Goal: Task Accomplishment & Management: Manage account settings

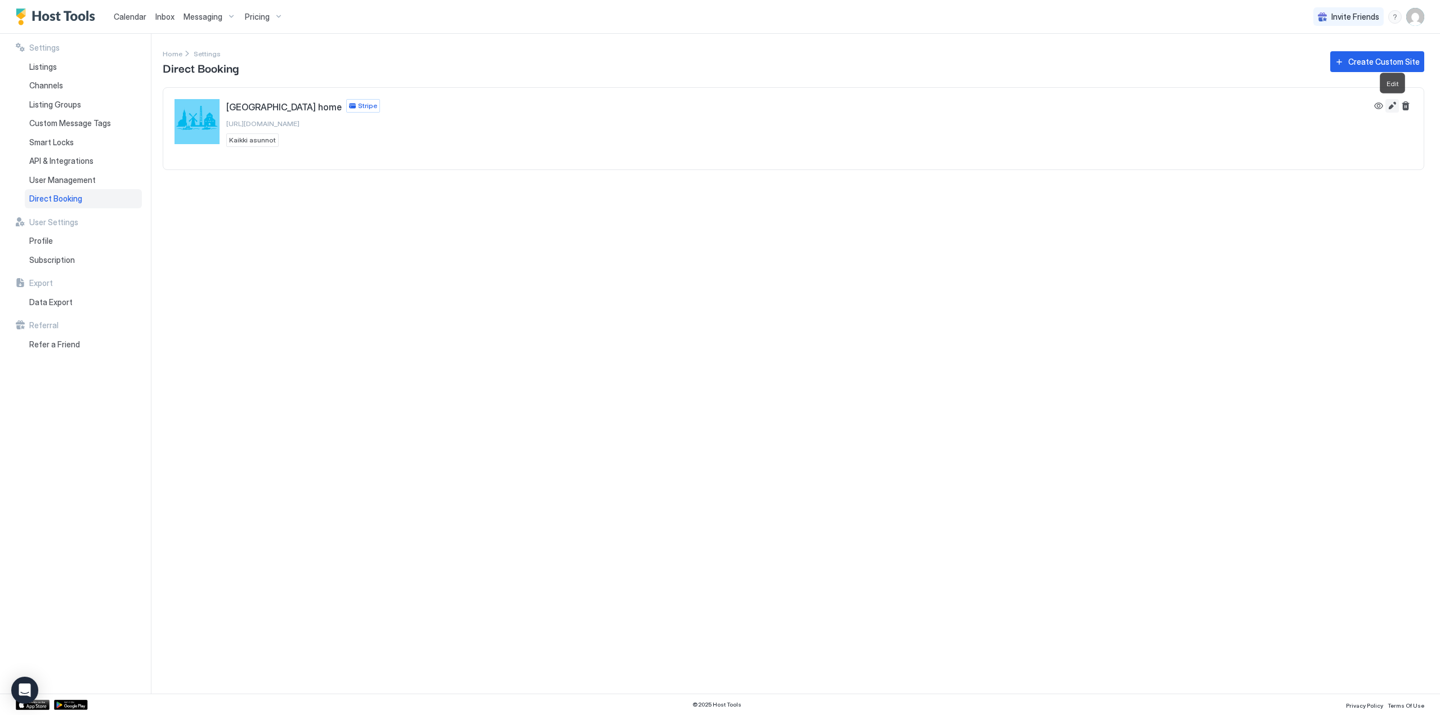
click at [1390, 104] on button "Edit" at bounding box center [1392, 106] width 14 height 14
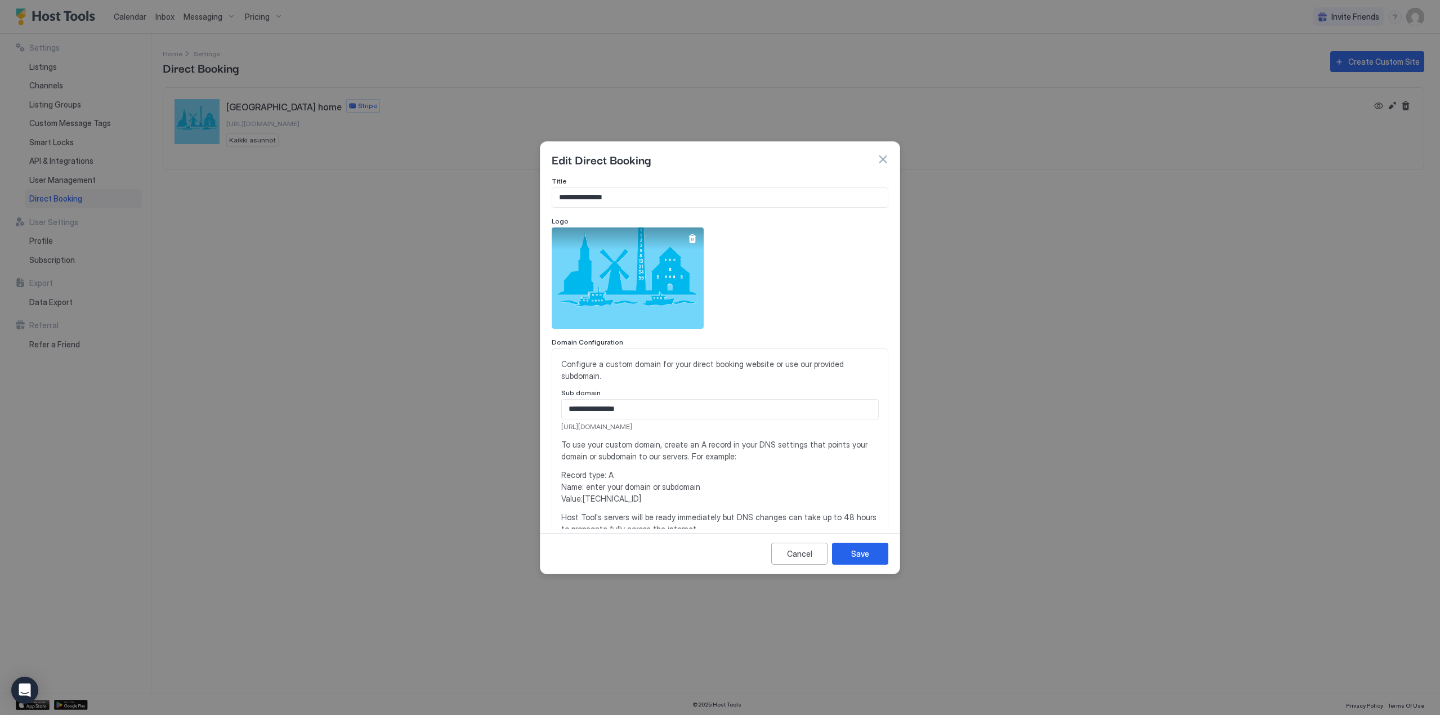
click at [693, 234] on div at bounding box center [692, 238] width 9 height 9
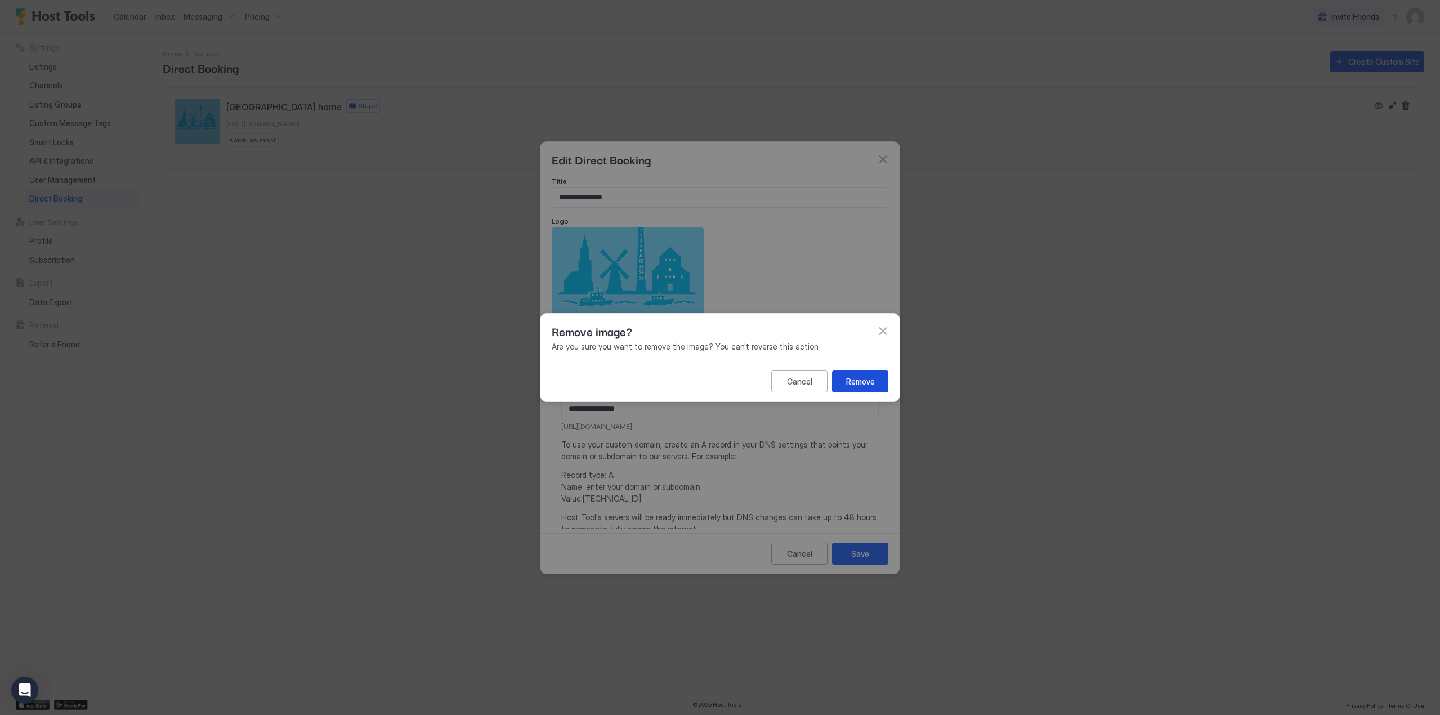
click at [860, 382] on div "Remove" at bounding box center [860, 381] width 29 height 12
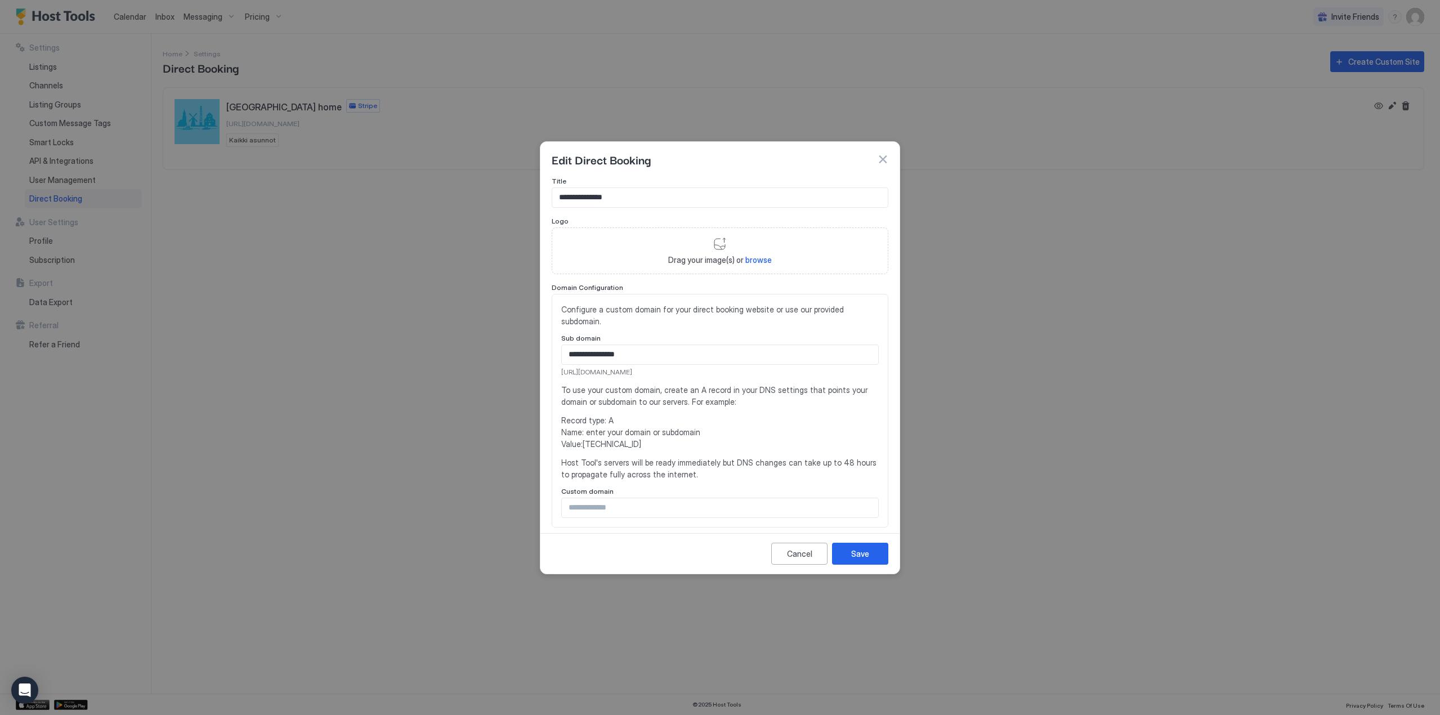
click at [757, 258] on span "browse" at bounding box center [758, 260] width 26 height 10
type input "**********"
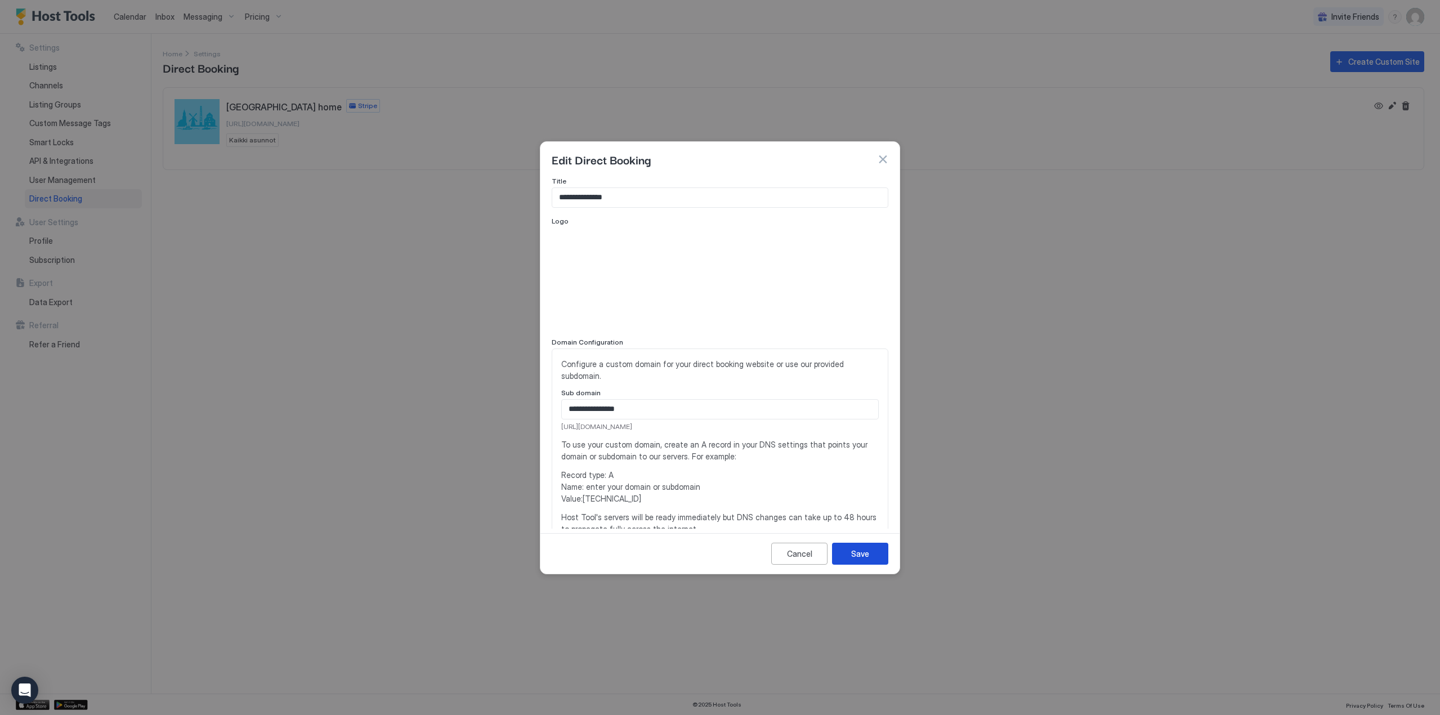
click at [864, 559] on div "Save" at bounding box center [860, 554] width 18 height 12
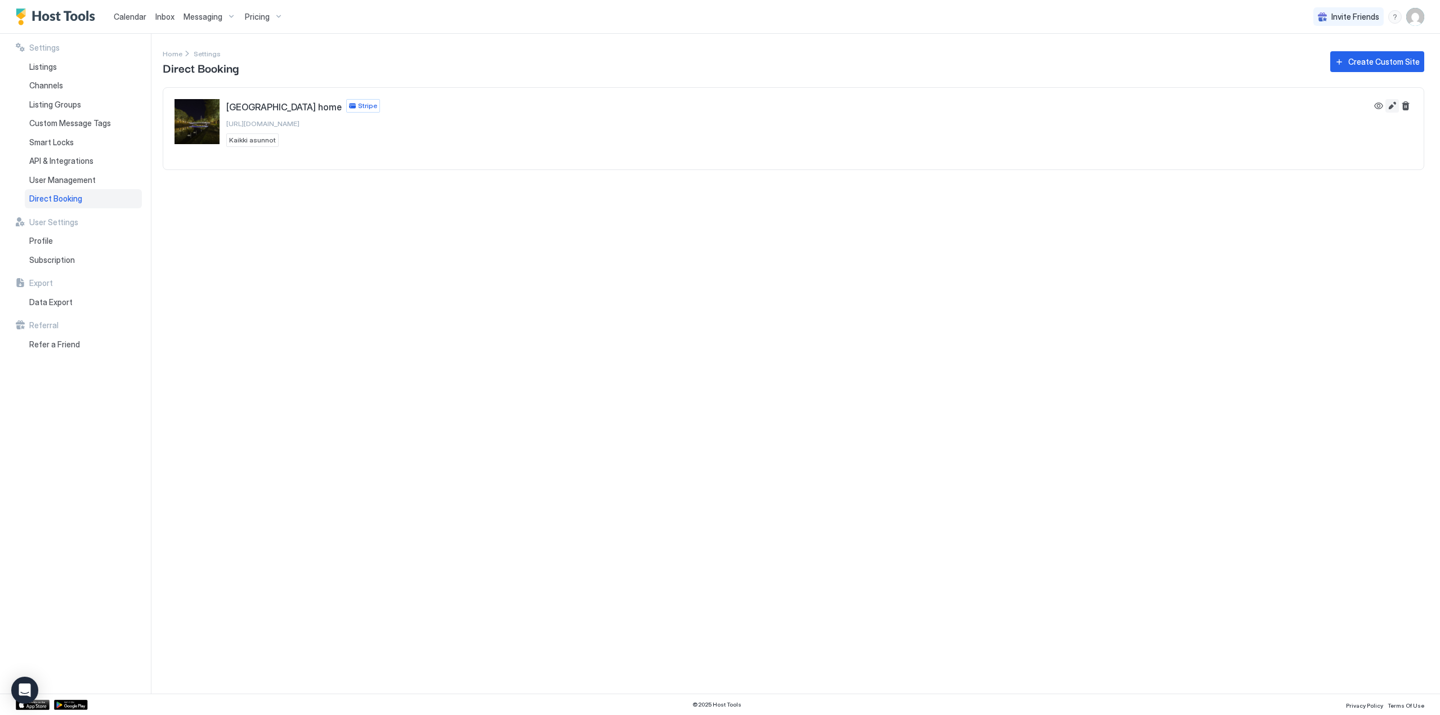
click at [1391, 104] on button "Edit" at bounding box center [1392, 106] width 14 height 14
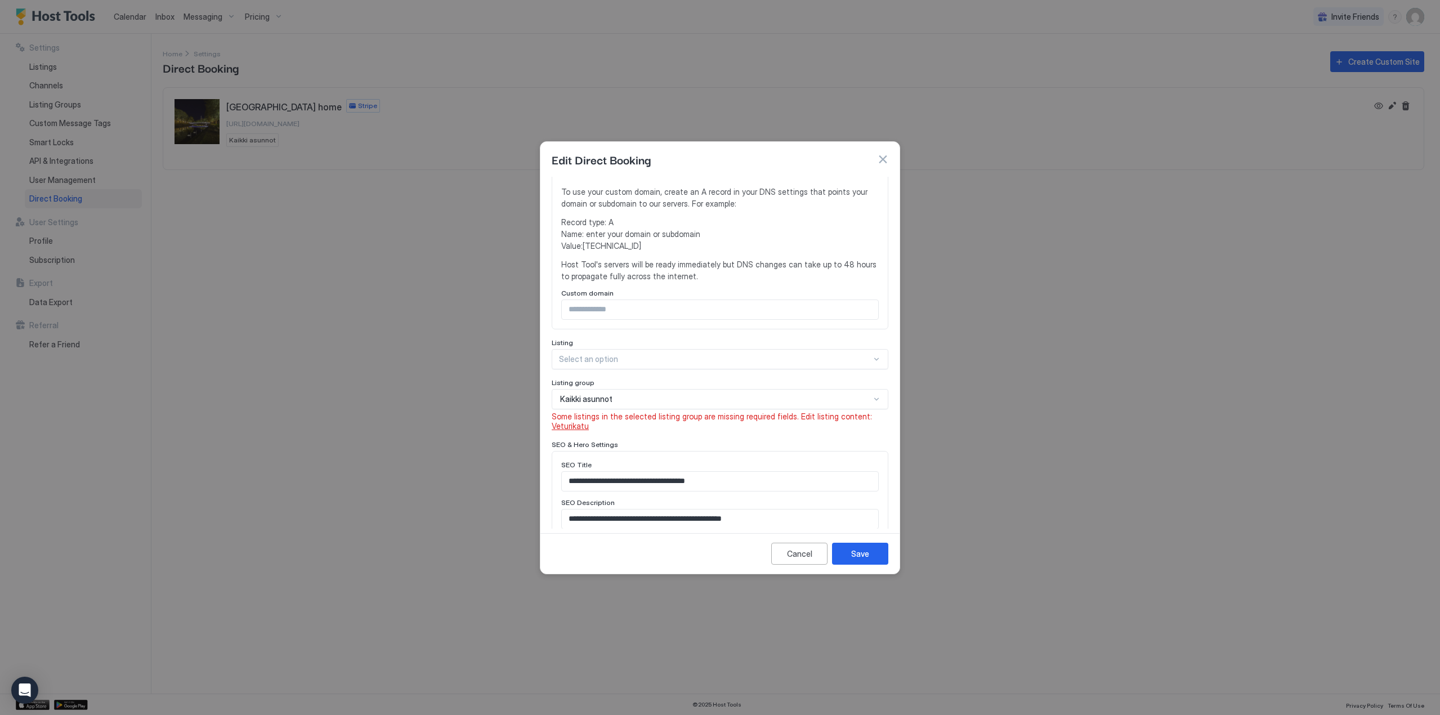
scroll to position [564, 0]
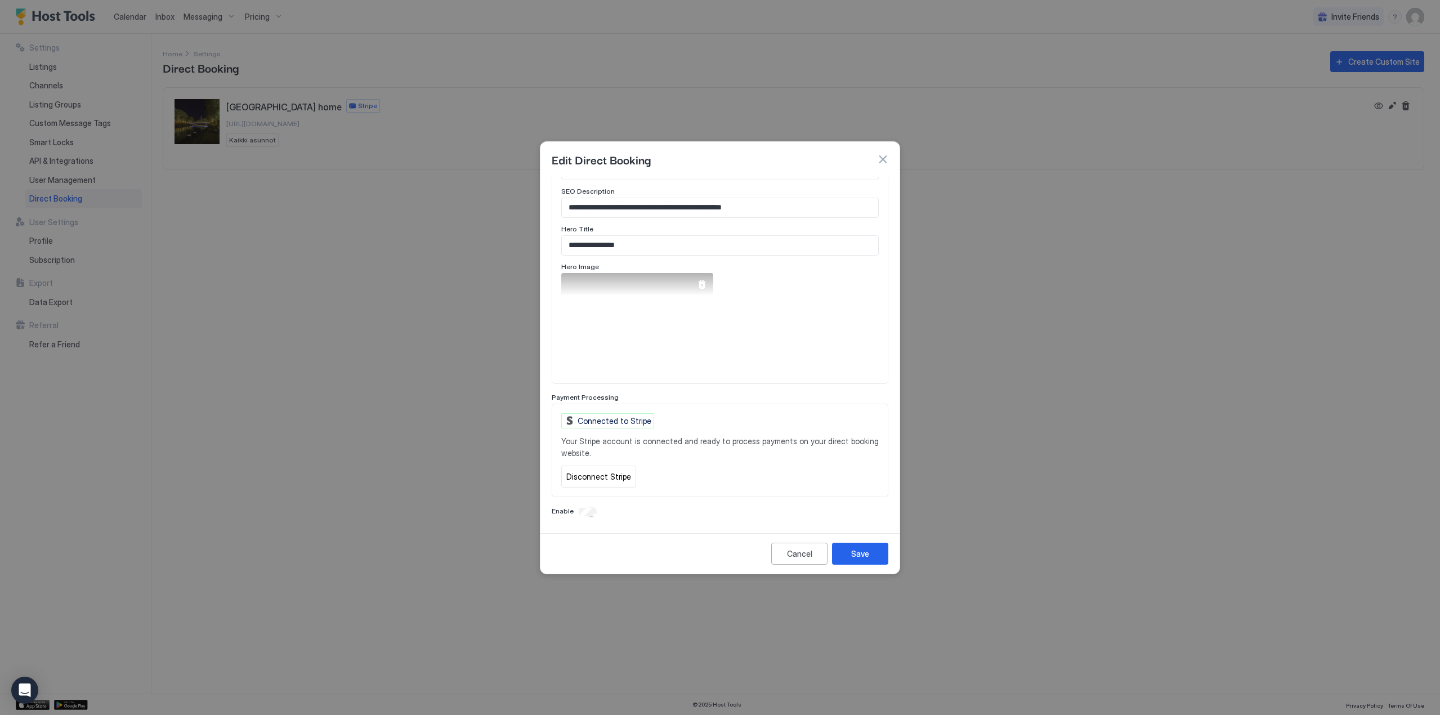
click at [700, 284] on div at bounding box center [701, 284] width 9 height 9
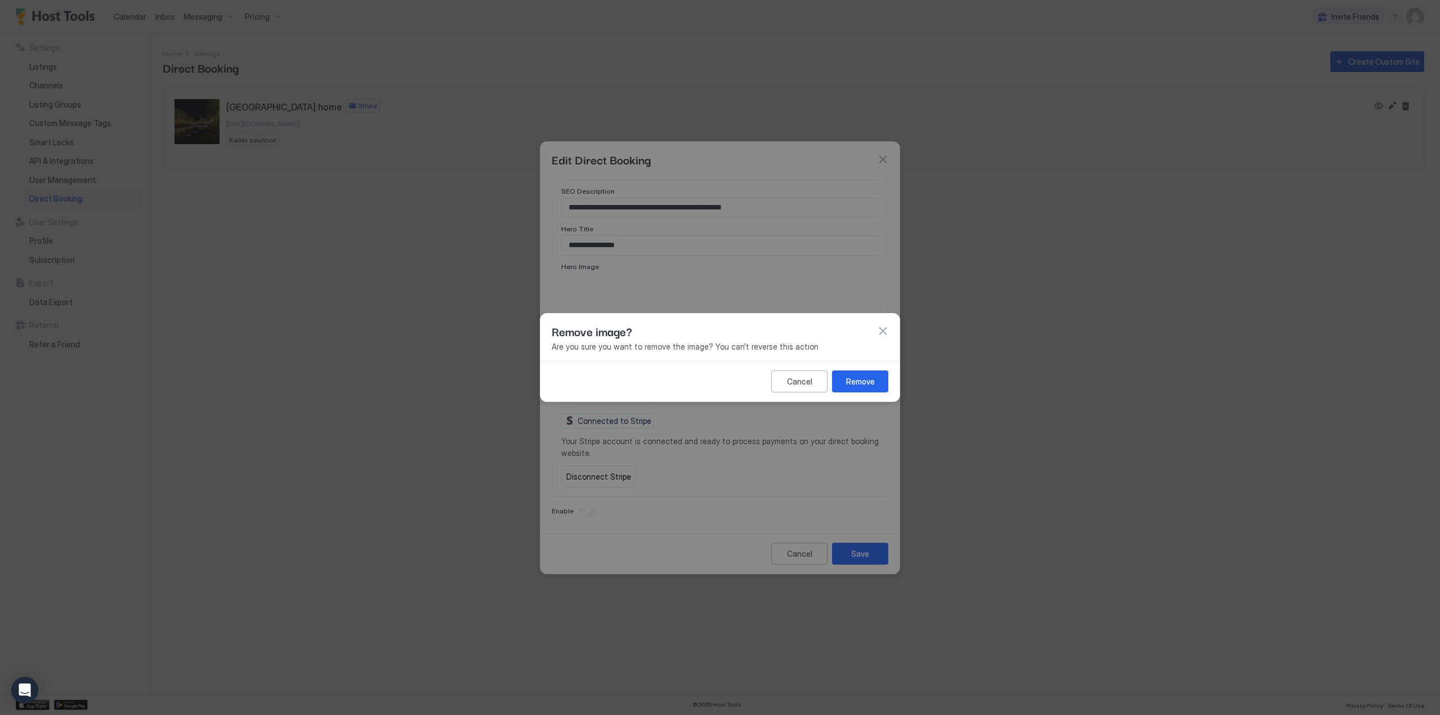
click at [853, 382] on div "Remove" at bounding box center [860, 381] width 29 height 12
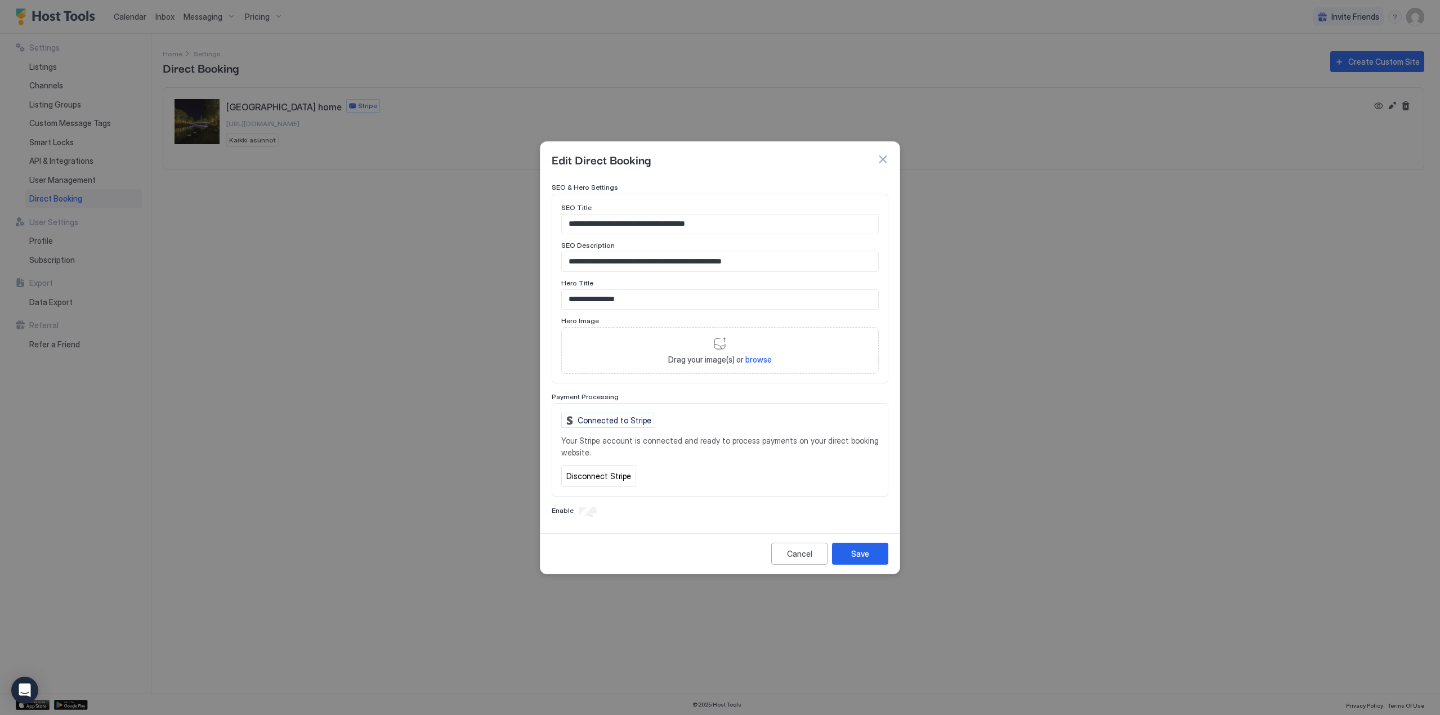
scroll to position [510, 0]
click at [752, 357] on span "browse" at bounding box center [758, 360] width 26 height 10
type input "**********"
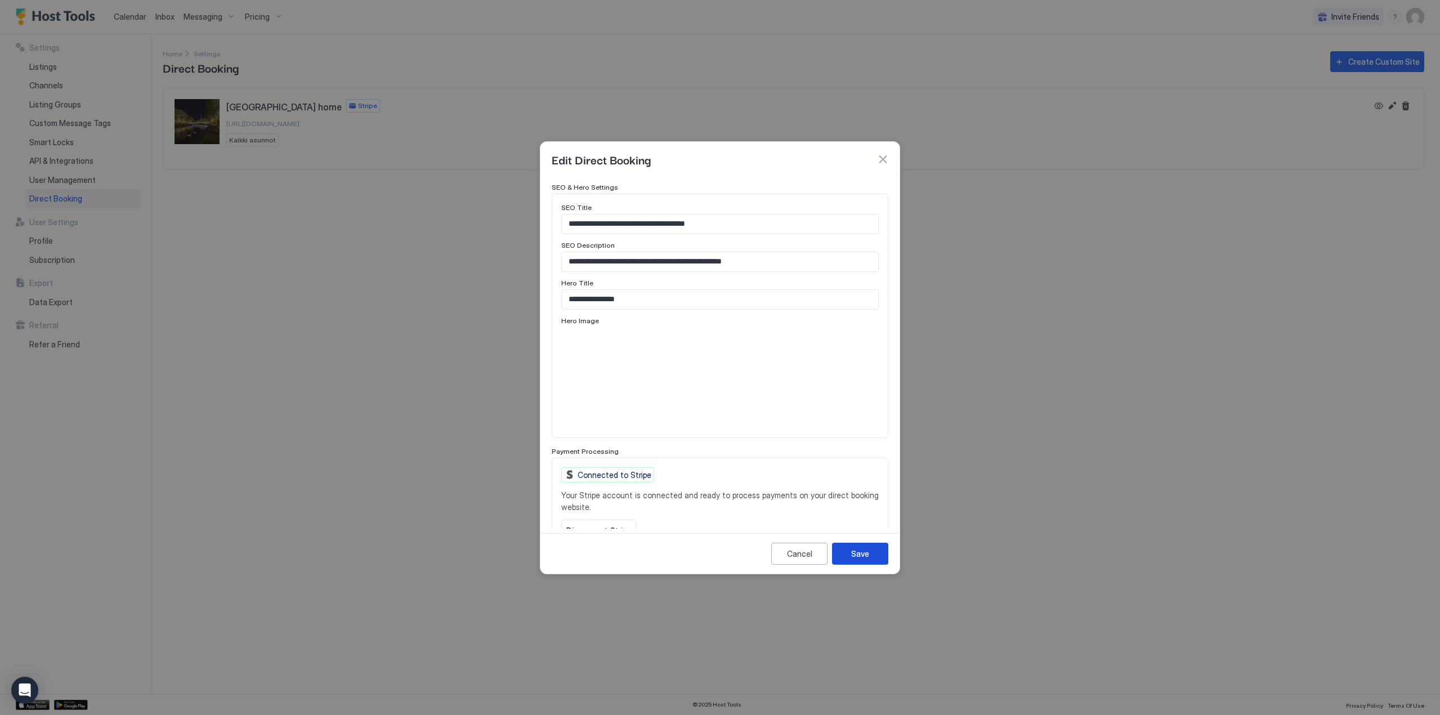
click at [863, 554] on div "Save" at bounding box center [860, 554] width 18 height 12
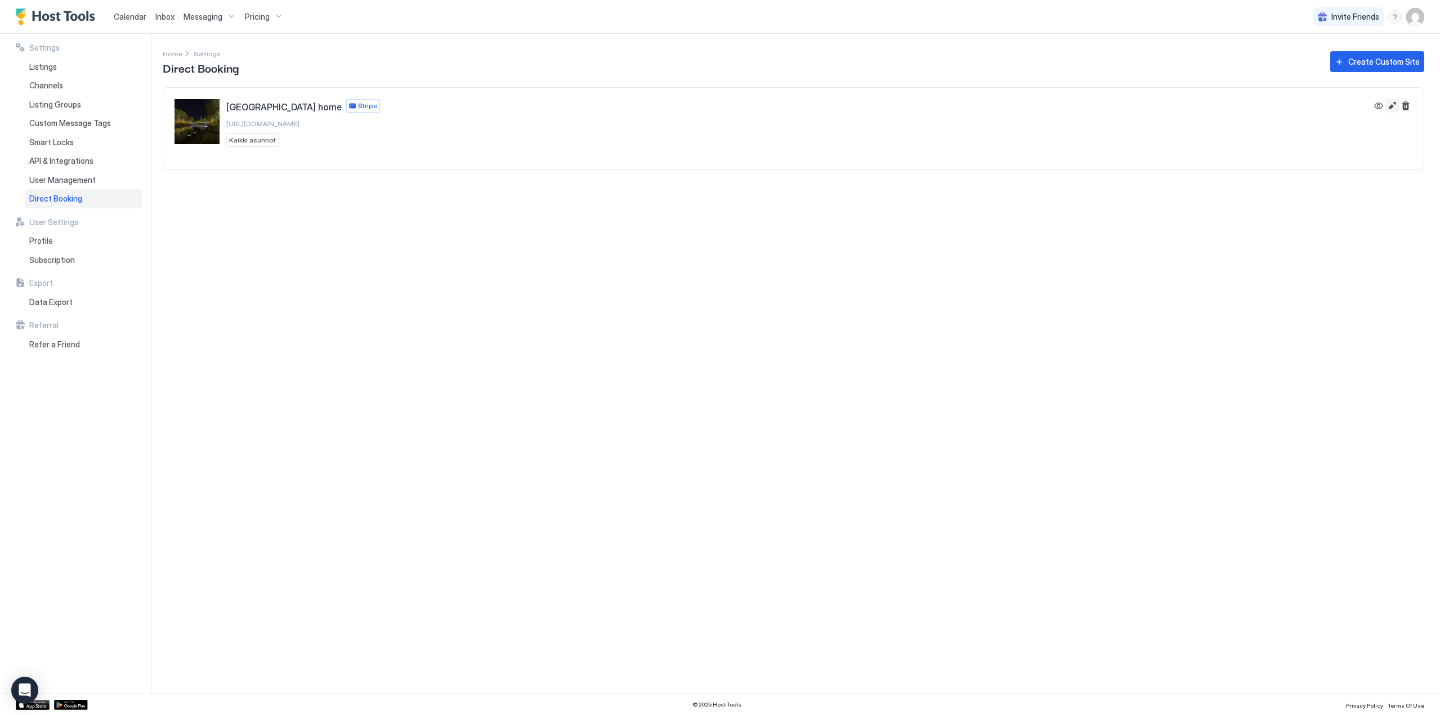
click at [1391, 105] on button "Edit" at bounding box center [1392, 106] width 14 height 14
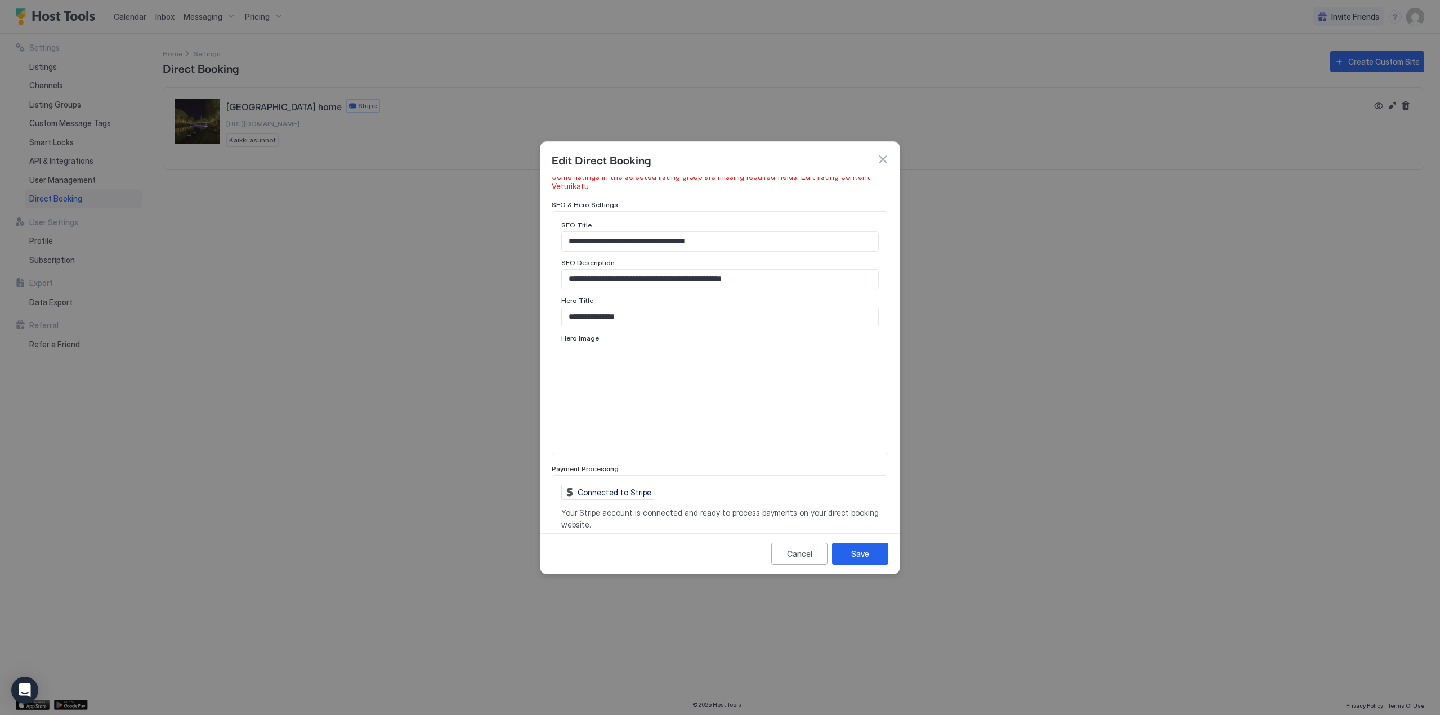
scroll to position [564, 0]
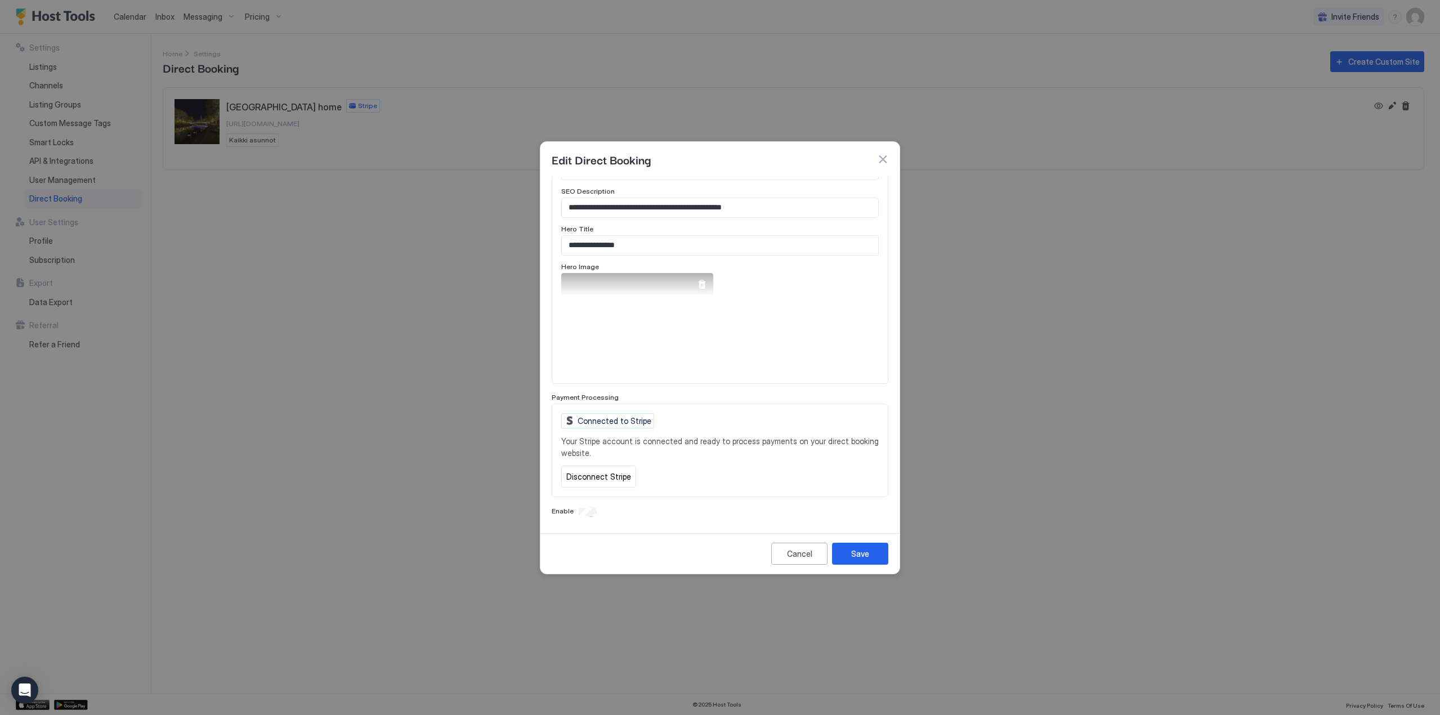
click at [700, 283] on div at bounding box center [701, 284] width 9 height 9
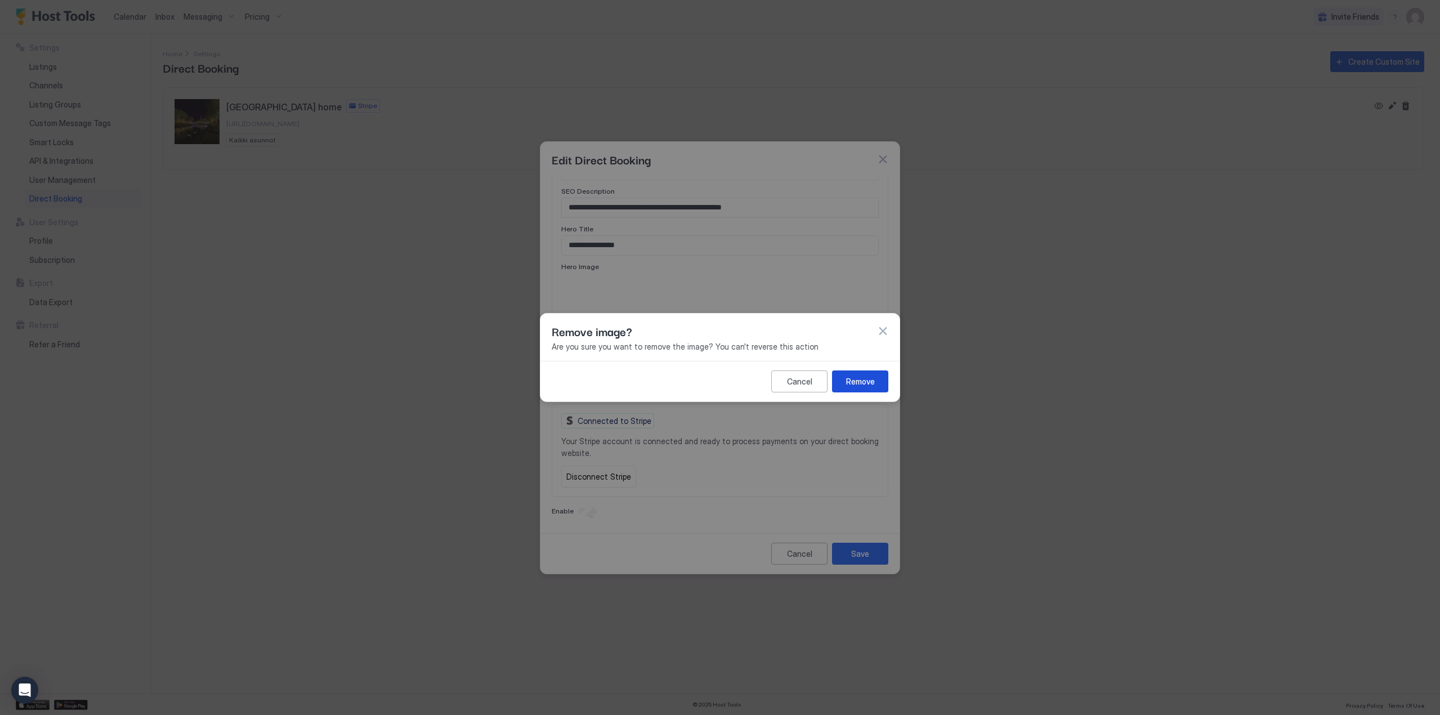
click at [854, 382] on div "Remove" at bounding box center [860, 381] width 29 height 12
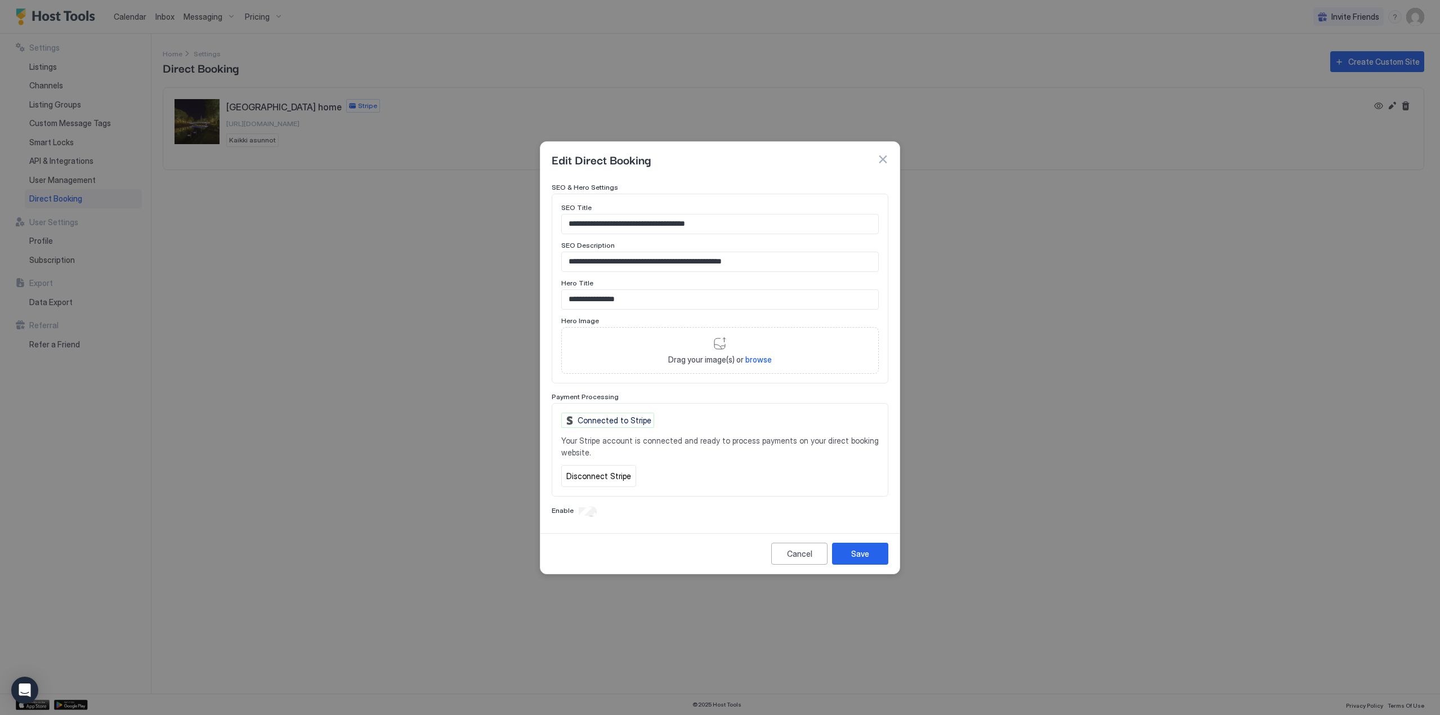
scroll to position [510, 0]
click at [755, 357] on span "browse" at bounding box center [758, 360] width 26 height 10
type input "**********"
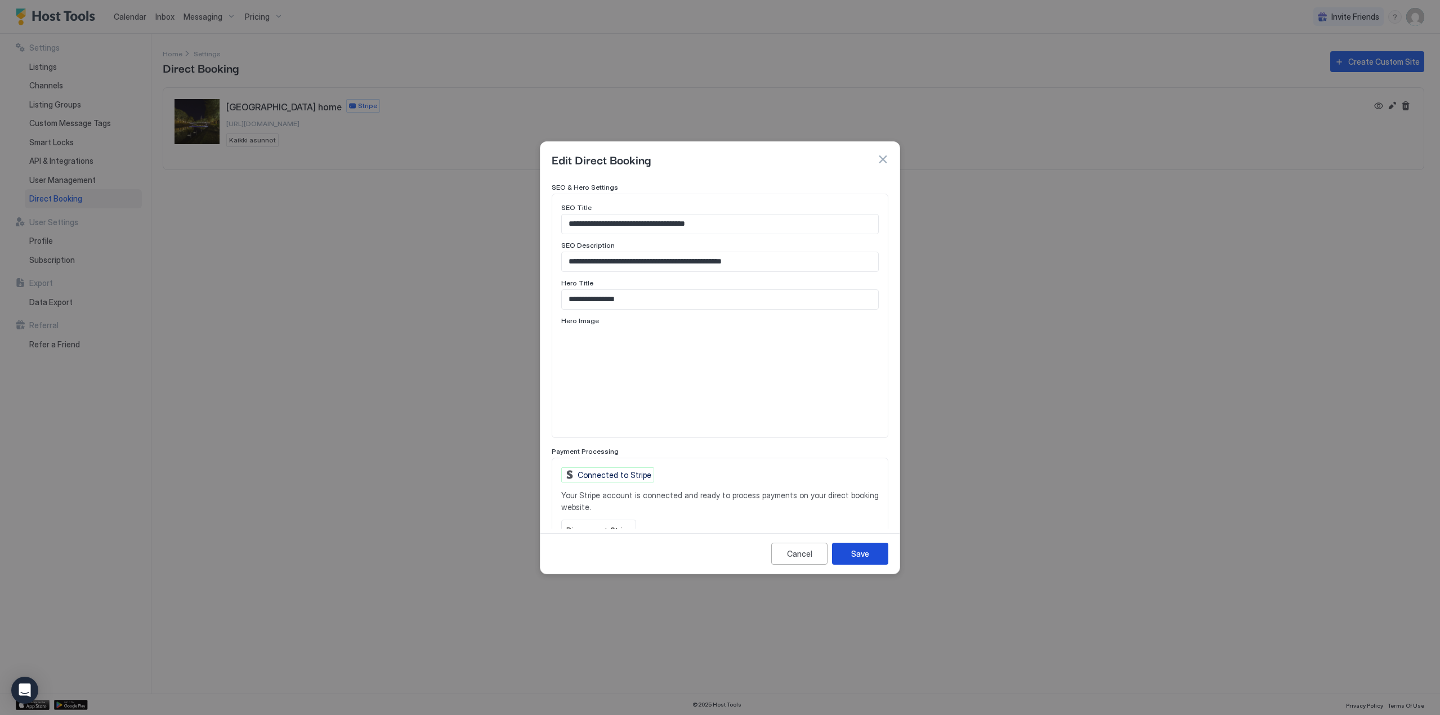
click at [853, 554] on div "Save" at bounding box center [860, 554] width 18 height 12
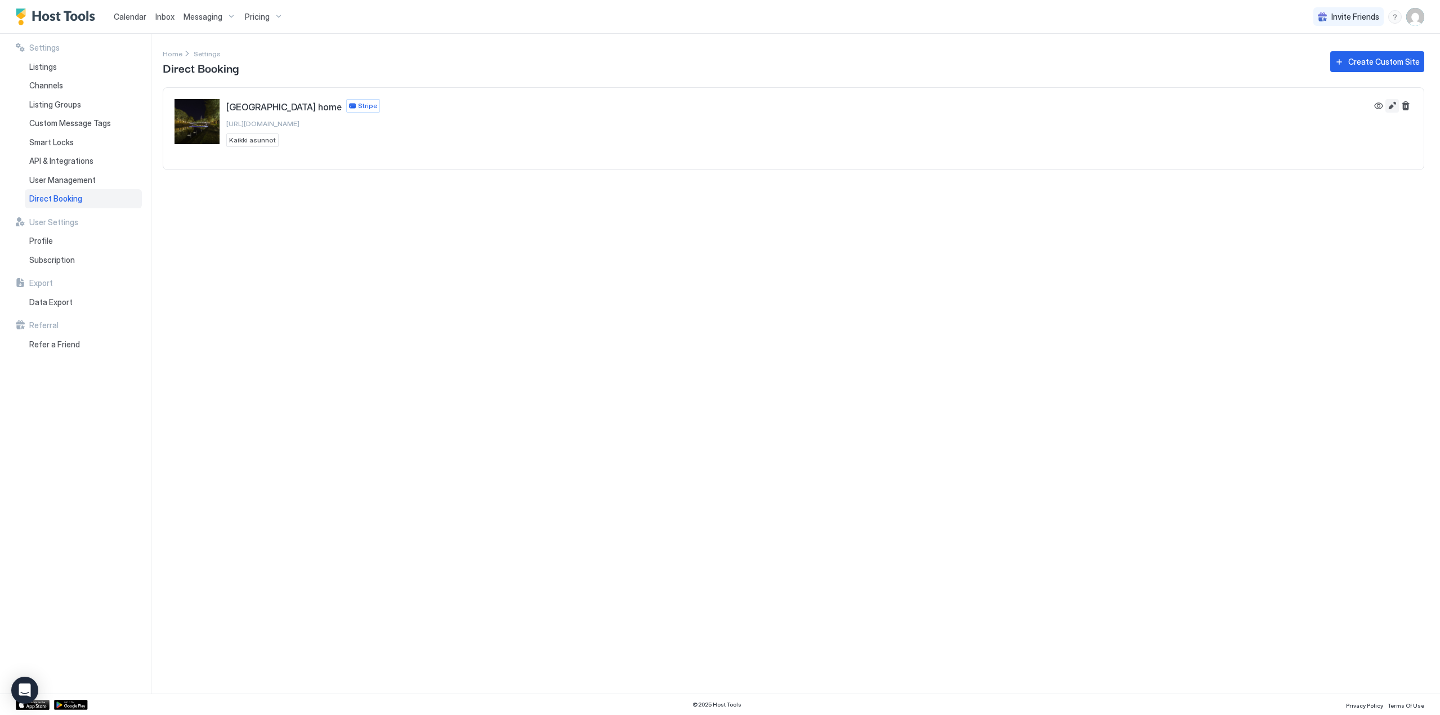
click at [1388, 101] on button "Edit" at bounding box center [1392, 106] width 14 height 14
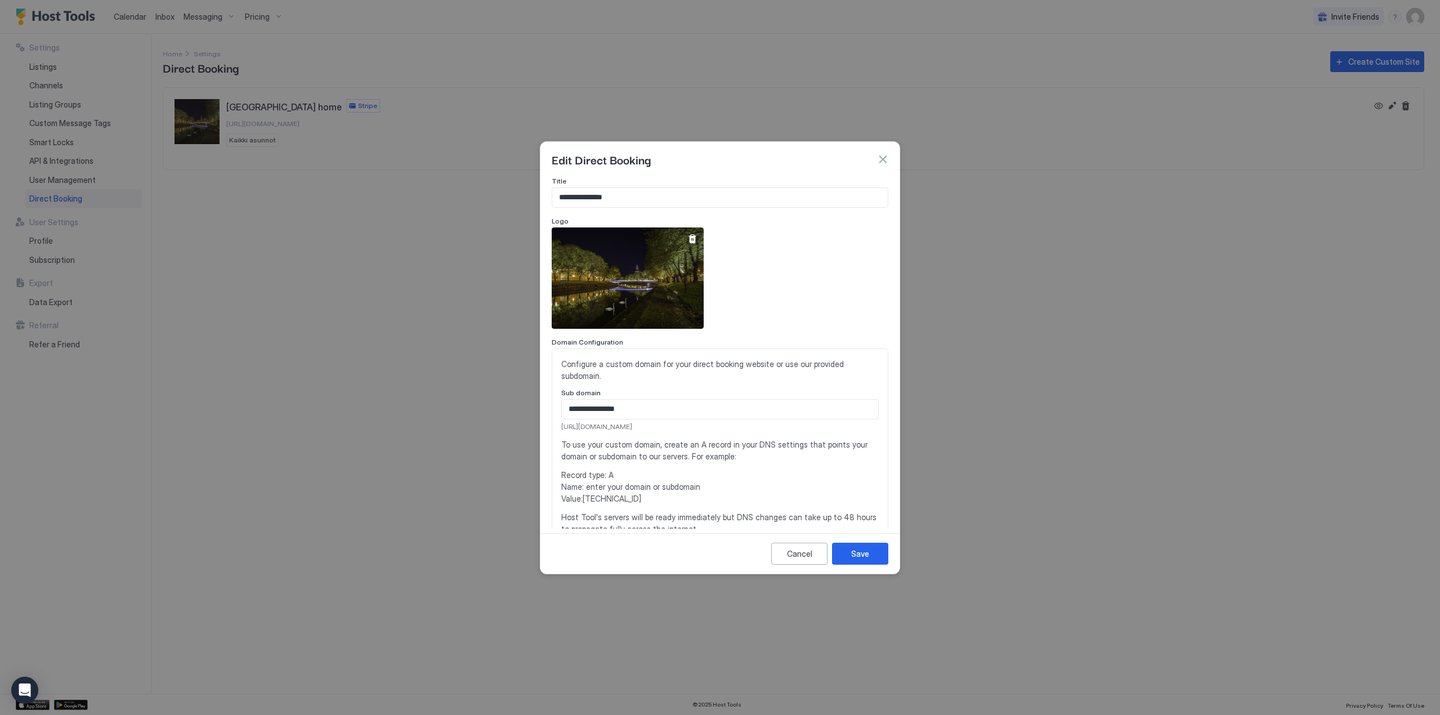
click at [693, 238] on div at bounding box center [692, 238] width 9 height 9
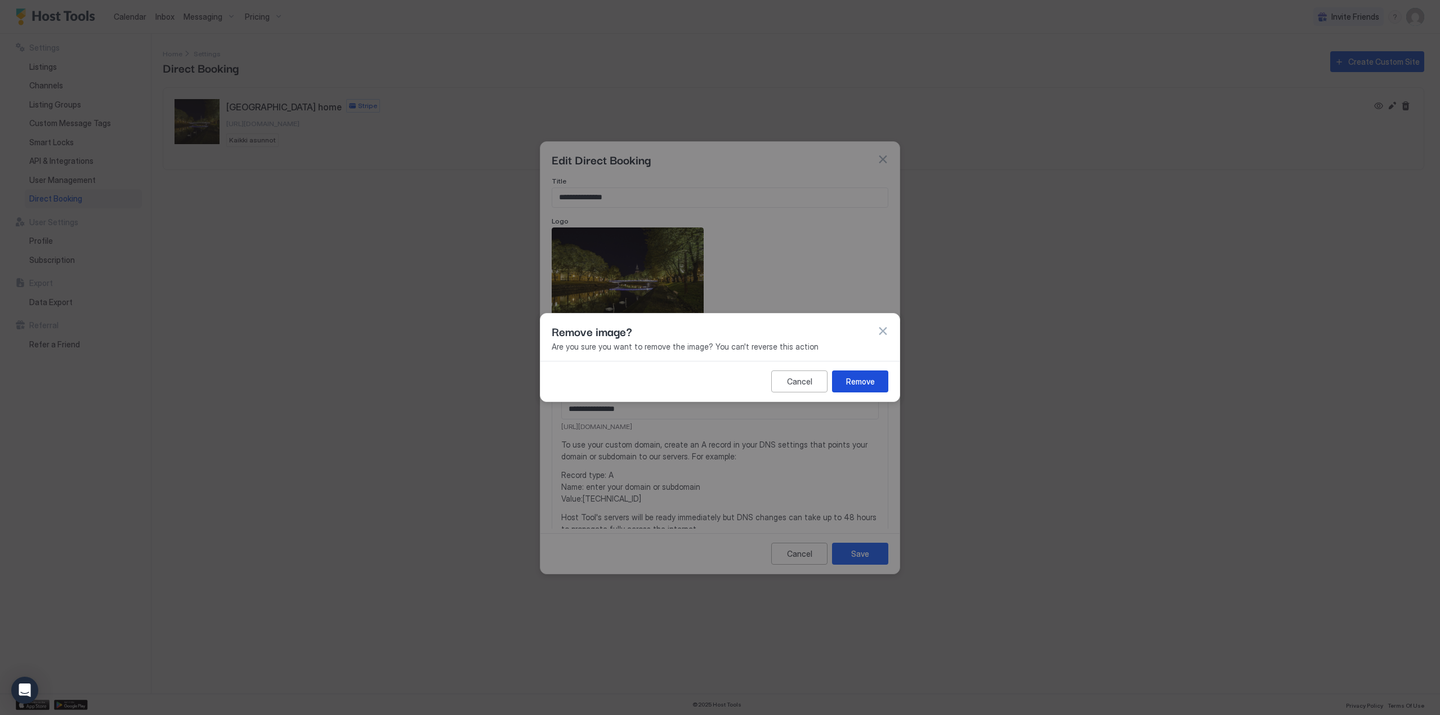
click at [878, 383] on button "Remove" at bounding box center [860, 381] width 56 height 22
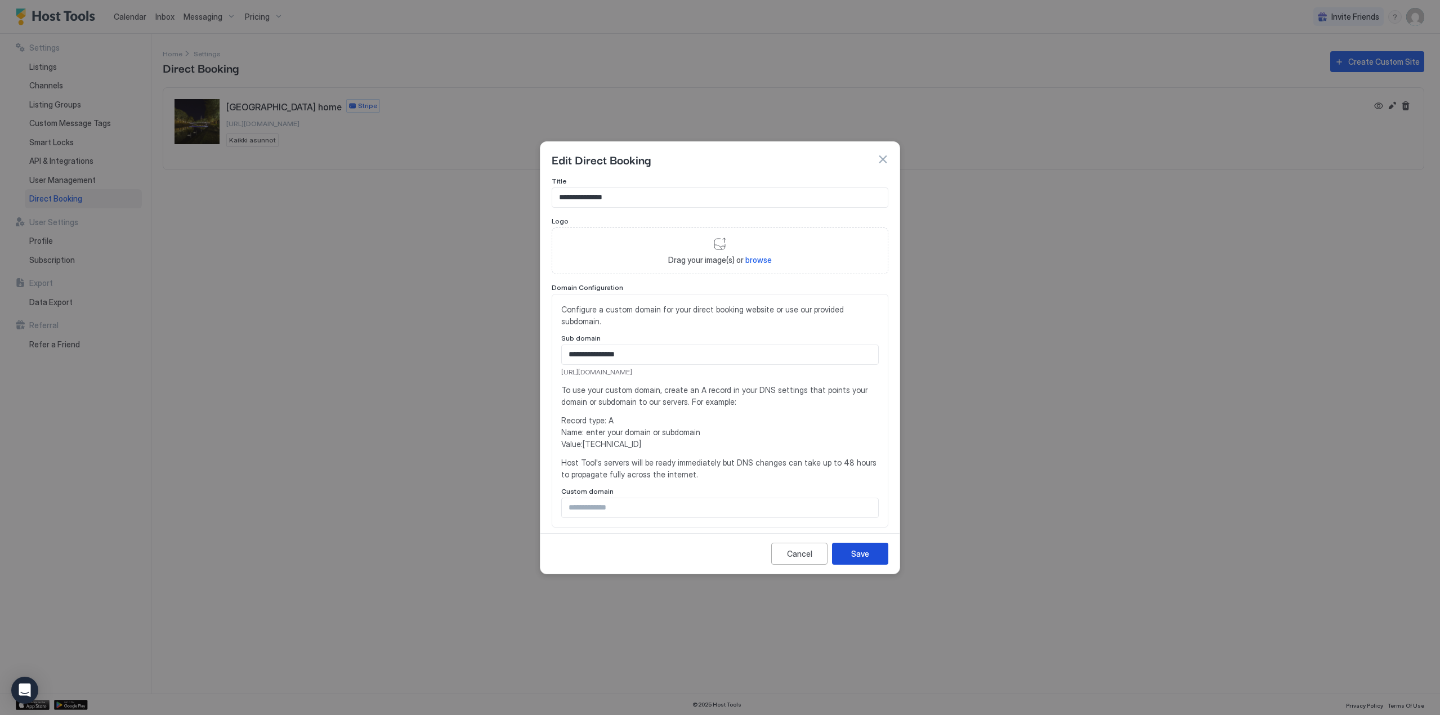
click at [868, 555] on div "Save" at bounding box center [860, 554] width 18 height 12
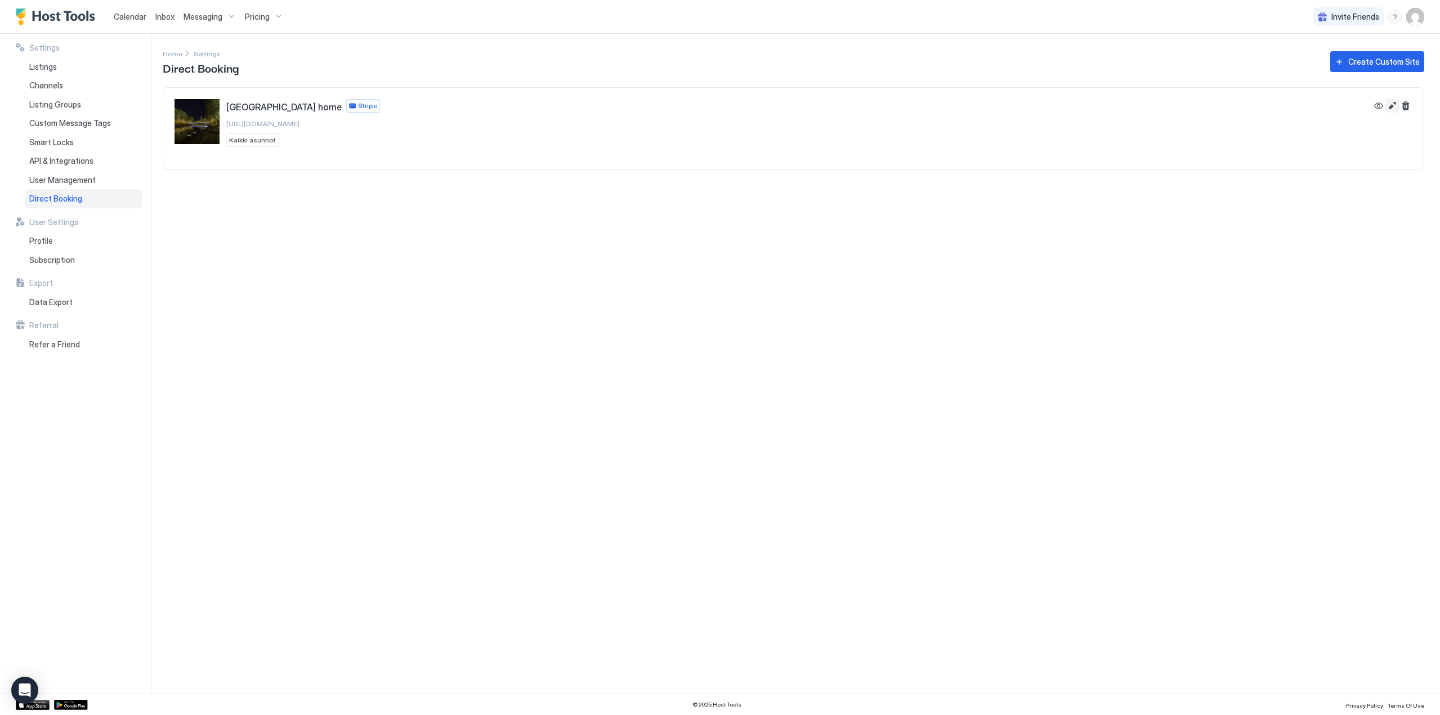
click at [1394, 108] on button "Edit" at bounding box center [1392, 106] width 14 height 14
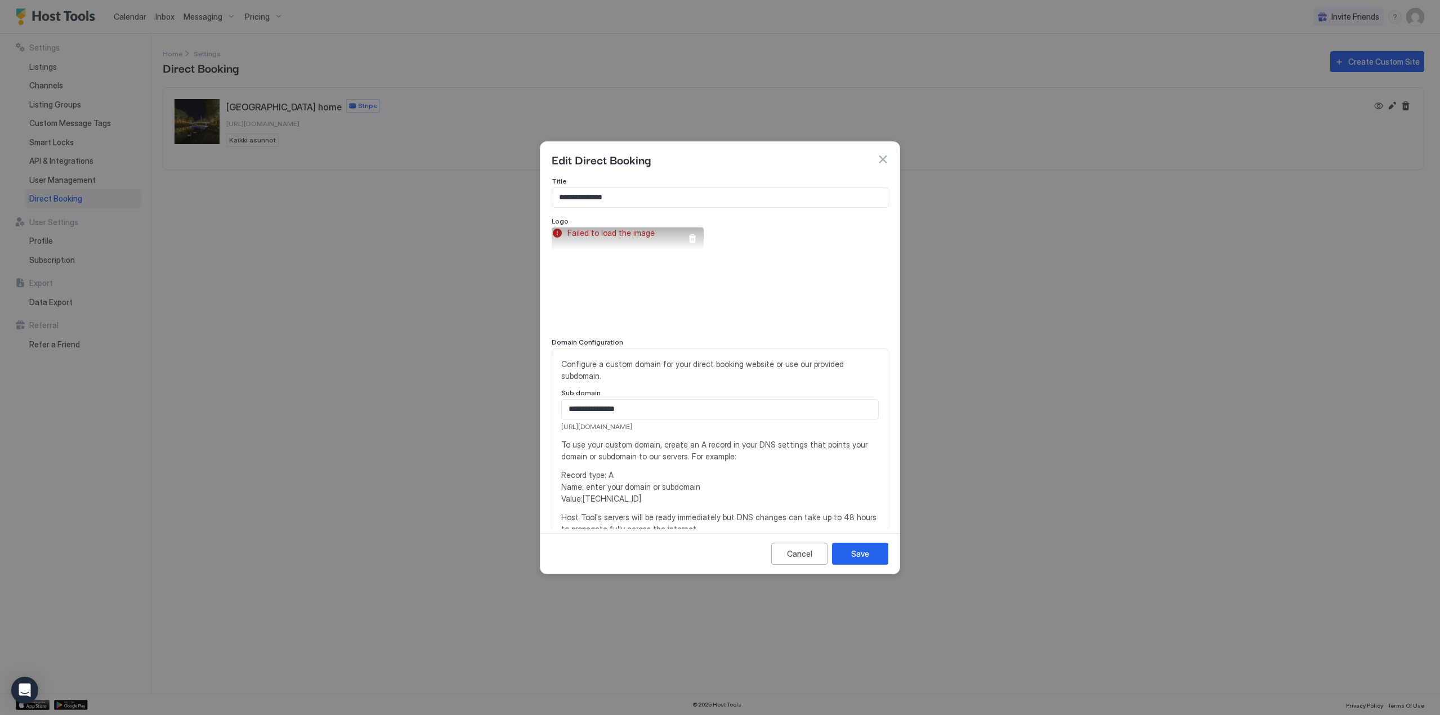
click at [695, 238] on div at bounding box center [692, 238] width 9 height 9
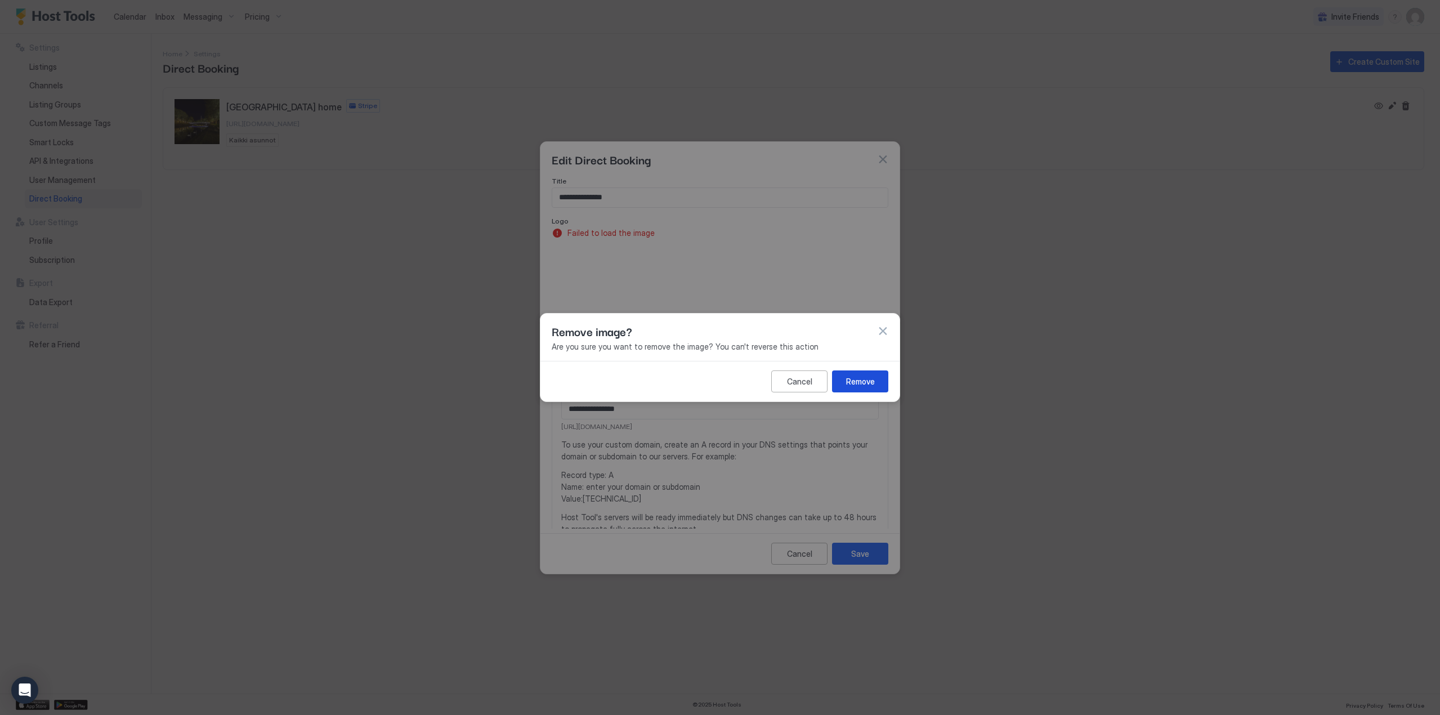
click at [864, 379] on div "Remove" at bounding box center [860, 381] width 29 height 12
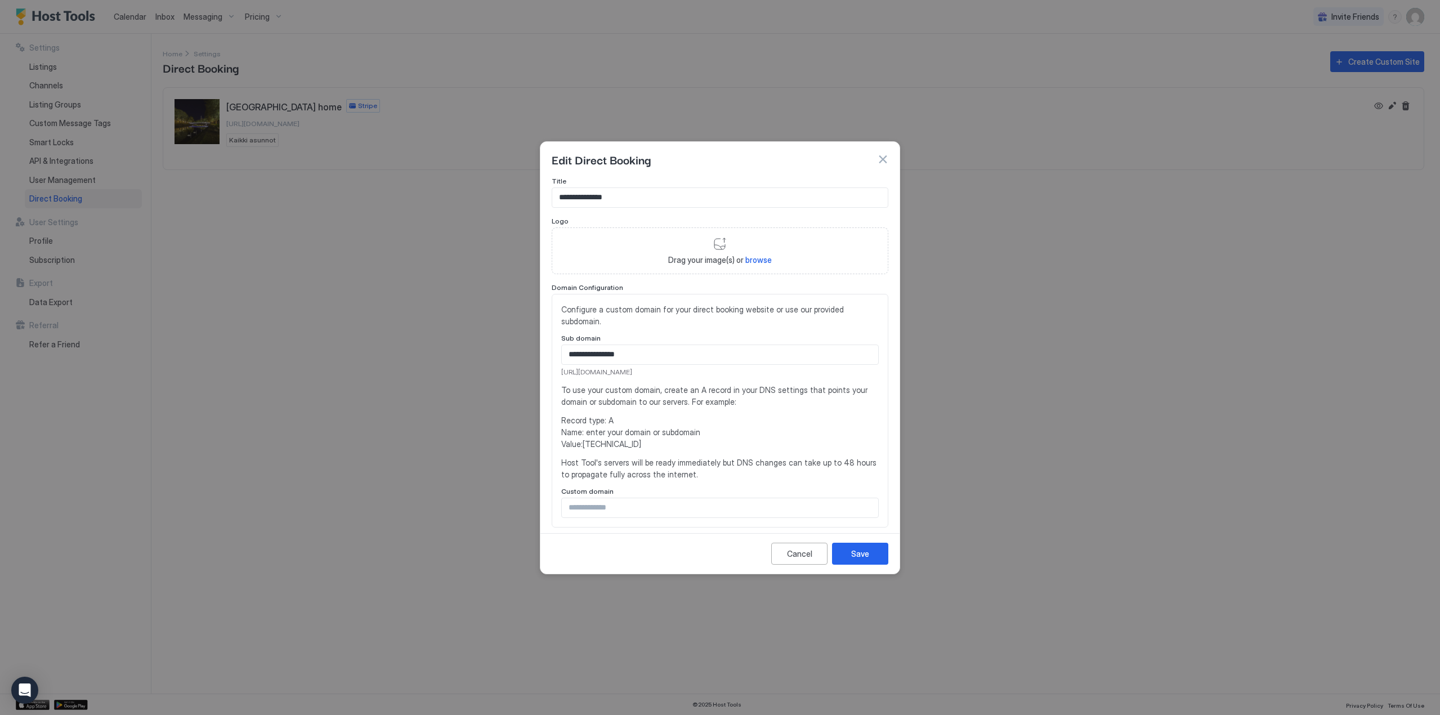
click at [759, 261] on span "browse" at bounding box center [758, 260] width 26 height 10
type input "**********"
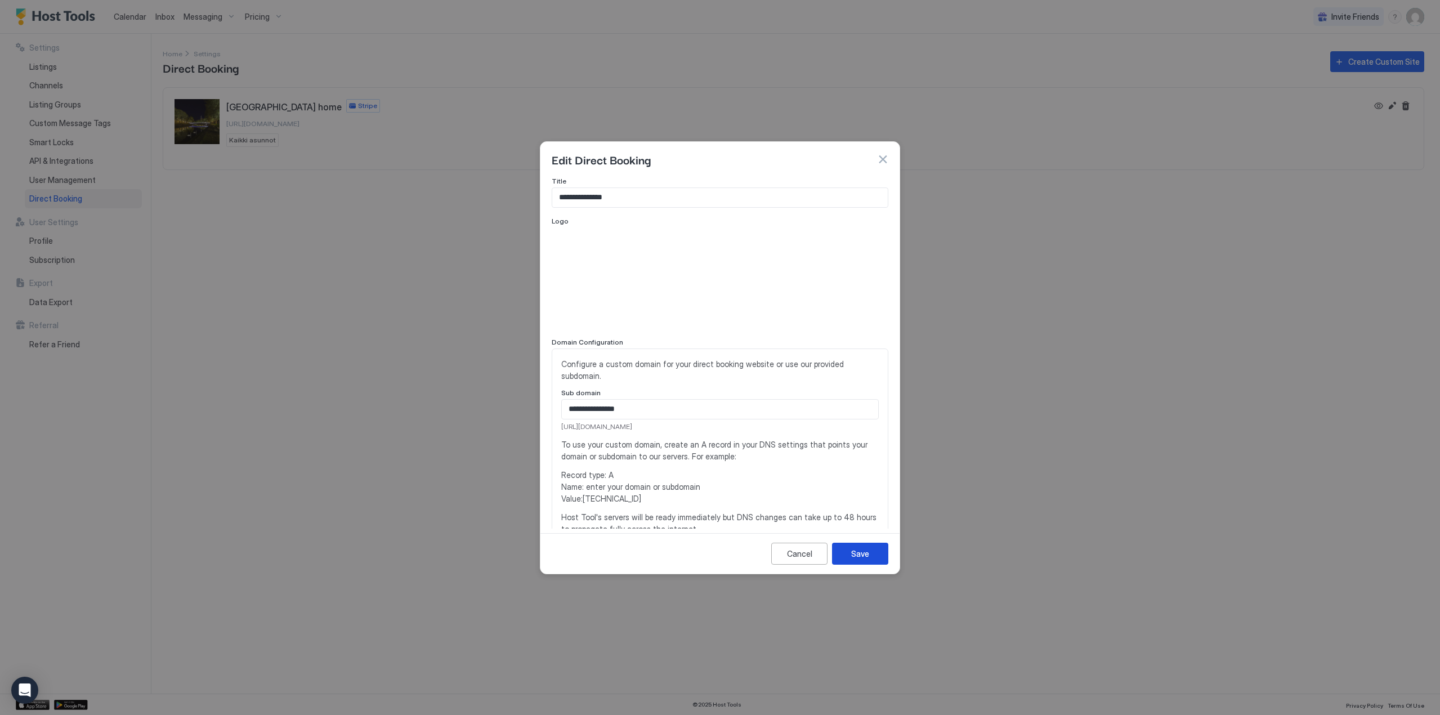
click at [880, 558] on button "Save" at bounding box center [860, 554] width 56 height 22
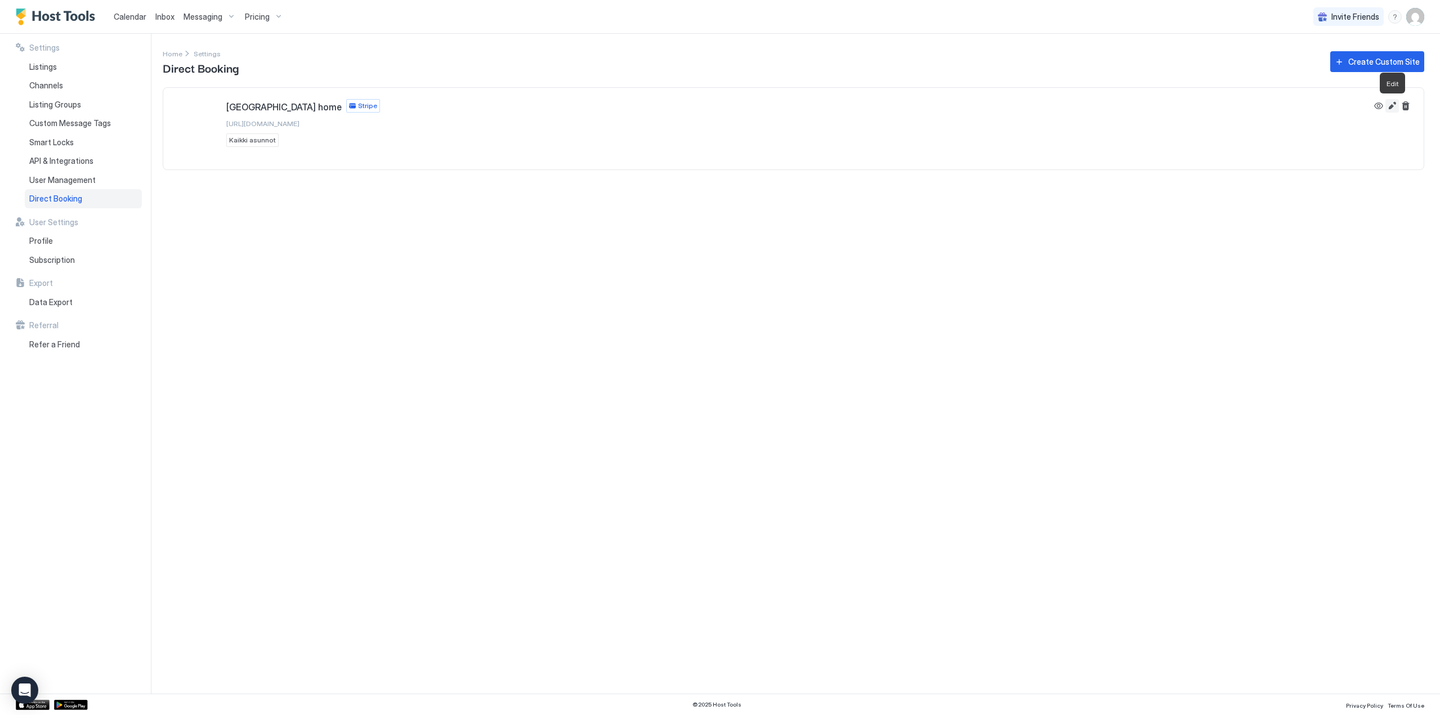
click at [1391, 103] on button "Edit" at bounding box center [1392, 106] width 14 height 14
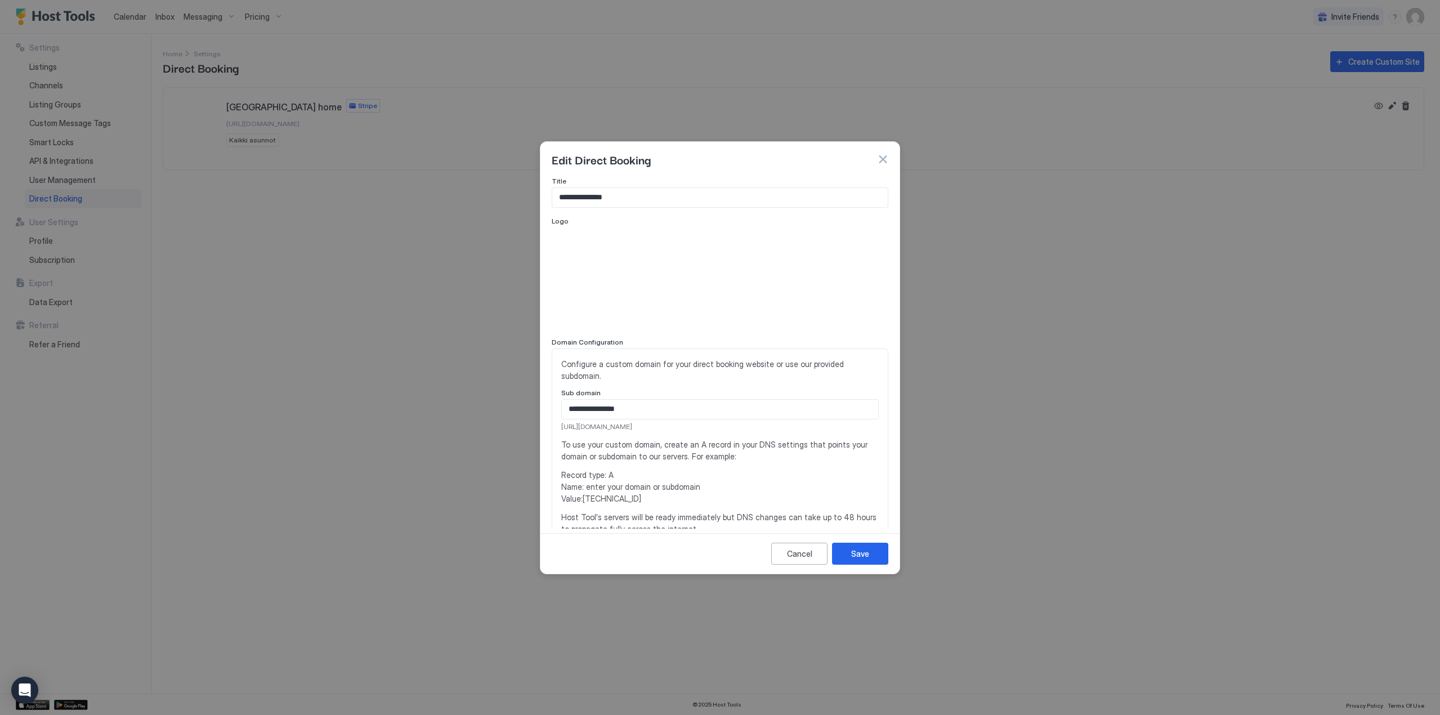
click at [786, 255] on div at bounding box center [720, 277] width 337 height 101
click at [696, 235] on div at bounding box center [692, 238] width 9 height 9
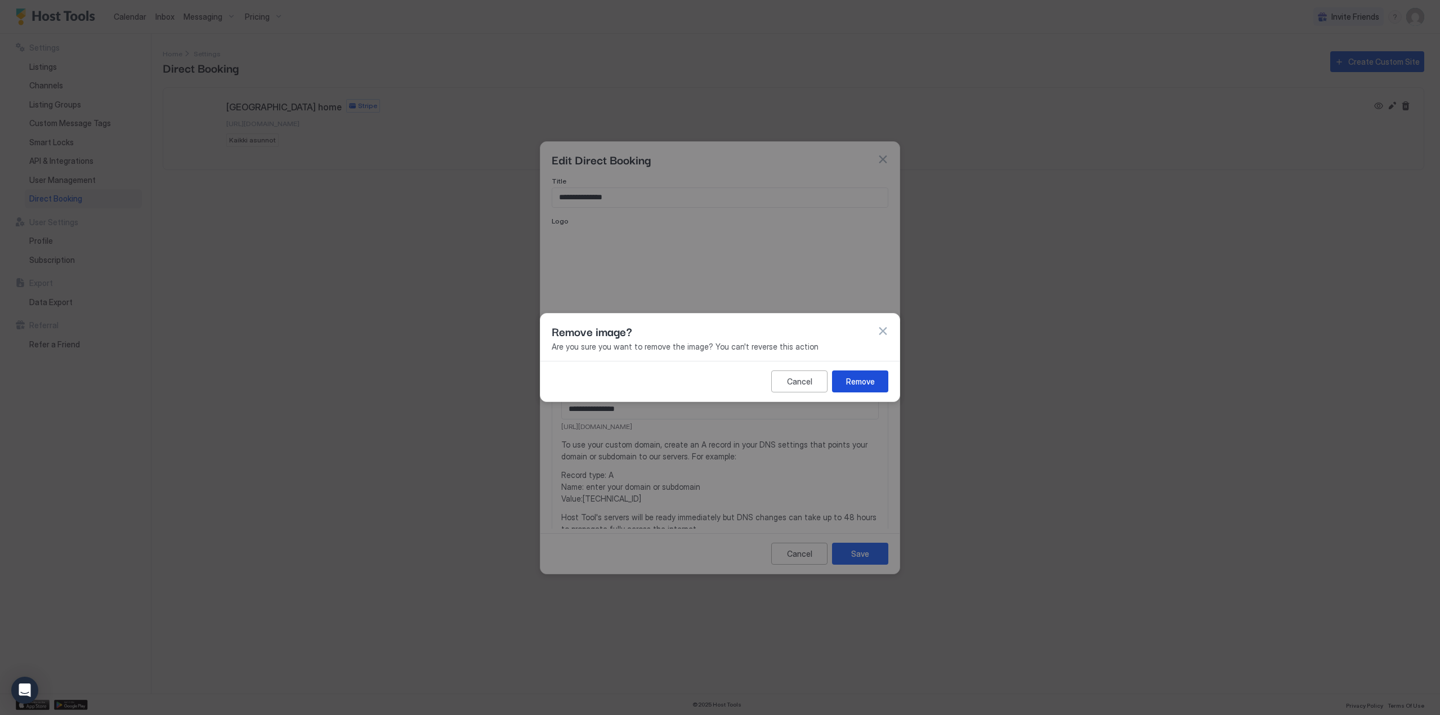
click at [854, 381] on div "Remove" at bounding box center [860, 381] width 29 height 12
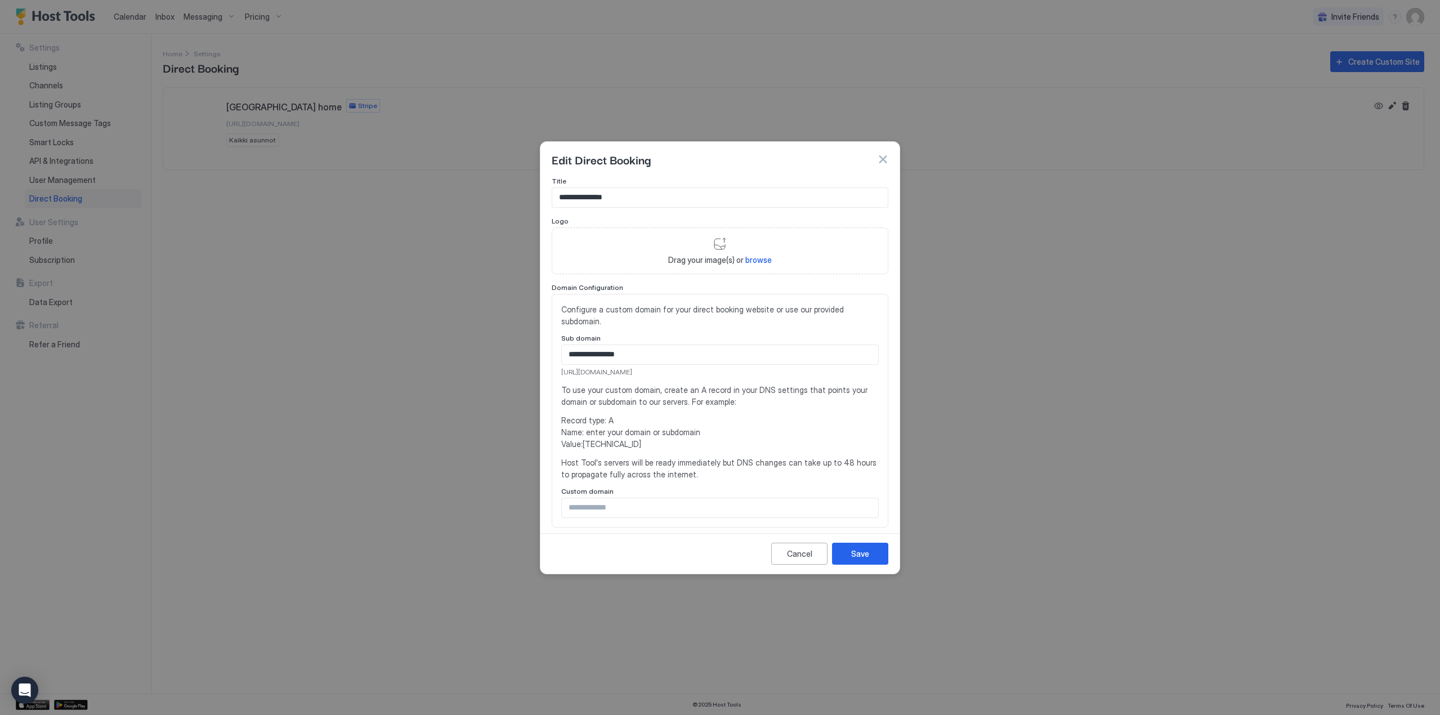
click at [756, 258] on span "browse" at bounding box center [758, 260] width 26 height 10
type input "**********"
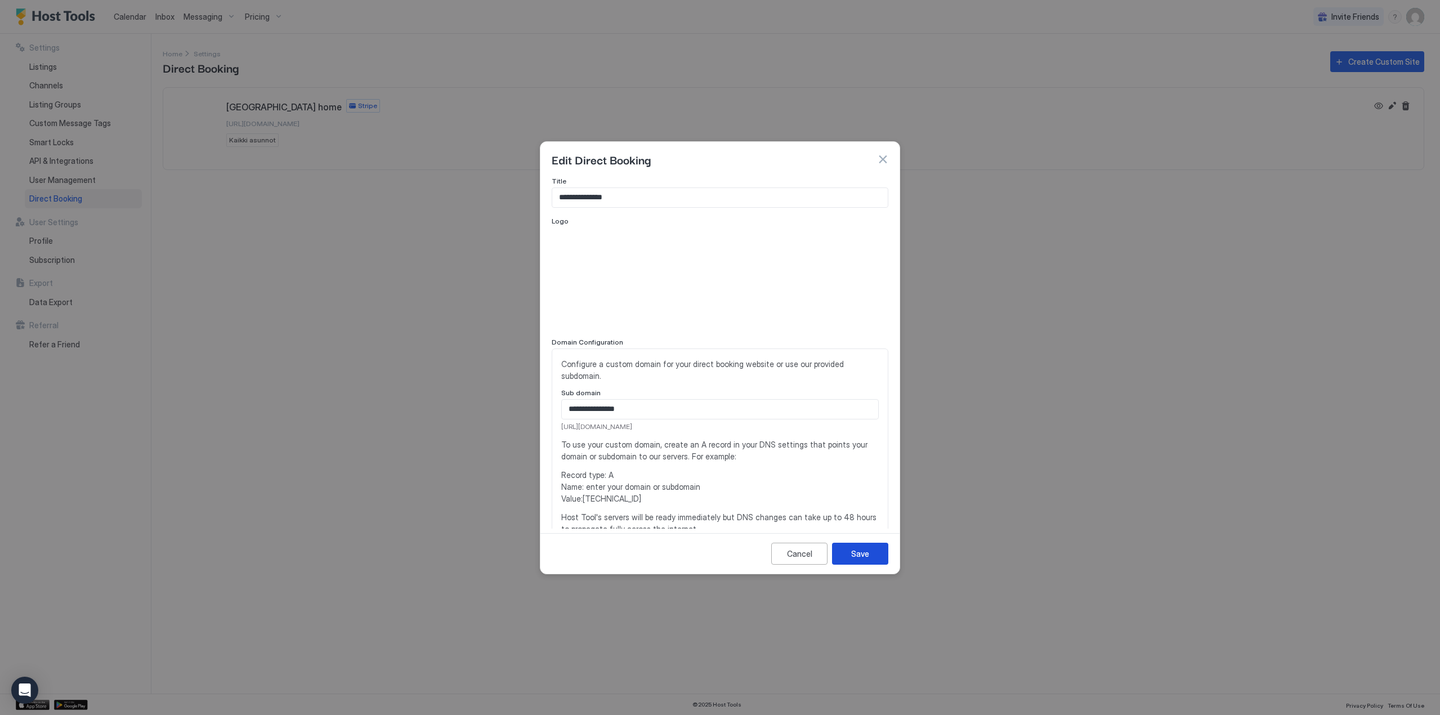
click at [873, 558] on button "Save" at bounding box center [860, 554] width 56 height 22
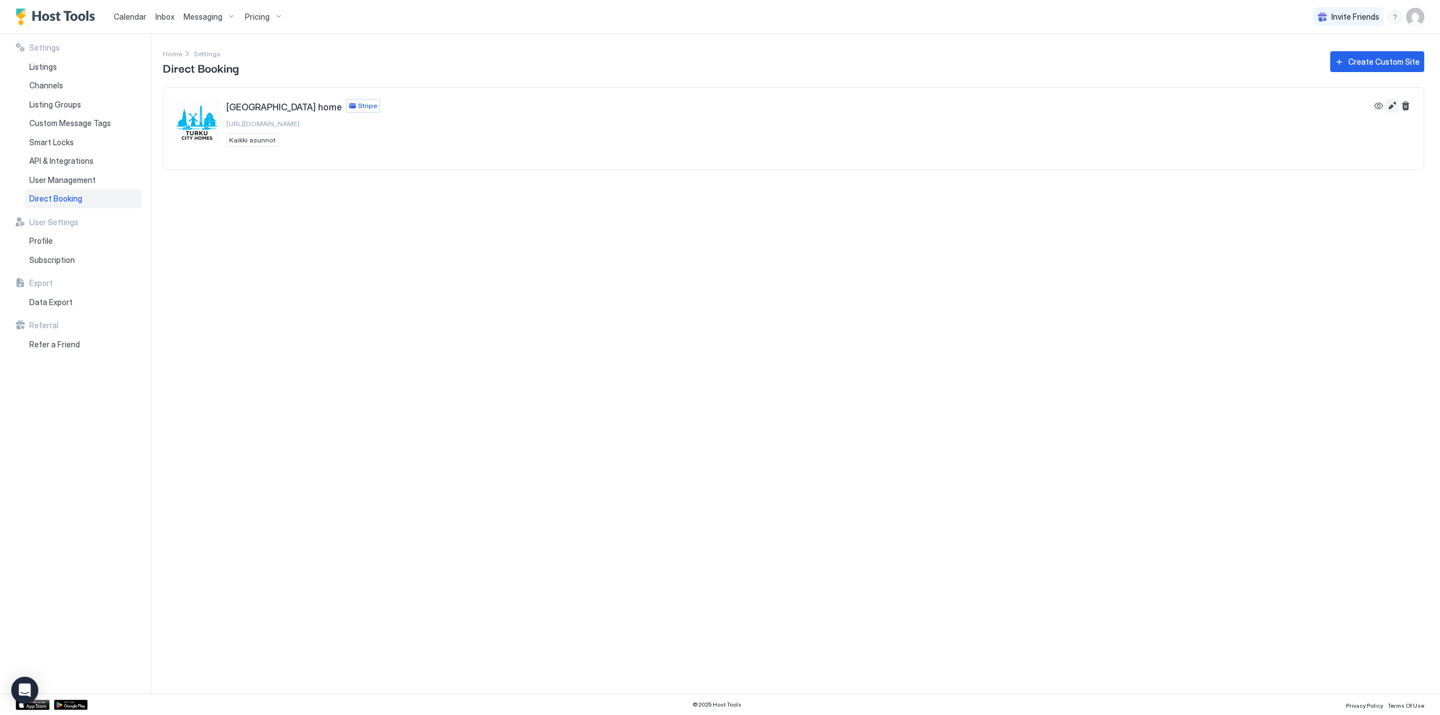
click at [1388, 107] on button "Edit" at bounding box center [1392, 106] width 14 height 14
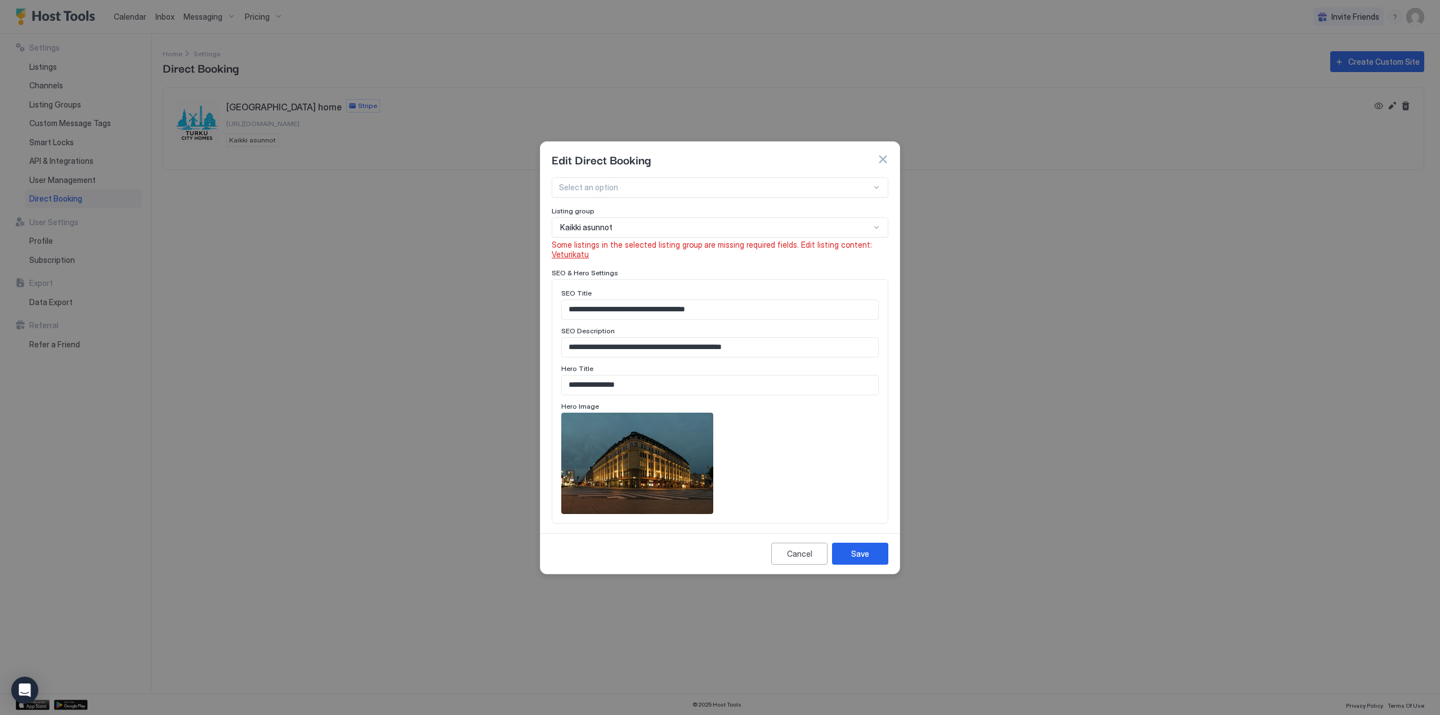
scroll to position [563, 0]
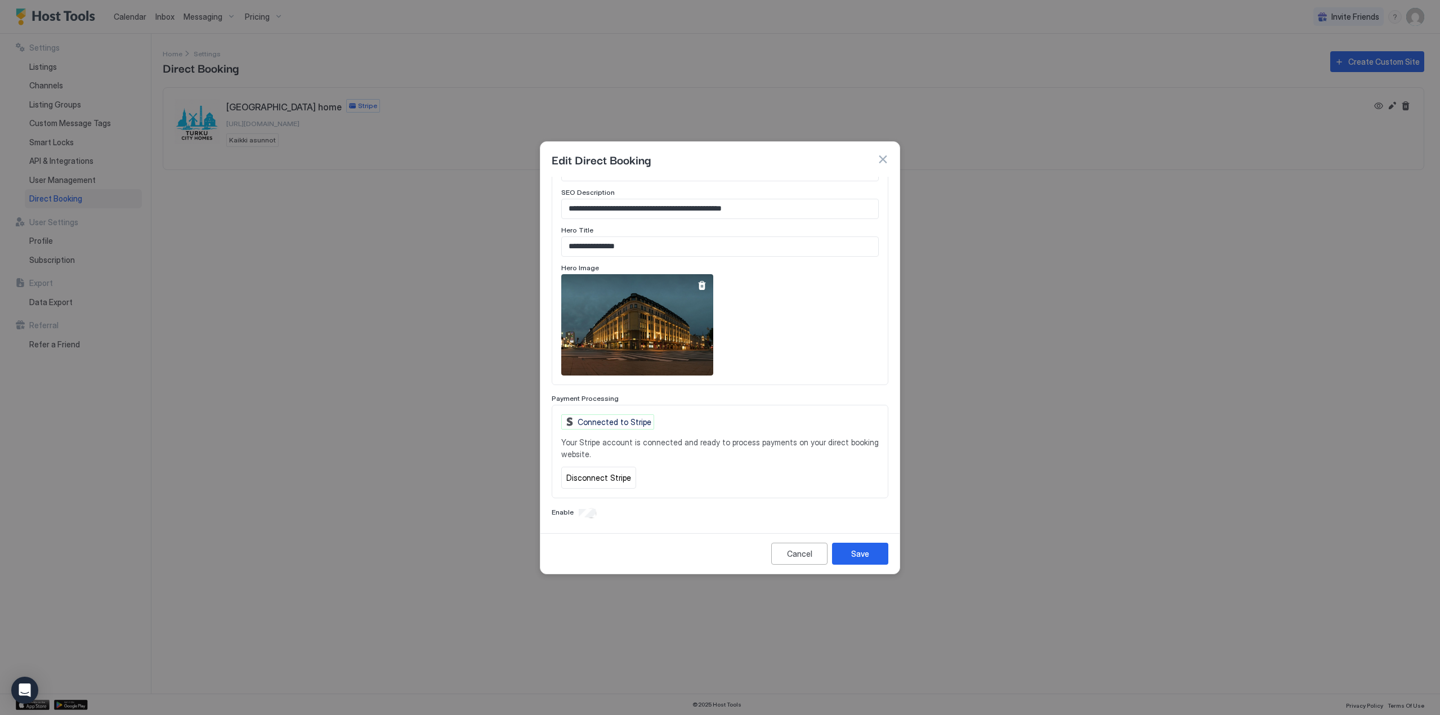
click at [698, 286] on div at bounding box center [701, 285] width 9 height 9
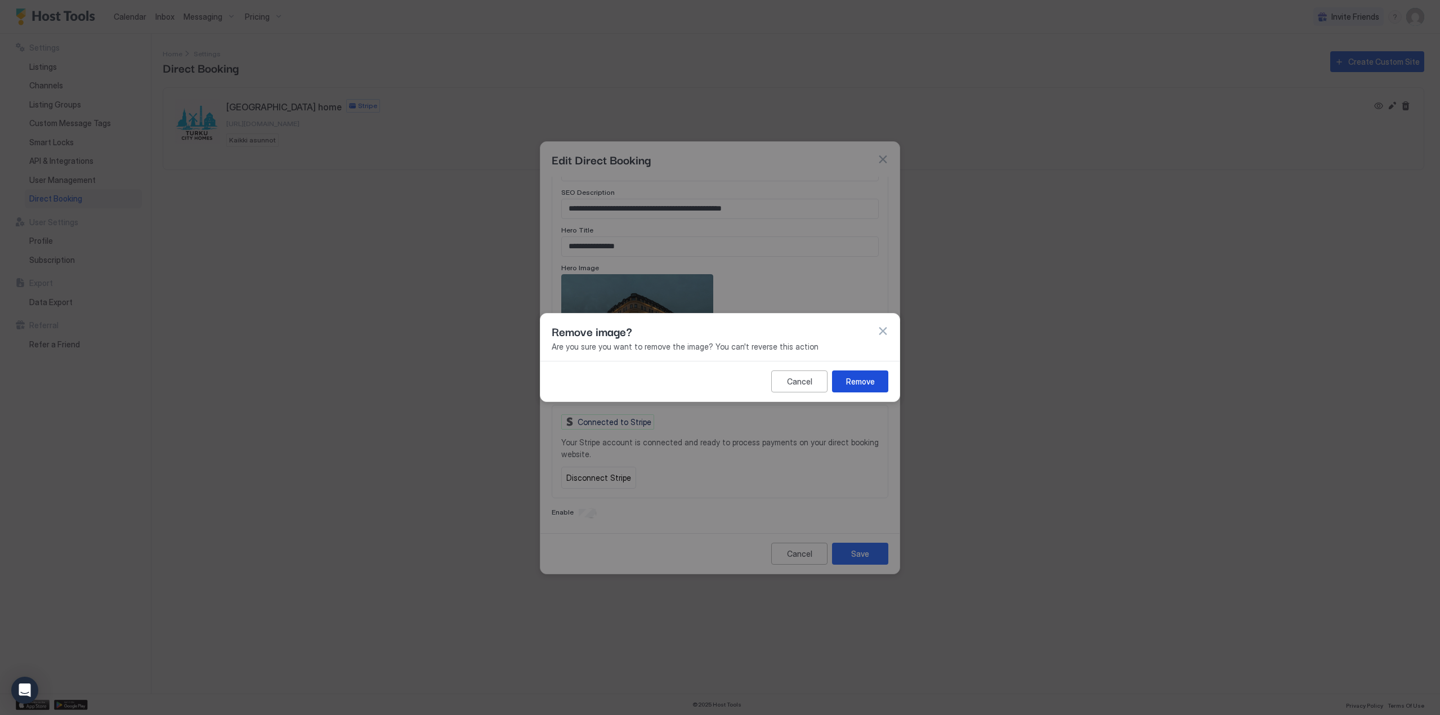
click at [865, 382] on div "Remove" at bounding box center [860, 381] width 29 height 12
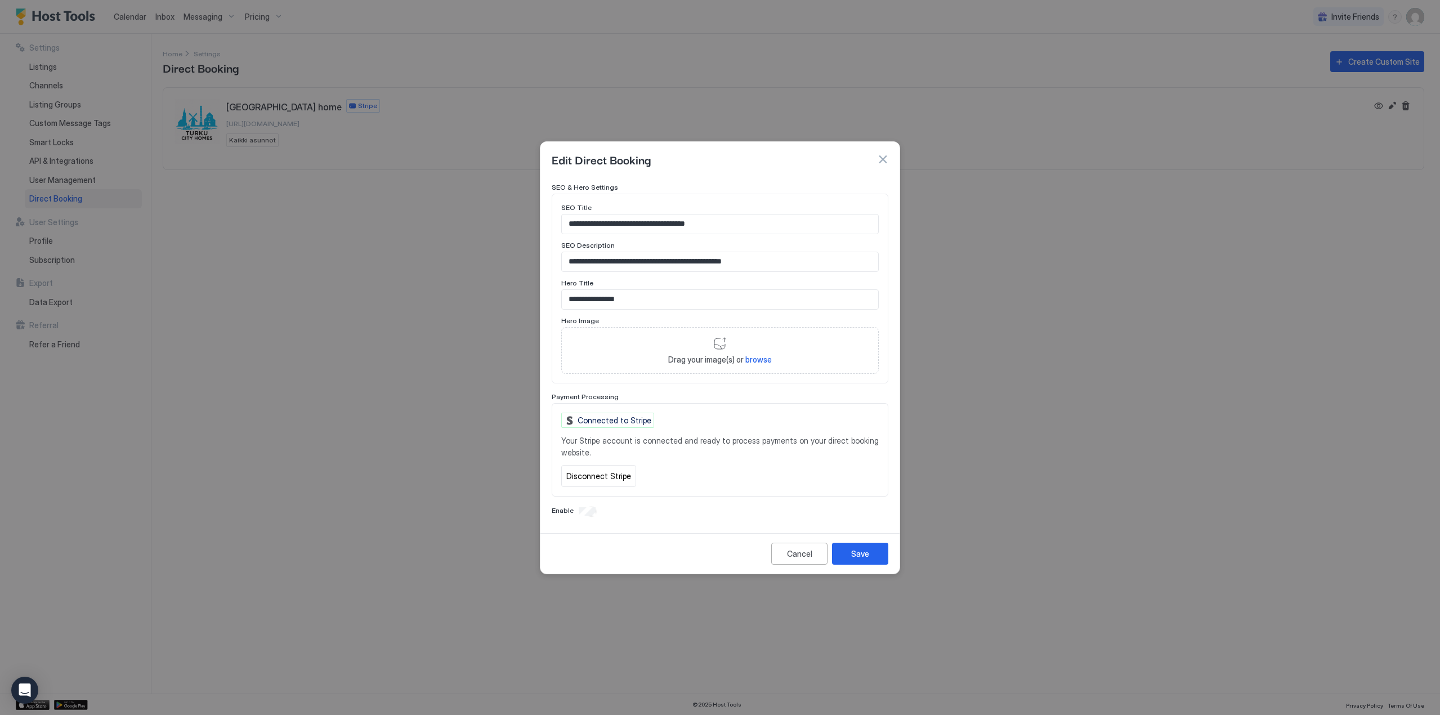
click at [758, 361] on span "browse" at bounding box center [758, 360] width 26 height 10
type input "**********"
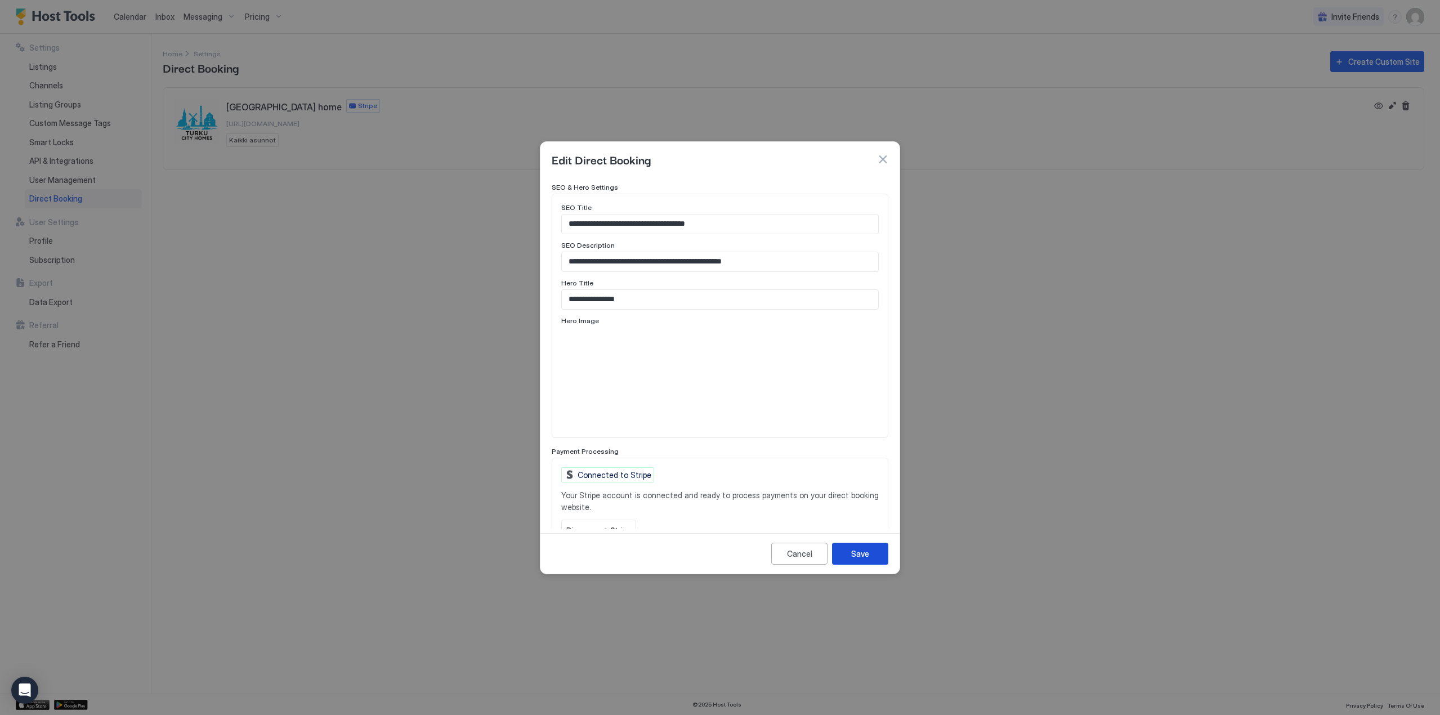
click at [862, 555] on div "Save" at bounding box center [860, 554] width 18 height 12
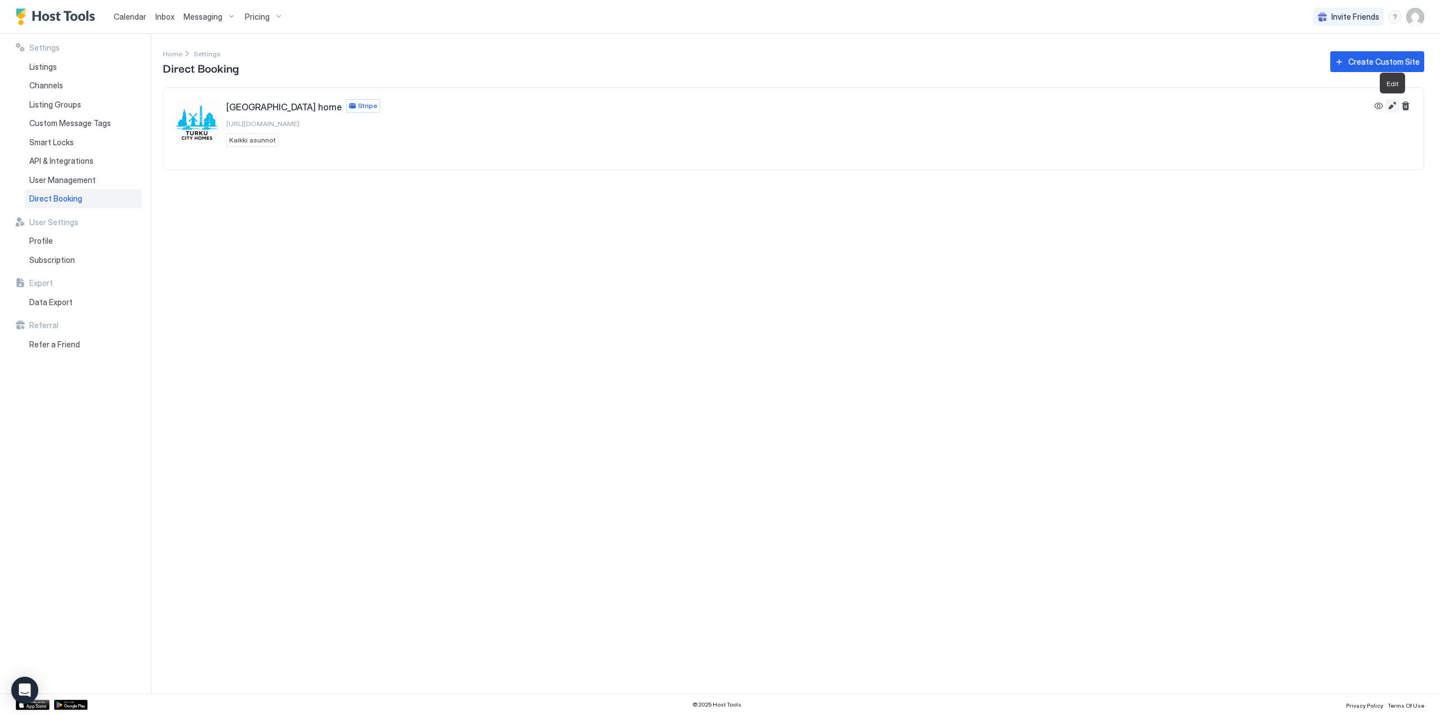
click at [1390, 105] on button "Edit" at bounding box center [1392, 106] width 14 height 14
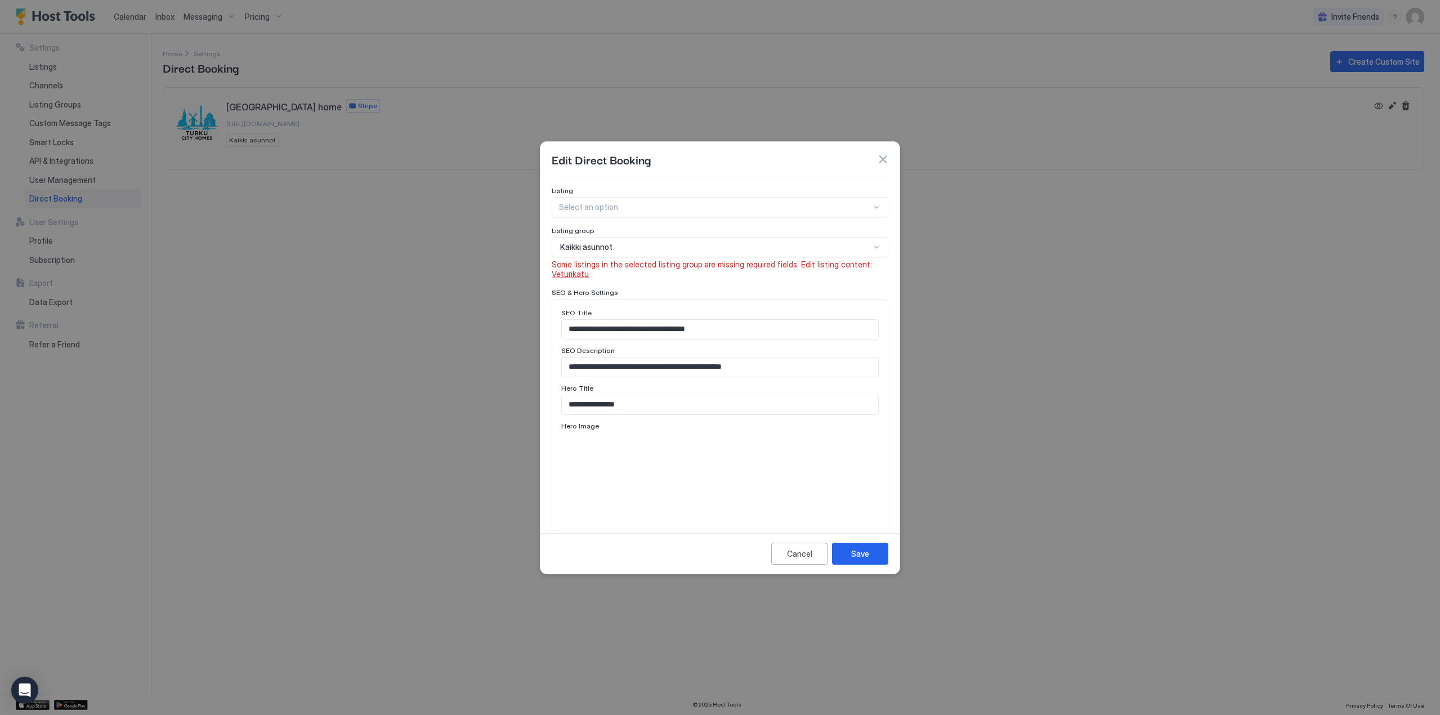
scroll to position [563, 0]
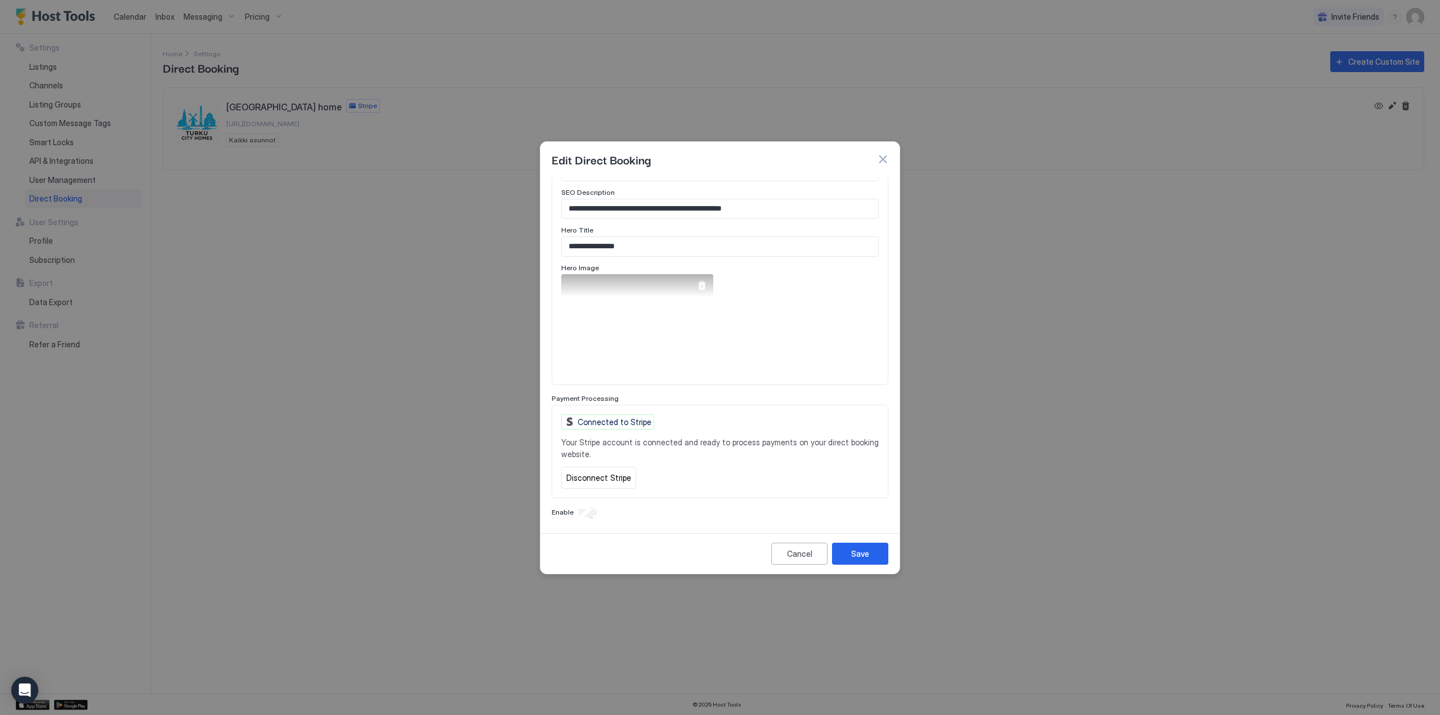
click at [702, 285] on div at bounding box center [701, 285] width 9 height 9
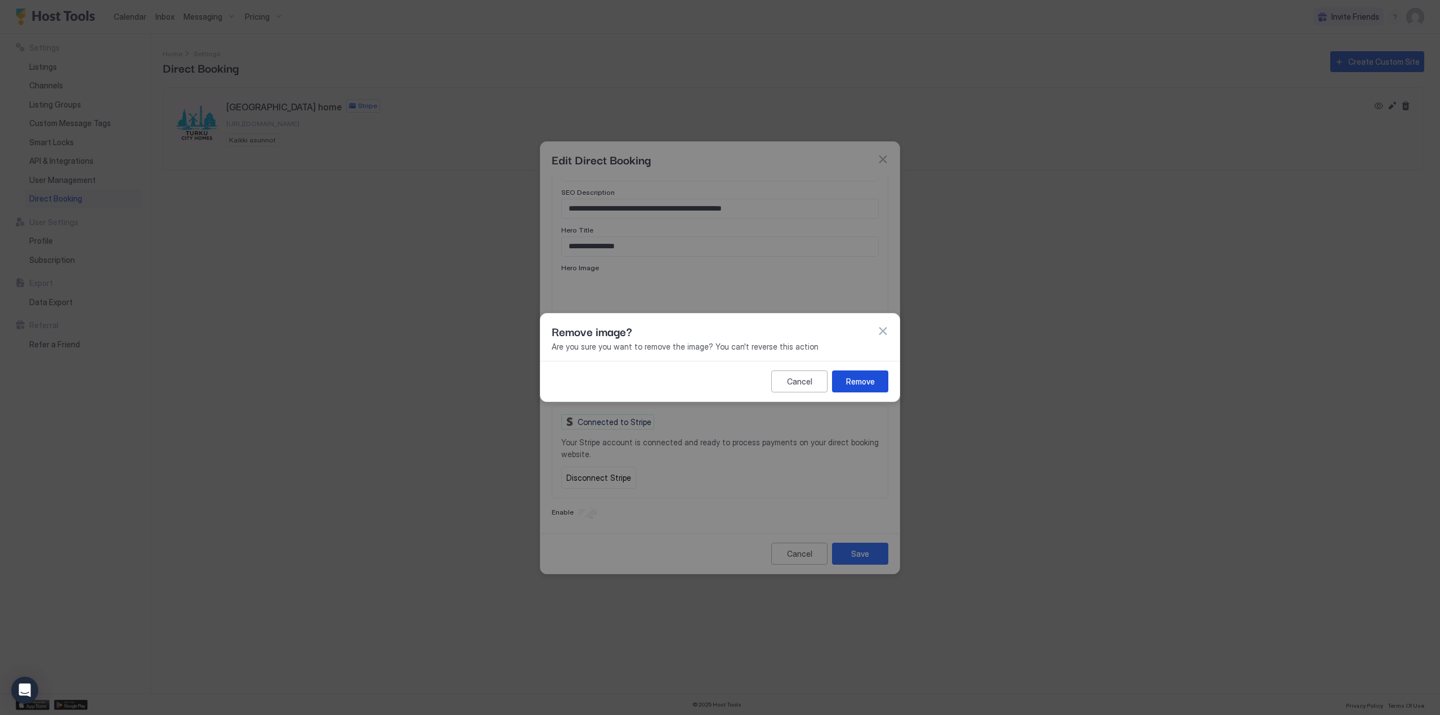
click at [866, 382] on div "Remove" at bounding box center [860, 381] width 29 height 12
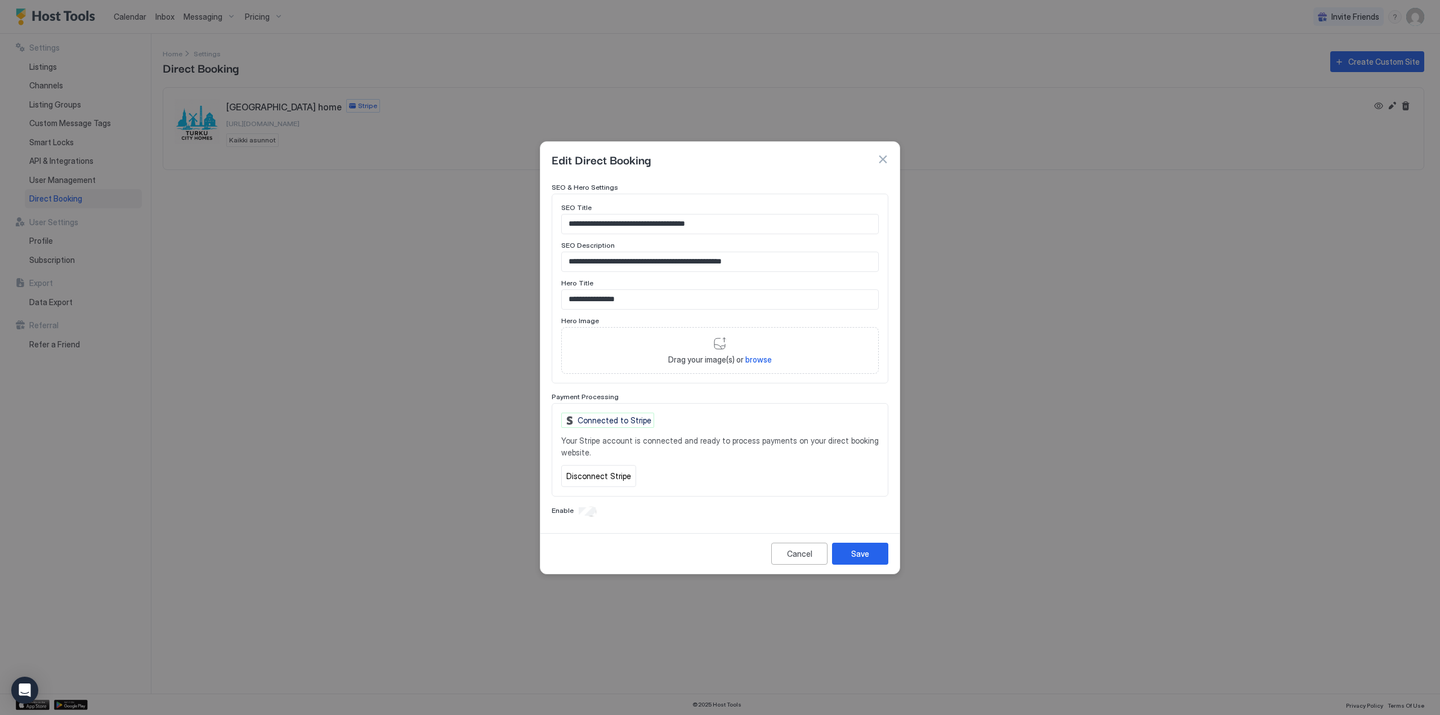
click at [754, 360] on span "browse" at bounding box center [758, 360] width 26 height 10
type input "**********"
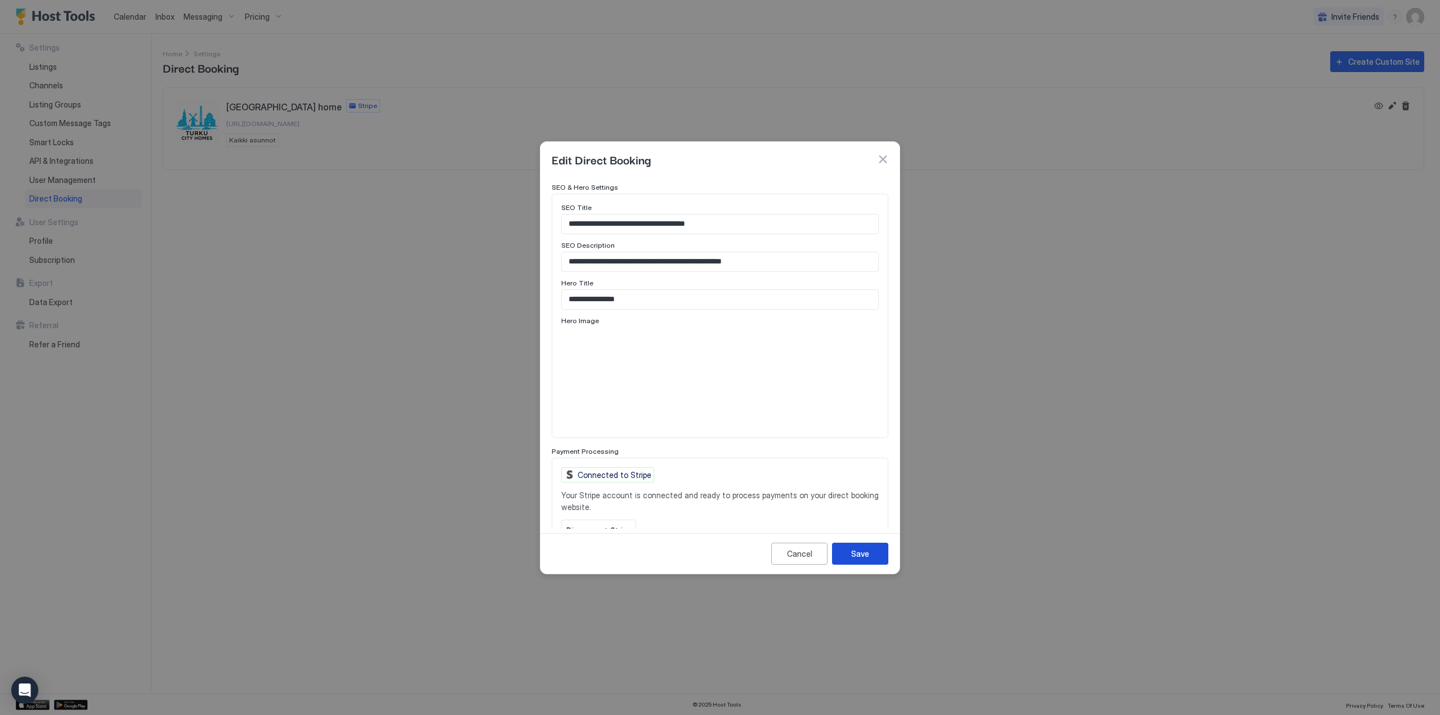
click at [849, 555] on button "Save" at bounding box center [860, 554] width 56 height 22
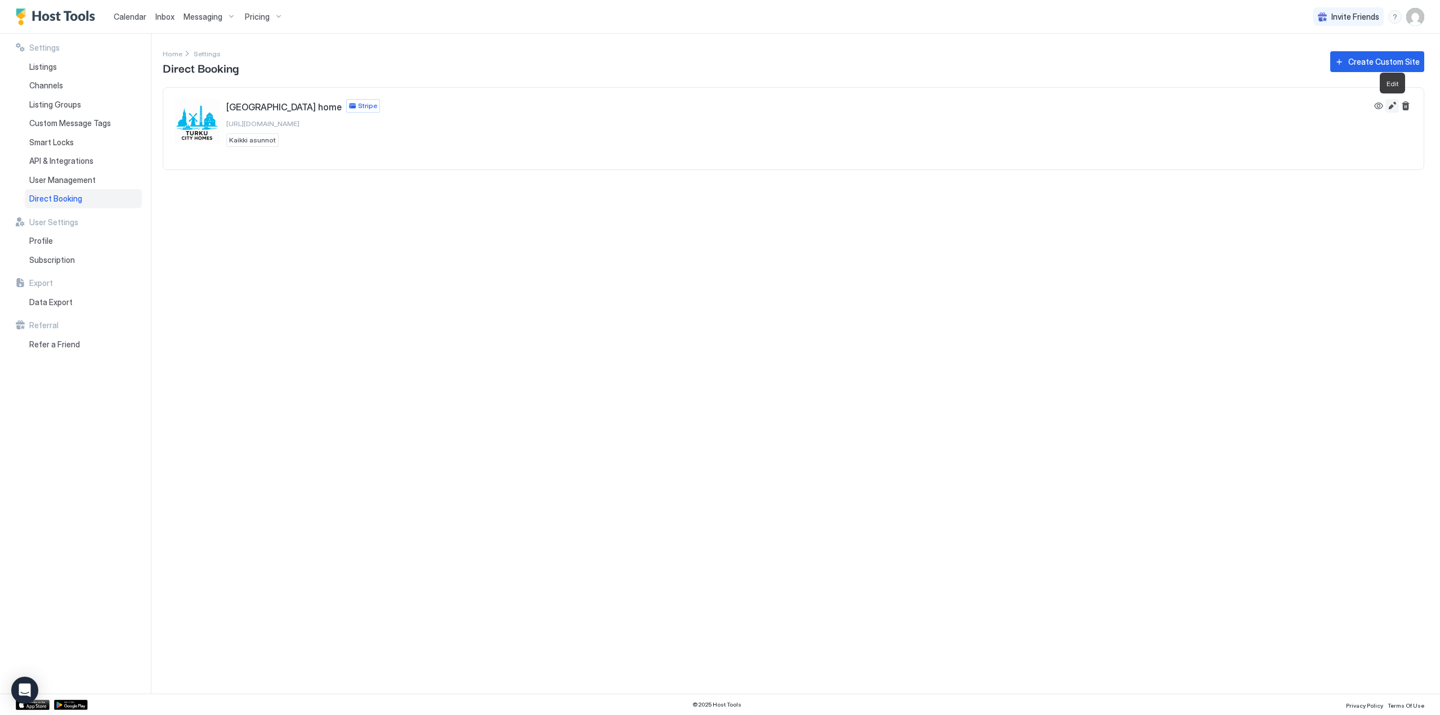
click at [1391, 107] on button "Edit" at bounding box center [1392, 106] width 14 height 14
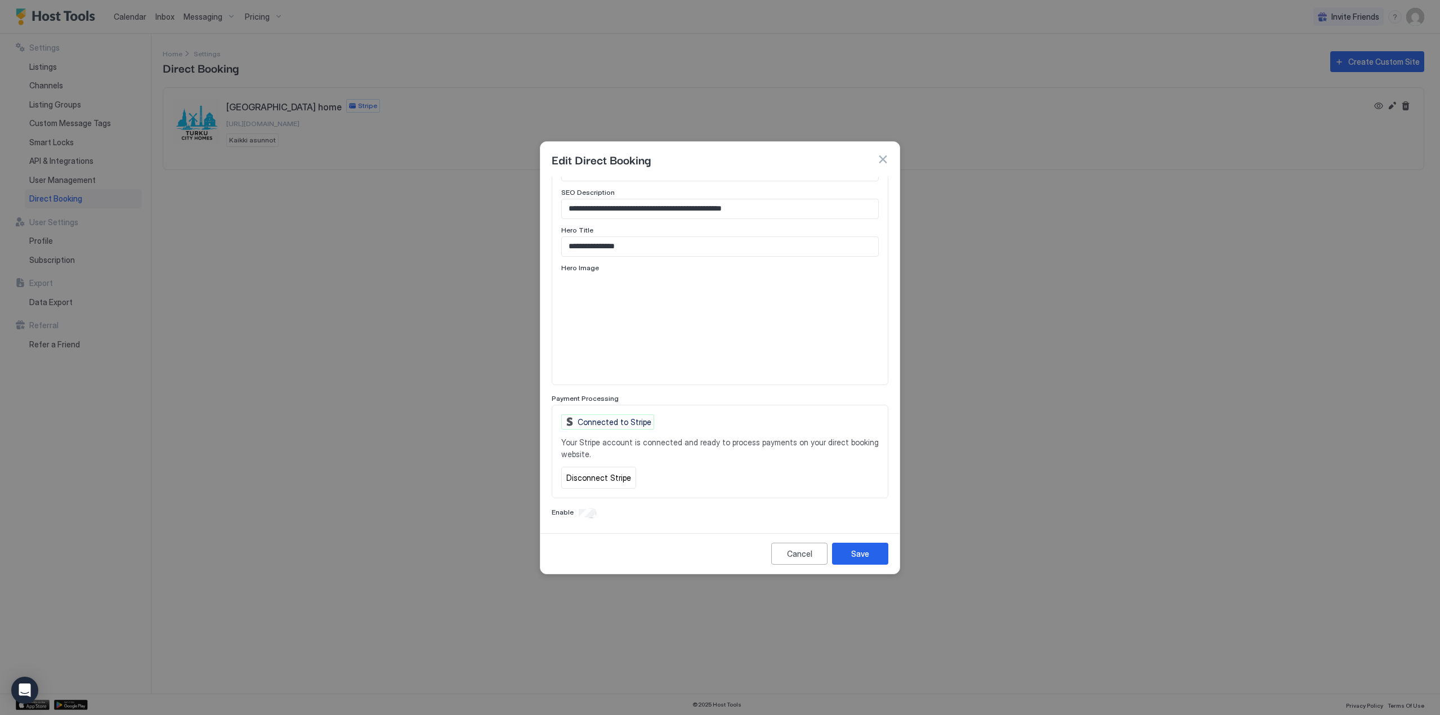
scroll to position [564, 0]
click at [704, 288] on div at bounding box center [701, 284] width 9 height 9
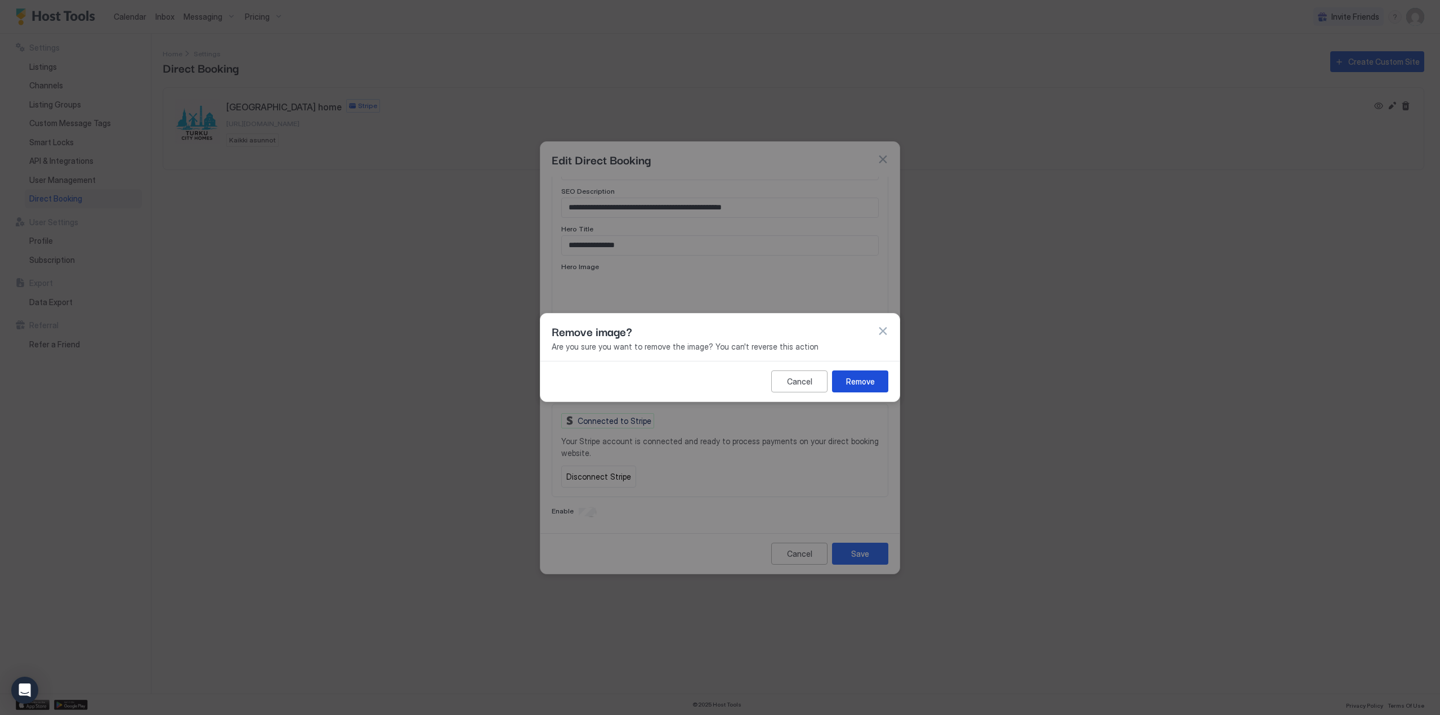
click at [861, 383] on div "Remove" at bounding box center [860, 381] width 29 height 12
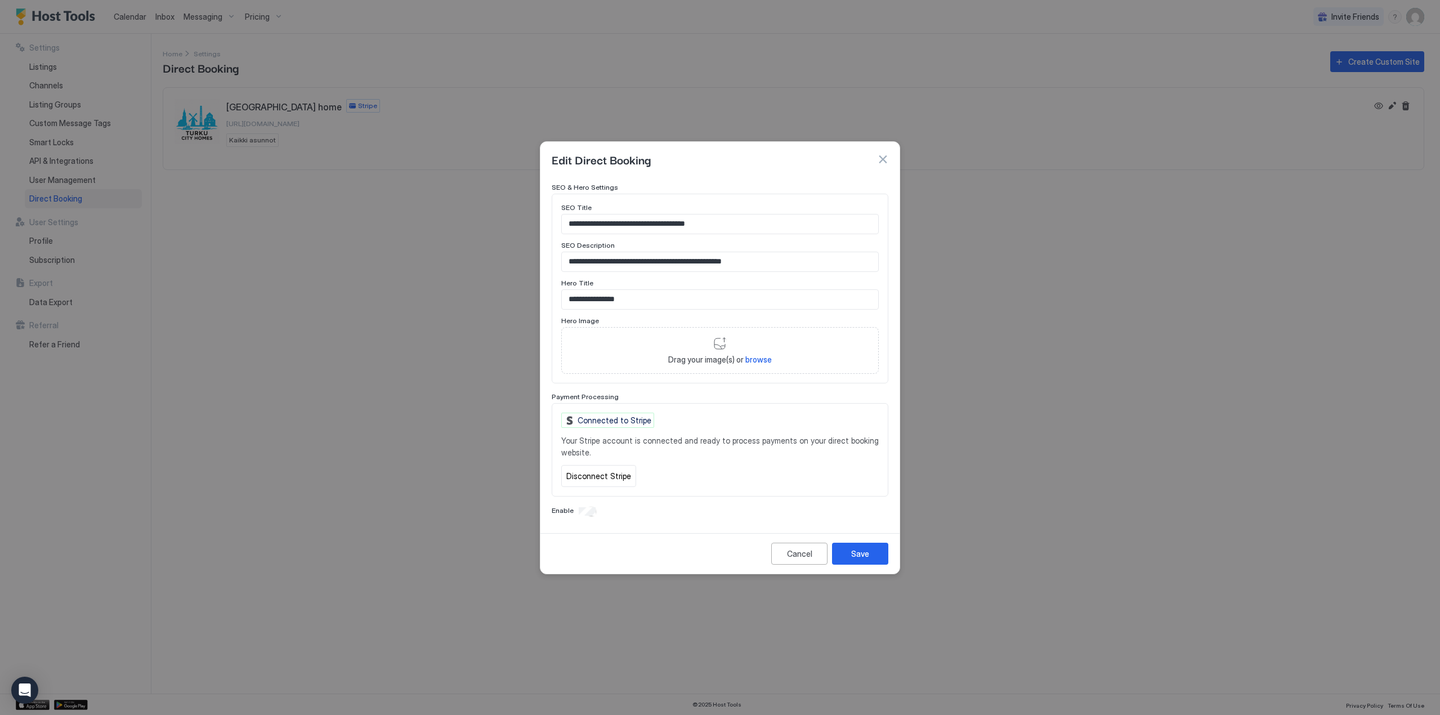
click at [755, 357] on span "browse" at bounding box center [758, 360] width 26 height 10
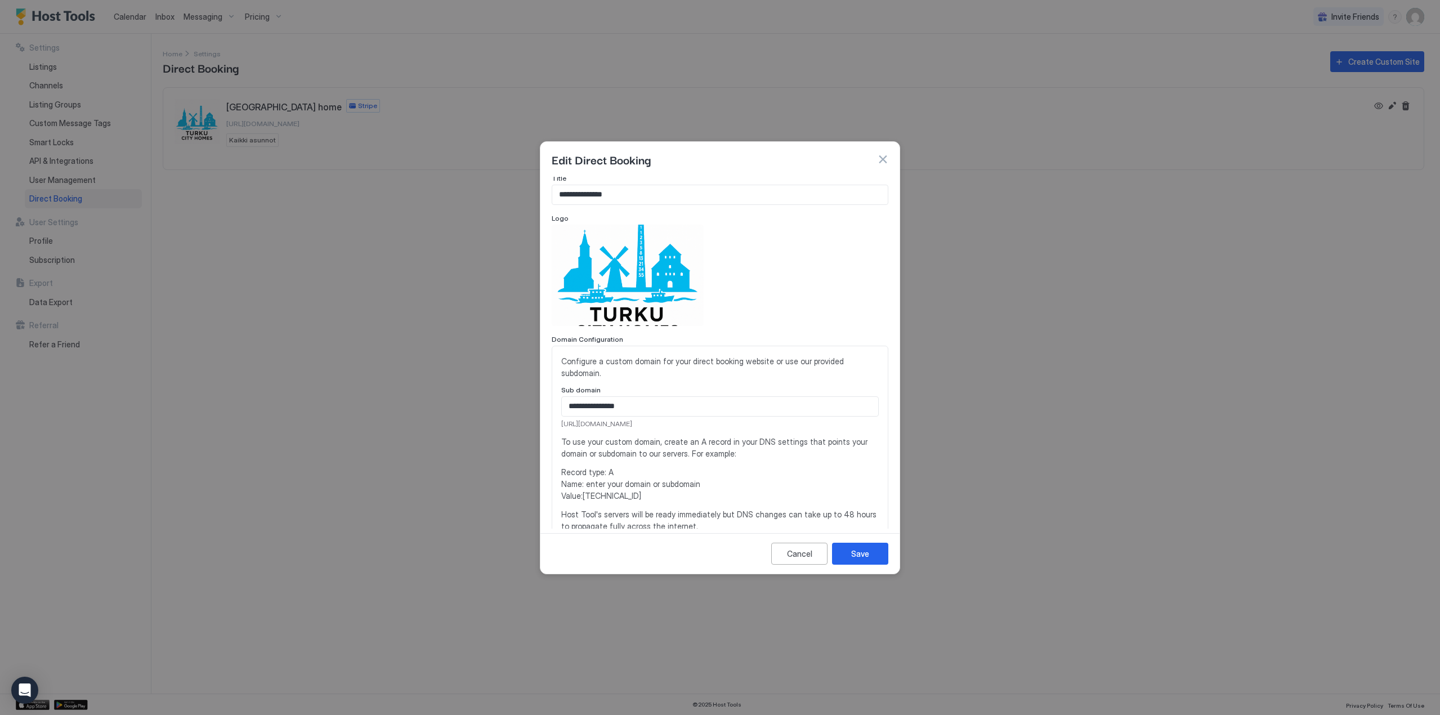
scroll to position [0, 0]
click at [629, 204] on input "**********" at bounding box center [719, 197] width 335 height 19
type input "**********"
click at [864, 550] on div "Save" at bounding box center [860, 554] width 18 height 12
click at [855, 552] on div "Save" at bounding box center [860, 554] width 18 height 12
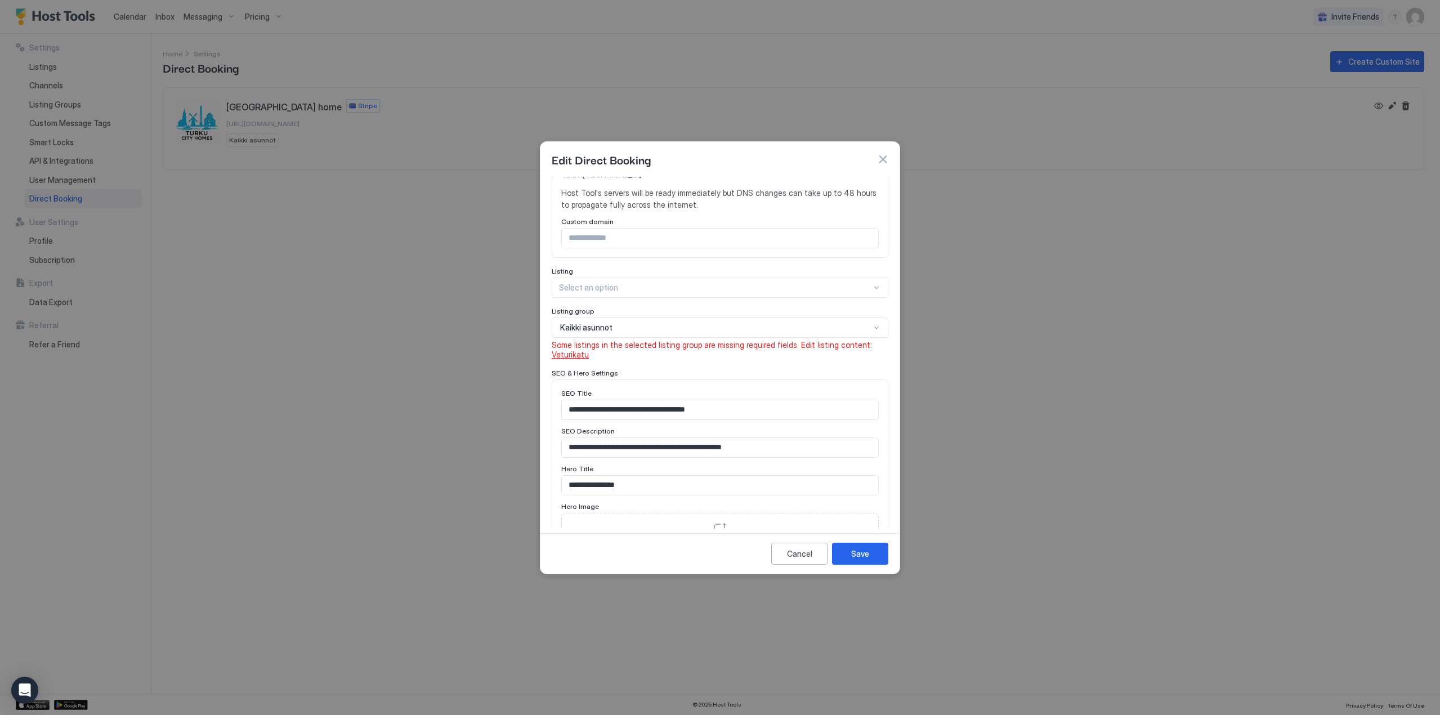
scroll to position [524, 0]
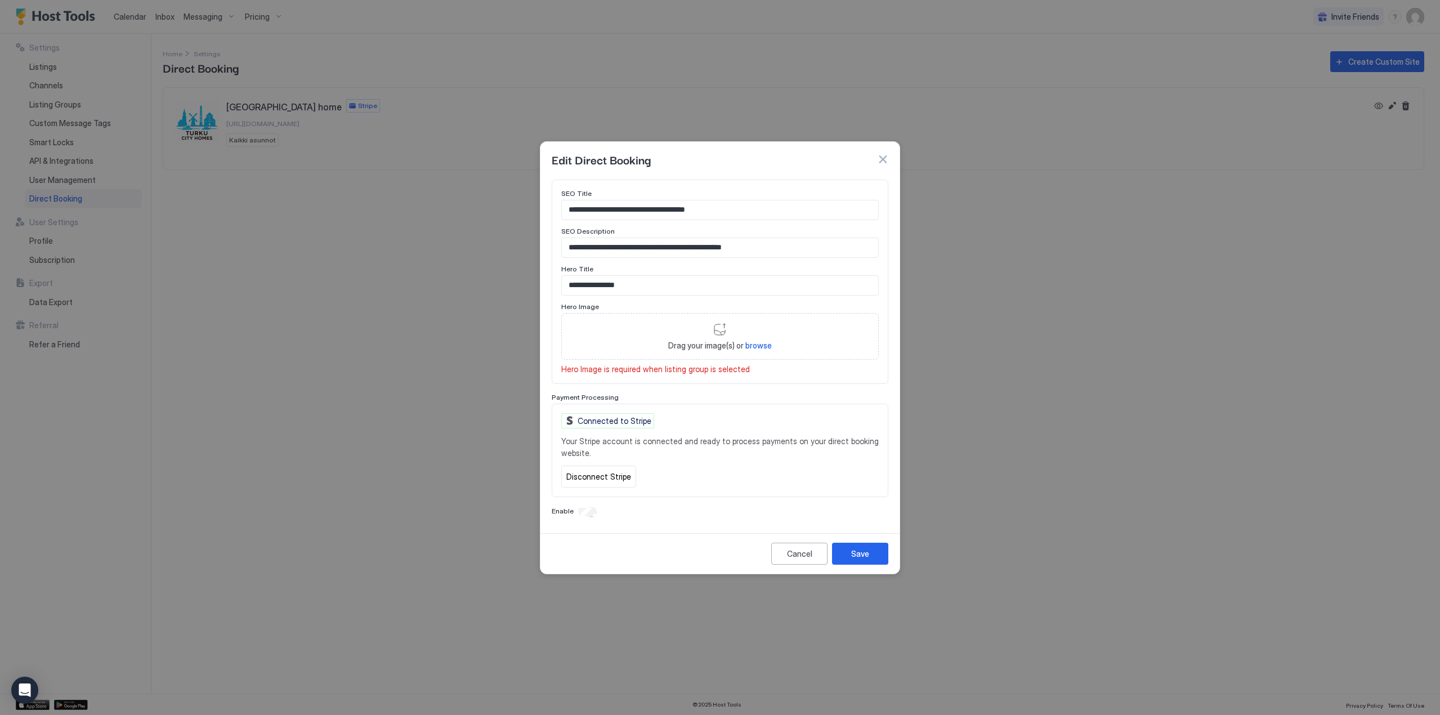
click at [748, 344] on span "browse" at bounding box center [758, 346] width 26 height 10
type input "**********"
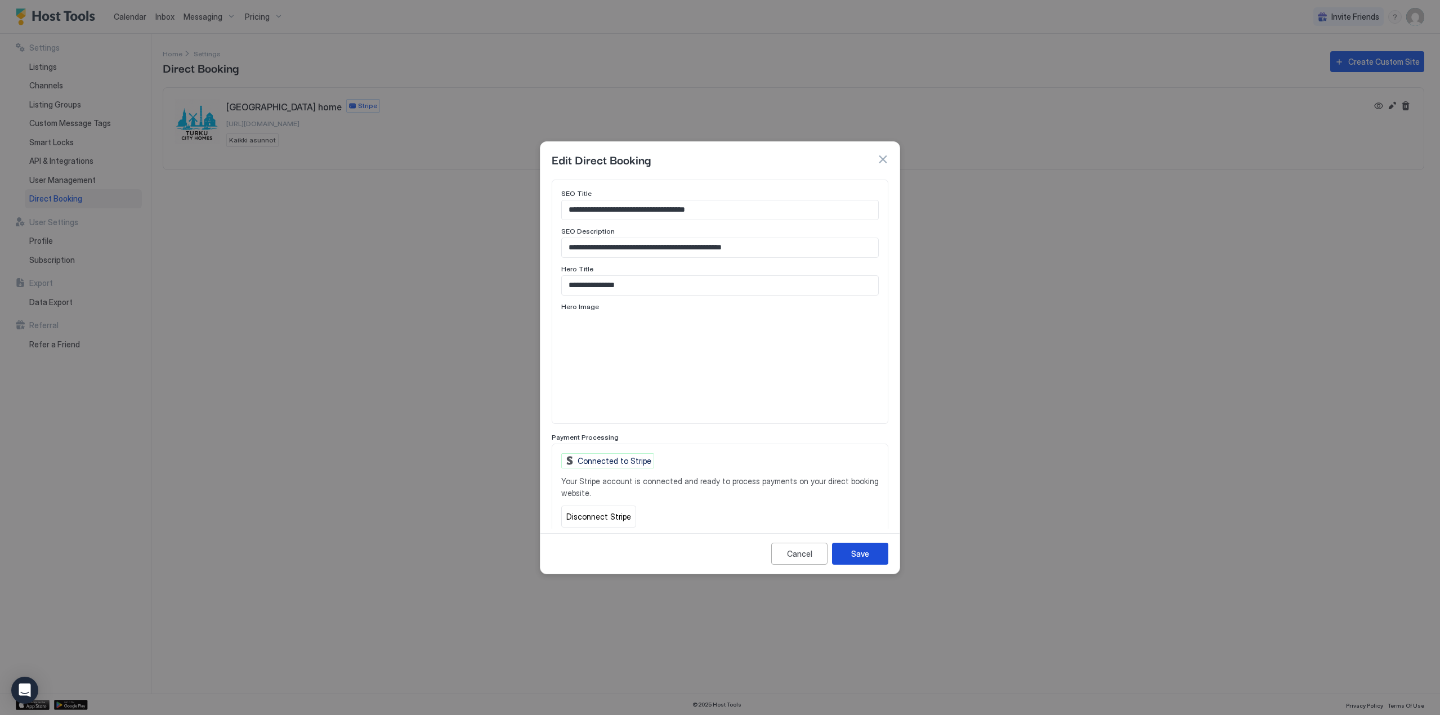
click at [867, 563] on button "Save" at bounding box center [860, 554] width 56 height 22
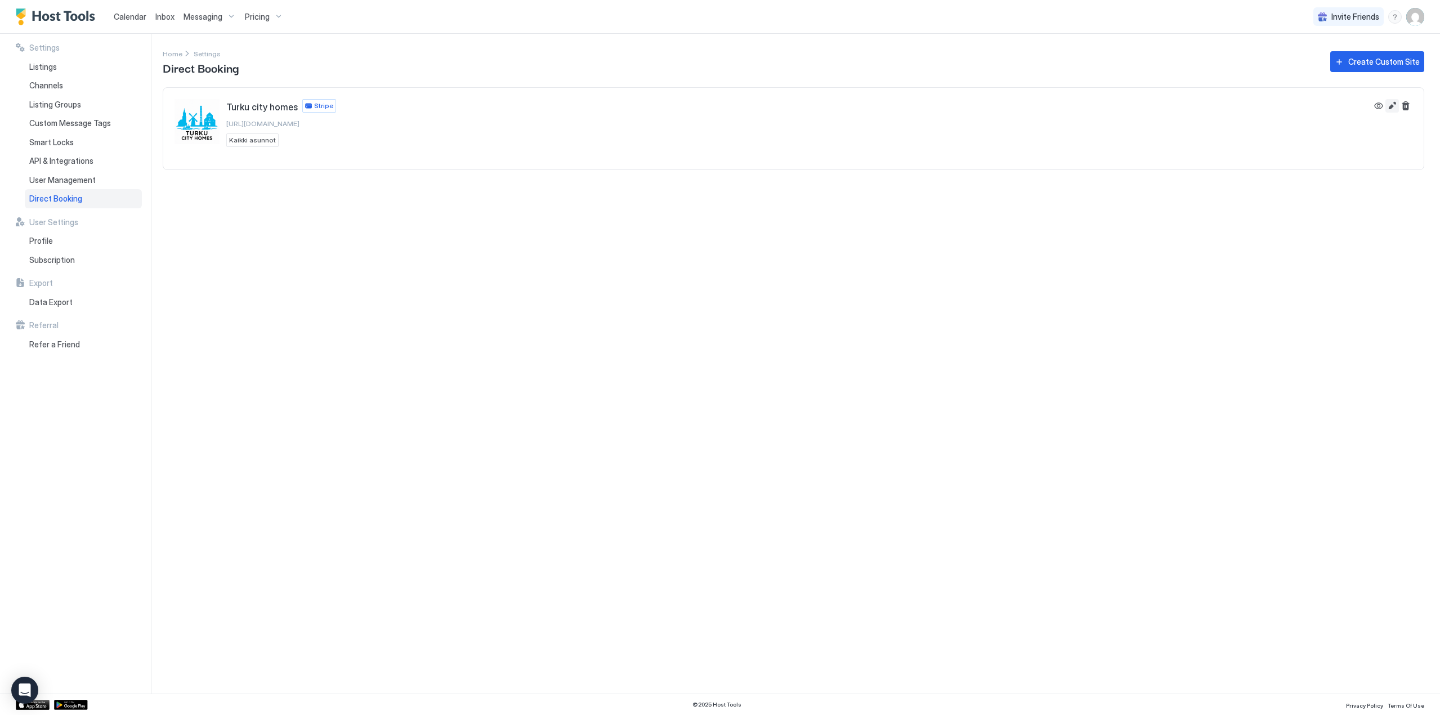
click at [1392, 104] on button "Edit" at bounding box center [1392, 106] width 14 height 14
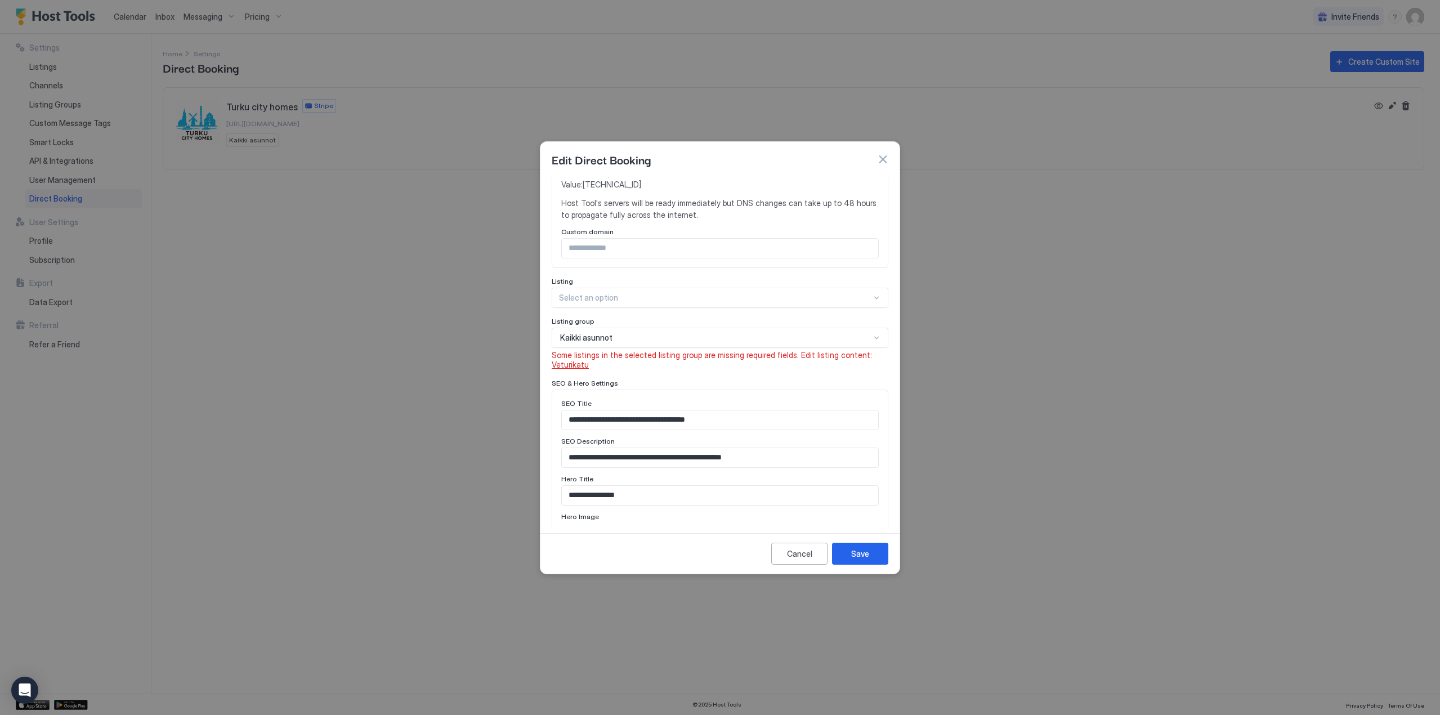
scroll to position [564, 0]
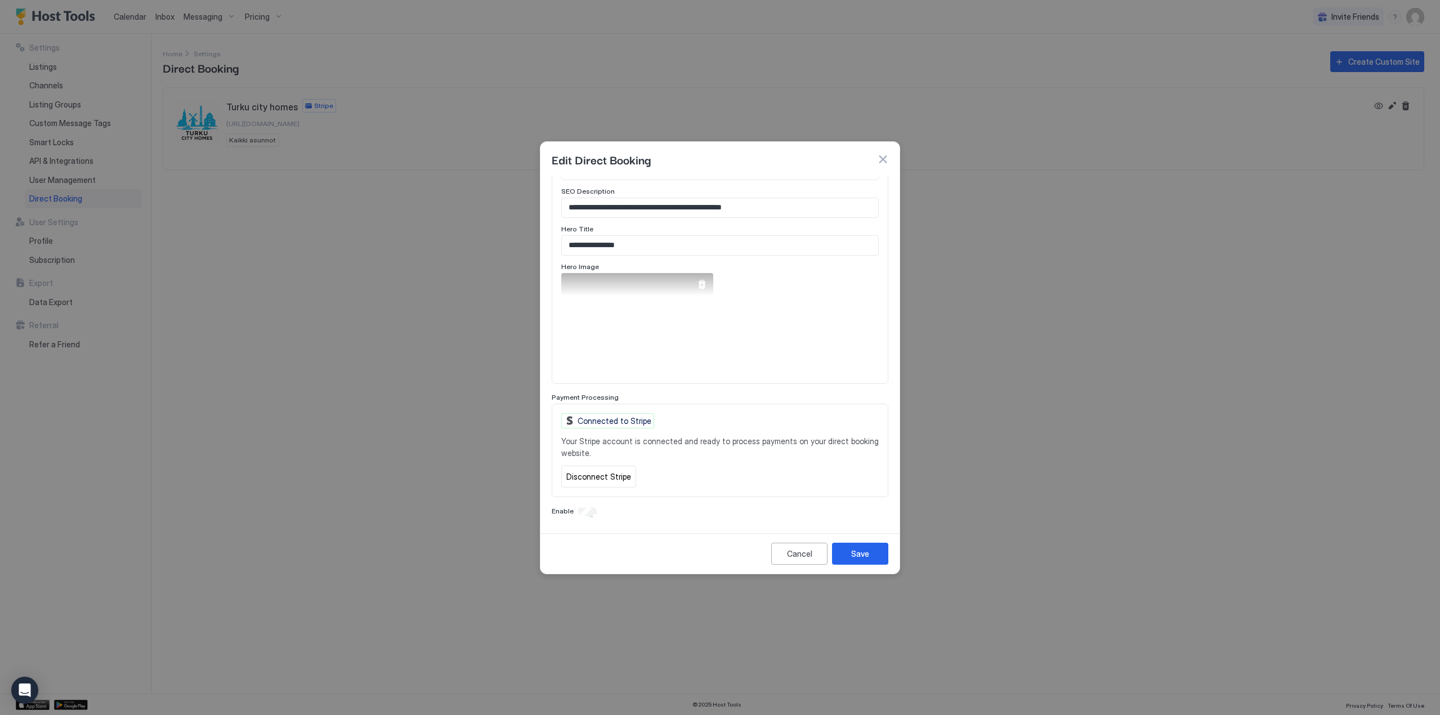
click at [707, 288] on div at bounding box center [702, 284] width 23 height 23
click at [704, 286] on div at bounding box center [701, 284] width 9 height 9
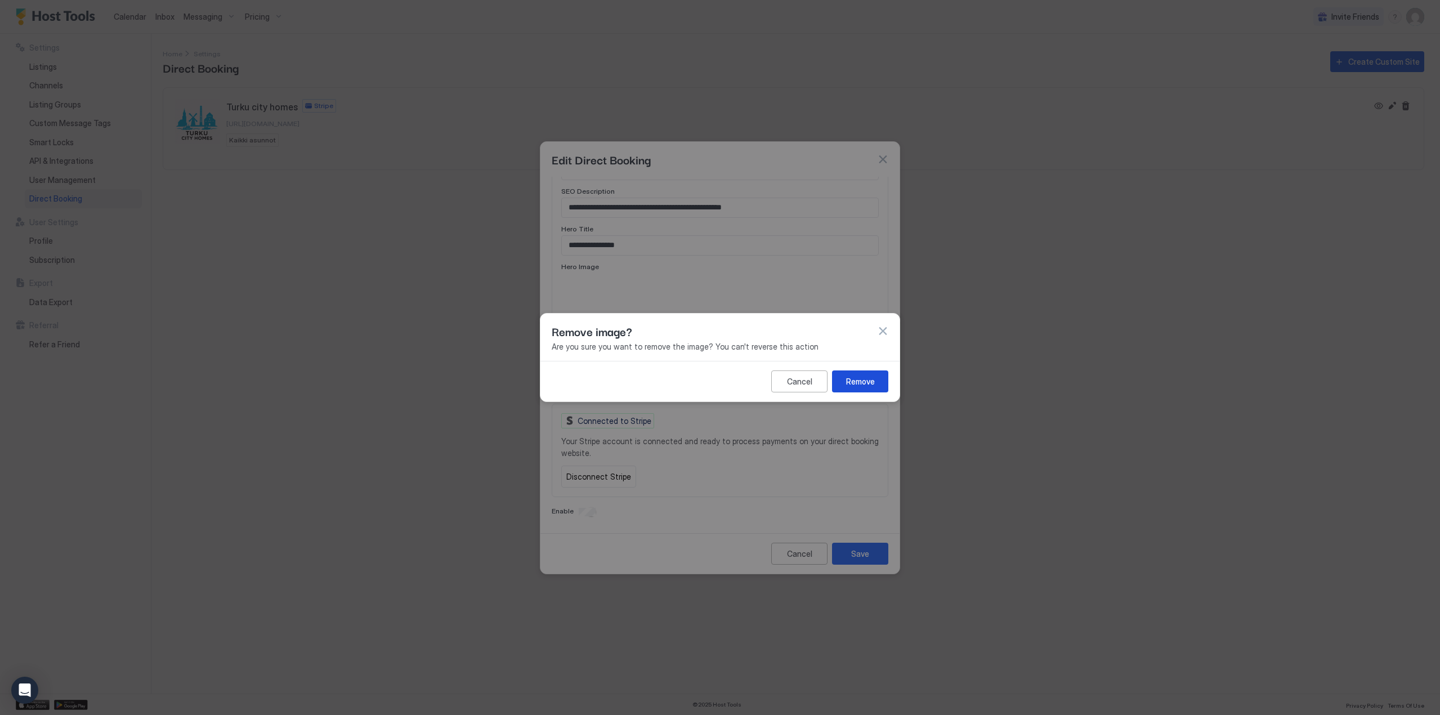
click at [863, 377] on div "Remove" at bounding box center [860, 381] width 29 height 12
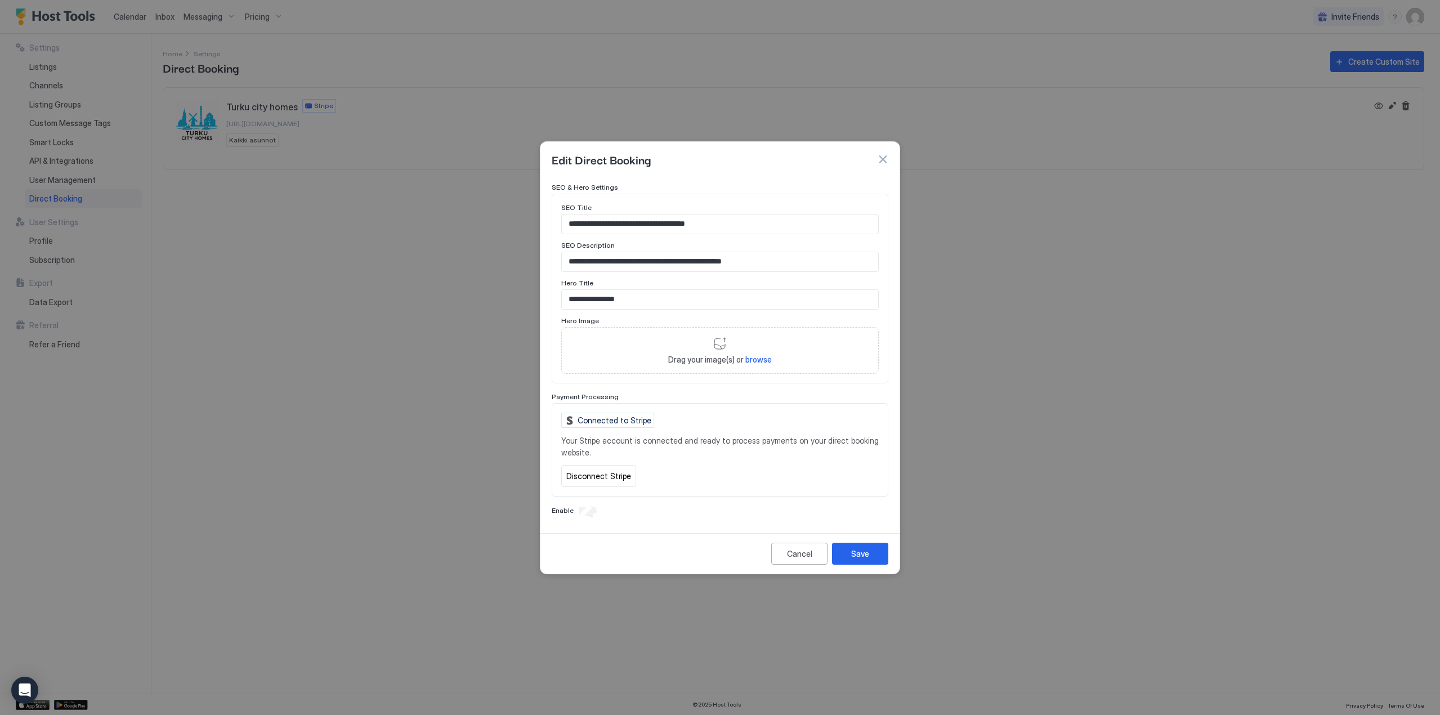
scroll to position [510, 0]
click at [760, 358] on span "browse" at bounding box center [758, 360] width 26 height 10
type input "**********"
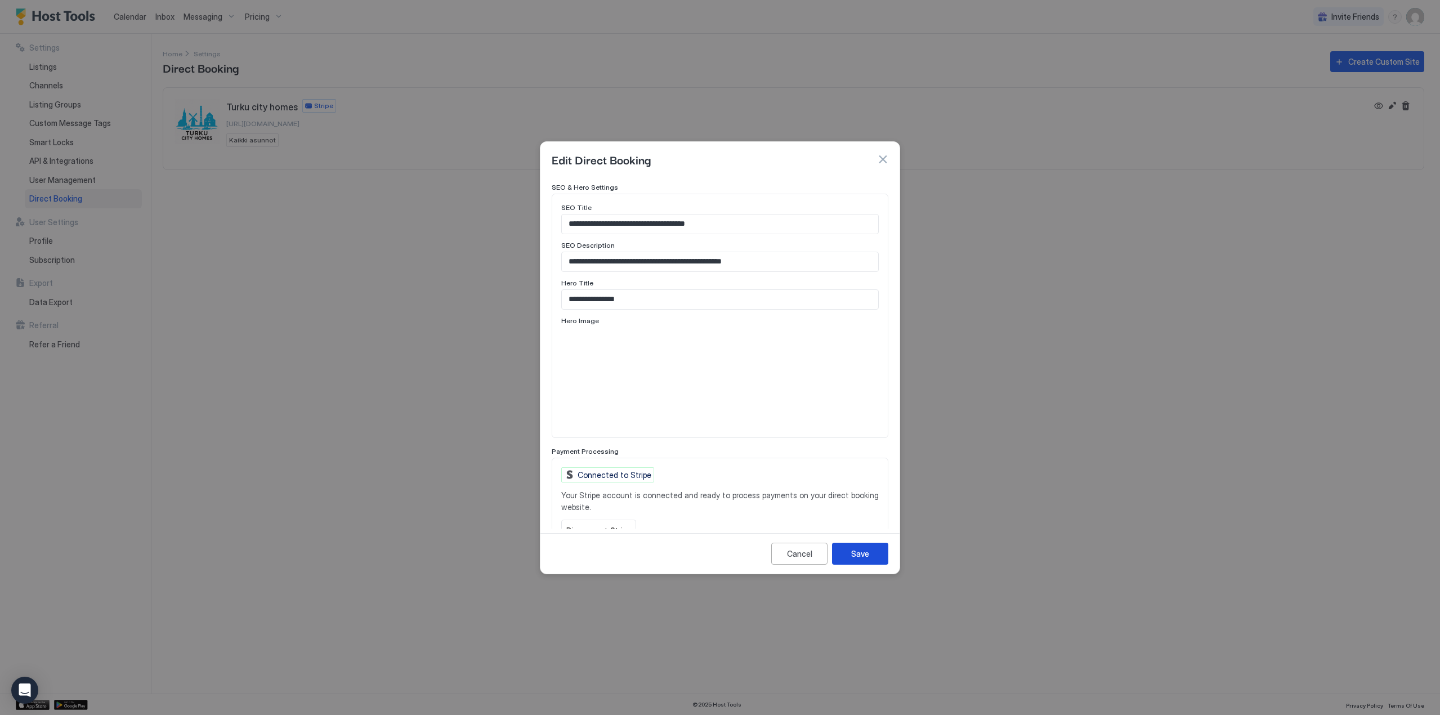
click at [859, 550] on div "Save" at bounding box center [860, 554] width 18 height 12
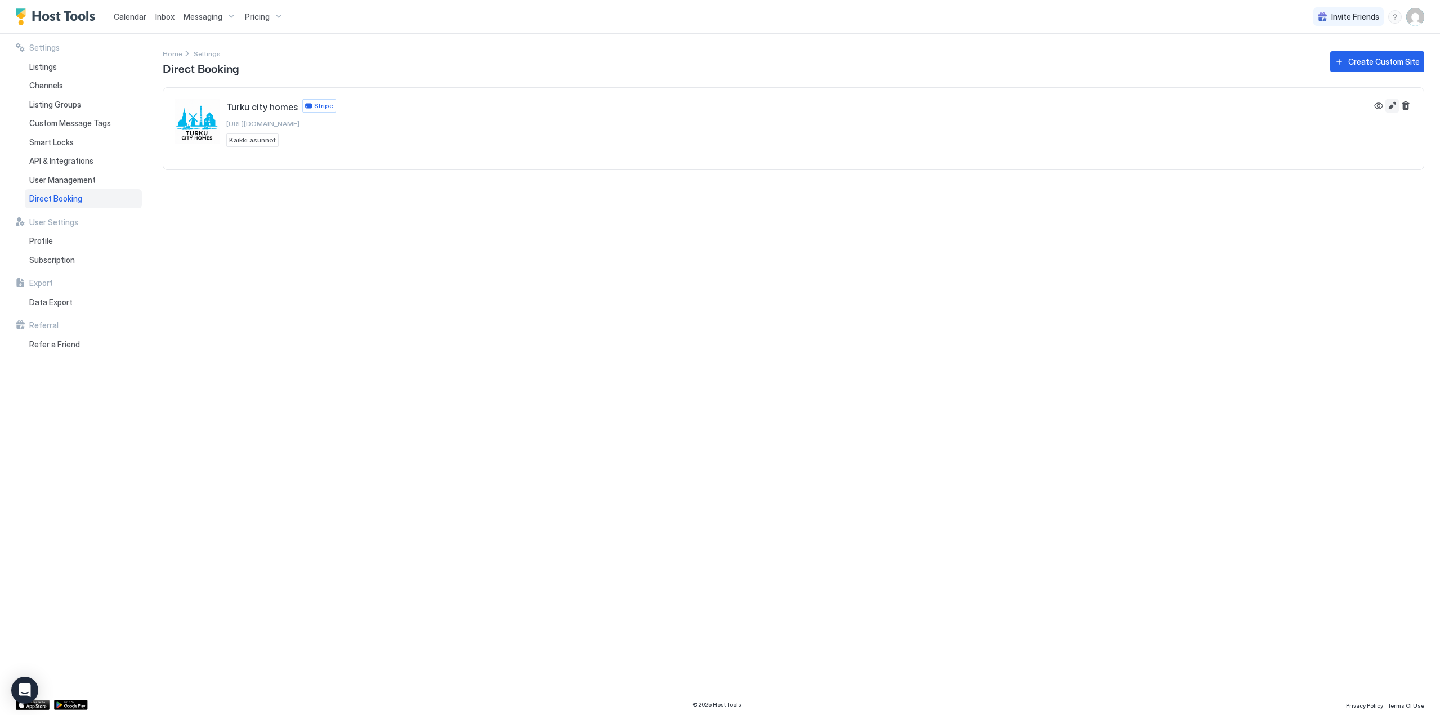
click at [1392, 107] on button "Edit" at bounding box center [1392, 106] width 14 height 14
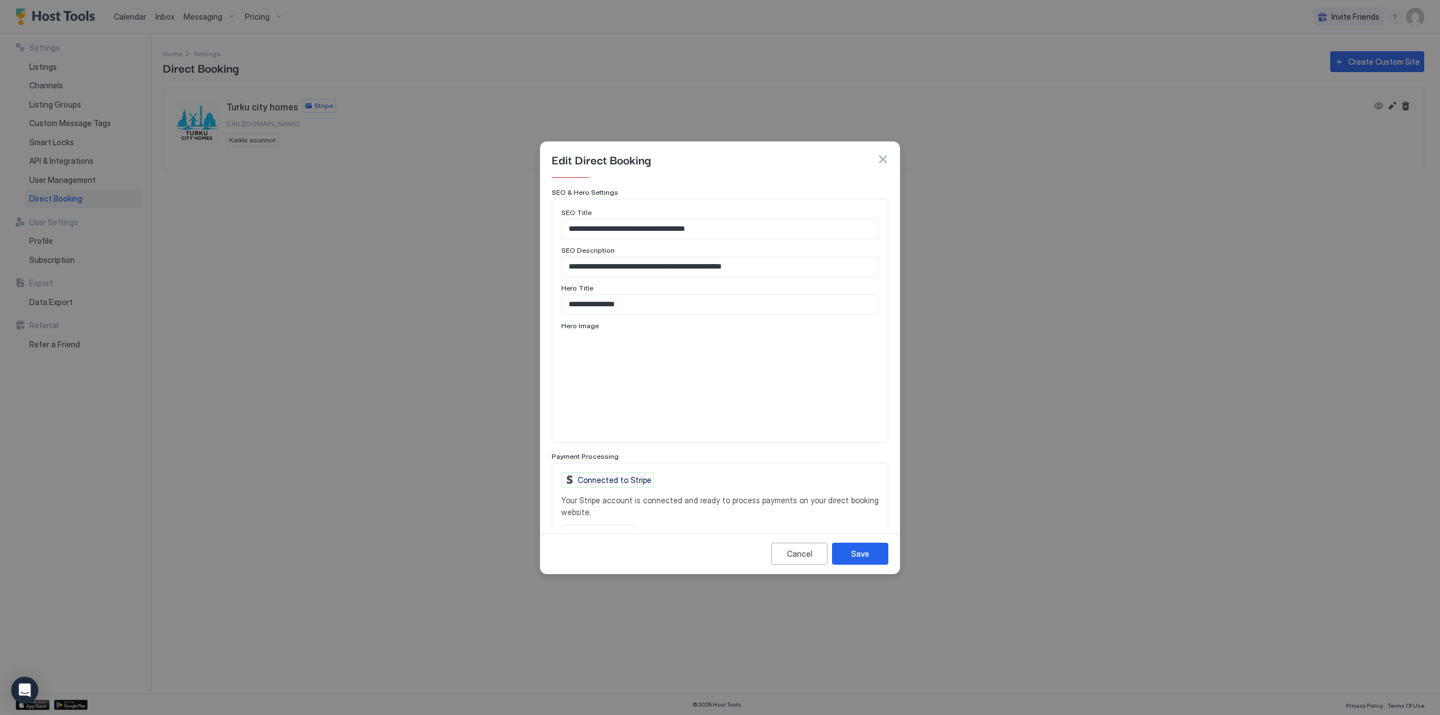
scroll to position [507, 0]
click at [702, 339] on div at bounding box center [701, 341] width 9 height 9
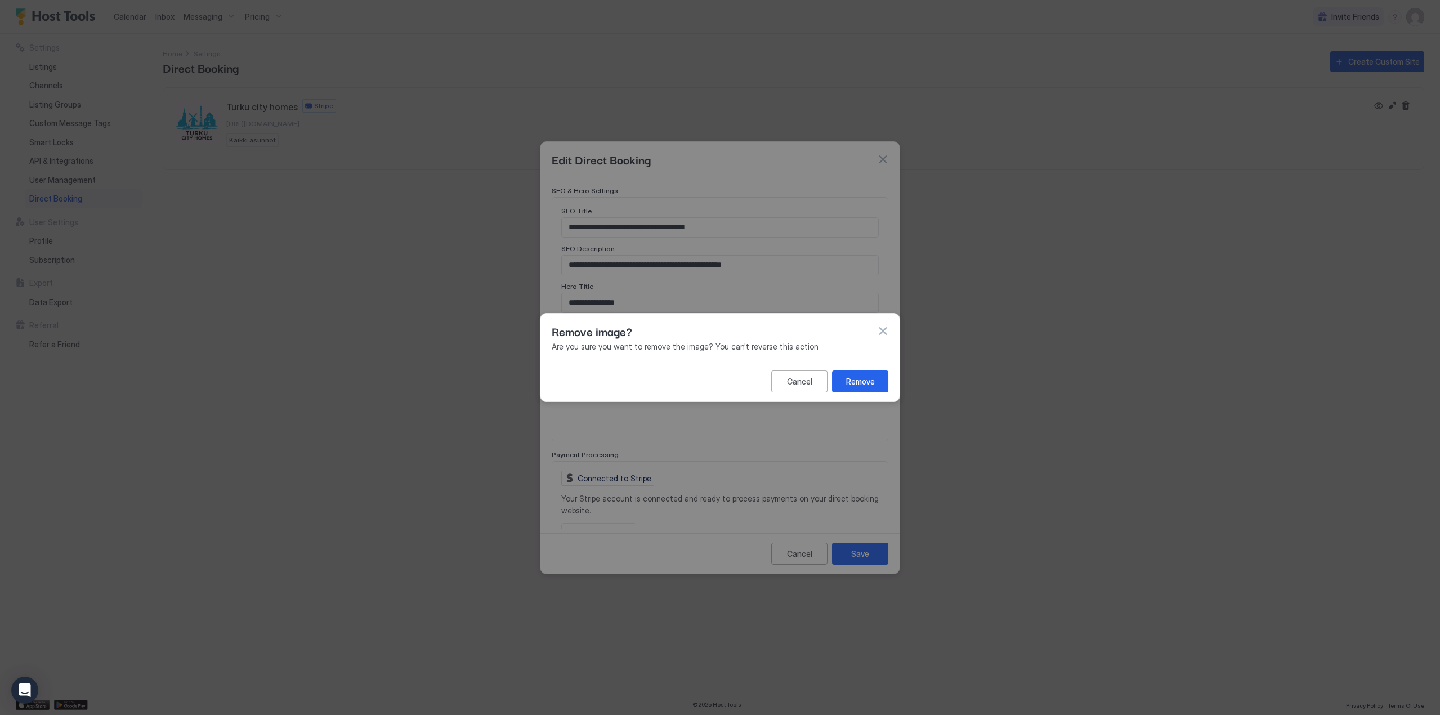
click at [851, 383] on div "Remove" at bounding box center [860, 381] width 29 height 12
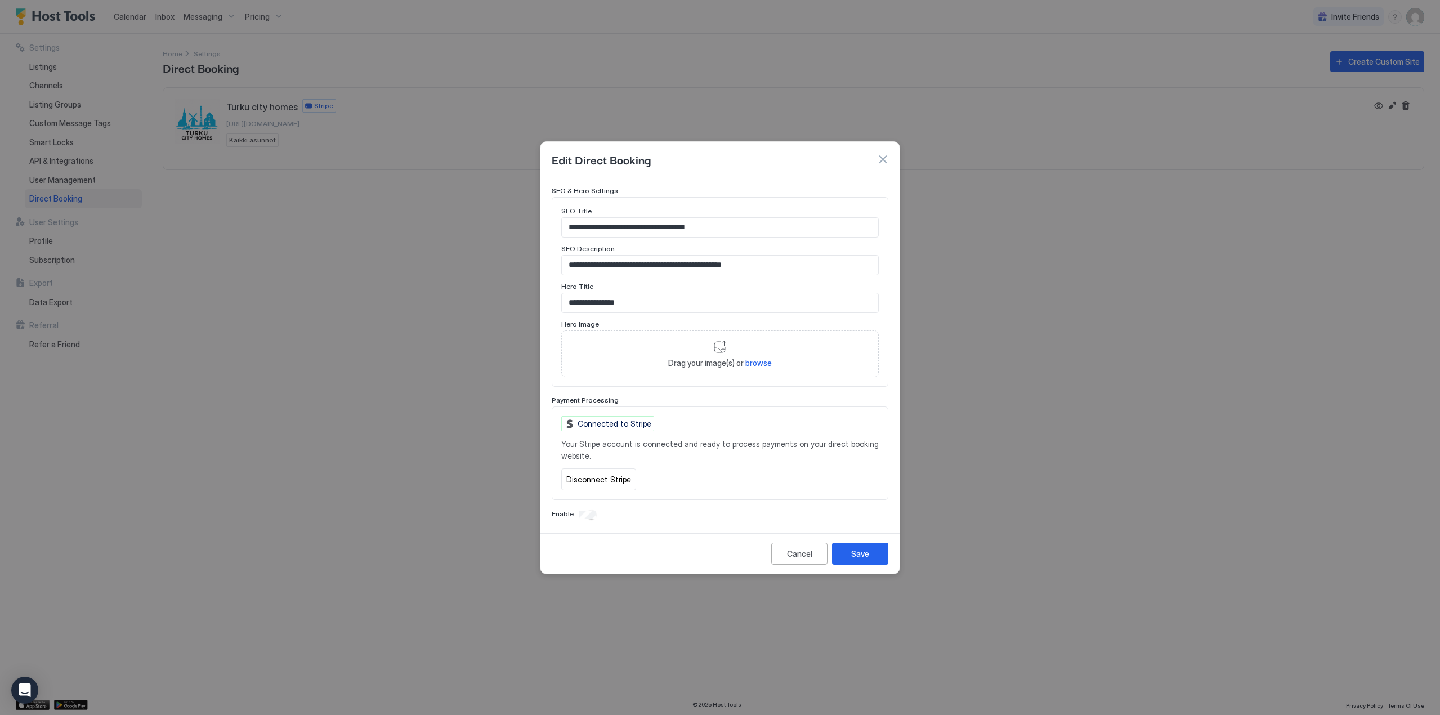
click at [754, 364] on span "browse" at bounding box center [758, 363] width 26 height 10
type input "**********"
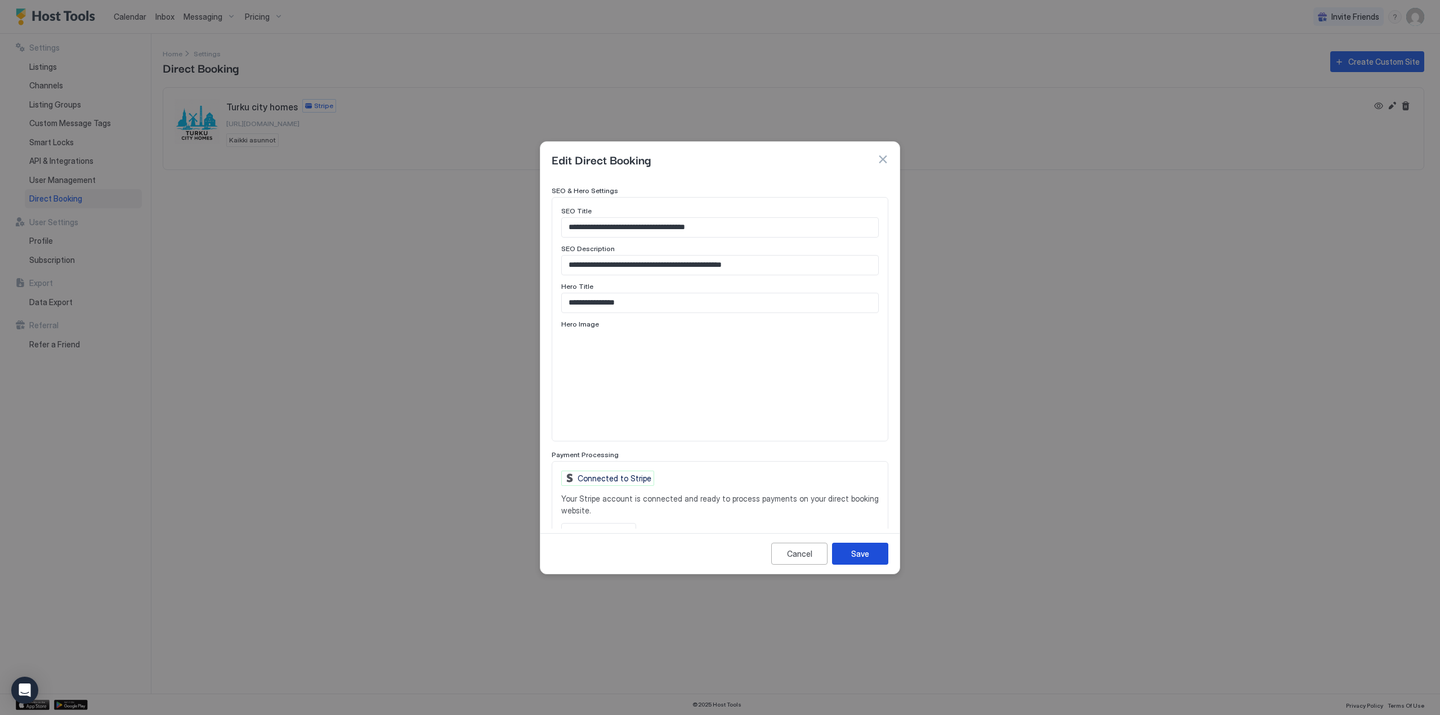
click at [879, 559] on button "Save" at bounding box center [860, 554] width 56 height 22
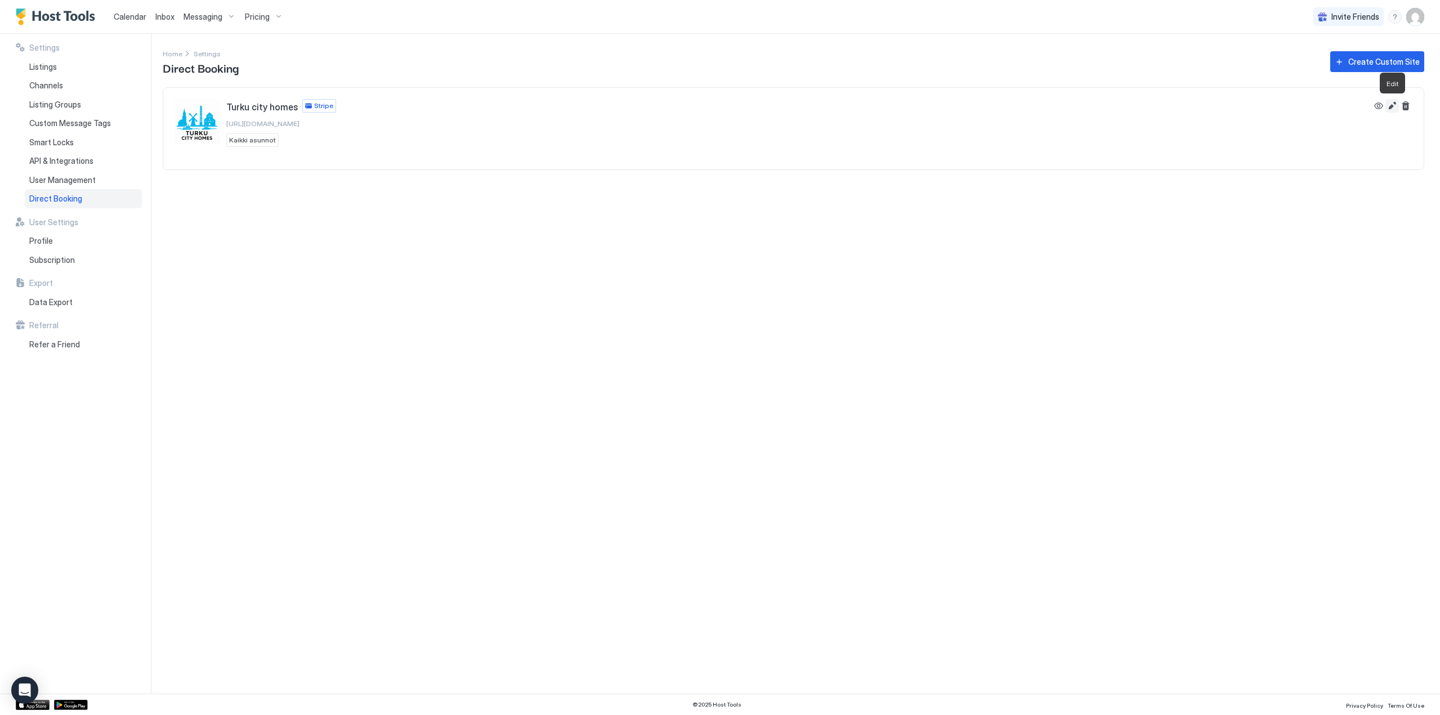
click at [1389, 107] on button "Edit" at bounding box center [1392, 106] width 14 height 14
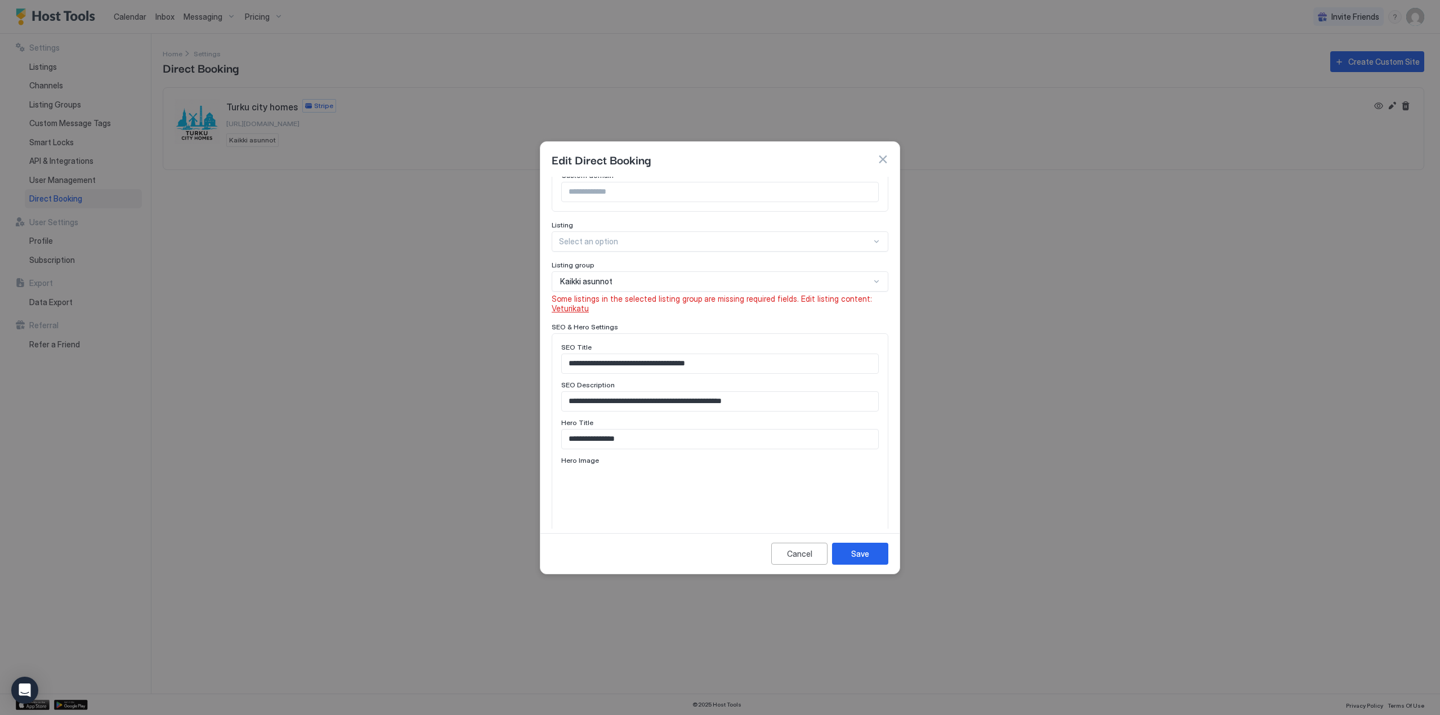
scroll to position [226, 0]
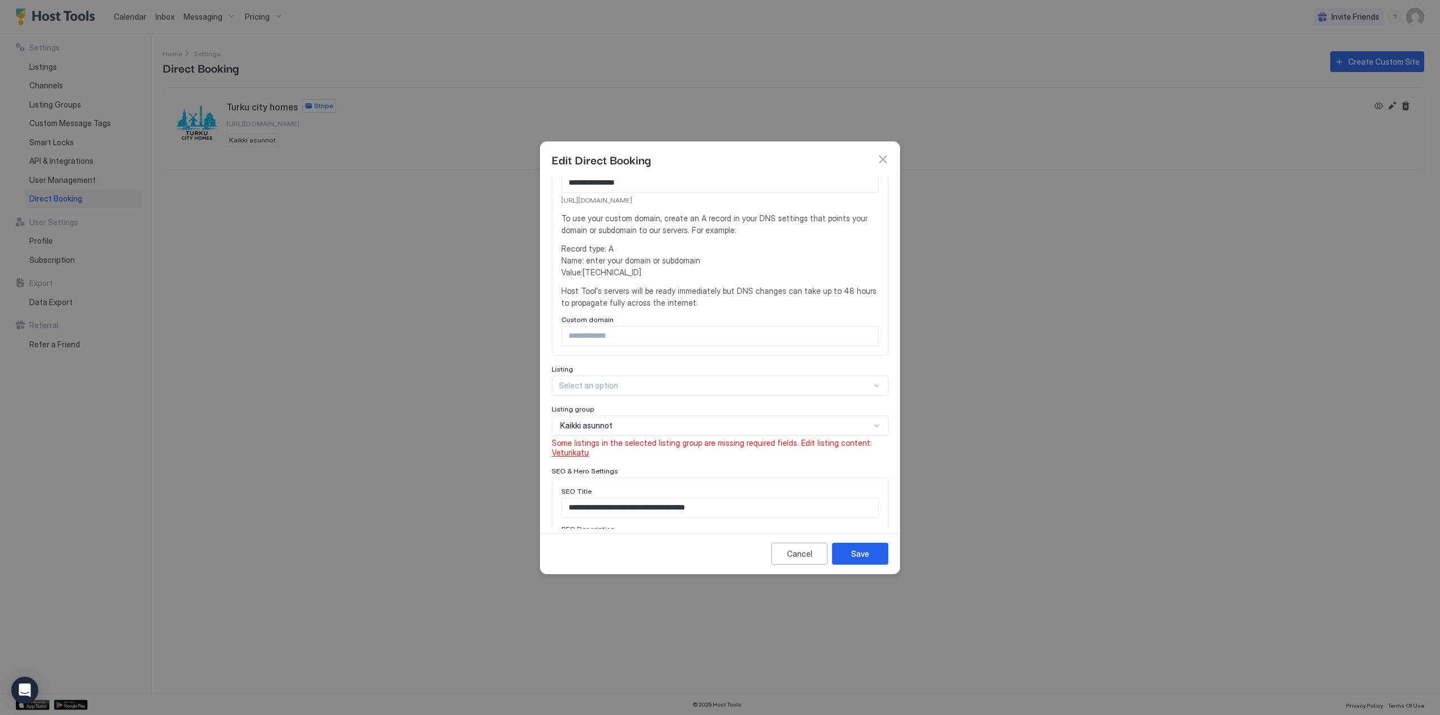
click at [883, 155] on button "button" at bounding box center [882, 159] width 11 height 11
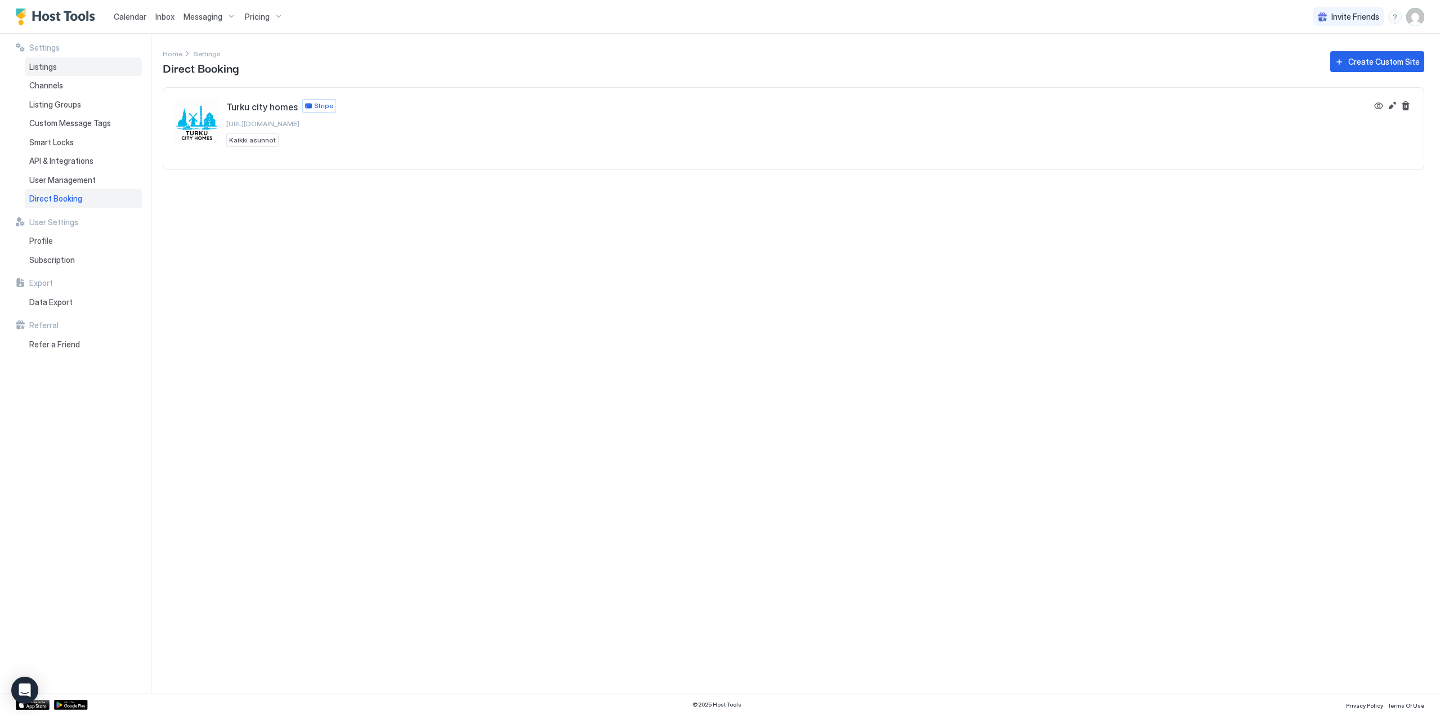
click at [48, 68] on span "Listings" at bounding box center [43, 67] width 28 height 10
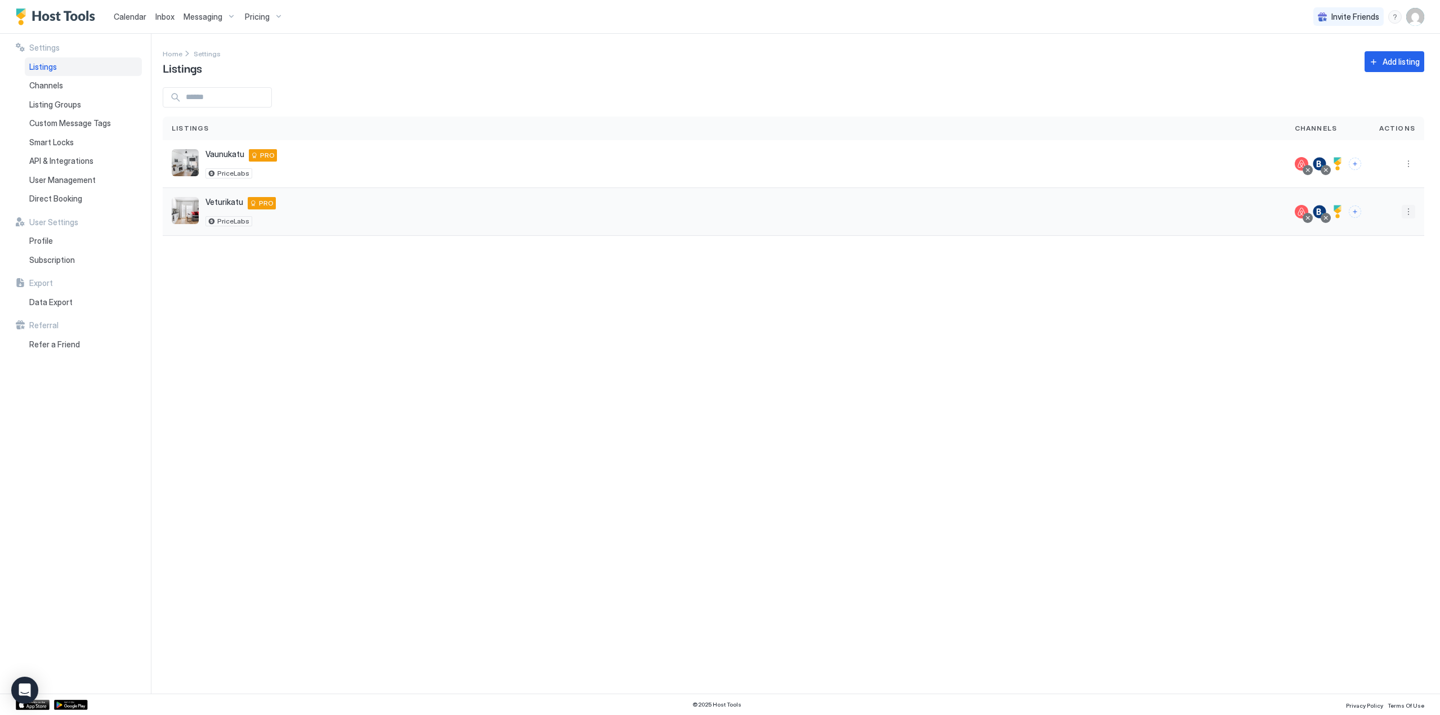
click at [1411, 207] on button "More options" at bounding box center [1408, 212] width 14 height 14
click at [1369, 247] on span "Pricing" at bounding box center [1369, 245] width 23 height 8
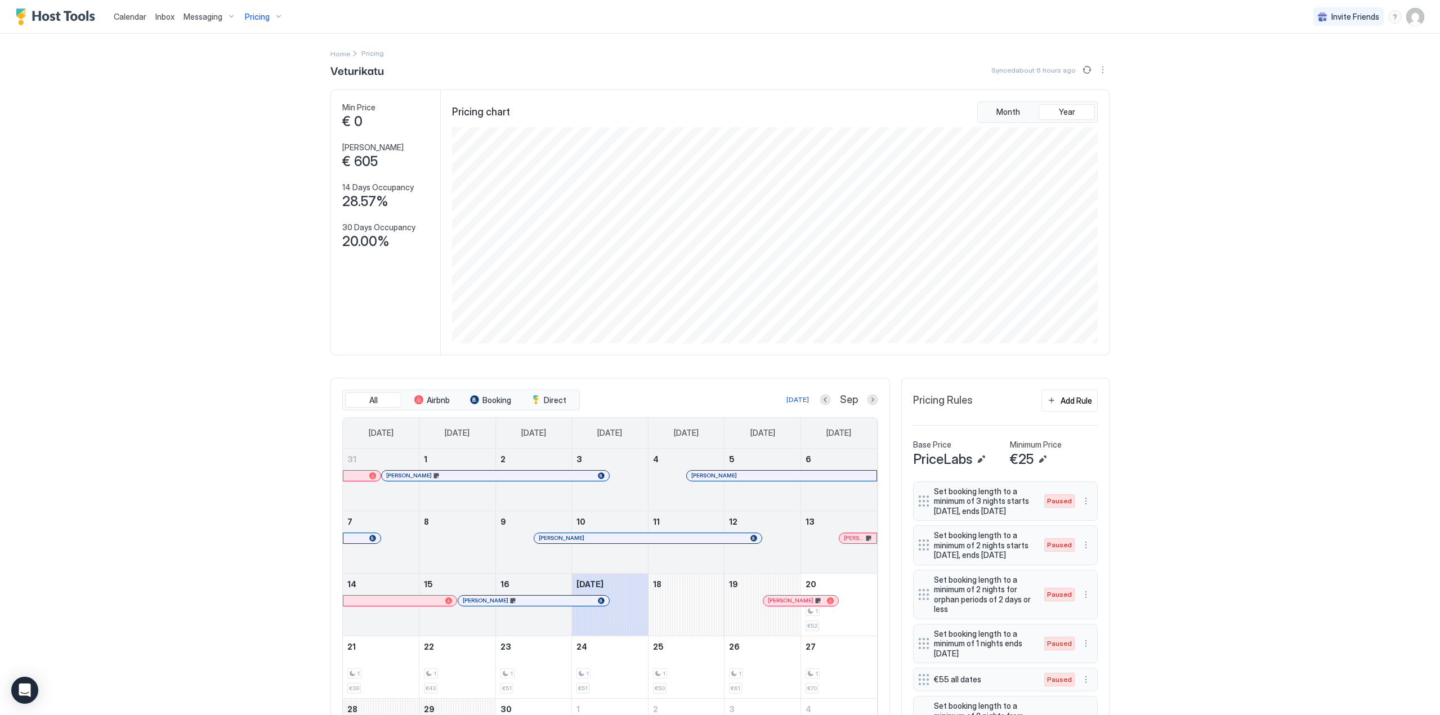
click at [274, 19] on div "Pricing" at bounding box center [263, 16] width 47 height 19
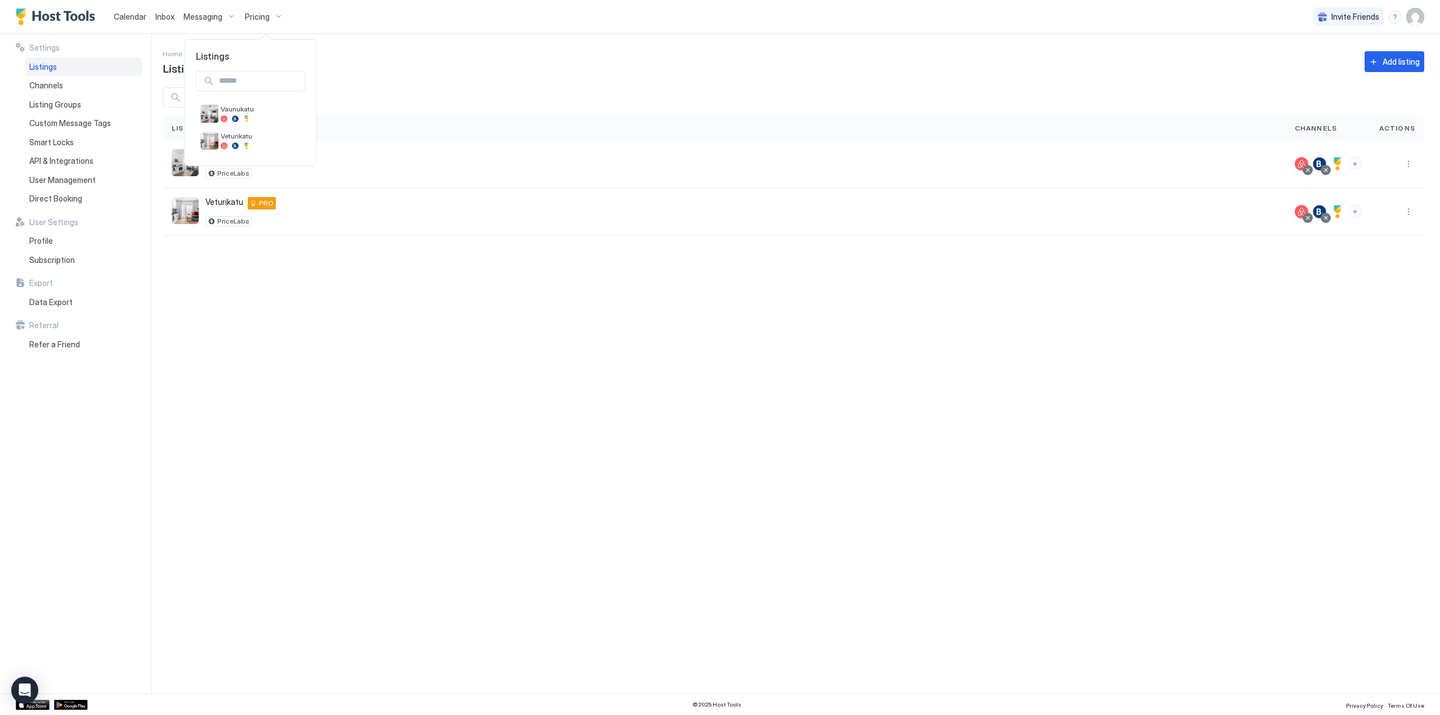
click at [1407, 160] on div at bounding box center [720, 357] width 1440 height 715
click at [1409, 163] on button "More options" at bounding box center [1408, 164] width 14 height 14
click at [1355, 217] on span "Listing Settings" at bounding box center [1336, 216] width 50 height 8
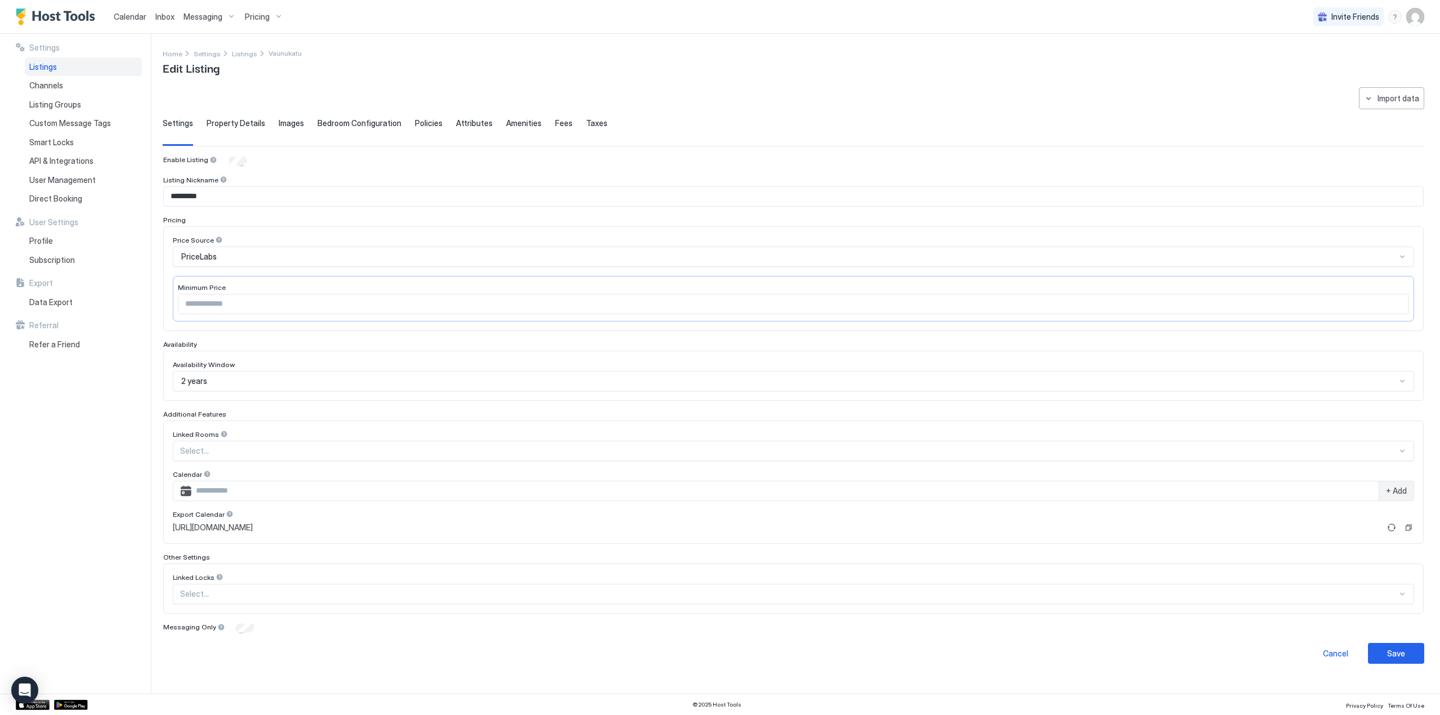
click at [415, 122] on span "Policies" at bounding box center [429, 123] width 28 height 10
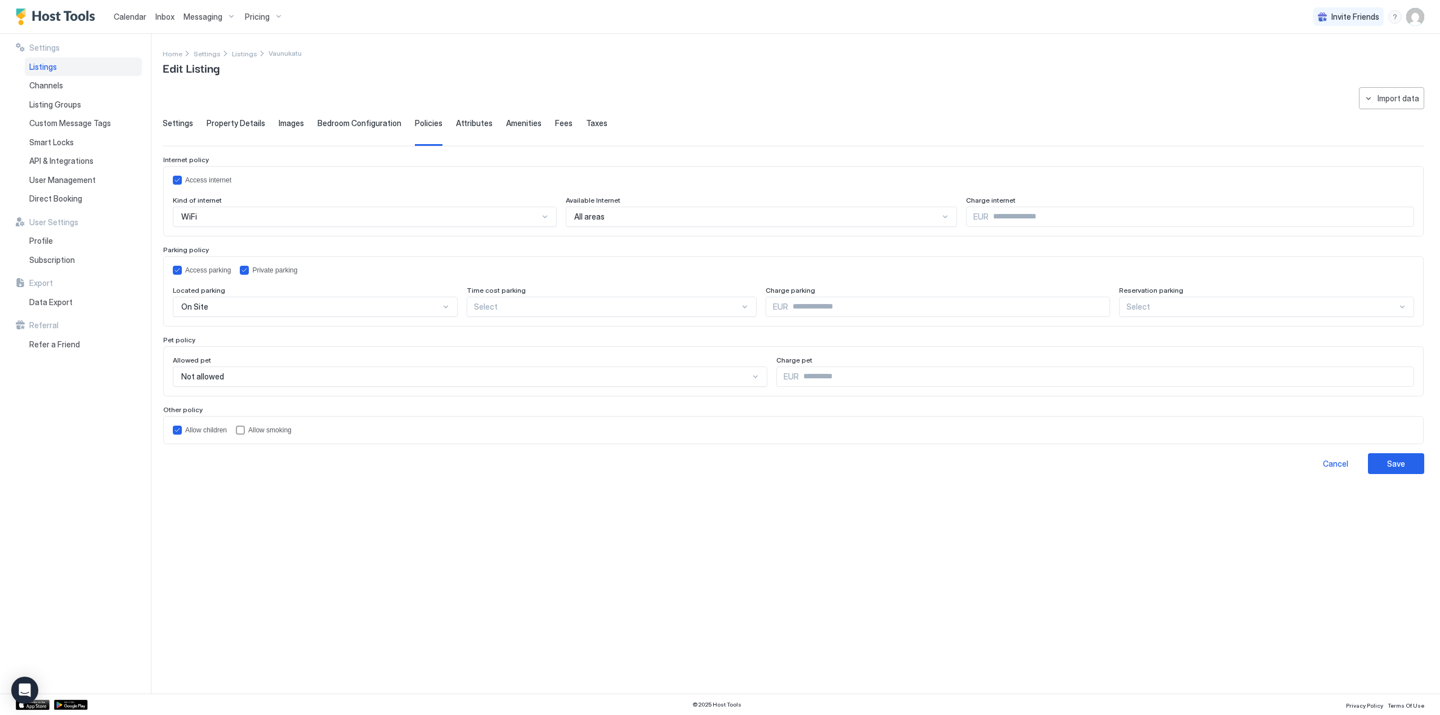
click at [467, 127] on span "Attributes" at bounding box center [474, 123] width 37 height 10
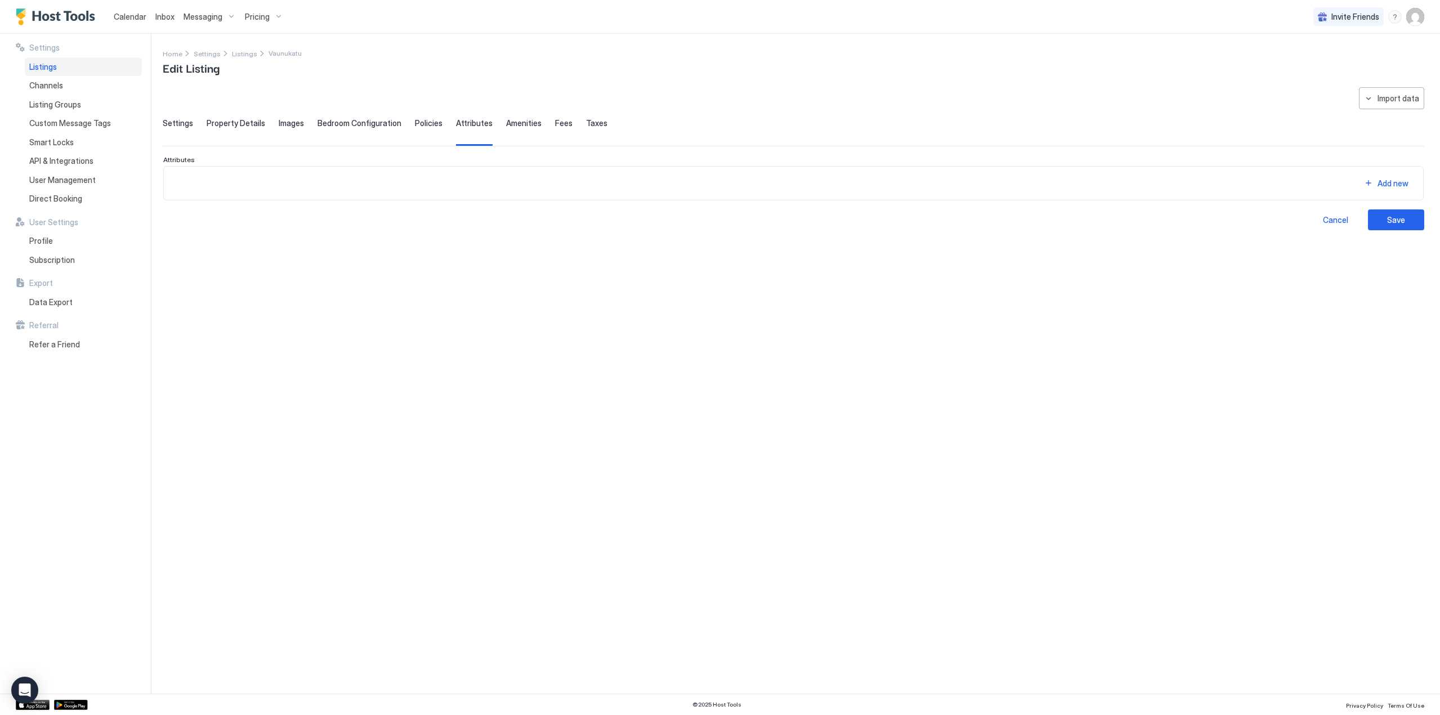
drag, startPoint x: 578, startPoint y: 125, endPoint x: 562, endPoint y: 123, distance: 16.4
click at [586, 125] on span "Taxes" at bounding box center [596, 123] width 21 height 10
click at [555, 123] on span "Fees" at bounding box center [563, 123] width 17 height 10
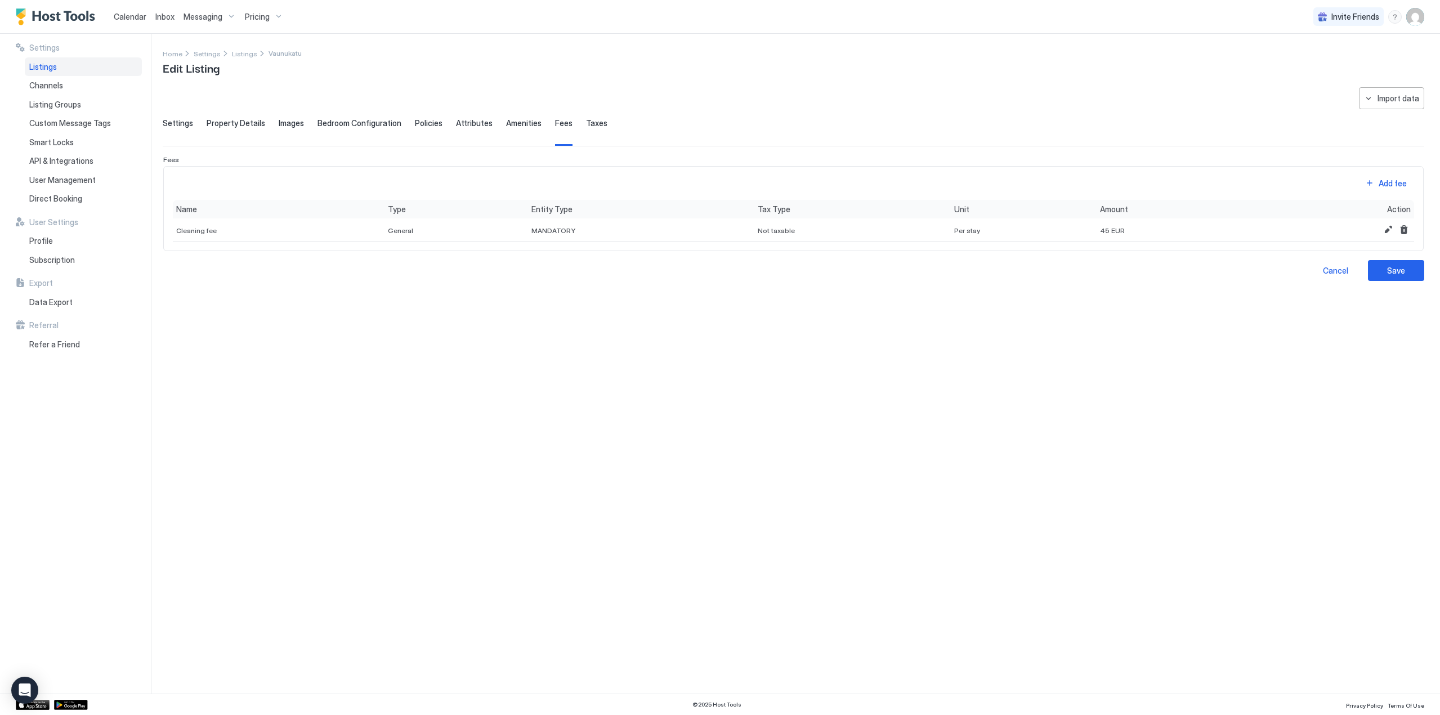
click at [517, 122] on span "Amenities" at bounding box center [523, 123] width 35 height 10
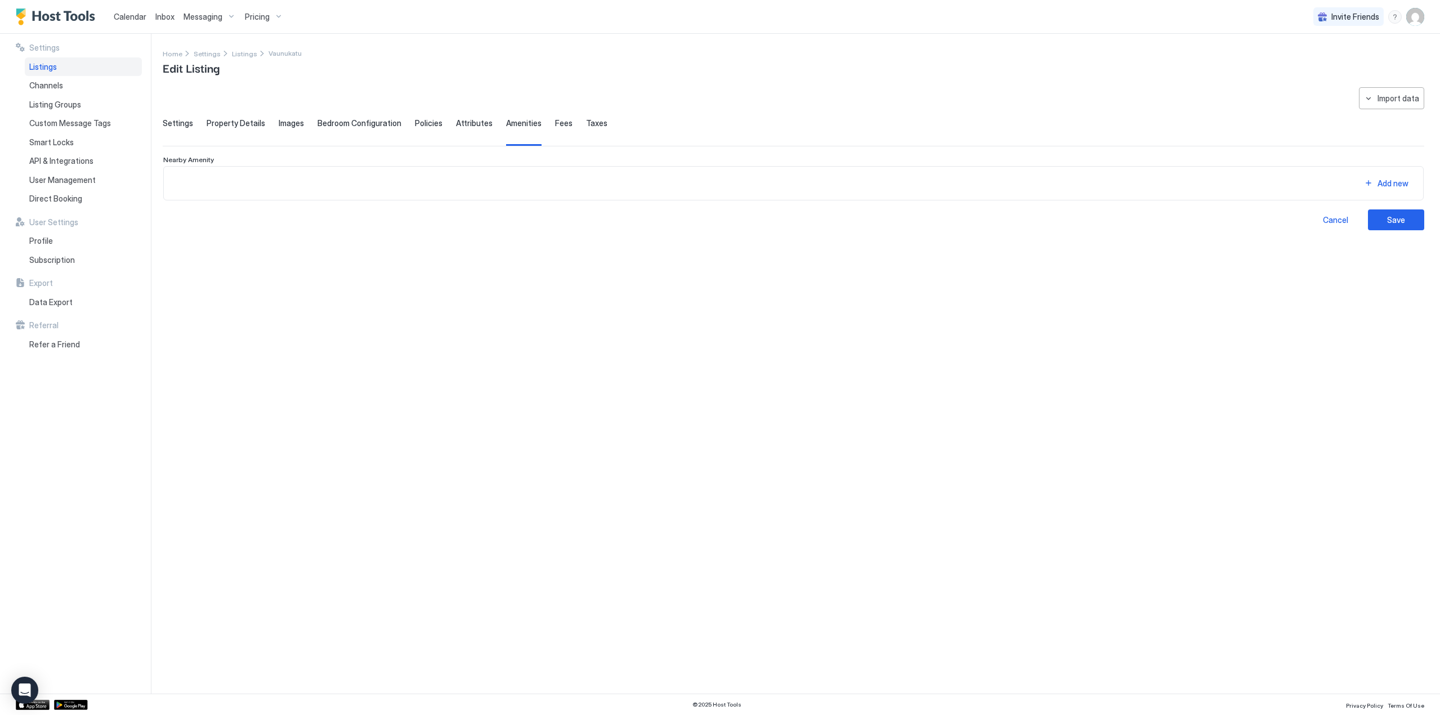
click at [182, 119] on span "Settings" at bounding box center [178, 123] width 30 height 10
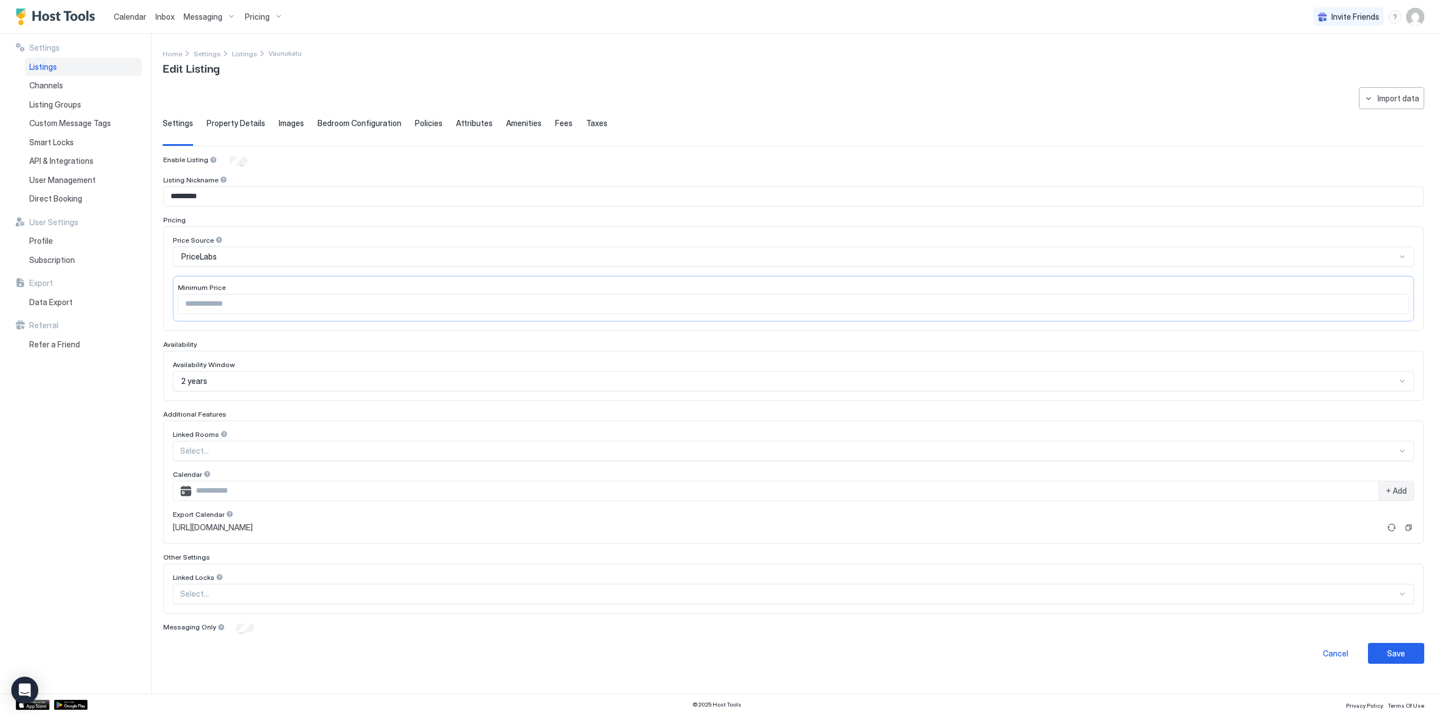
click at [230, 126] on span "Property Details" at bounding box center [236, 123] width 59 height 10
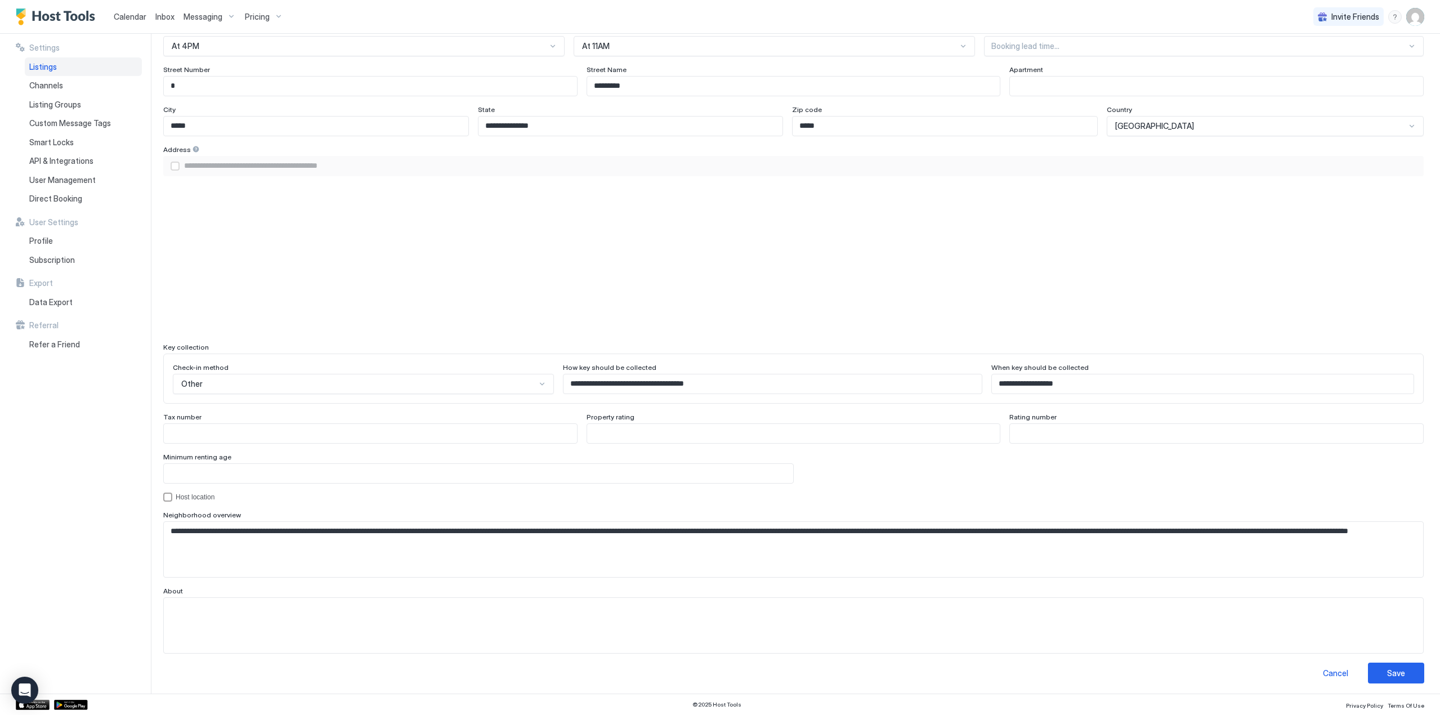
scroll to position [749, 0]
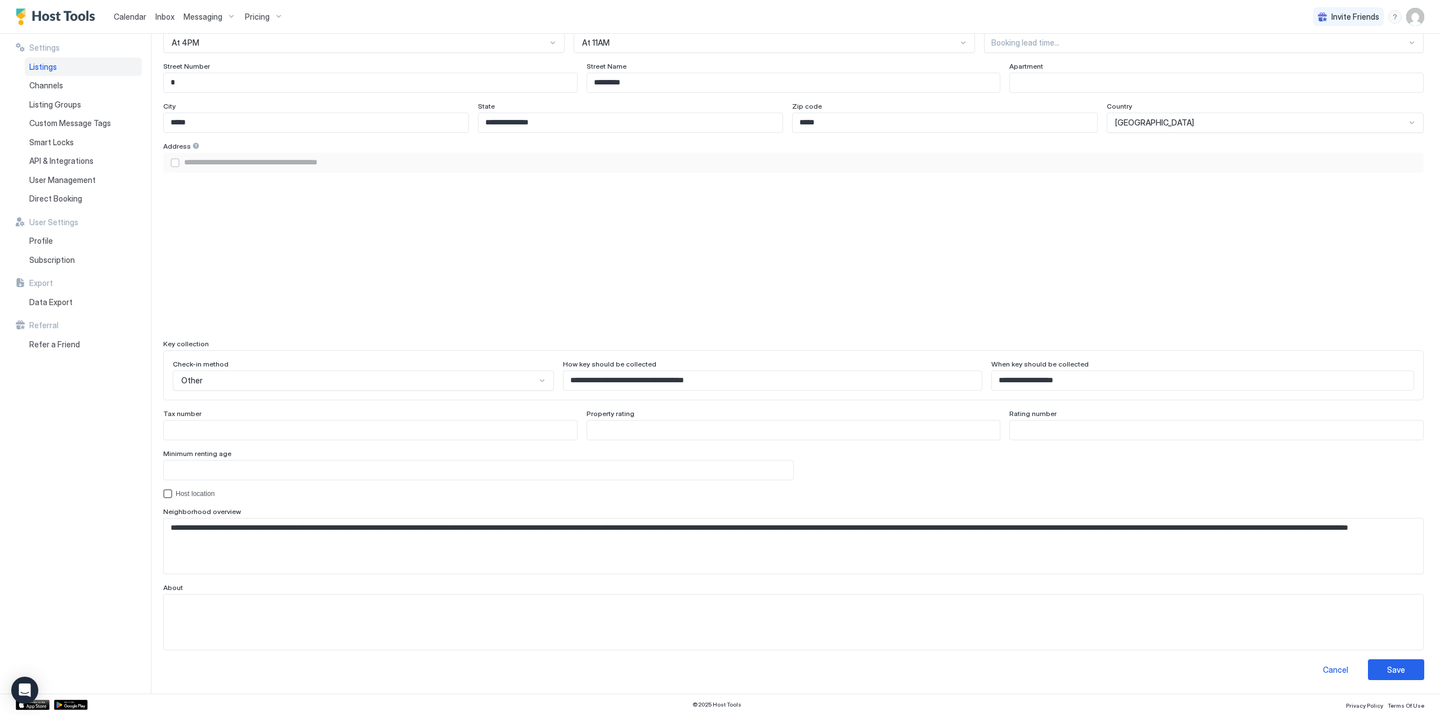
click at [170, 494] on div "hostLocation" at bounding box center [167, 493] width 9 height 9
click at [170, 494] on icon "hostLocation" at bounding box center [167, 493] width 7 height 7
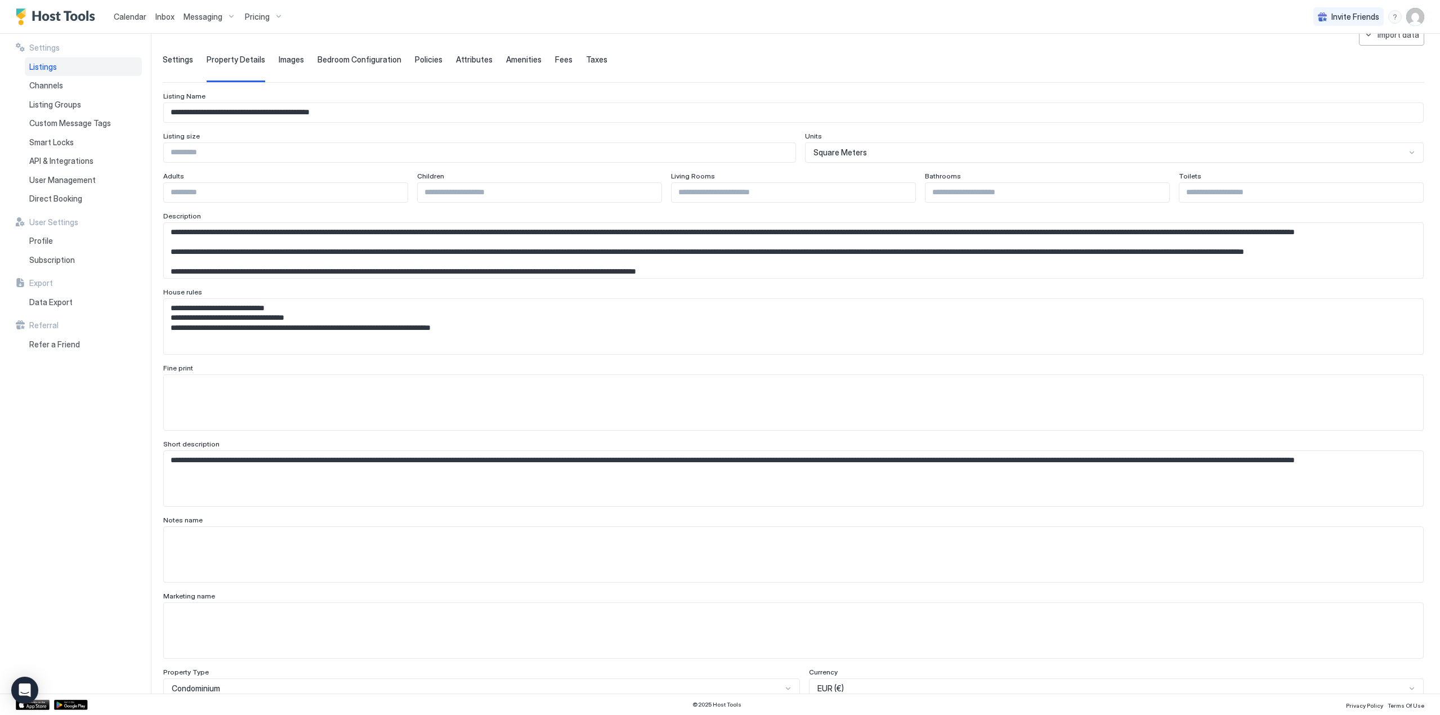
scroll to position [0, 0]
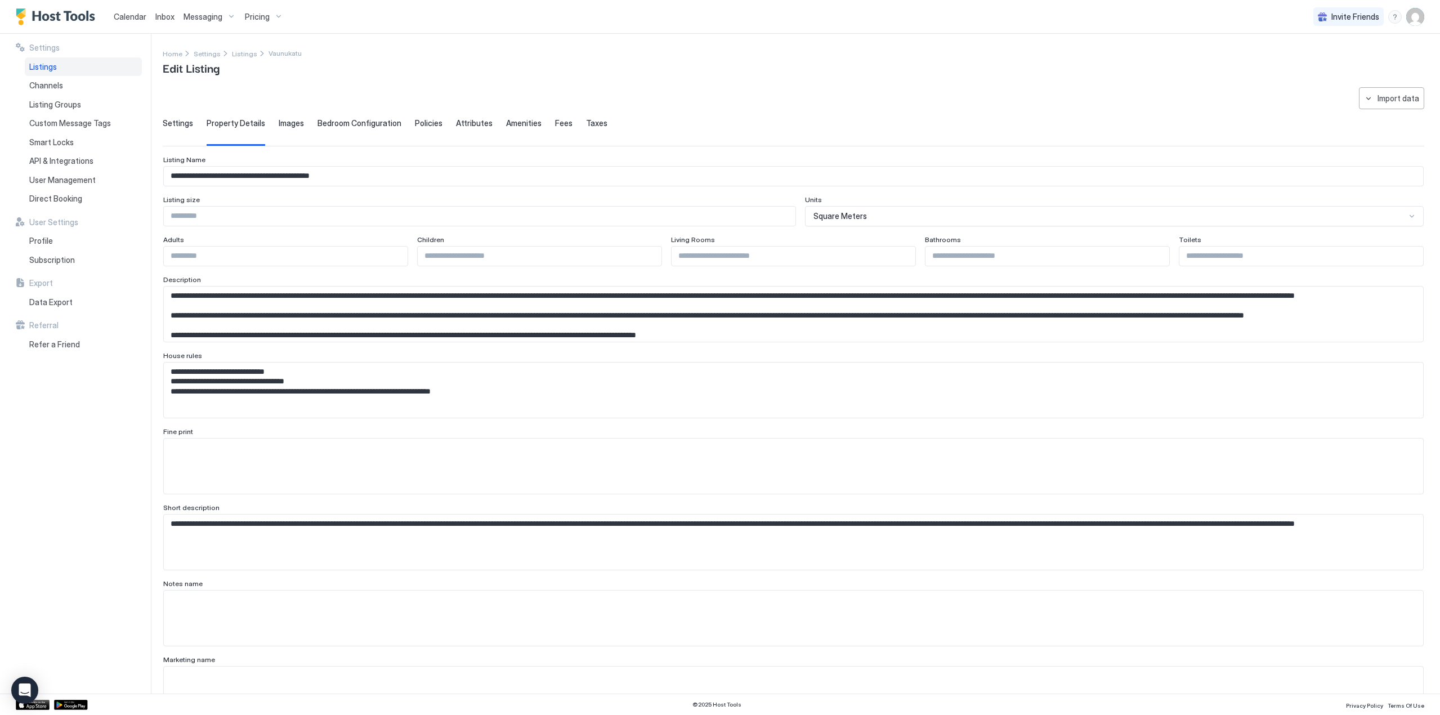
click at [287, 123] on span "Images" at bounding box center [291, 123] width 25 height 10
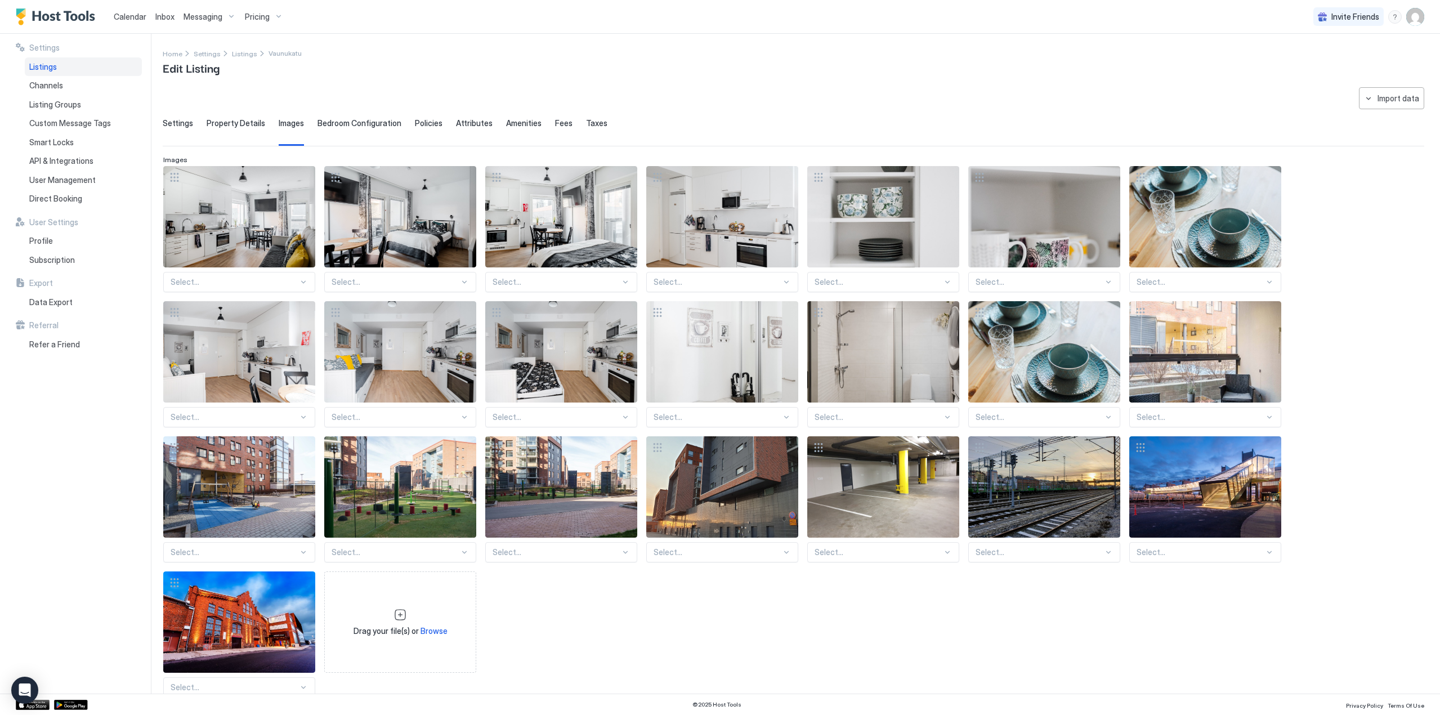
click at [363, 123] on span "Bedroom Configuration" at bounding box center [359, 123] width 84 height 10
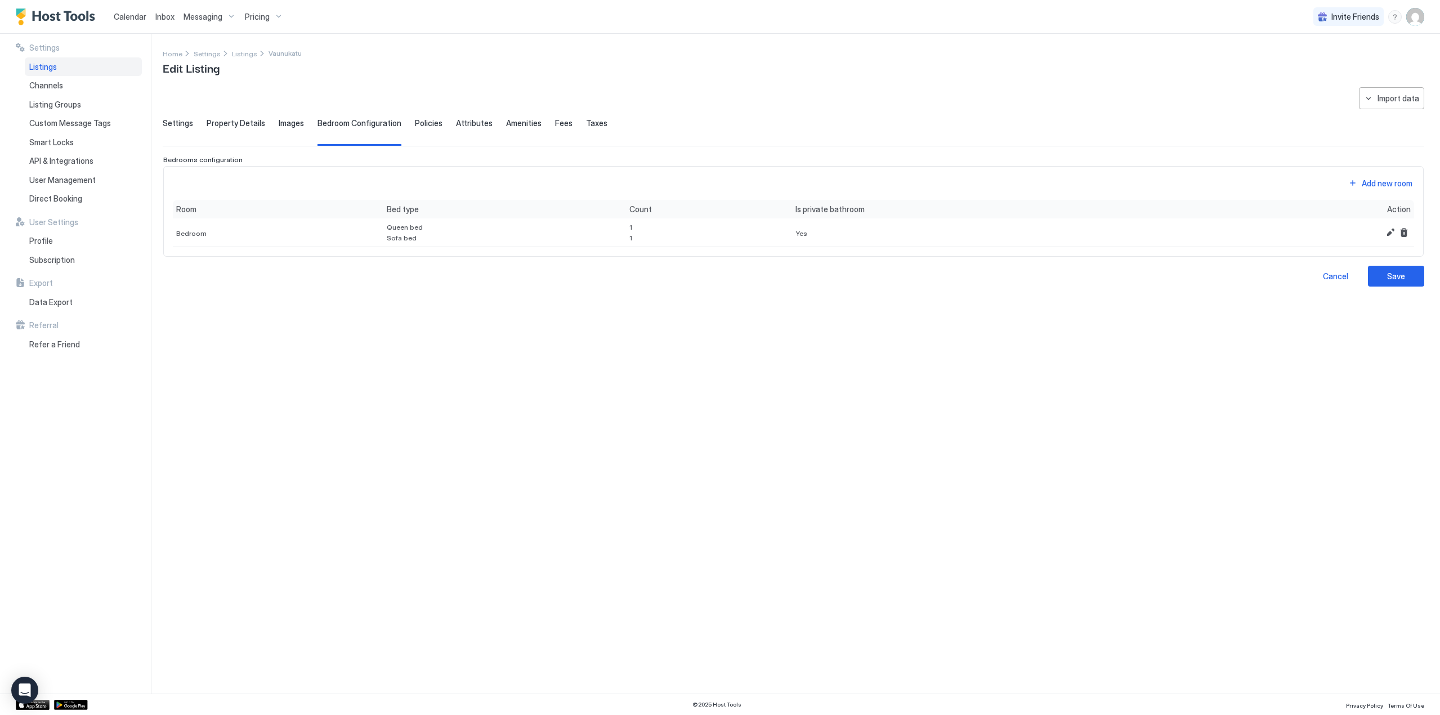
click at [441, 124] on div "Settings Property Details Images Bedroom Configuration Policies Attributes Amen…" at bounding box center [793, 132] width 1261 height 28
click at [426, 124] on span "Policies" at bounding box center [429, 123] width 28 height 10
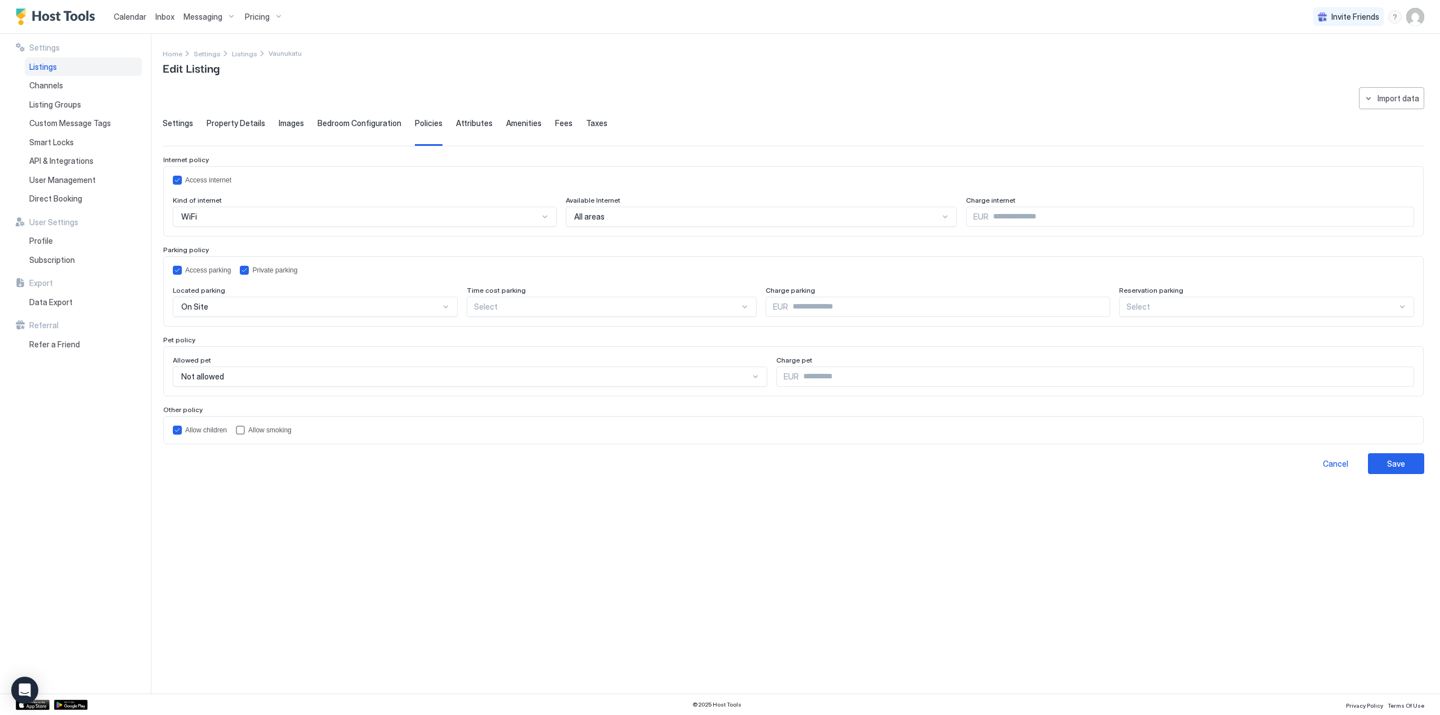
click at [457, 115] on div "**********" at bounding box center [793, 280] width 1261 height 387
click at [462, 122] on span "Attributes" at bounding box center [474, 123] width 37 height 10
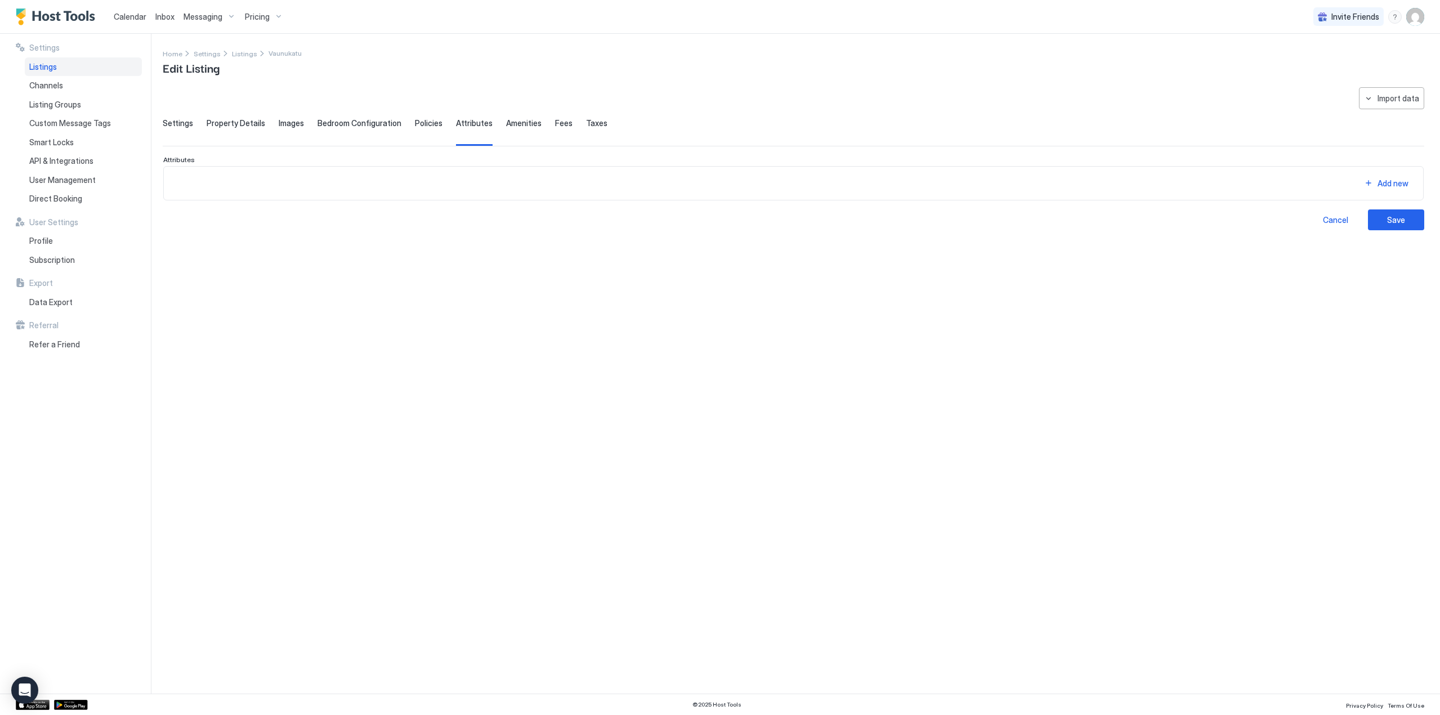
click at [187, 126] on span "Settings" at bounding box center [178, 123] width 30 height 10
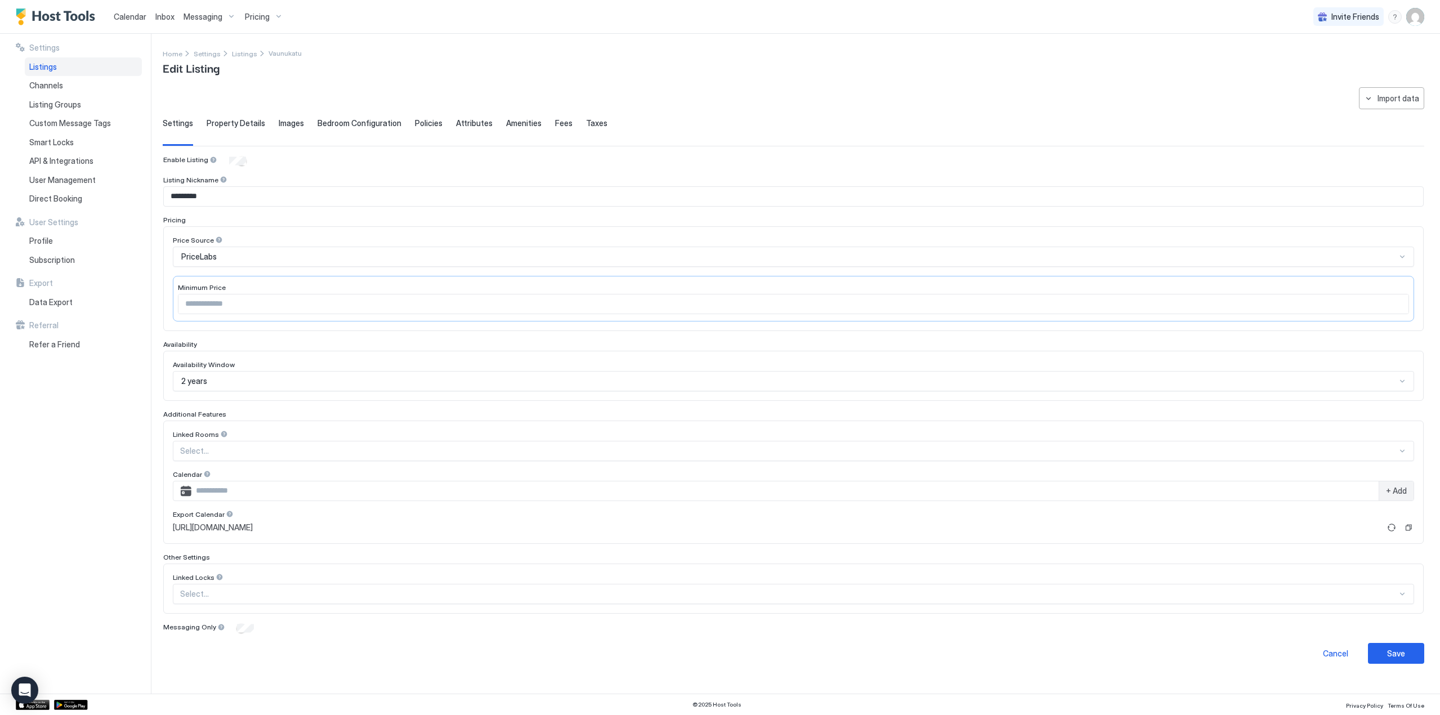
click at [235, 124] on span "Property Details" at bounding box center [236, 123] width 59 height 10
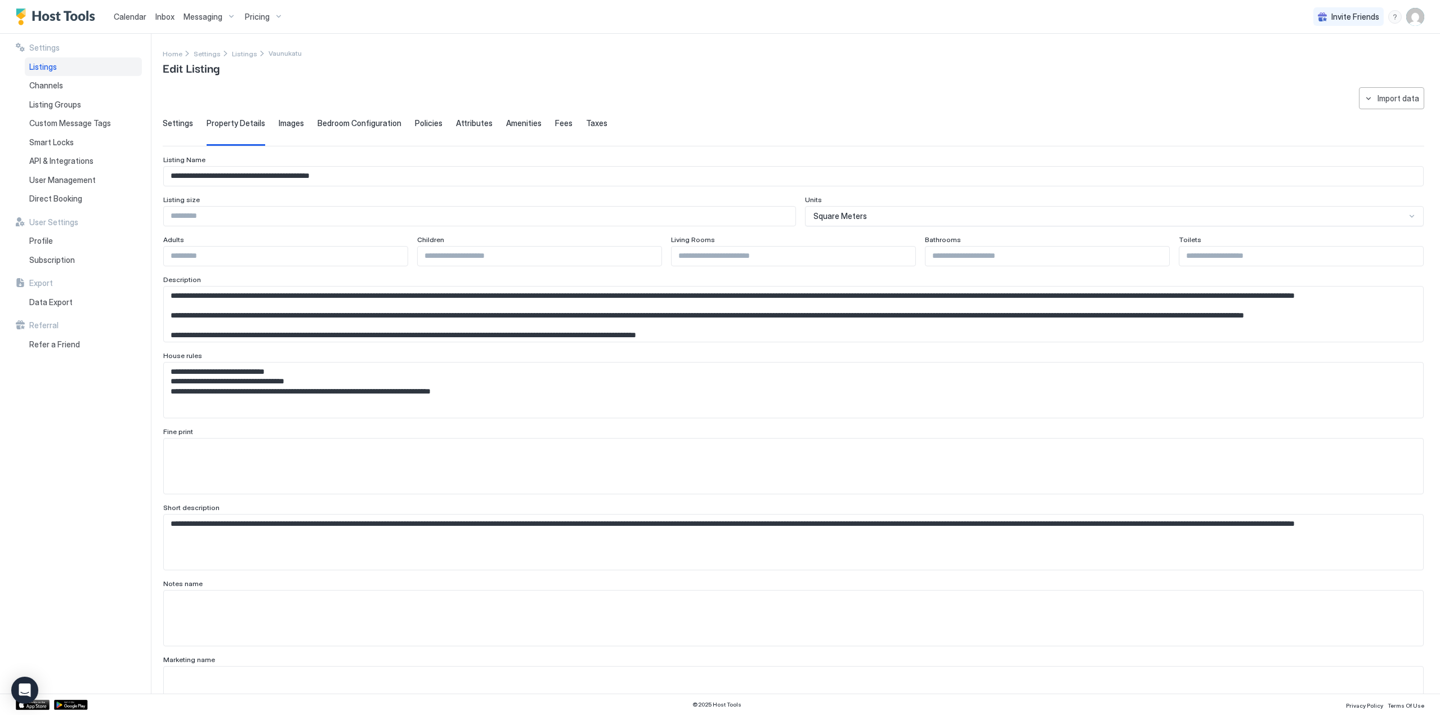
click at [420, 120] on span "Policies" at bounding box center [429, 123] width 28 height 10
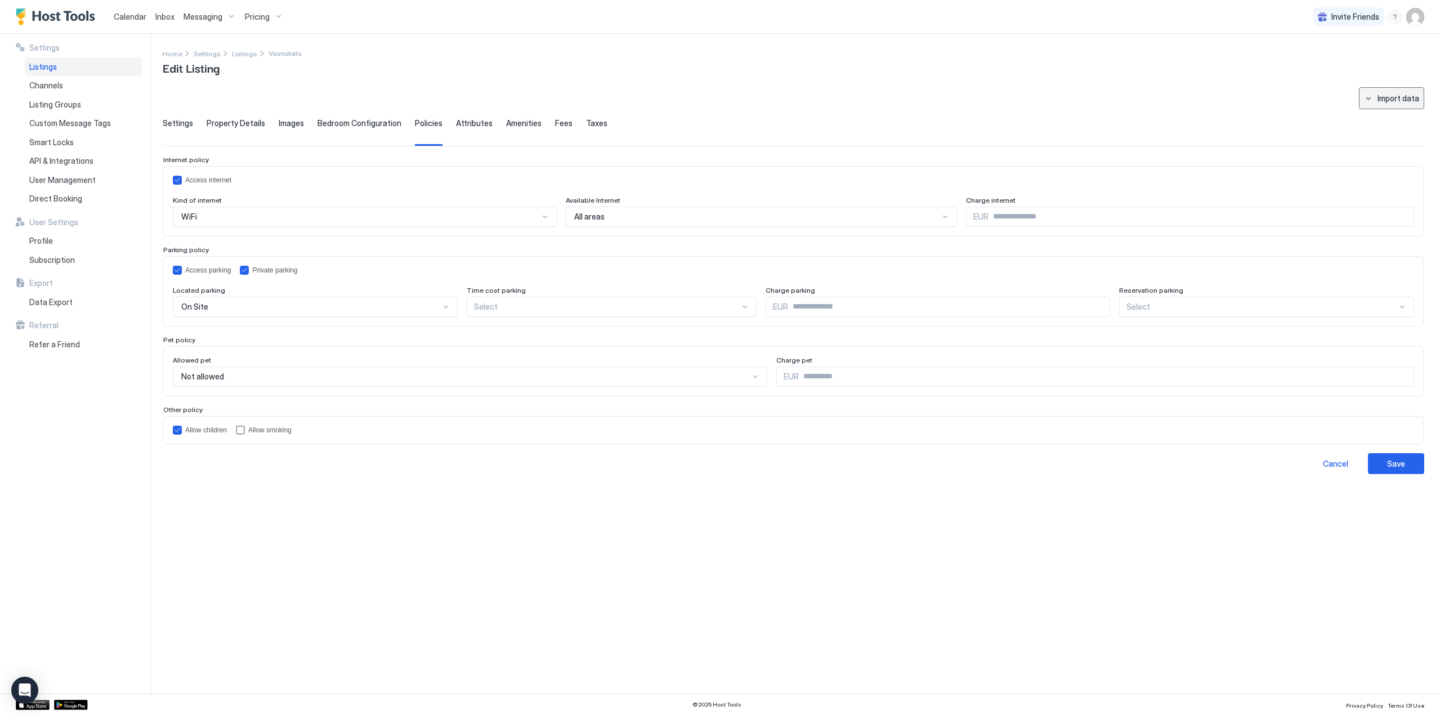
click at [1376, 99] on button "Import data" at bounding box center [1391, 98] width 65 height 22
click at [1225, 96] on div at bounding box center [720, 357] width 1440 height 715
click at [472, 123] on span "Attributes" at bounding box center [474, 123] width 37 height 10
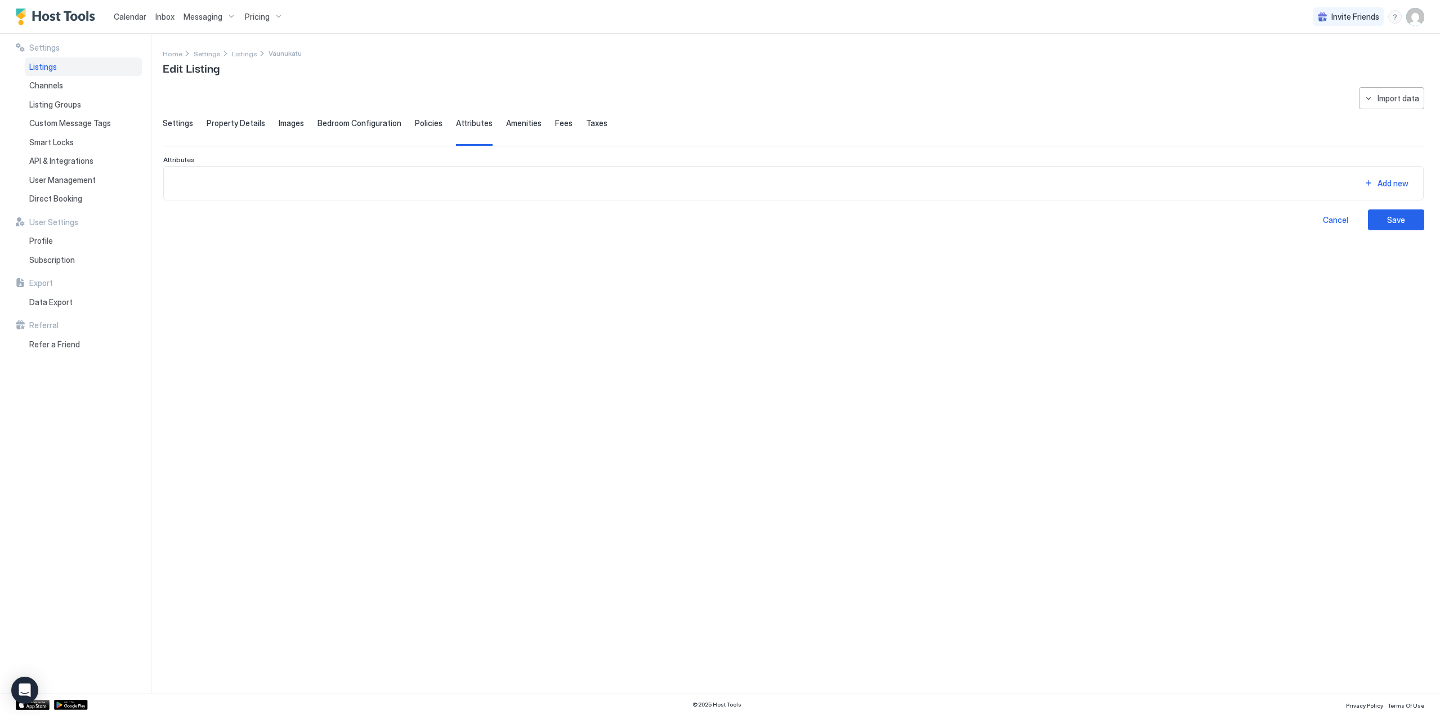
click at [516, 121] on span "Amenities" at bounding box center [523, 123] width 35 height 10
click at [572, 118] on div "Settings Property Details Images Bedroom Configuration Policies Attributes Amen…" at bounding box center [793, 132] width 1261 height 28
click at [558, 119] on span "Fees" at bounding box center [563, 123] width 17 height 10
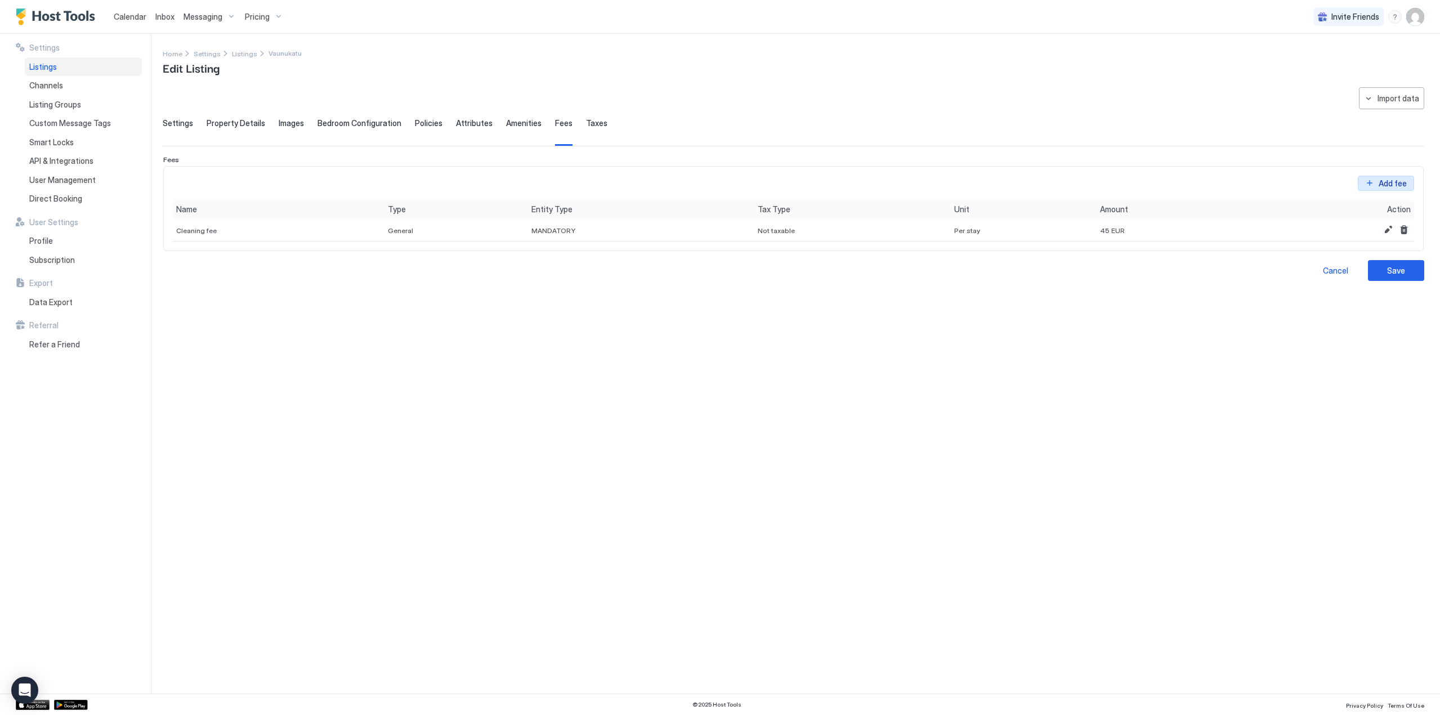
click at [1381, 182] on div "Add fee" at bounding box center [1392, 183] width 28 height 12
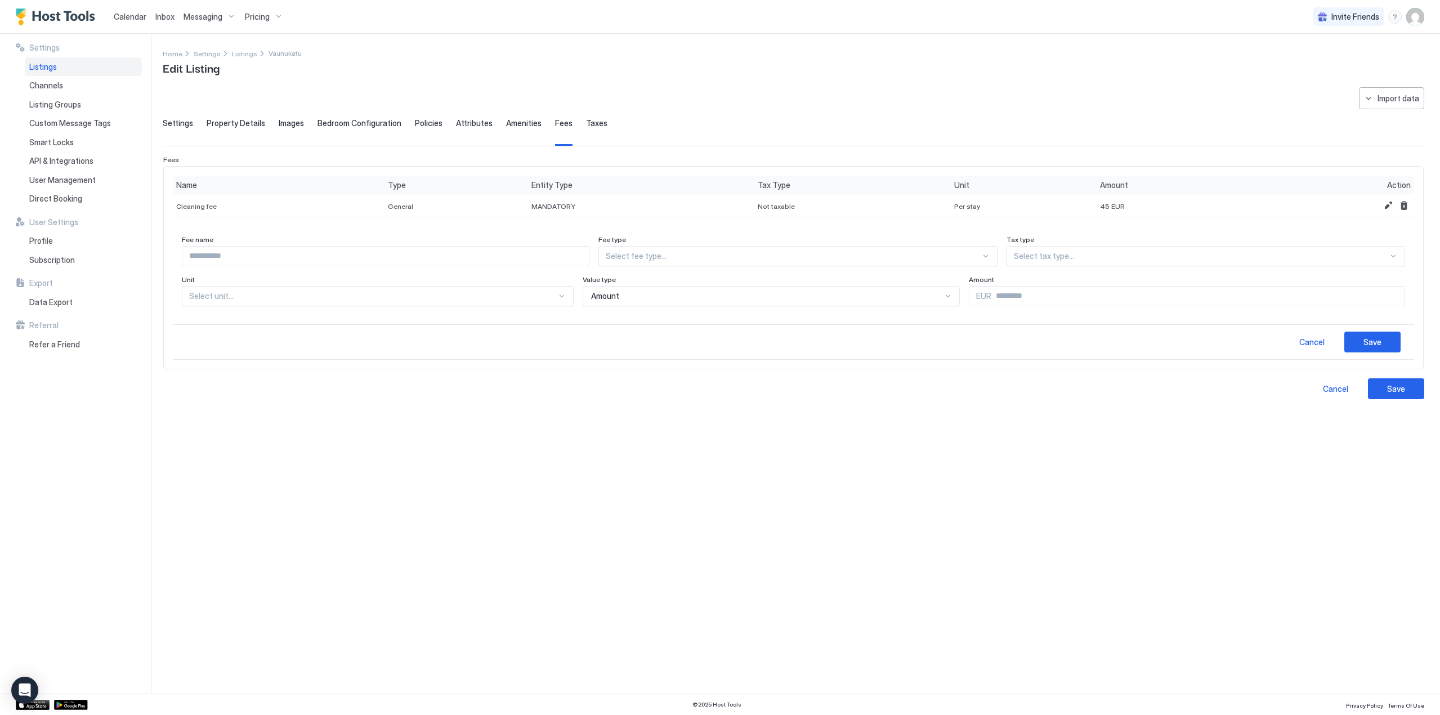
click at [591, 122] on span "Taxes" at bounding box center [596, 123] width 21 height 10
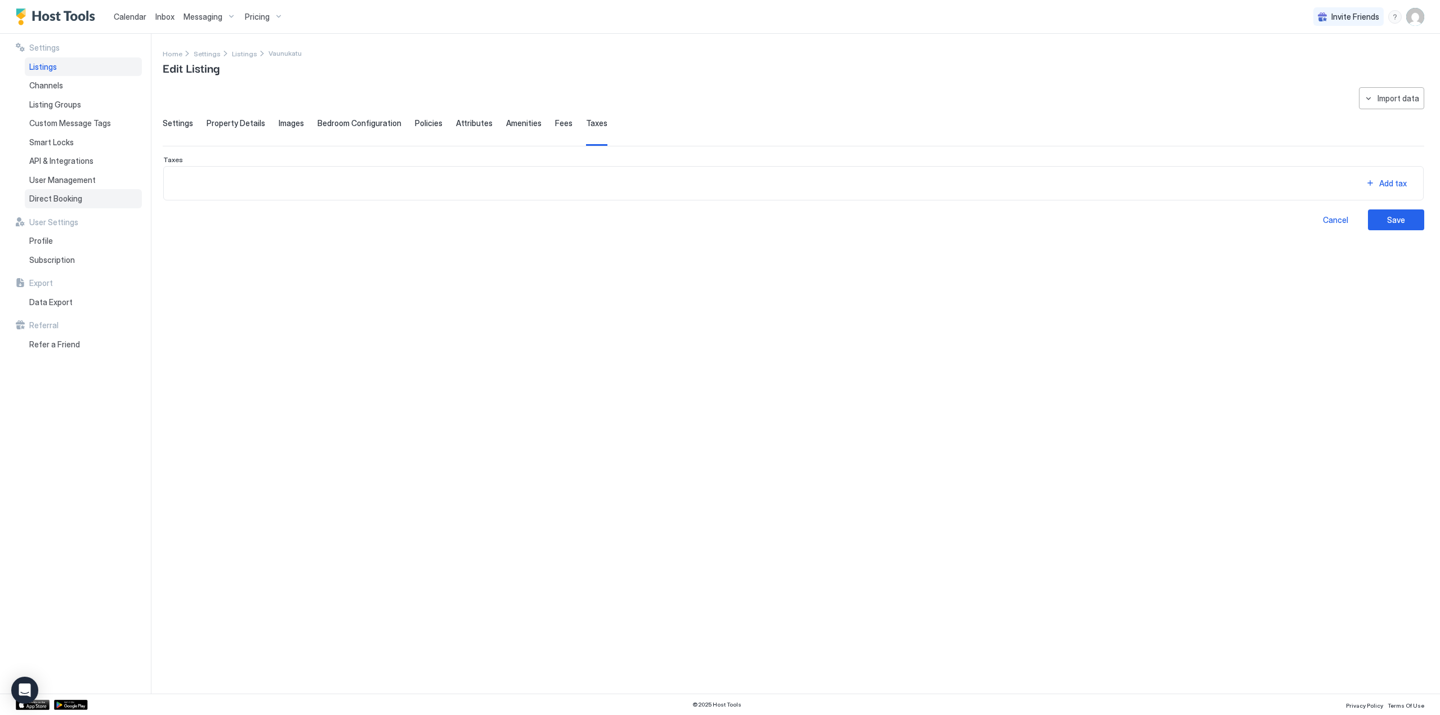
click at [95, 201] on div "Direct Booking" at bounding box center [83, 198] width 117 height 19
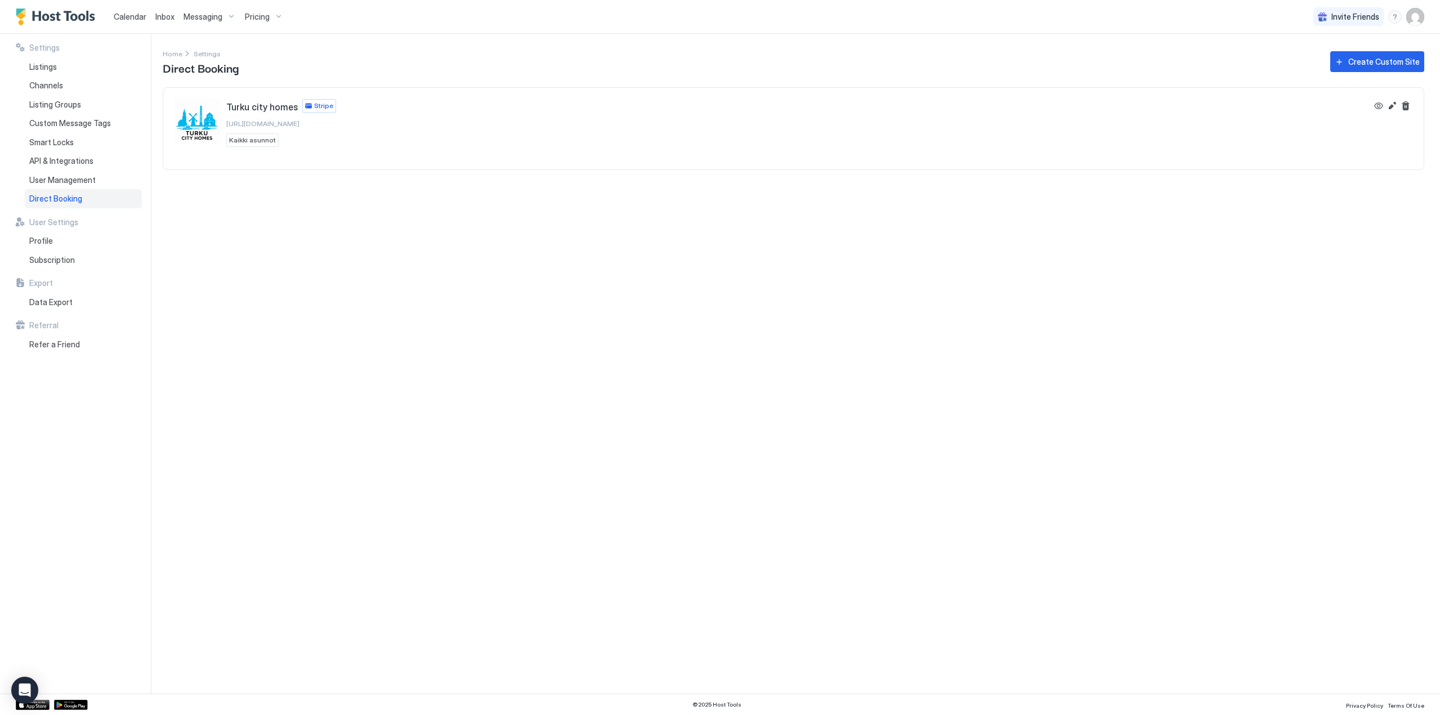
click at [251, 139] on span "Kaikki asunnot" at bounding box center [252, 140] width 47 height 10
click at [1377, 105] on button "View" at bounding box center [1379, 106] width 14 height 14
click at [1392, 105] on button "Edit" at bounding box center [1392, 106] width 14 height 14
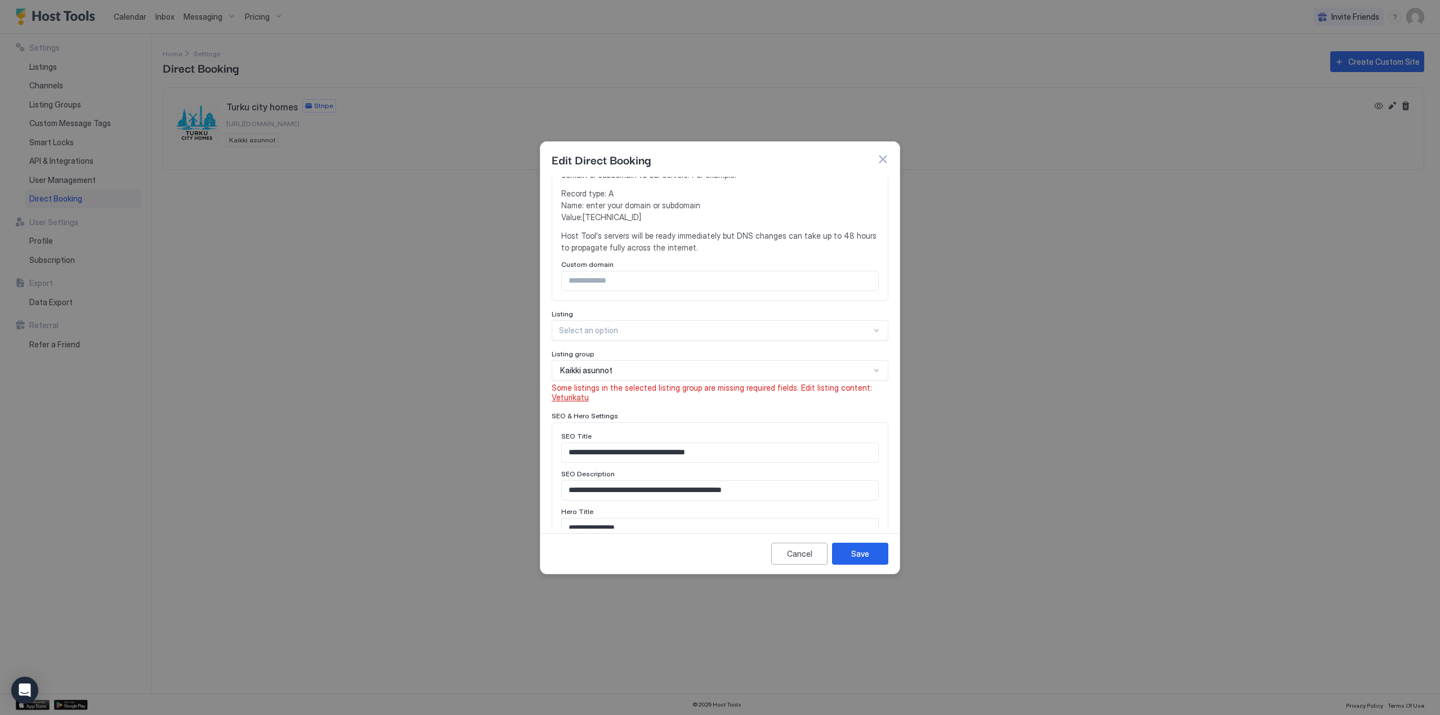
scroll to position [563, 0]
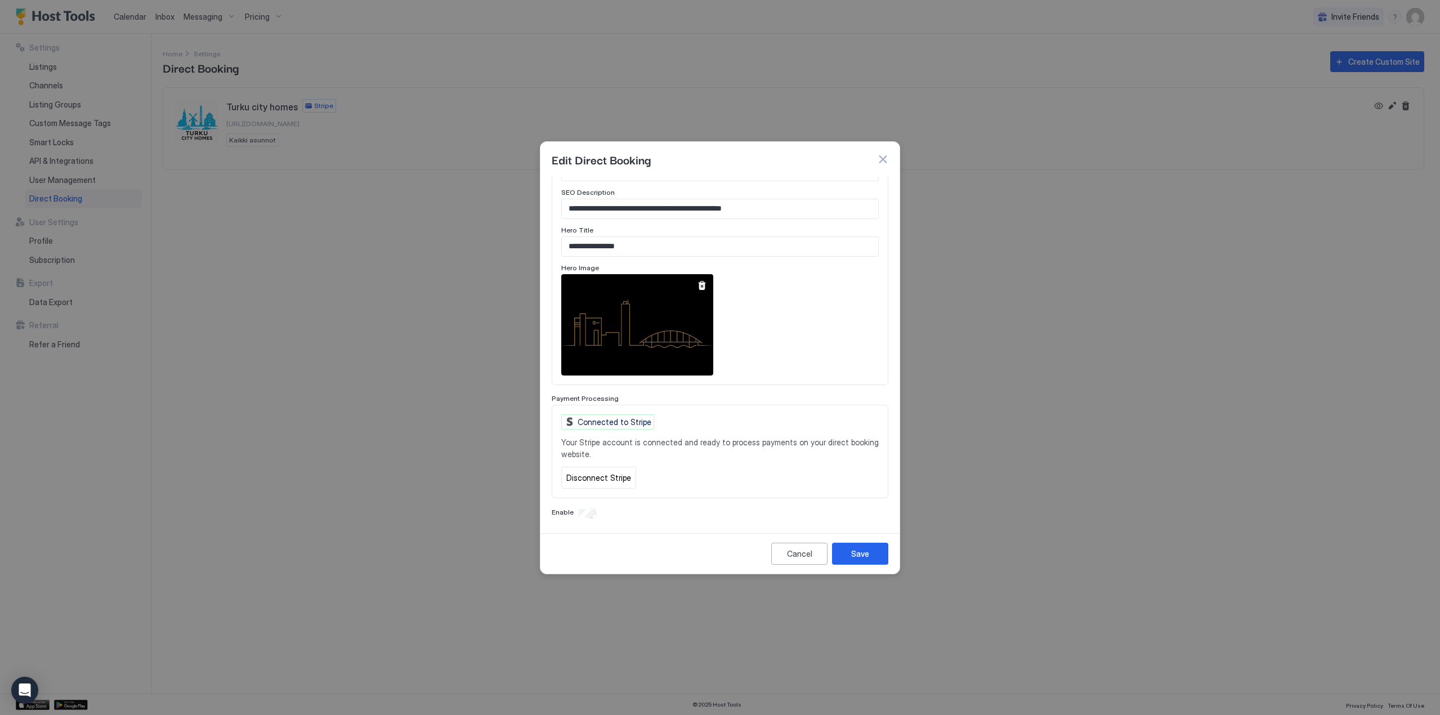
click at [703, 283] on div at bounding box center [701, 285] width 9 height 9
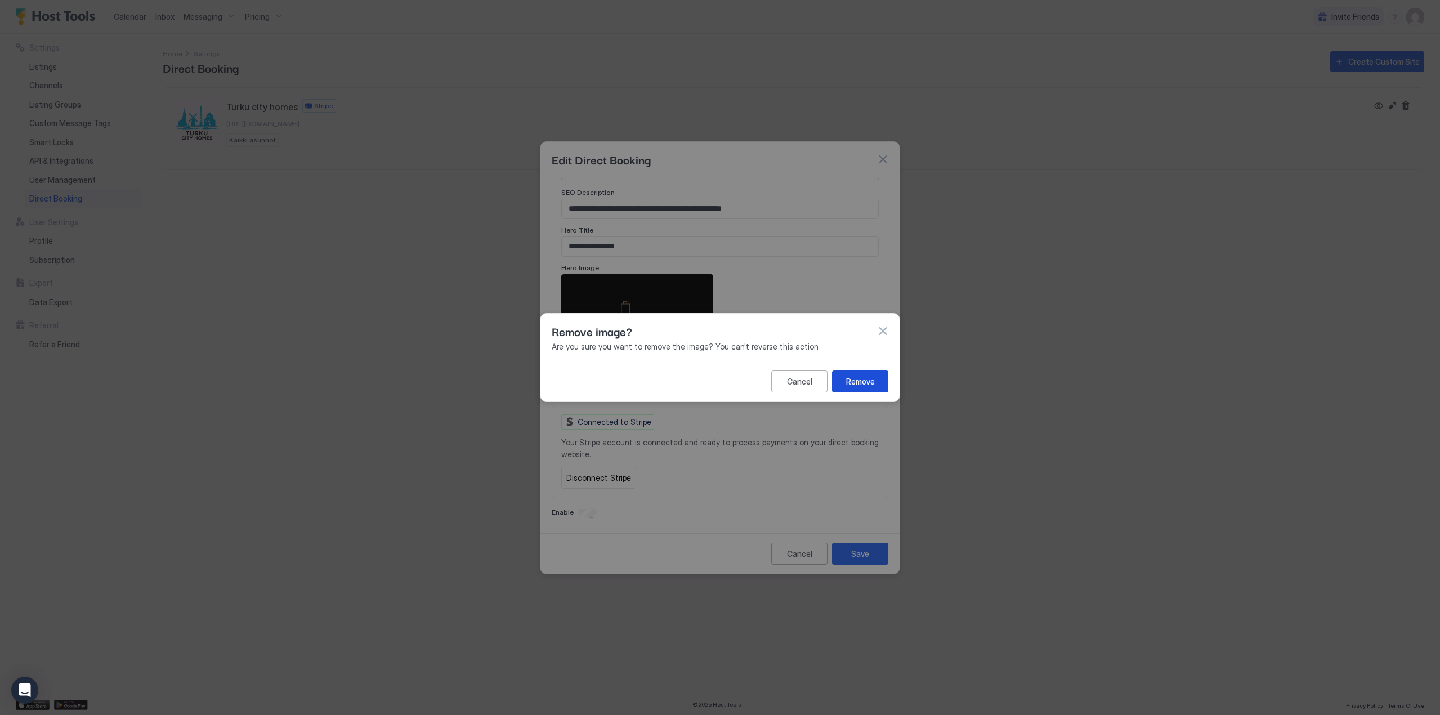
click at [887, 387] on button "Remove" at bounding box center [860, 381] width 56 height 22
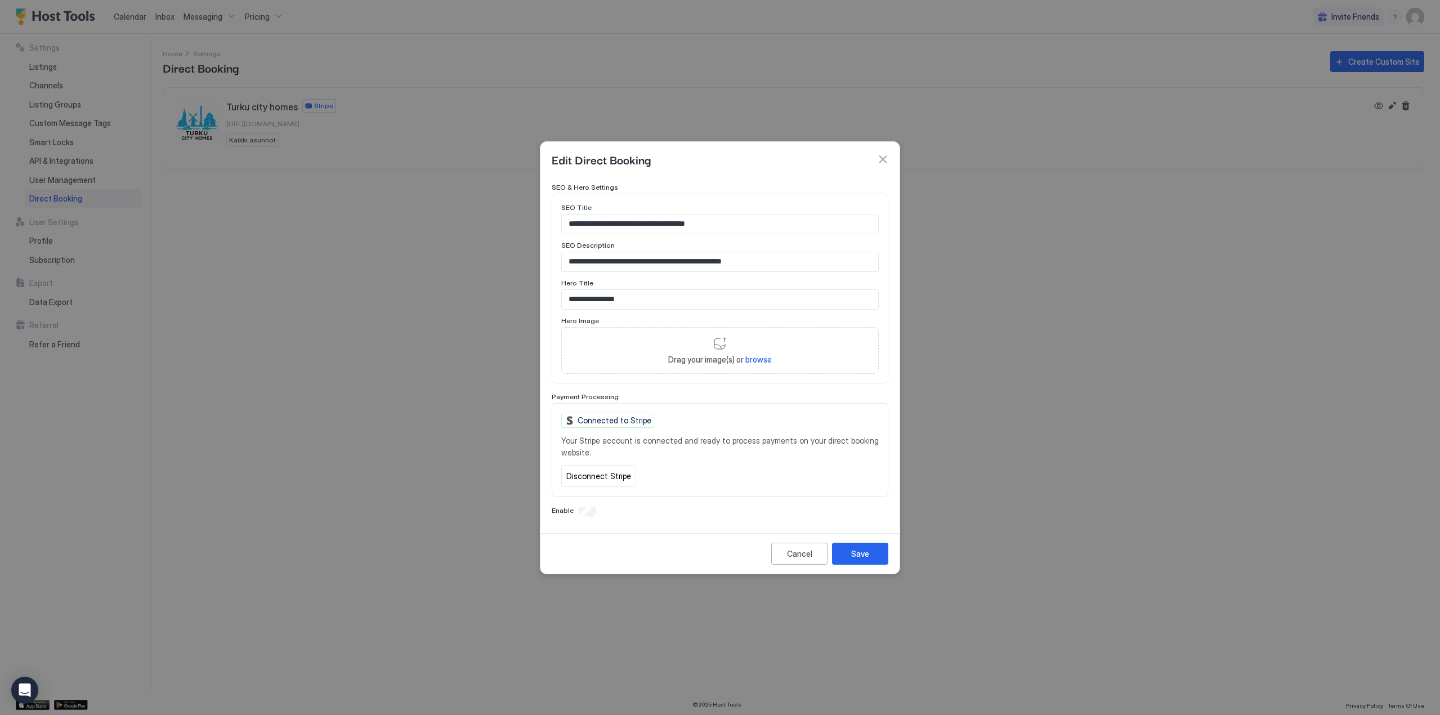
click at [761, 360] on span "browse" at bounding box center [758, 360] width 26 height 10
type input "**********"
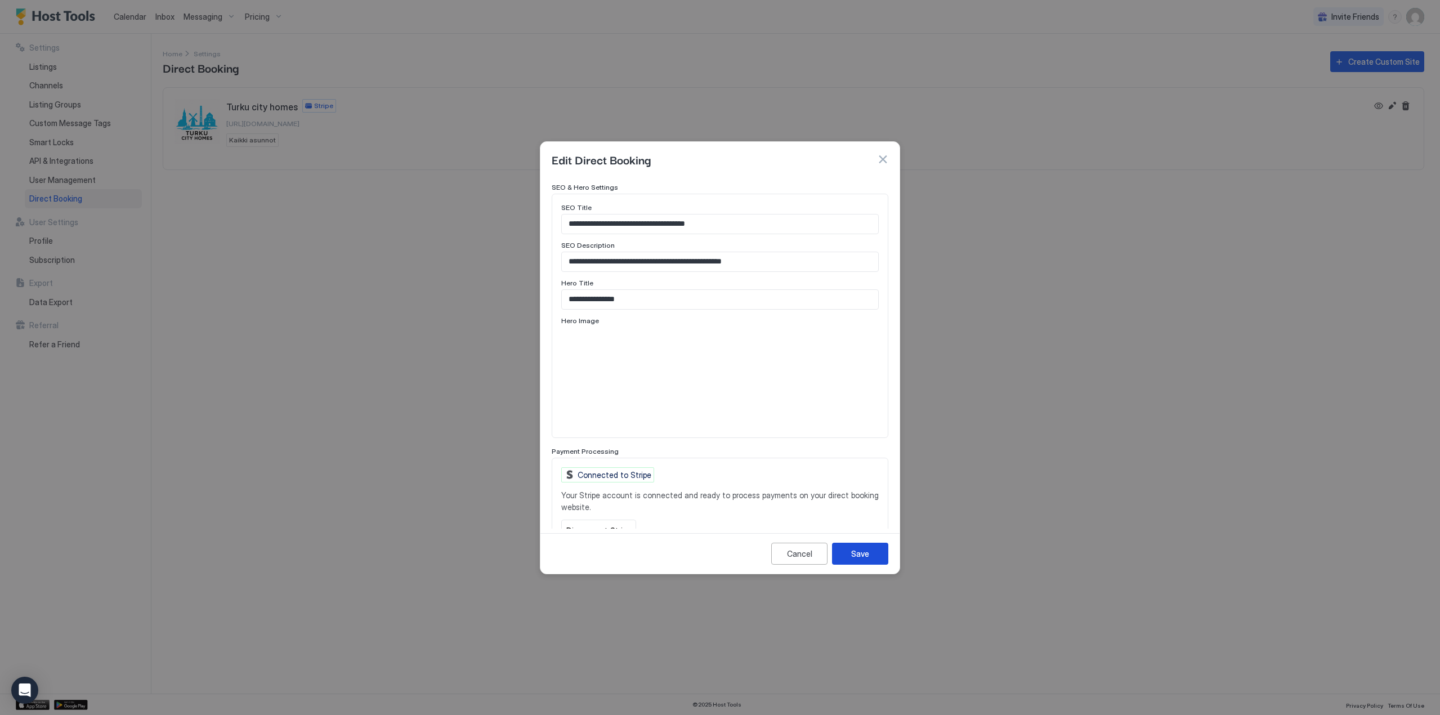
click at [859, 558] on div "Save" at bounding box center [860, 554] width 18 height 12
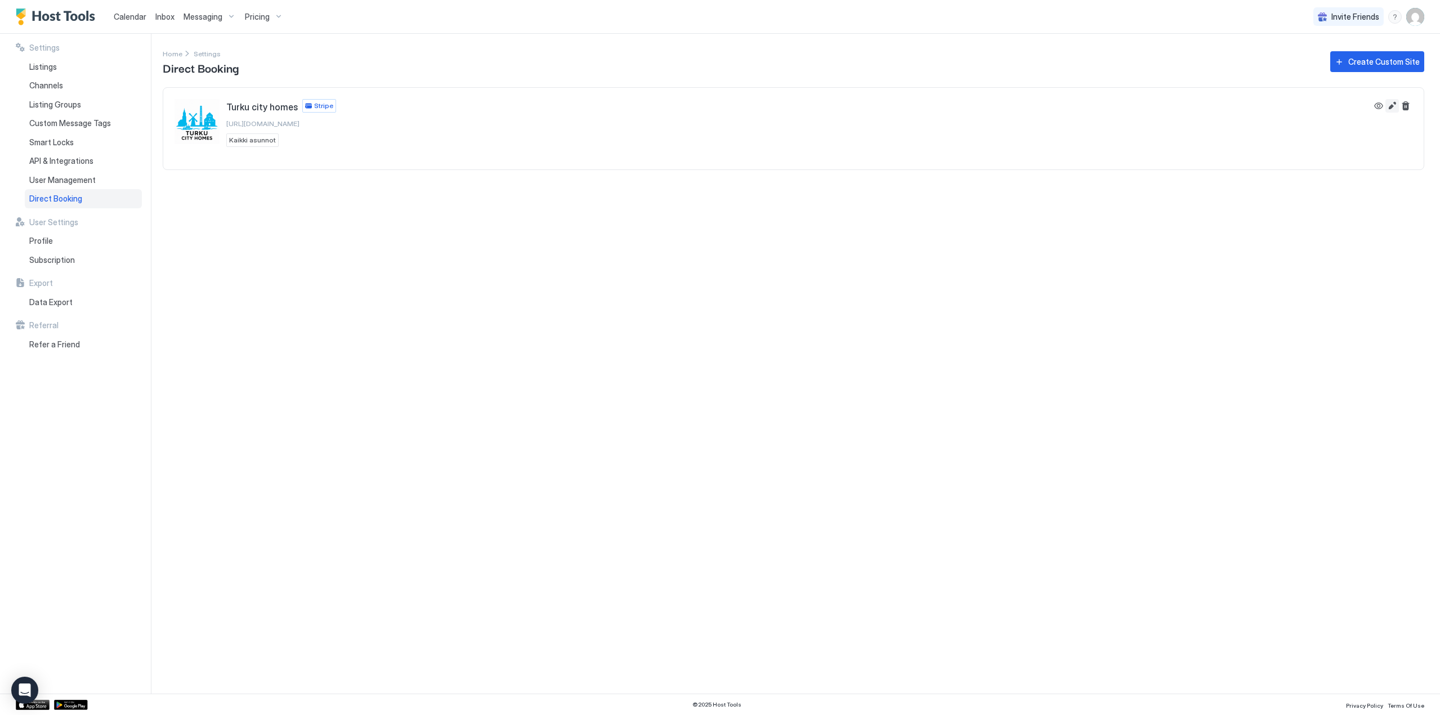
click at [1395, 103] on button "Edit" at bounding box center [1392, 106] width 14 height 14
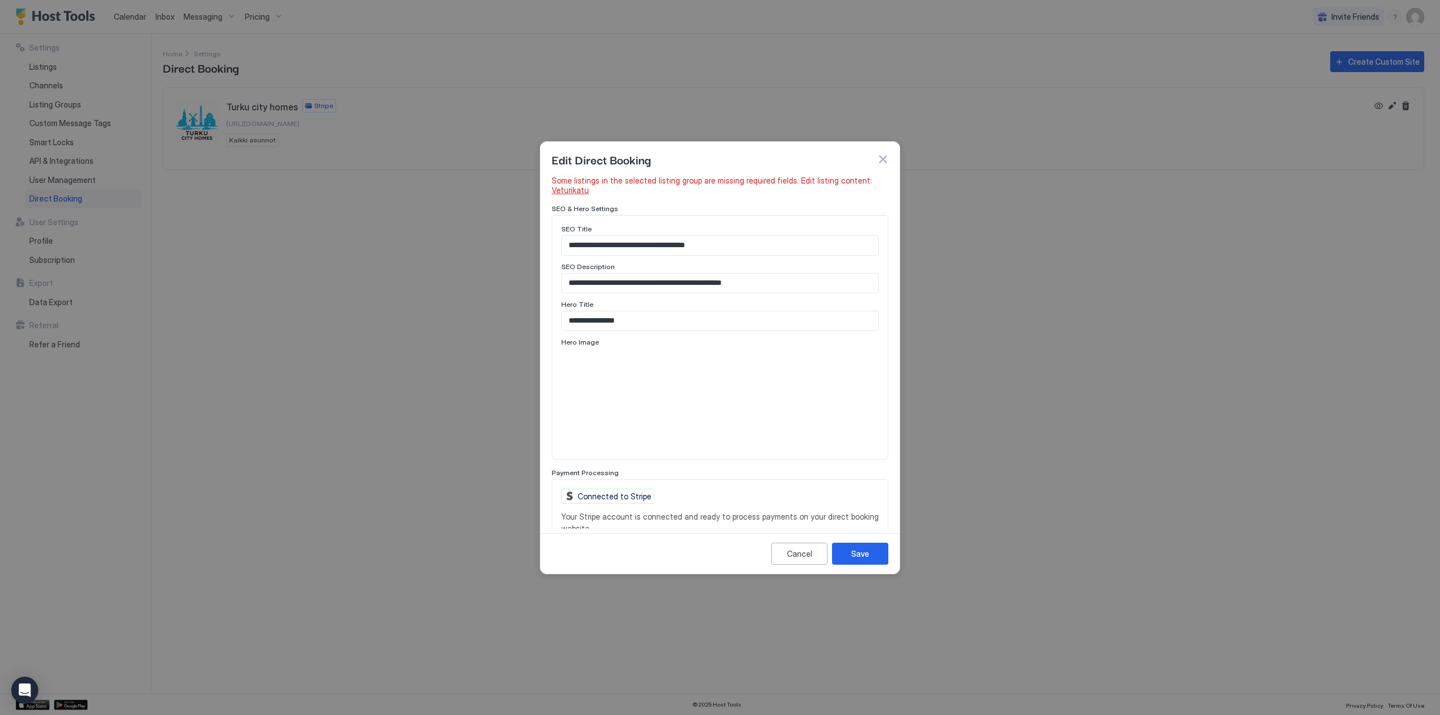
scroll to position [564, 0]
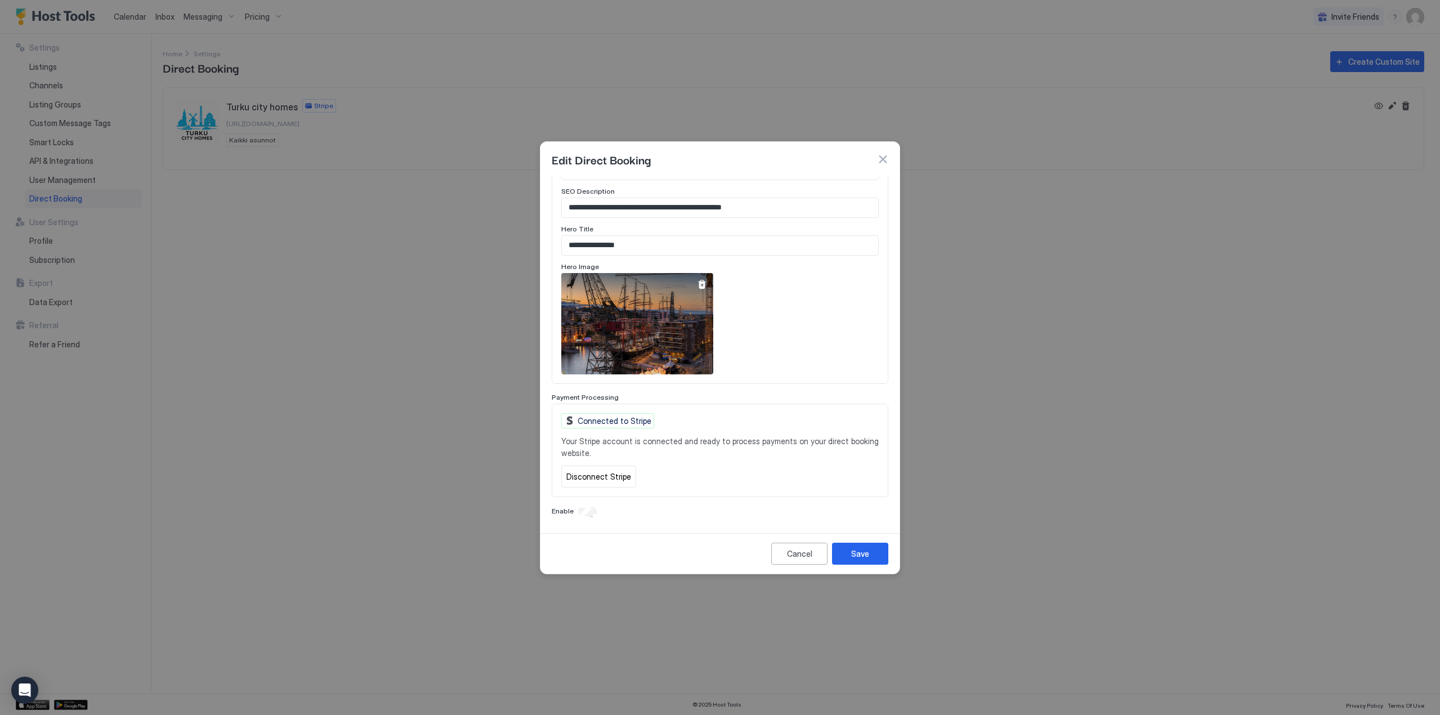
click at [700, 283] on div at bounding box center [701, 284] width 9 height 9
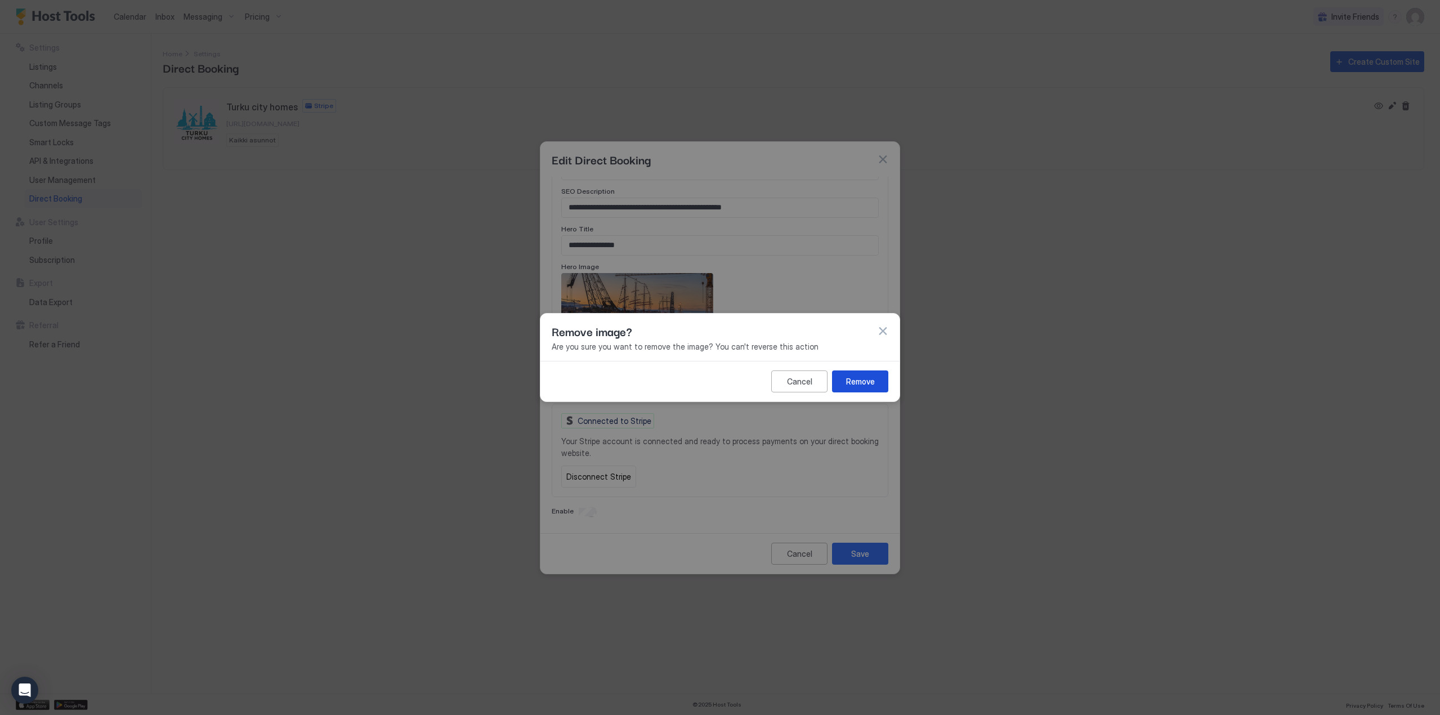
click at [870, 389] on button "Remove" at bounding box center [860, 381] width 56 height 22
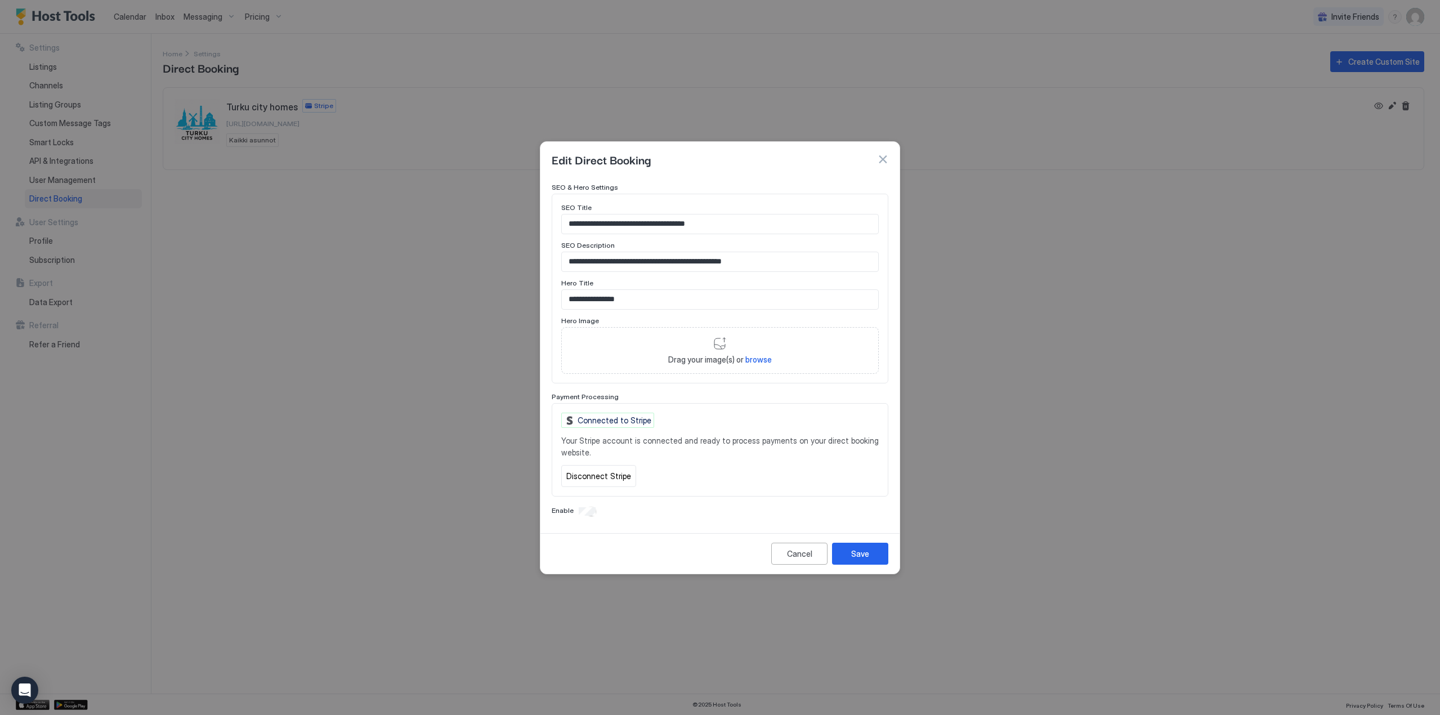
click at [760, 361] on span "browse" at bounding box center [758, 360] width 26 height 10
click at [748, 362] on span "browse" at bounding box center [758, 360] width 26 height 10
type input "**********"
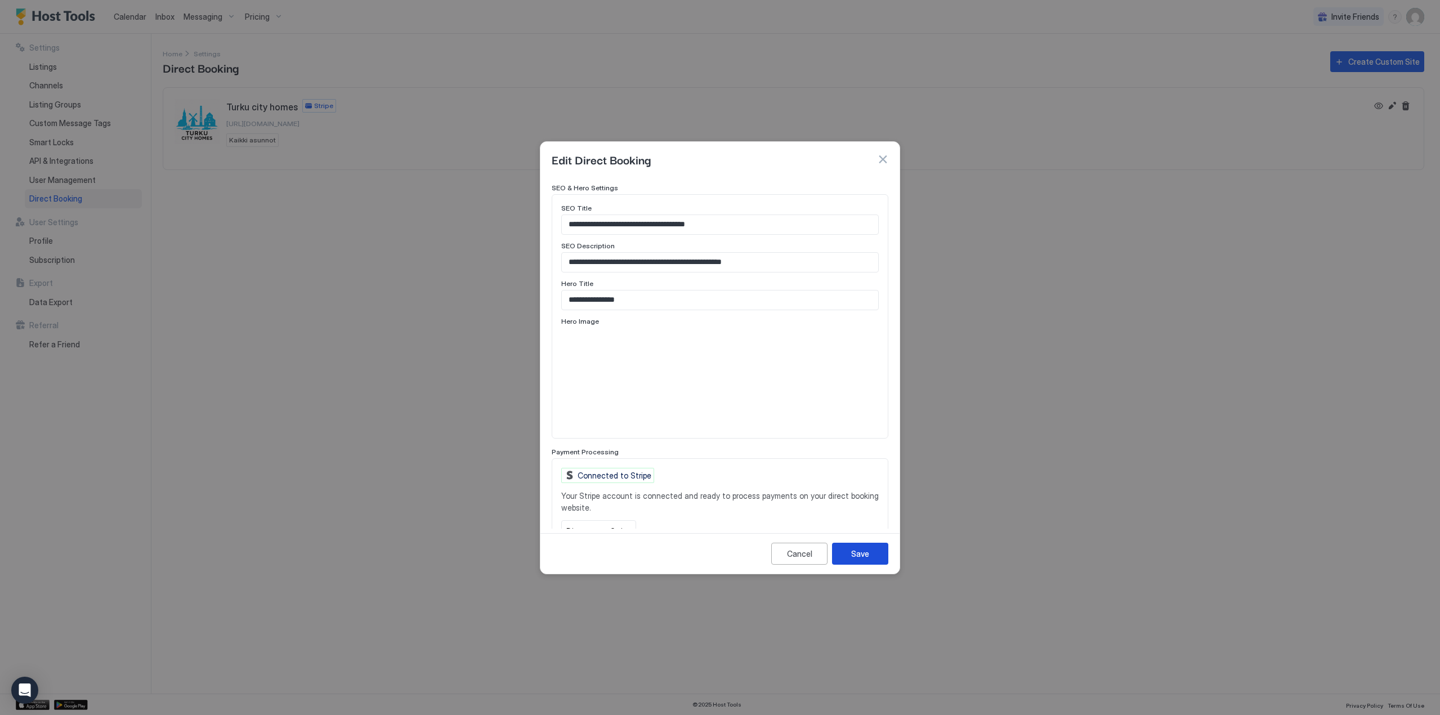
click at [866, 553] on div "Save" at bounding box center [860, 554] width 18 height 12
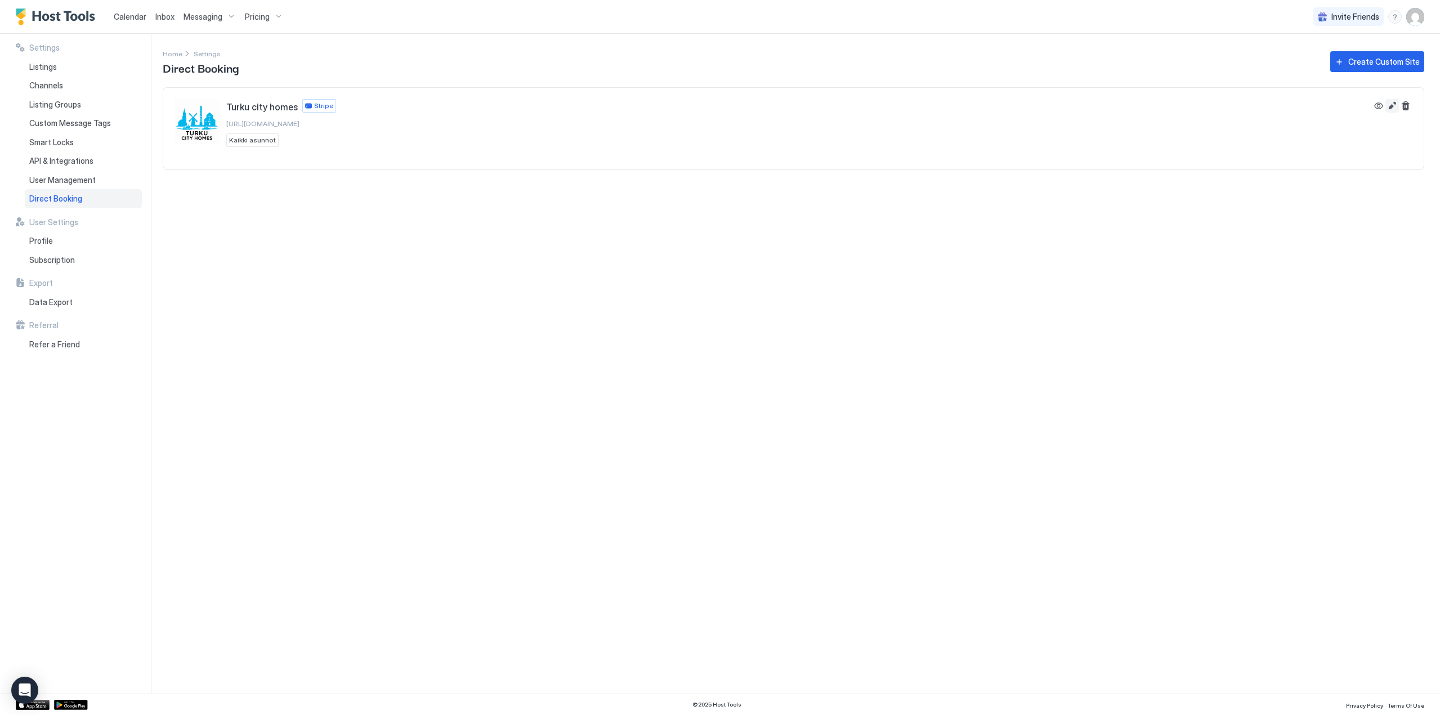
click at [1392, 108] on button "Edit" at bounding box center [1392, 106] width 14 height 14
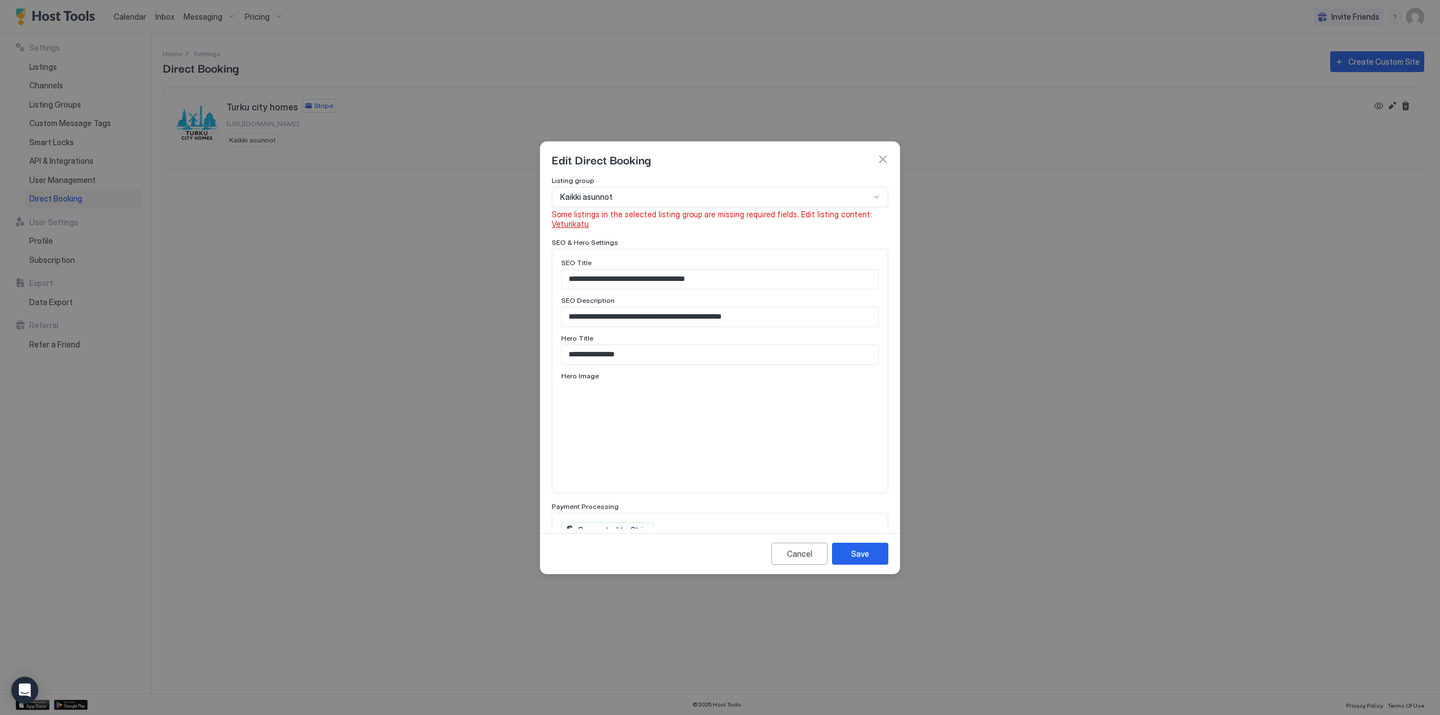
scroll to position [507, 0]
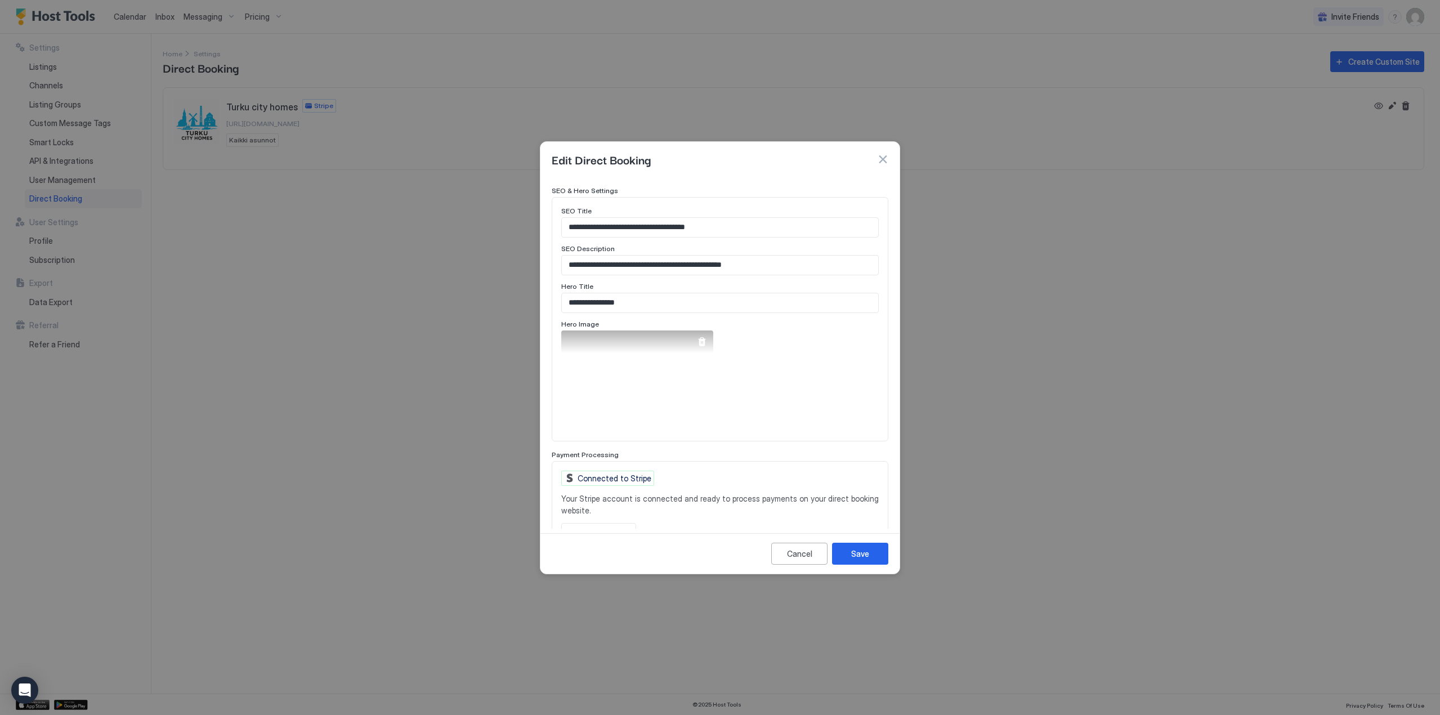
click at [698, 337] on div at bounding box center [701, 341] width 9 height 9
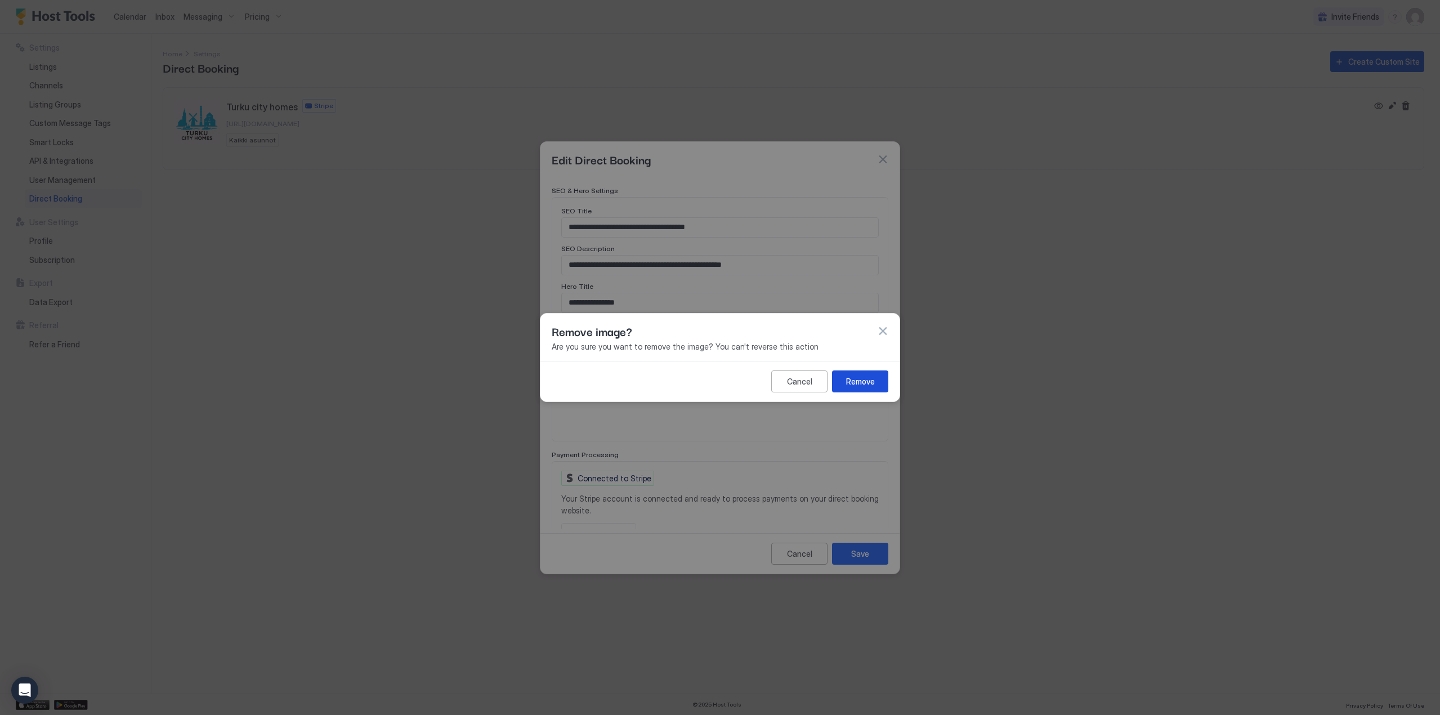
click at [845, 386] on button "Remove" at bounding box center [860, 381] width 56 height 22
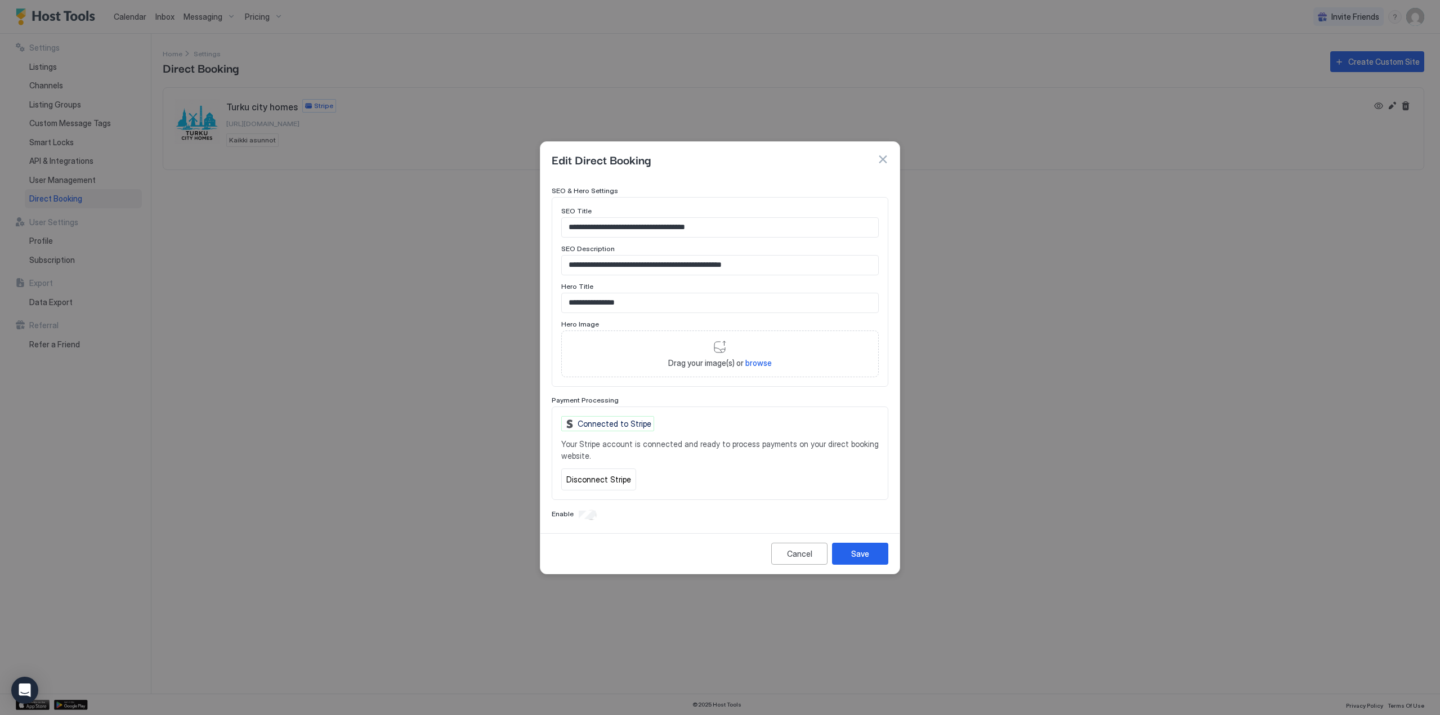
click at [755, 365] on span "browse" at bounding box center [758, 363] width 26 height 10
type input "**********"
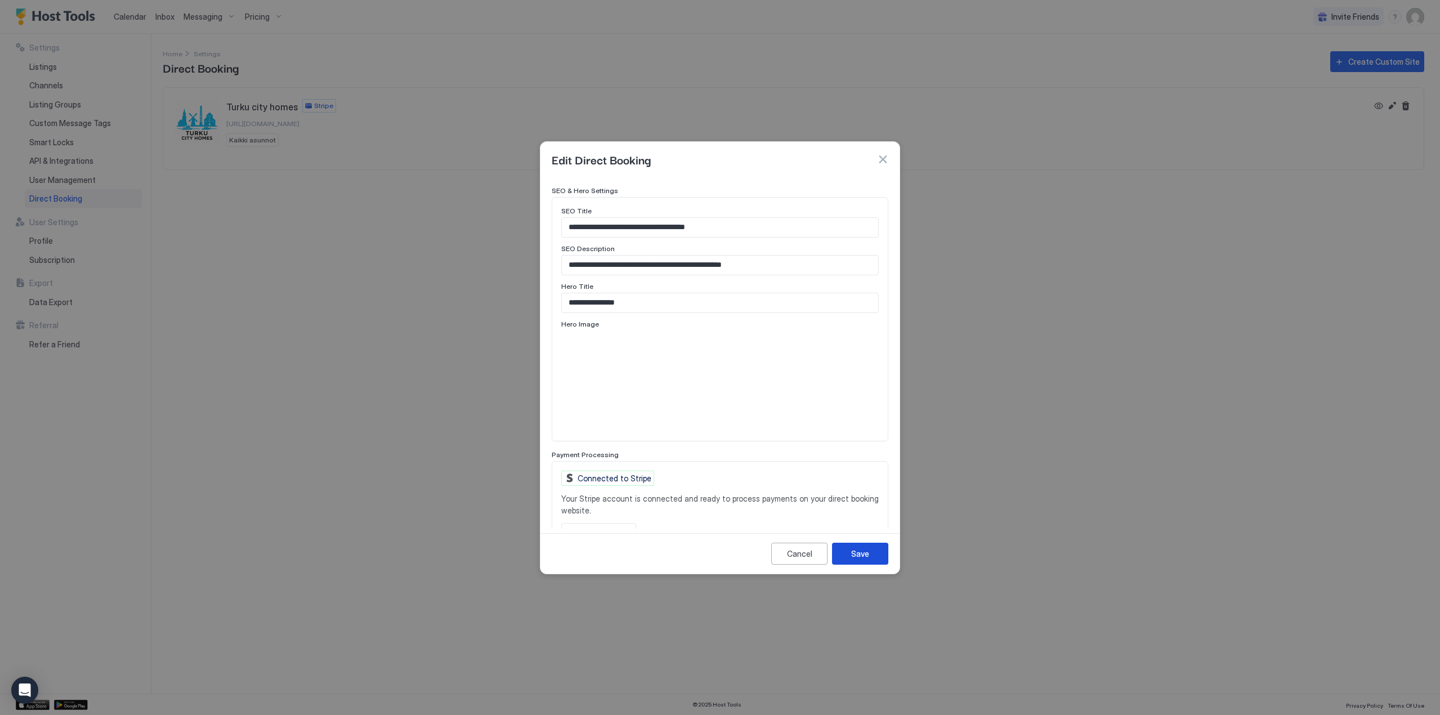
click at [875, 559] on button "Save" at bounding box center [860, 554] width 56 height 22
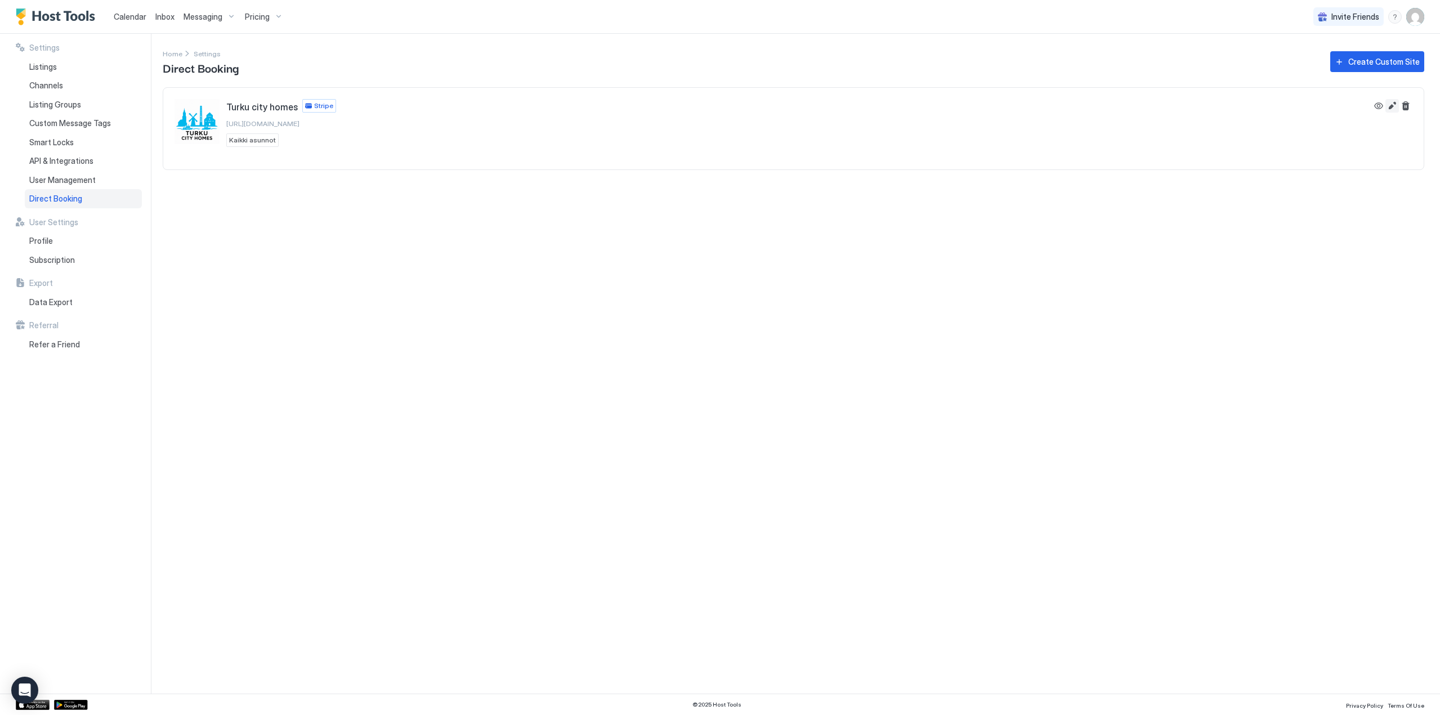
click at [1390, 101] on button "Edit" at bounding box center [1392, 106] width 14 height 14
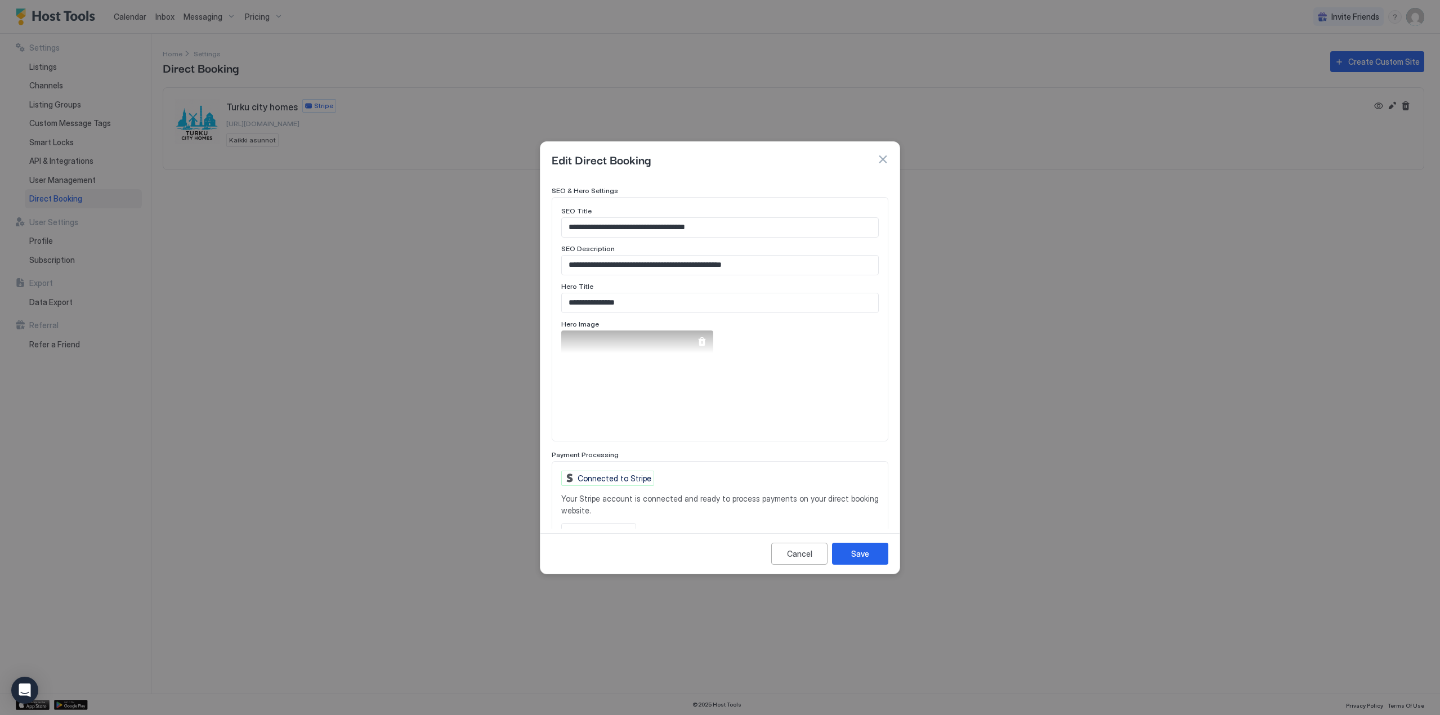
click at [702, 337] on div at bounding box center [701, 341] width 9 height 9
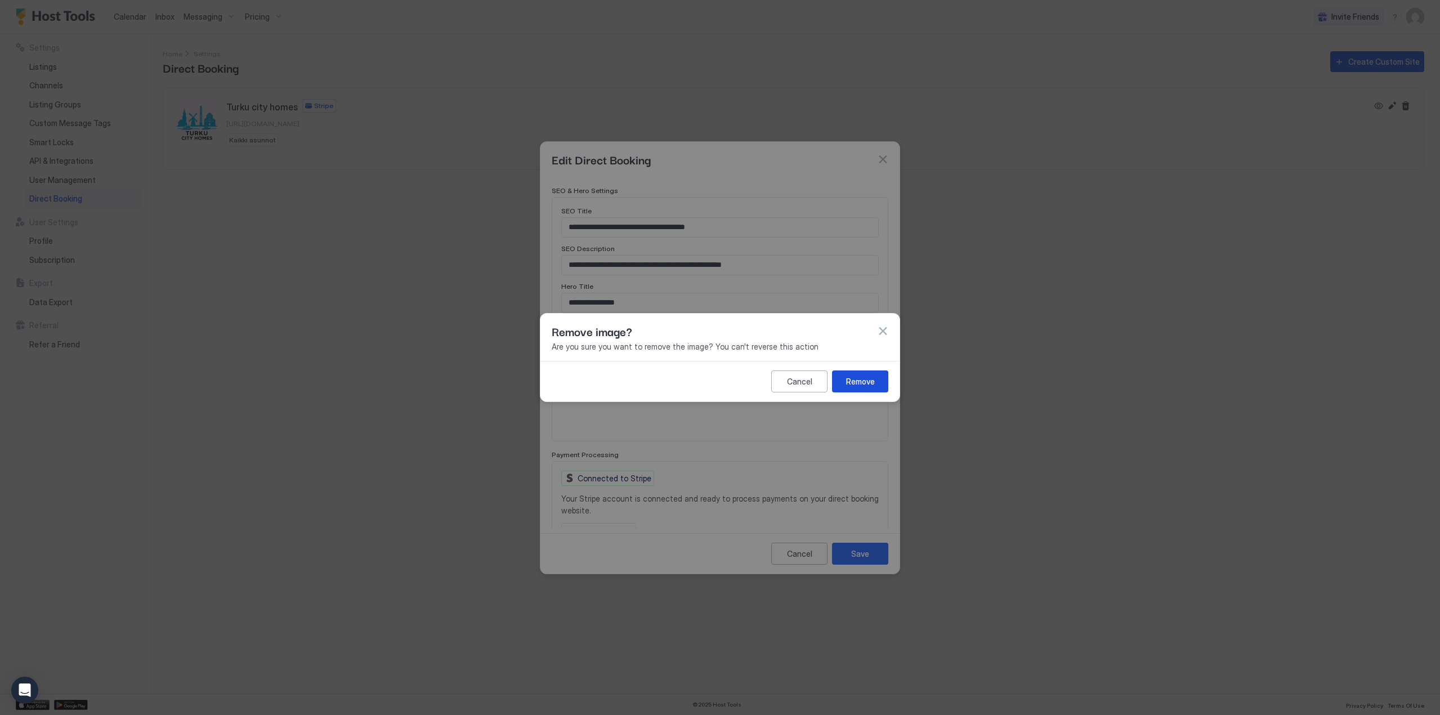
click at [872, 377] on div "Remove" at bounding box center [860, 381] width 29 height 12
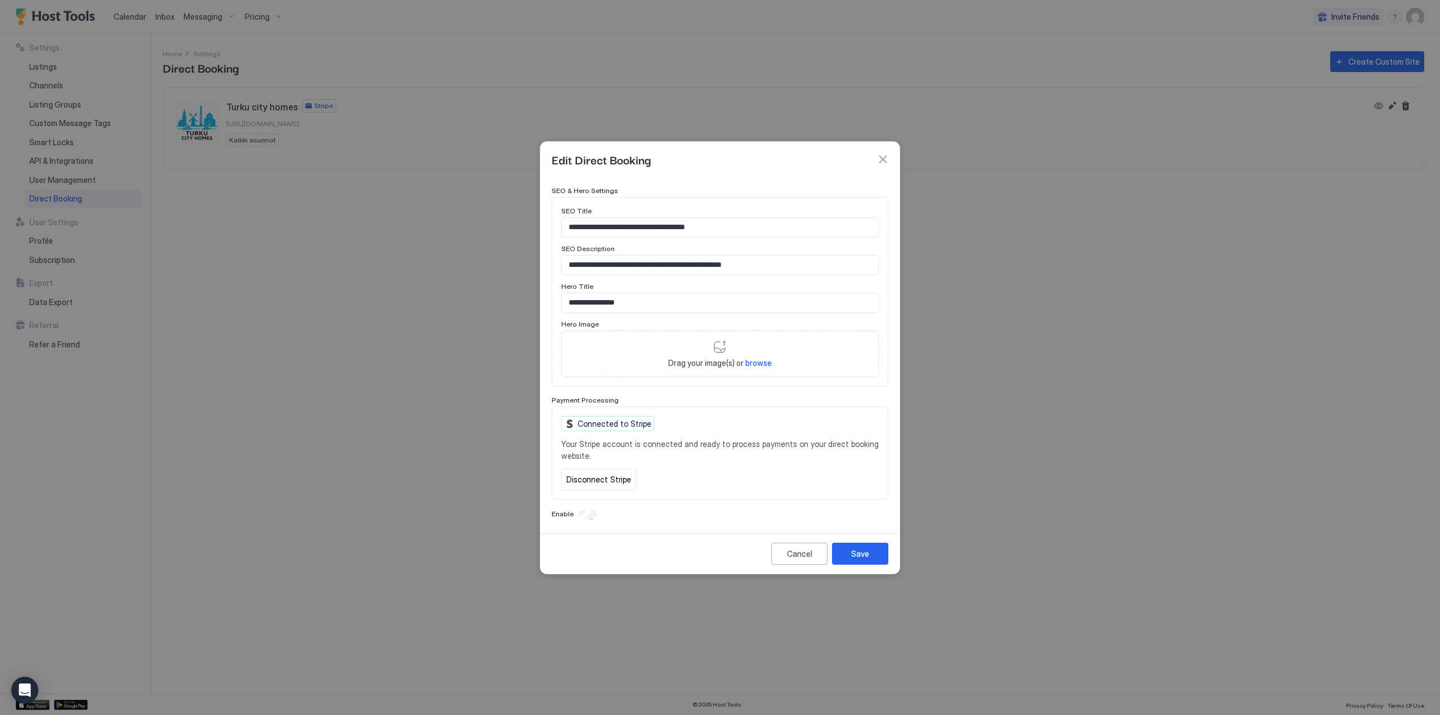
click at [749, 361] on span "browse" at bounding box center [758, 363] width 26 height 10
type input "**********"
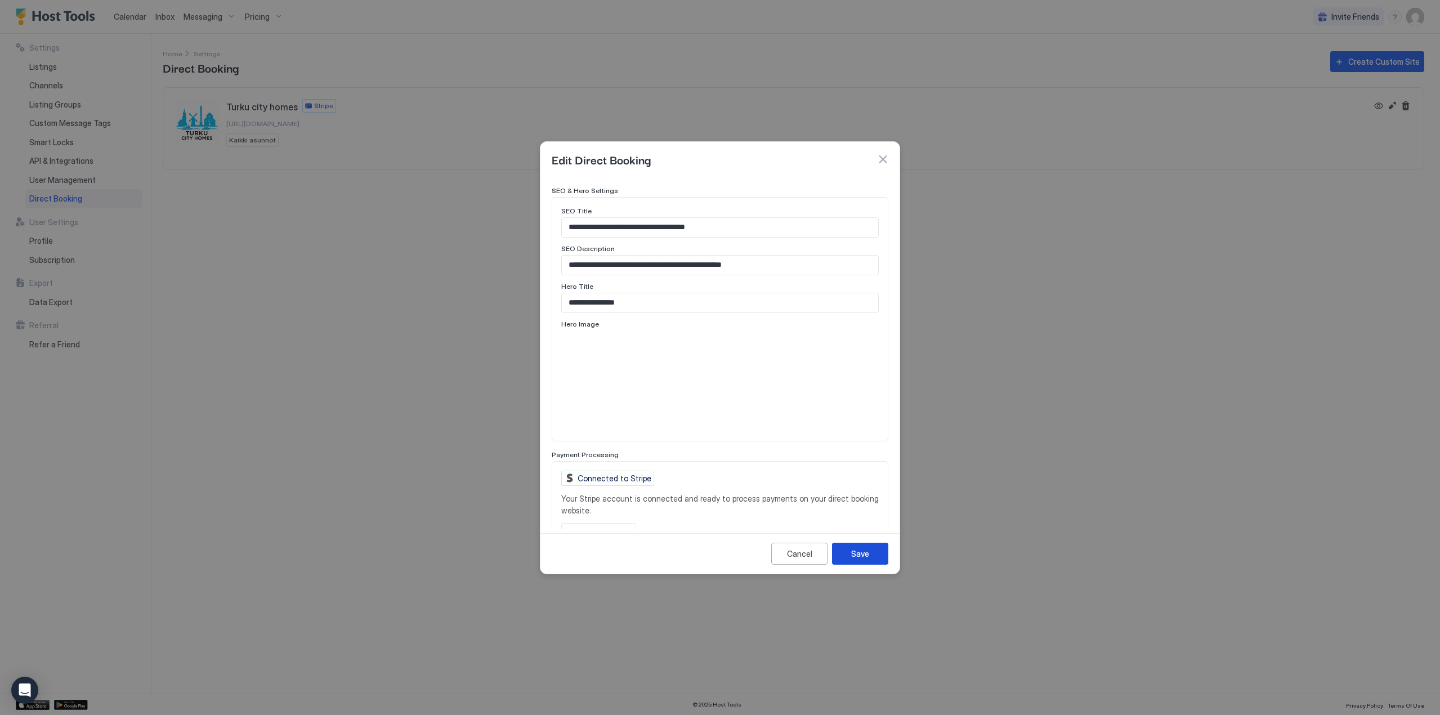
click at [862, 562] on button "Save" at bounding box center [860, 554] width 56 height 22
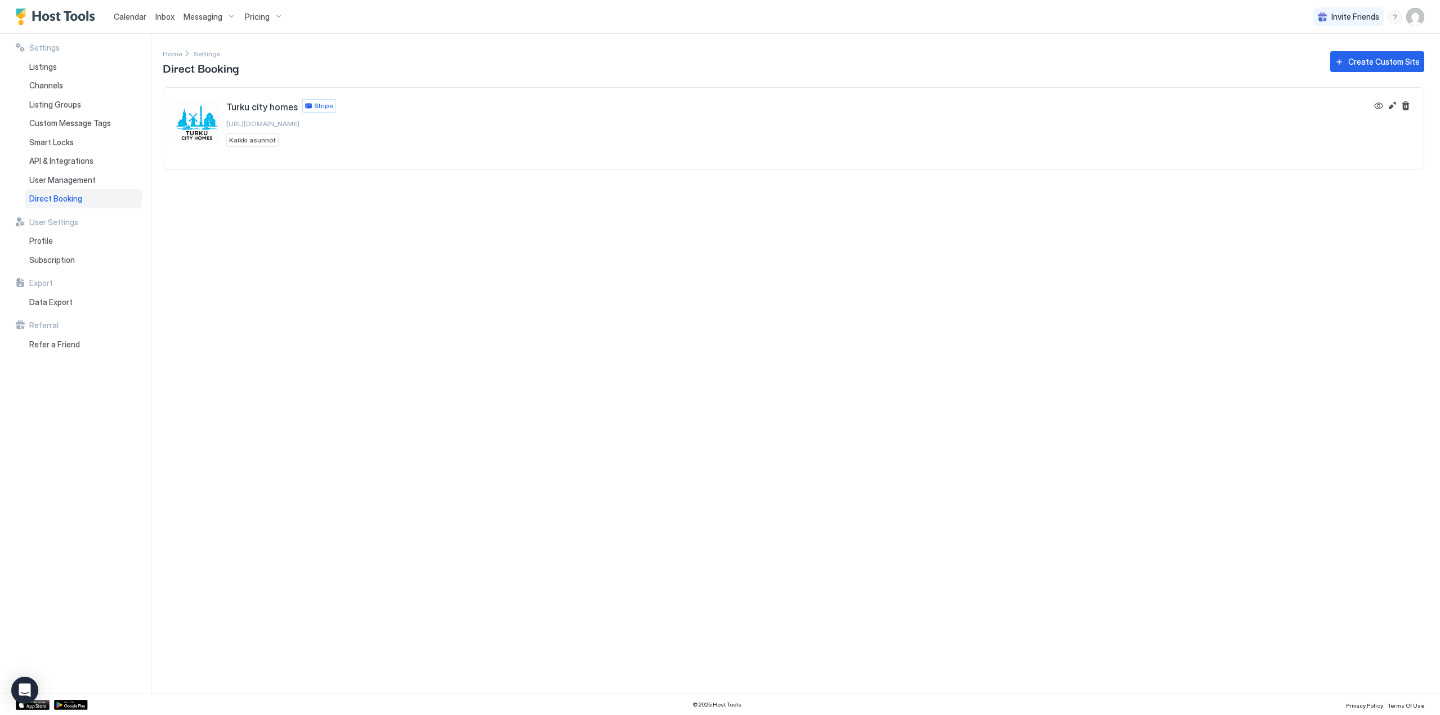
click at [192, 15] on span "Messaging" at bounding box center [202, 17] width 39 height 10
click at [242, 117] on span "Vaunukatu" at bounding box center [279, 117] width 150 height 8
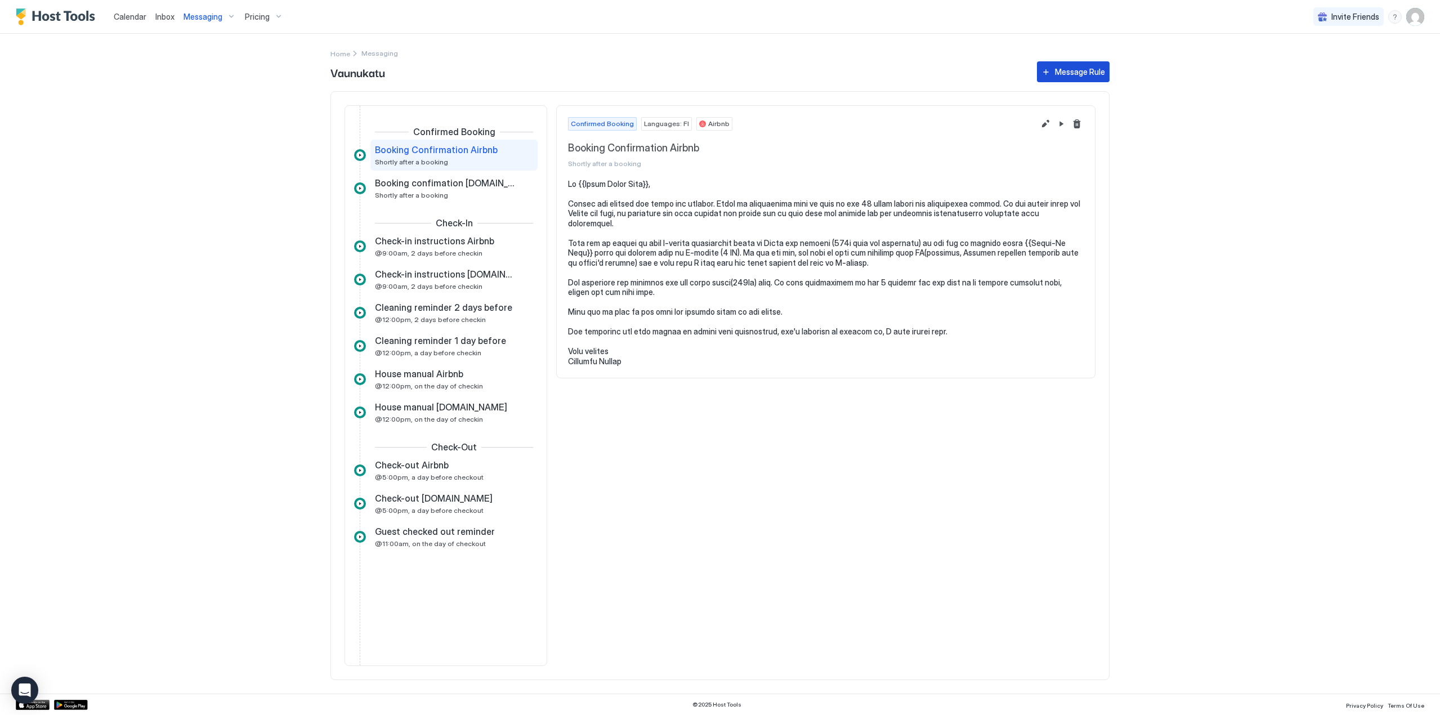
click at [1081, 78] on button "Message Rule" at bounding box center [1073, 71] width 73 height 21
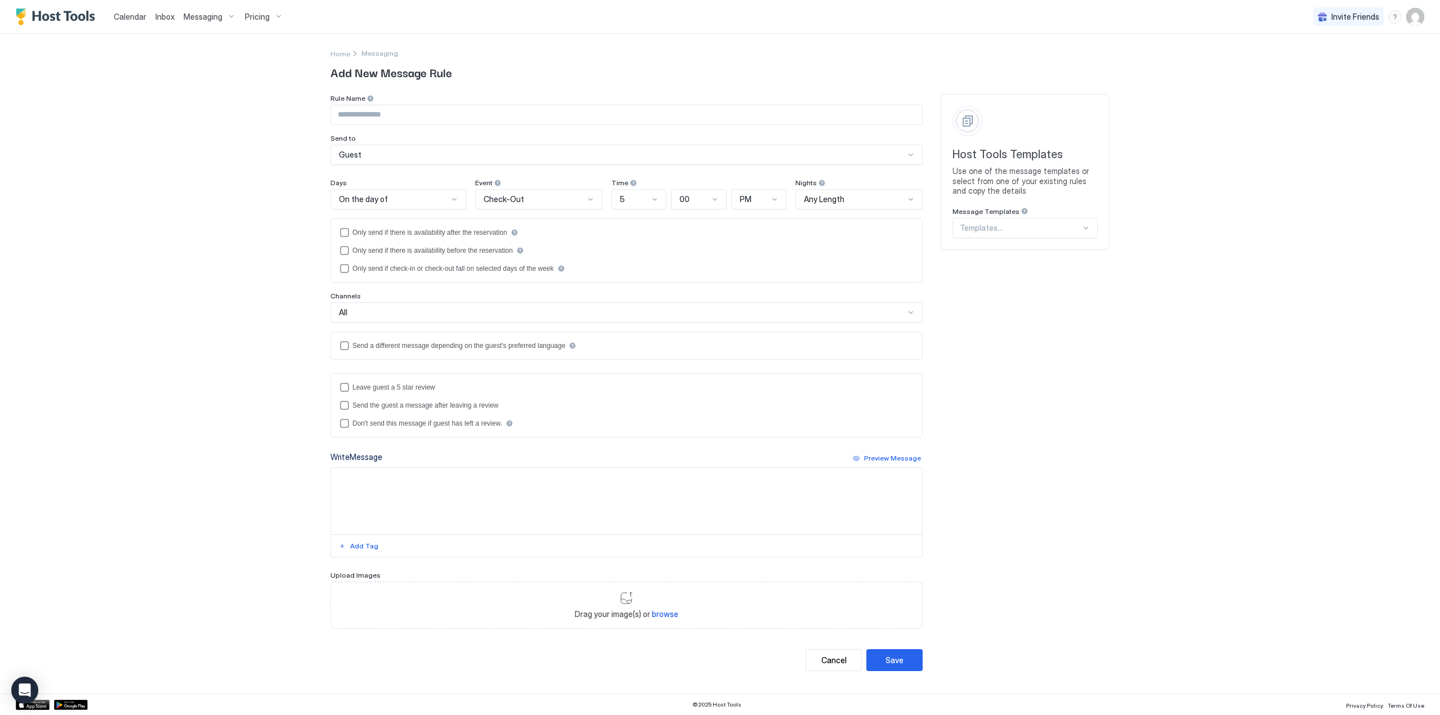
click at [422, 118] on input "Input Field" at bounding box center [626, 114] width 591 height 19
type input "**********"
click at [406, 196] on div "On the day of" at bounding box center [393, 199] width 109 height 10
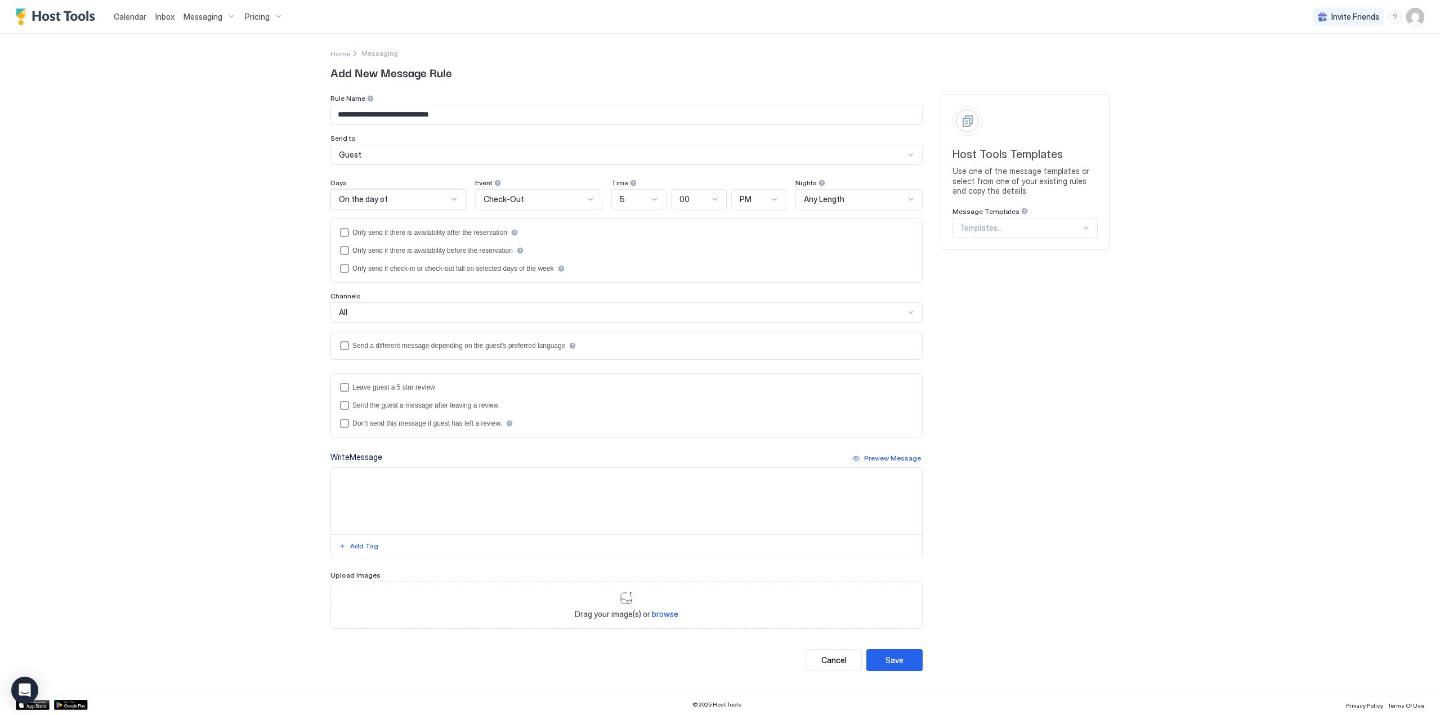
click at [485, 196] on span "Check-Out" at bounding box center [503, 199] width 41 height 10
click at [544, 356] on span "Booking Confirmation" at bounding box center [518, 357] width 71 height 8
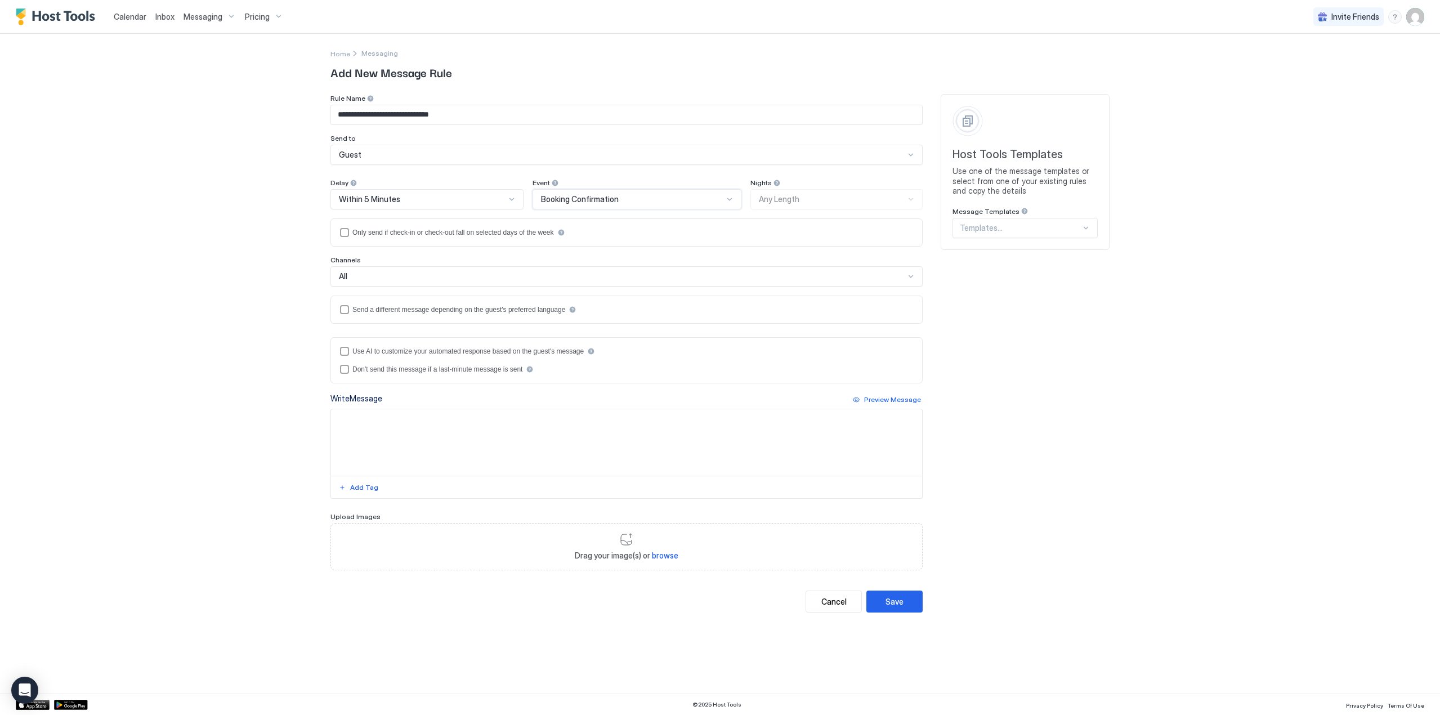
click at [356, 270] on div "All" at bounding box center [626, 276] width 592 height 20
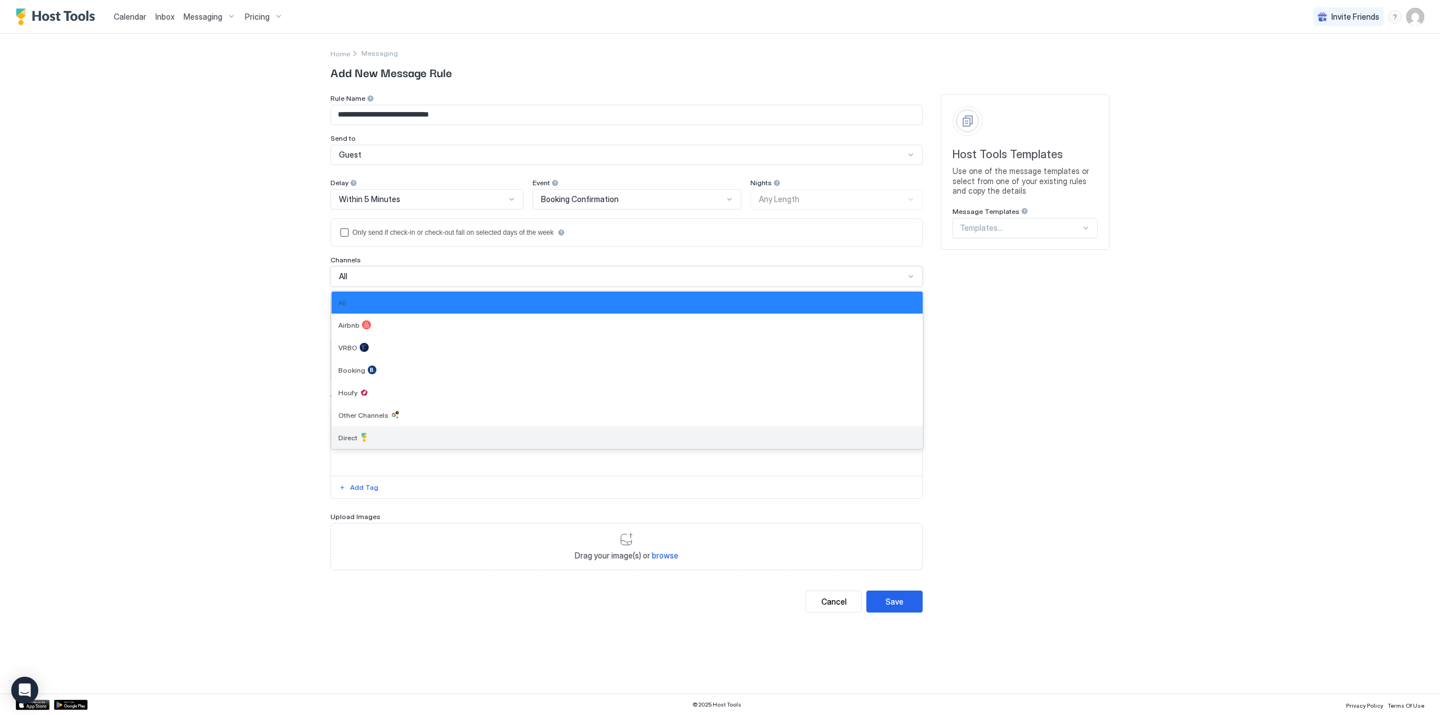
click at [389, 441] on div "Direct" at bounding box center [626, 437] width 577 height 9
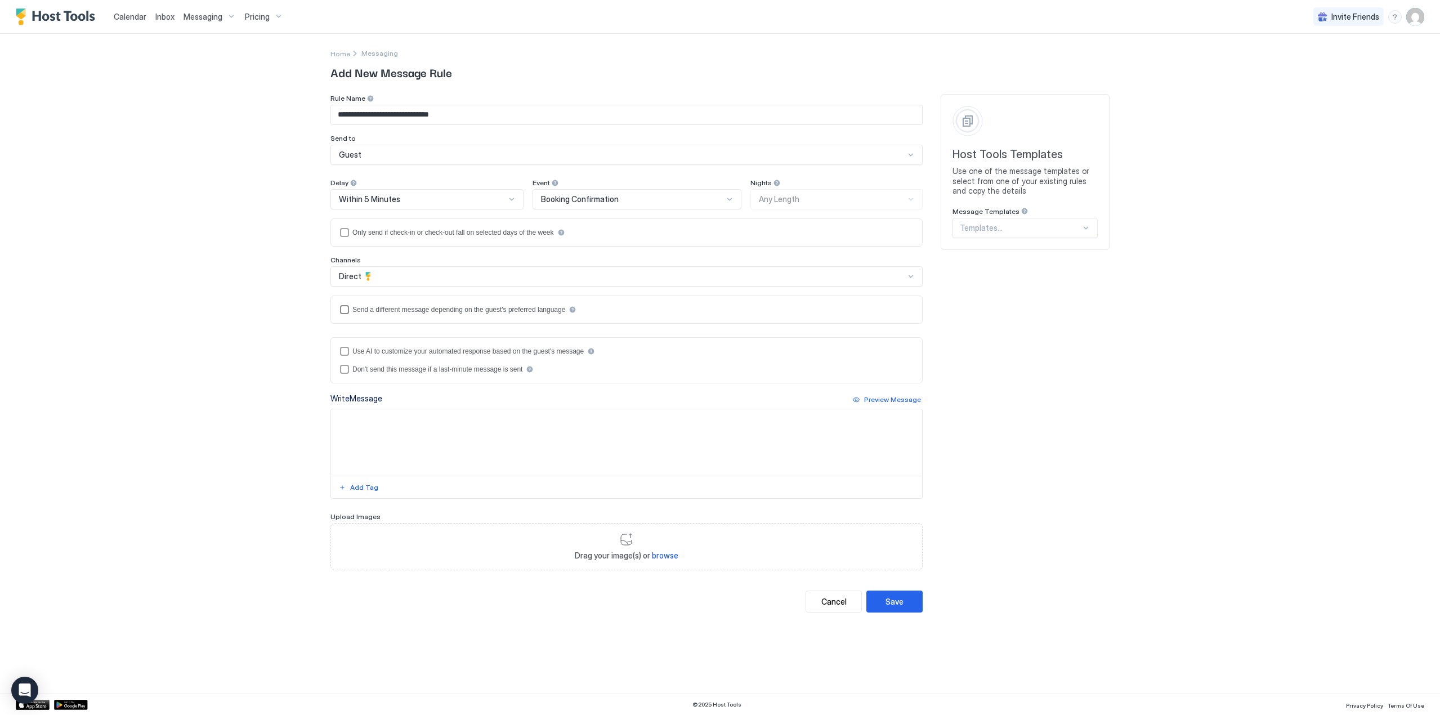
drag, startPoint x: 348, startPoint y: 308, endPoint x: 343, endPoint y: 322, distance: 14.2
click at [347, 308] on div "languagesEnabled" at bounding box center [344, 309] width 9 height 9
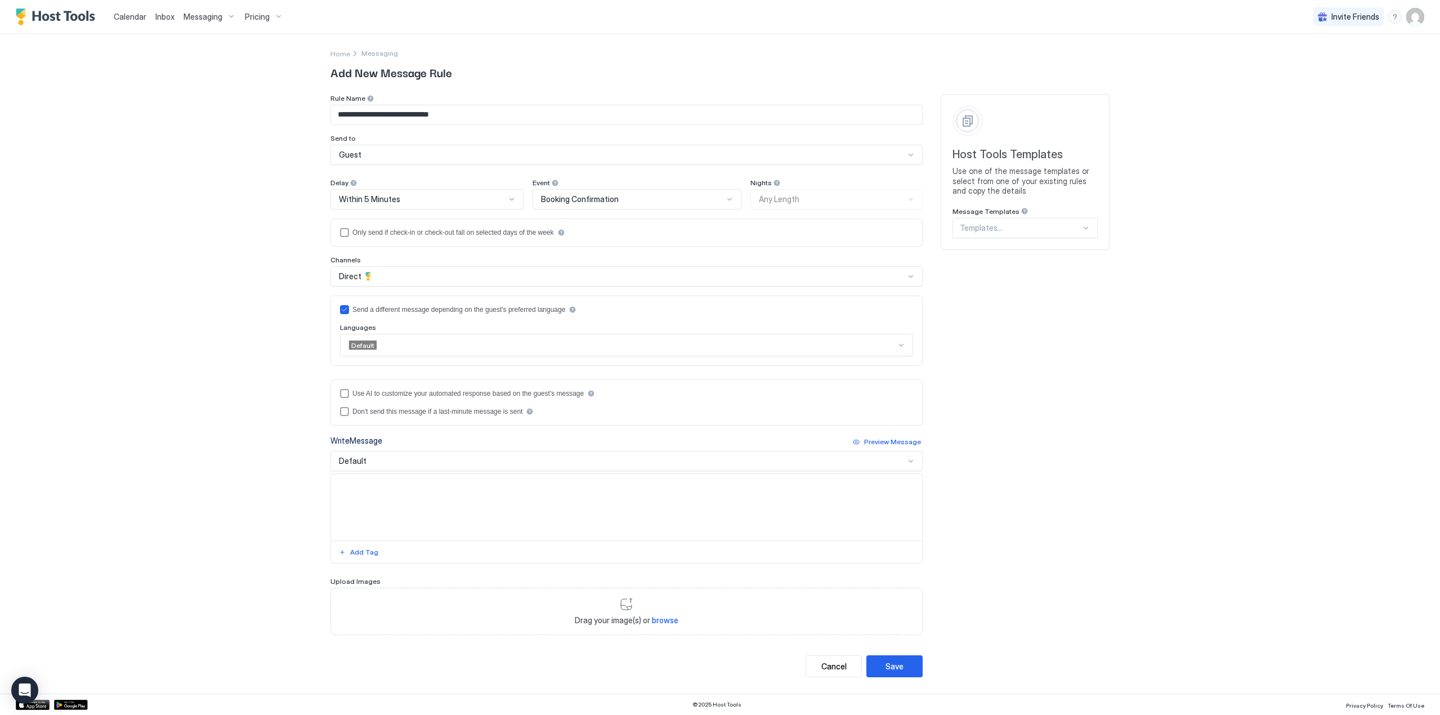
click at [424, 502] on textarea "Input Field" at bounding box center [626, 507] width 591 height 66
paste textarea "**********"
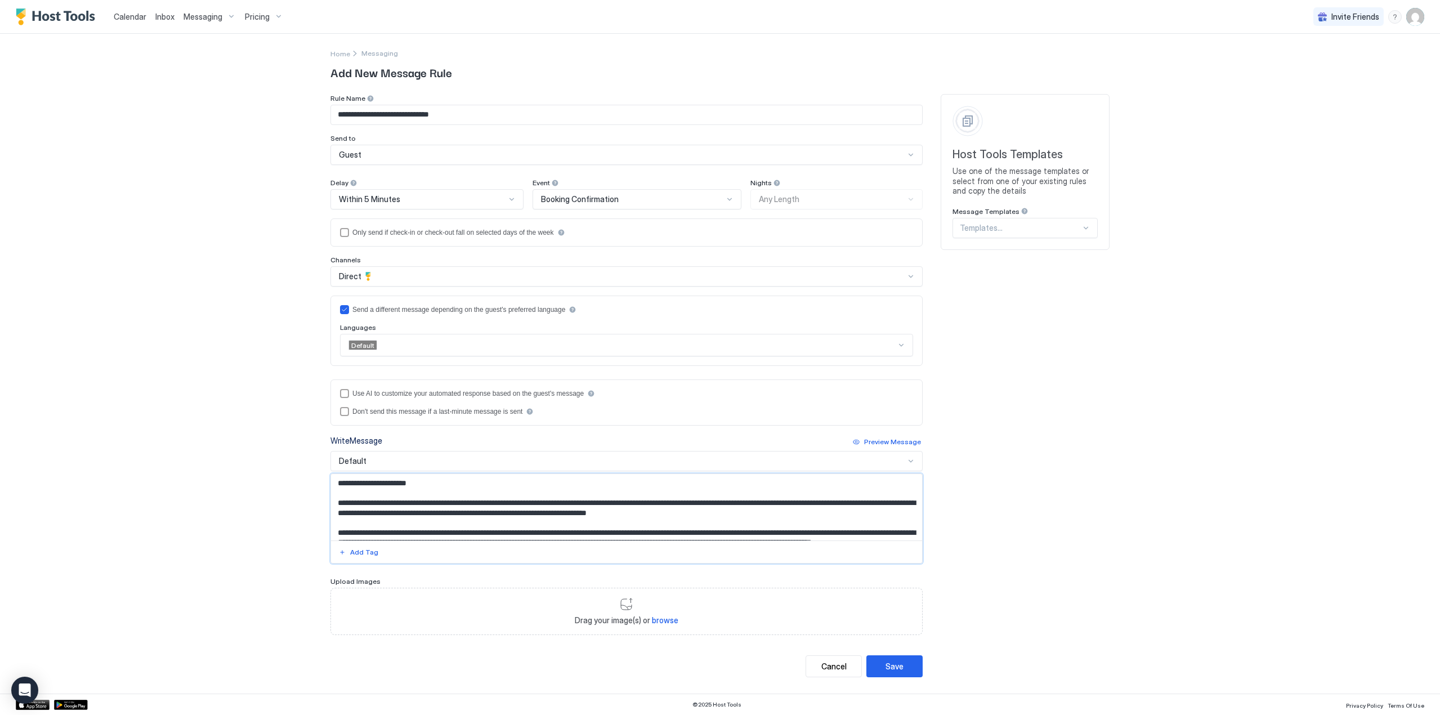
scroll to position [105, 0]
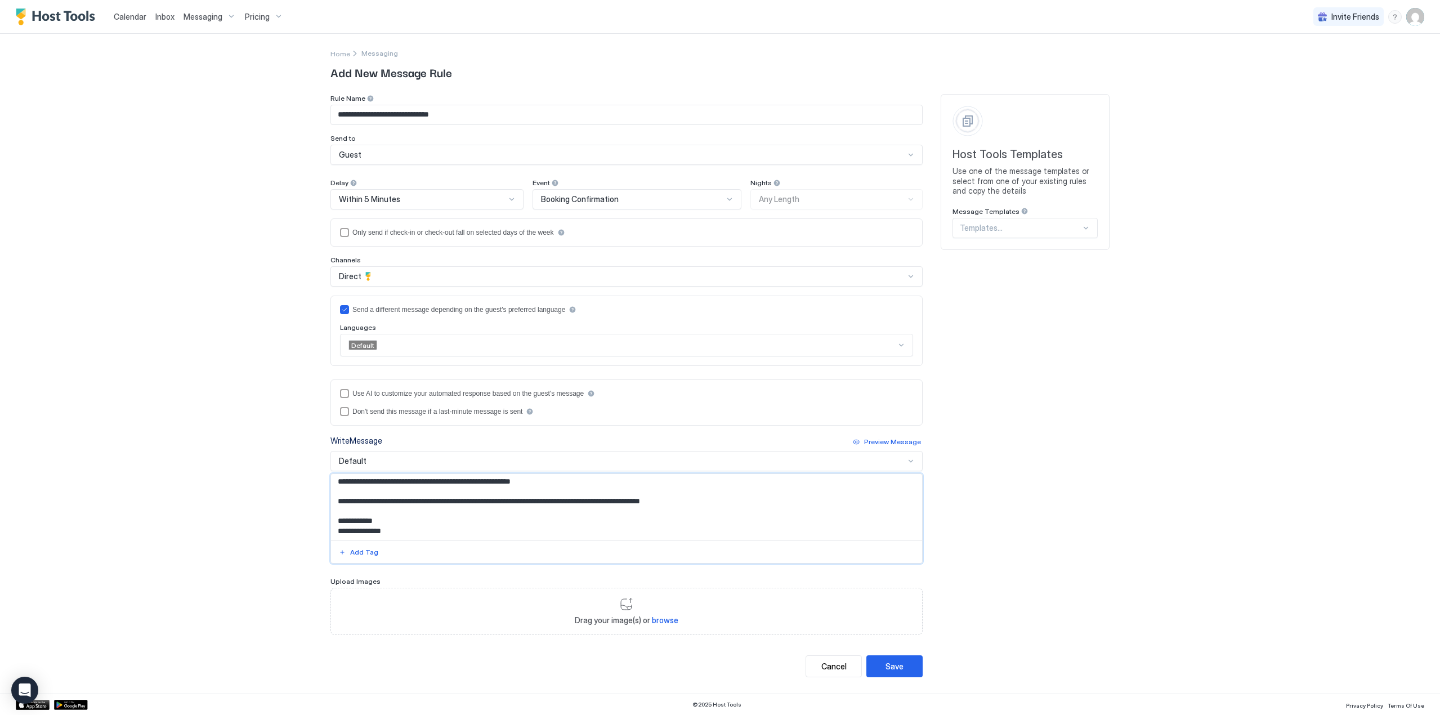
type textarea "**********"
click at [903, 343] on div at bounding box center [901, 345] width 9 height 9
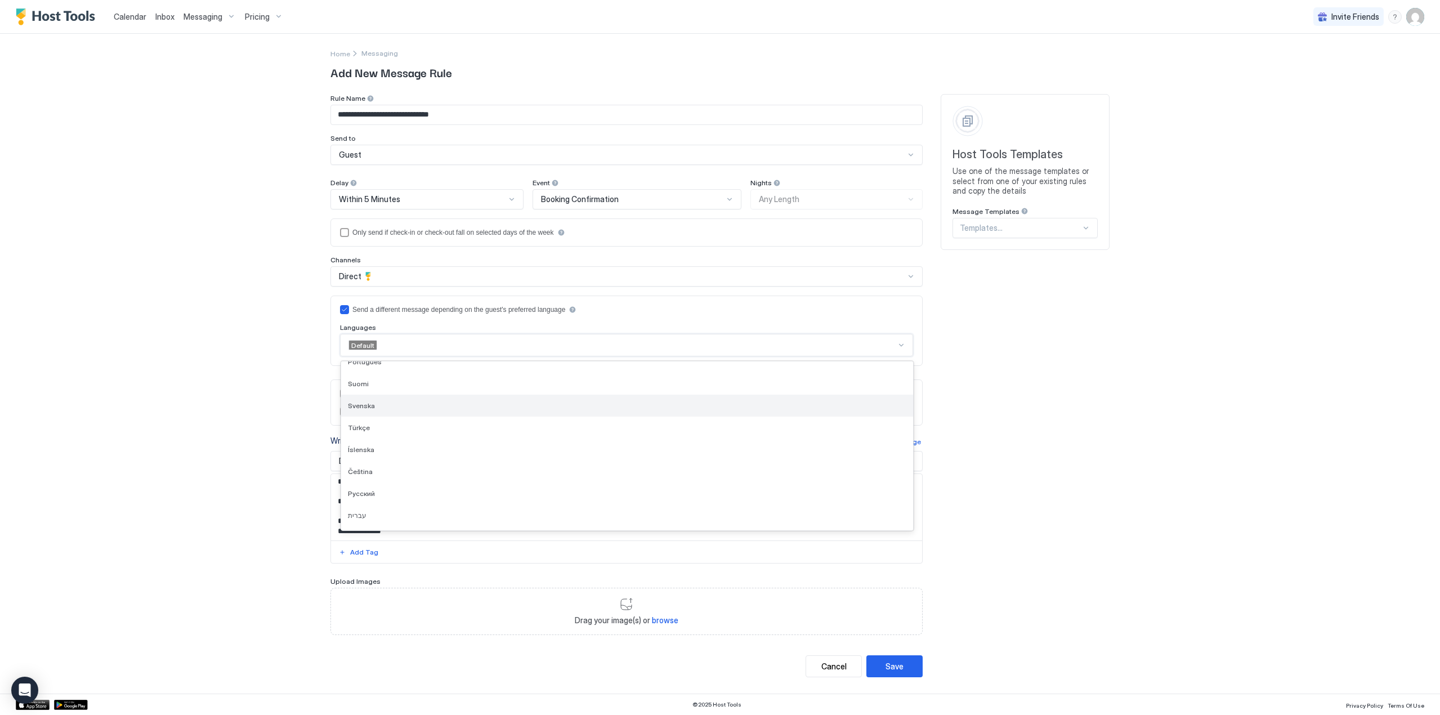
scroll to position [338, 0]
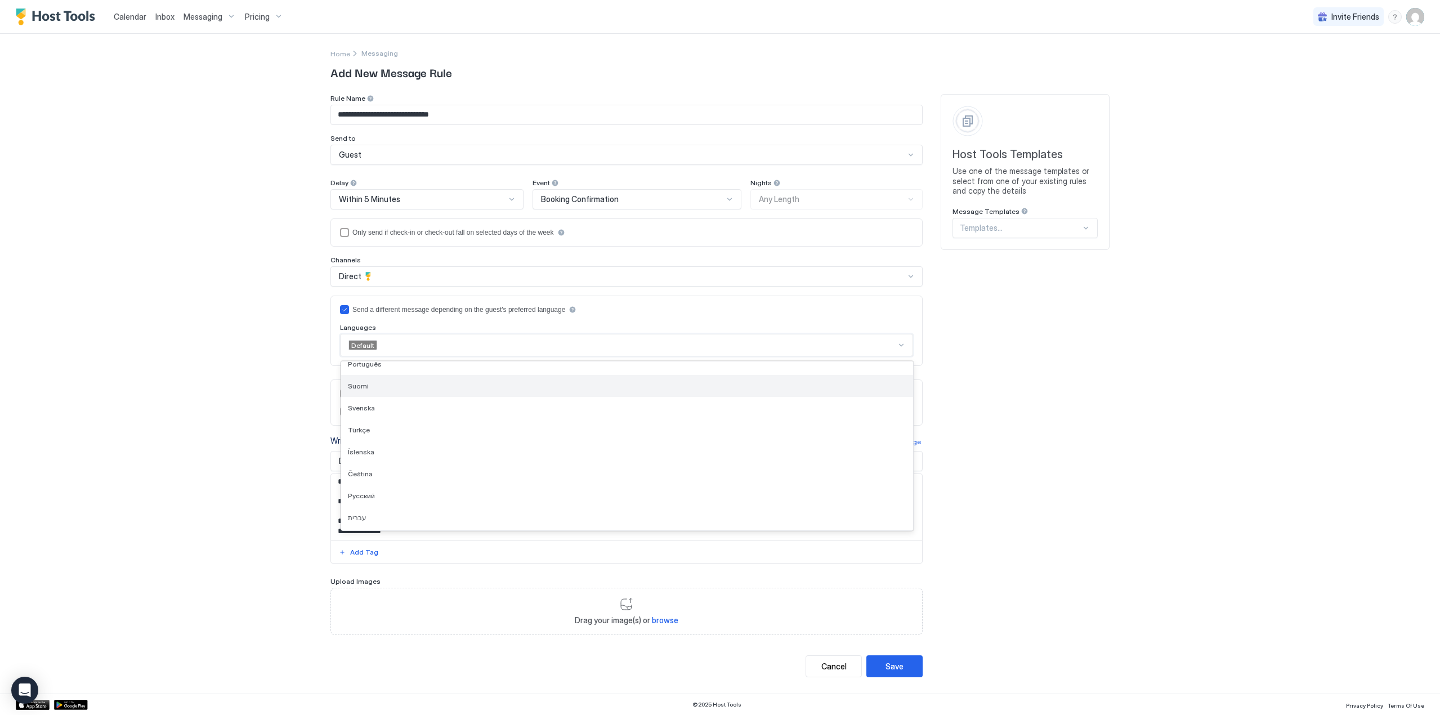
click at [389, 390] on div "Suomi" at bounding box center [627, 386] width 572 height 22
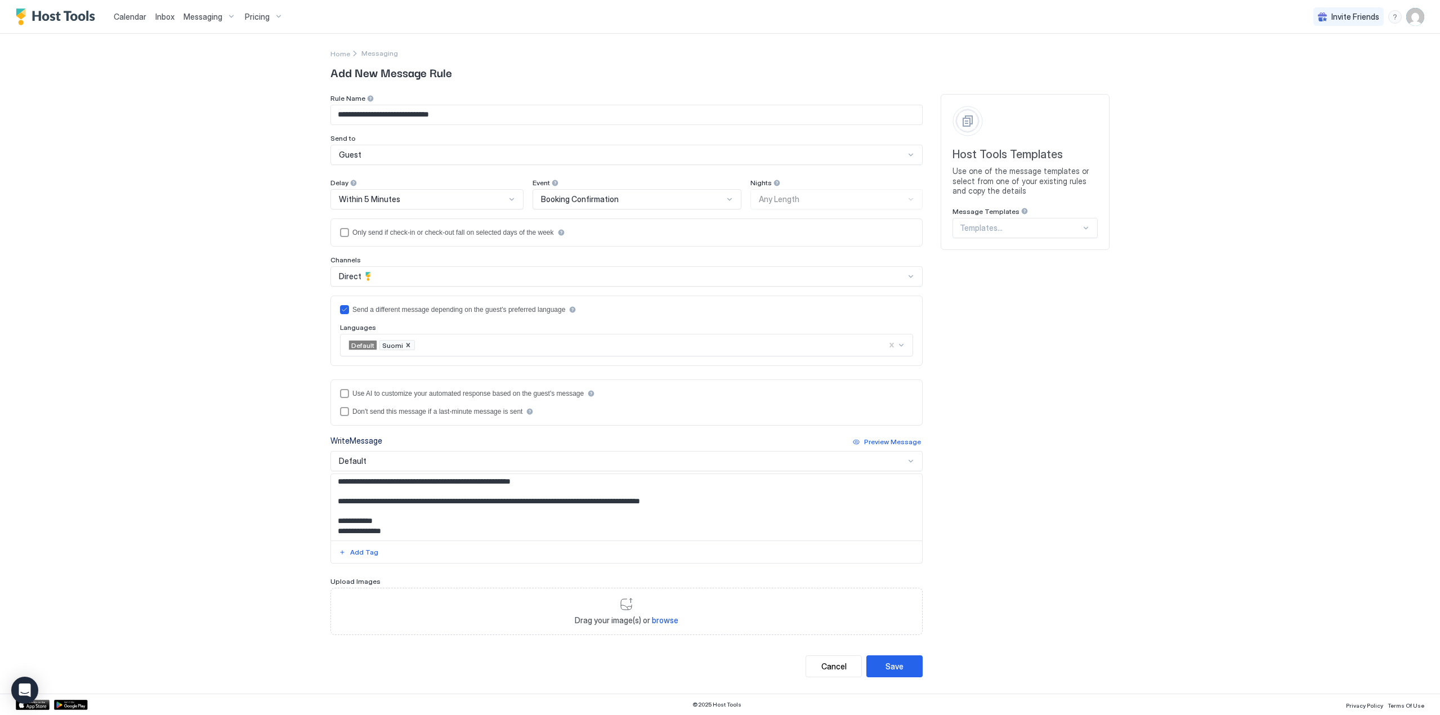
click at [402, 455] on div "Default" at bounding box center [626, 461] width 592 height 20
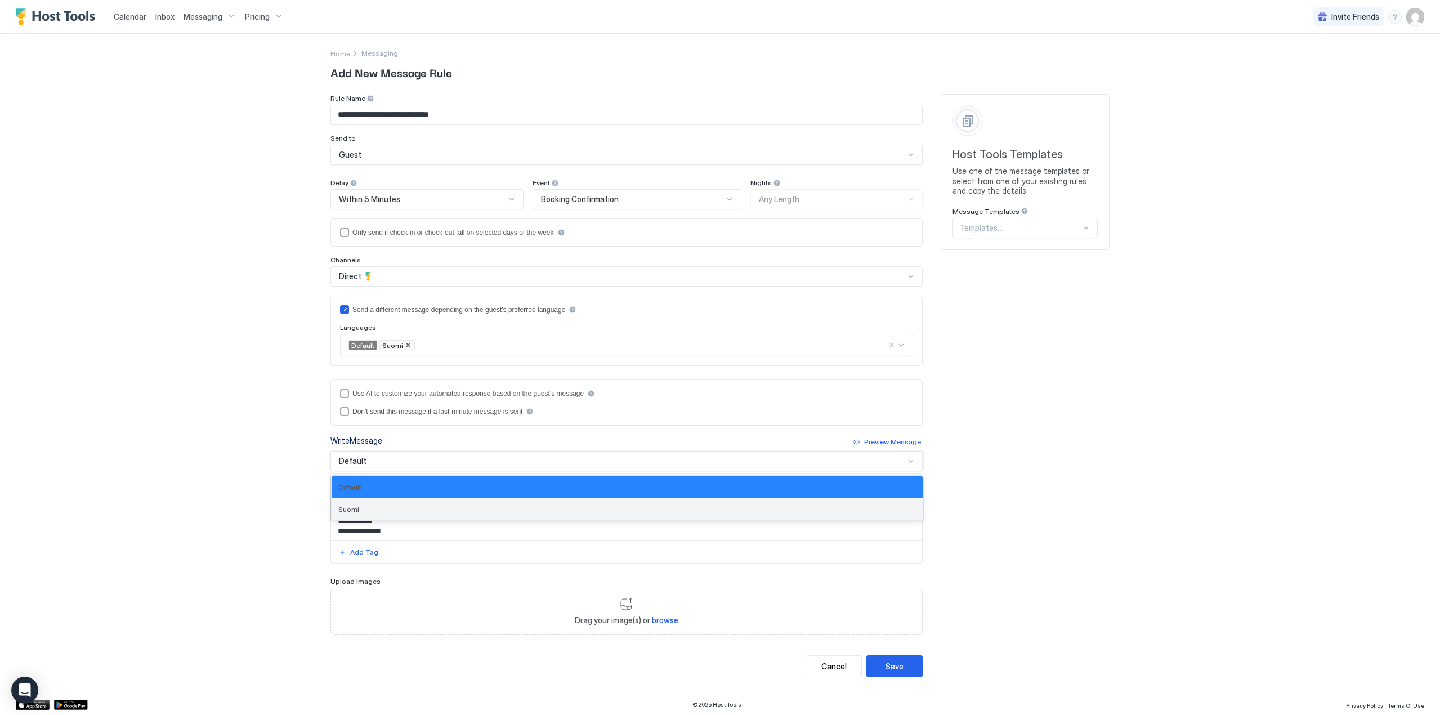
click at [380, 505] on div "Suomi" at bounding box center [626, 509] width 577 height 8
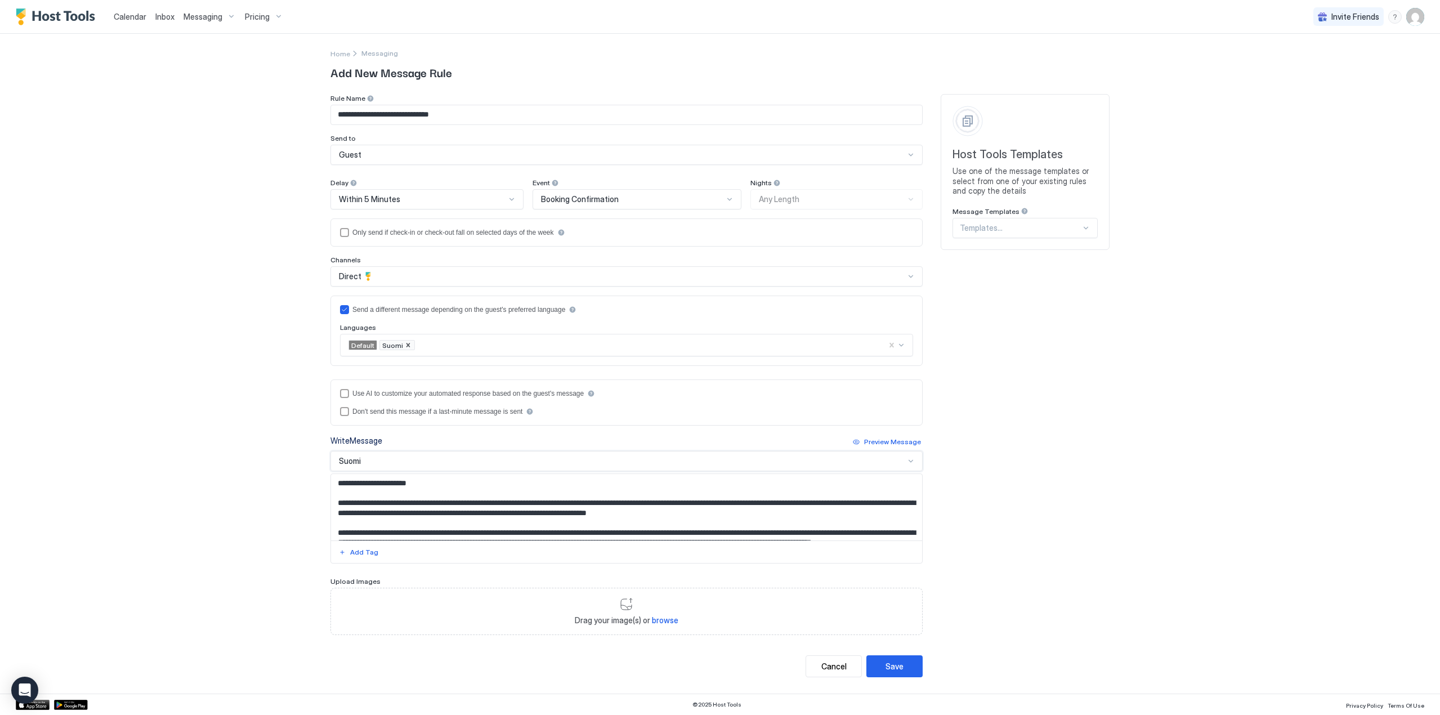
click at [404, 507] on textarea "Input Field" at bounding box center [626, 507] width 591 height 66
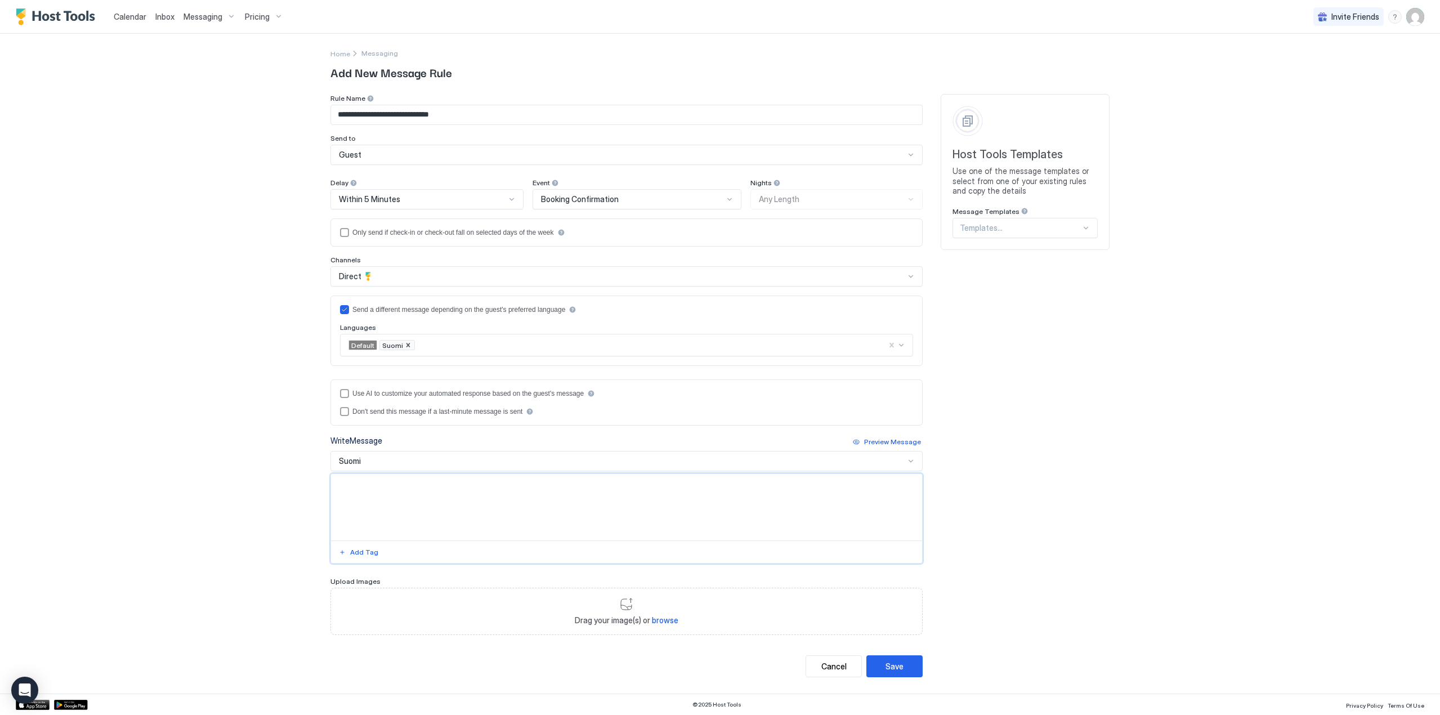
paste textarea "**********"
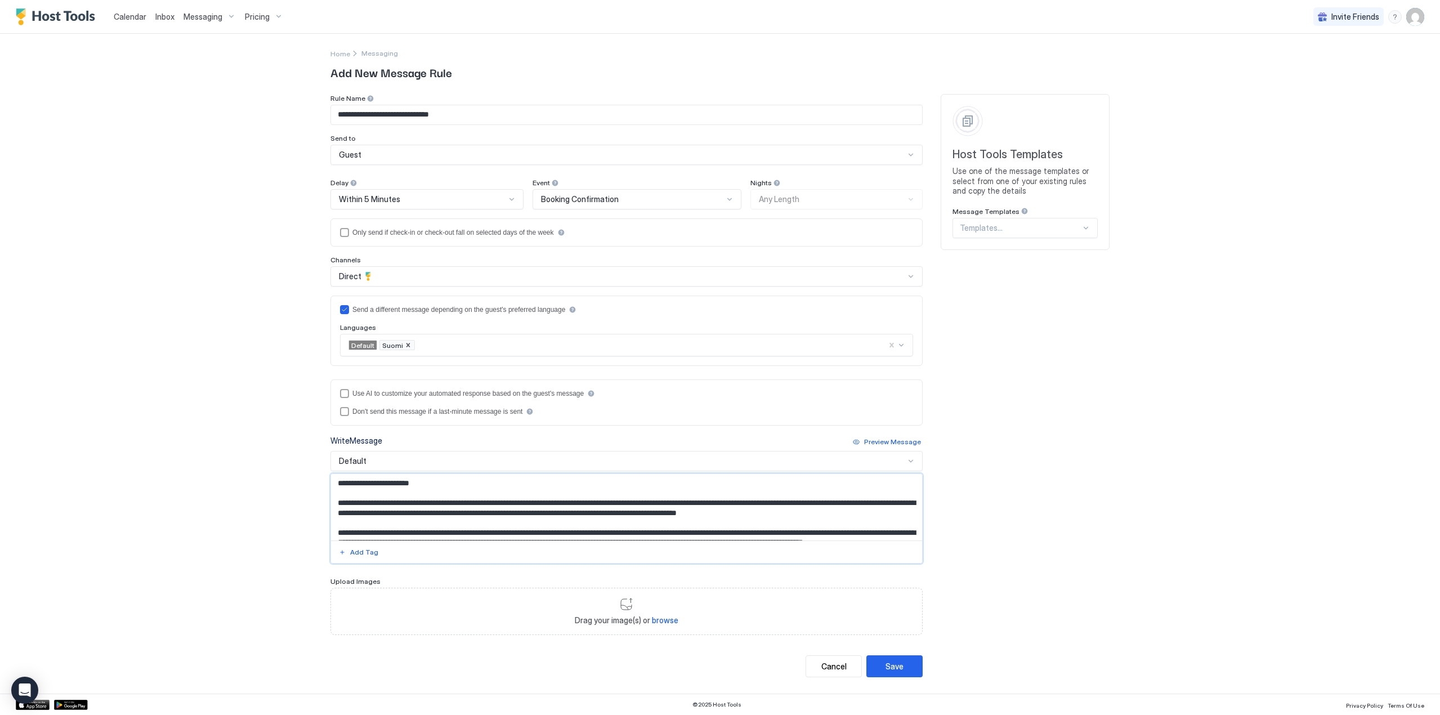
drag, startPoint x: 886, startPoint y: 517, endPoint x: 698, endPoint y: 504, distance: 188.4
click at [698, 504] on textarea "Input Field" at bounding box center [626, 507] width 591 height 66
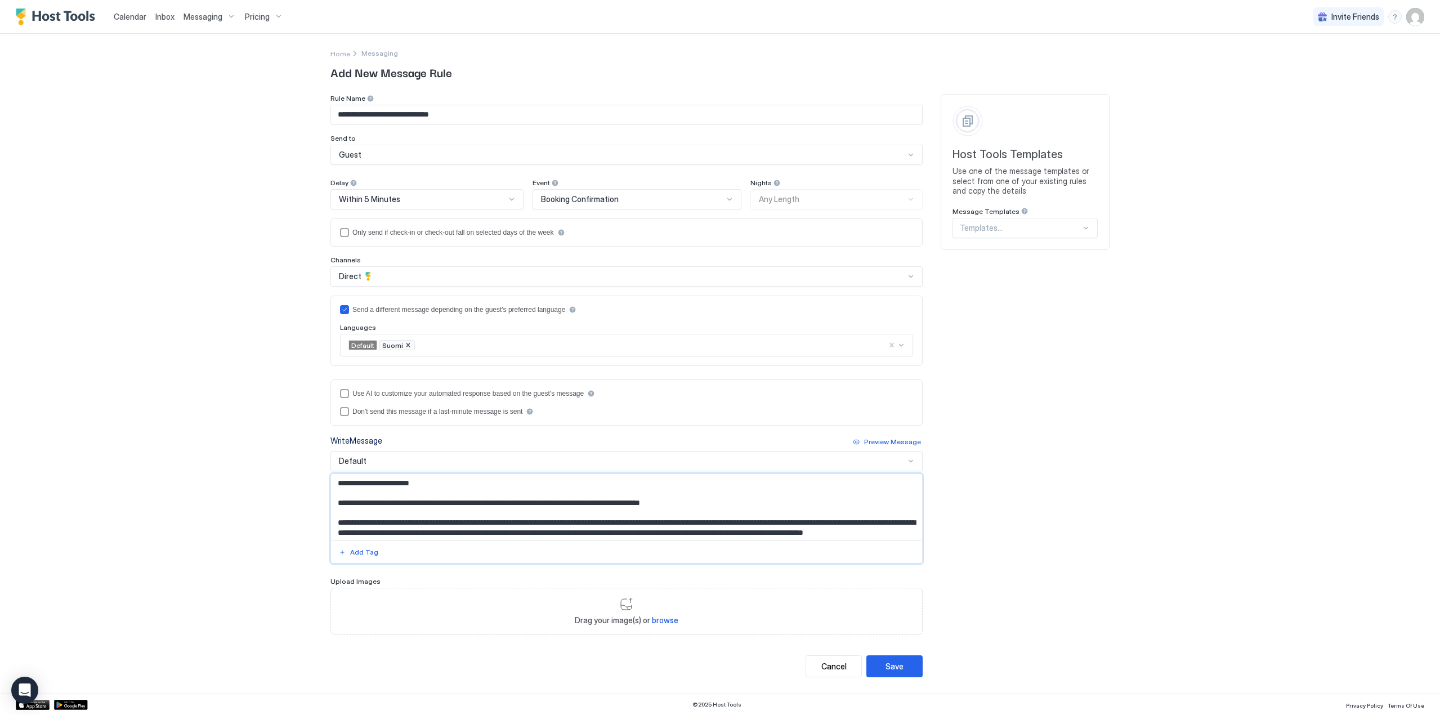
click at [414, 464] on div "Default" at bounding box center [622, 461] width 566 height 10
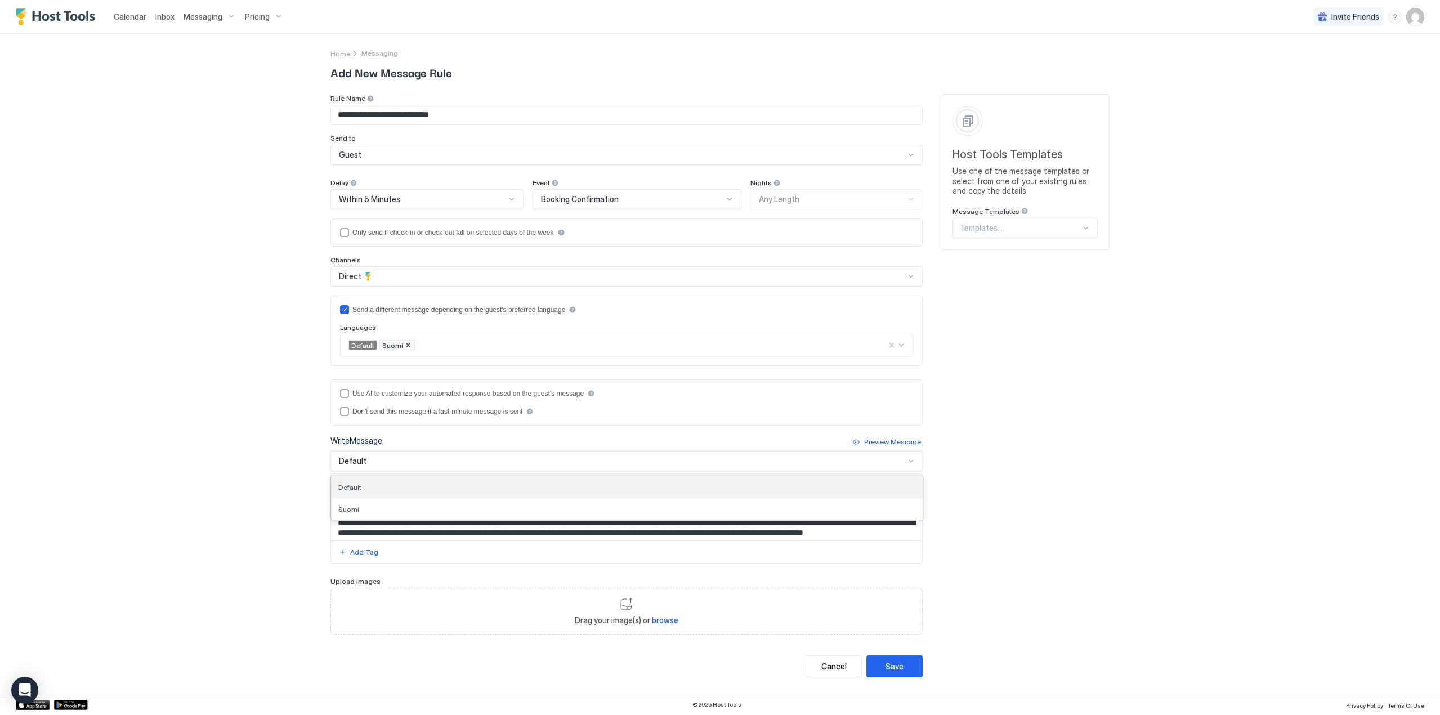
click at [383, 487] on div "Default" at bounding box center [626, 487] width 577 height 8
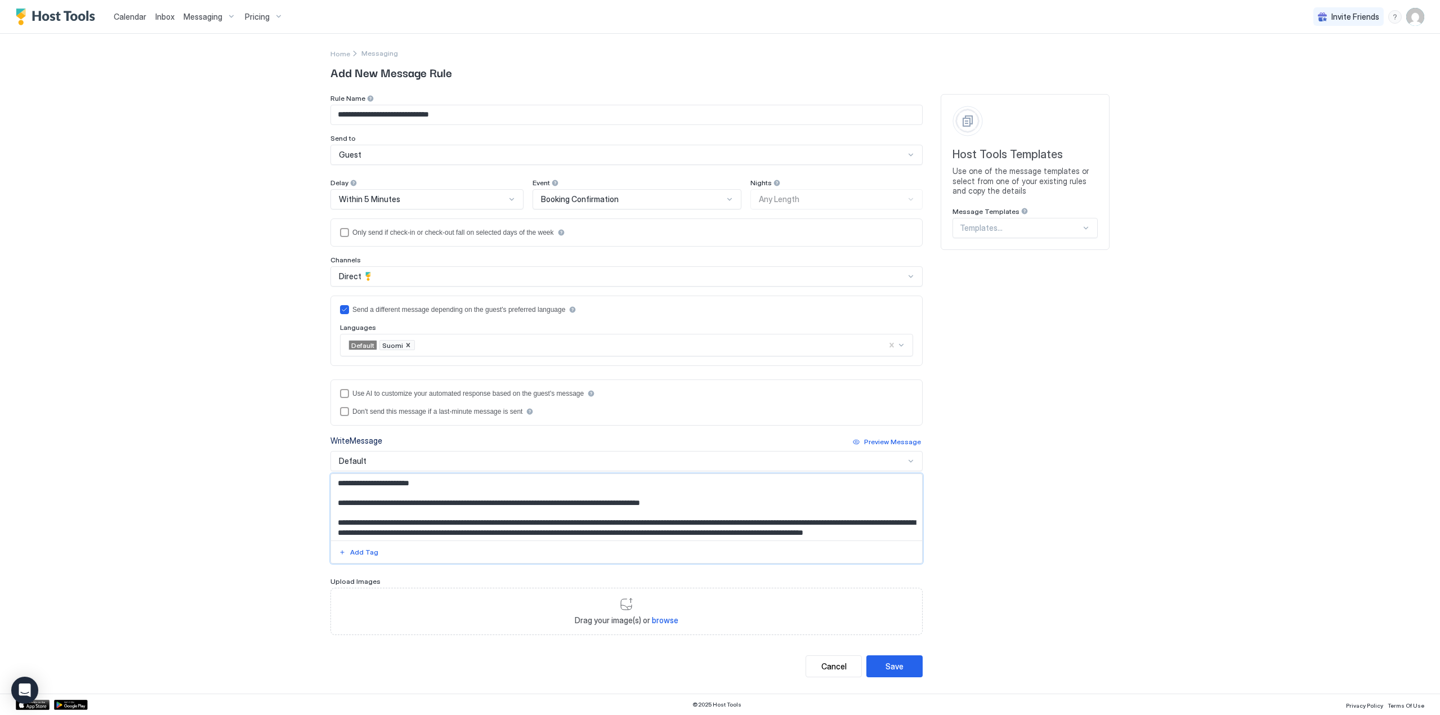
drag, startPoint x: 785, startPoint y: 517, endPoint x: 762, endPoint y: 511, distance: 23.2
click at [756, 503] on textarea "Input Field" at bounding box center [626, 507] width 591 height 66
type textarea "**********"
click at [906, 667] on button "Save" at bounding box center [894, 666] width 56 height 22
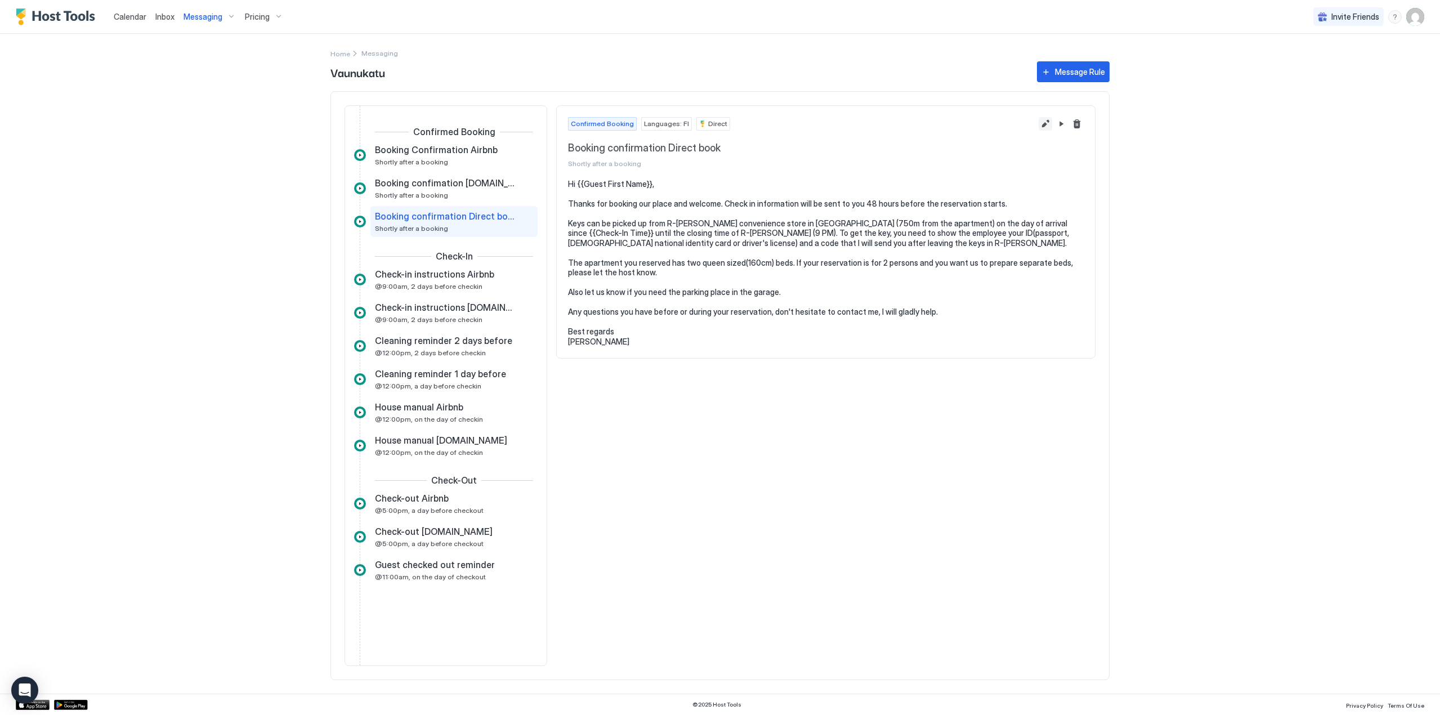
click at [1043, 129] on button "Edit message rule" at bounding box center [1045, 124] width 14 height 14
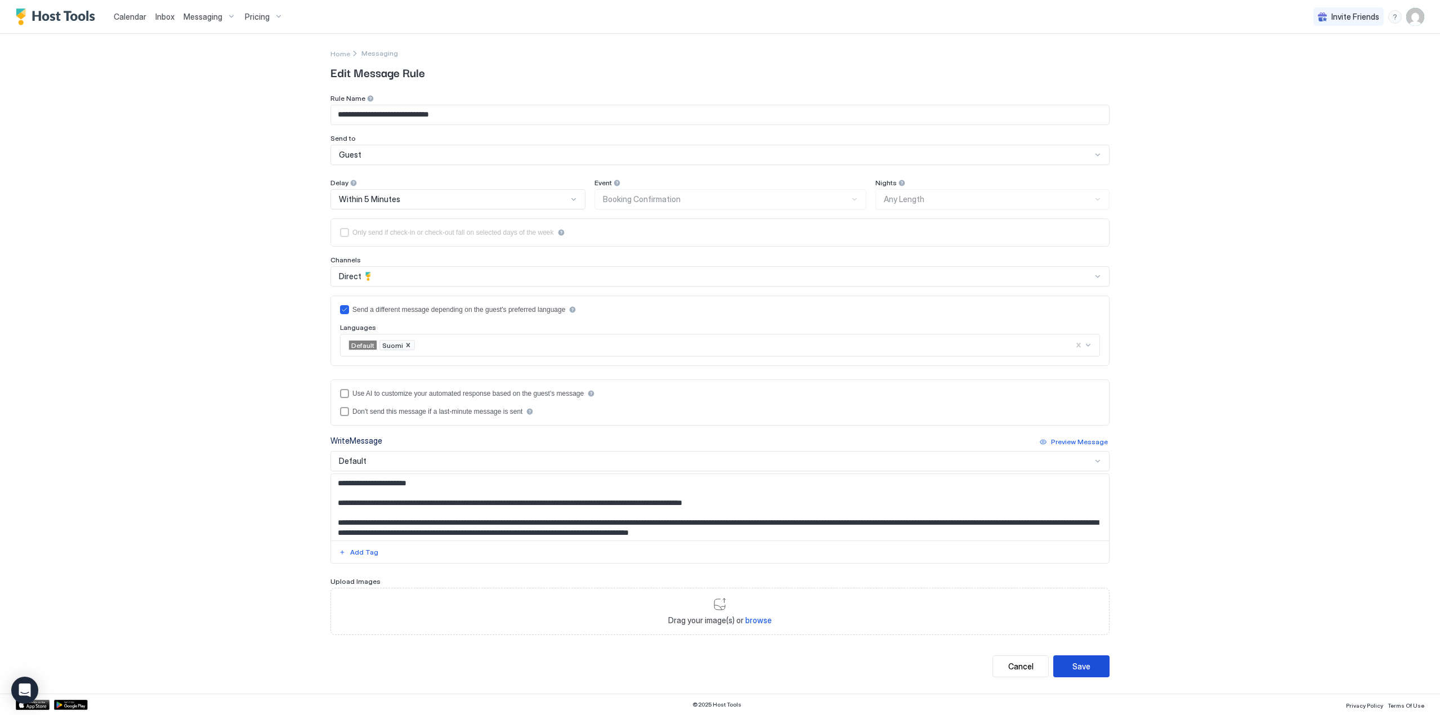
click at [1079, 661] on div "Save" at bounding box center [1081, 666] width 18 height 12
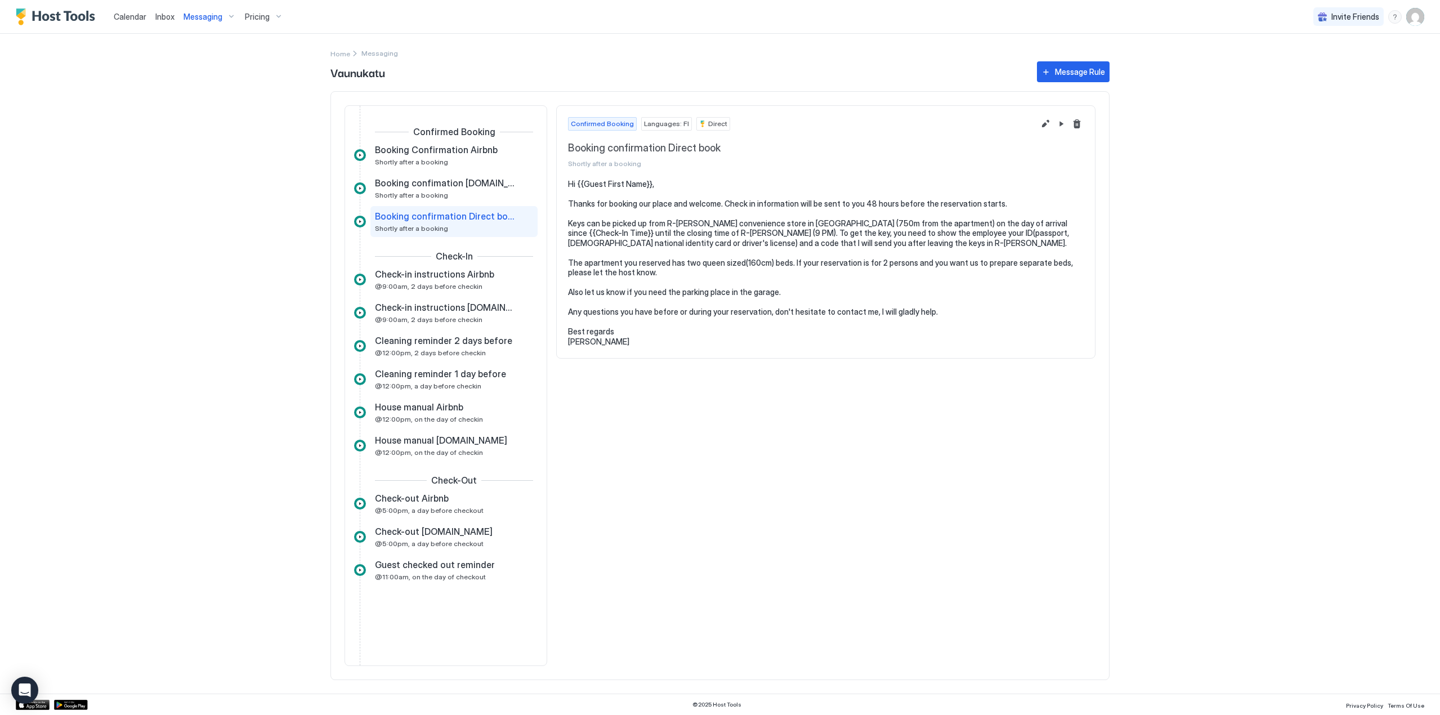
click at [201, 18] on span "Messaging" at bounding box center [202, 17] width 39 height 10
click at [213, 144] on span "Veturikatu" at bounding box center [279, 144] width 150 height 8
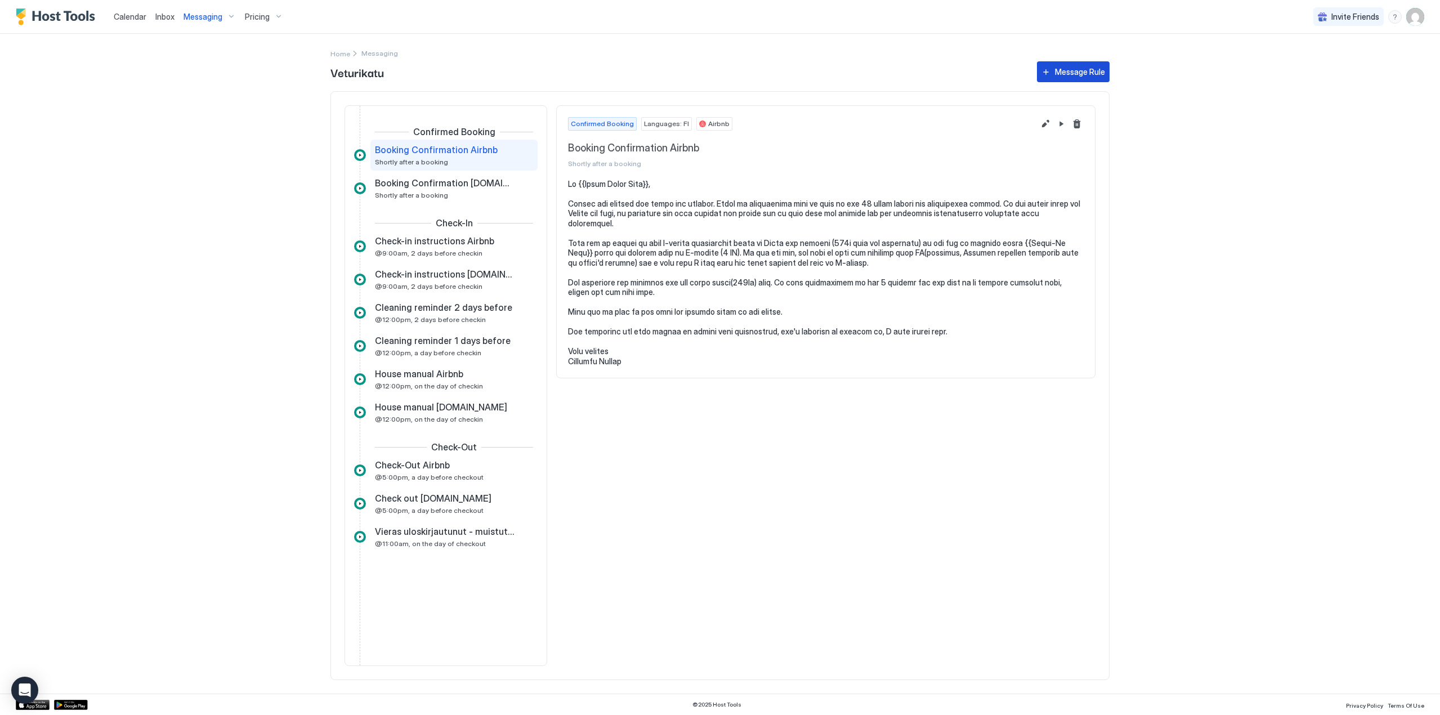
click at [1106, 65] on button "Message Rule" at bounding box center [1073, 71] width 73 height 21
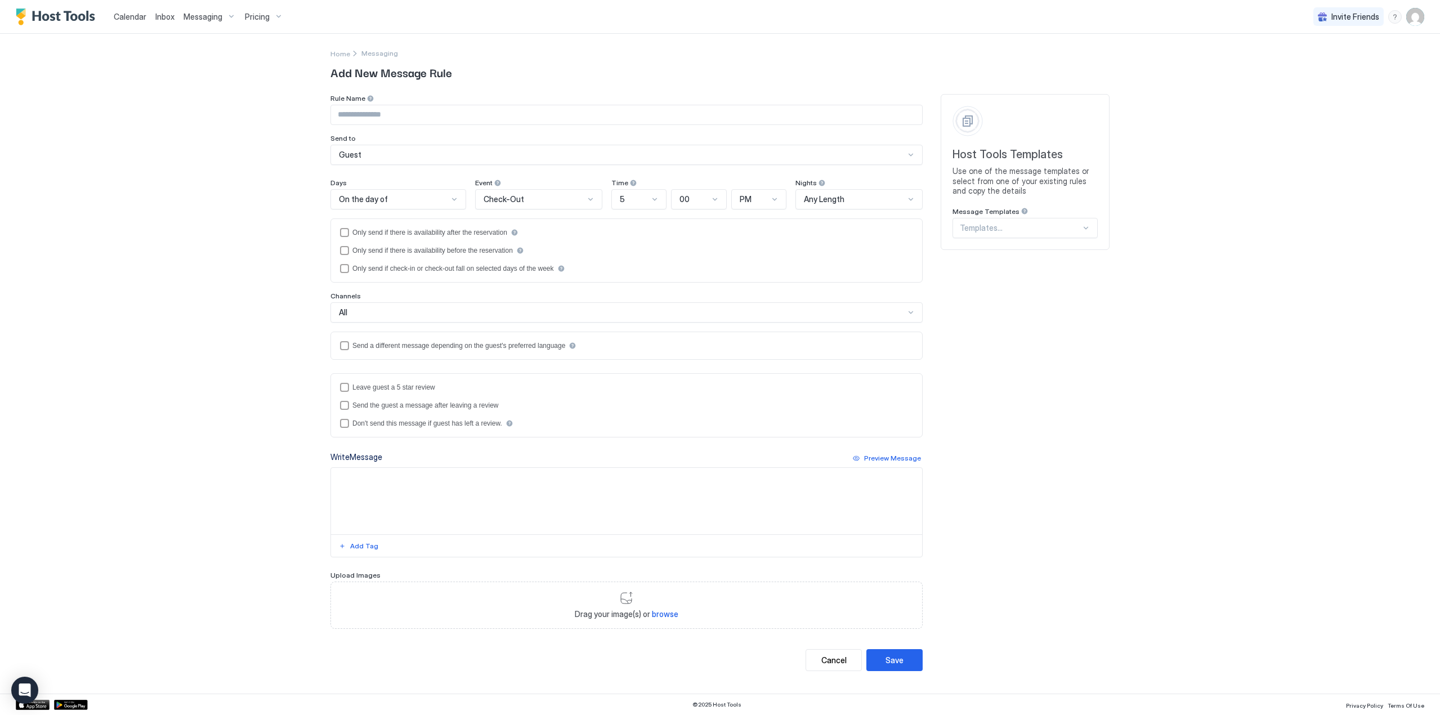
click at [360, 122] on input "Input Field" at bounding box center [626, 114] width 591 height 19
type input "**********"
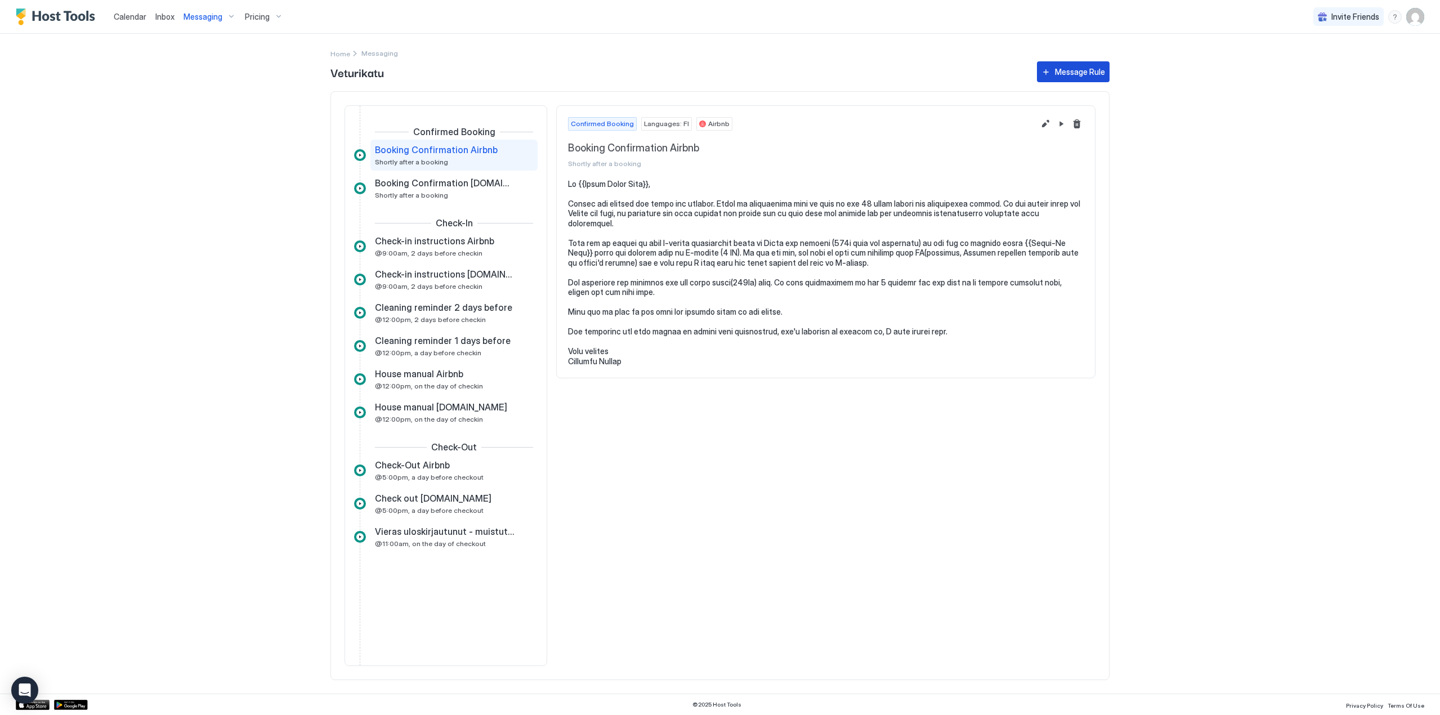
click at [1071, 67] on div "Message Rule" at bounding box center [1080, 72] width 50 height 12
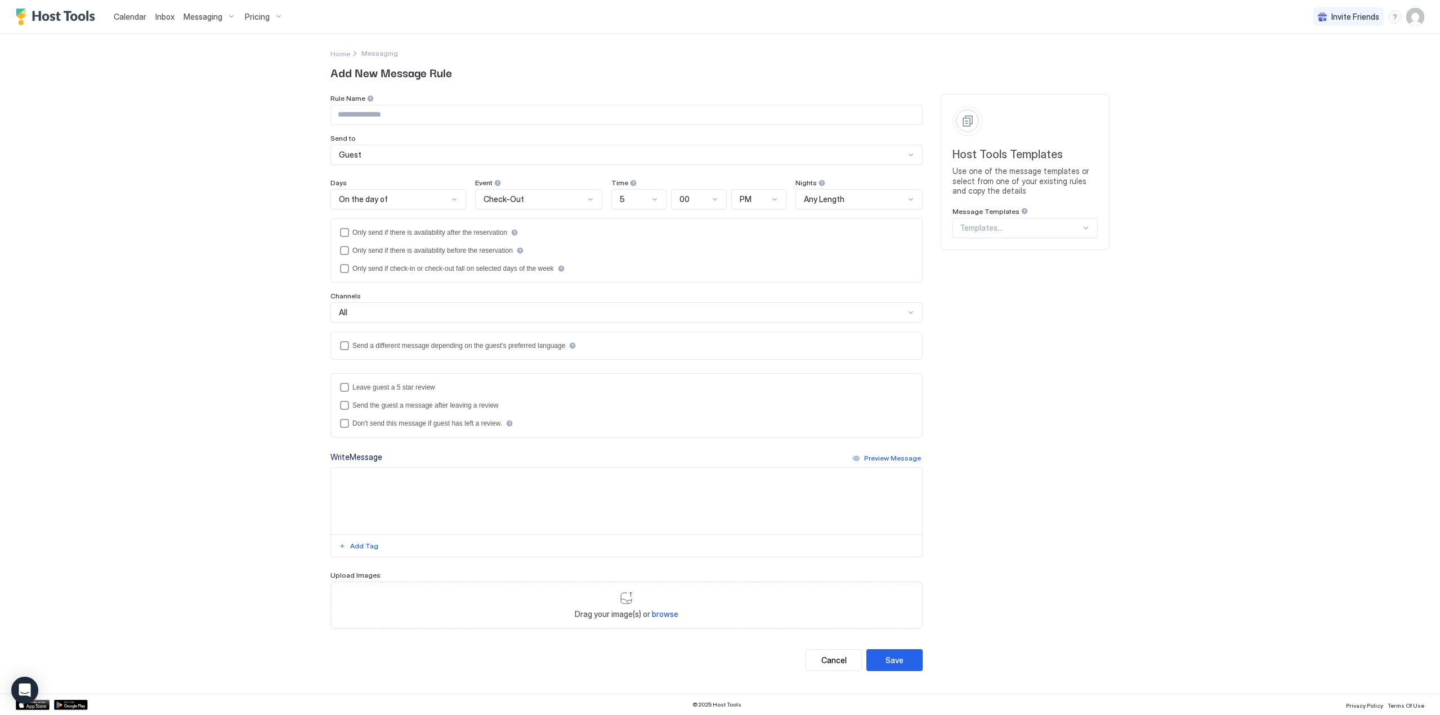
click at [407, 119] on input "Input Field" at bounding box center [626, 114] width 591 height 19
type input "**********"
click at [490, 205] on div "Check-Out" at bounding box center [538, 199] width 127 height 20
click at [542, 356] on span "Booking Confirmation" at bounding box center [518, 357] width 71 height 8
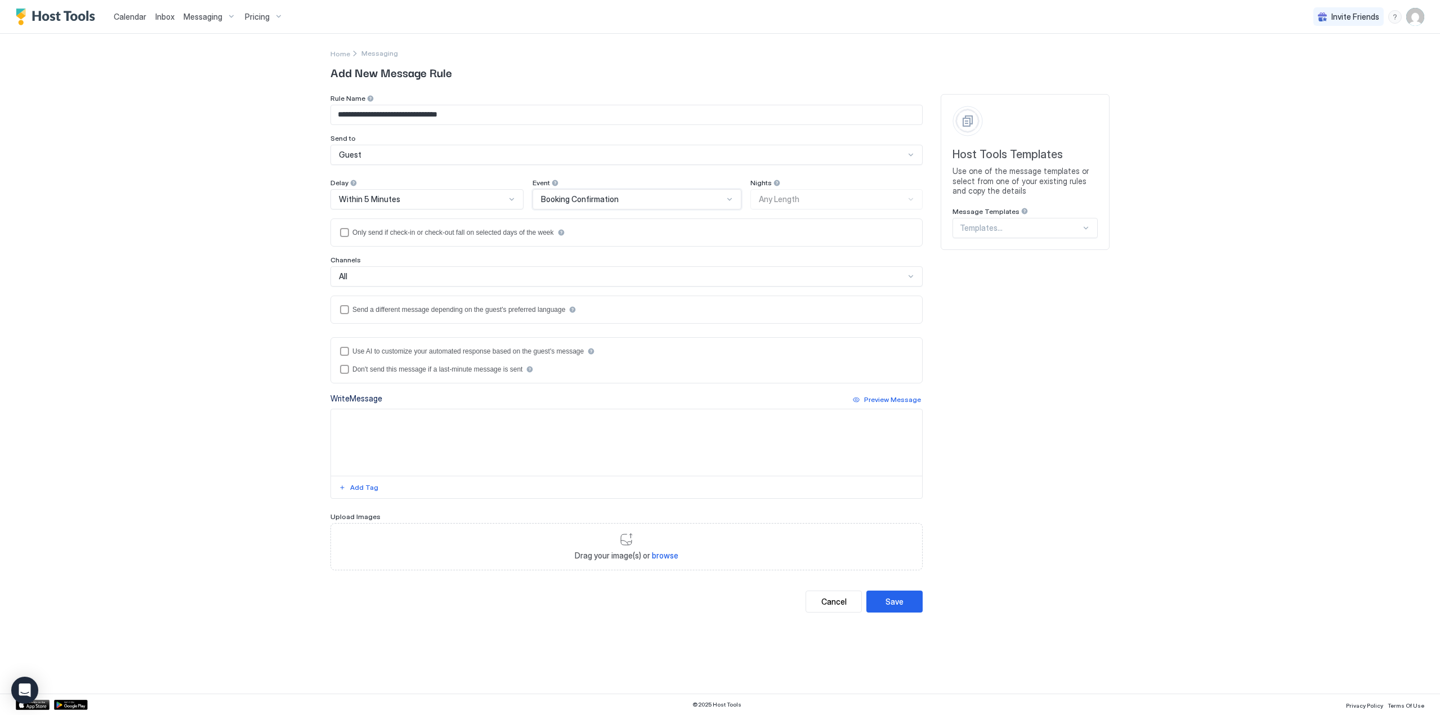
click at [343, 273] on span "All" at bounding box center [343, 276] width 8 height 10
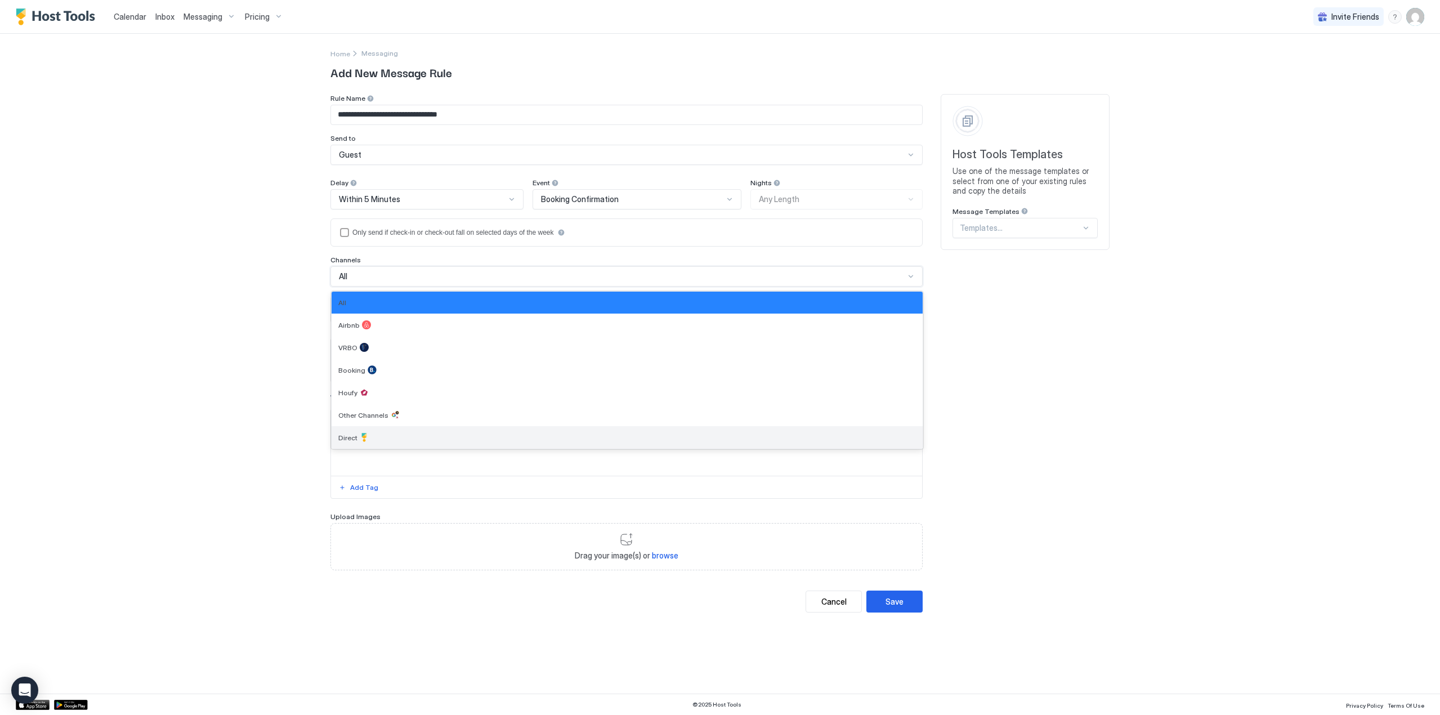
click at [399, 431] on div "Direct" at bounding box center [626, 437] width 591 height 23
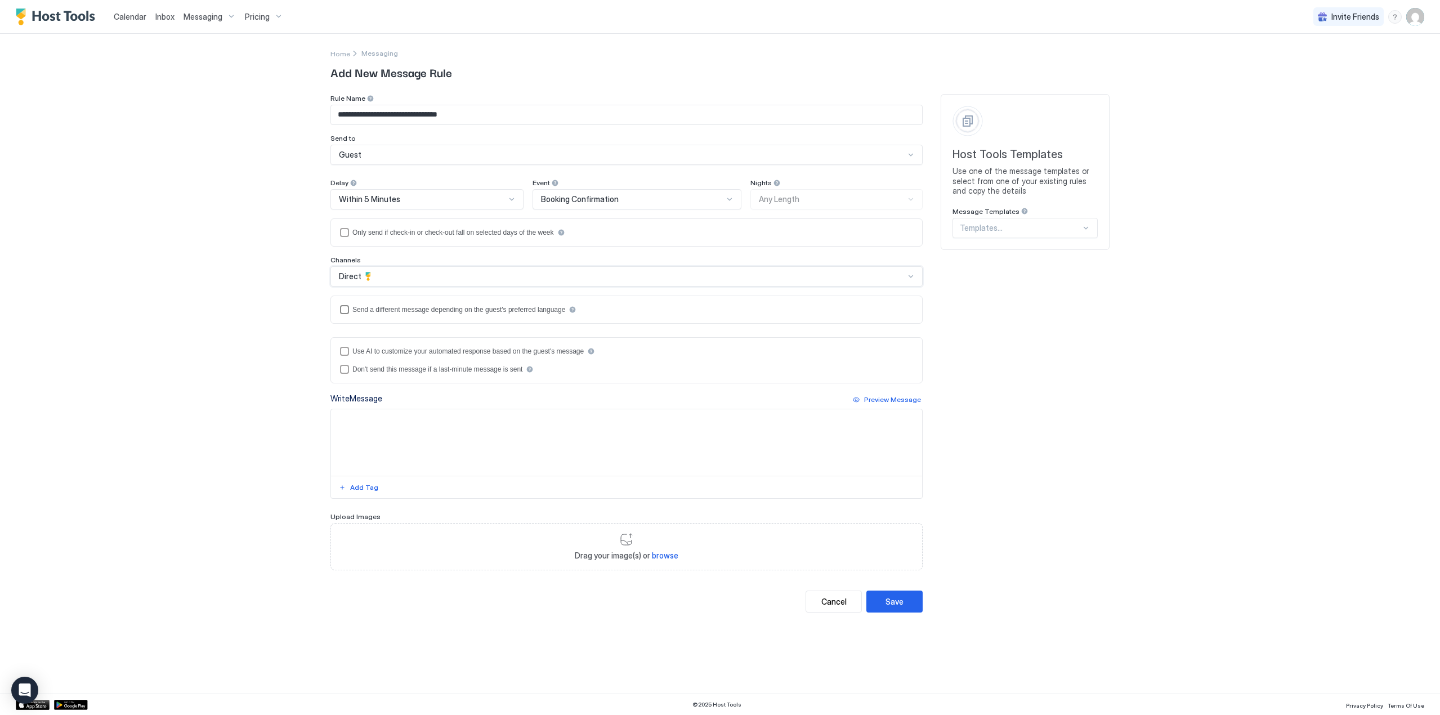
click at [341, 309] on div "languagesEnabled" at bounding box center [344, 309] width 9 height 9
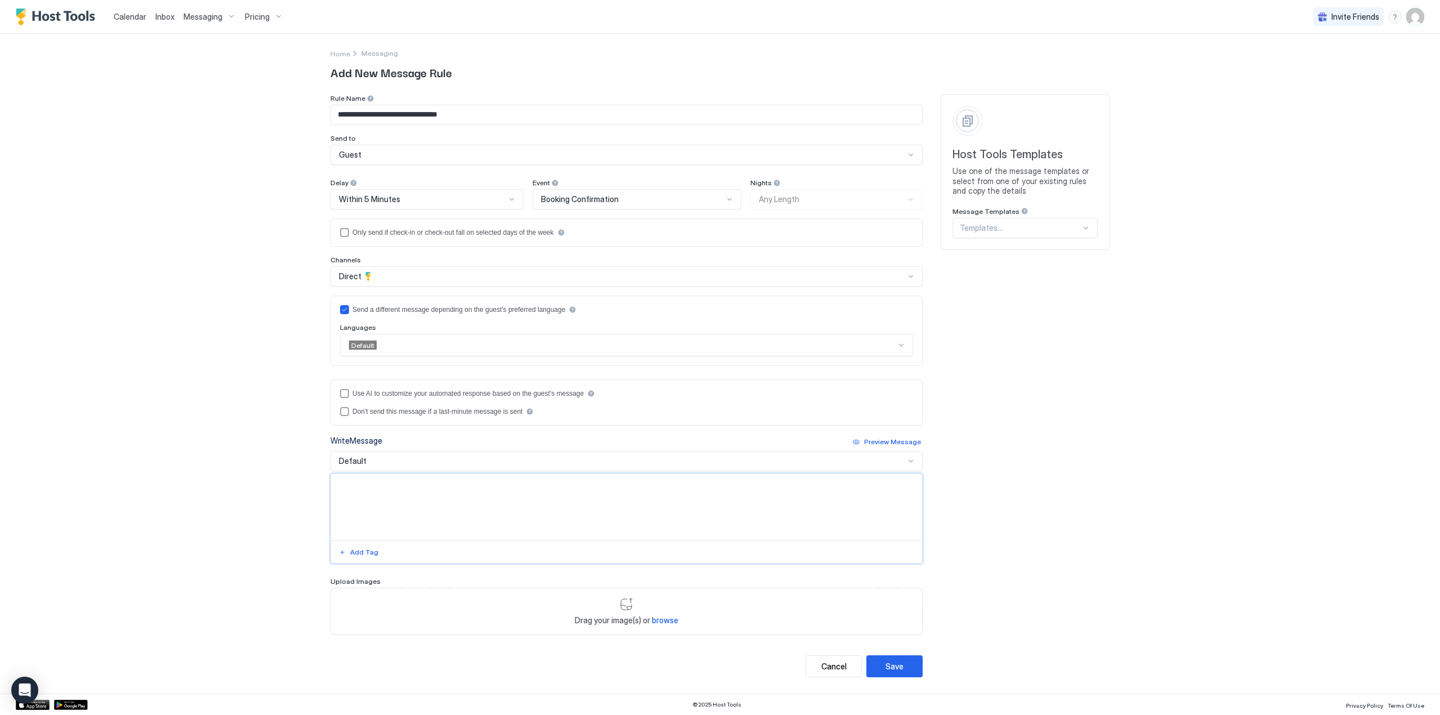
click at [397, 490] on textarea "Input Field" at bounding box center [626, 507] width 591 height 66
paste textarea "**********"
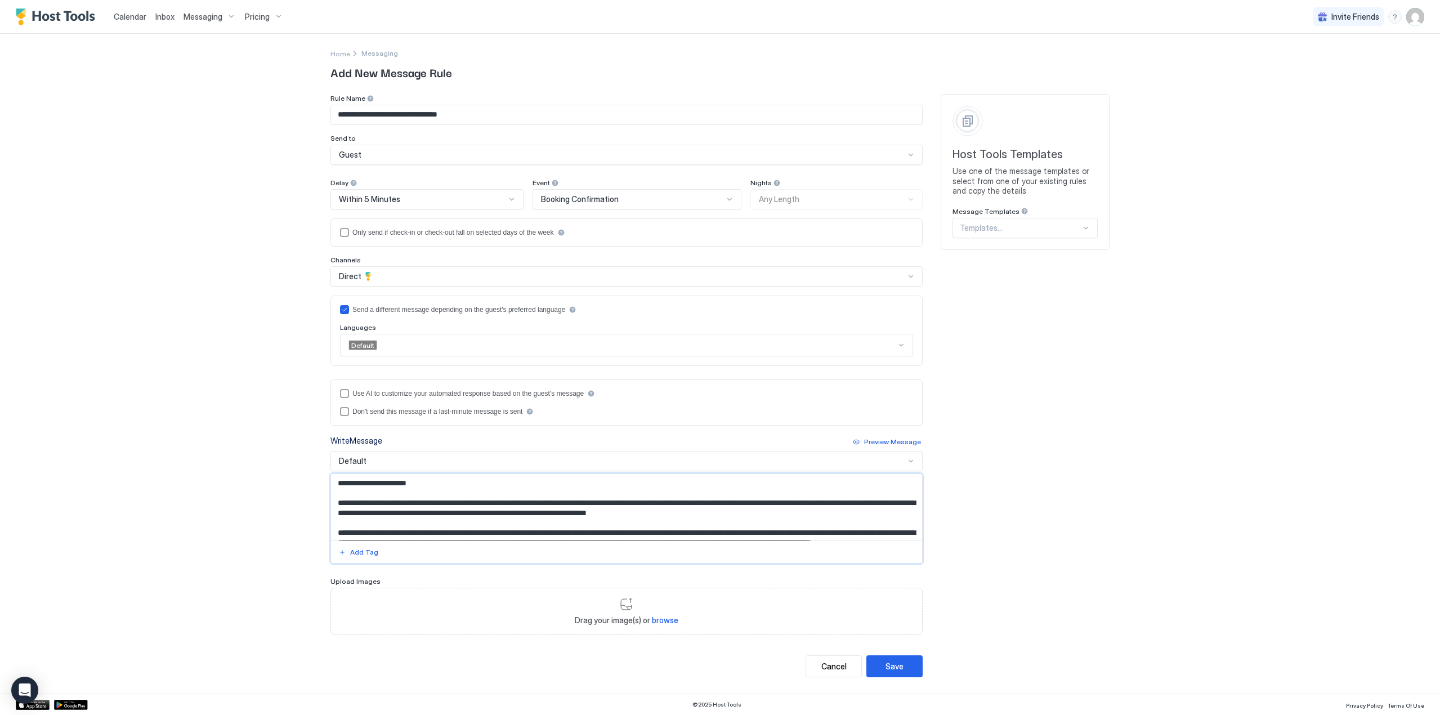
drag, startPoint x: 796, startPoint y: 515, endPoint x: 756, endPoint y: 504, distance: 41.5
click at [756, 504] on textarea "Input Field" at bounding box center [626, 507] width 591 height 66
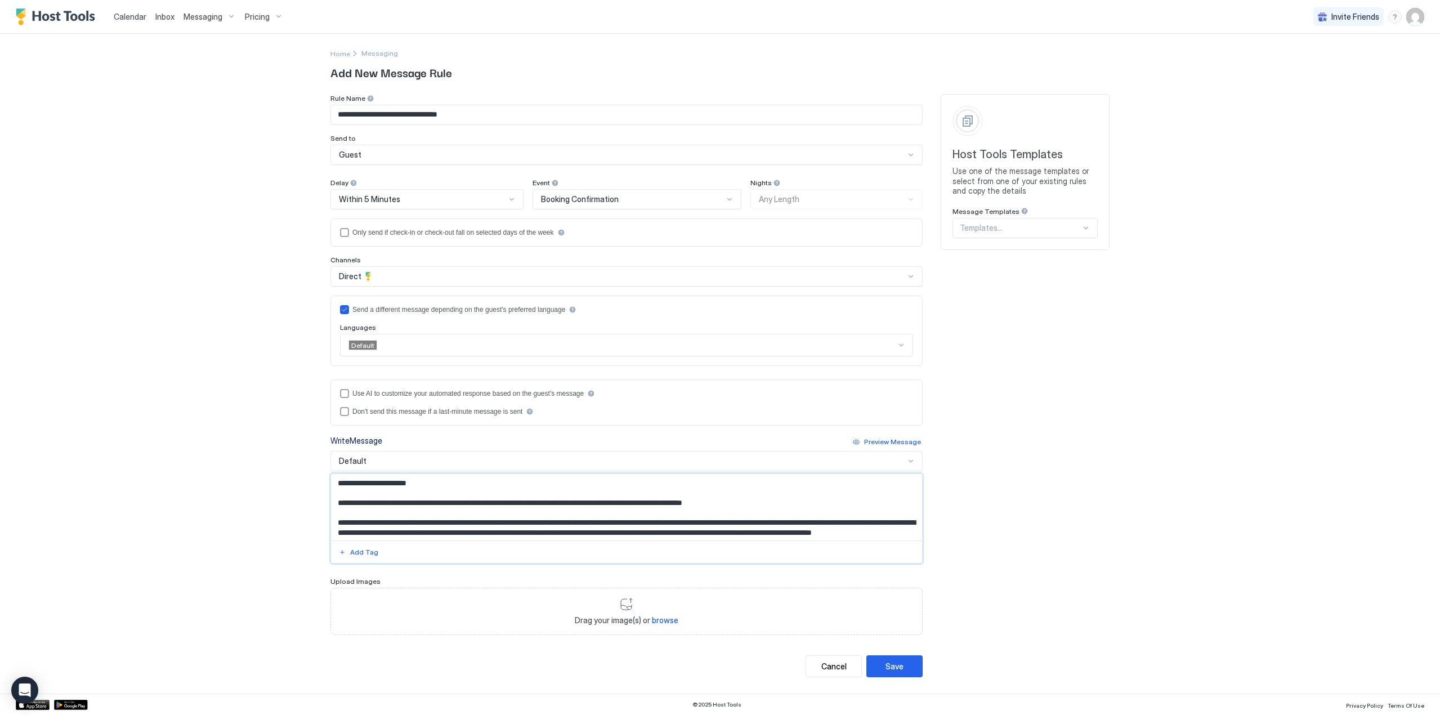
type textarea "**********"
click at [421, 460] on div "Default" at bounding box center [622, 461] width 566 height 10
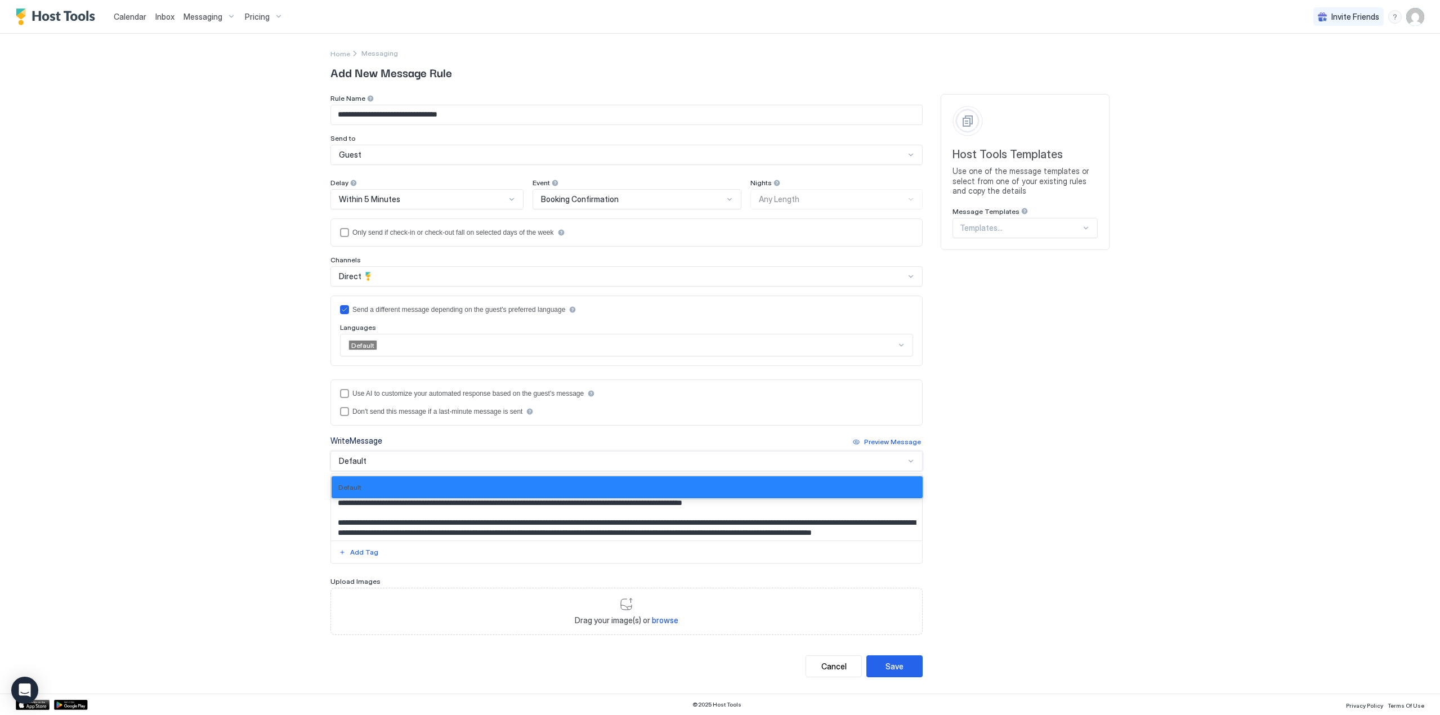
click at [899, 344] on div at bounding box center [901, 345] width 9 height 9
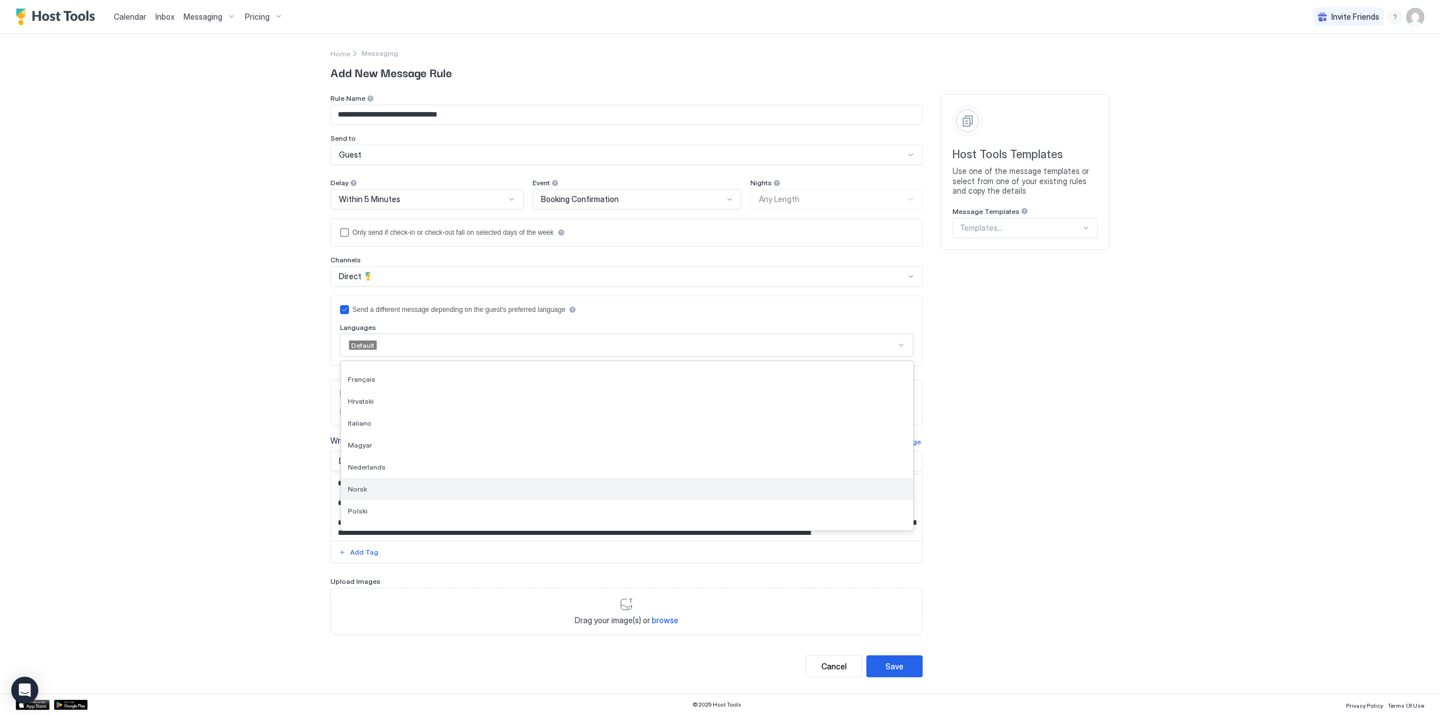
scroll to position [225, 0]
click at [392, 496] on div "Suomi" at bounding box center [627, 498] width 558 height 8
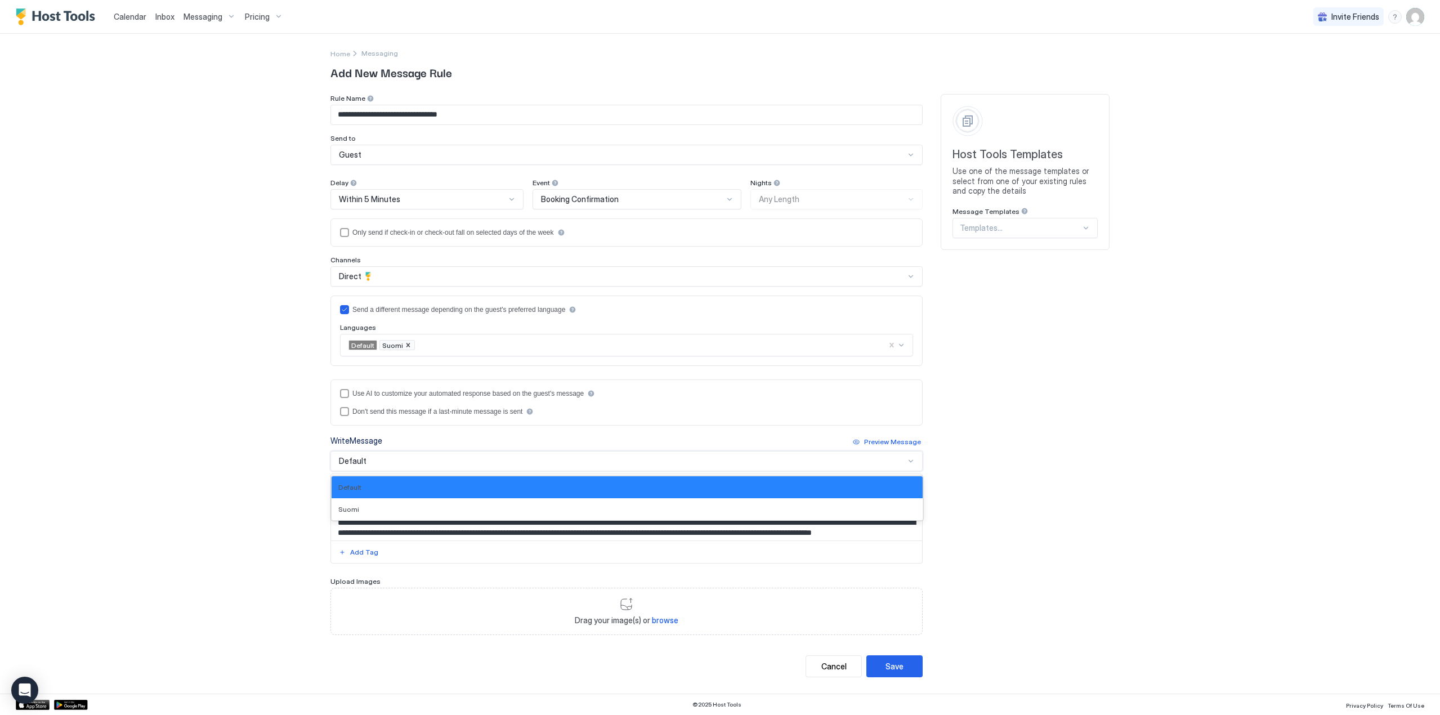
click at [429, 460] on div "Default" at bounding box center [622, 461] width 566 height 10
click at [379, 510] on div "Suomi" at bounding box center [626, 509] width 577 height 8
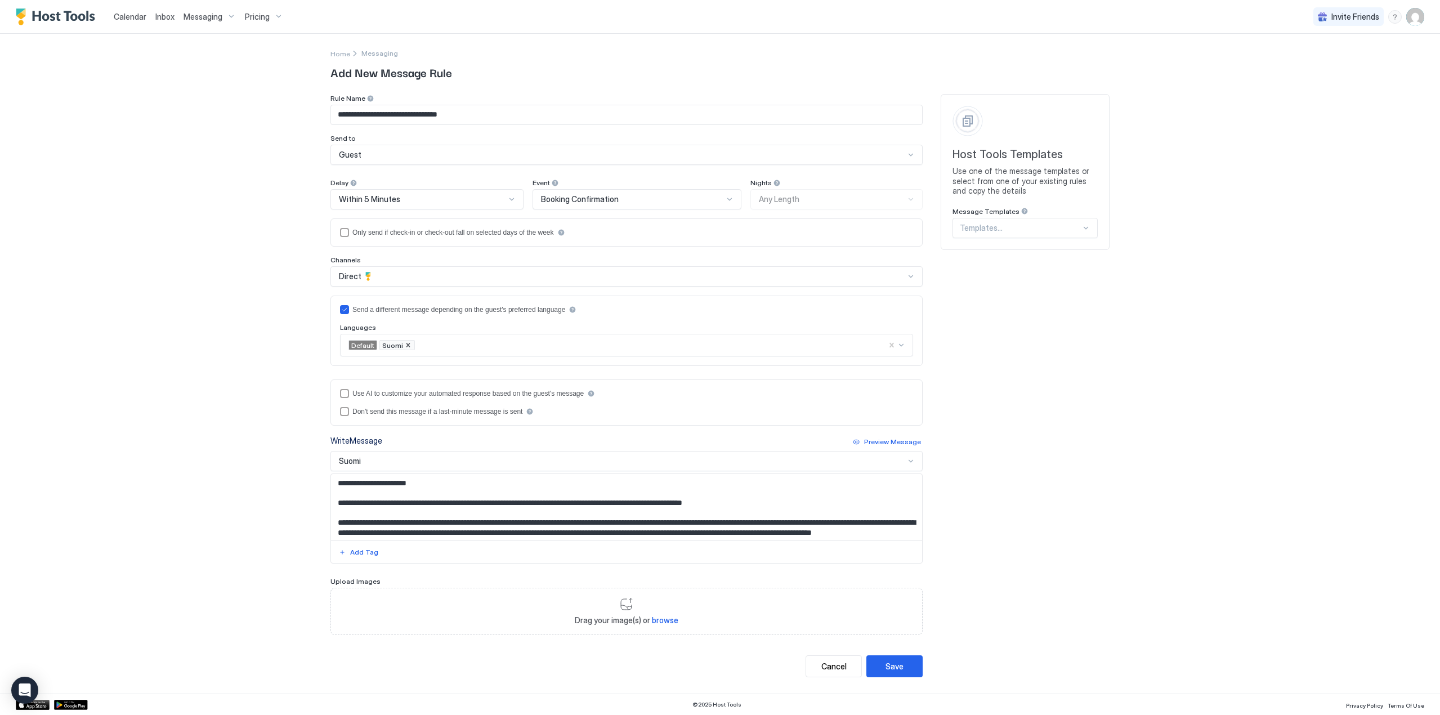
click at [393, 490] on textarea "**********" at bounding box center [626, 507] width 591 height 66
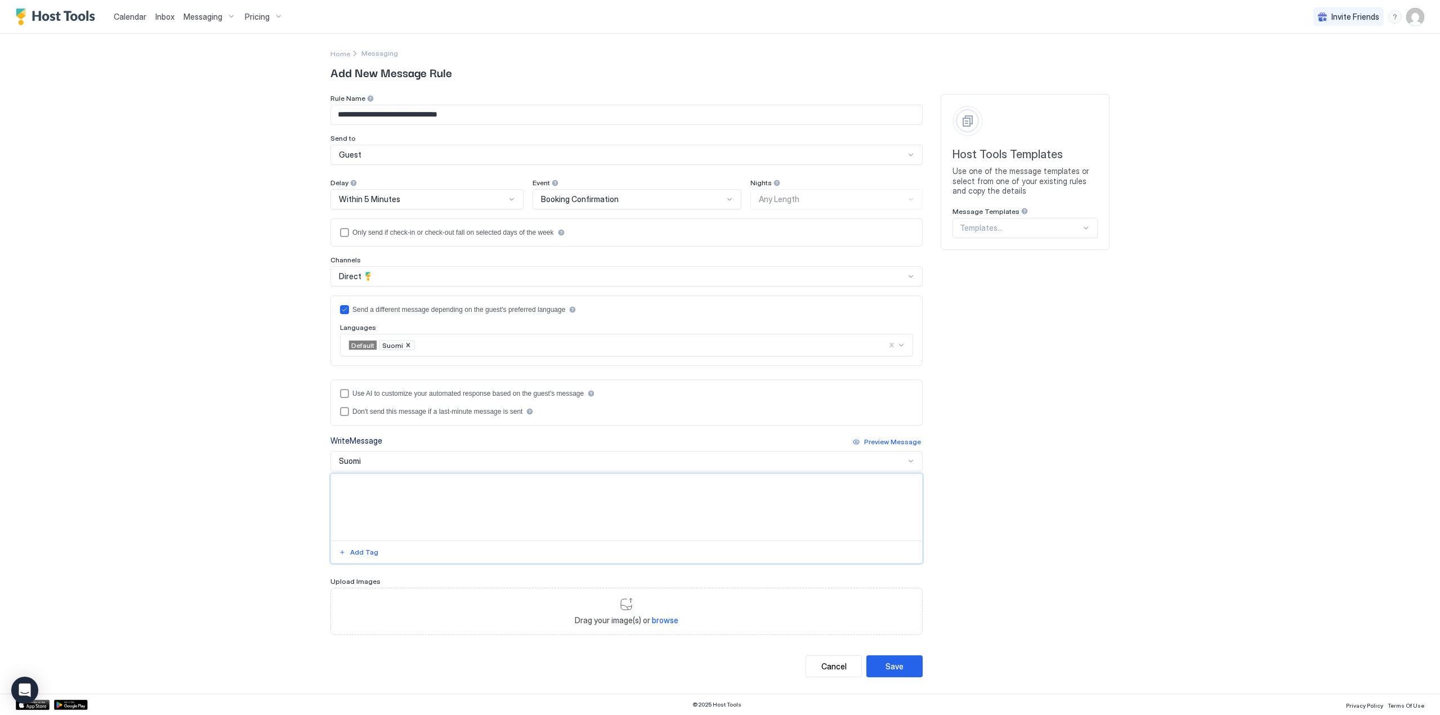
paste textarea "**********"
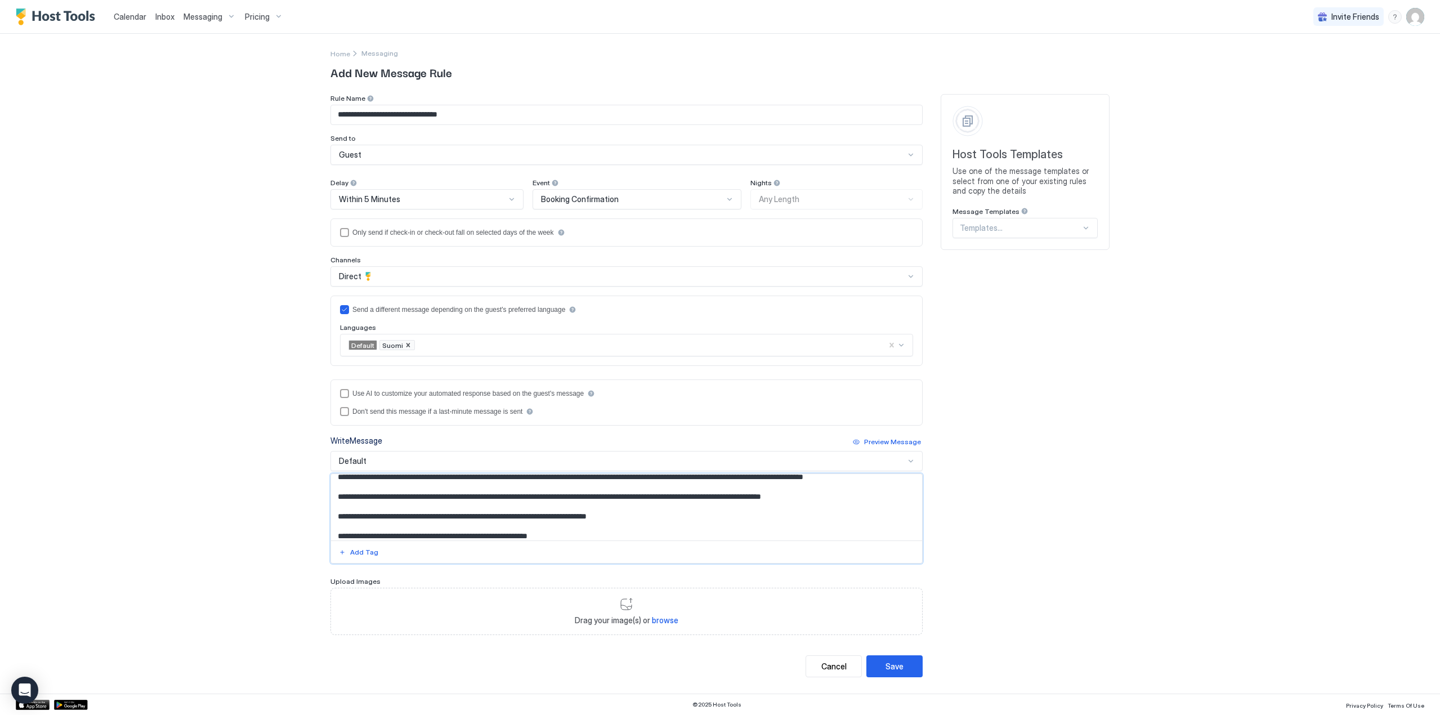
scroll to position [0, 0]
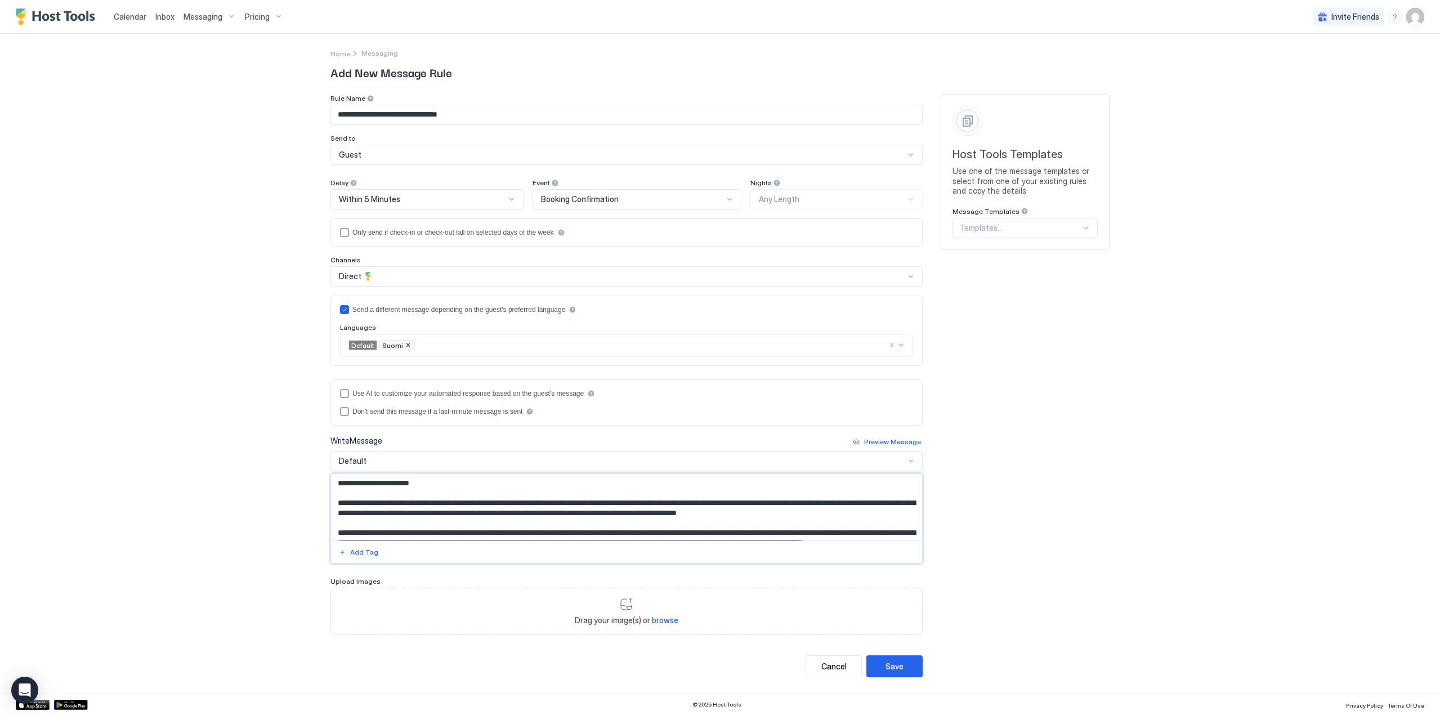
drag, startPoint x: 872, startPoint y: 512, endPoint x: 698, endPoint y: 499, distance: 174.4
click at [698, 499] on textarea "Input Field" at bounding box center [626, 507] width 591 height 66
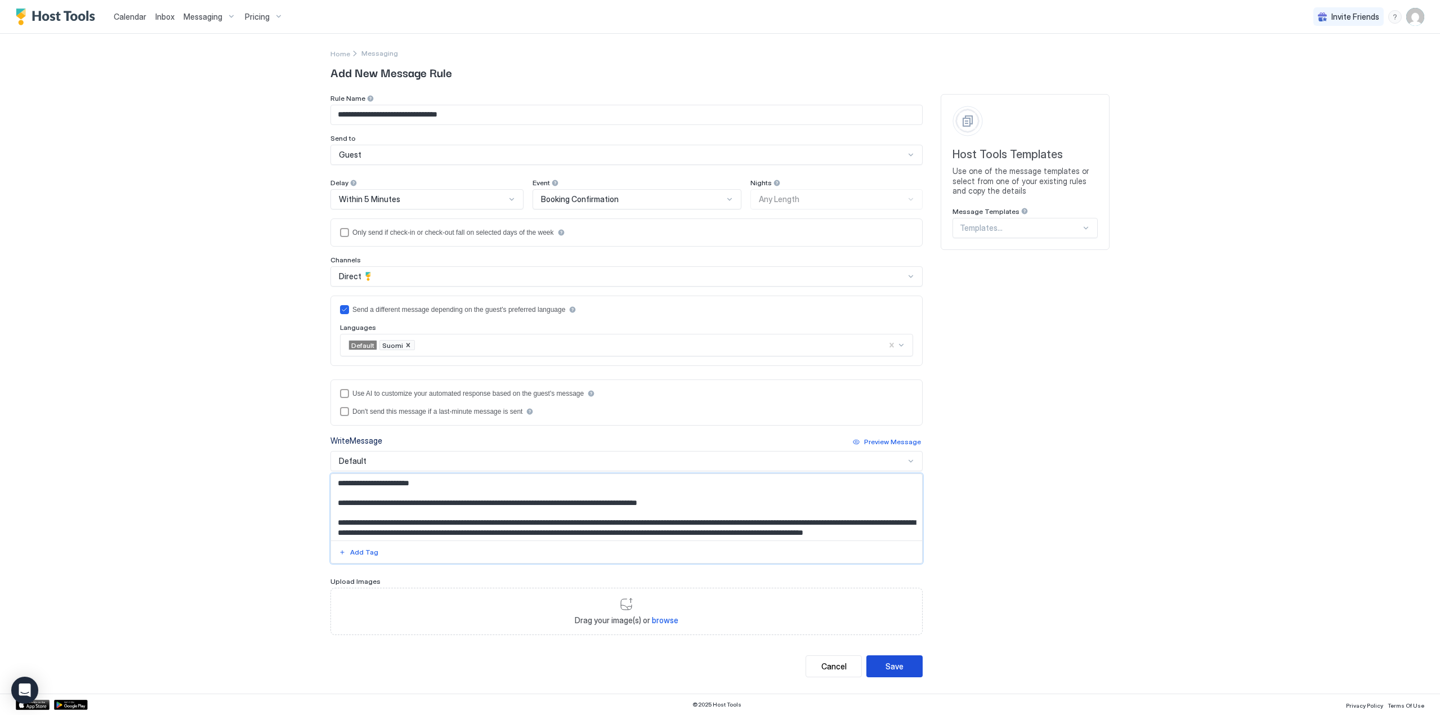
type textarea "**********"
click at [902, 665] on div "Save" at bounding box center [894, 666] width 18 height 12
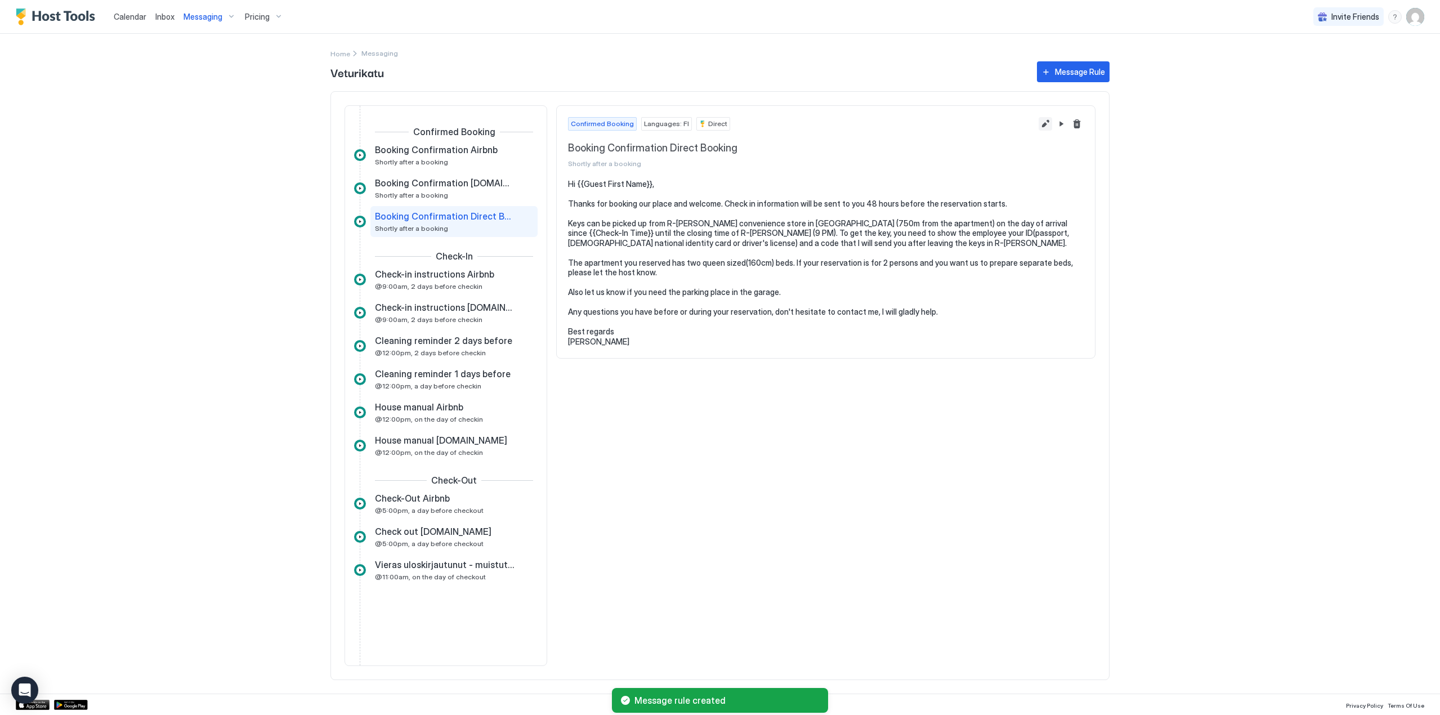
click at [1042, 125] on button "Edit message rule" at bounding box center [1045, 124] width 14 height 14
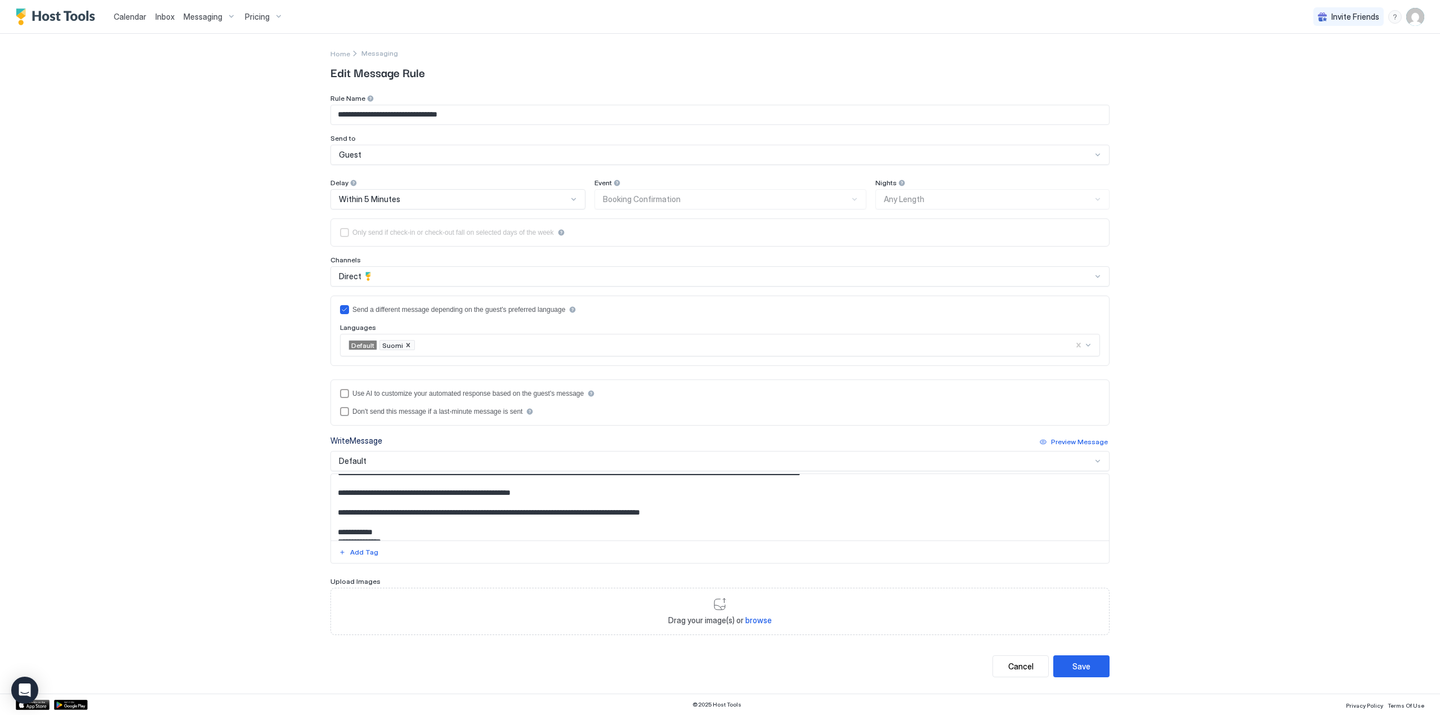
scroll to position [91, 0]
click at [428, 467] on div "Default" at bounding box center [719, 461] width 779 height 20
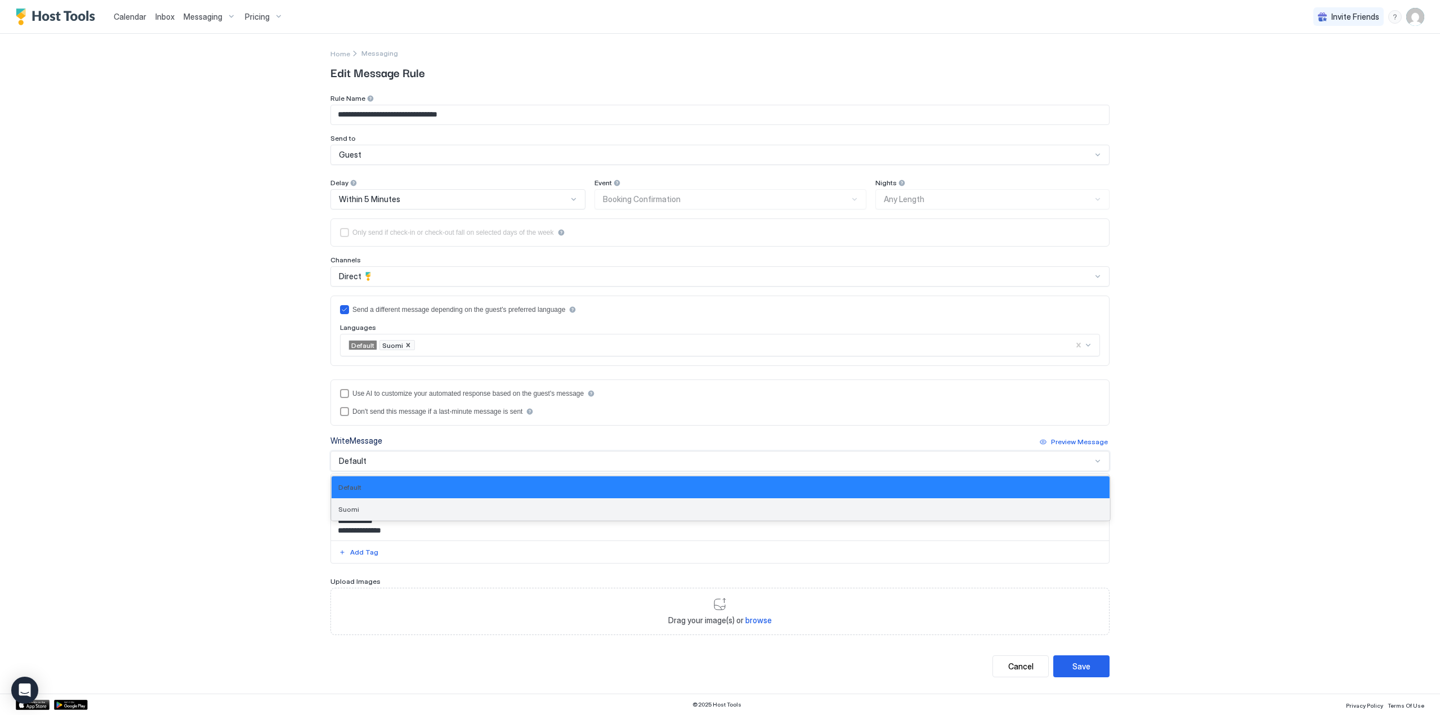
click at [390, 510] on div "Suomi" at bounding box center [720, 509] width 764 height 8
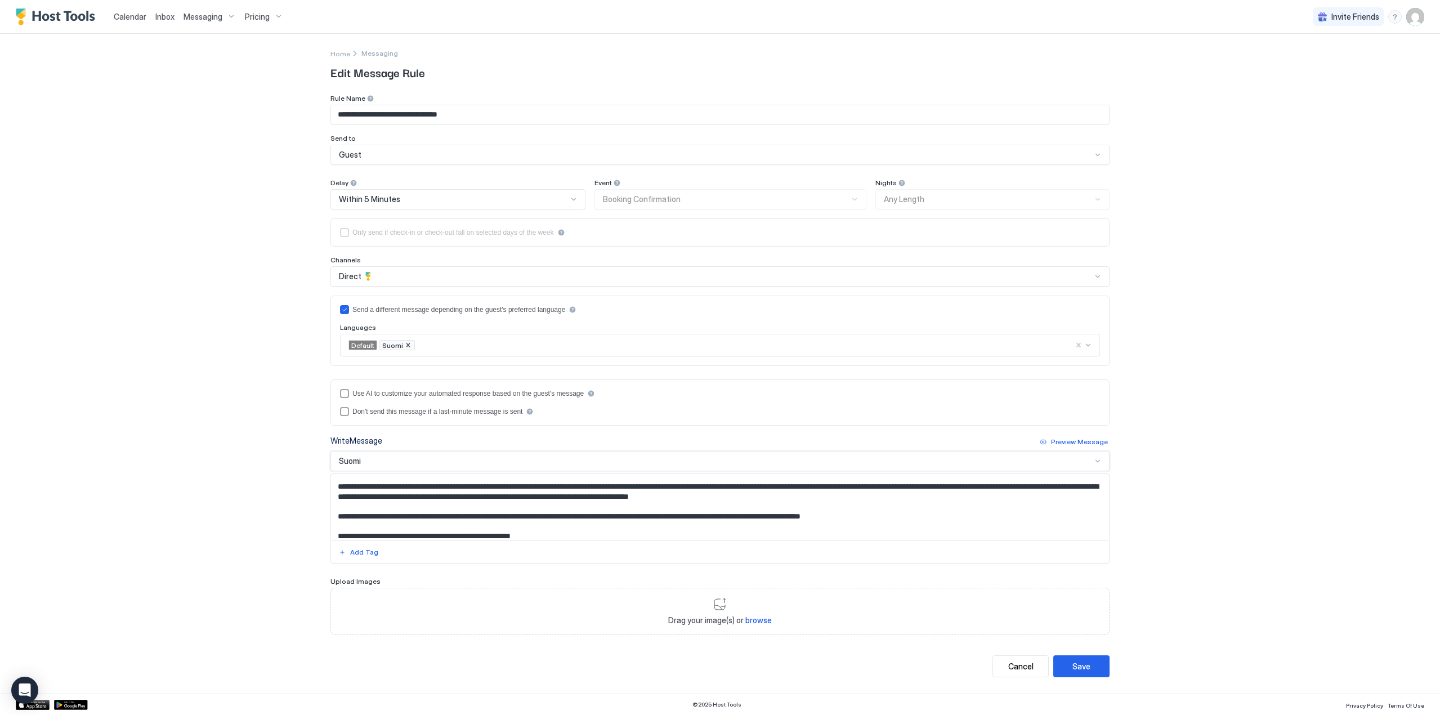
scroll to position [0, 0]
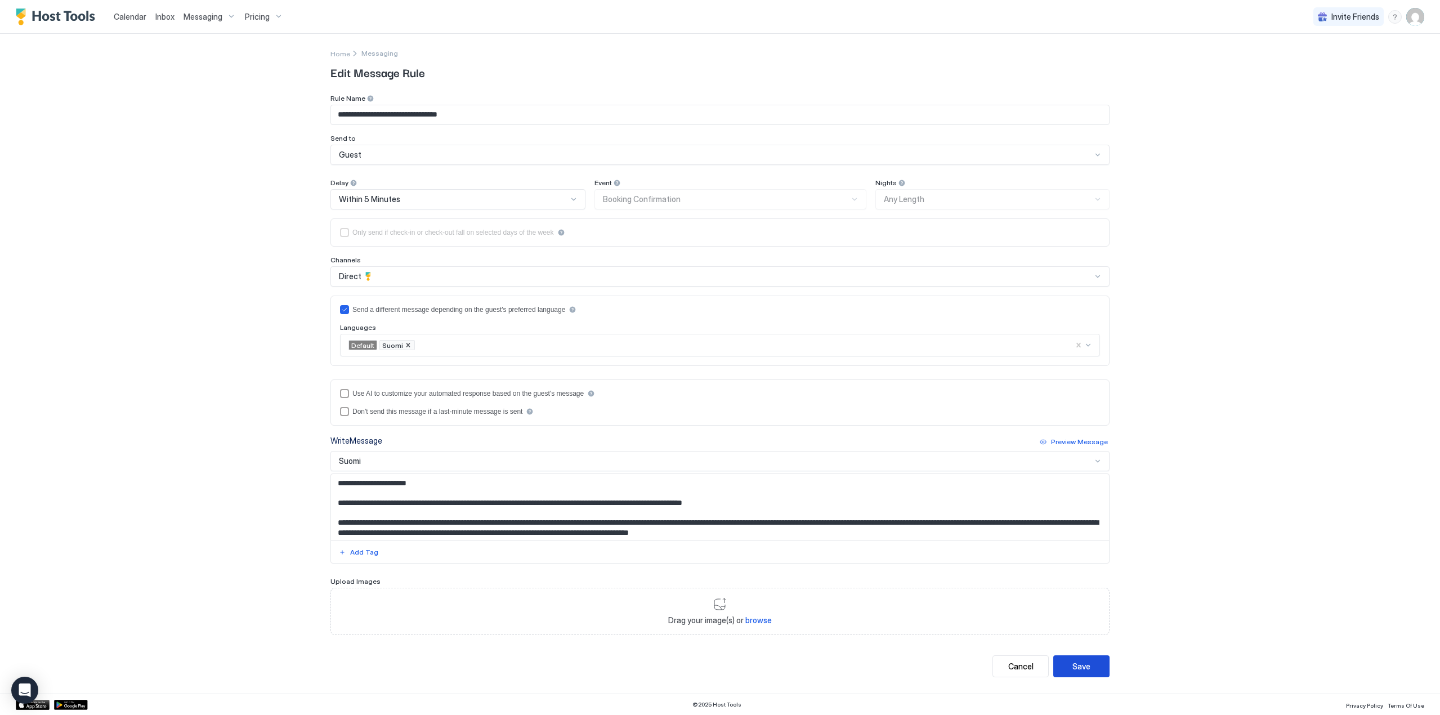
click at [1074, 660] on div "Save" at bounding box center [1081, 666] width 18 height 12
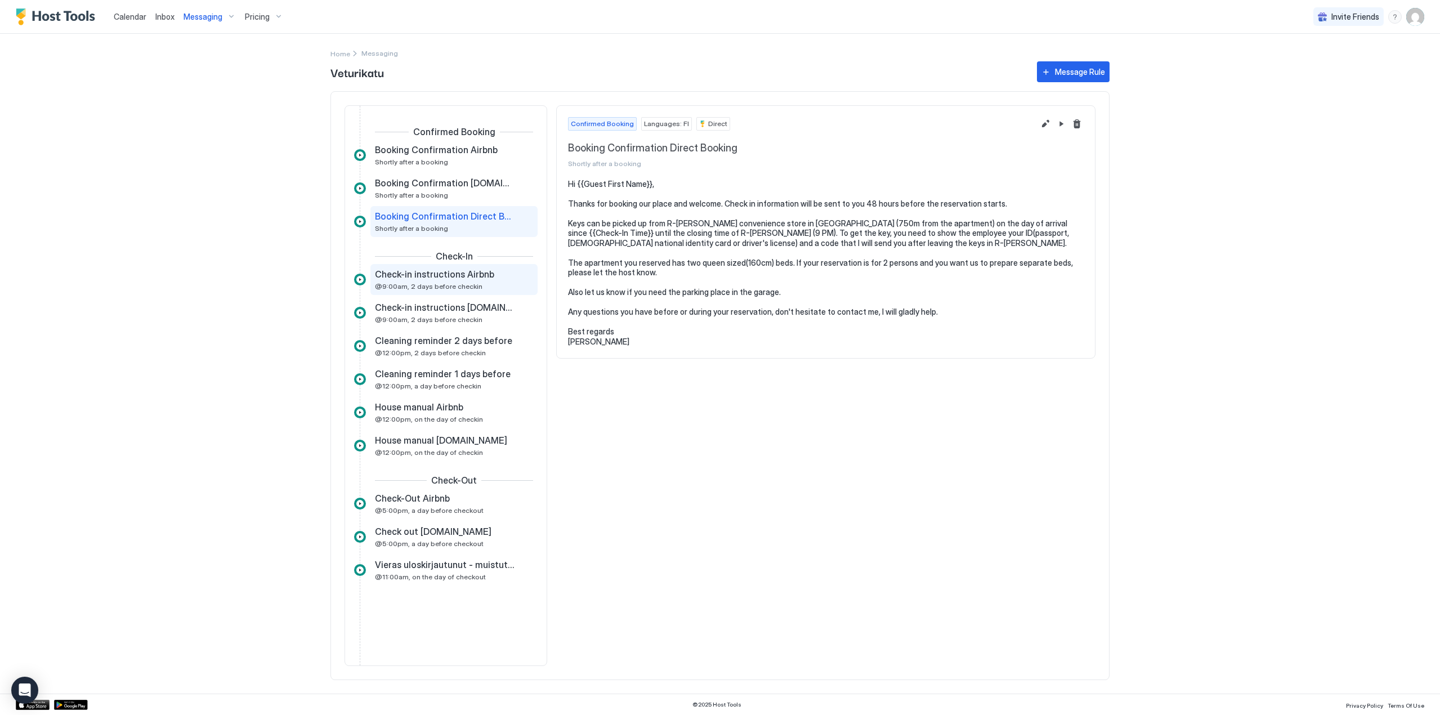
click at [415, 275] on span "Check-in instructions Airbnb" at bounding box center [434, 273] width 119 height 11
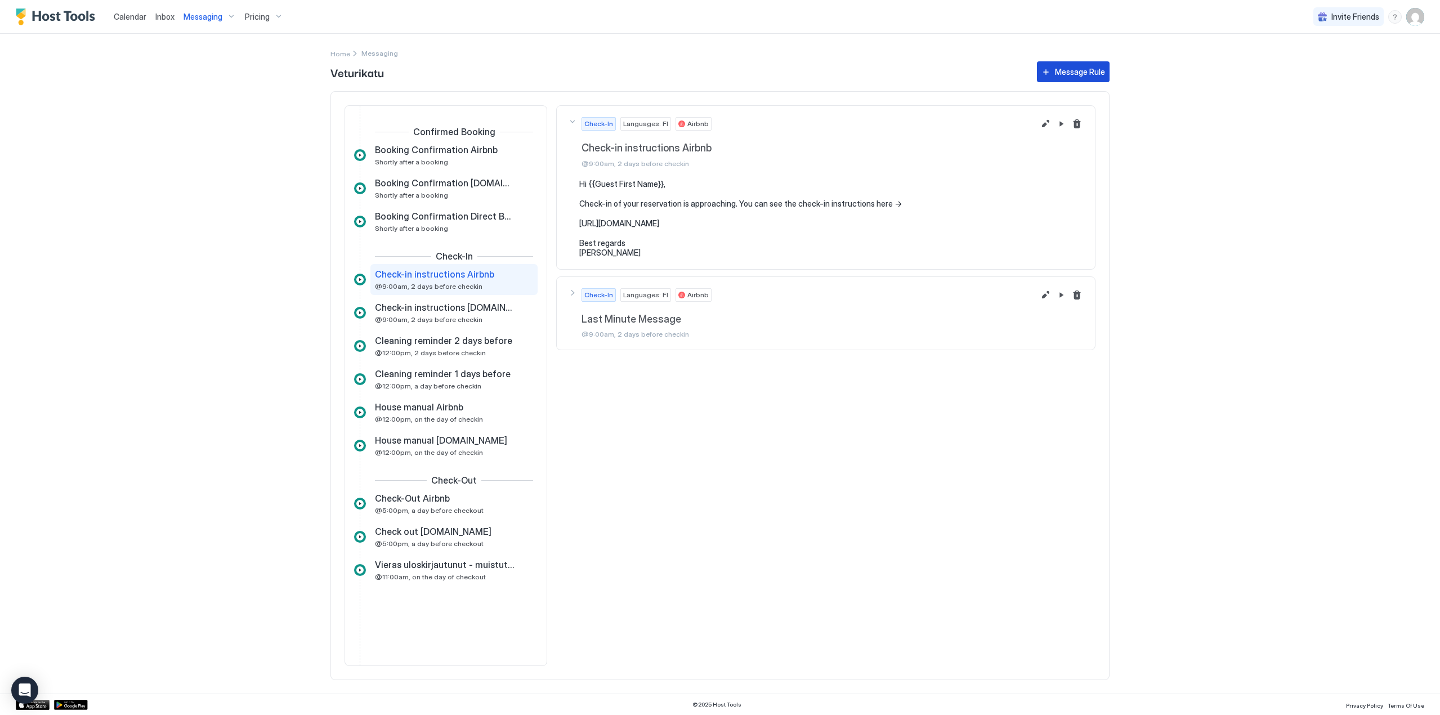
click at [1076, 70] on div "Message Rule" at bounding box center [1080, 72] width 50 height 12
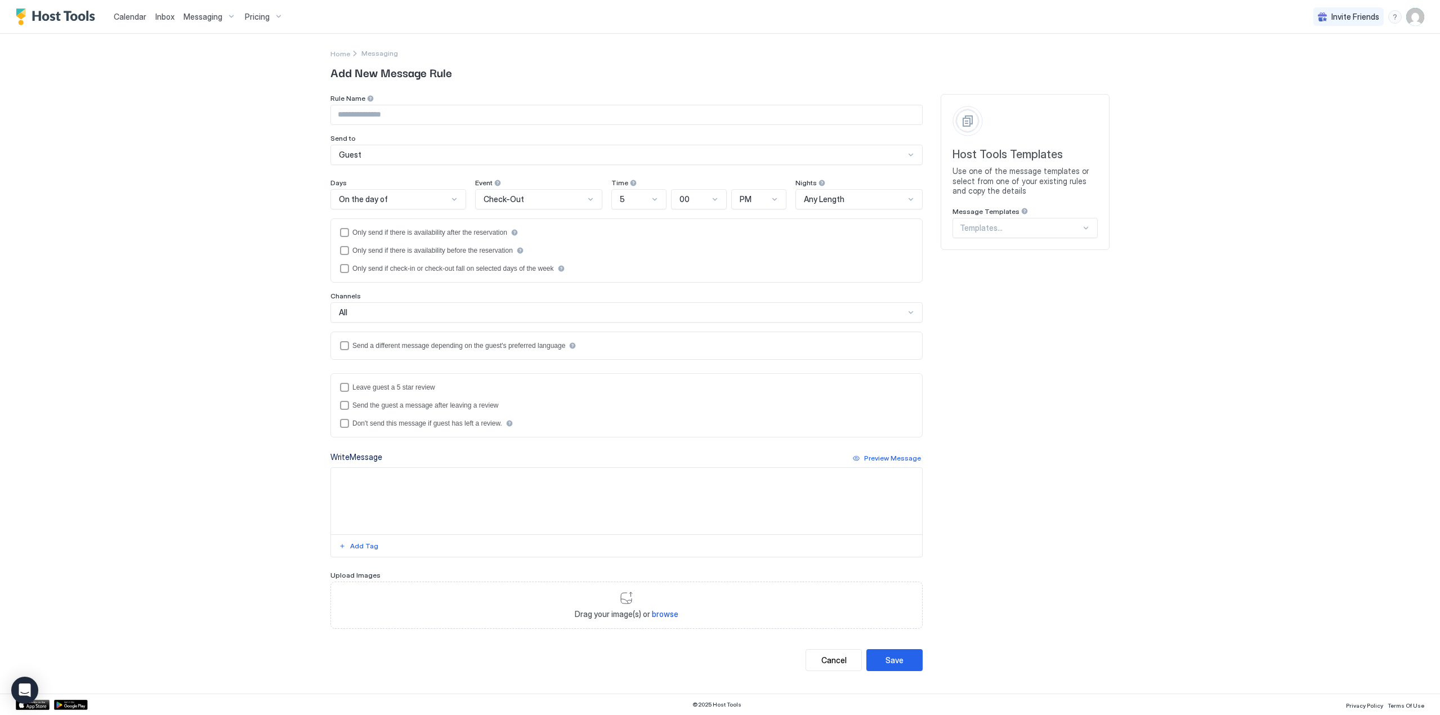
click at [442, 115] on input "Input Field" at bounding box center [626, 114] width 591 height 19
type input "**********"
click at [483, 198] on span "Check-Out" at bounding box center [503, 199] width 41 height 10
click at [501, 223] on span "Check-In" at bounding box center [497, 225] width 29 height 8
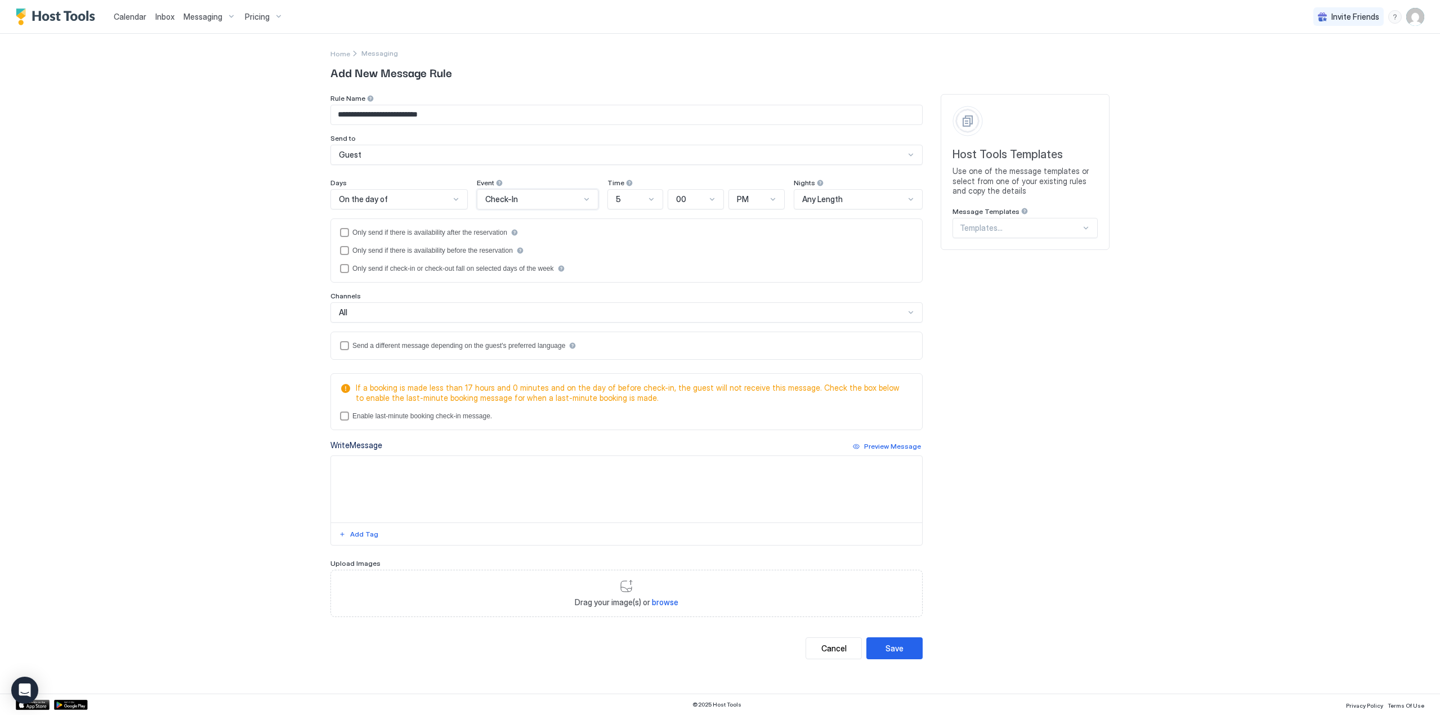
click at [398, 194] on div "On the day of" at bounding box center [394, 199] width 111 height 10
click at [370, 358] on span "2 Days Before" at bounding box center [361, 359] width 46 height 8
click at [621, 200] on div "5" at bounding box center [631, 199] width 30 height 10
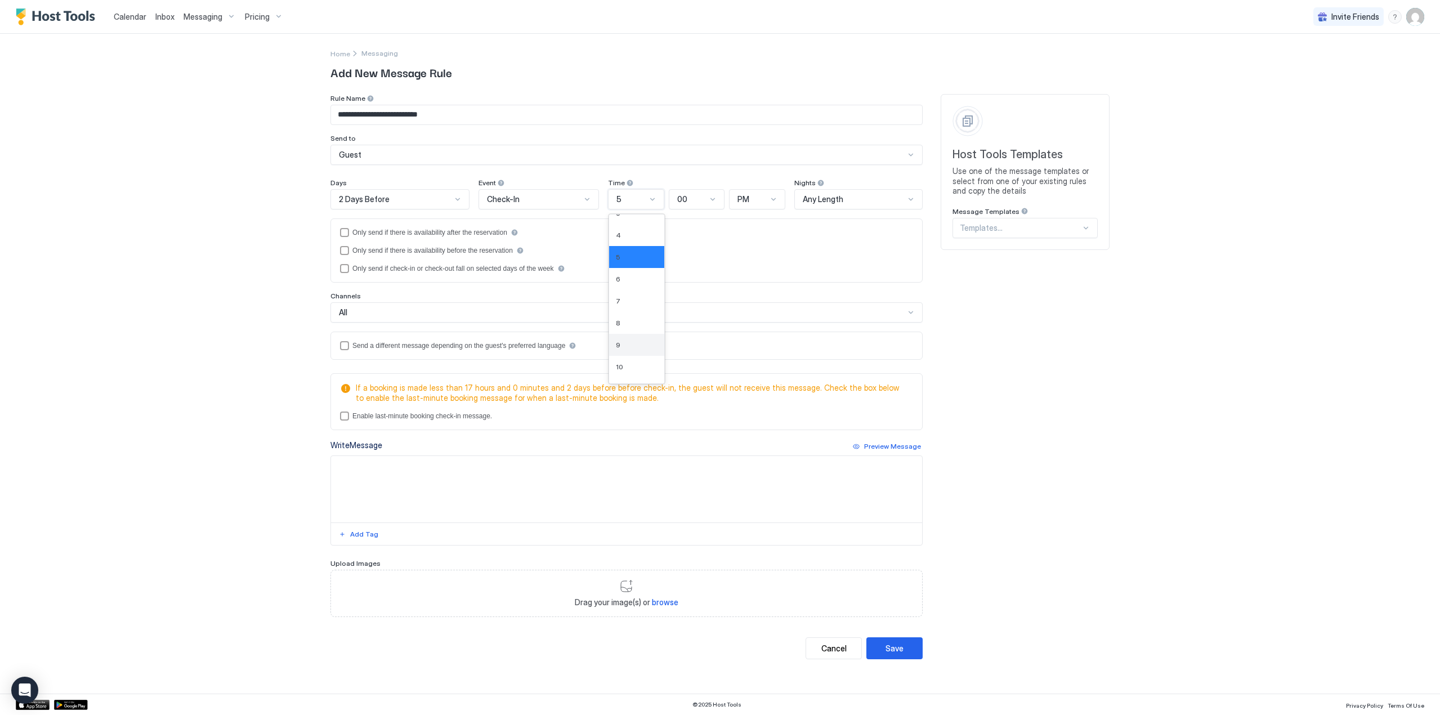
drag, startPoint x: 626, startPoint y: 348, endPoint x: 667, endPoint y: 292, distance: 69.2
click at [626, 347] on div "9" at bounding box center [637, 345] width 42 height 8
click at [759, 200] on div "PM" at bounding box center [752, 199] width 30 height 10
click at [741, 223] on span "AM" at bounding box center [742, 225] width 11 height 8
click at [379, 310] on div "All" at bounding box center [622, 312] width 566 height 10
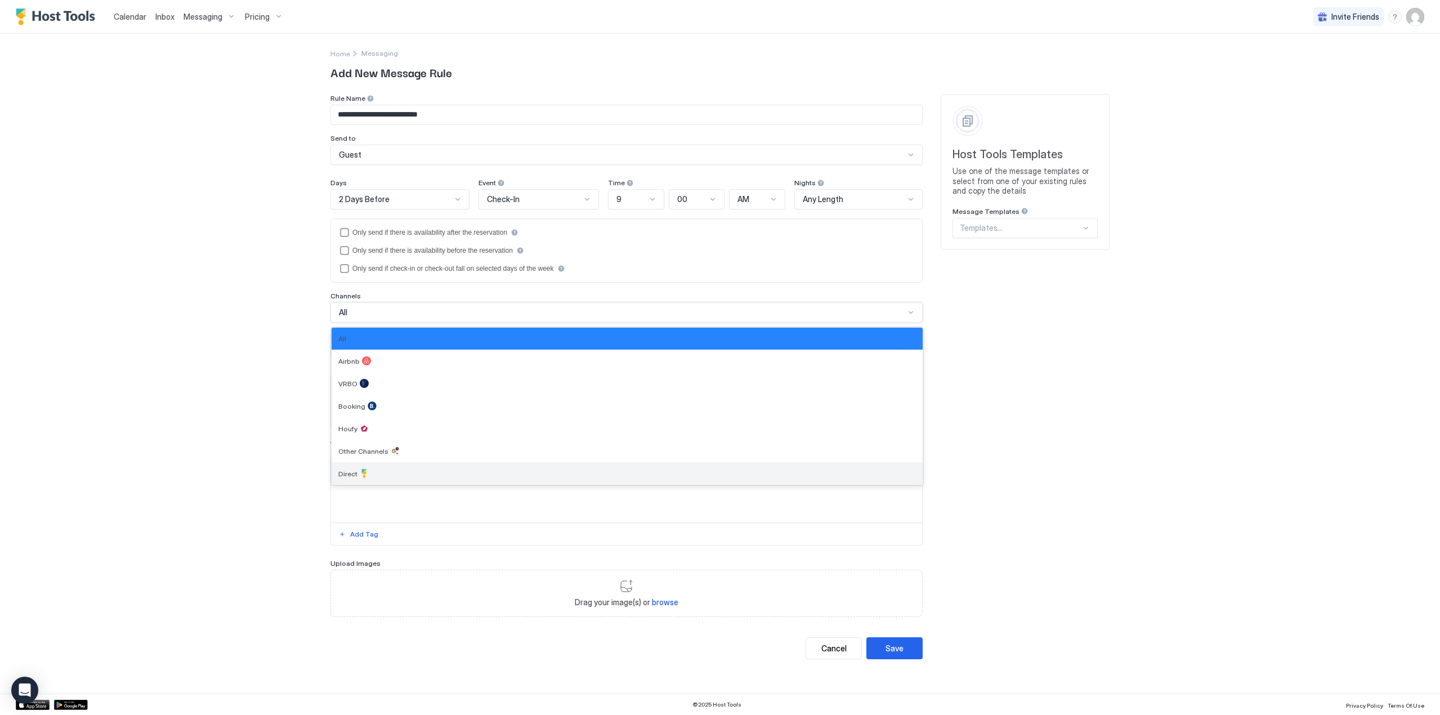
click at [393, 471] on div "Direct" at bounding box center [626, 473] width 577 height 9
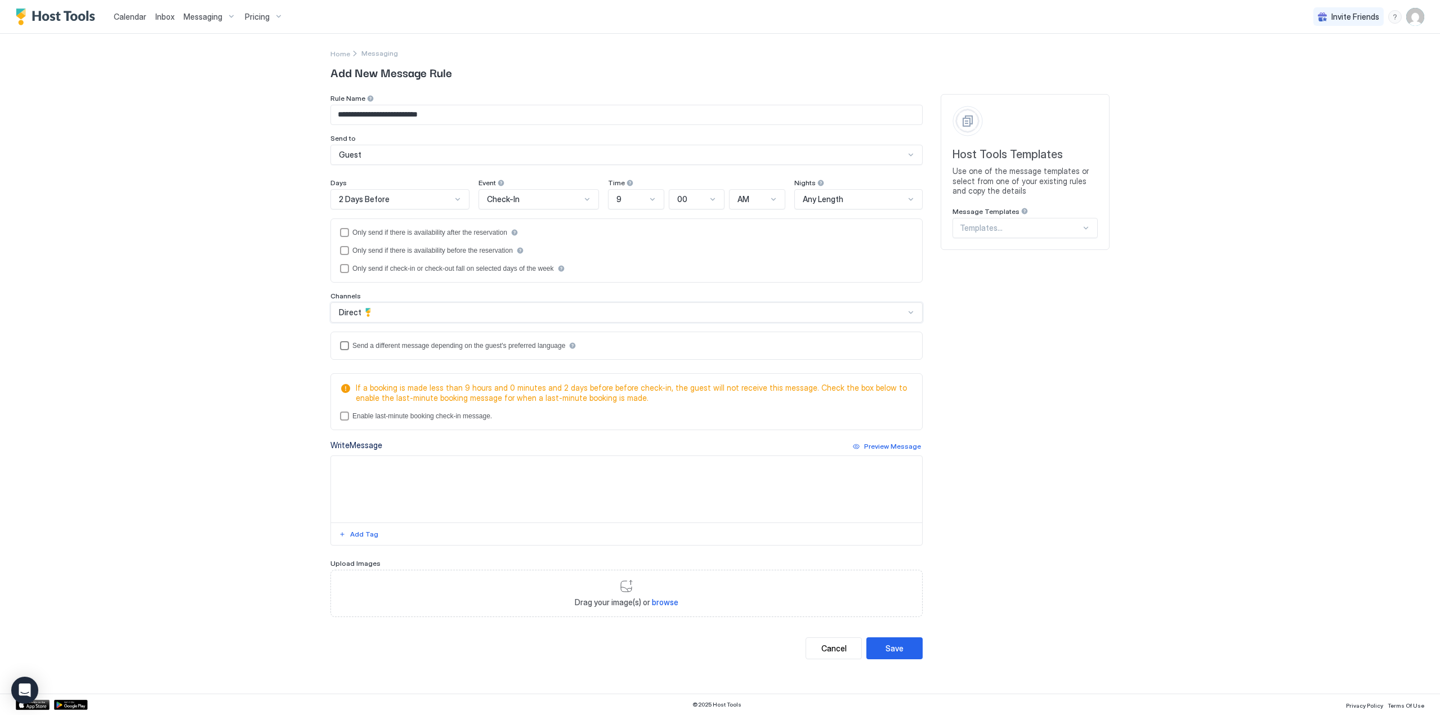
click at [355, 344] on div "Send a different message depending on the guest's preferred language" at bounding box center [458, 346] width 213 height 8
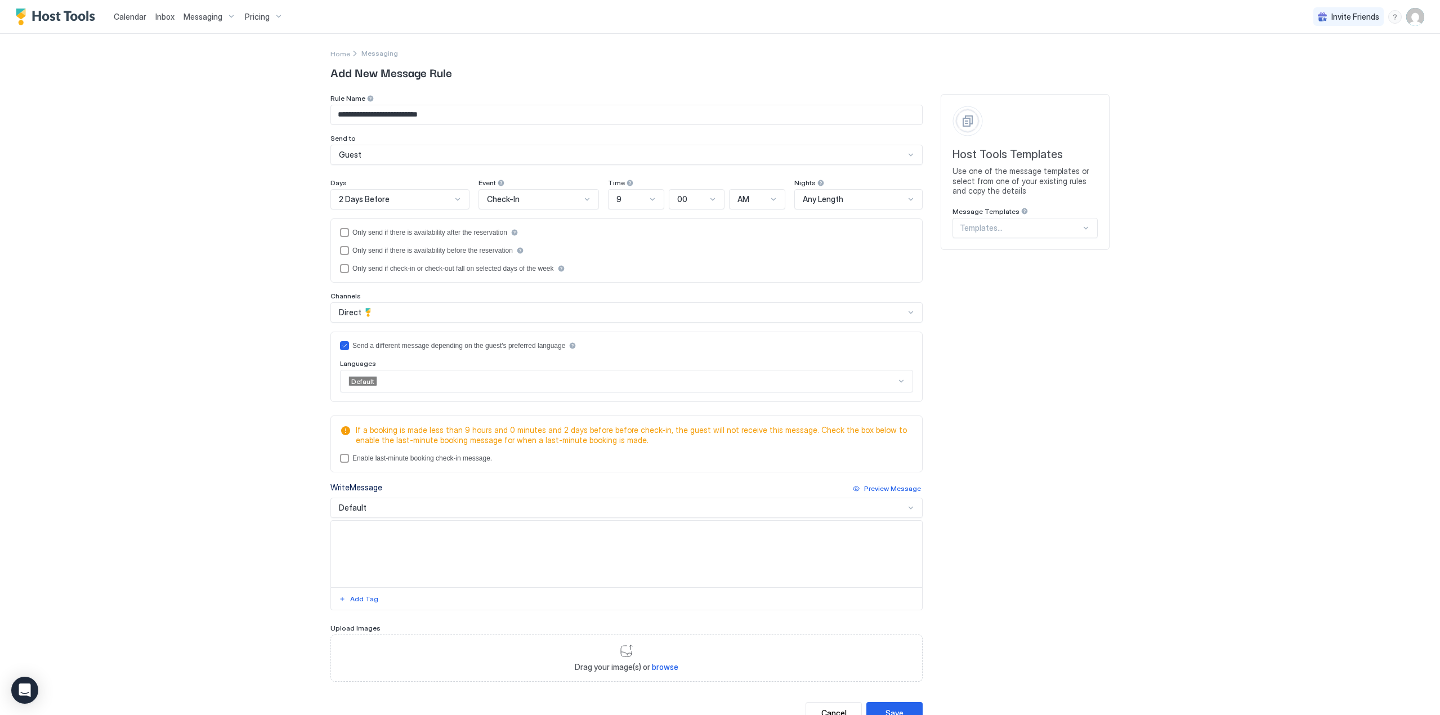
click at [457, 380] on div at bounding box center [637, 381] width 518 height 10
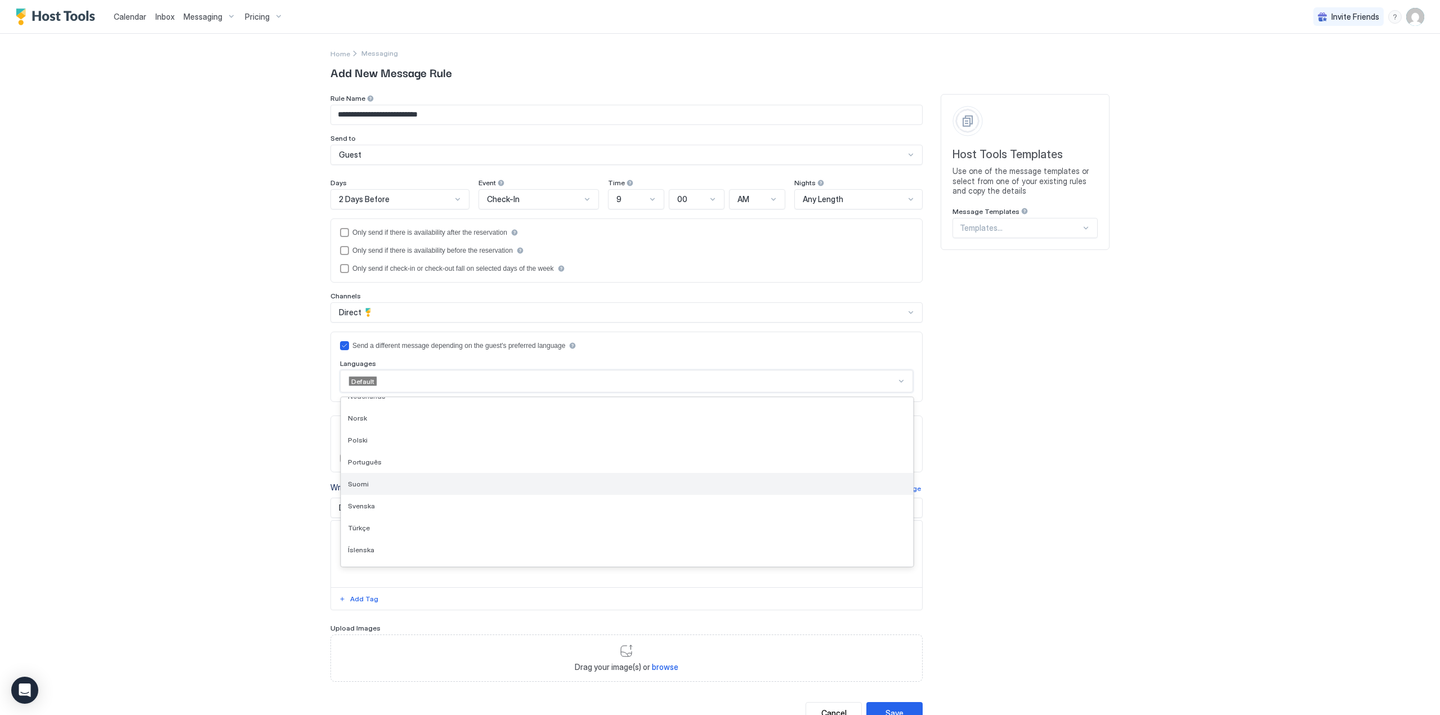
scroll to position [338, 0]
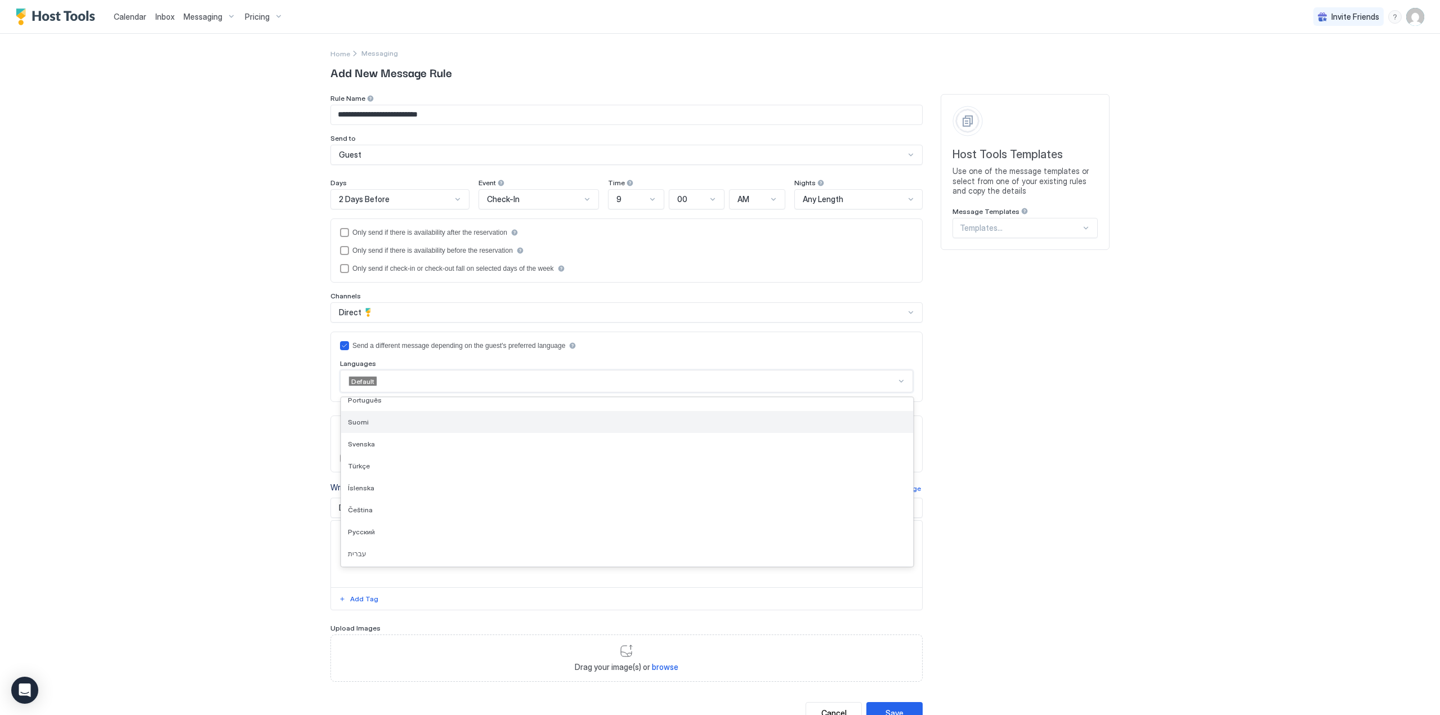
click at [393, 431] on div "Suomi" at bounding box center [627, 422] width 572 height 22
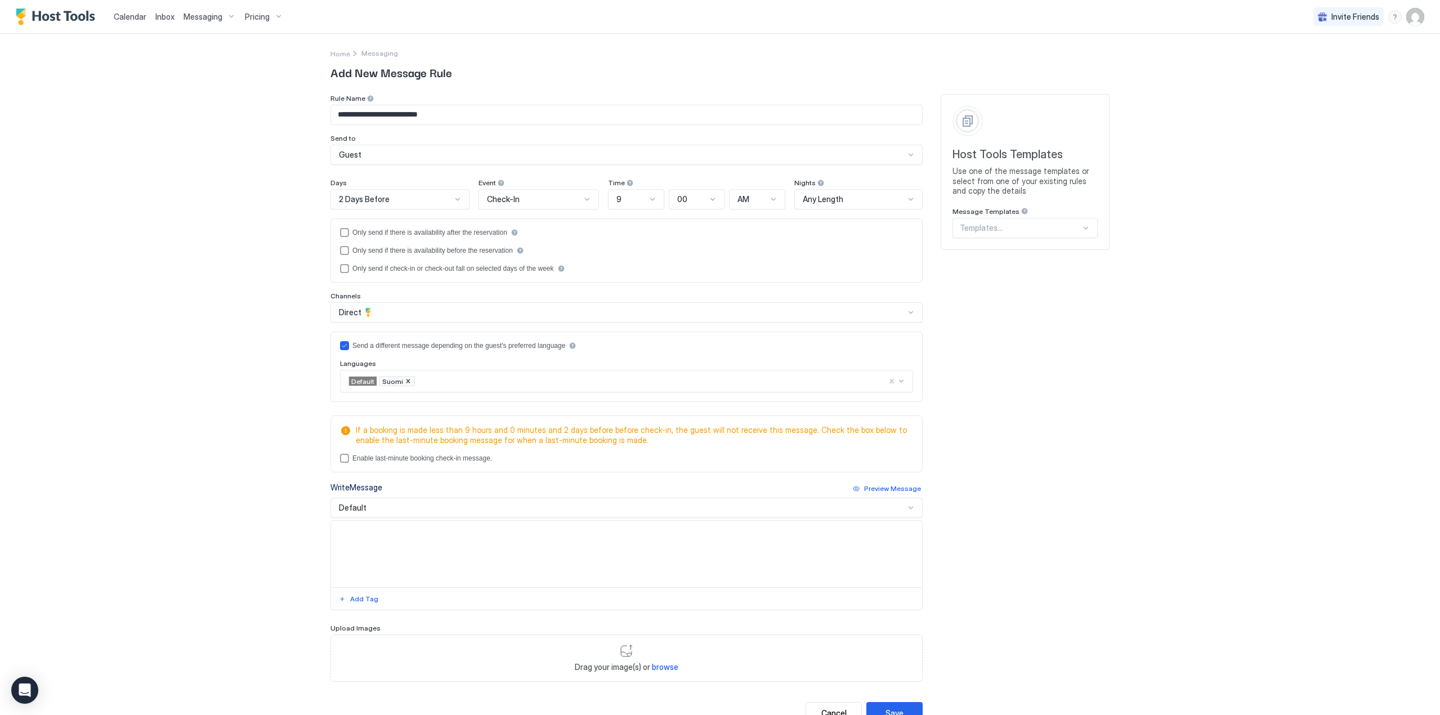
click at [398, 554] on textarea "Input Field" at bounding box center [626, 554] width 591 height 66
paste textarea "**********"
type textarea "**********"
click at [369, 508] on div "Default" at bounding box center [622, 508] width 566 height 10
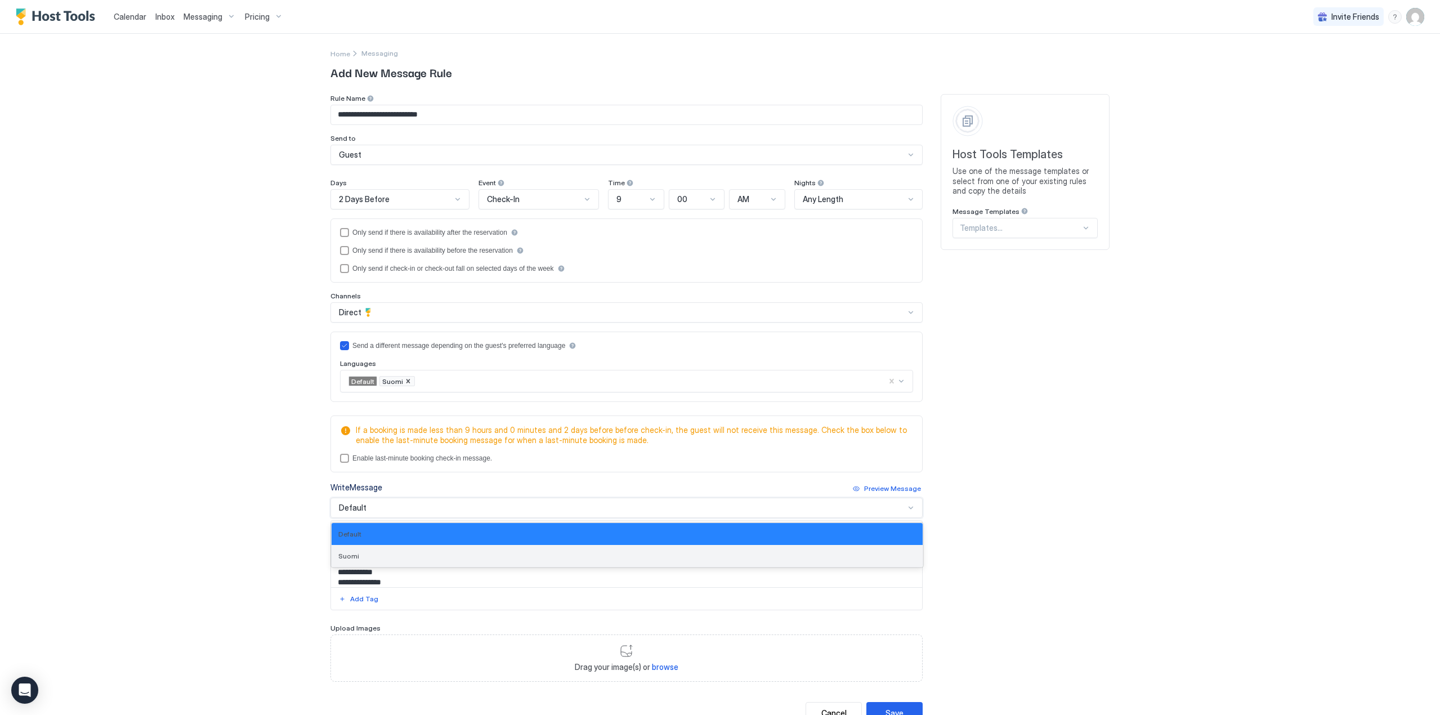
click at [368, 554] on div "Suomi" at bounding box center [626, 556] width 577 height 8
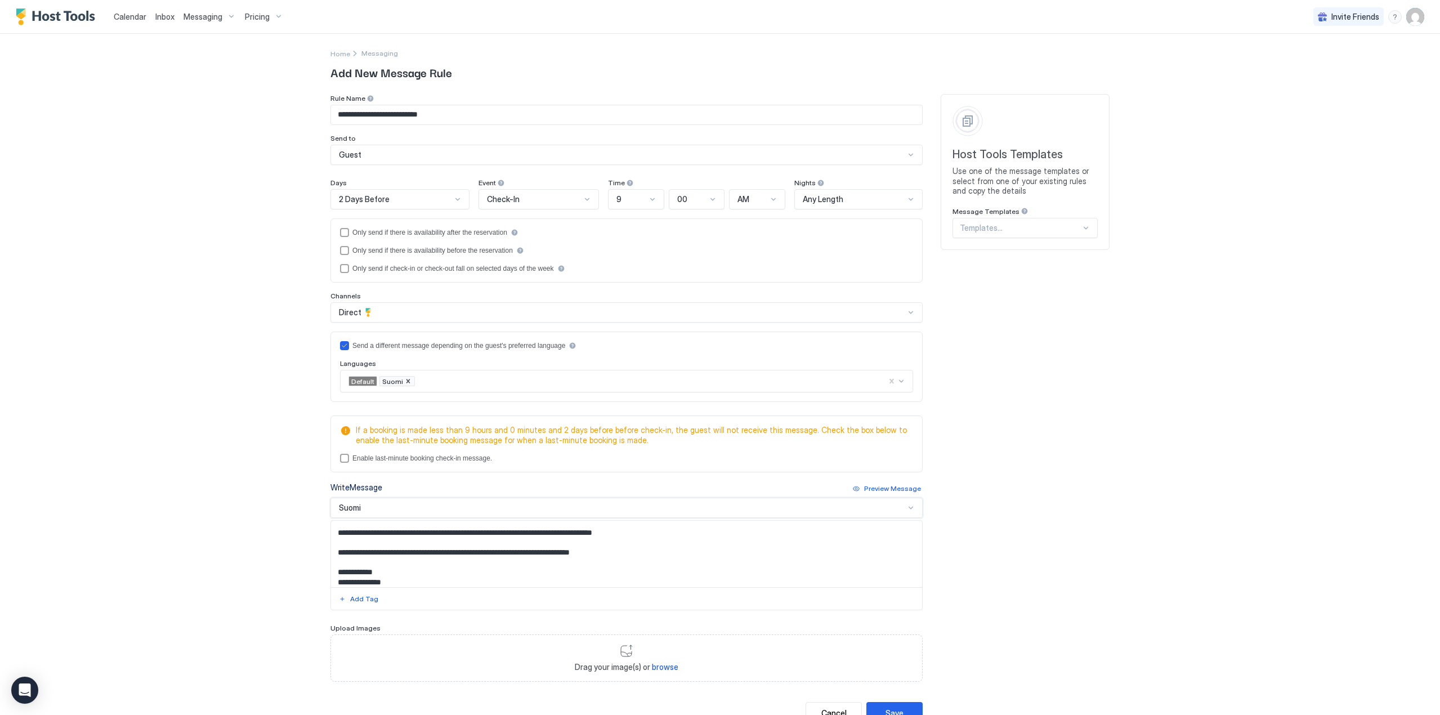
scroll to position [0, 0]
click at [410, 554] on textarea "**********" at bounding box center [626, 554] width 591 height 66
paste textarea "**********"
type textarea "**********"
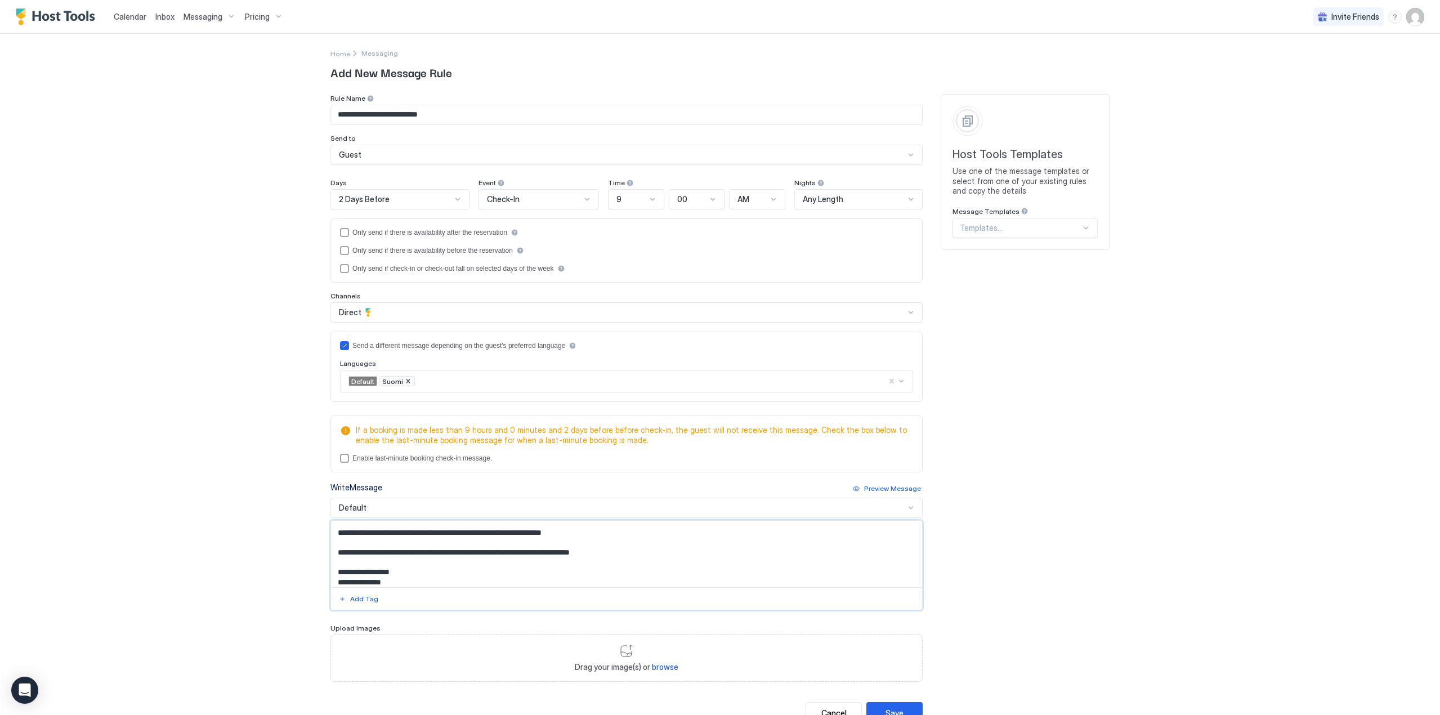
click at [362, 507] on div "Default" at bounding box center [622, 508] width 566 height 10
click at [365, 534] on div "Default" at bounding box center [626, 534] width 577 height 8
click at [370, 508] on div "Default" at bounding box center [622, 508] width 566 height 10
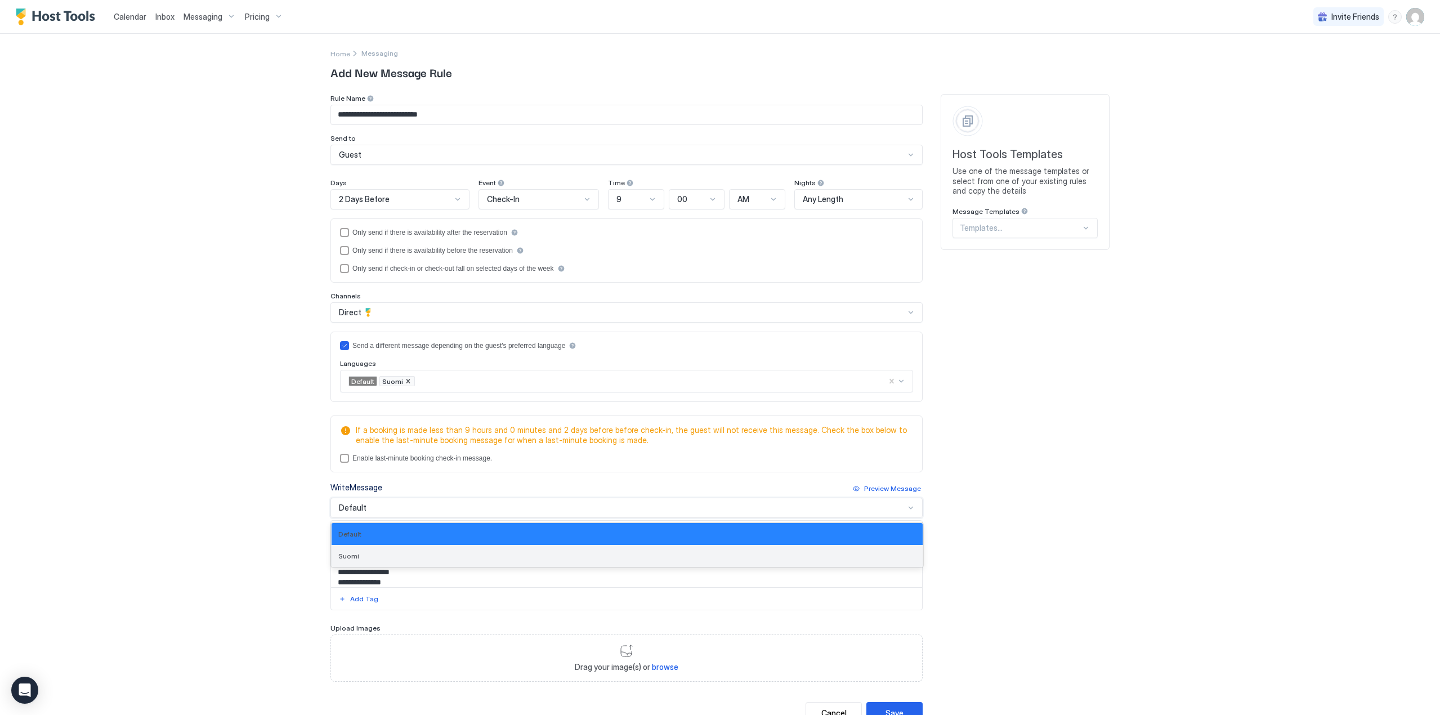
click at [362, 556] on div "Suomi" at bounding box center [626, 556] width 577 height 8
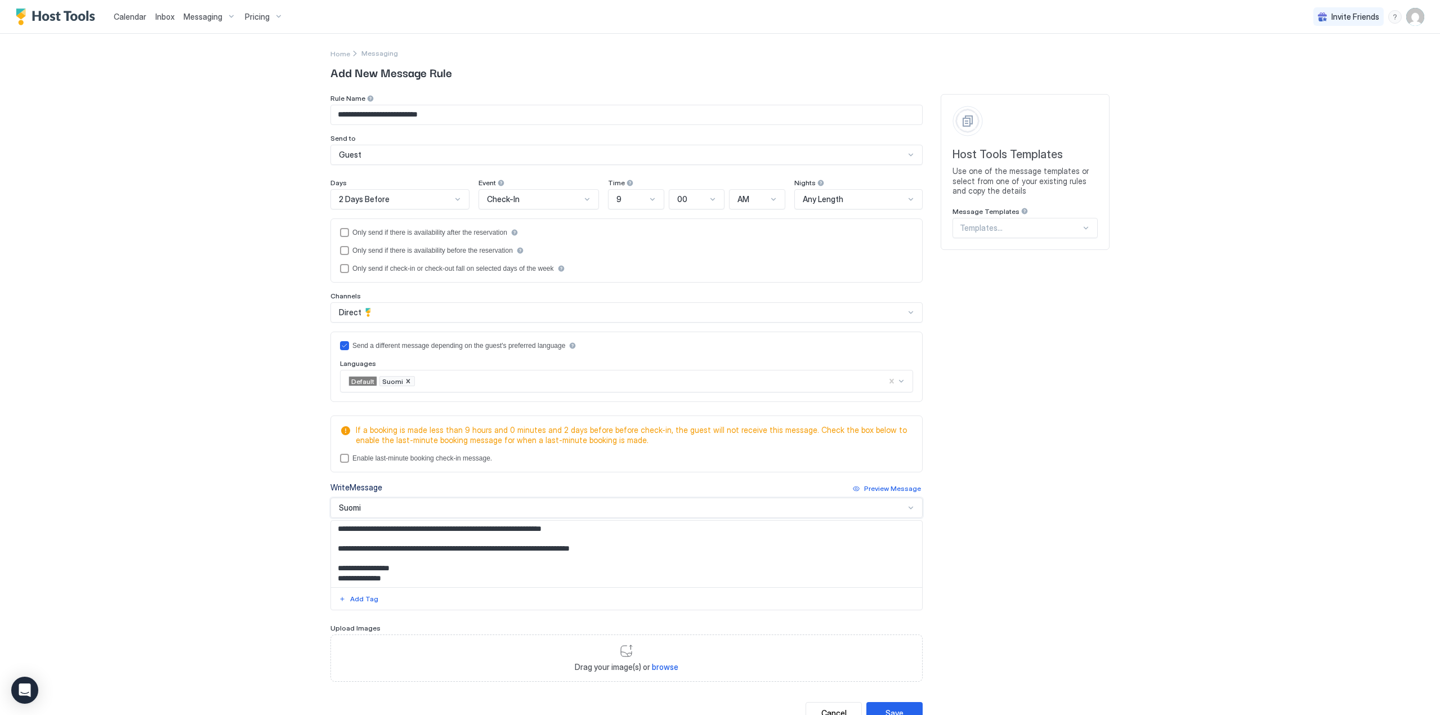
scroll to position [21, 0]
click at [893, 708] on div "Save" at bounding box center [894, 713] width 18 height 12
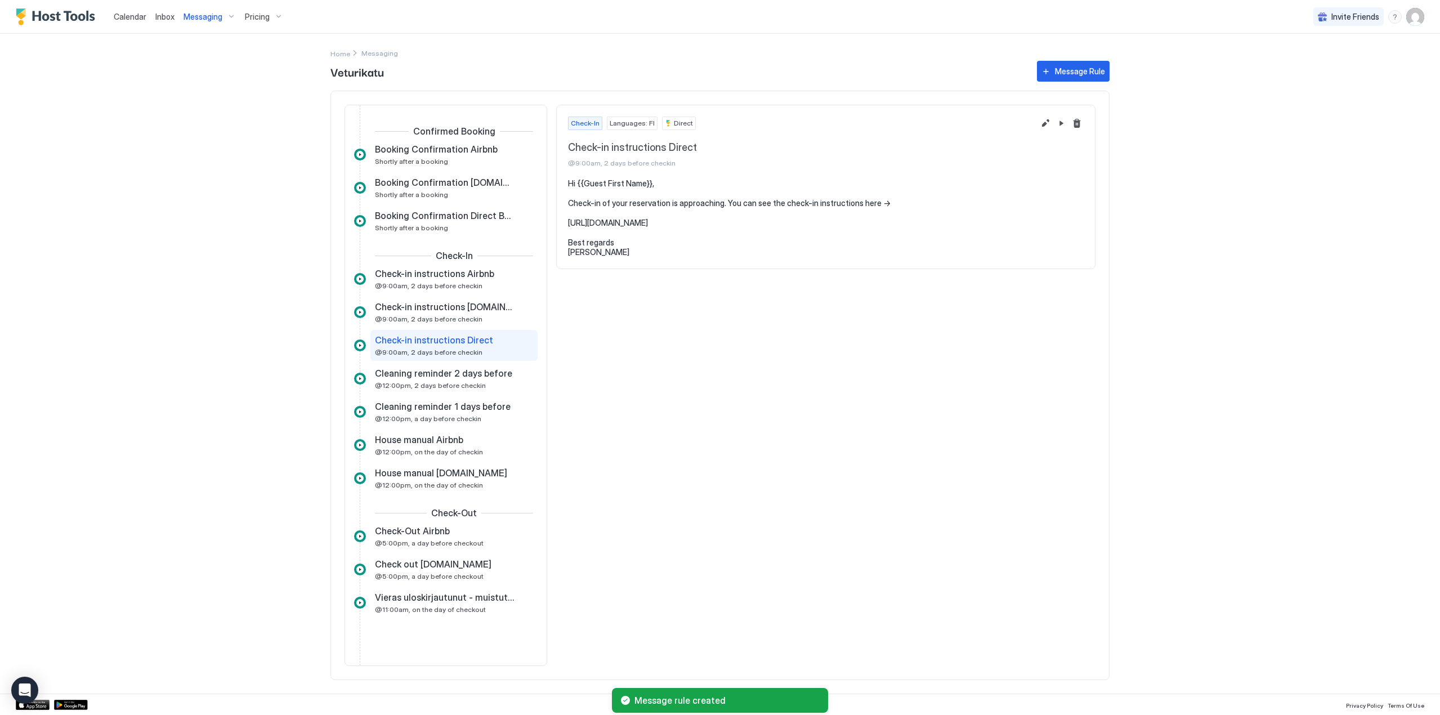
click at [196, 373] on div "Calendar Inbox Messaging Pricing Invite Friends VT Home Messaging Veturikatu Me…" at bounding box center [720, 357] width 1440 height 715
click at [454, 452] on span "@12:00pm, on the day of checkin" at bounding box center [429, 451] width 108 height 8
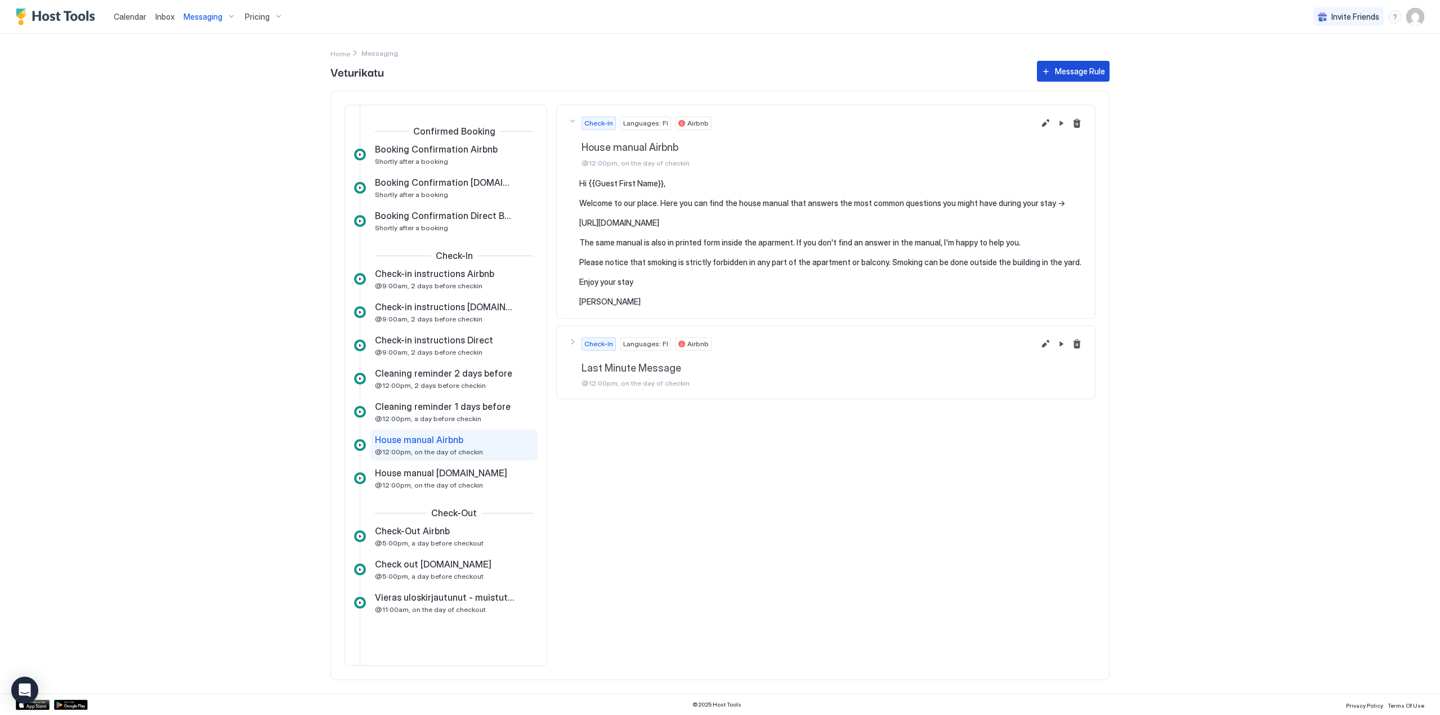
click at [1090, 73] on div "Message Rule" at bounding box center [1080, 71] width 50 height 12
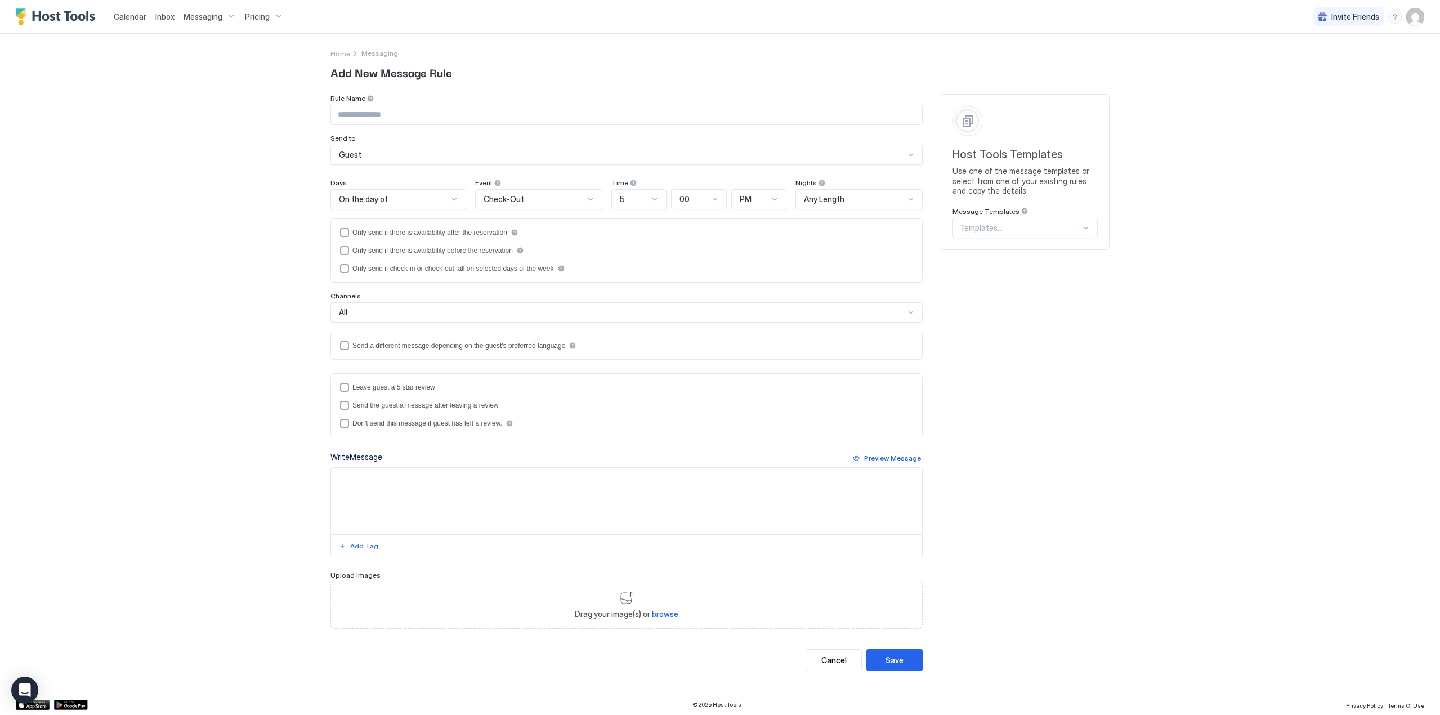
click at [495, 112] on input "Input Field" at bounding box center [626, 114] width 591 height 19
type input "**********"
click at [525, 204] on div "Check-Out" at bounding box center [533, 199] width 101 height 10
click at [523, 225] on div "Check-In" at bounding box center [539, 225] width 113 height 8
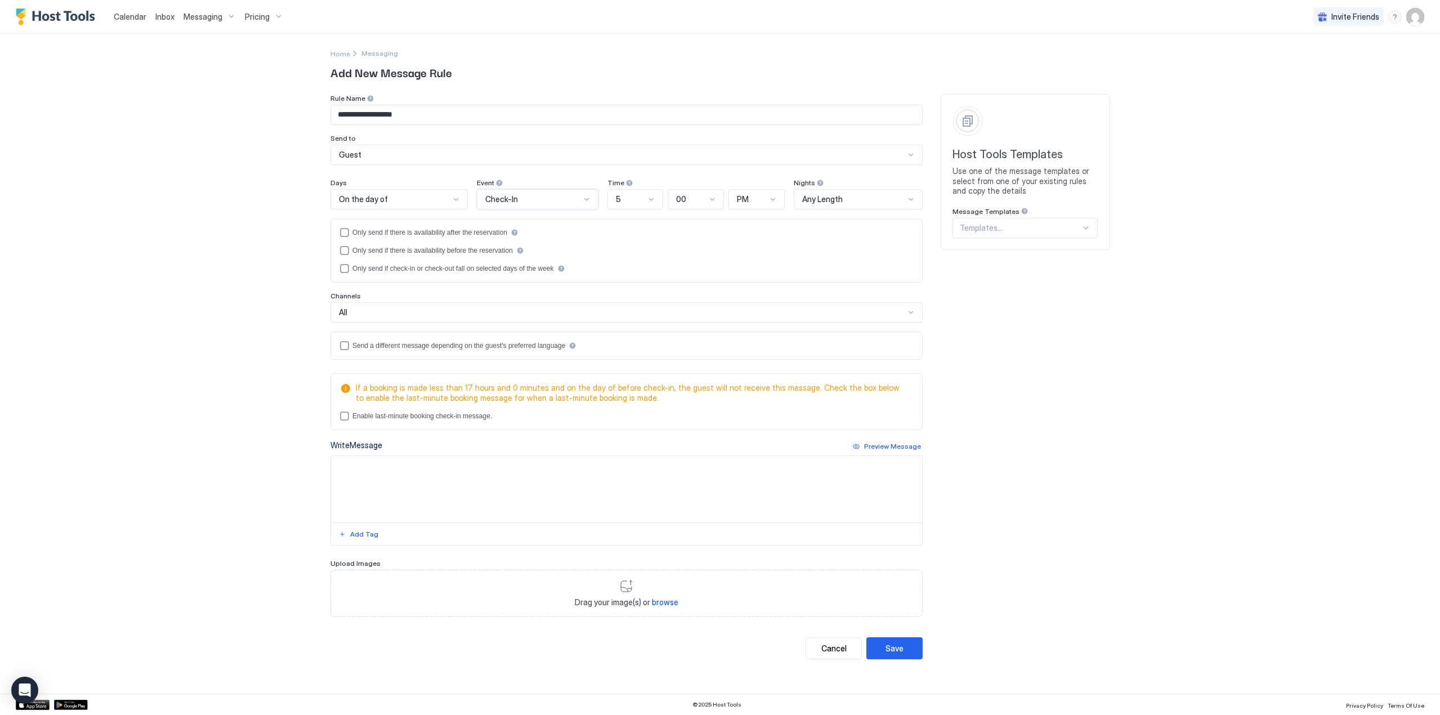
click at [637, 201] on div "5" at bounding box center [631, 199] width 30 height 10
click at [632, 371] on div "12" at bounding box center [636, 372] width 42 height 8
click at [436, 312] on div "All" at bounding box center [622, 312] width 566 height 10
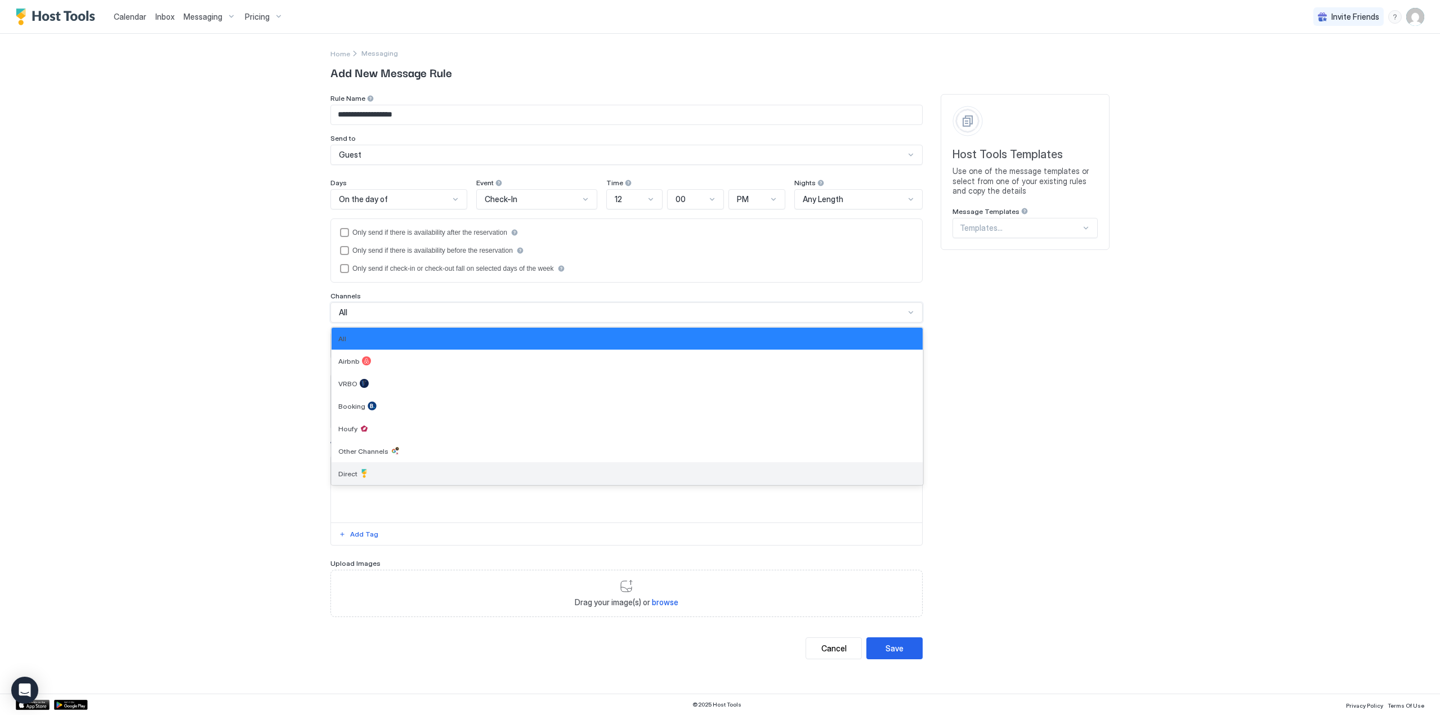
click at [367, 475] on div at bounding box center [364, 473] width 9 height 9
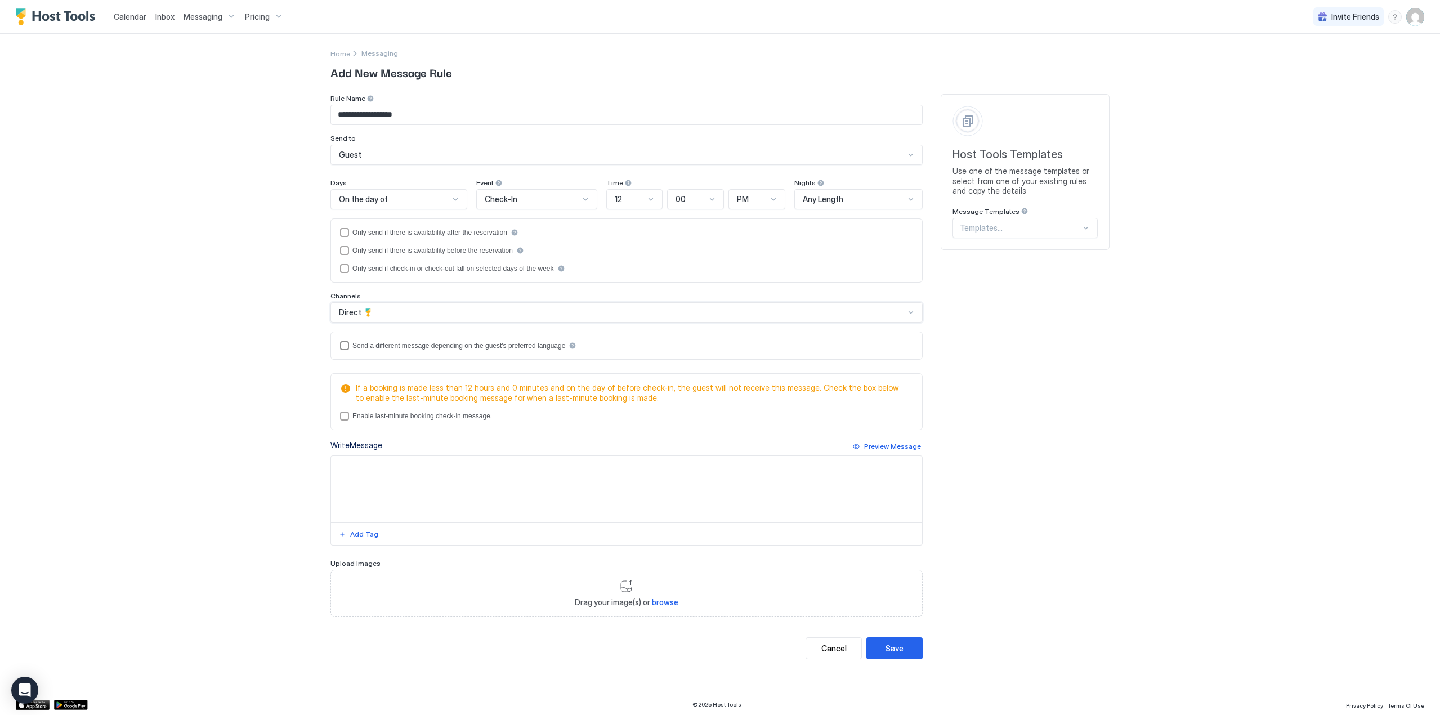
click at [371, 344] on div "Send a different message depending on the guest's preferred language" at bounding box center [458, 346] width 213 height 8
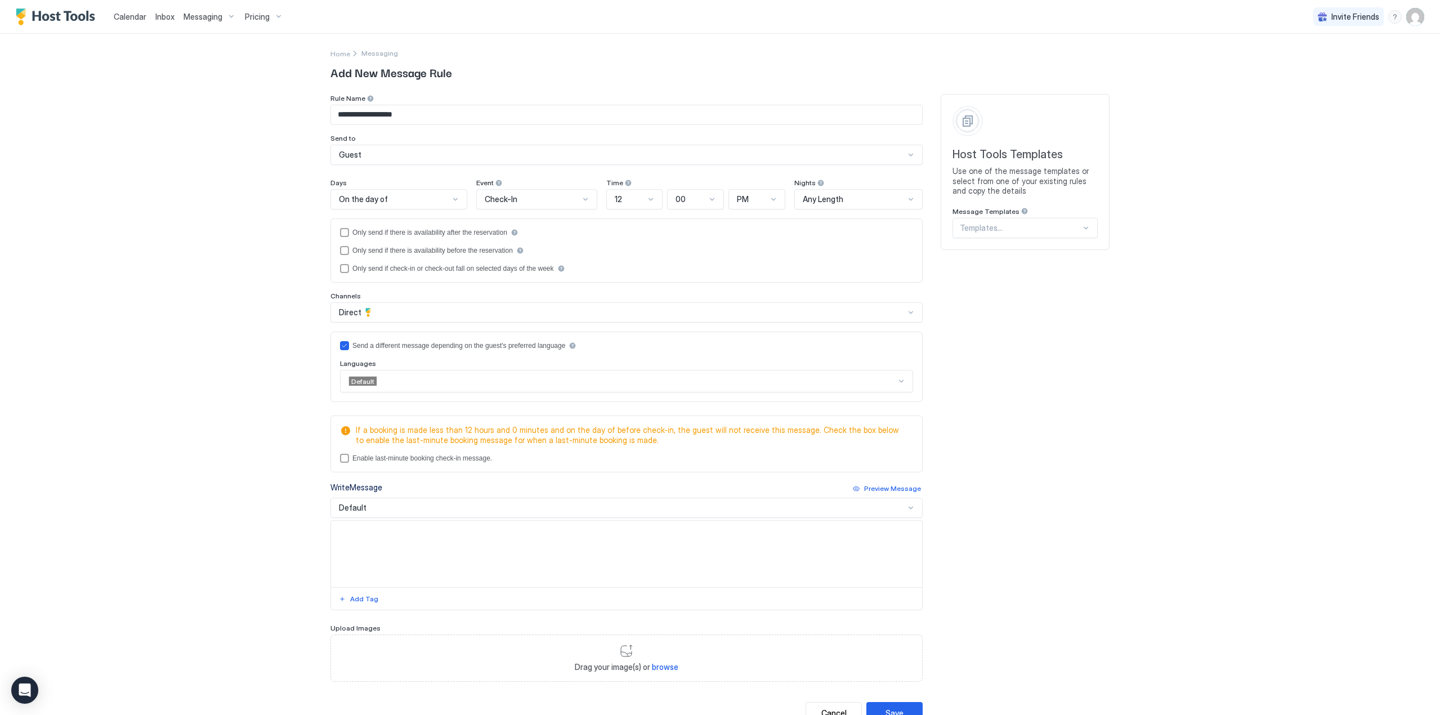
click at [409, 380] on div at bounding box center [637, 381] width 518 height 10
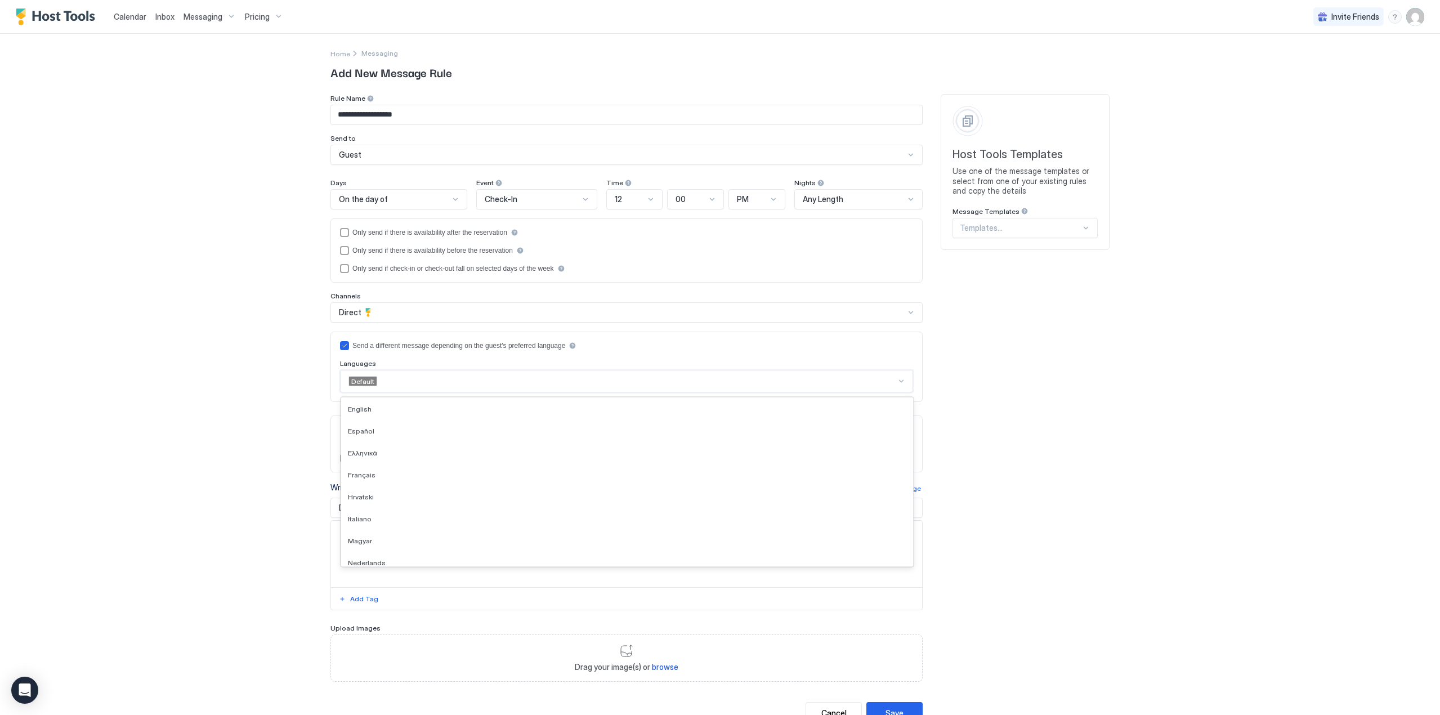
scroll to position [225, 0]
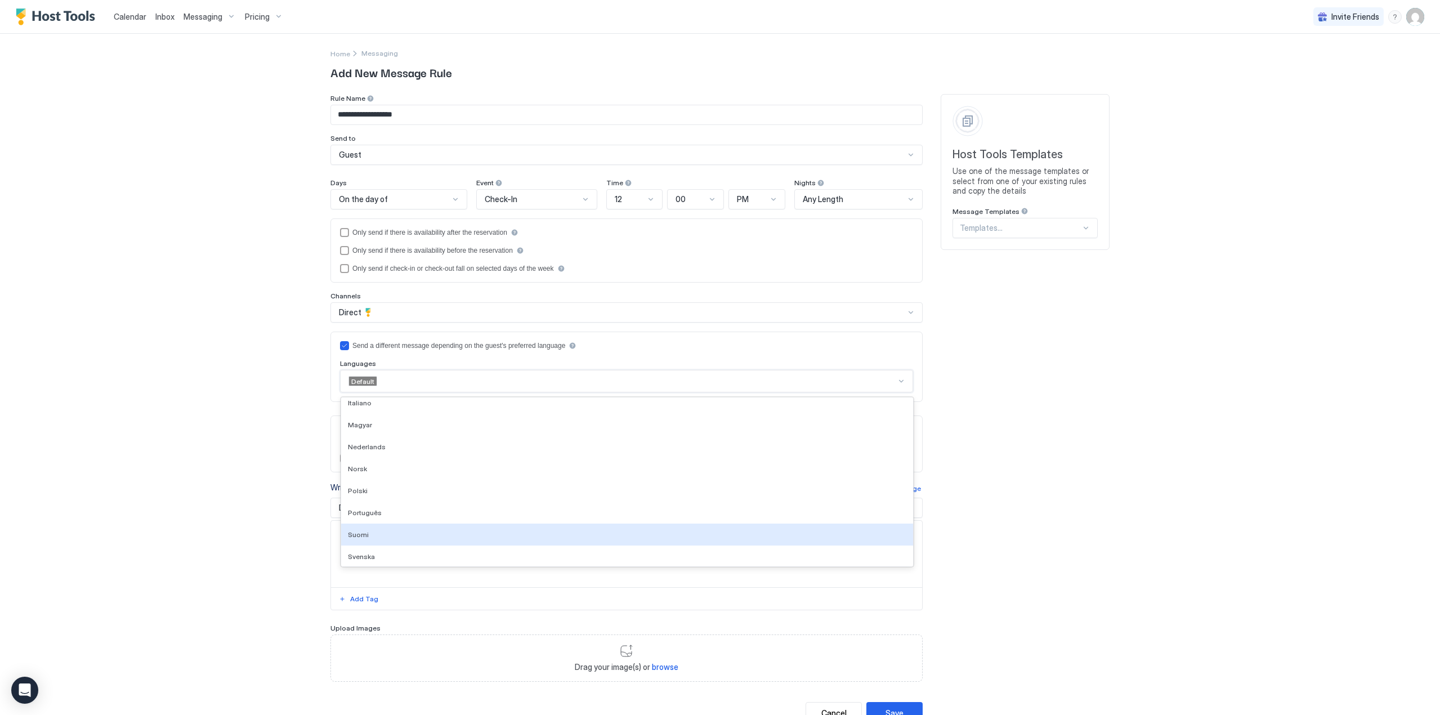
click at [375, 537] on div "Suomi" at bounding box center [627, 534] width 558 height 8
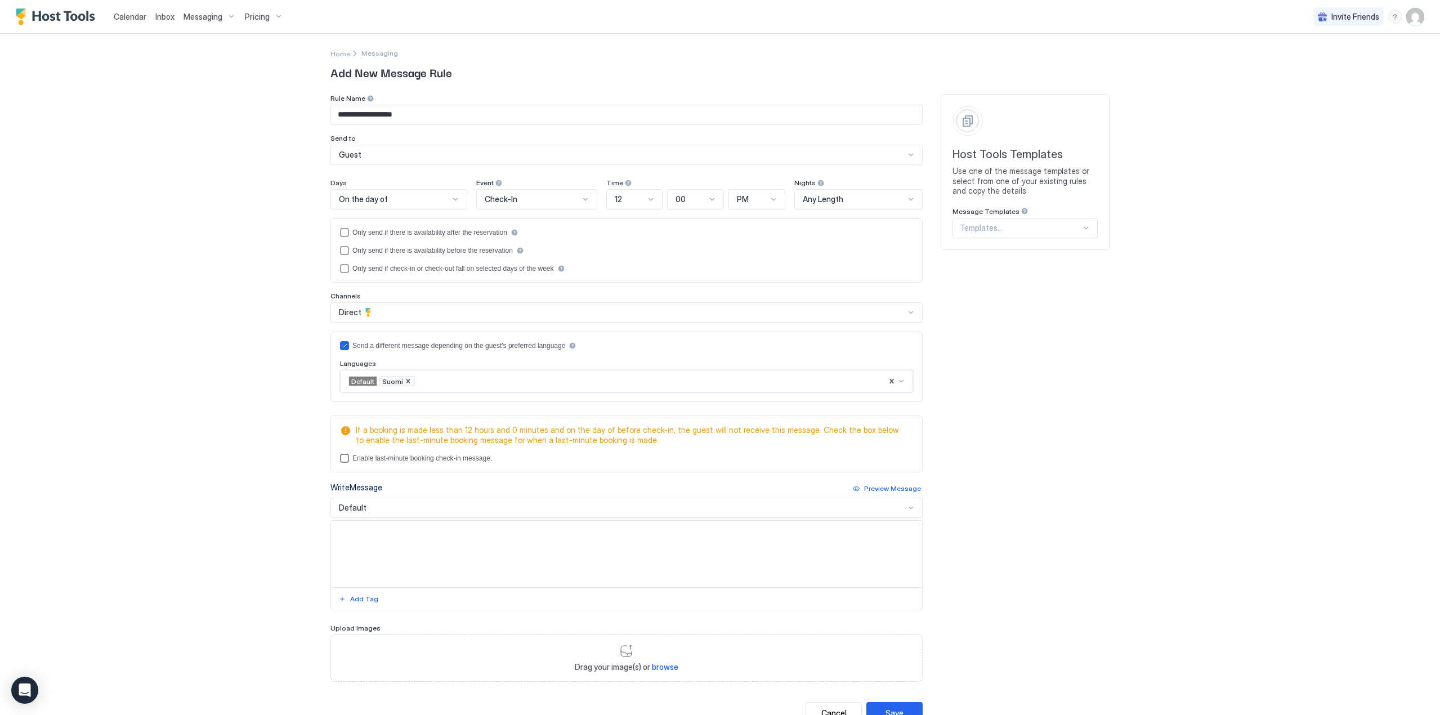
click at [340, 457] on div "lastMinuteMessageEnabled" at bounding box center [344, 458] width 9 height 9
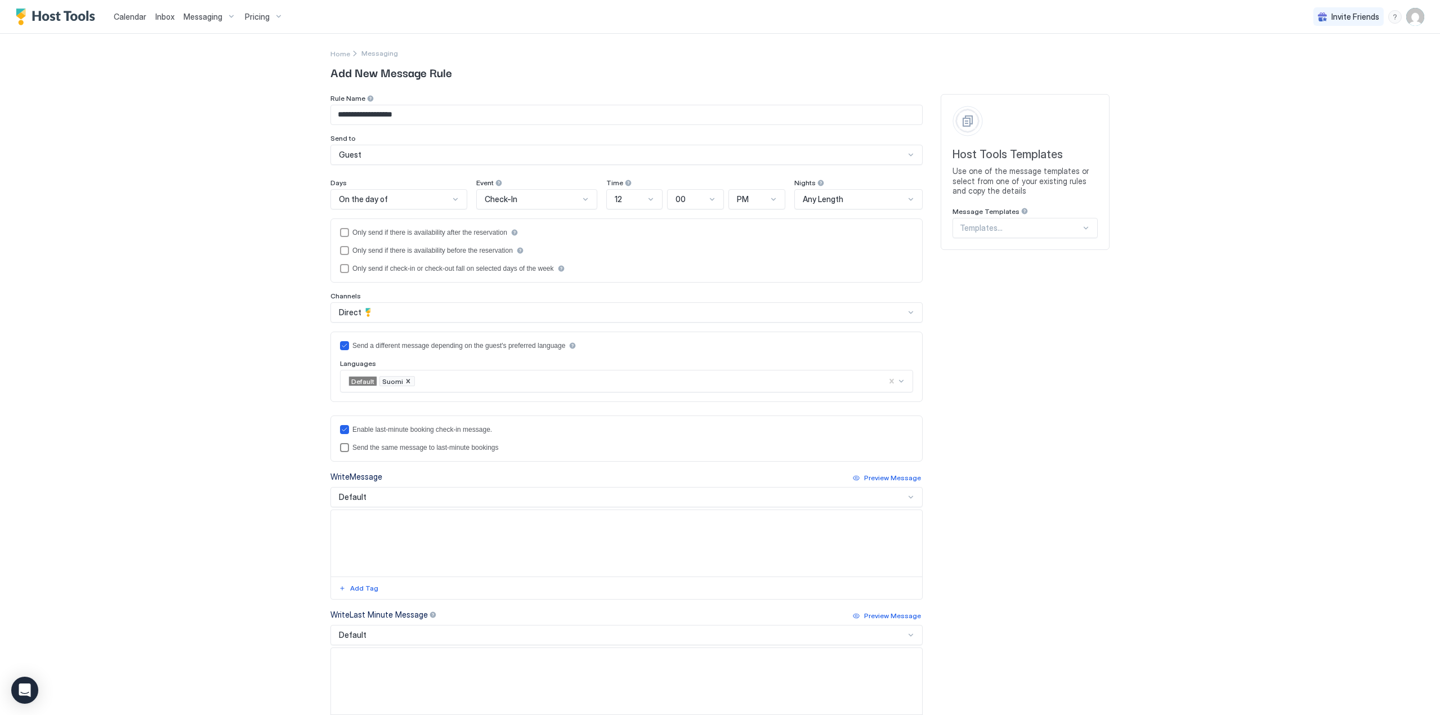
click at [340, 445] on div "lastMinuteMessageIsTheSame" at bounding box center [344, 447] width 9 height 9
click at [442, 546] on textarea "Input Field" at bounding box center [626, 543] width 591 height 66
paste textarea "**********"
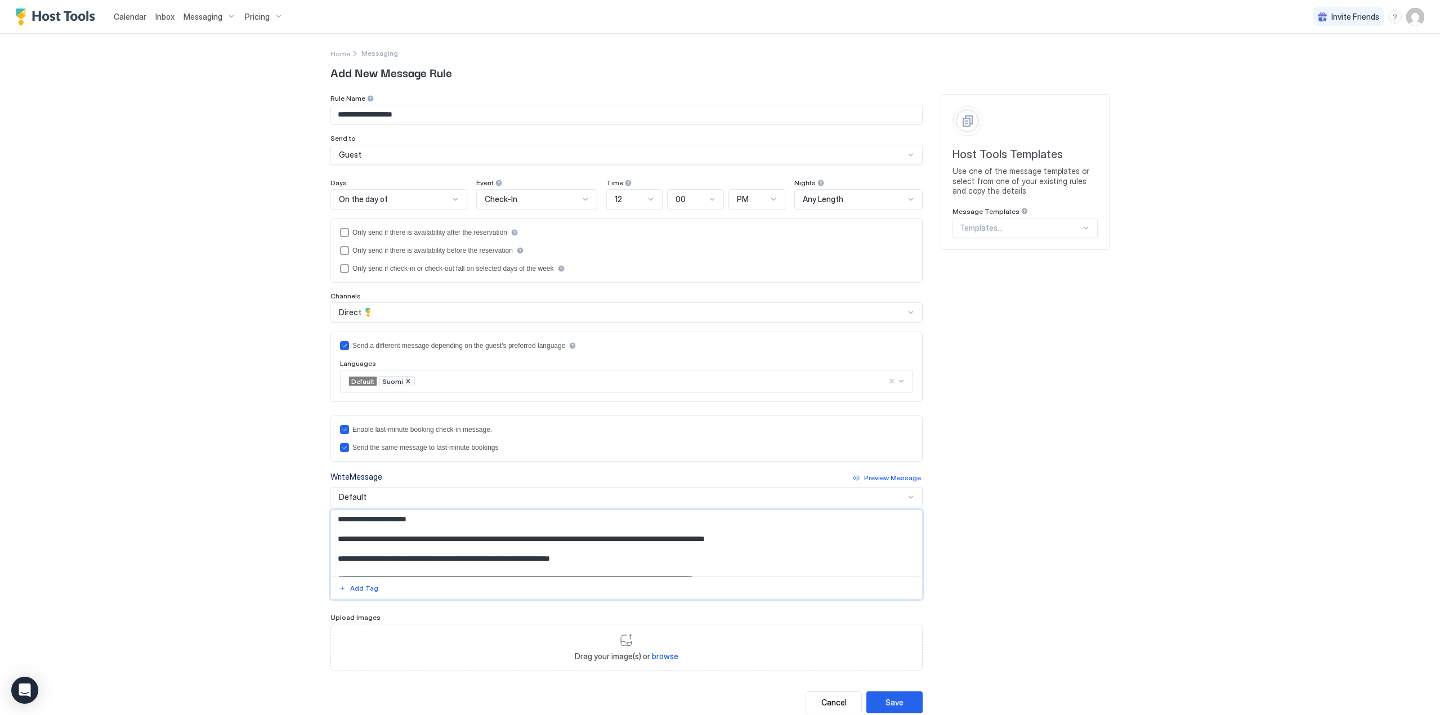
scroll to position [66, 0]
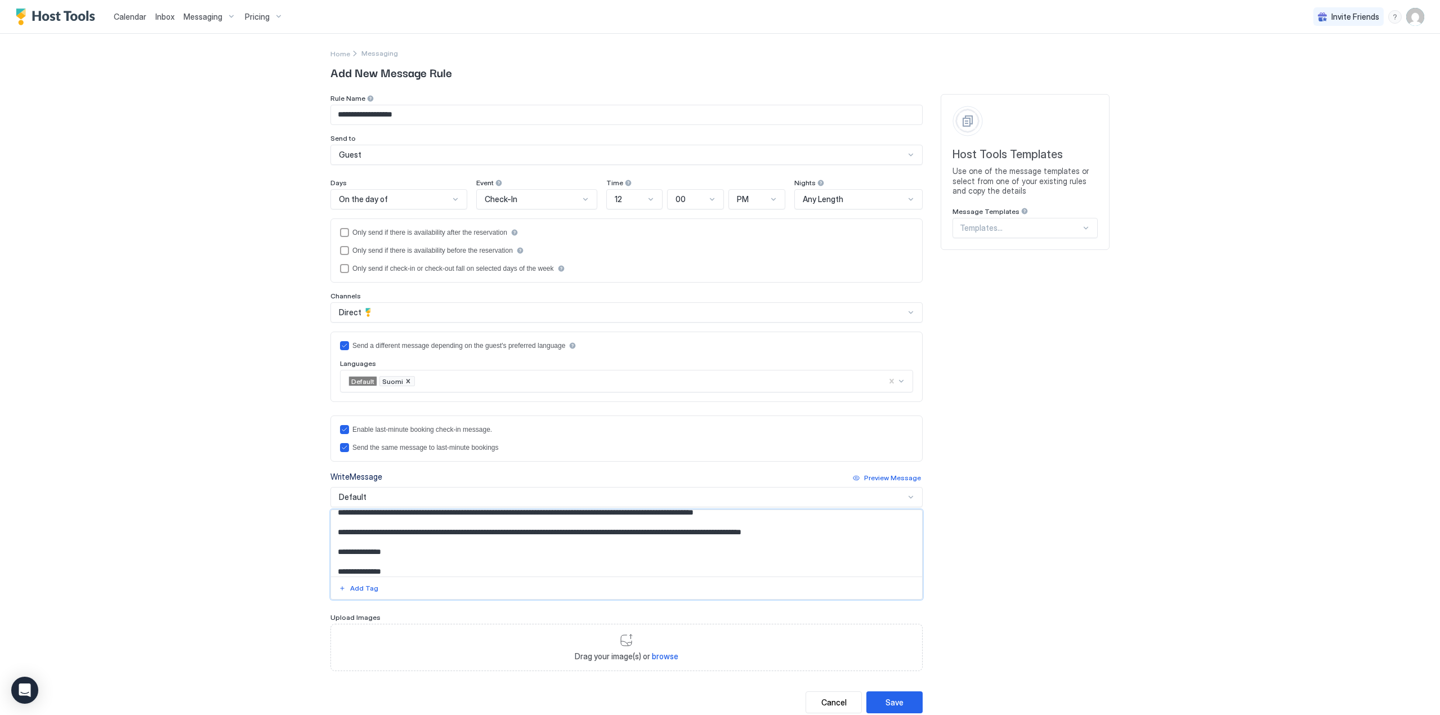
type textarea "**********"
click at [414, 503] on div "Default" at bounding box center [626, 497] width 592 height 20
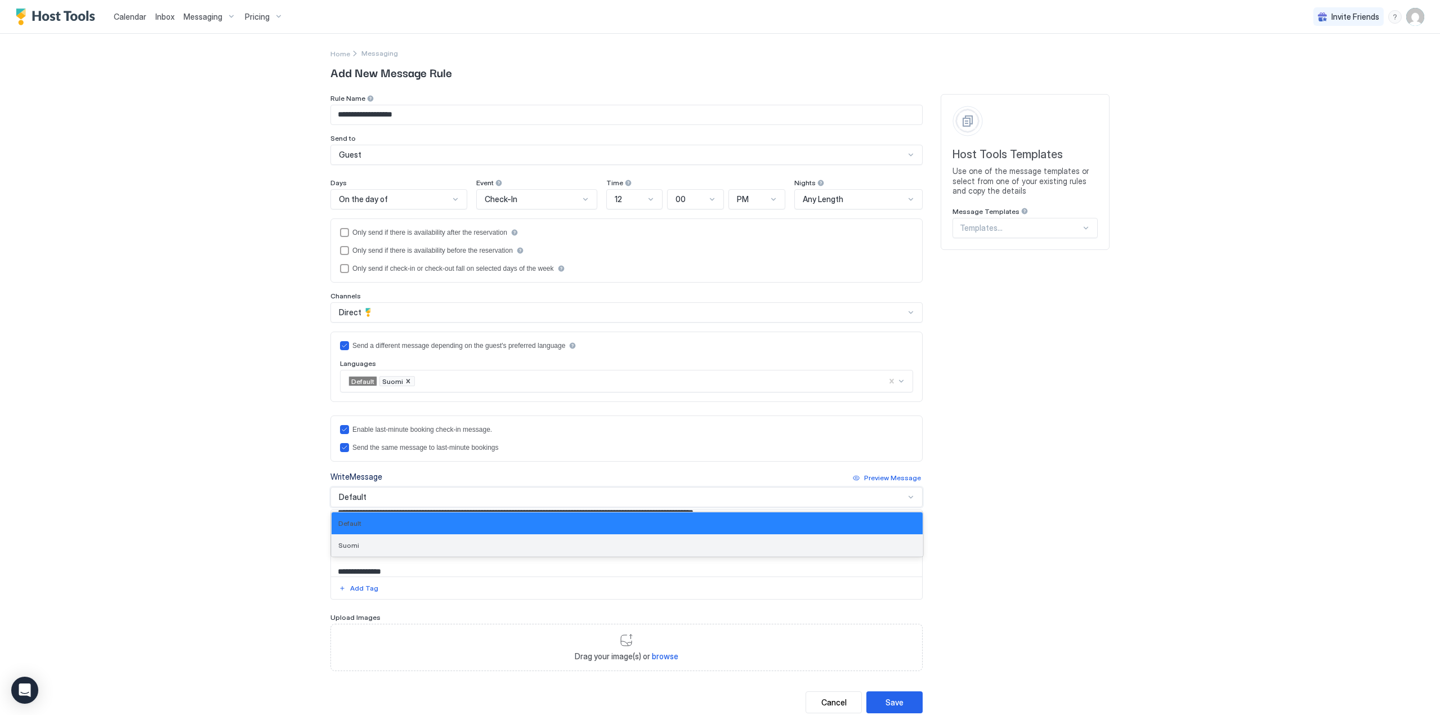
click at [397, 546] on div "Suomi" at bounding box center [626, 545] width 577 height 8
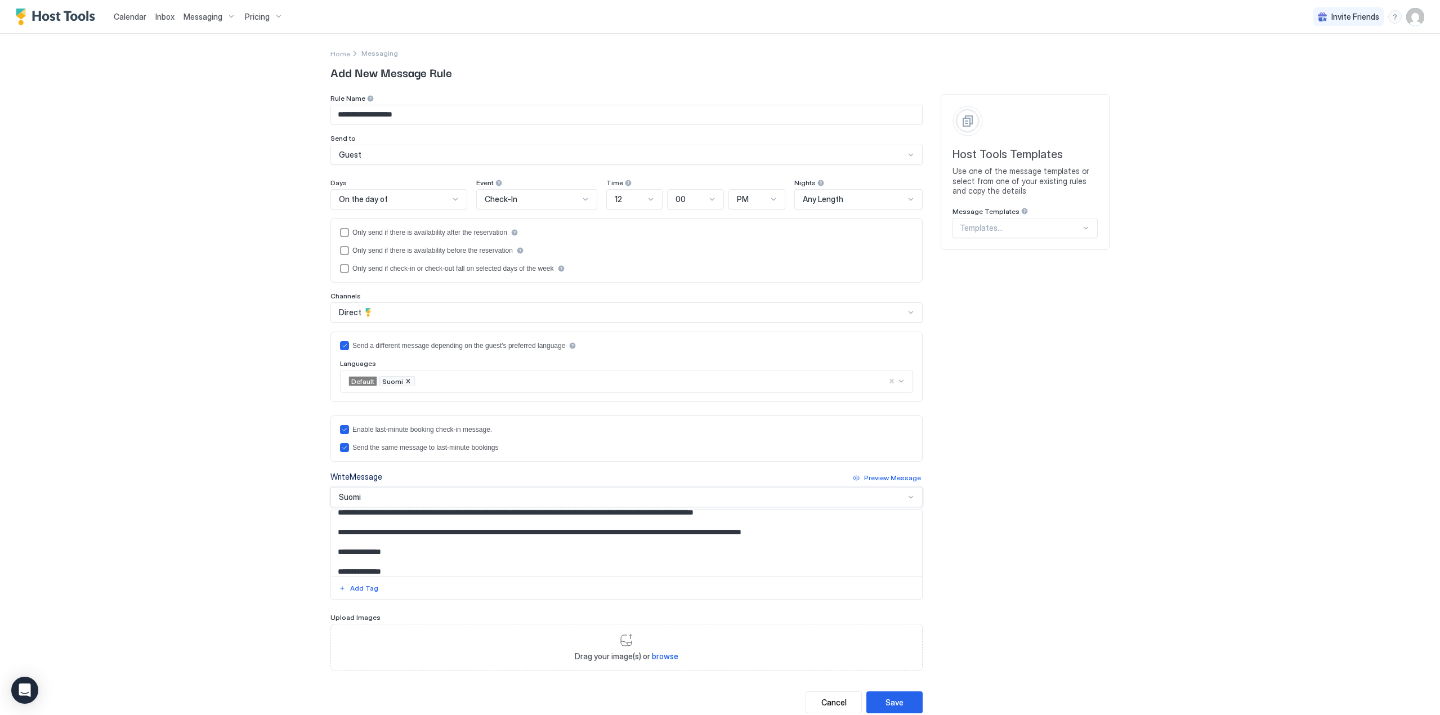
scroll to position [0, 0]
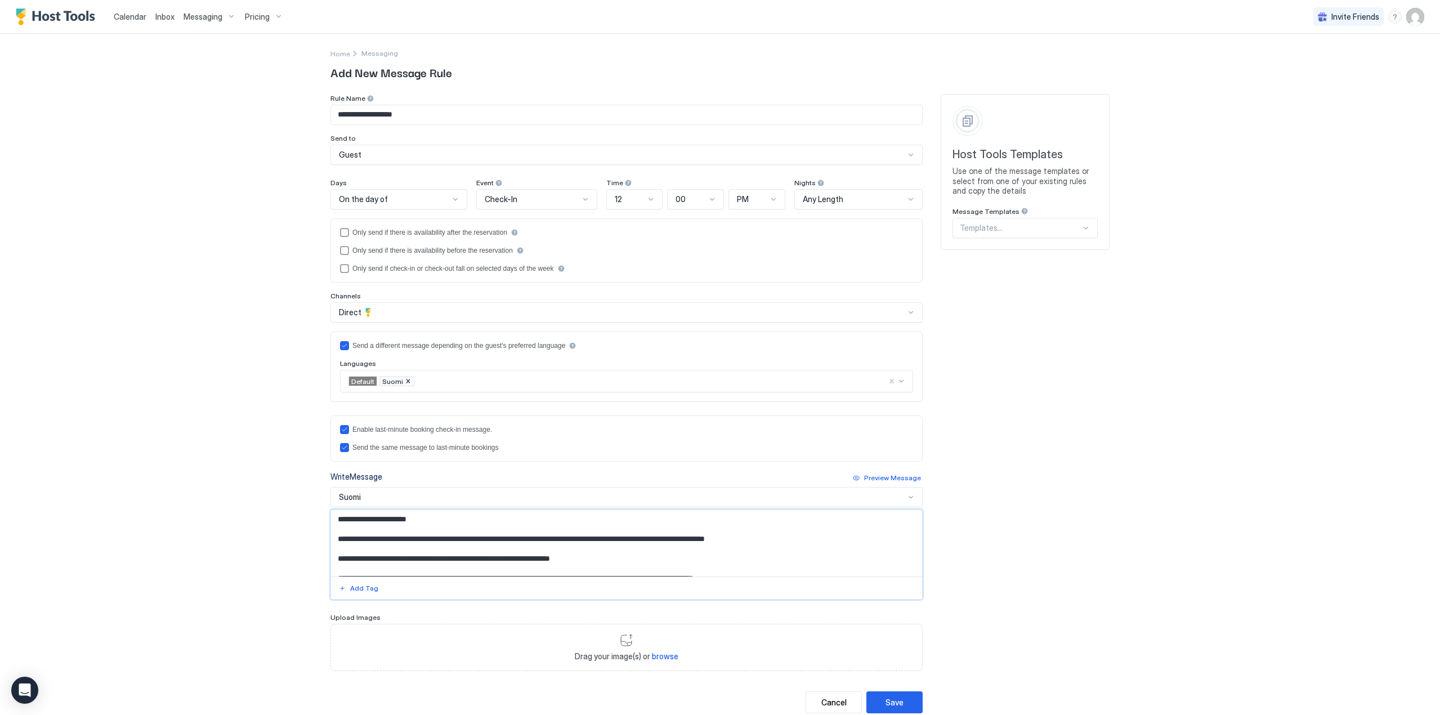
click at [472, 539] on textarea "**********" at bounding box center [626, 543] width 591 height 66
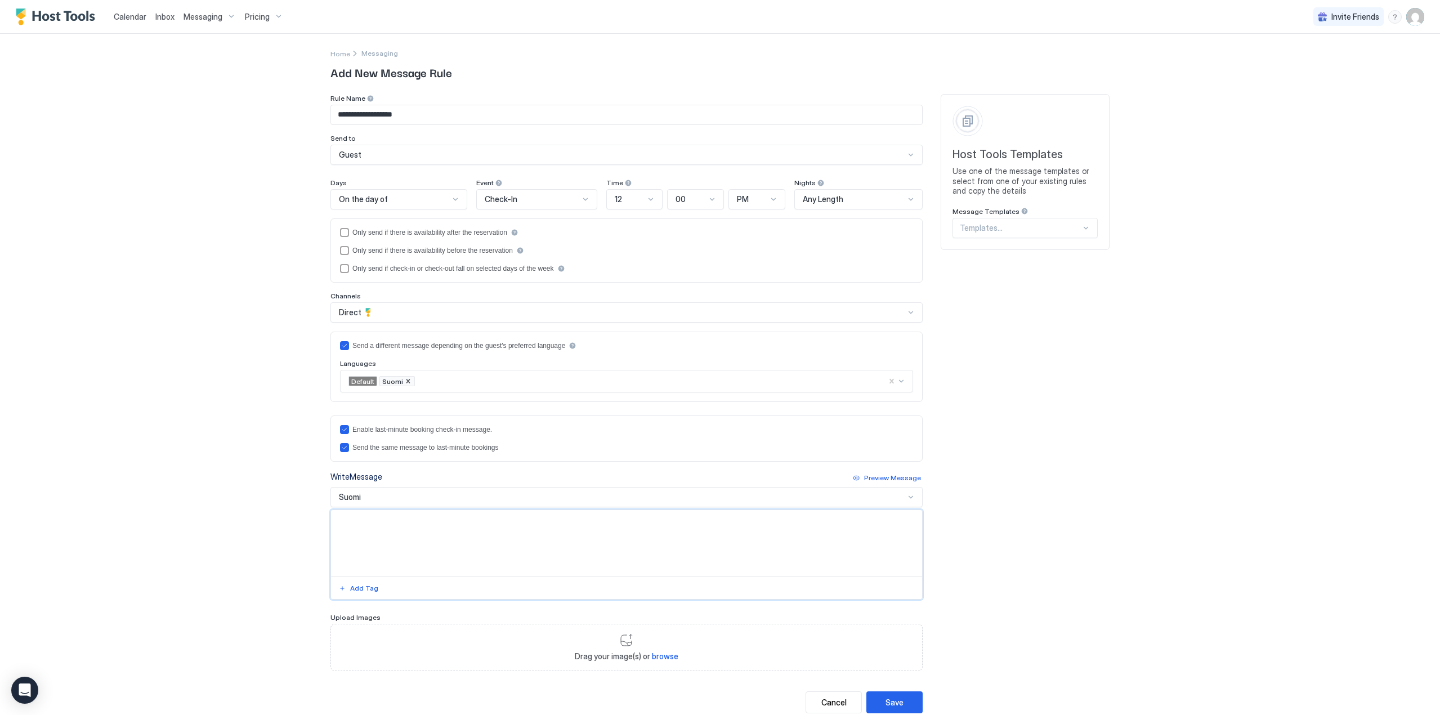
paste textarea "**********"
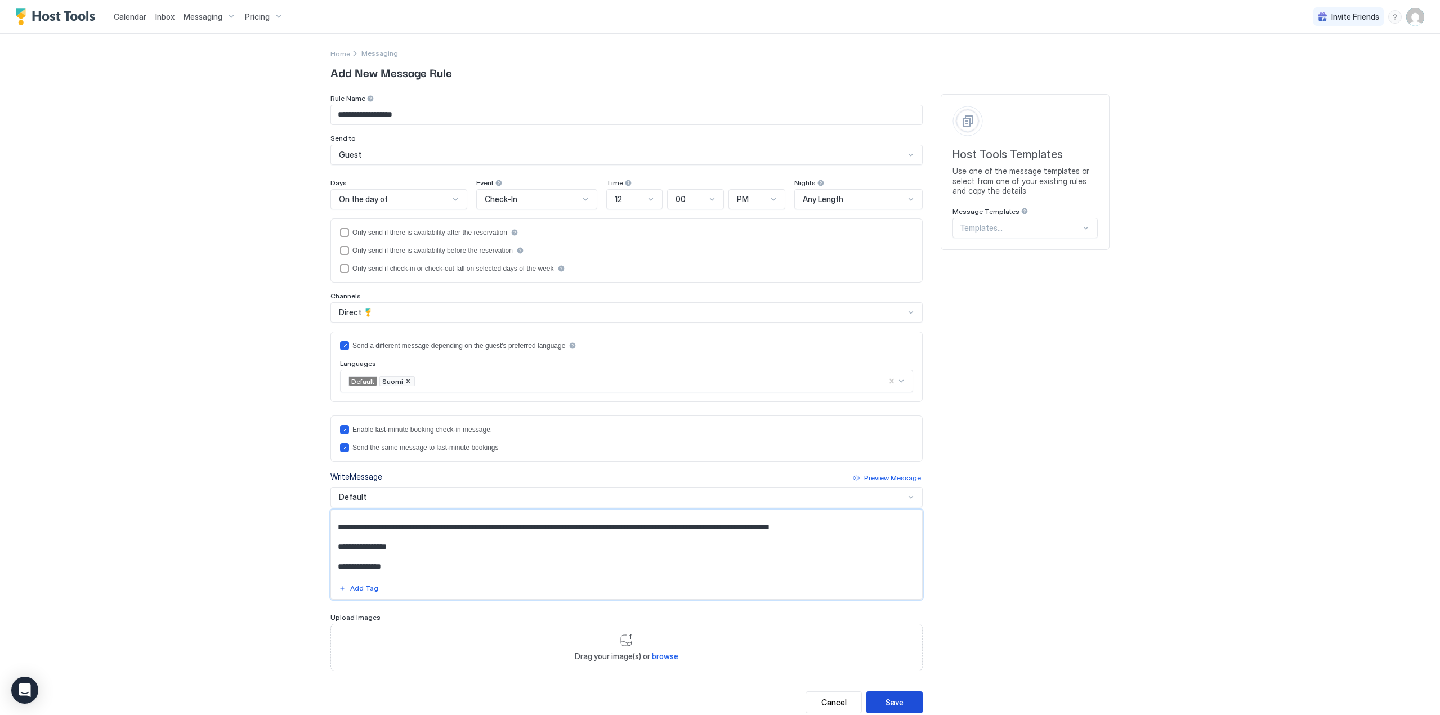
type textarea "**********"
click at [897, 706] on div "Save" at bounding box center [894, 702] width 18 height 12
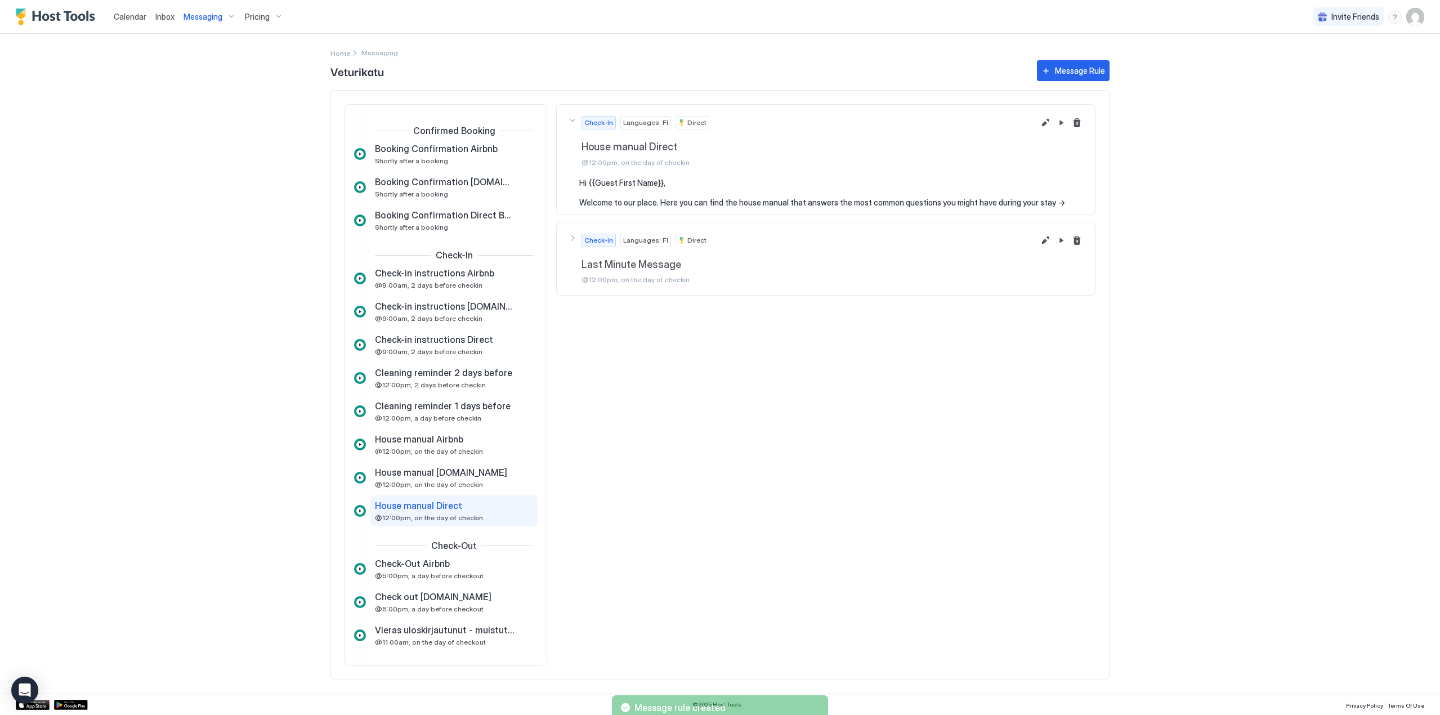
scroll to position [53, 0]
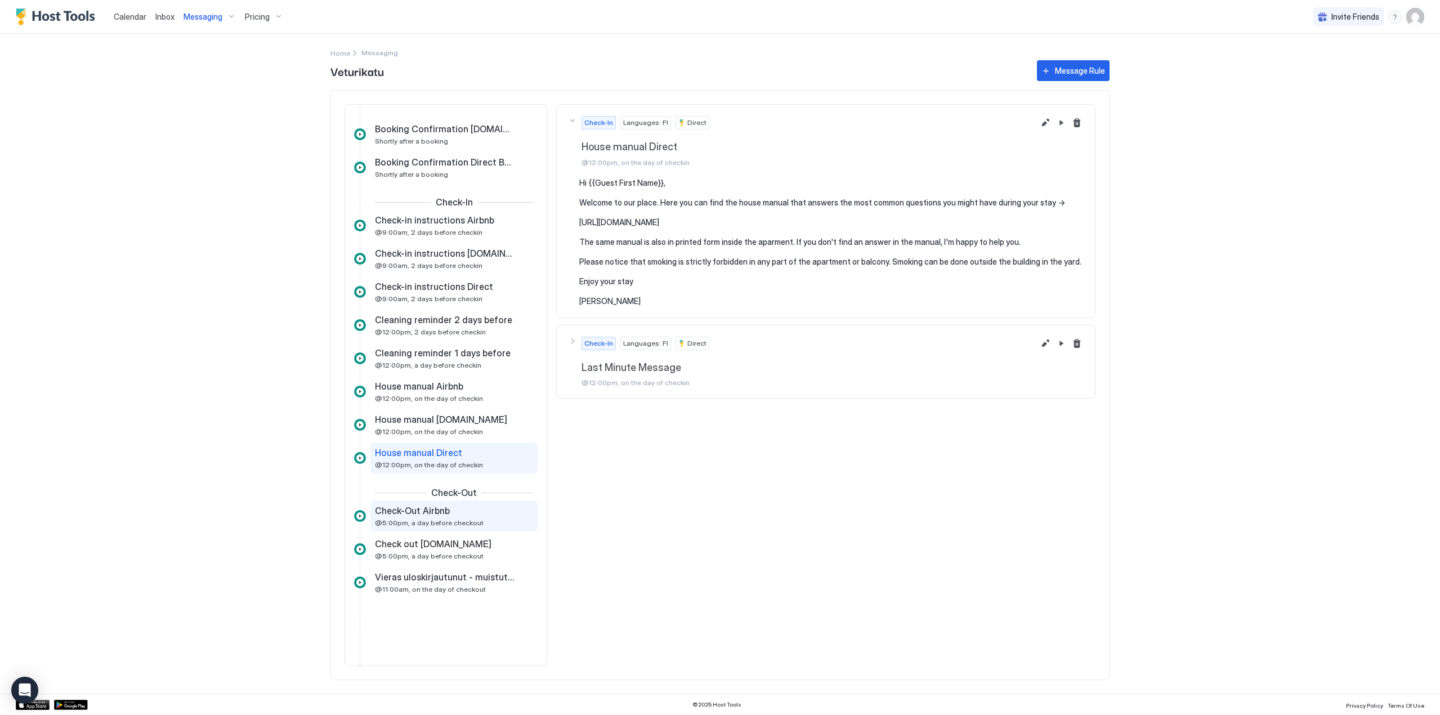
click at [437, 518] on div "Check-Out Airbnb @5:00pm, a day before checkout" at bounding box center [446, 516] width 142 height 22
click at [387, 512] on span "Check-Out Airbnb" at bounding box center [412, 510] width 75 height 11
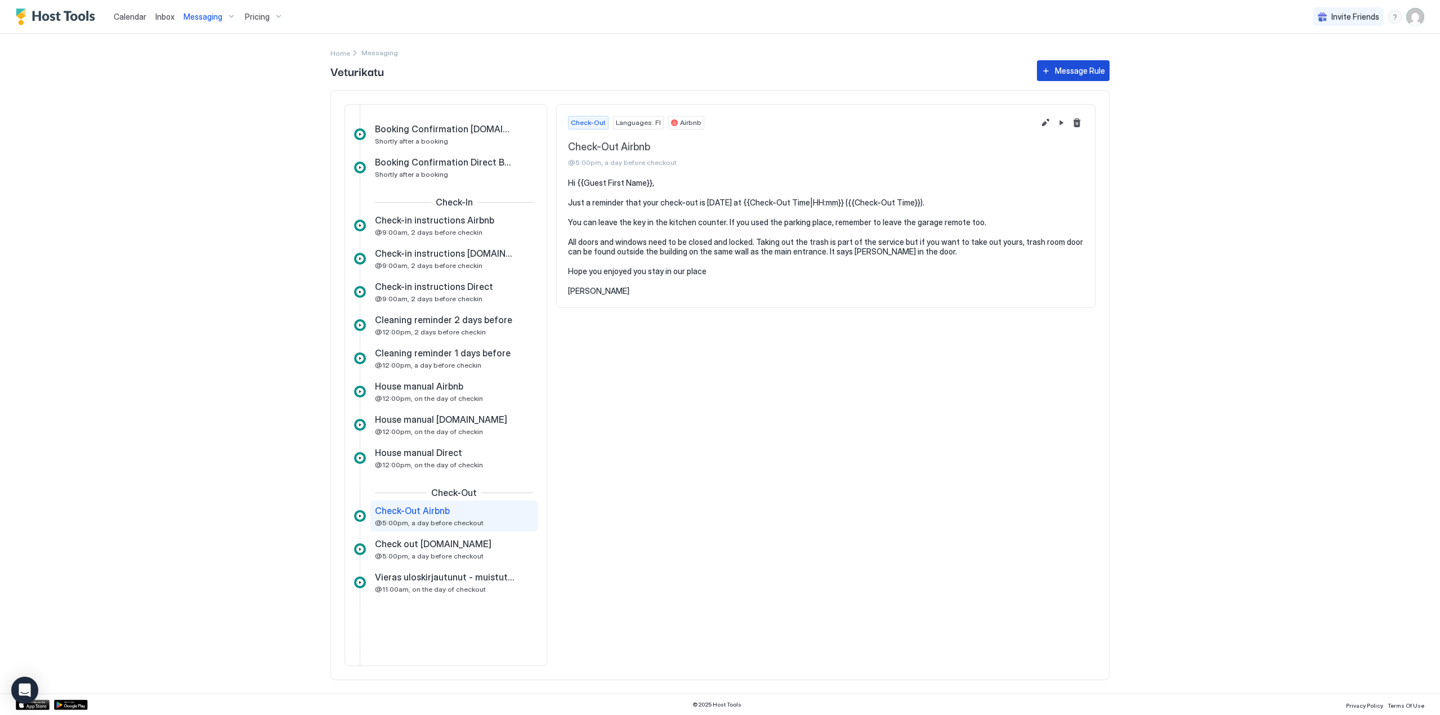
click at [1068, 68] on div "Message Rule" at bounding box center [1080, 71] width 50 height 12
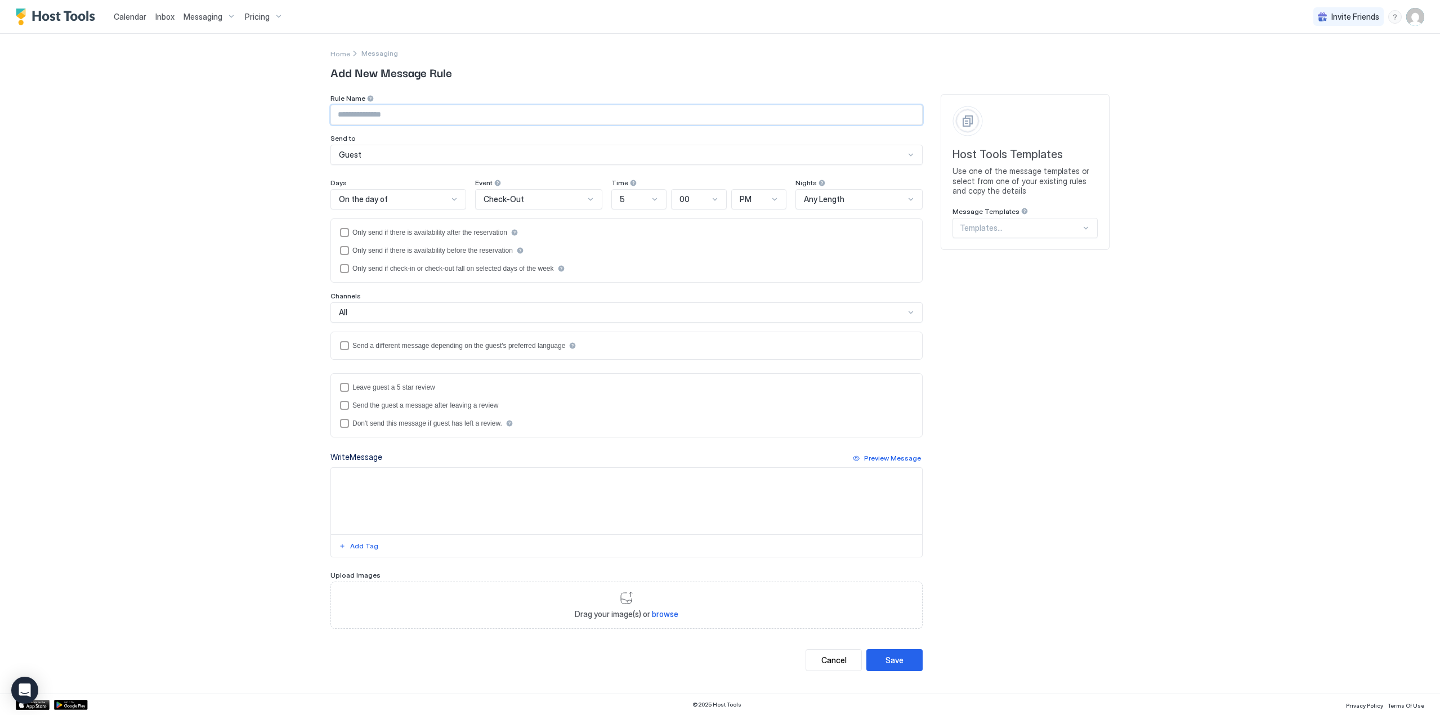
click at [369, 111] on input "Input Field" at bounding box center [626, 114] width 591 height 19
type input "**********"
click at [378, 203] on span "On the day of" at bounding box center [363, 199] width 49 height 10
click at [374, 325] on span "1 Day Before" at bounding box center [358, 325] width 40 height 8
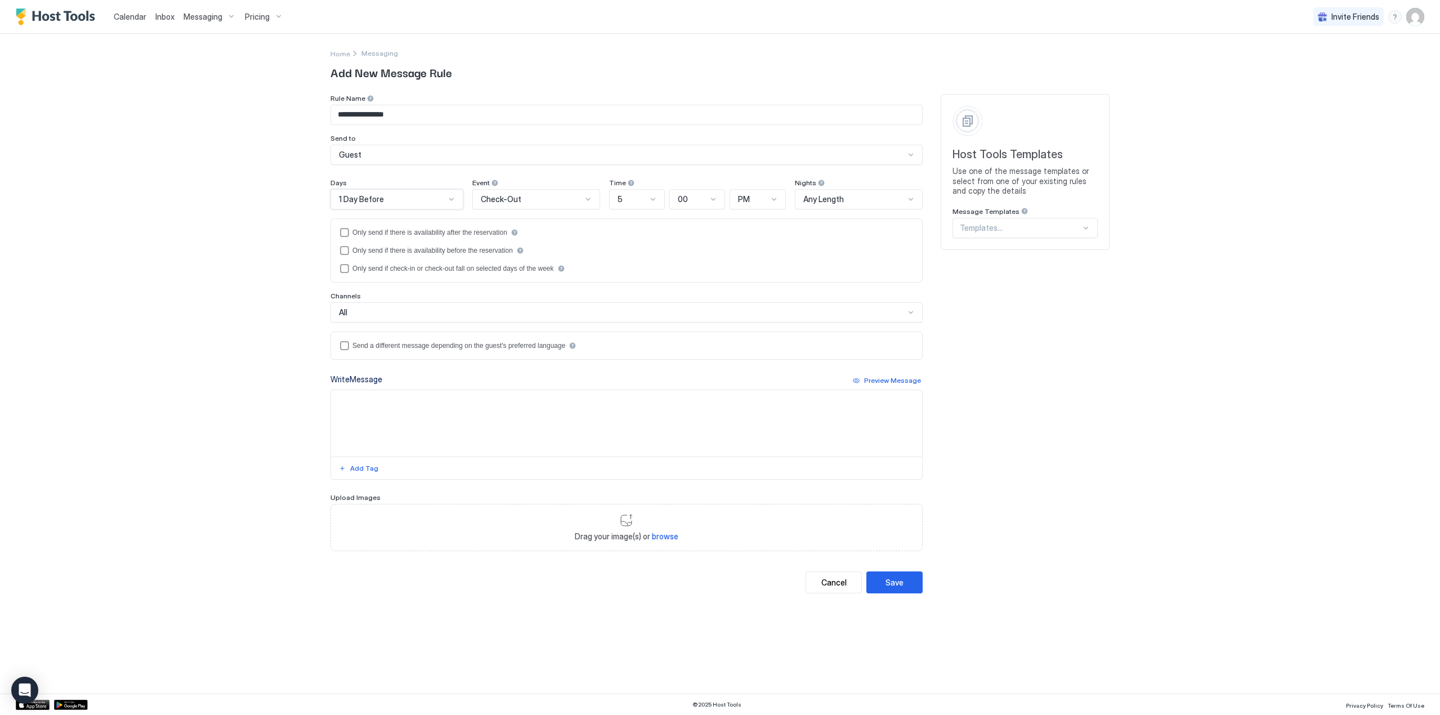
click at [380, 322] on div "All" at bounding box center [626, 312] width 592 height 20
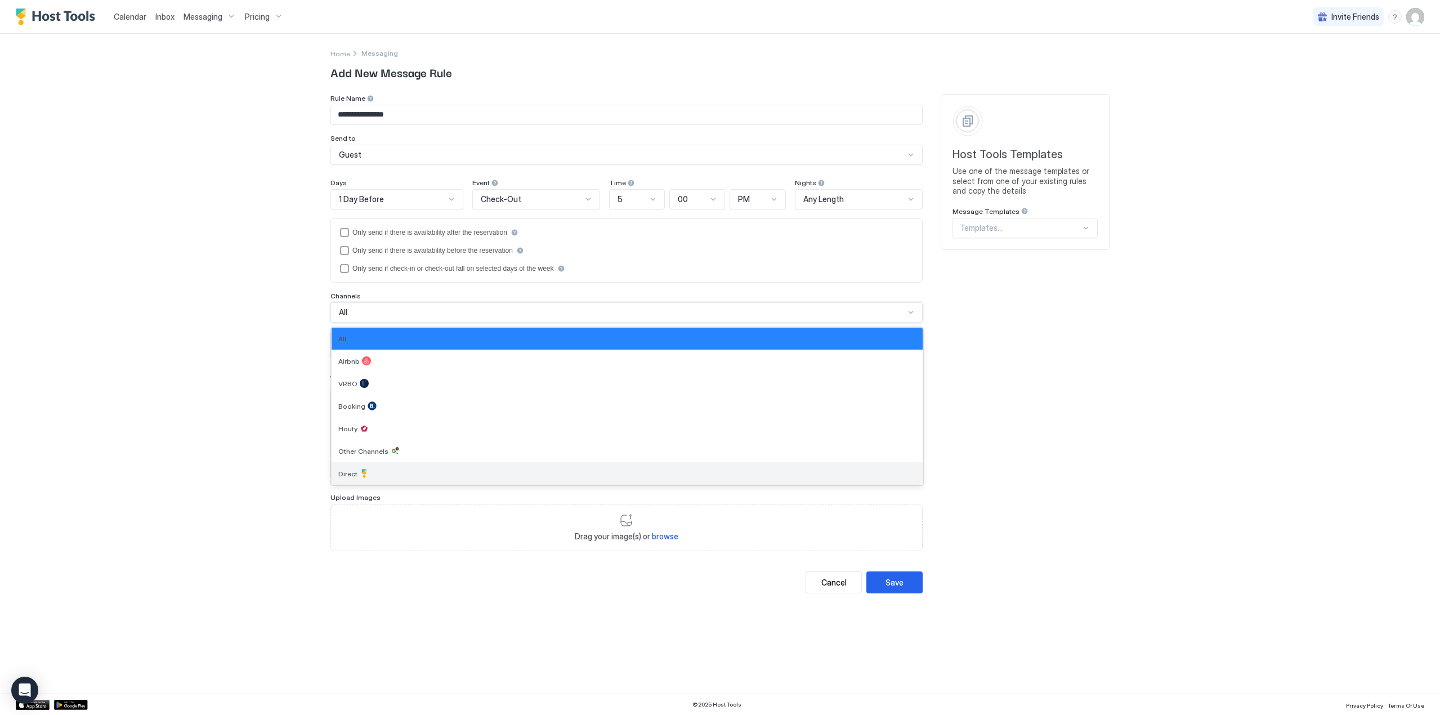
click at [375, 481] on div "Direct" at bounding box center [626, 473] width 591 height 23
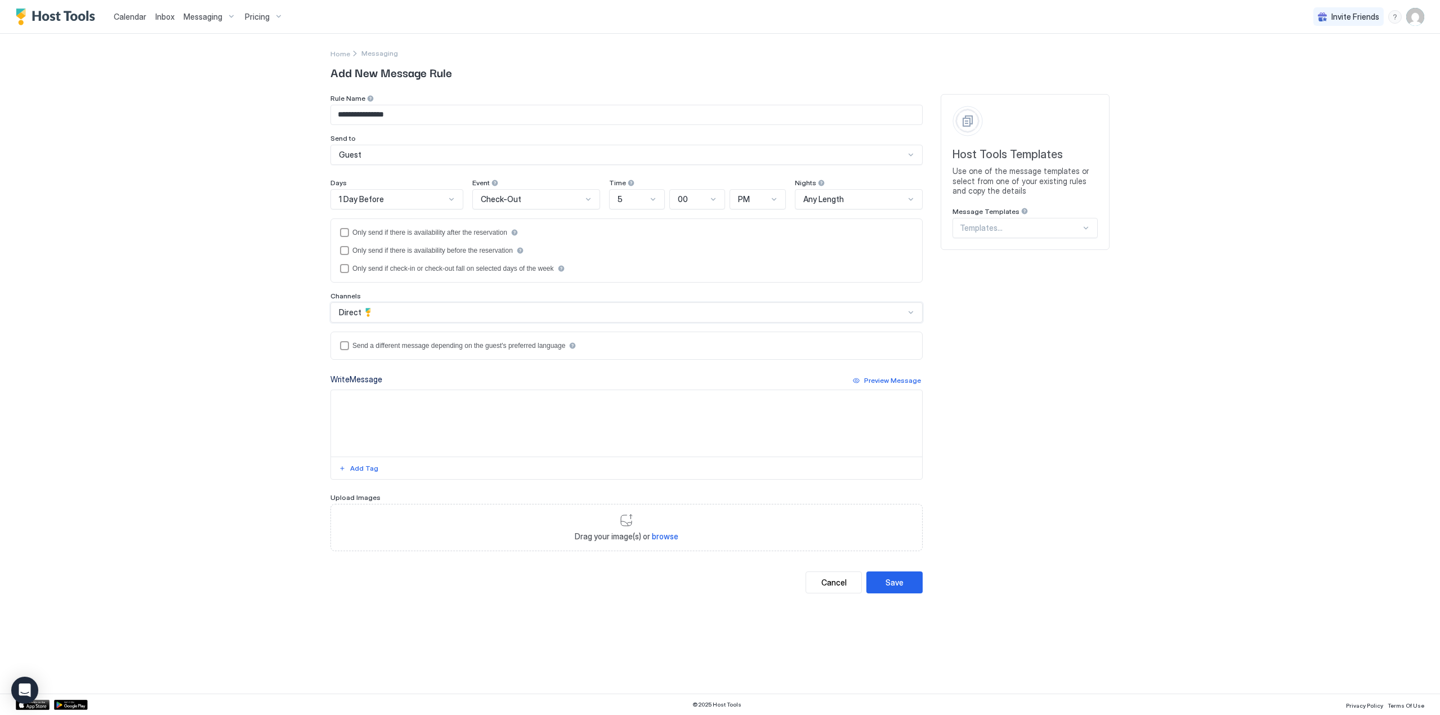
click at [346, 347] on div "languagesEnabled" at bounding box center [344, 345] width 9 height 9
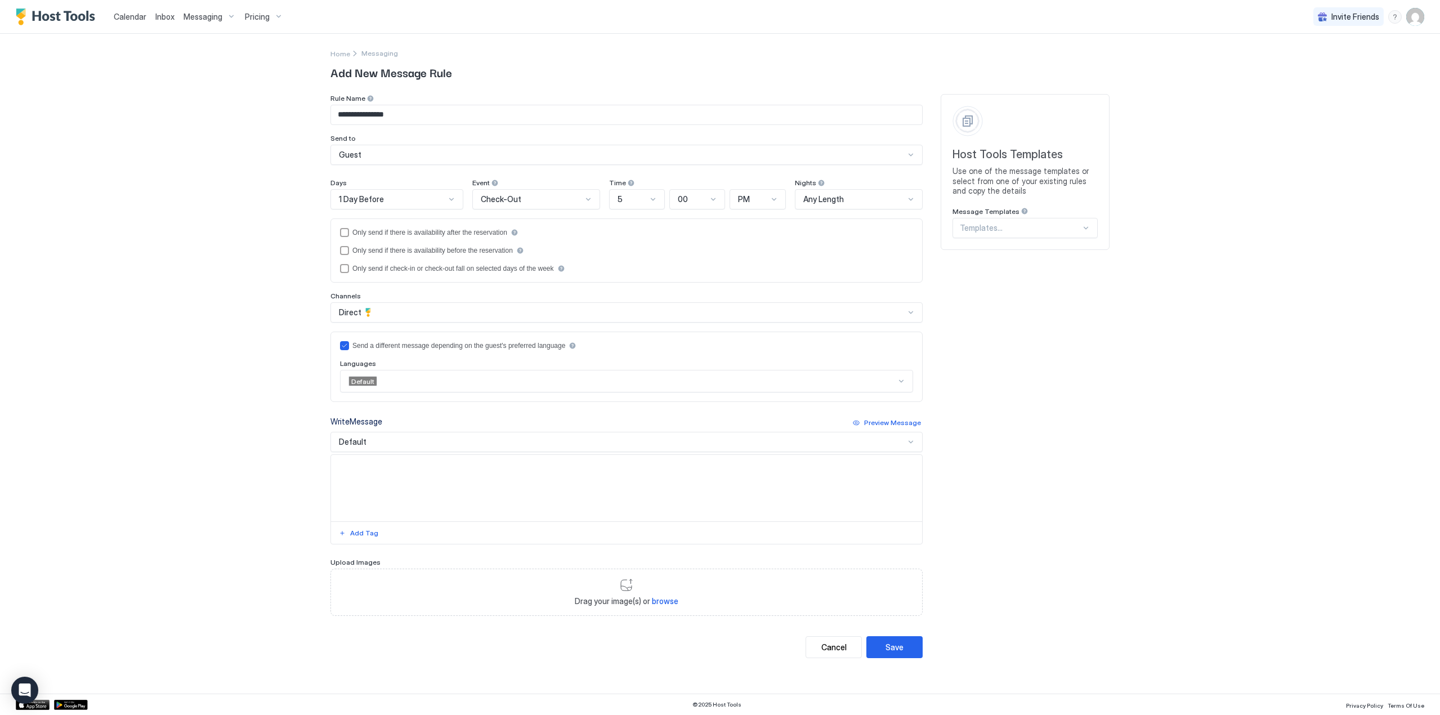
drag, startPoint x: 415, startPoint y: 380, endPoint x: 424, endPoint y: 393, distance: 15.5
click at [416, 380] on div at bounding box center [637, 381] width 518 height 10
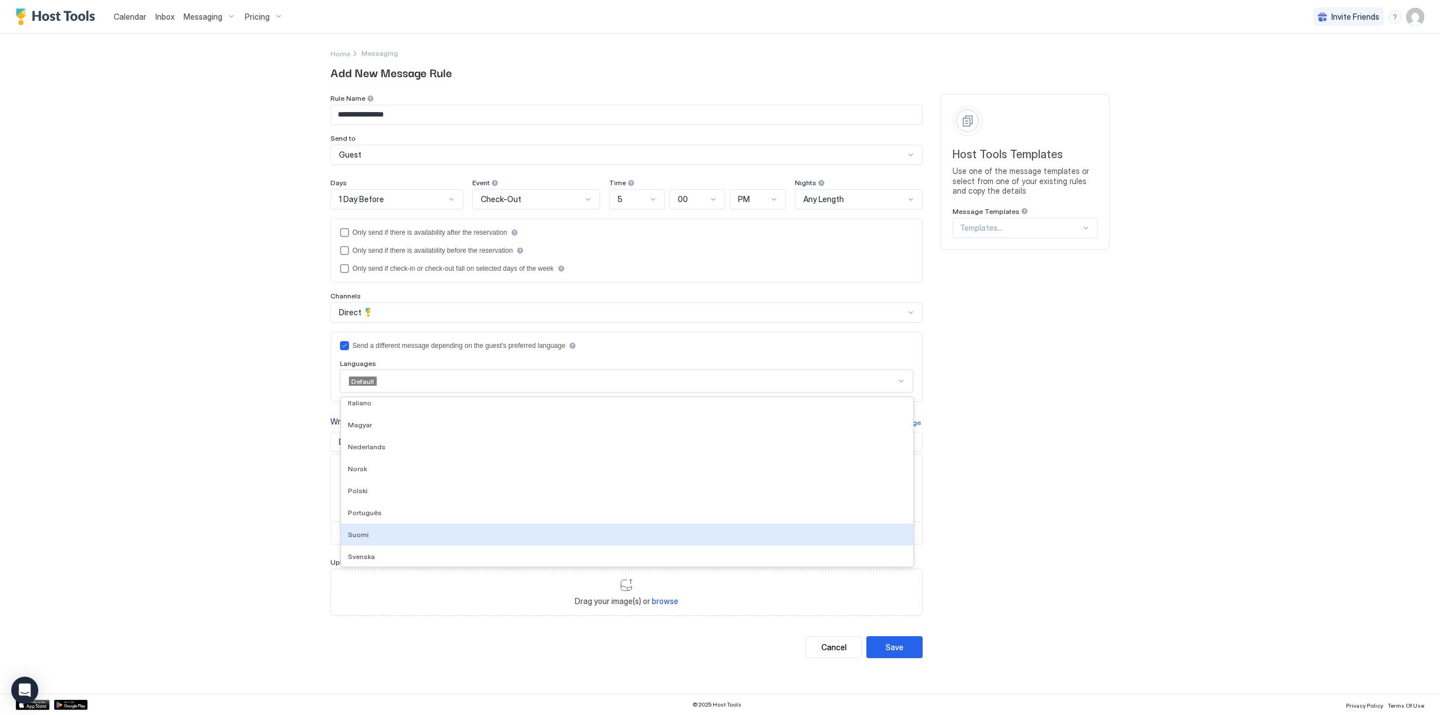
click at [383, 532] on div "Suomi" at bounding box center [627, 534] width 558 height 8
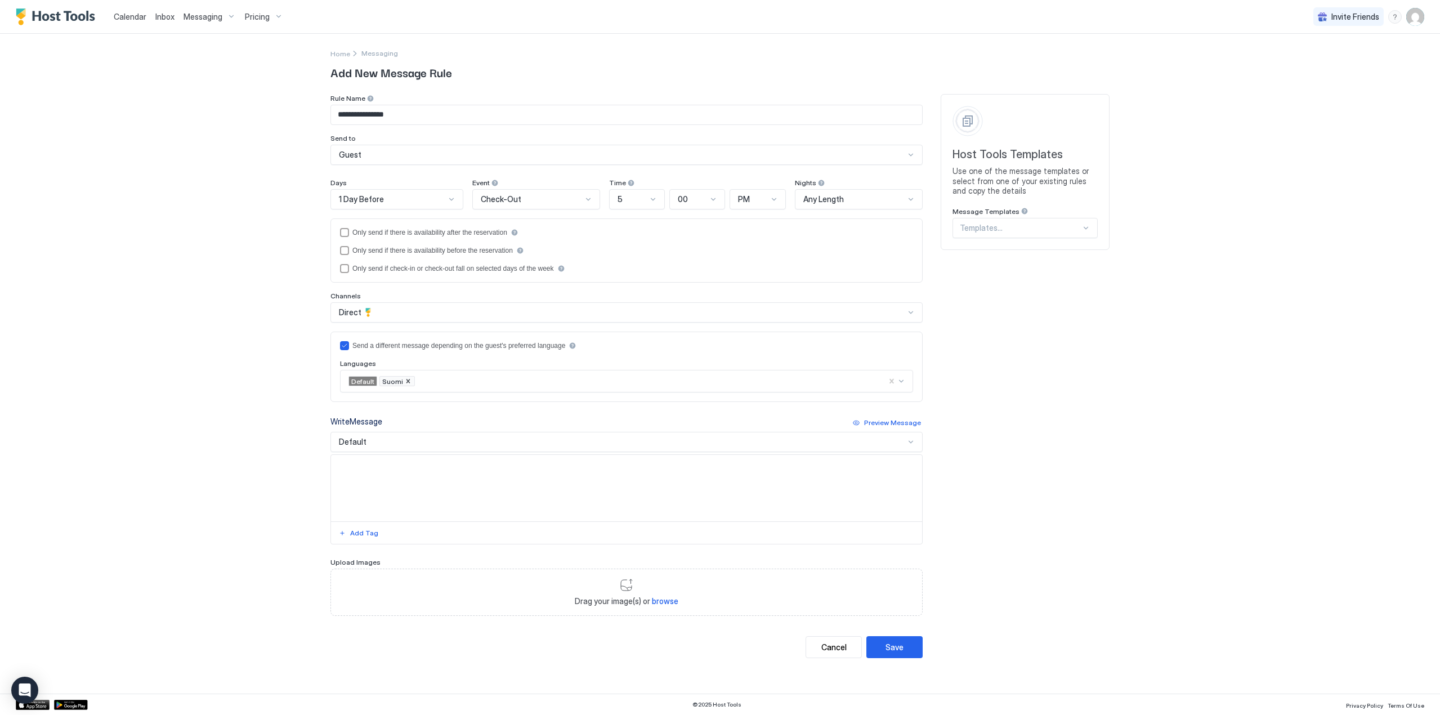
click at [392, 486] on textarea "Input Field" at bounding box center [626, 488] width 591 height 66
paste textarea "**********"
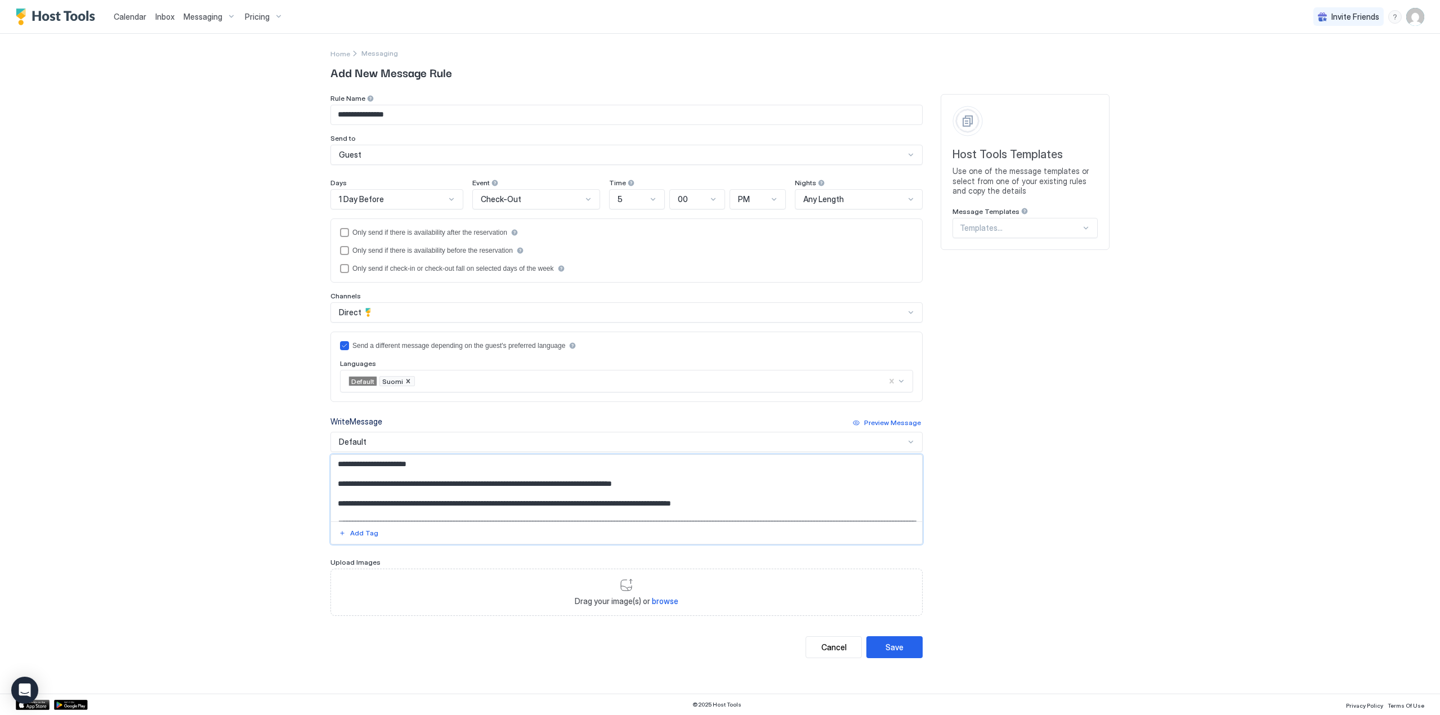
scroll to position [56, 0]
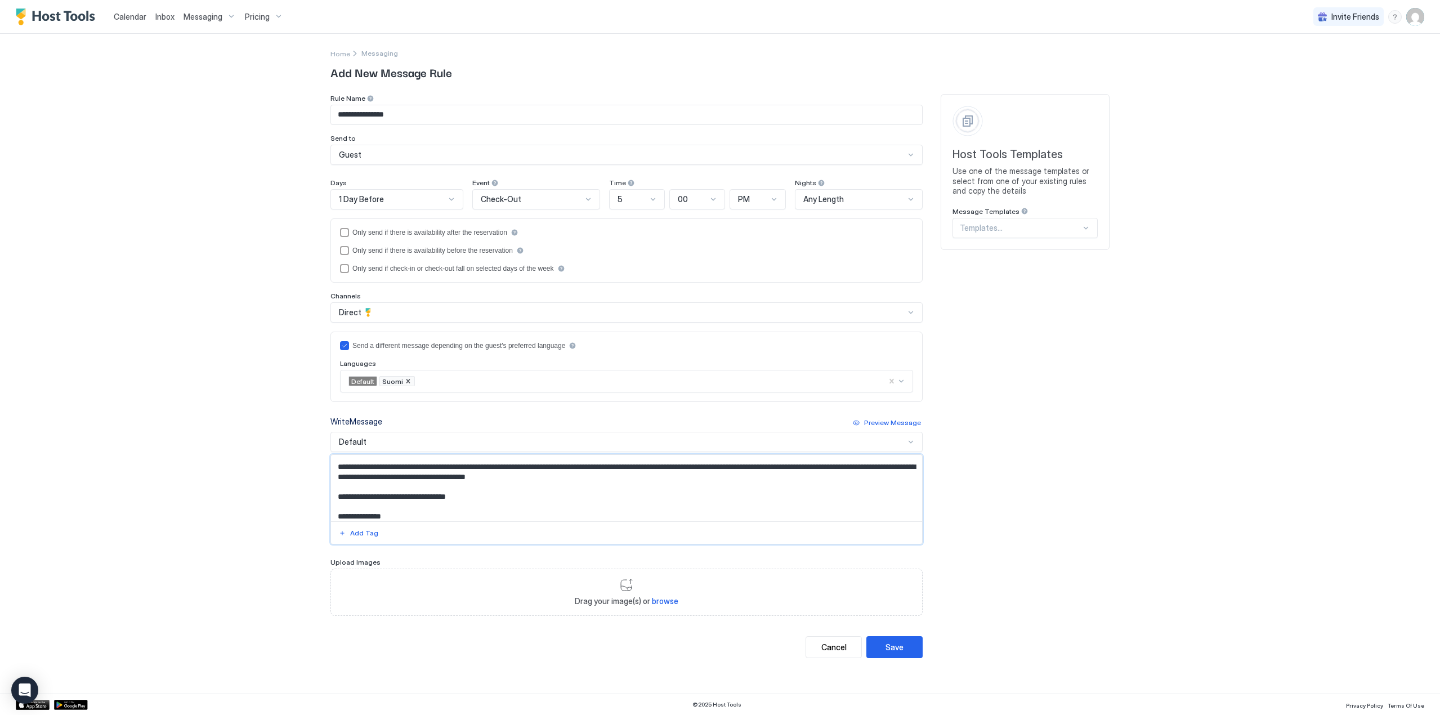
type textarea "**********"
click at [388, 441] on div "Default" at bounding box center [622, 442] width 566 height 10
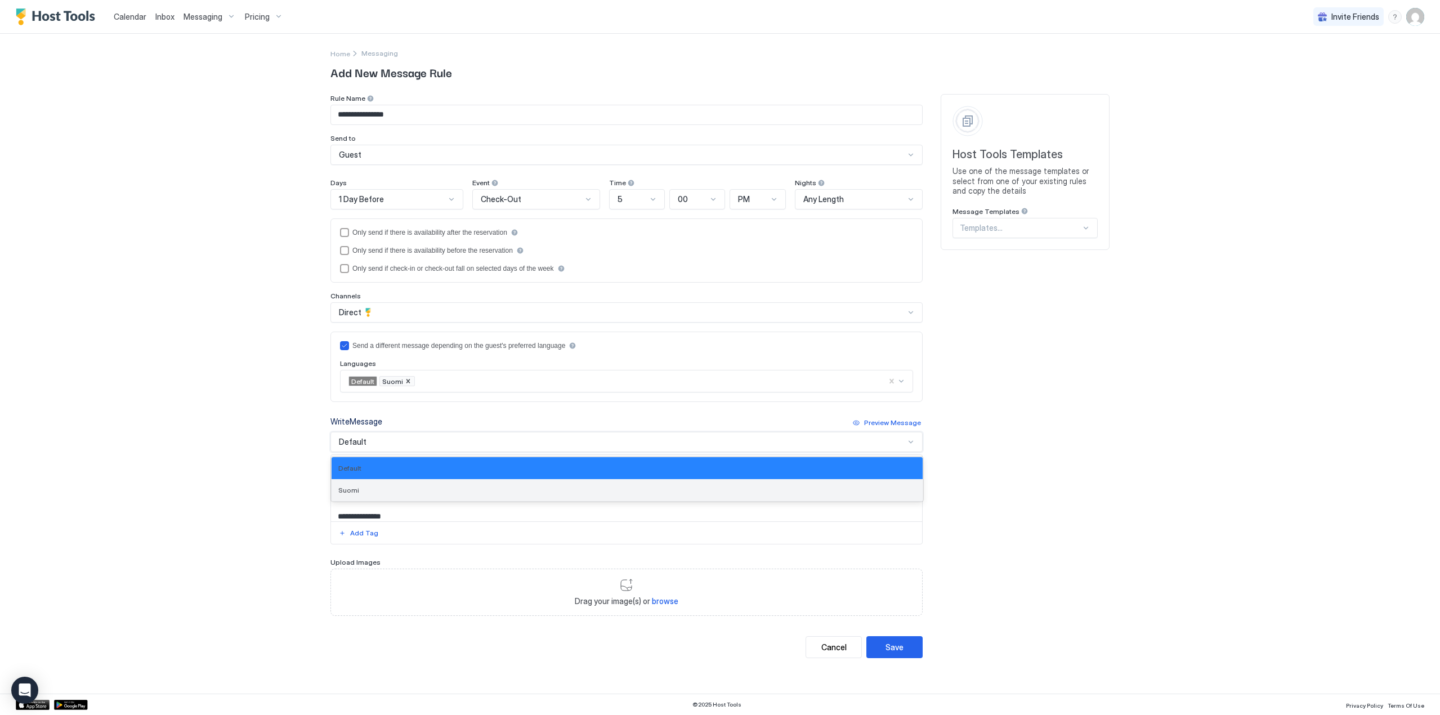
click at [402, 492] on div "Suomi" at bounding box center [626, 490] width 577 height 8
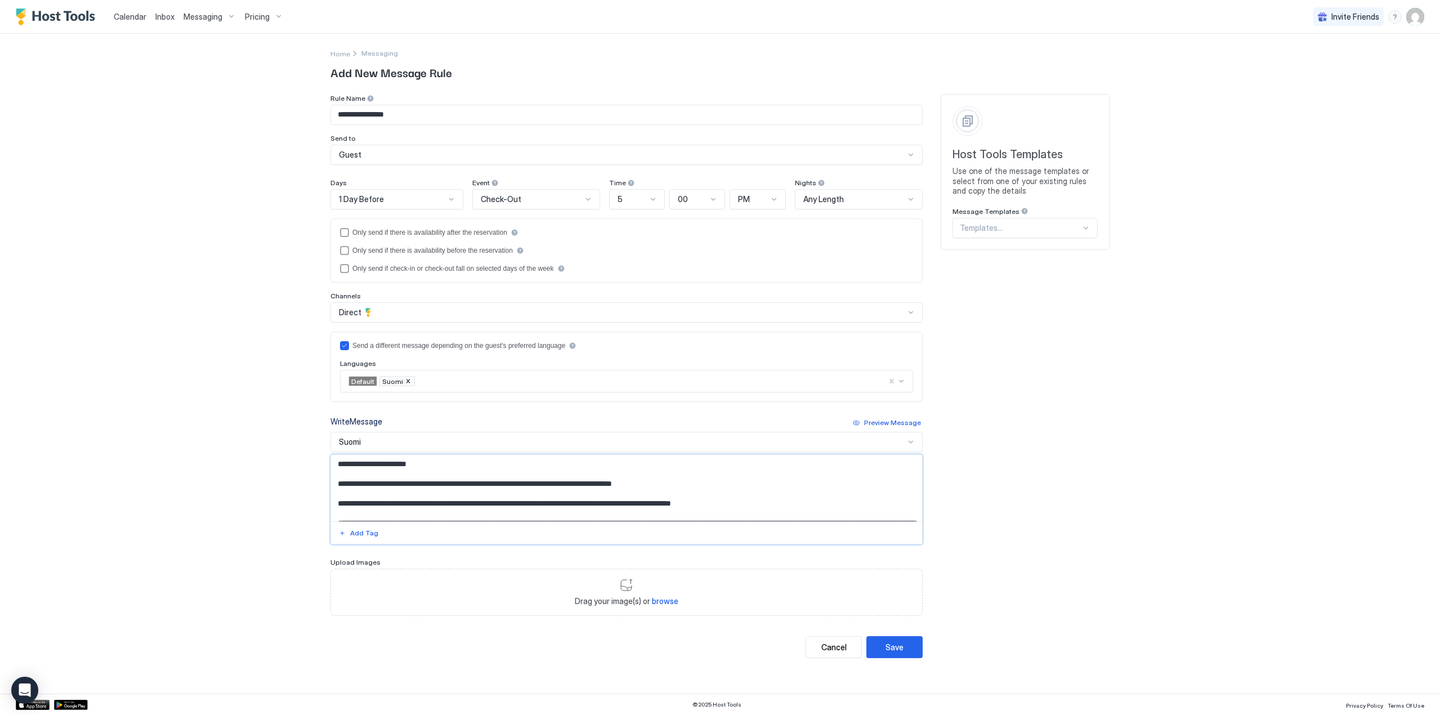
click at [487, 507] on textarea "**********" at bounding box center [626, 488] width 591 height 66
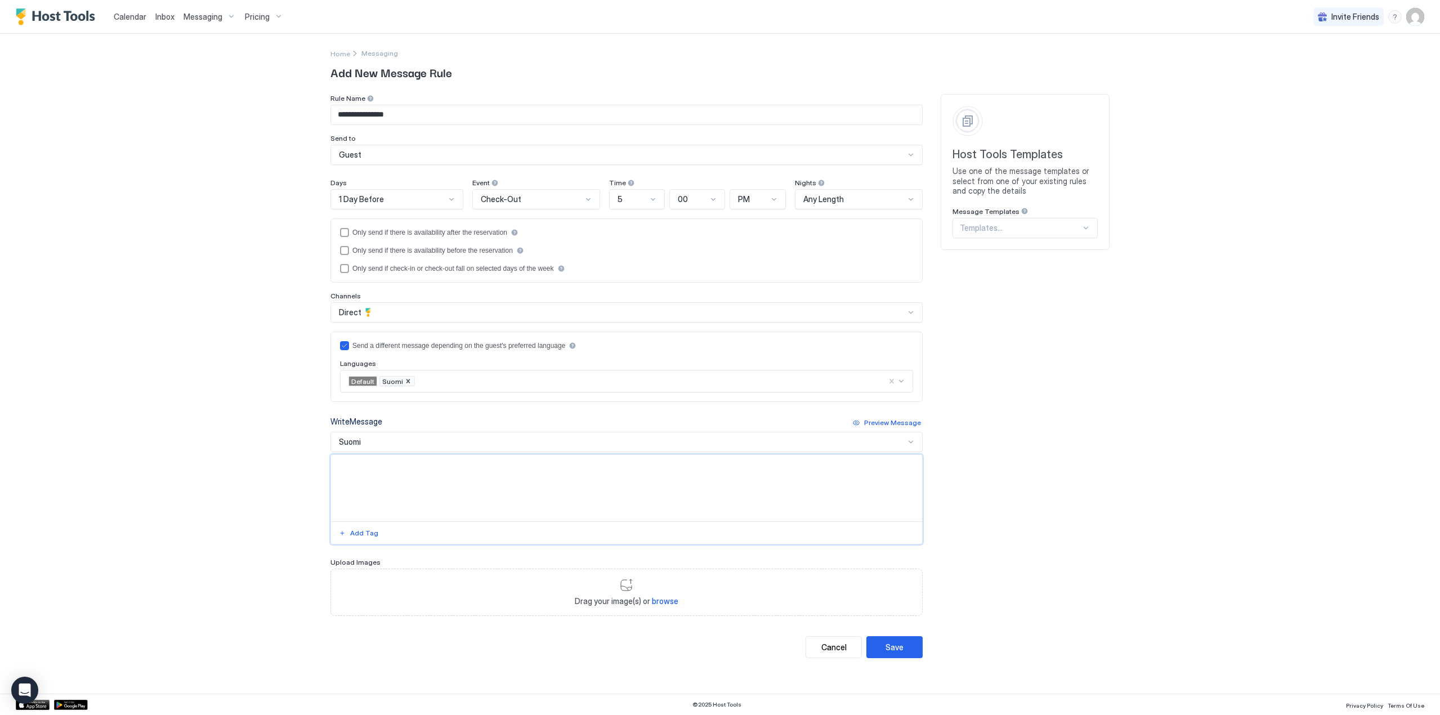
paste textarea "**********"
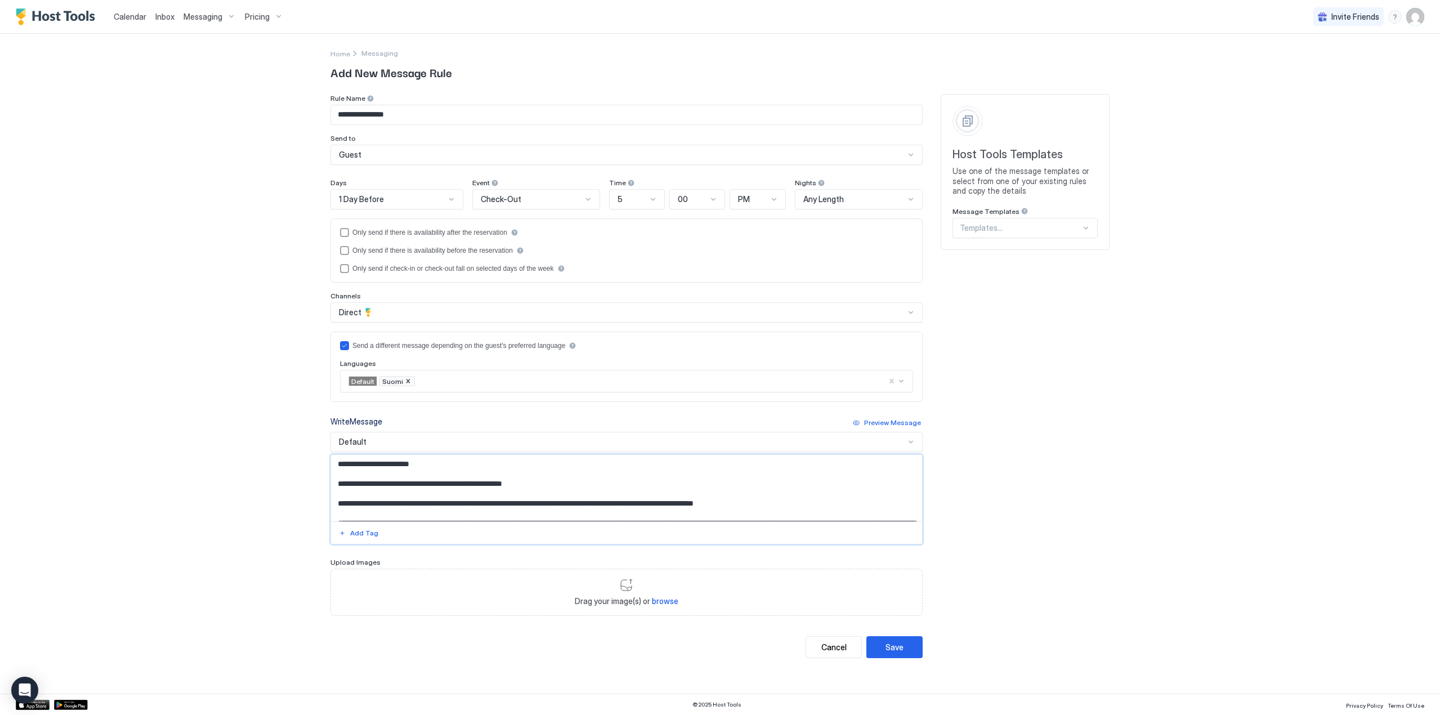
scroll to position [56, 0]
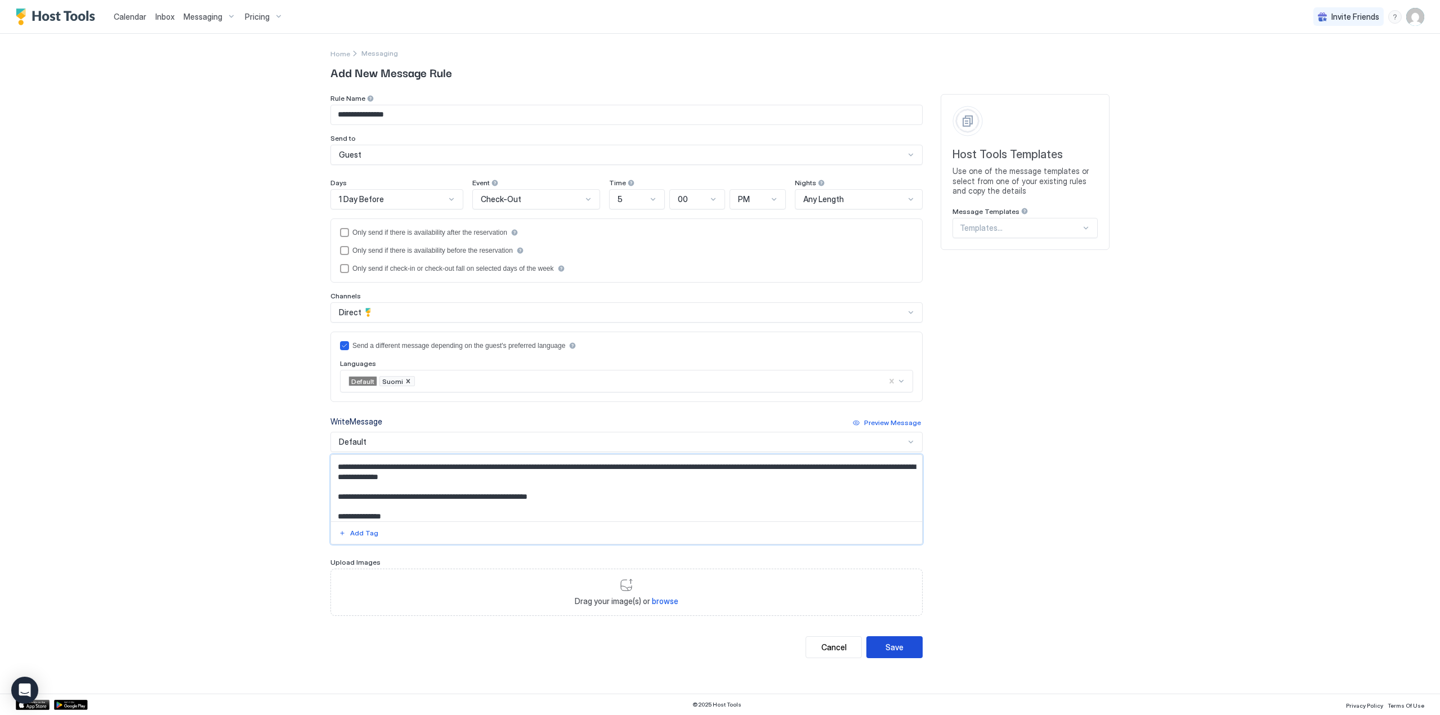
type textarea "**********"
click at [913, 649] on button "Save" at bounding box center [894, 647] width 56 height 22
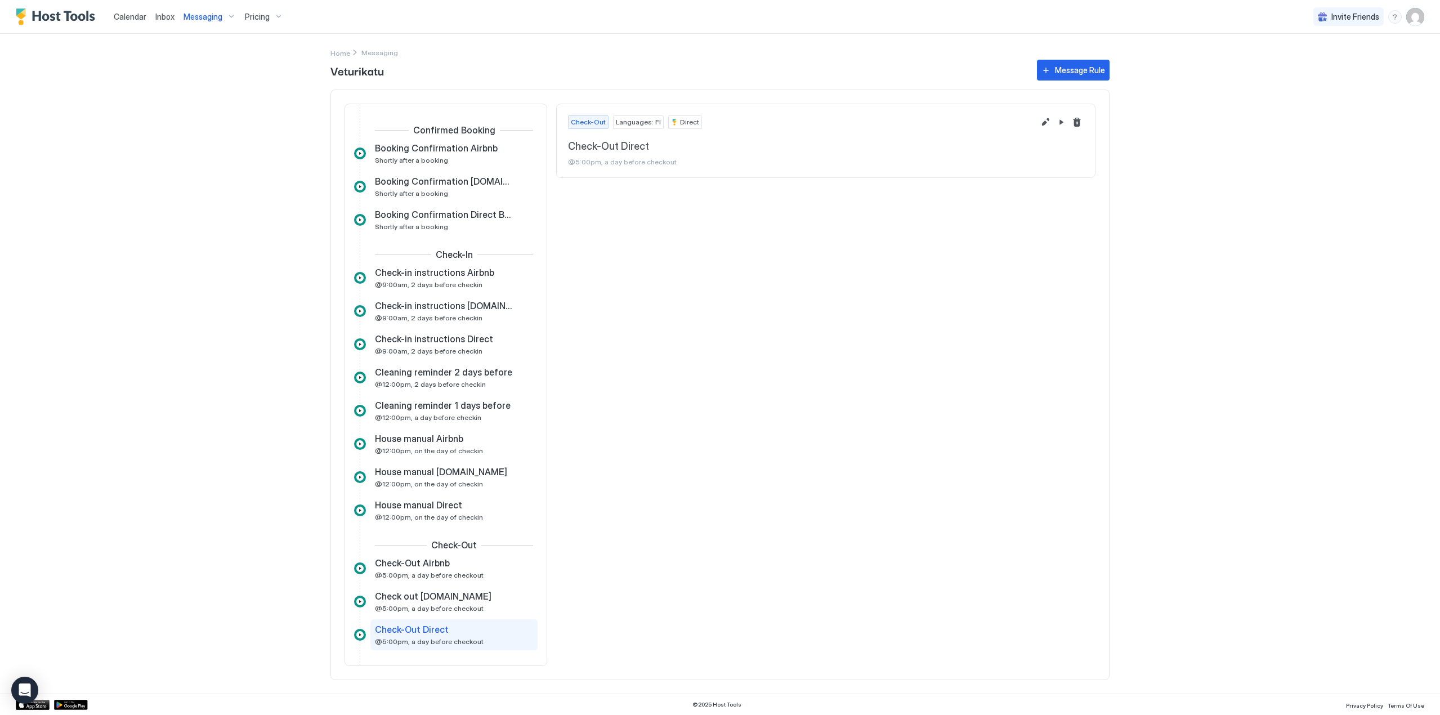
scroll to position [86, 0]
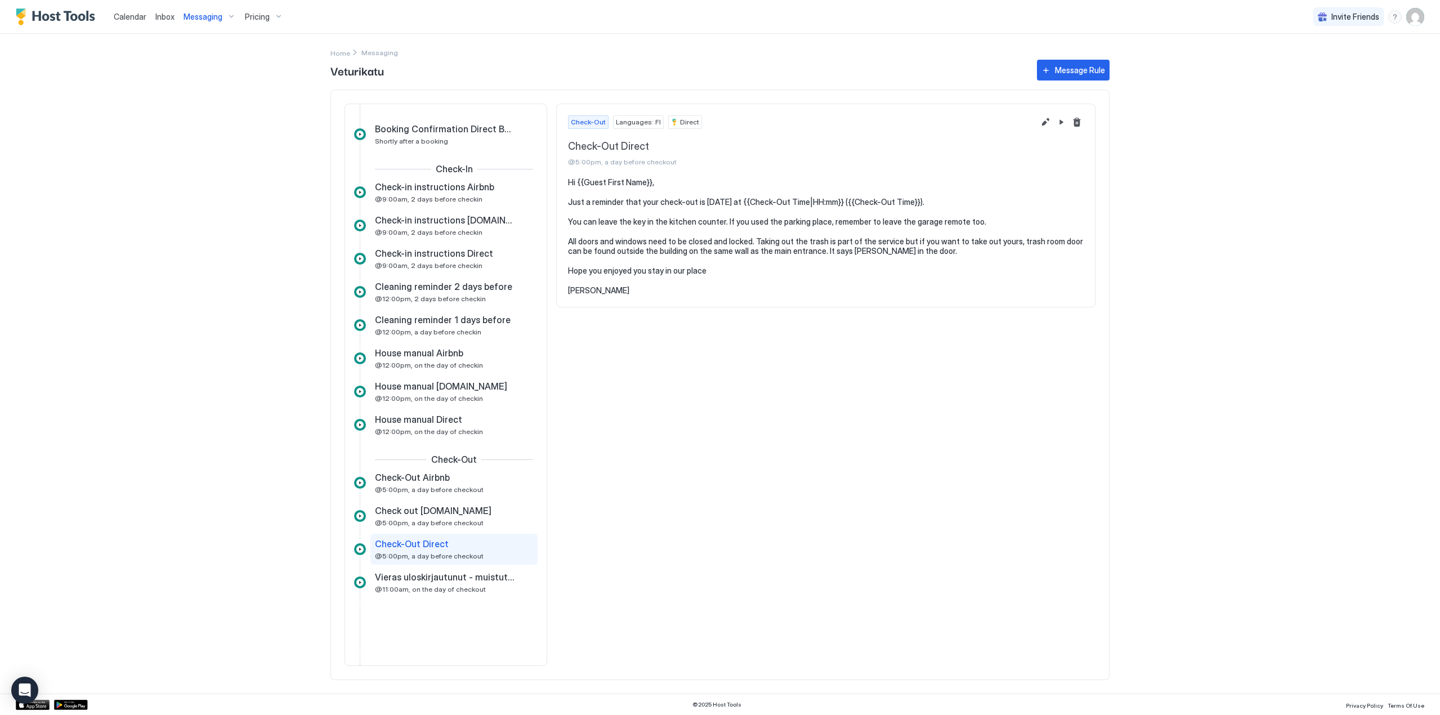
click at [206, 14] on span "Messaging" at bounding box center [202, 17] width 39 height 10
click at [223, 126] on div at bounding box center [279, 127] width 150 height 7
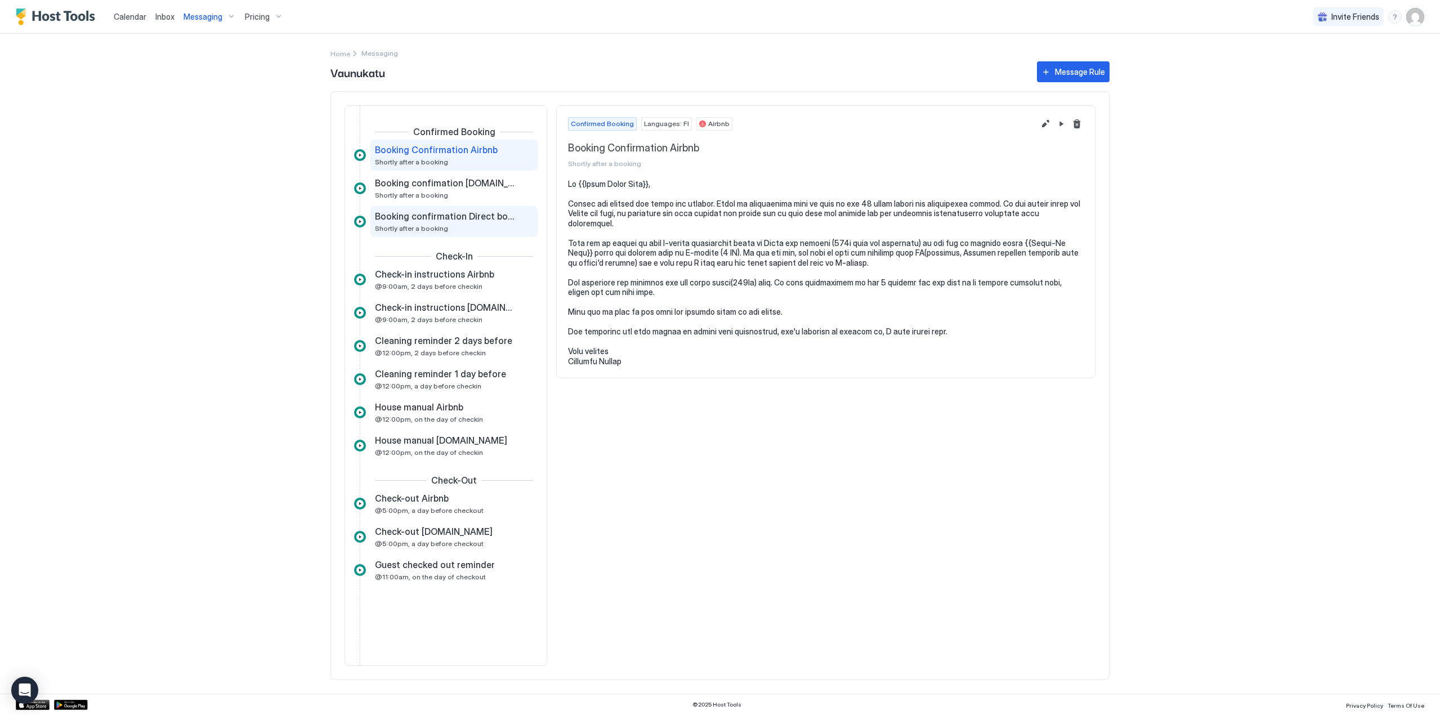
click at [471, 213] on span "Booking confirmation Direct book" at bounding box center [445, 215] width 140 height 11
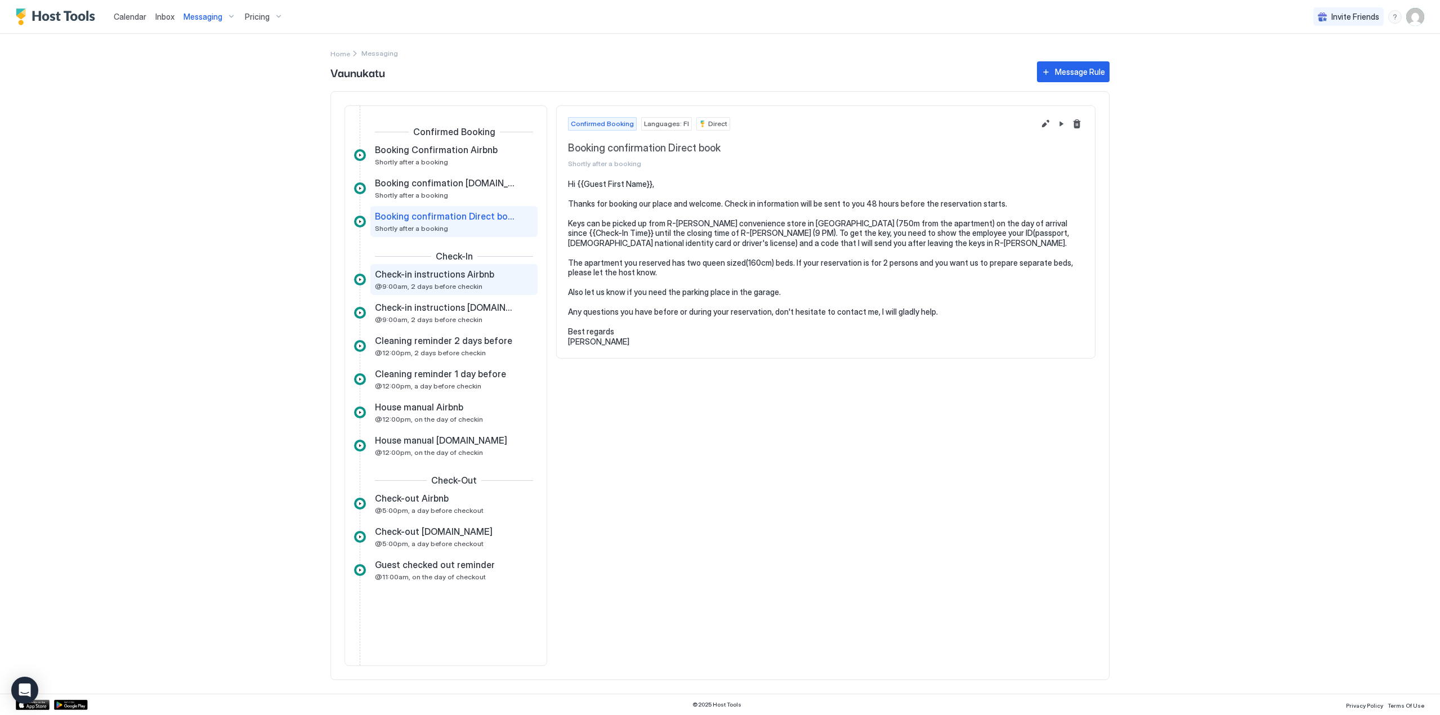
click at [421, 275] on span "Check-in instructions Airbnb" at bounding box center [434, 273] width 119 height 11
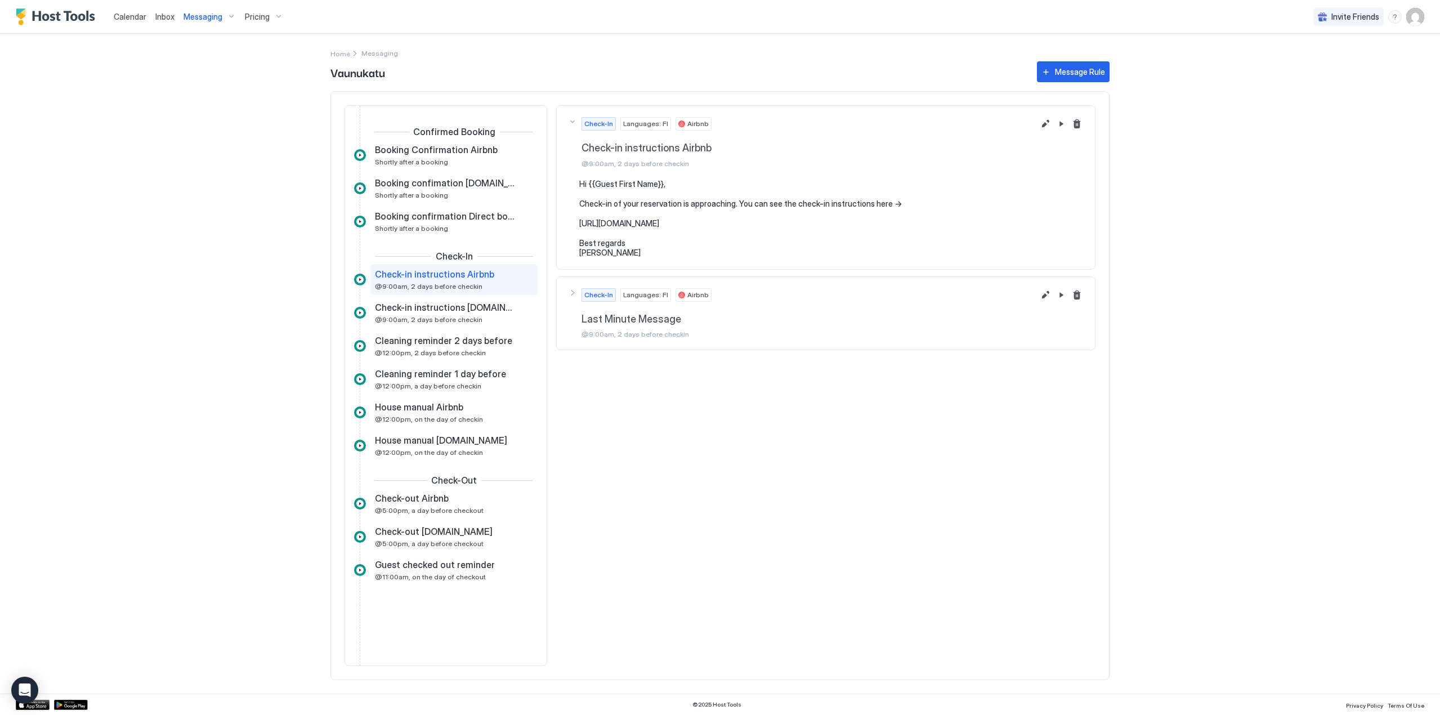
click at [434, 273] on span "Check-in instructions Airbnb" at bounding box center [434, 273] width 119 height 11
click at [1070, 71] on div "Message Rule" at bounding box center [1080, 72] width 50 height 12
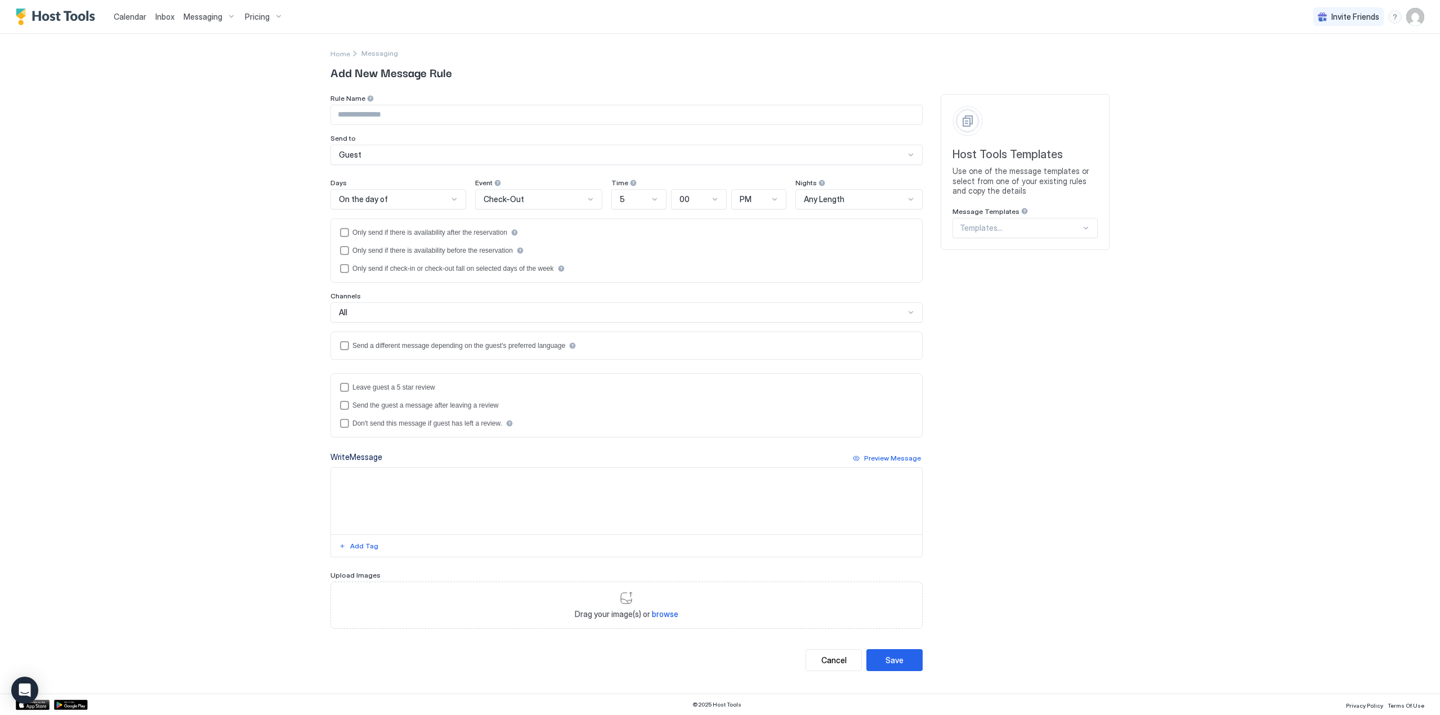
click at [393, 113] on input "Input Field" at bounding box center [626, 114] width 591 height 19
type input "**********"
click at [491, 201] on span "Check-Out" at bounding box center [503, 199] width 41 height 10
click at [507, 232] on div "Check-In" at bounding box center [539, 225] width 126 height 22
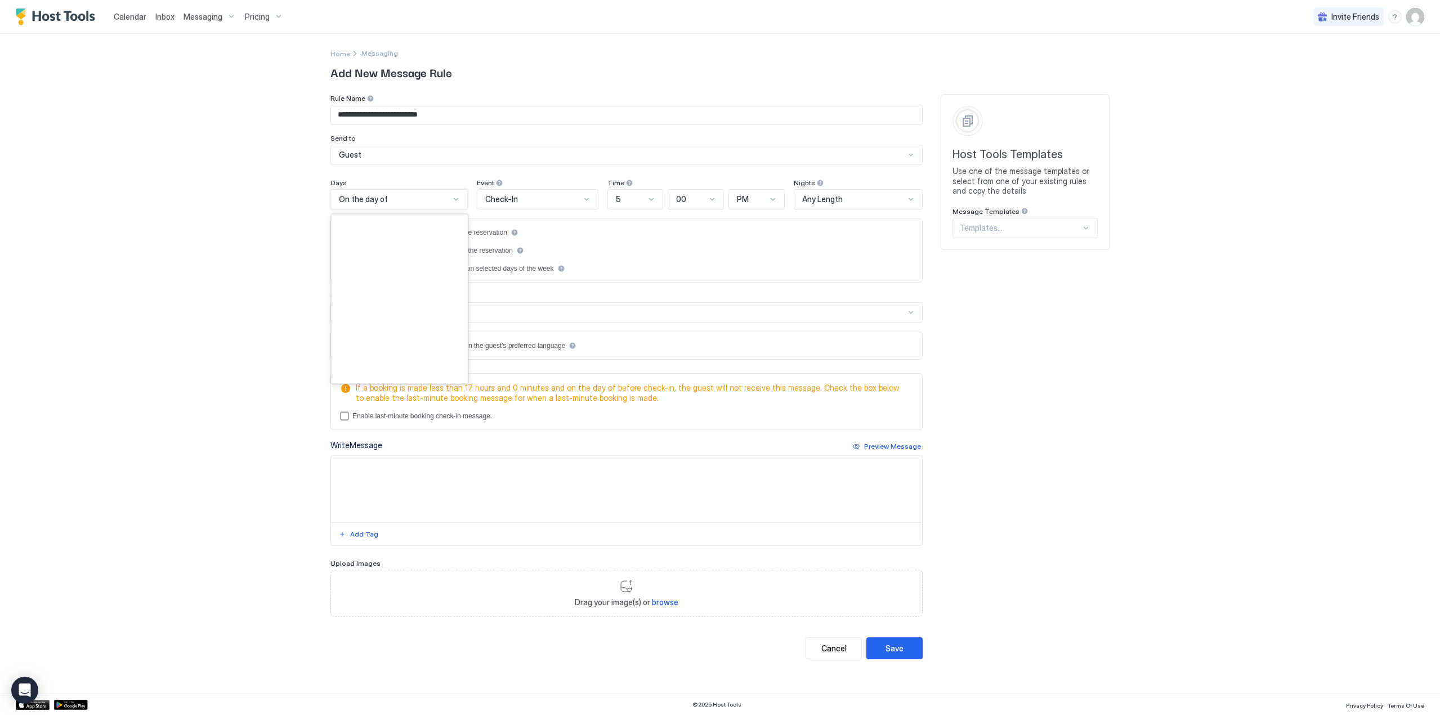
click at [408, 203] on div "On the day of" at bounding box center [394, 199] width 111 height 10
click at [373, 355] on div "2 Days Before" at bounding box center [399, 359] width 136 height 22
click at [621, 203] on div "5" at bounding box center [631, 199] width 30 height 10
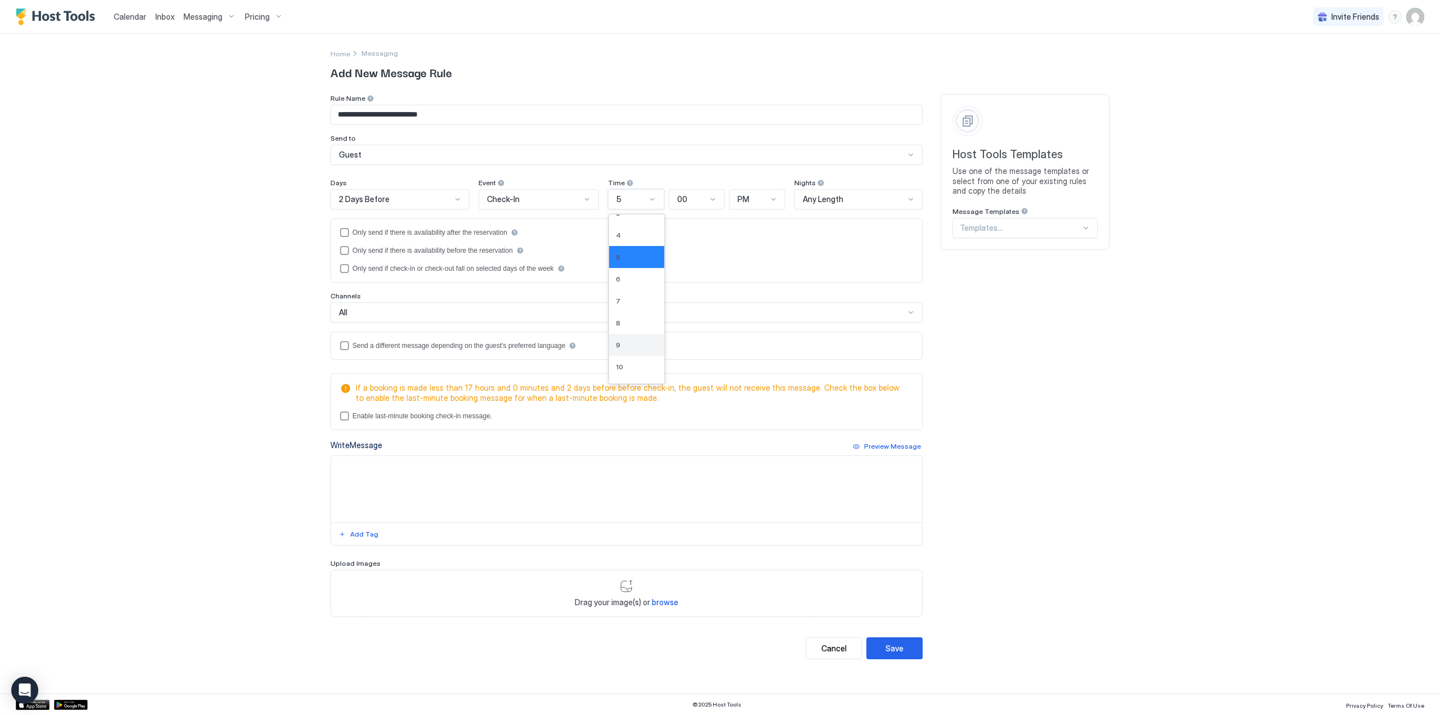
click at [631, 343] on div "9" at bounding box center [637, 345] width 42 height 8
click at [750, 205] on div "PM" at bounding box center [757, 199] width 56 height 20
click at [749, 230] on div "AM" at bounding box center [757, 225] width 55 height 22
click at [393, 314] on div "All" at bounding box center [622, 312] width 566 height 10
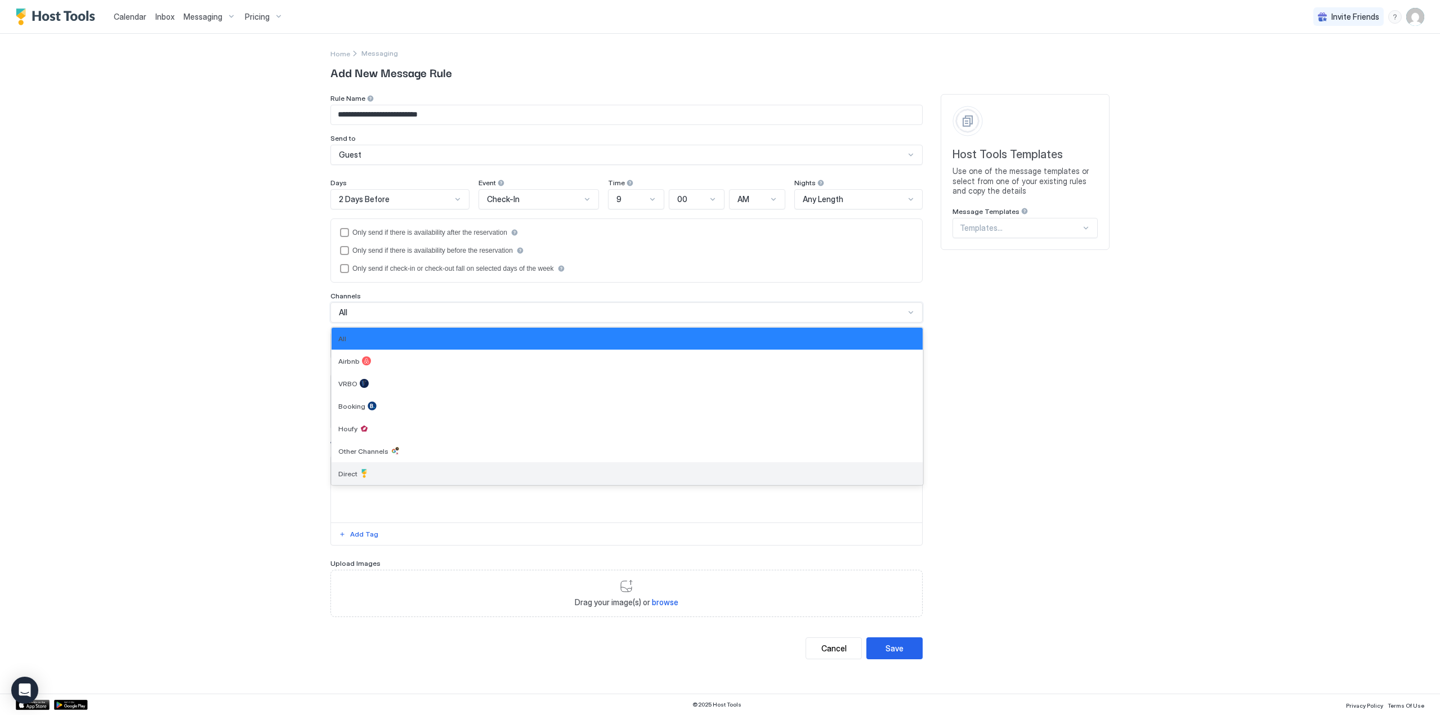
click at [386, 474] on div "Direct" at bounding box center [626, 473] width 577 height 9
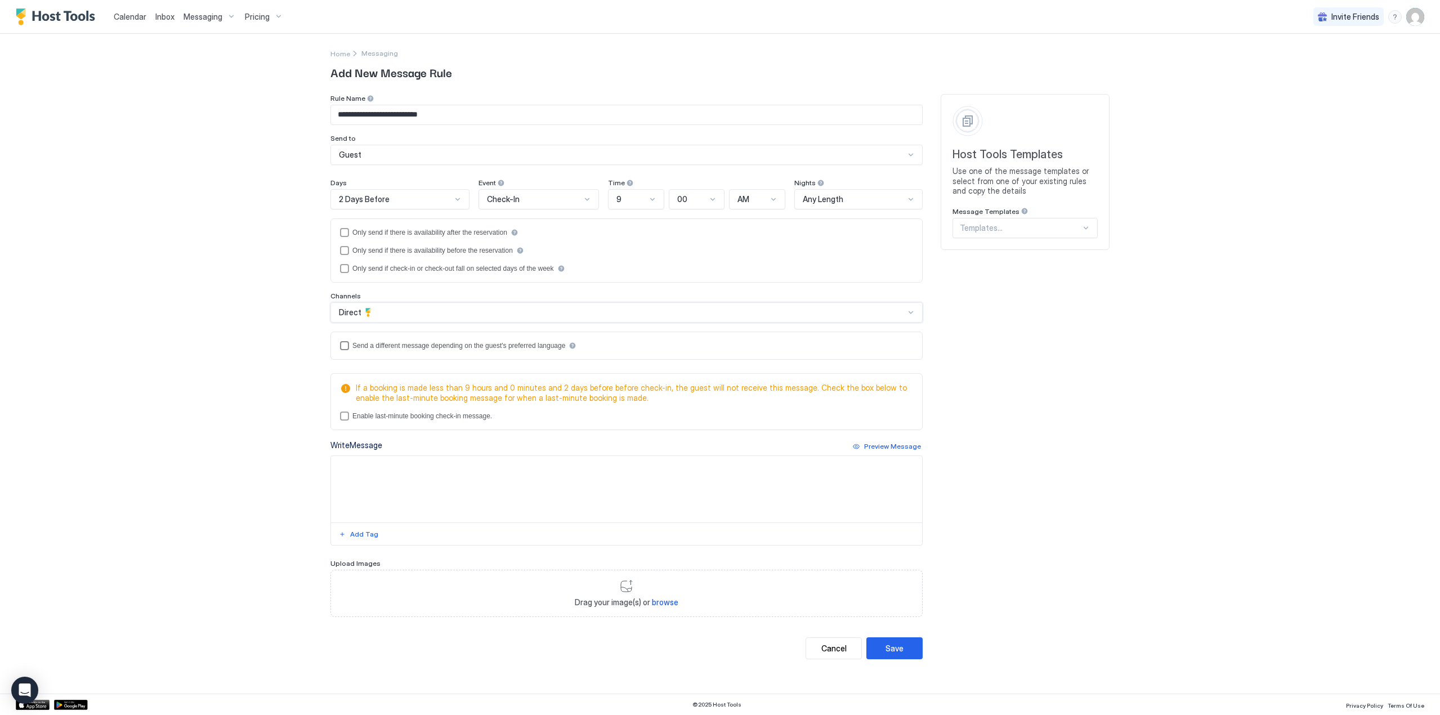
click at [391, 344] on div "Send a different message depending on the guest's preferred language" at bounding box center [458, 346] width 213 height 8
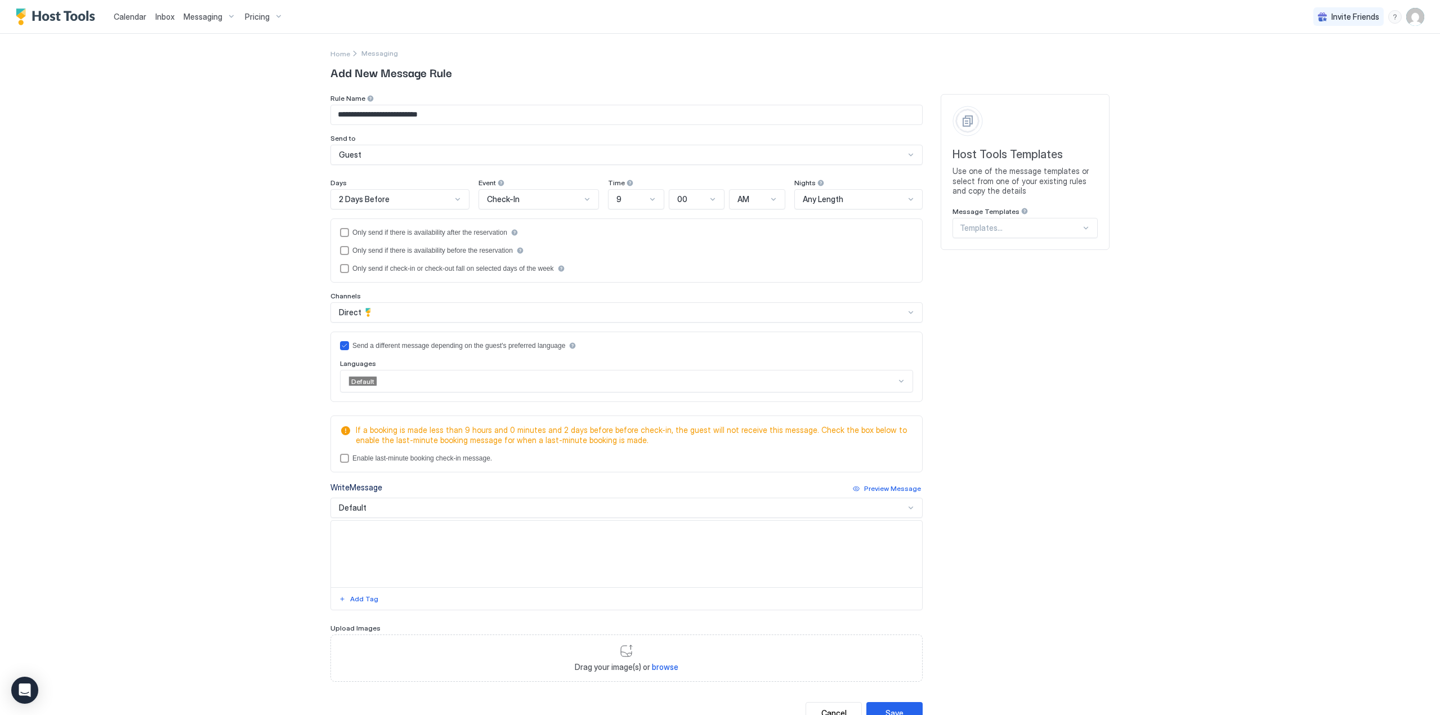
click at [416, 387] on div "Default" at bounding box center [626, 381] width 573 height 23
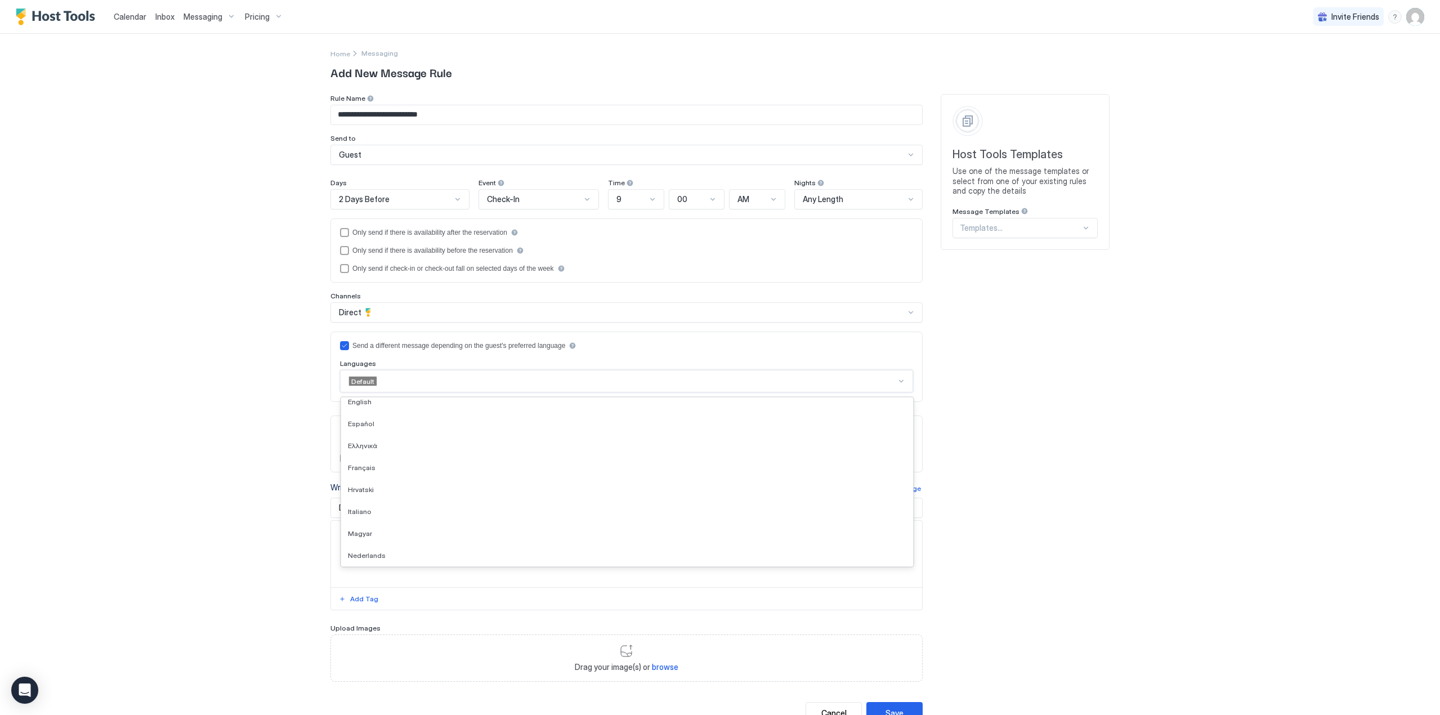
scroll to position [225, 0]
click at [398, 533] on div "Suomi" at bounding box center [627, 534] width 558 height 8
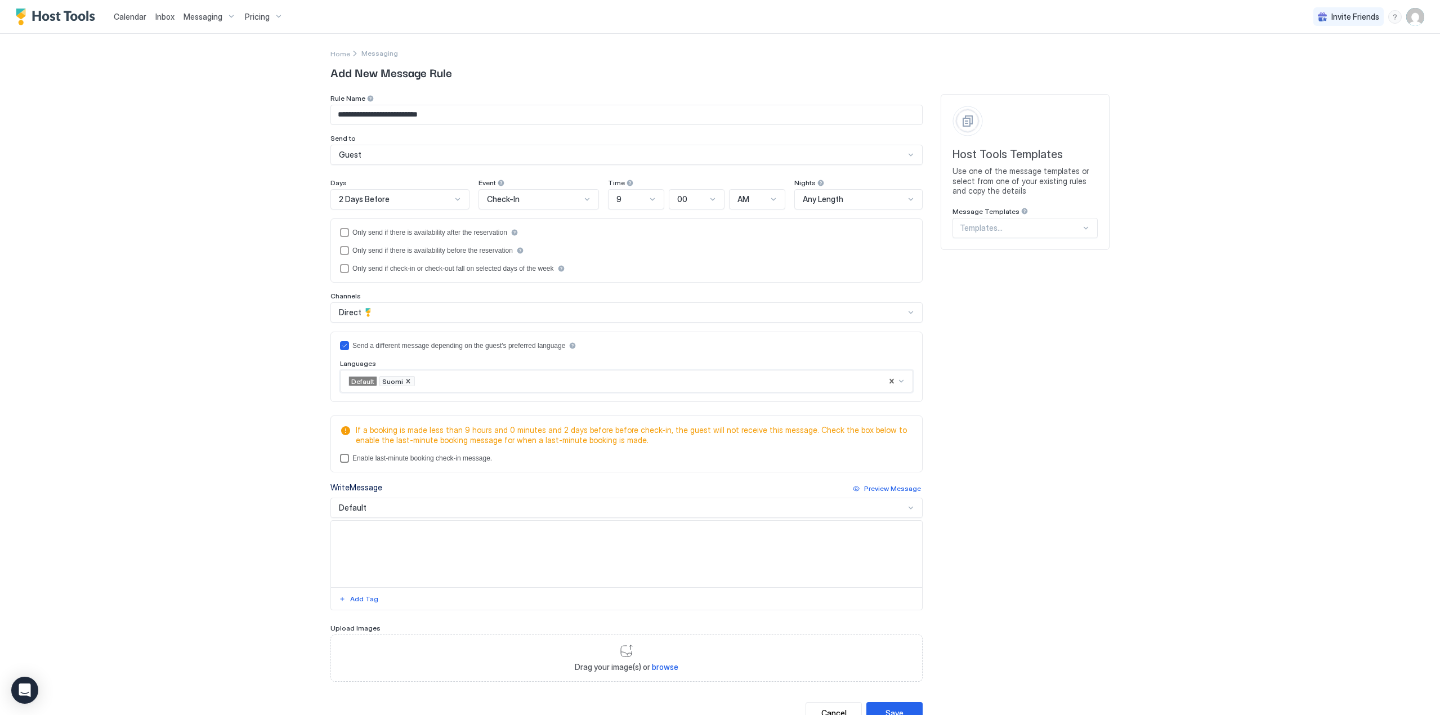
click at [387, 456] on div "Enable last-minute booking check-in message." at bounding box center [422, 458] width 140 height 8
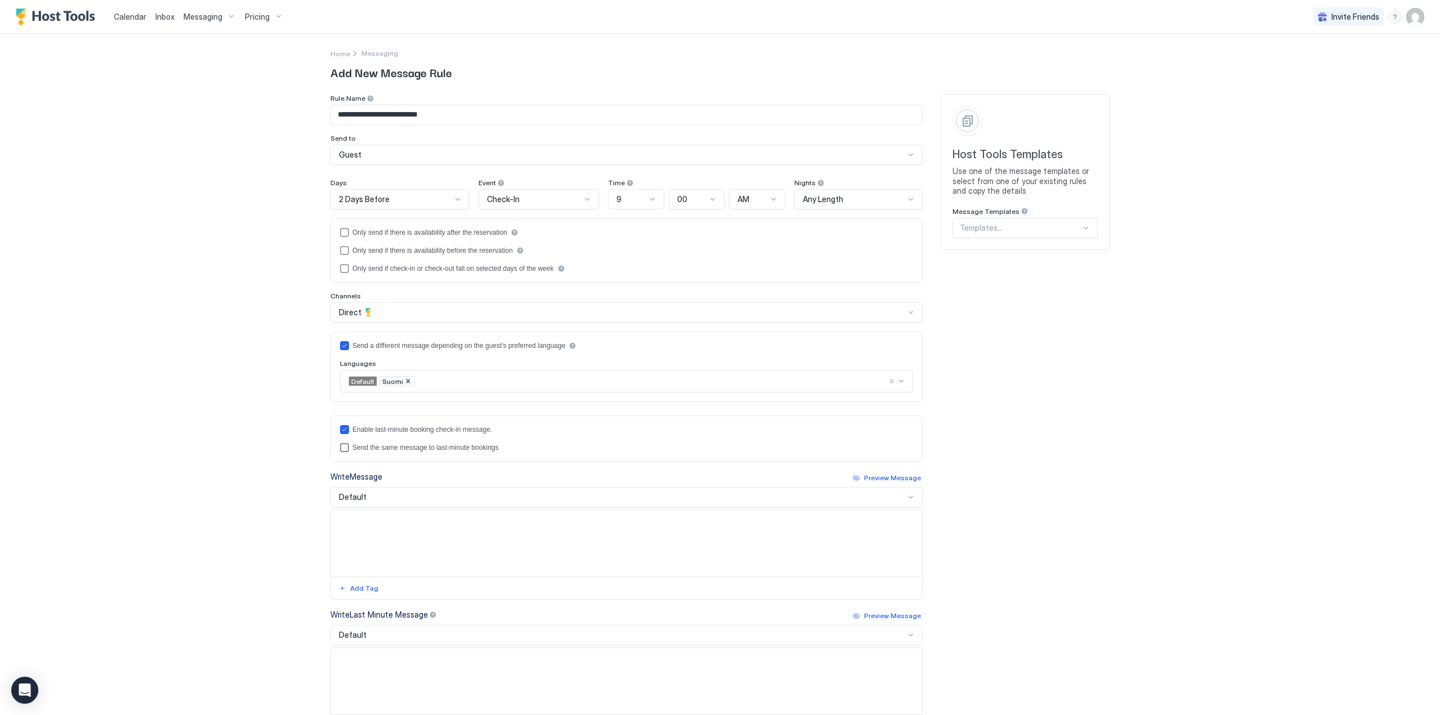
click at [341, 449] on div "lastMinuteMessageIsTheSame" at bounding box center [344, 447] width 9 height 9
click at [408, 536] on textarea "Input Field" at bounding box center [626, 543] width 591 height 66
paste textarea "**********"
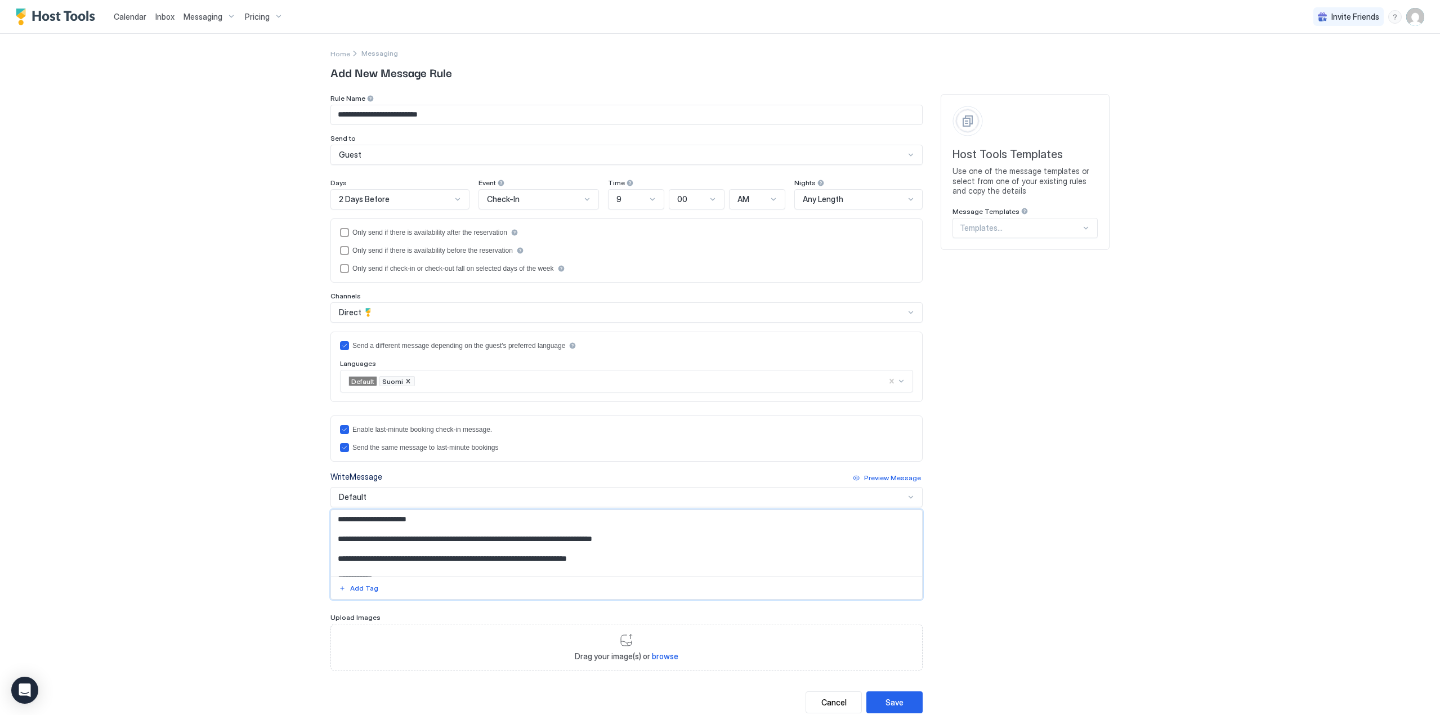
scroll to position [17, 0]
type textarea "**********"
click at [391, 498] on div "Default" at bounding box center [622, 497] width 566 height 10
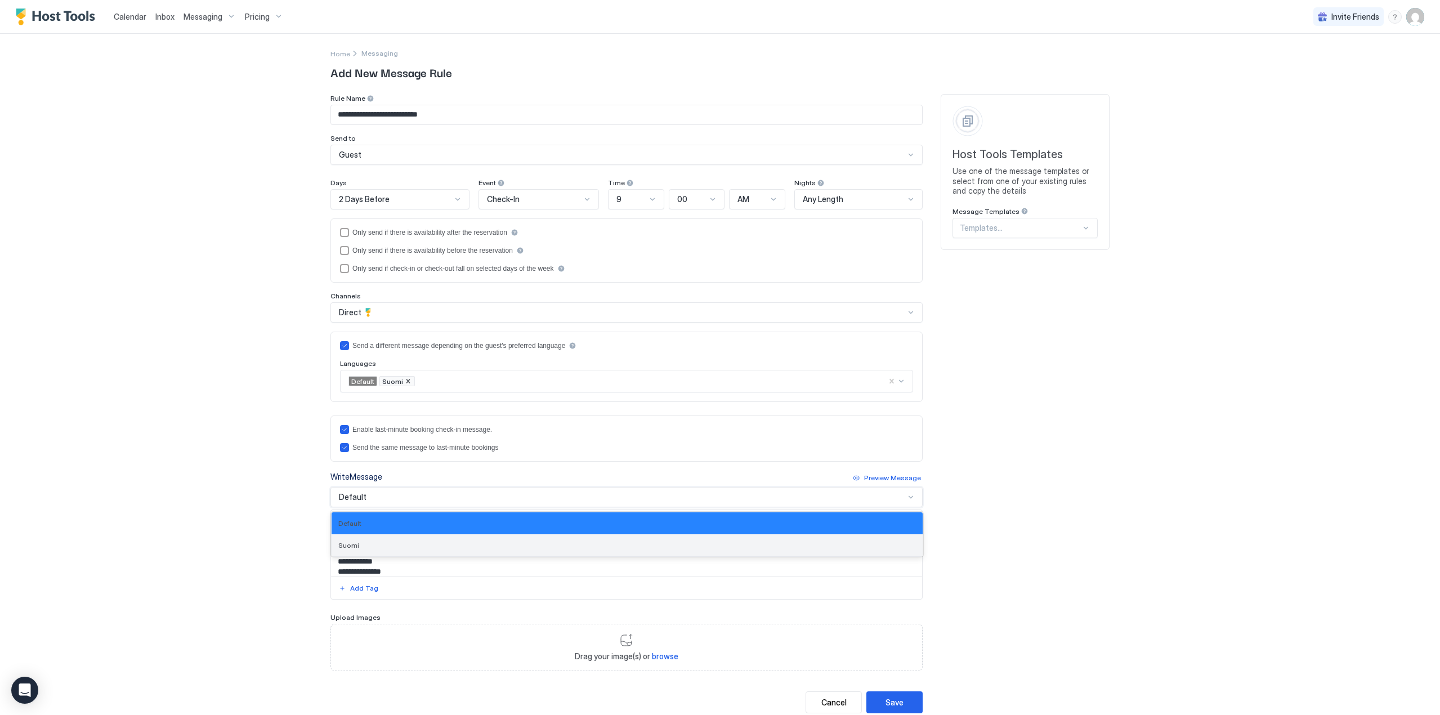
click at [371, 540] on div "Suomi" at bounding box center [626, 545] width 591 height 22
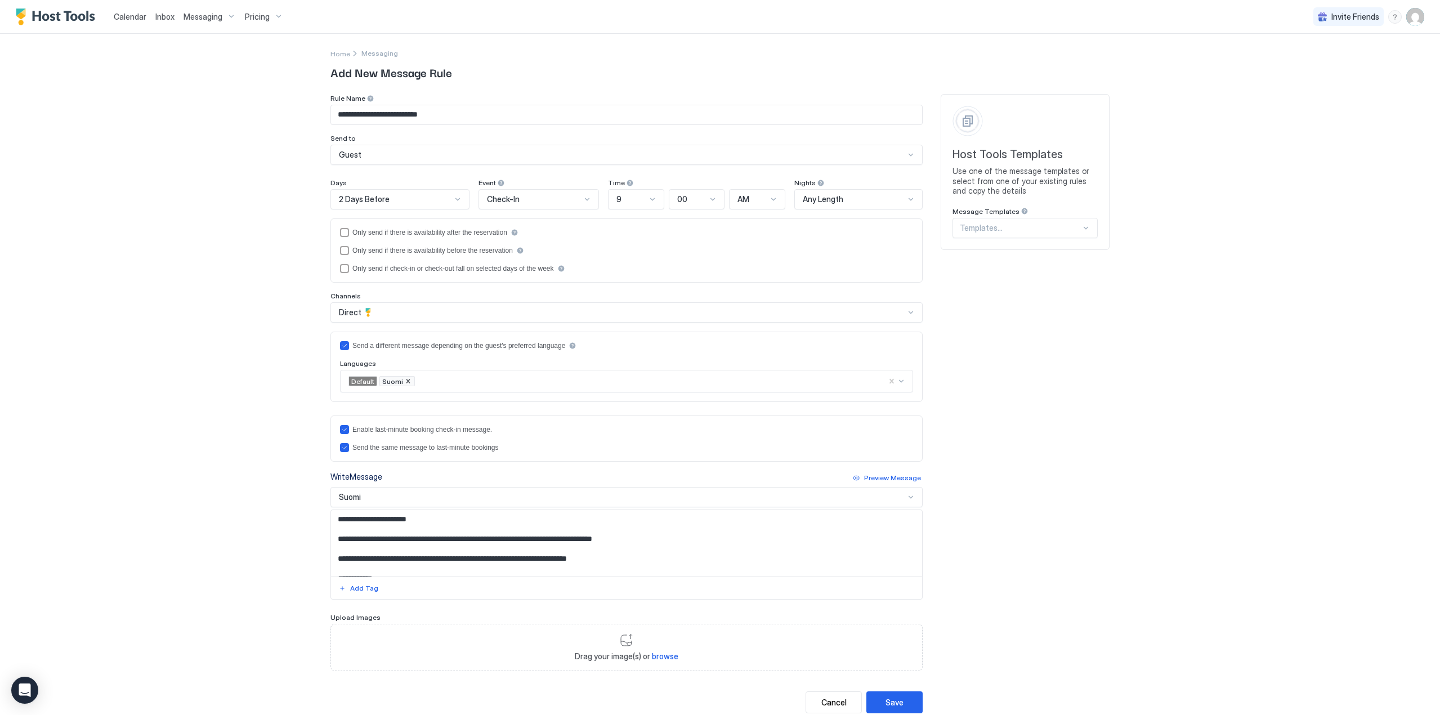
click at [419, 543] on textarea "**********" at bounding box center [626, 543] width 591 height 66
paste textarea "**********"
type textarea "**********"
click at [893, 697] on div "Save" at bounding box center [894, 702] width 18 height 12
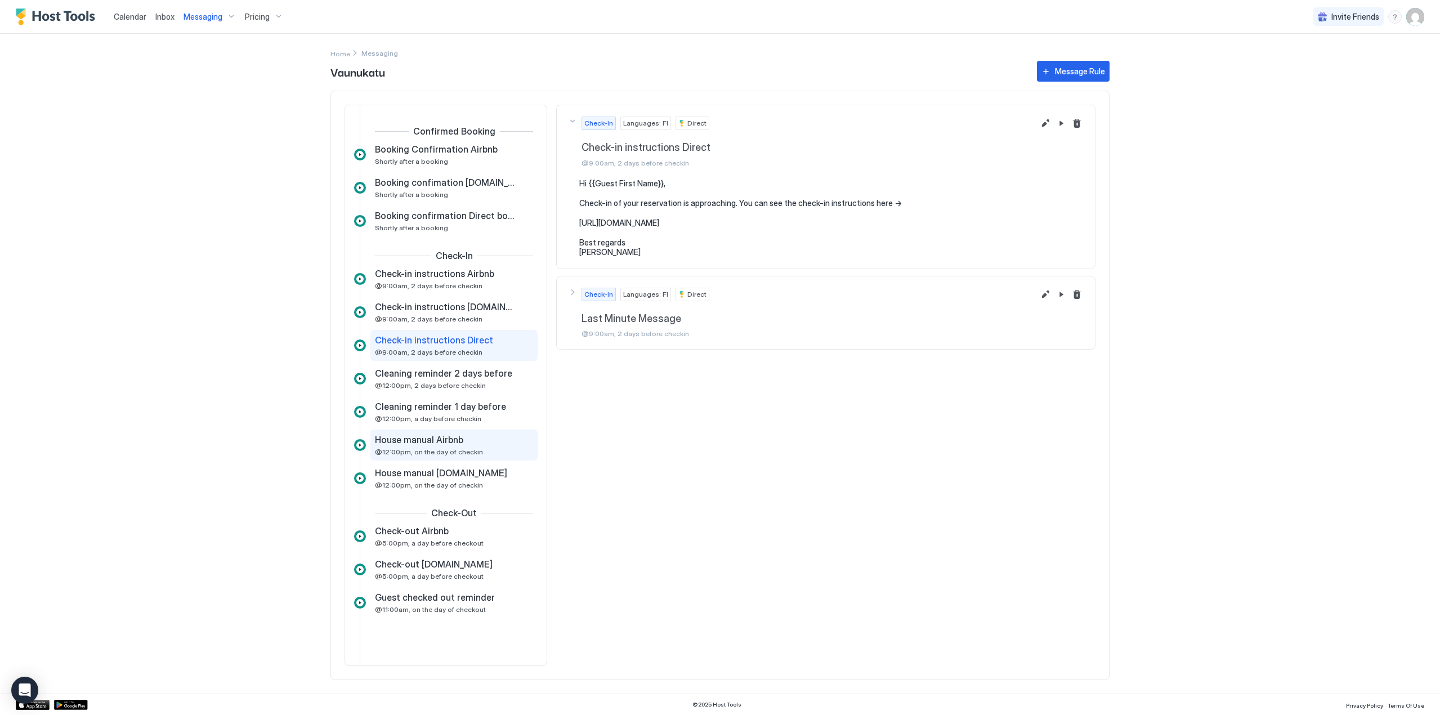
click at [440, 446] on div "House manual Airbnb @12:00pm, on the day of checkin" at bounding box center [446, 445] width 142 height 22
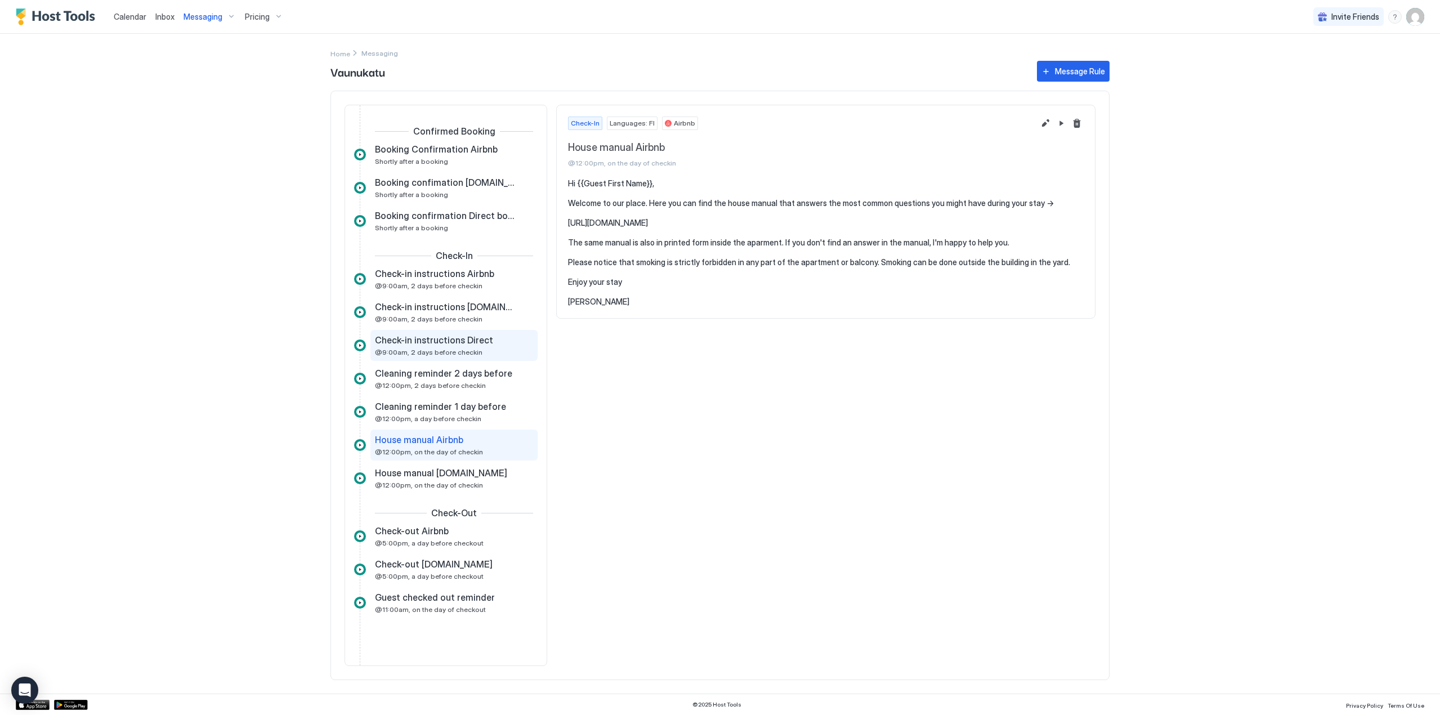
click at [443, 343] on span "Check-in instructions Direct" at bounding box center [434, 339] width 118 height 11
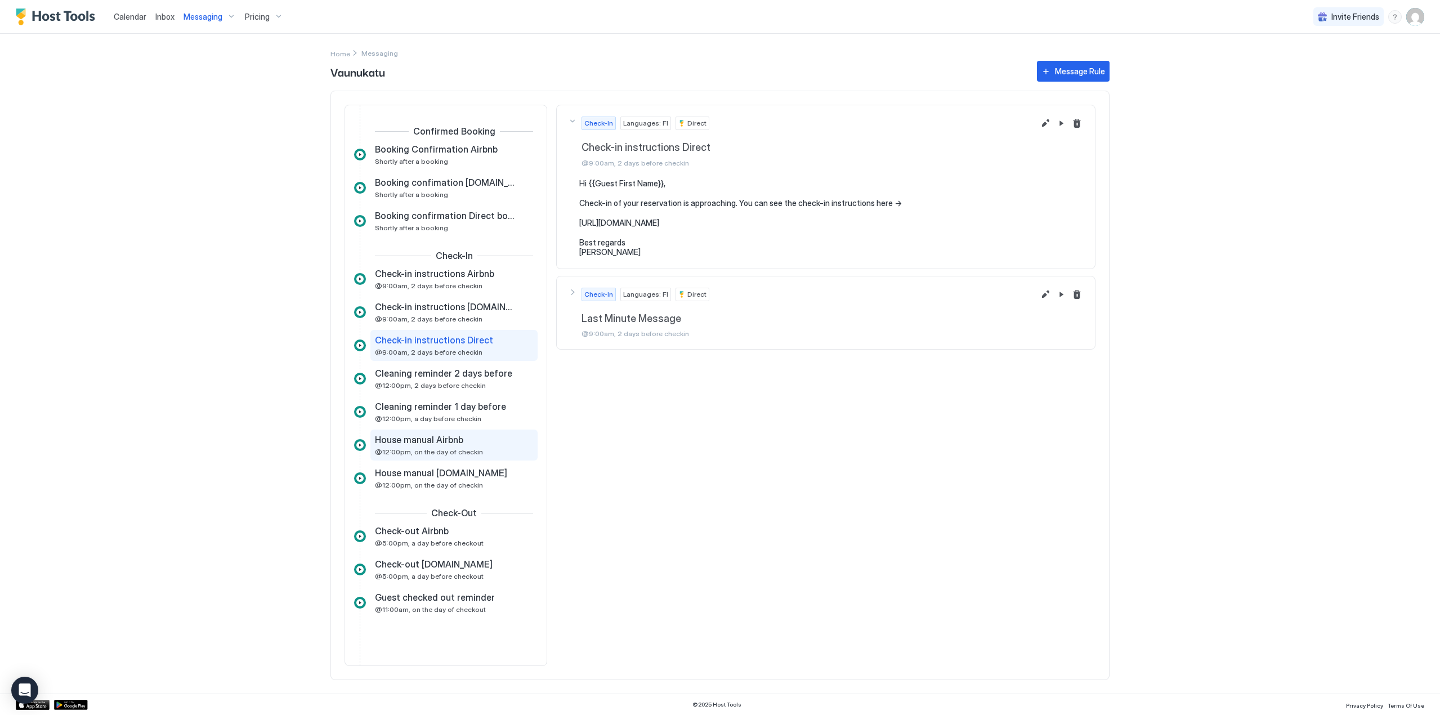
click at [440, 447] on span "@12:00pm, on the day of checkin" at bounding box center [429, 451] width 108 height 8
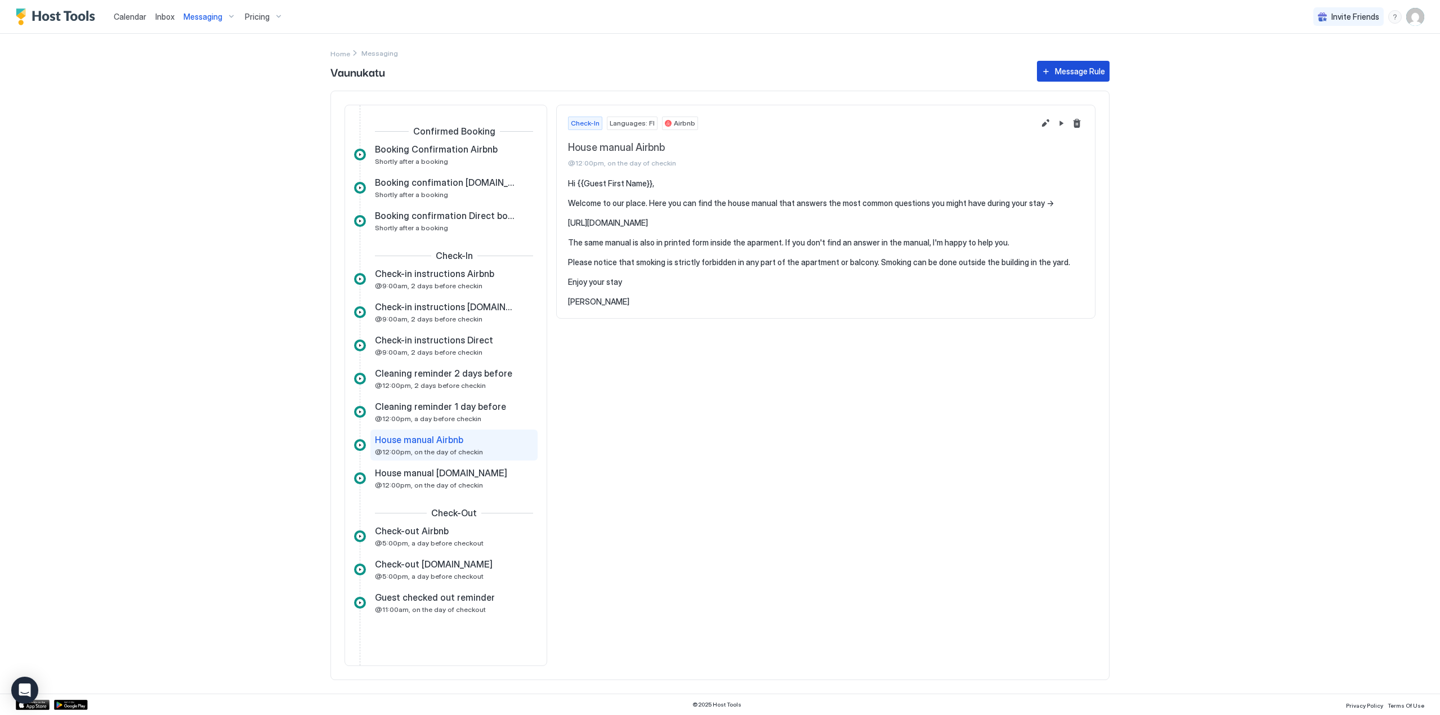
click at [1070, 71] on div "Message Rule" at bounding box center [1080, 71] width 50 height 12
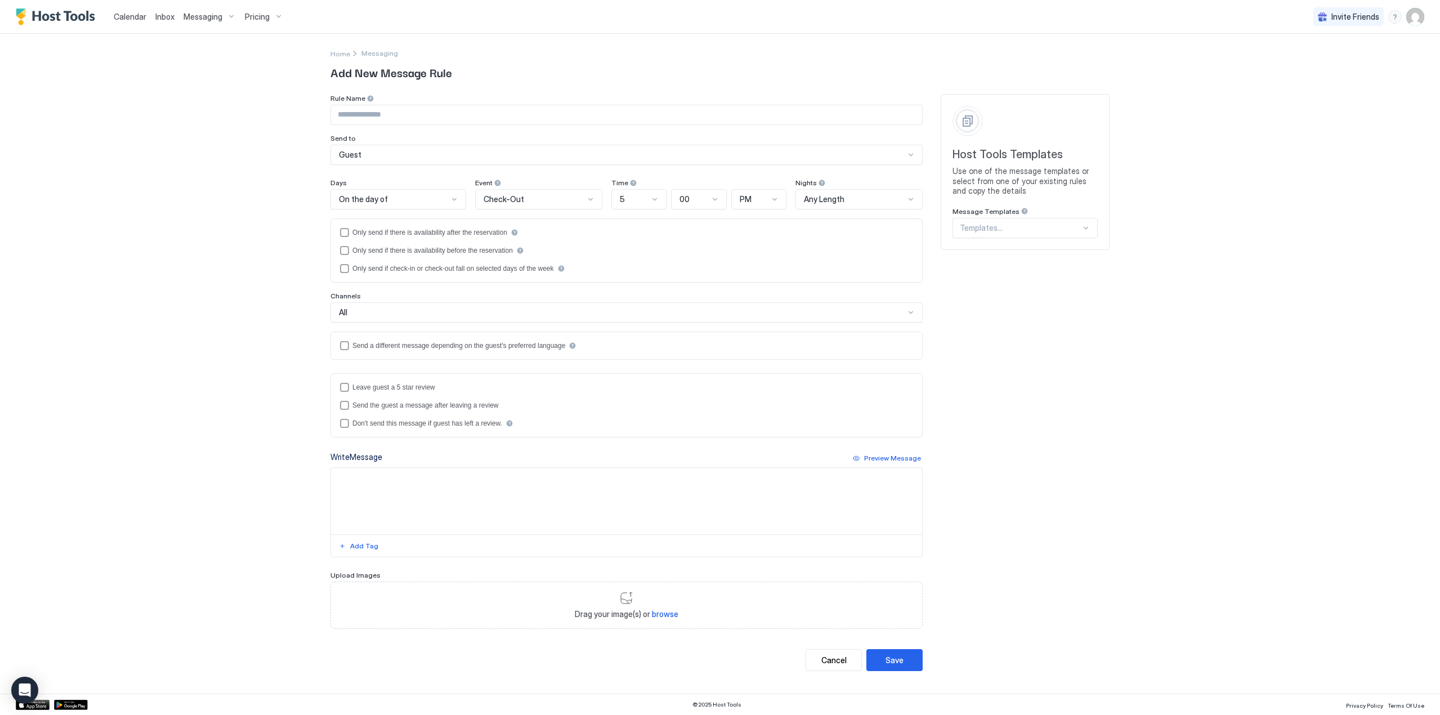
click at [409, 111] on input "Input Field" at bounding box center [626, 114] width 591 height 19
type input "**********"
click at [540, 205] on div "Check-Out" at bounding box center [538, 199] width 127 height 20
click at [525, 227] on div "Check-In" at bounding box center [539, 225] width 113 height 8
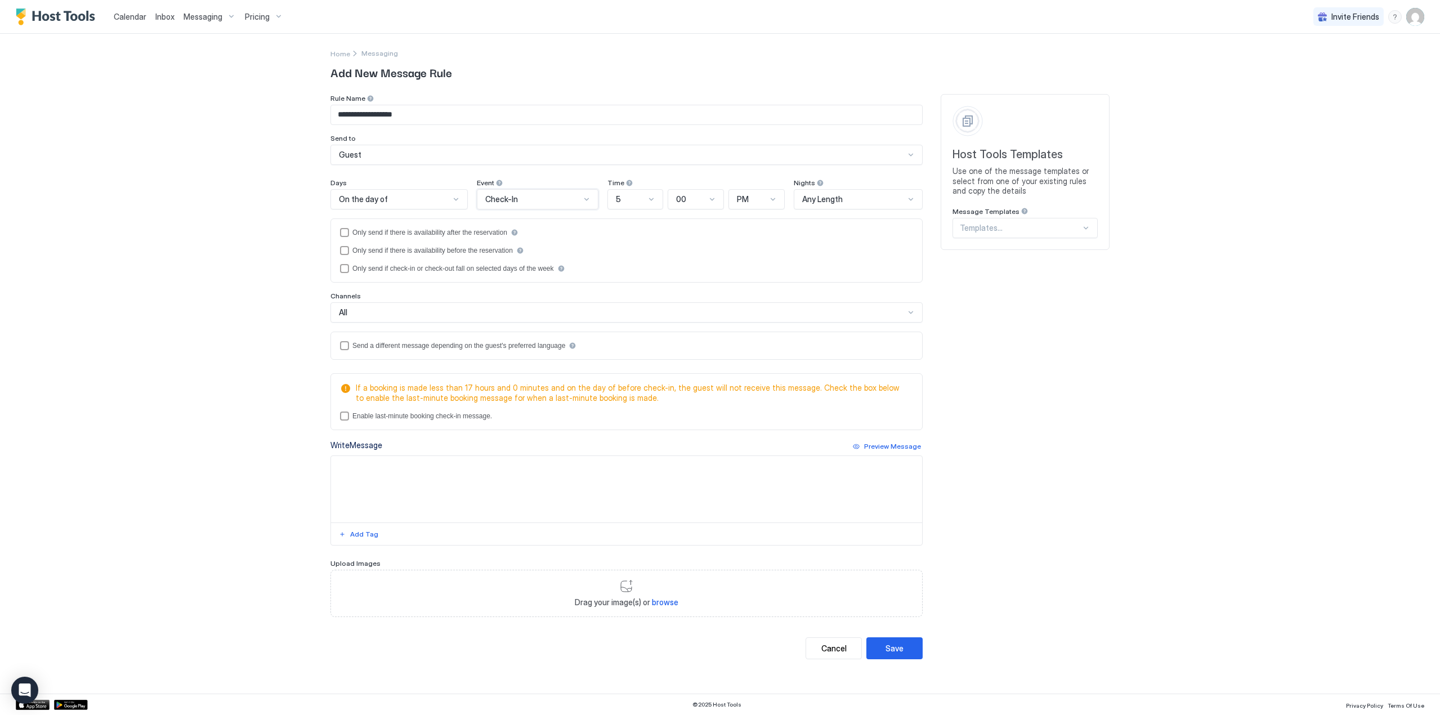
click at [621, 199] on div "5" at bounding box center [631, 199] width 30 height 10
click at [637, 369] on div "12" at bounding box center [636, 372] width 42 height 8
click at [416, 314] on div "All" at bounding box center [622, 312] width 566 height 10
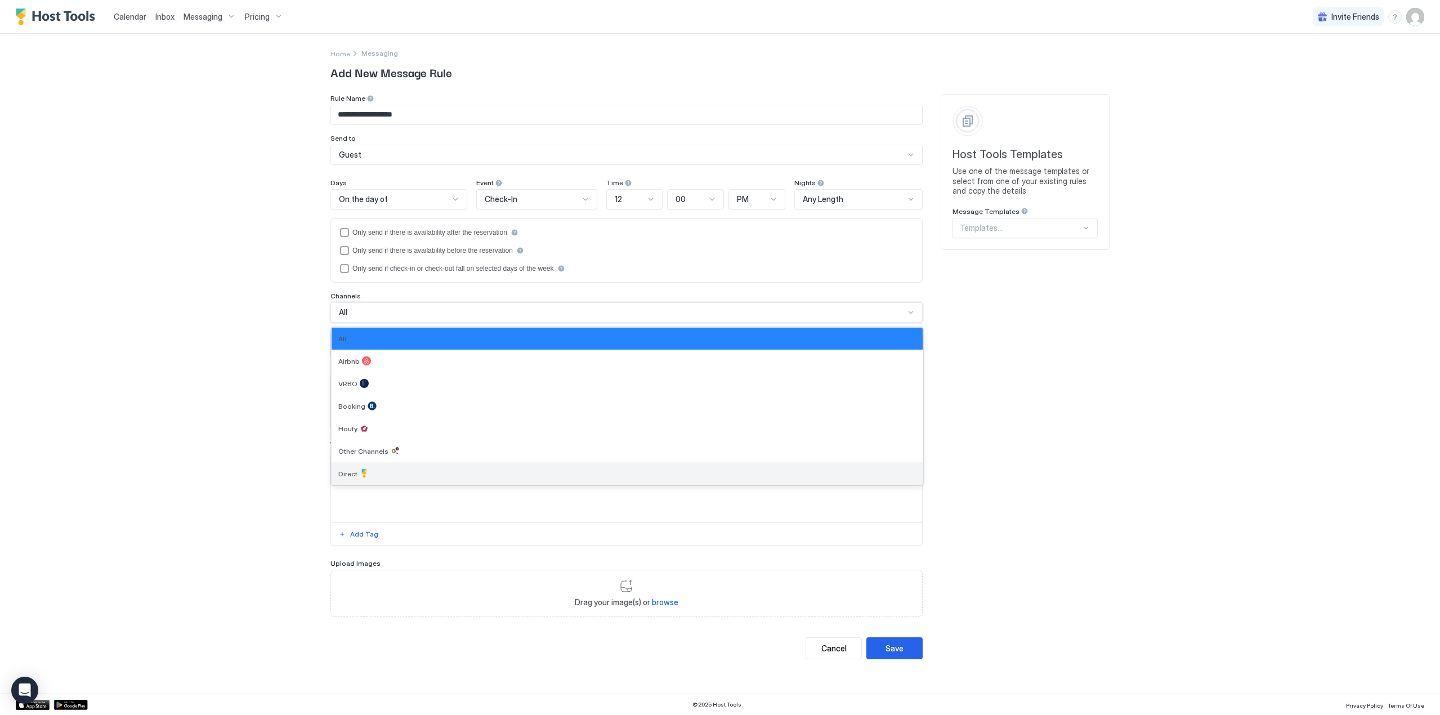
click at [386, 469] on div "Direct" at bounding box center [626, 473] width 577 height 9
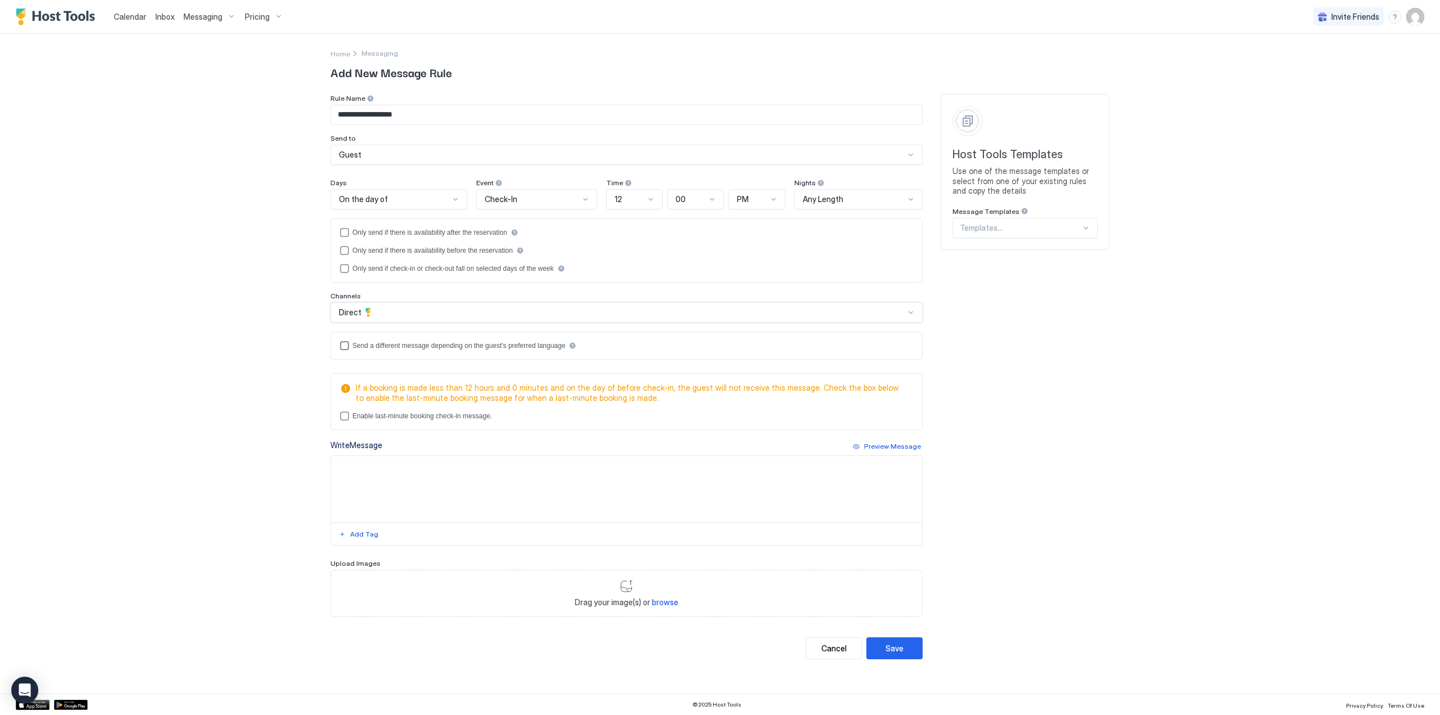
click at [357, 344] on div "Send a different message depending on the guest's preferred language" at bounding box center [458, 346] width 213 height 8
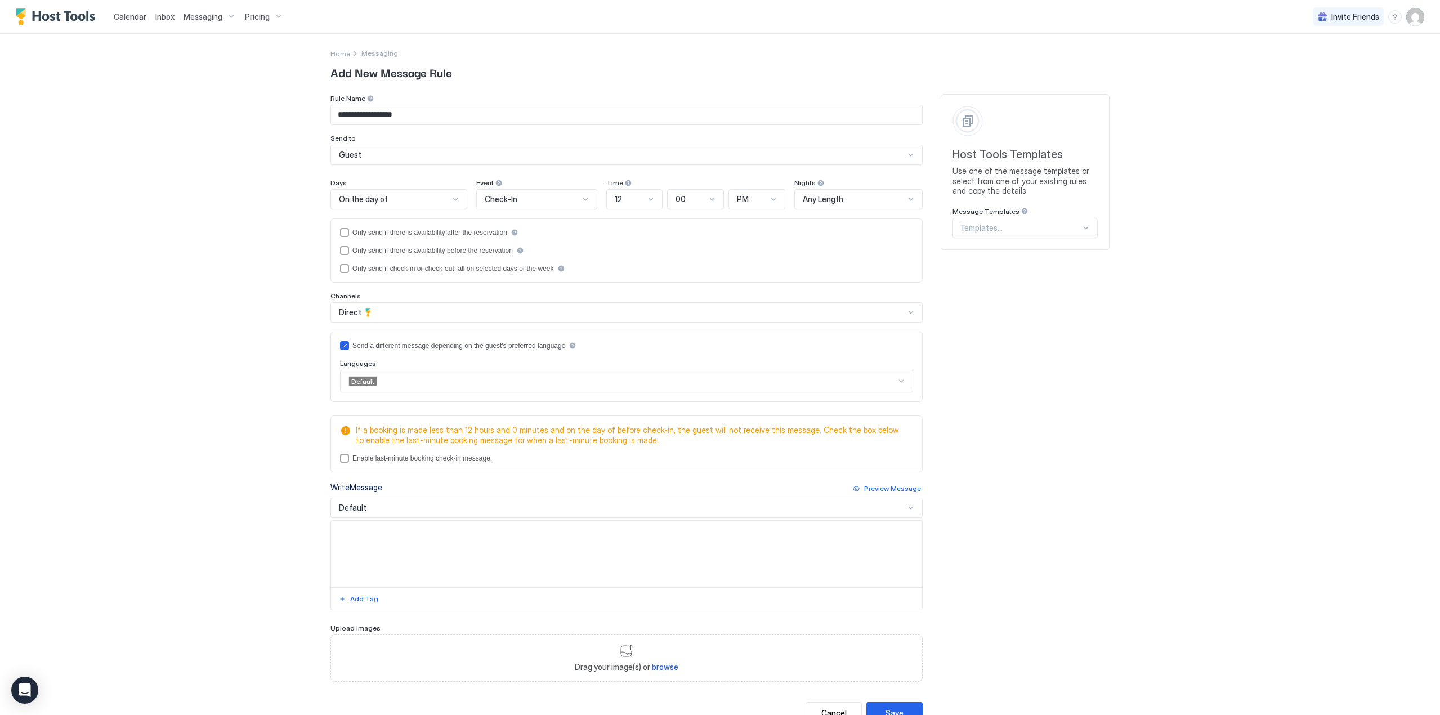
drag, startPoint x: 395, startPoint y: 379, endPoint x: 415, endPoint y: 393, distance: 24.7
click at [396, 379] on div at bounding box center [637, 381] width 518 height 10
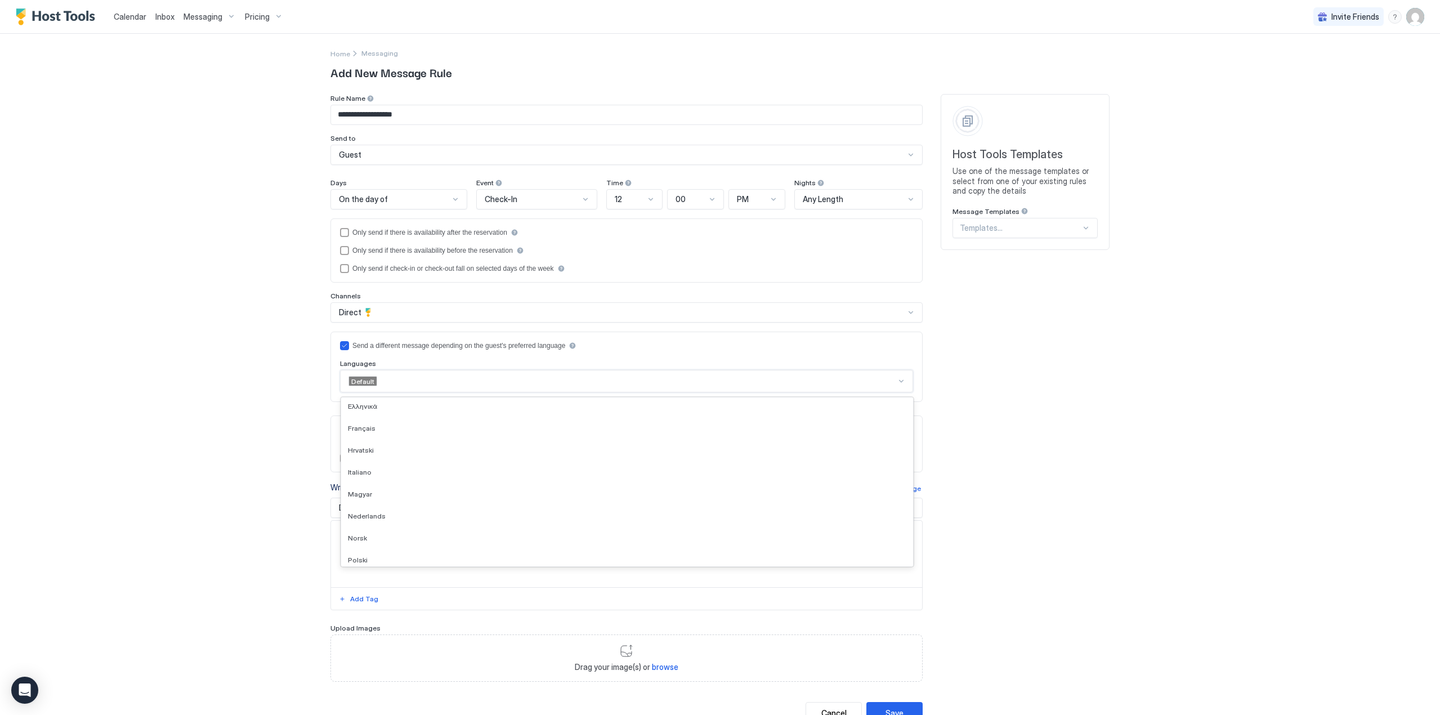
scroll to position [338, 0]
click at [390, 425] on div "Suomi" at bounding box center [627, 422] width 558 height 8
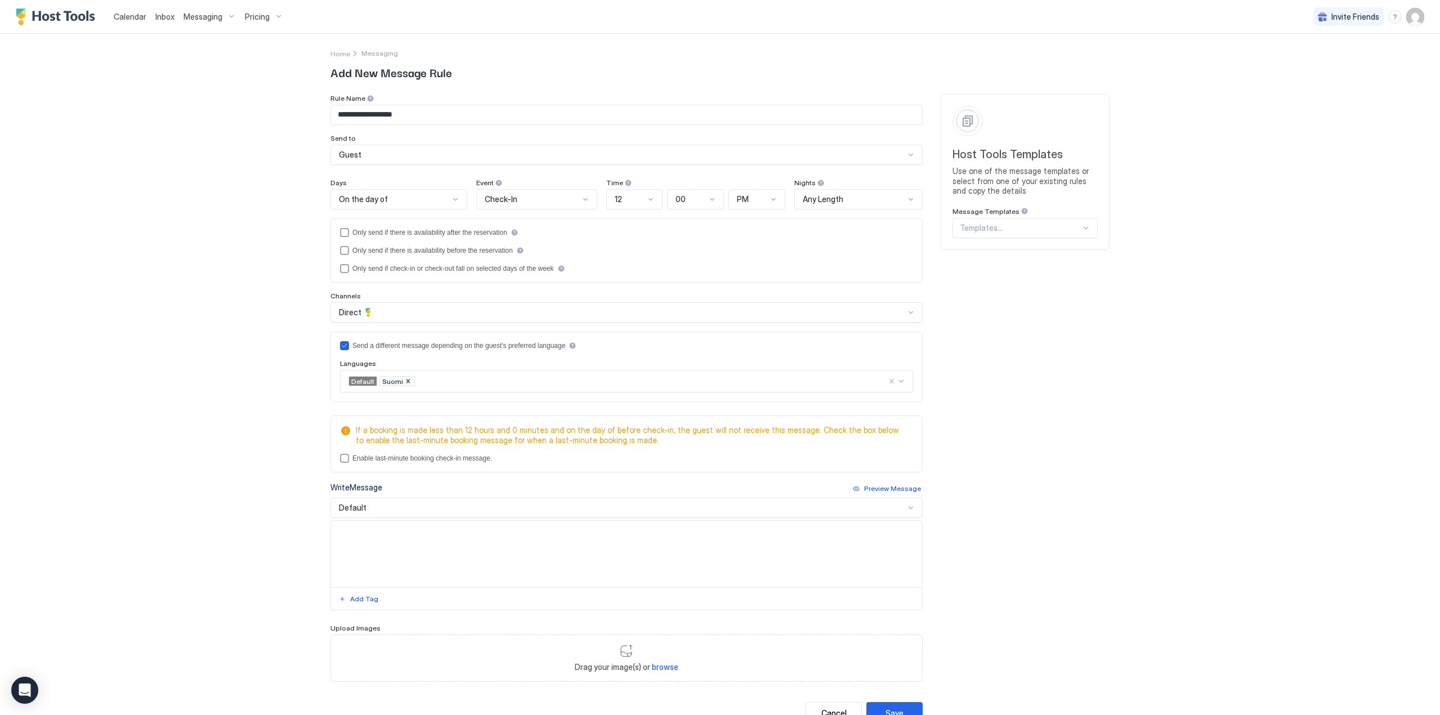
click at [444, 552] on textarea "Input Field" at bounding box center [626, 554] width 591 height 66
paste textarea "**********"
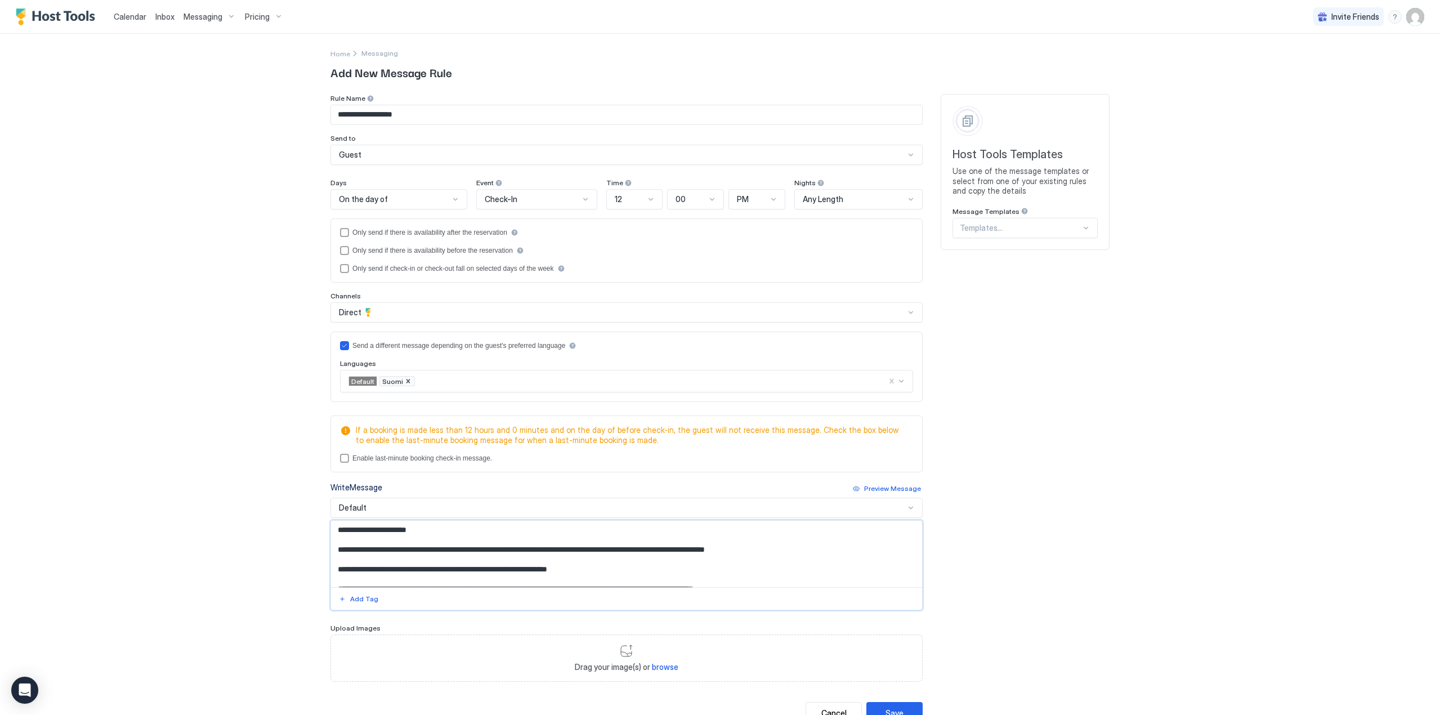
scroll to position [66, 0]
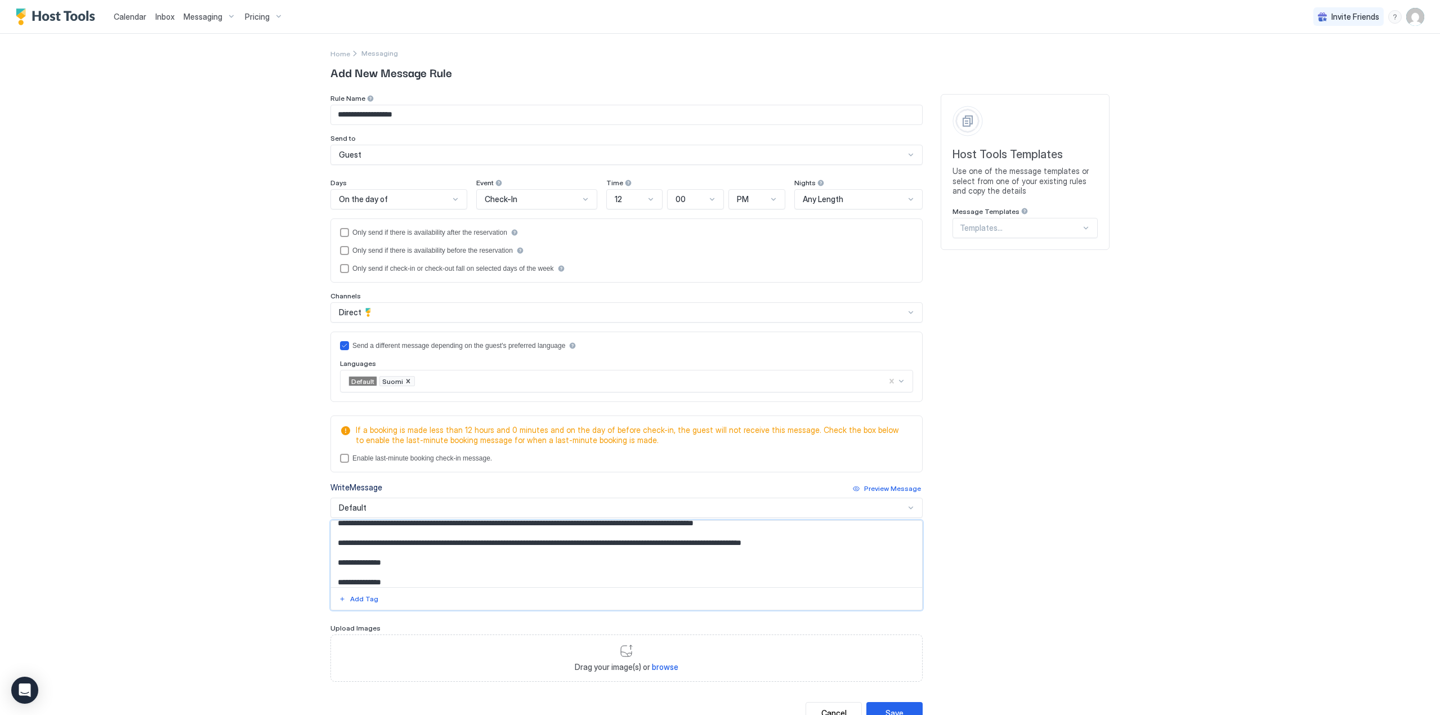
type textarea "**********"
click at [366, 506] on div "Default" at bounding box center [622, 508] width 566 height 10
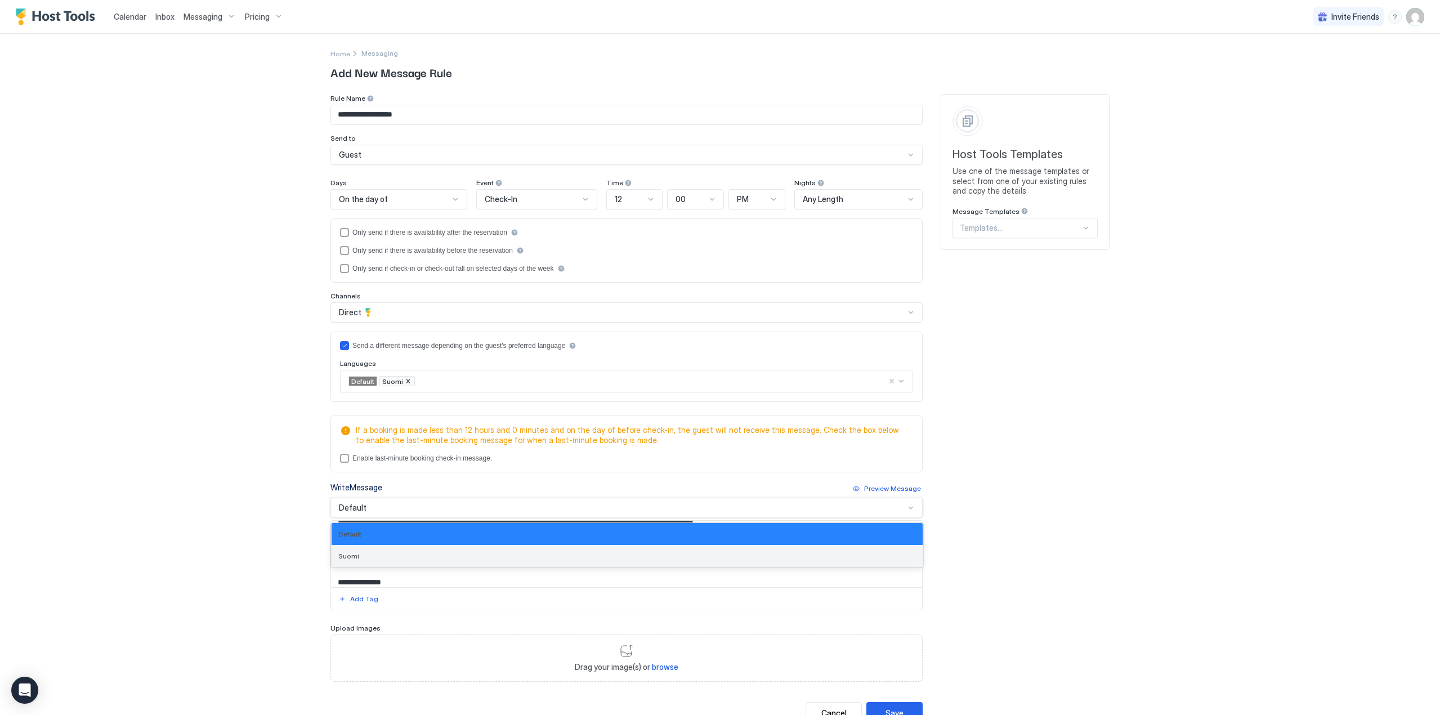
click at [373, 555] on div "Suomi" at bounding box center [626, 556] width 577 height 8
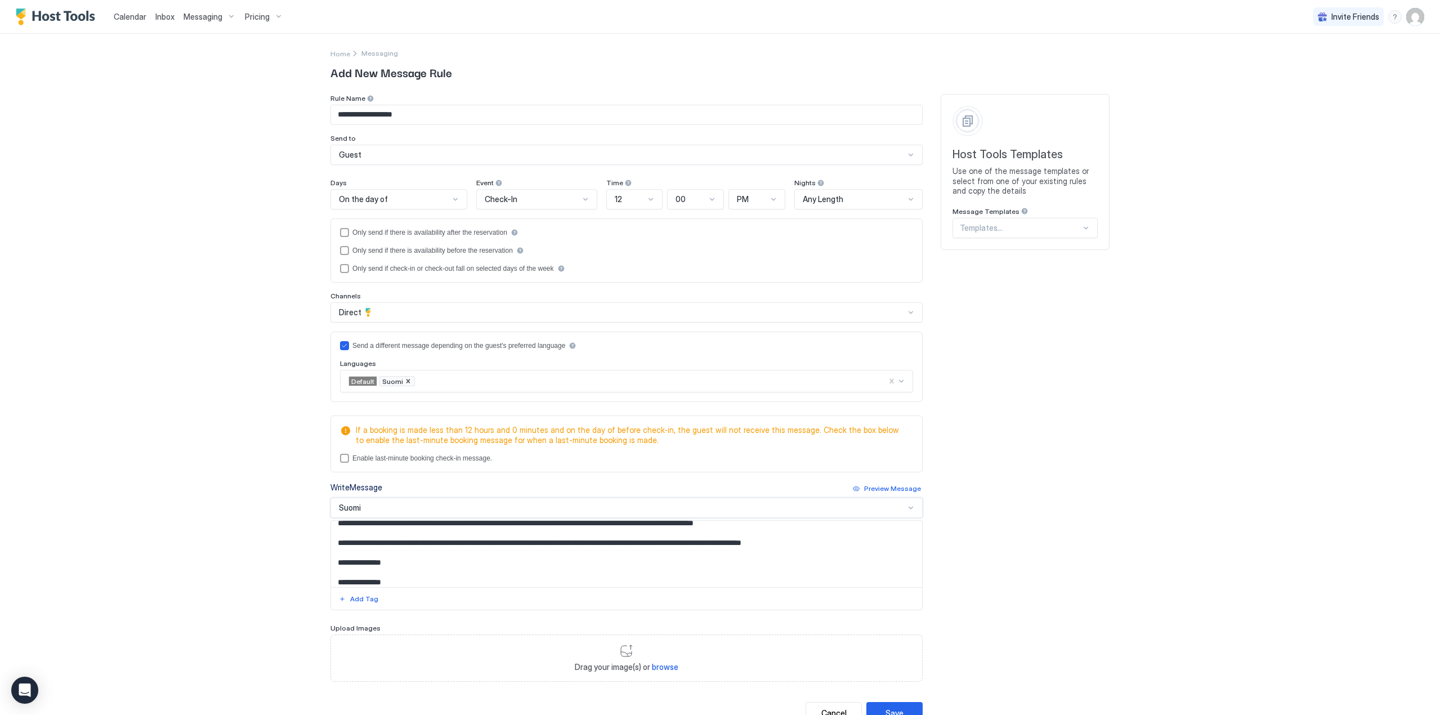
scroll to position [0, 0]
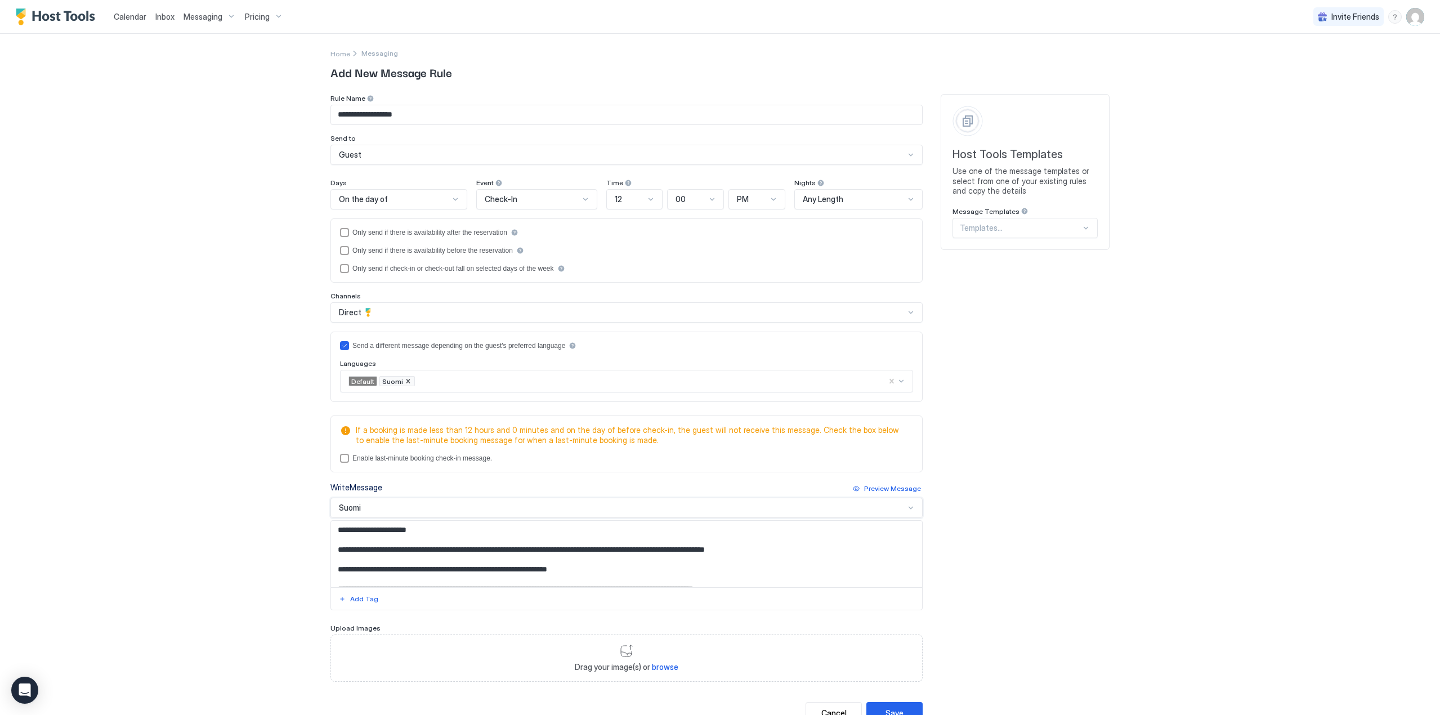
click at [391, 555] on textarea "**********" at bounding box center [626, 554] width 591 height 66
click at [442, 549] on textarea "**********" at bounding box center [626, 554] width 591 height 66
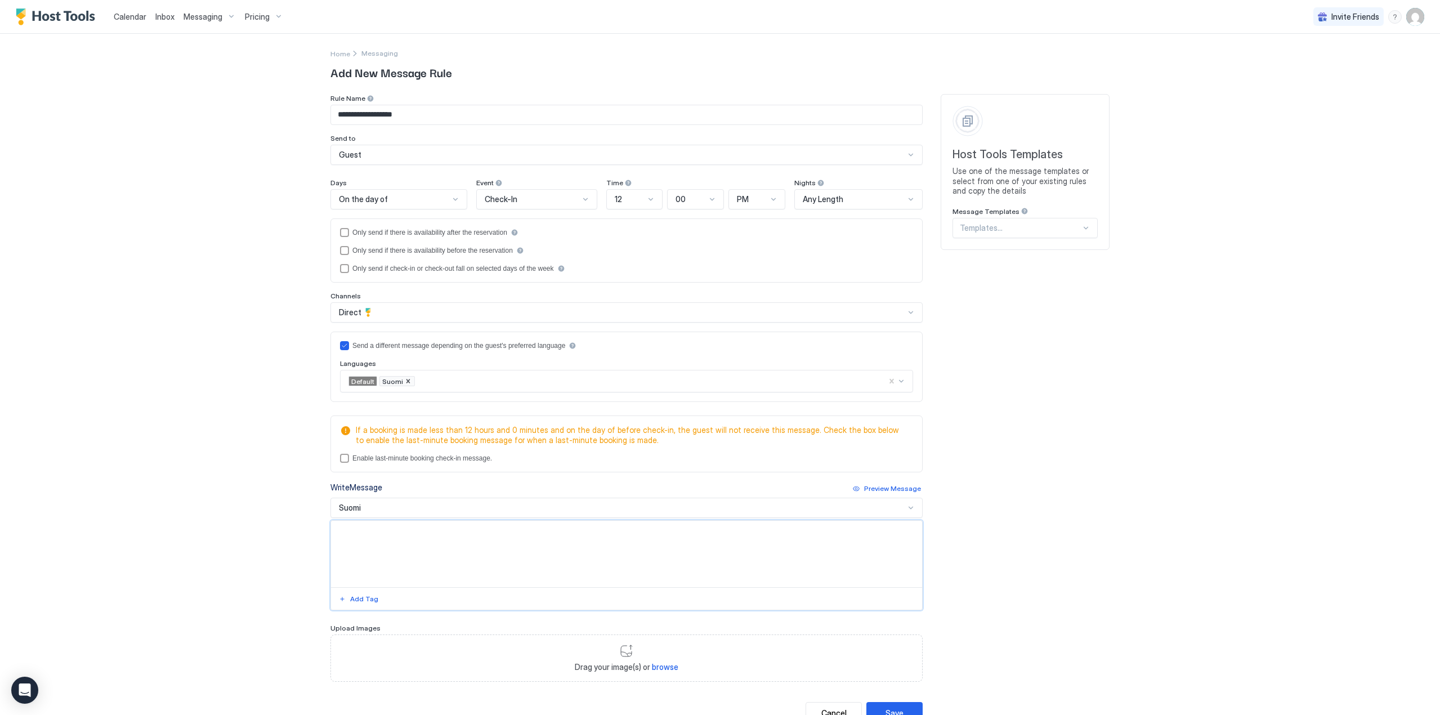
paste textarea "**********"
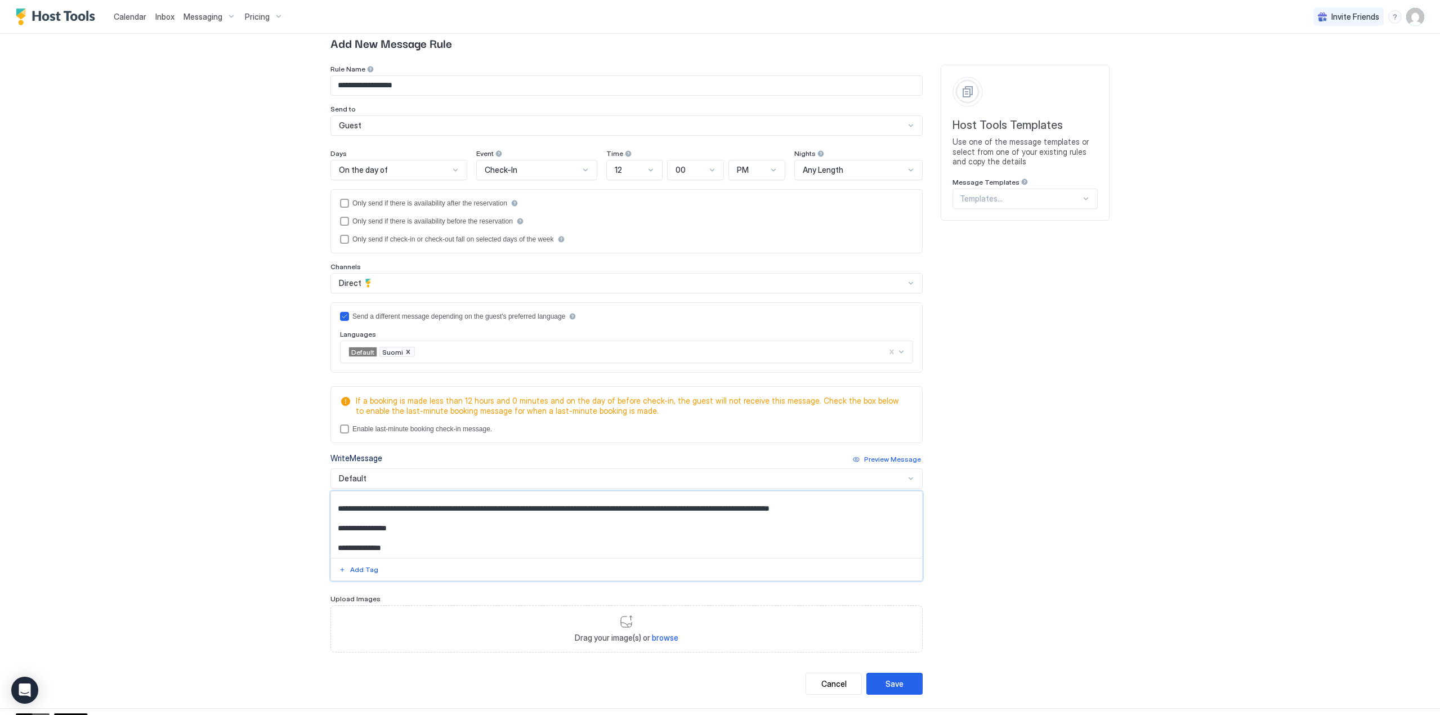
scroll to position [43, 0]
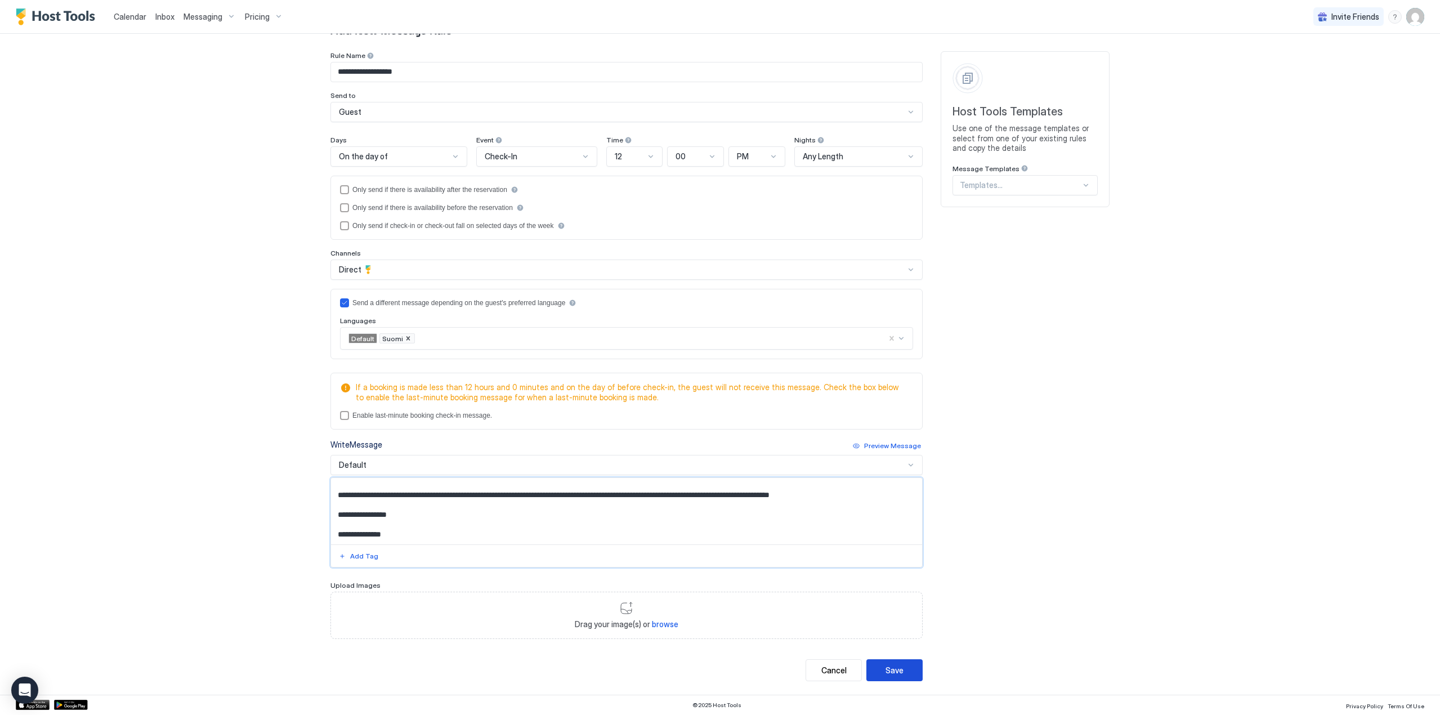
type textarea "**********"
click at [887, 671] on div "Save" at bounding box center [894, 670] width 18 height 12
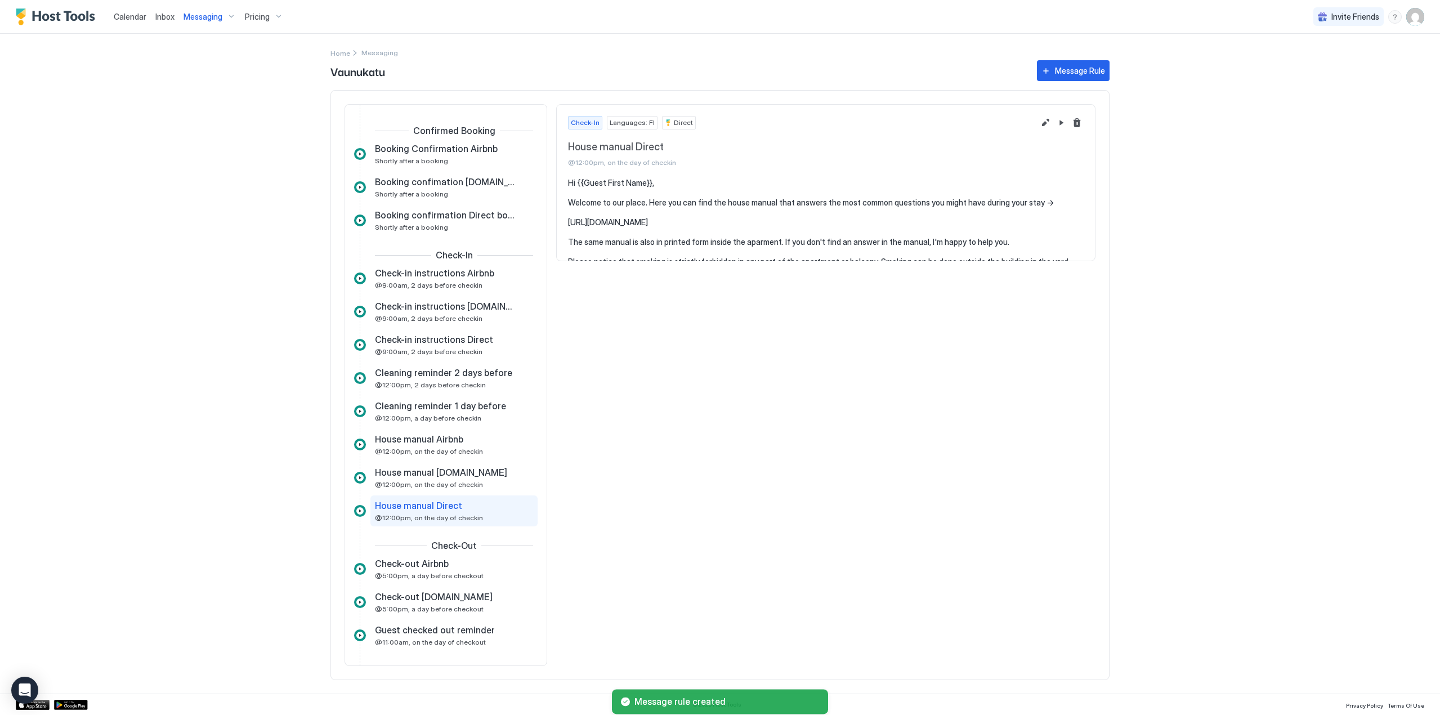
scroll to position [53, 0]
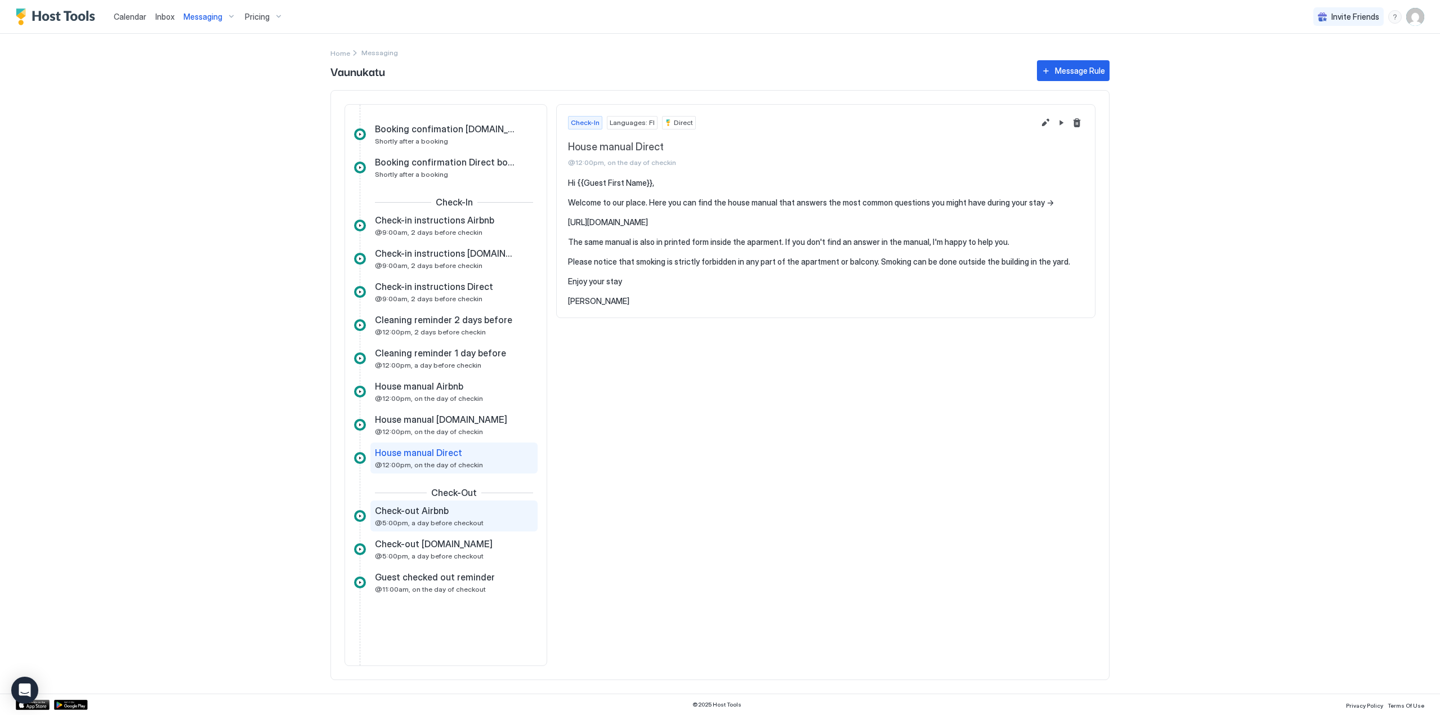
click at [446, 515] on div "Check-out Airbnb" at bounding box center [446, 510] width 142 height 11
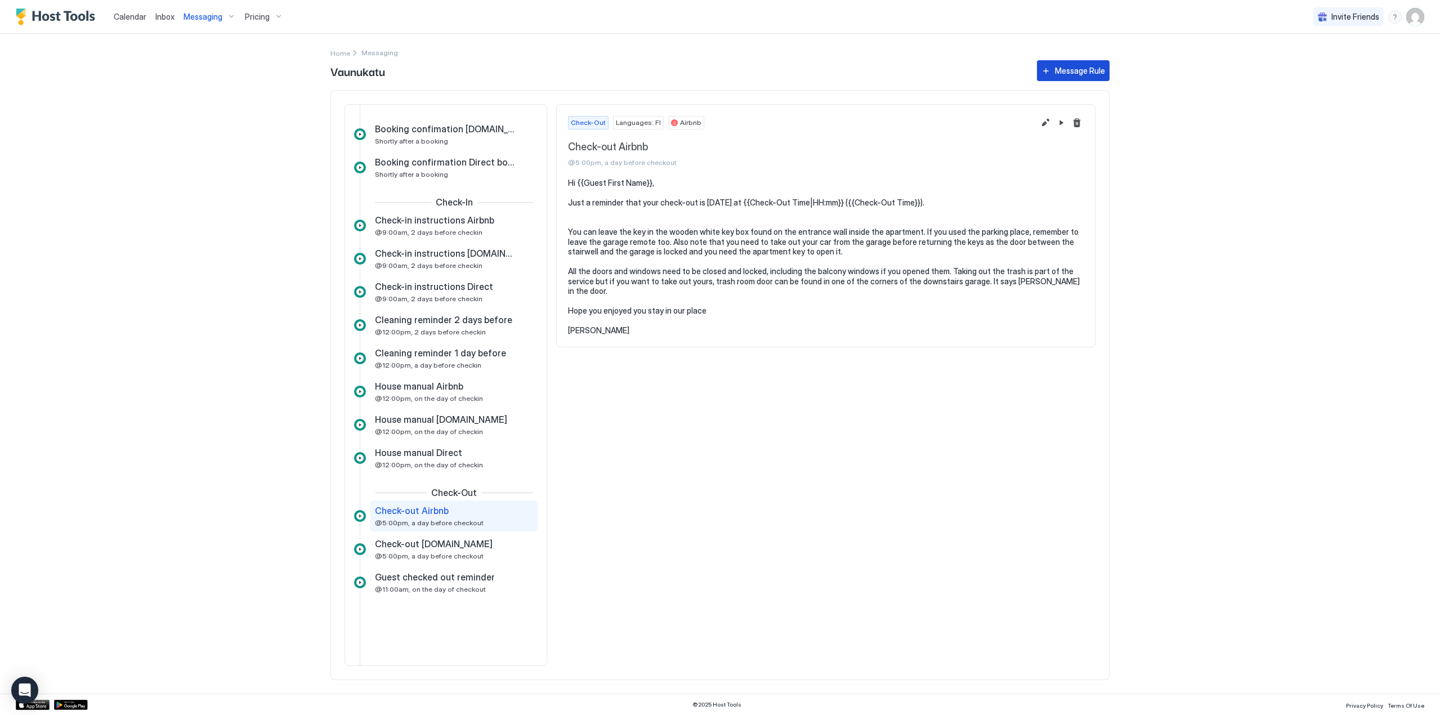
click at [1074, 74] on div "Message Rule" at bounding box center [1080, 71] width 50 height 12
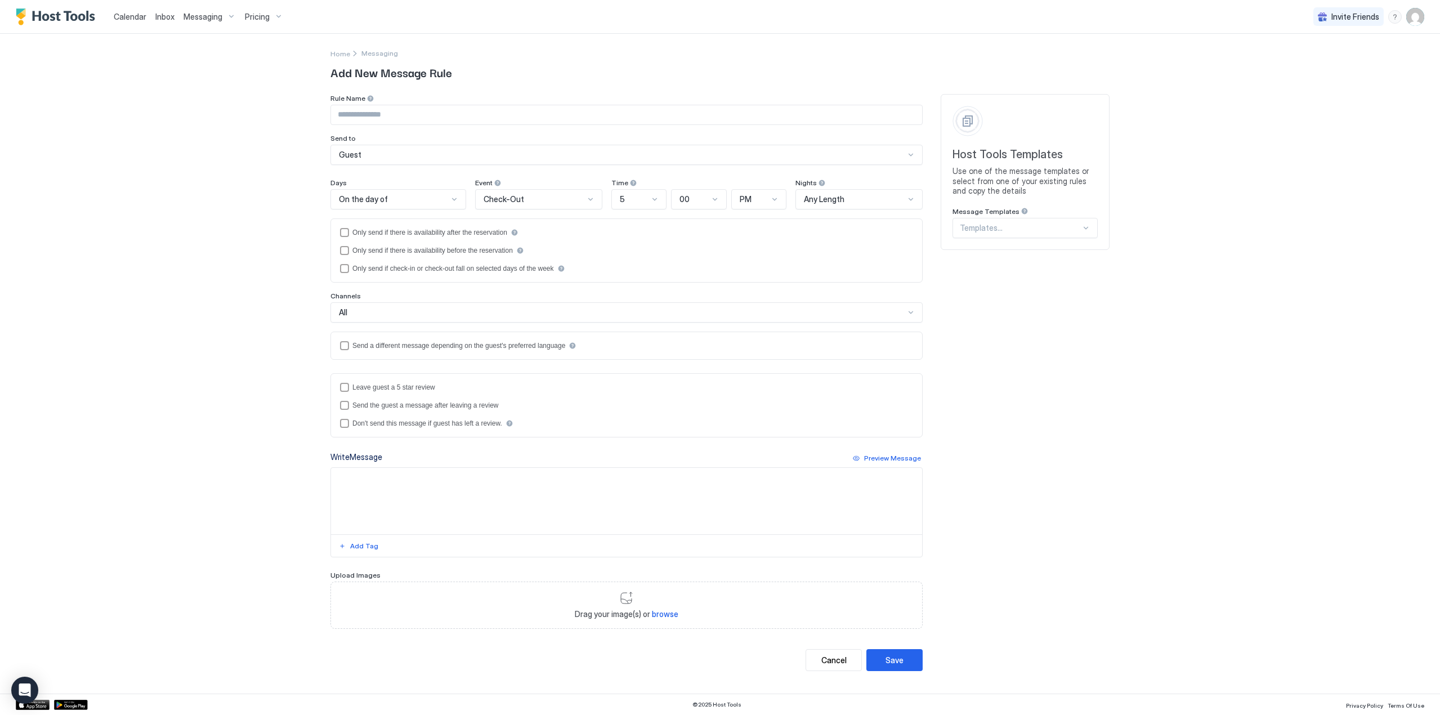
click at [445, 112] on input "Input Field" at bounding box center [626, 114] width 591 height 19
click at [513, 109] on input "Input Field" at bounding box center [626, 114] width 591 height 19
type input "**********"
click at [517, 199] on span "Check-Out" at bounding box center [503, 199] width 41 height 10
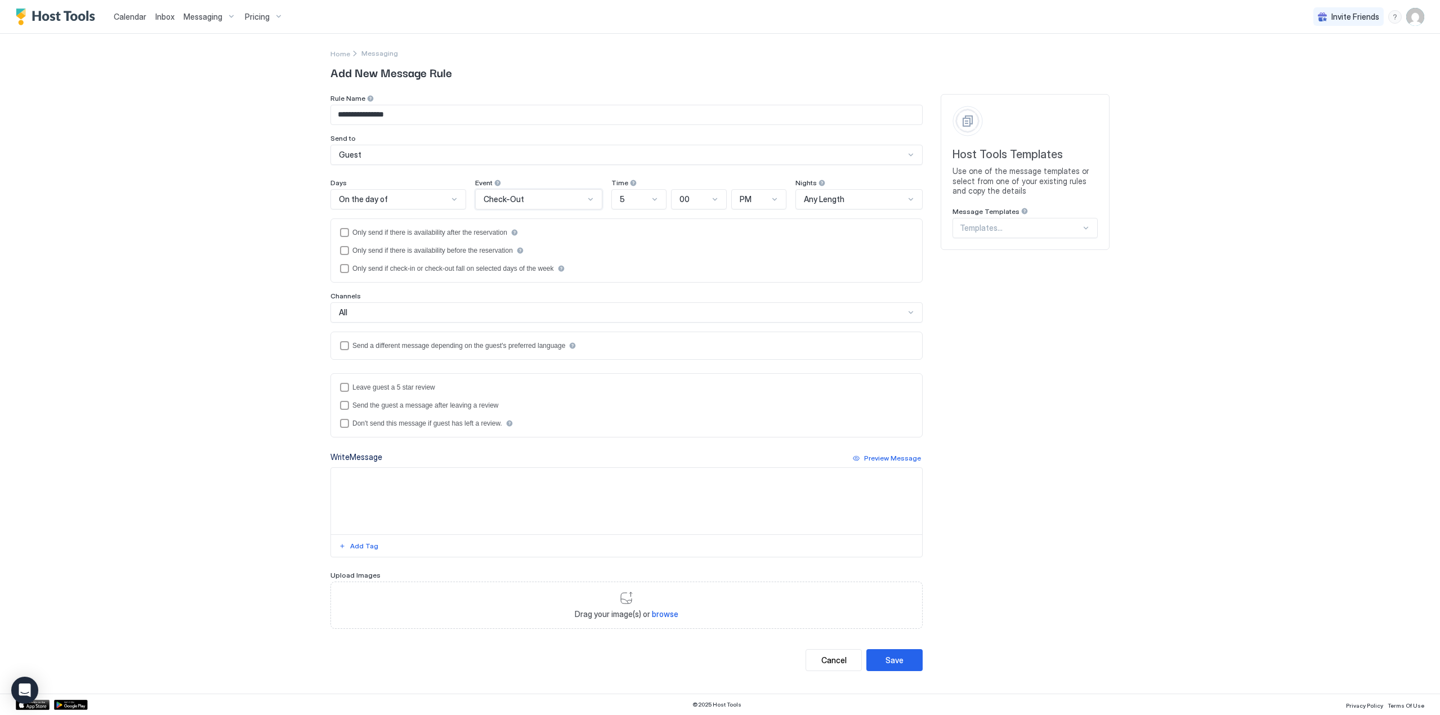
click at [397, 199] on div "On the day of" at bounding box center [393, 199] width 109 height 10
click at [369, 326] on span "1 Day Before" at bounding box center [358, 325] width 40 height 8
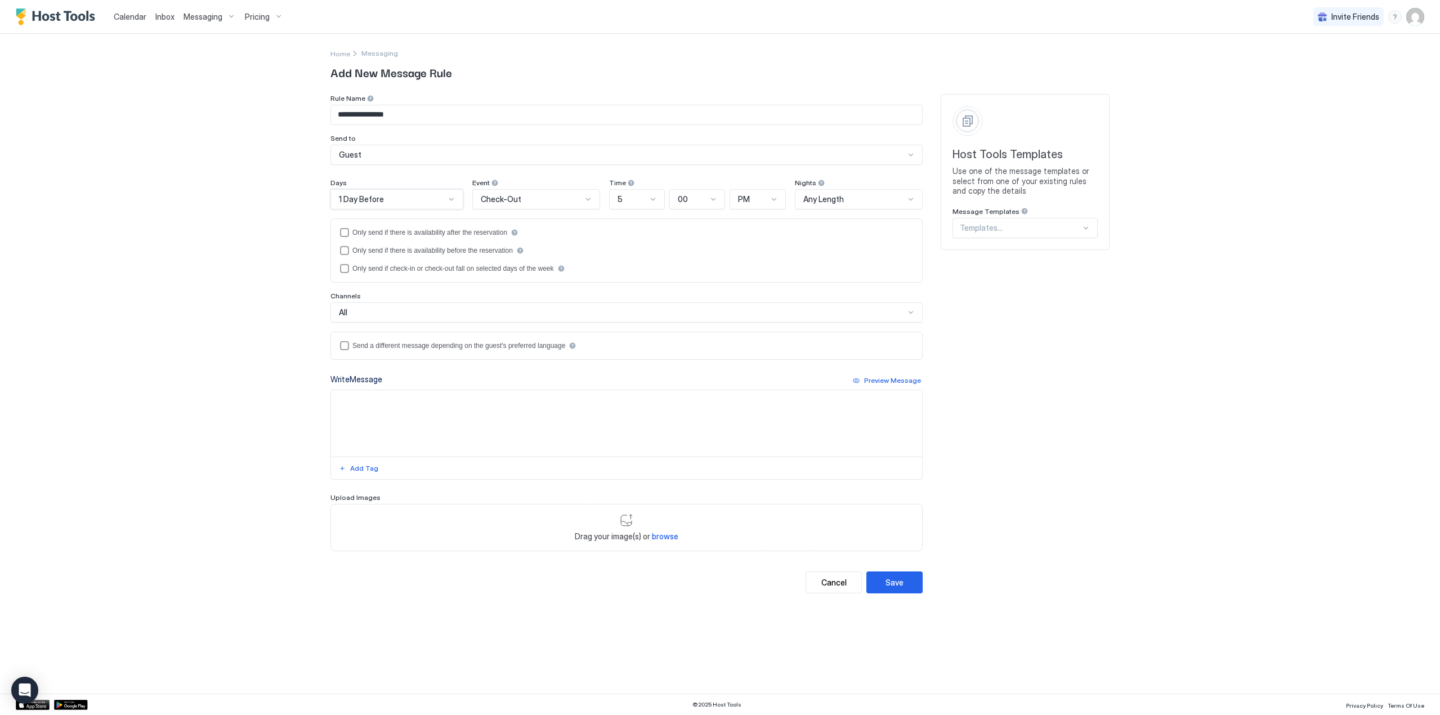
click at [374, 310] on div "All" at bounding box center [622, 312] width 566 height 10
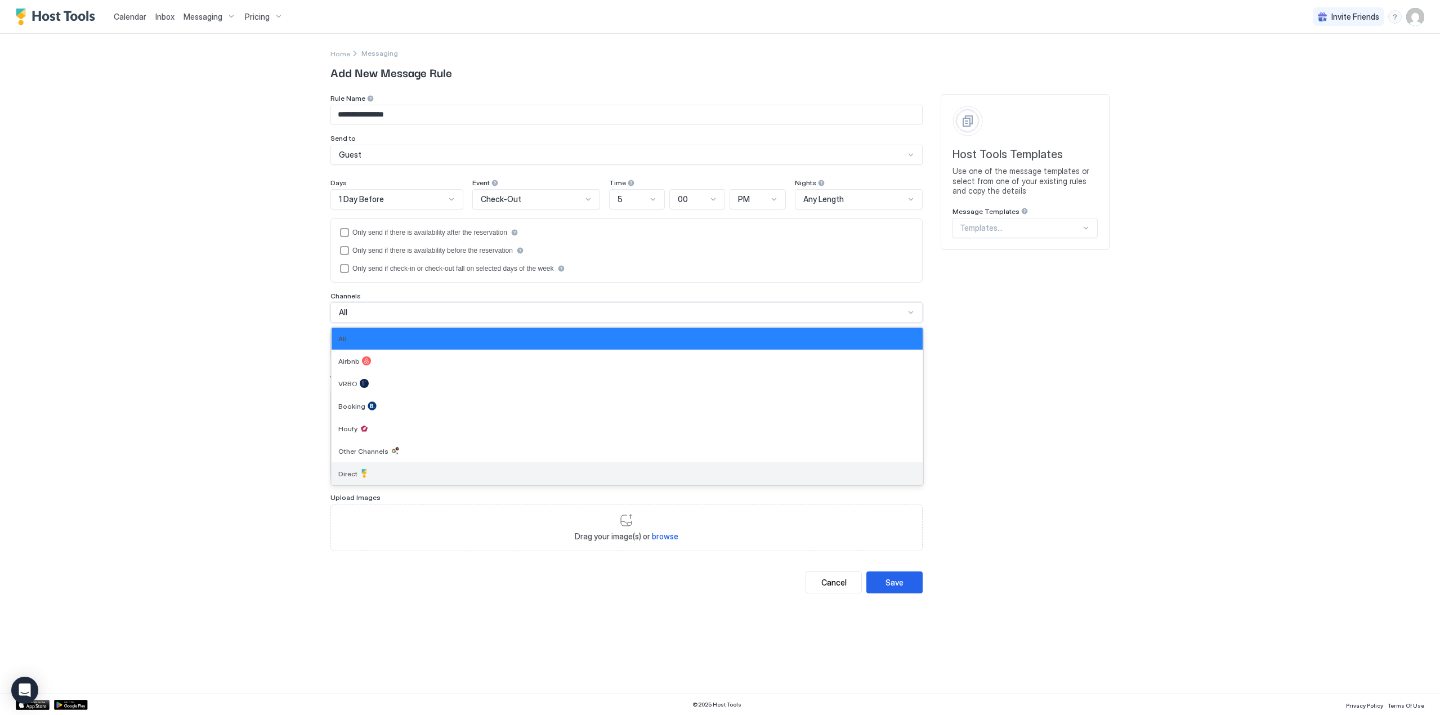
click at [377, 474] on div "Direct" at bounding box center [626, 473] width 577 height 9
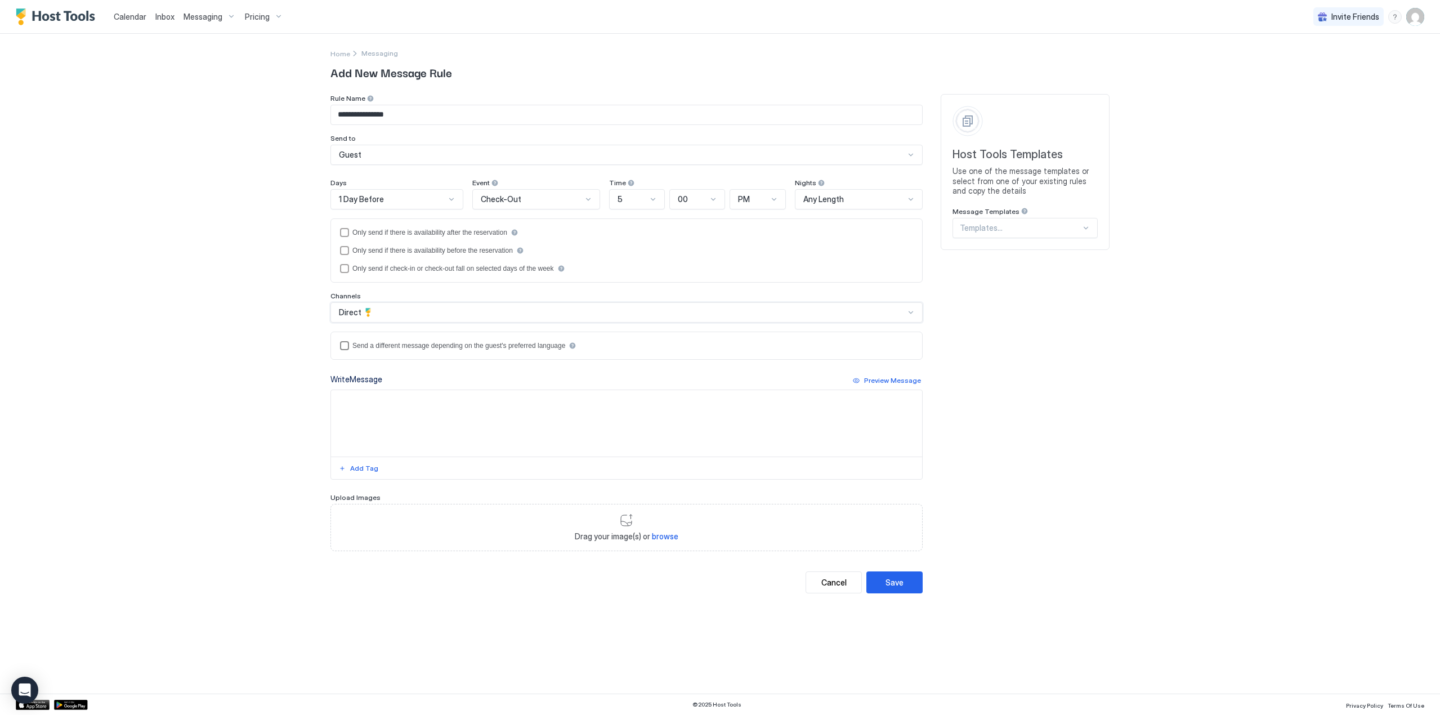
click at [359, 346] on div "Send a different message depending on the guest's preferred language" at bounding box center [458, 346] width 213 height 8
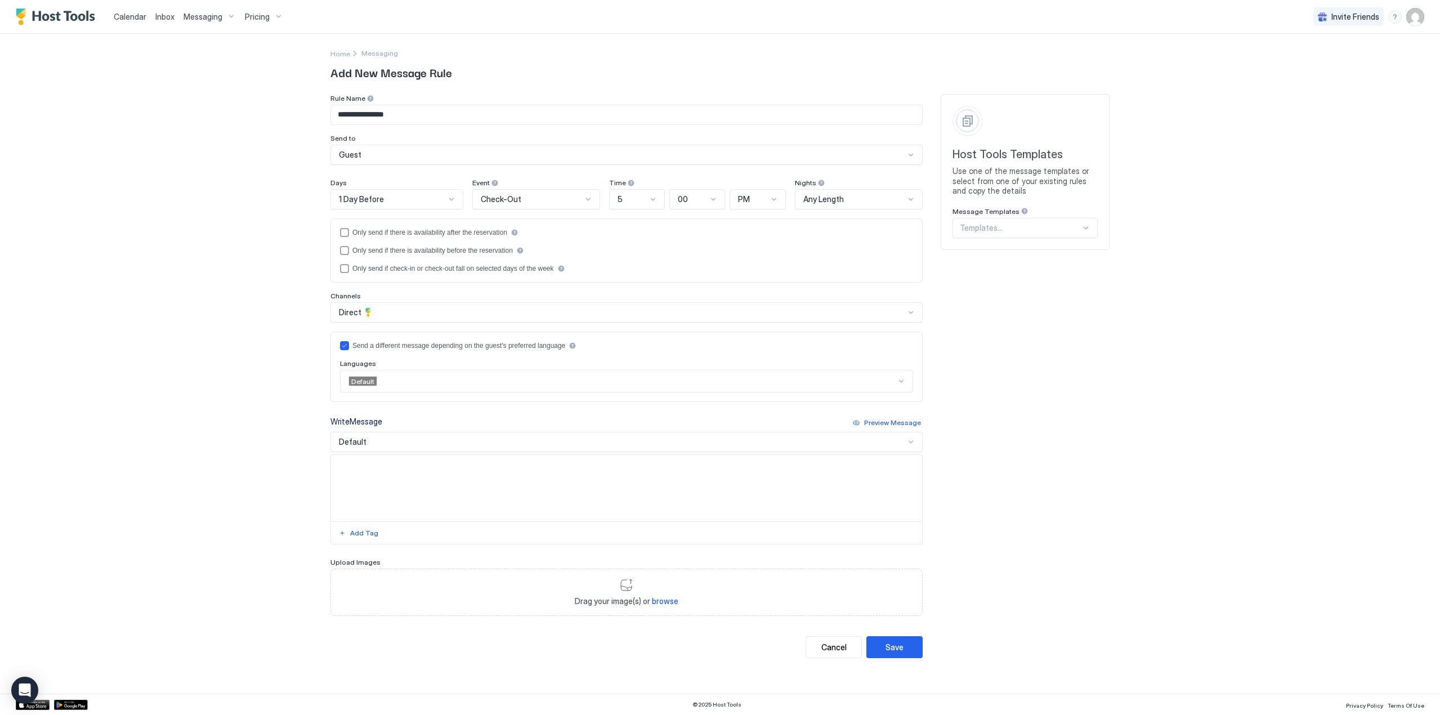
click at [392, 375] on div "Default" at bounding box center [621, 381] width 549 height 12
click at [393, 530] on div "Suomi" at bounding box center [627, 534] width 558 height 8
click at [400, 439] on div "Default" at bounding box center [622, 442] width 566 height 10
click at [413, 468] on textarea "Input Field" at bounding box center [626, 488] width 591 height 66
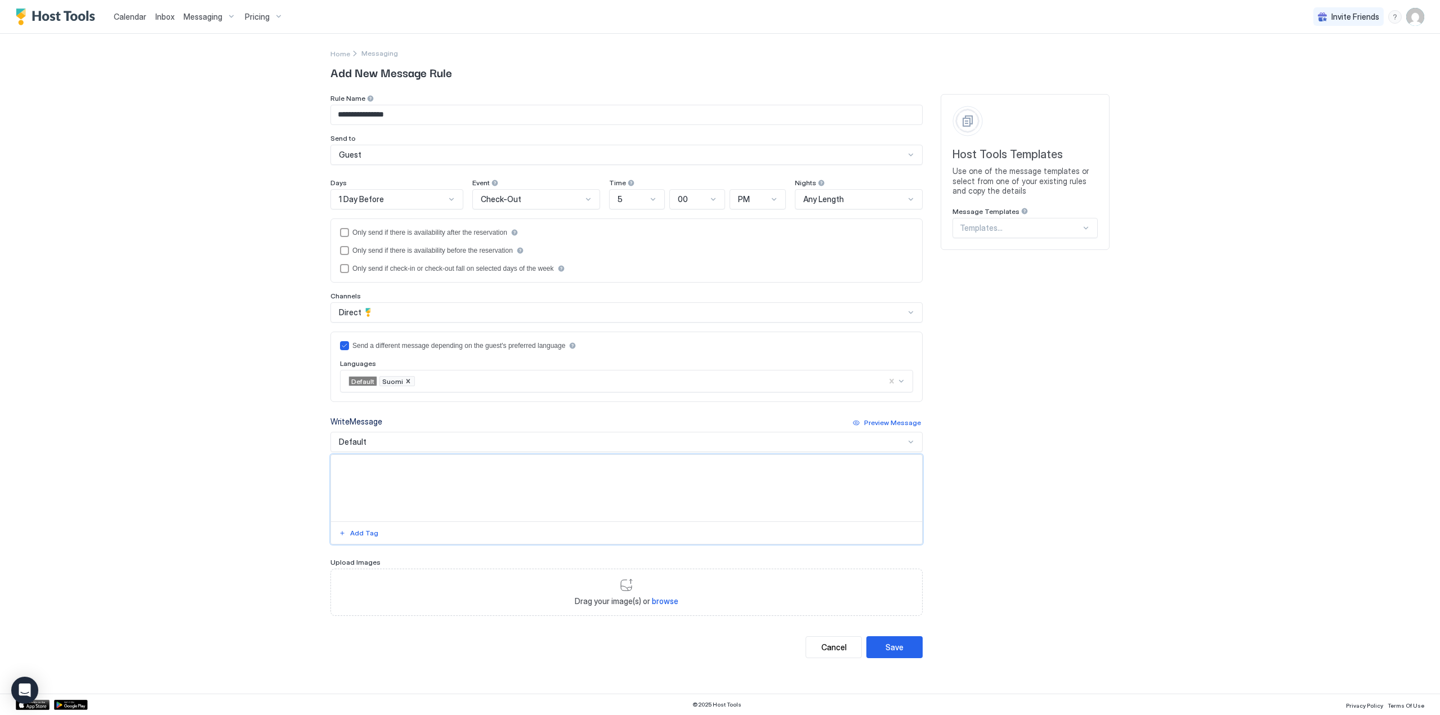
paste textarea "**********"
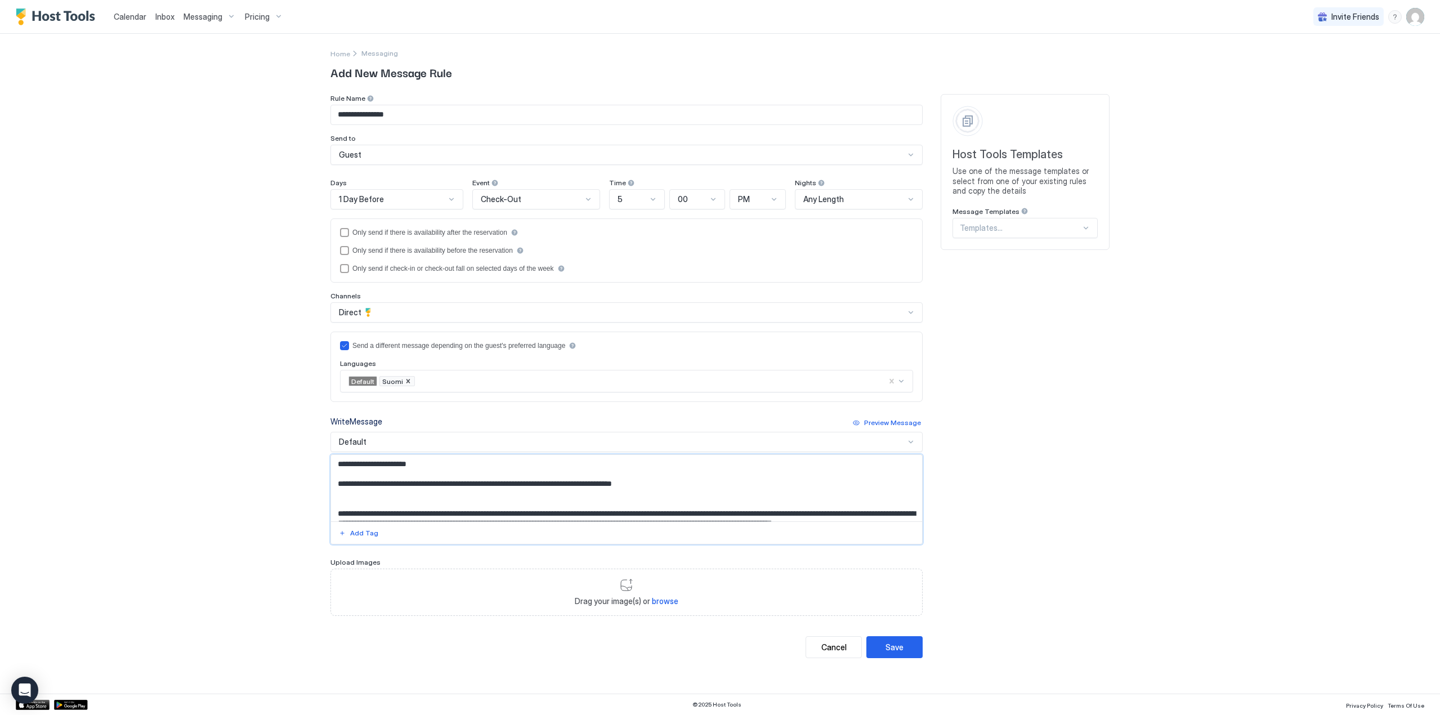
scroll to position [86, 0]
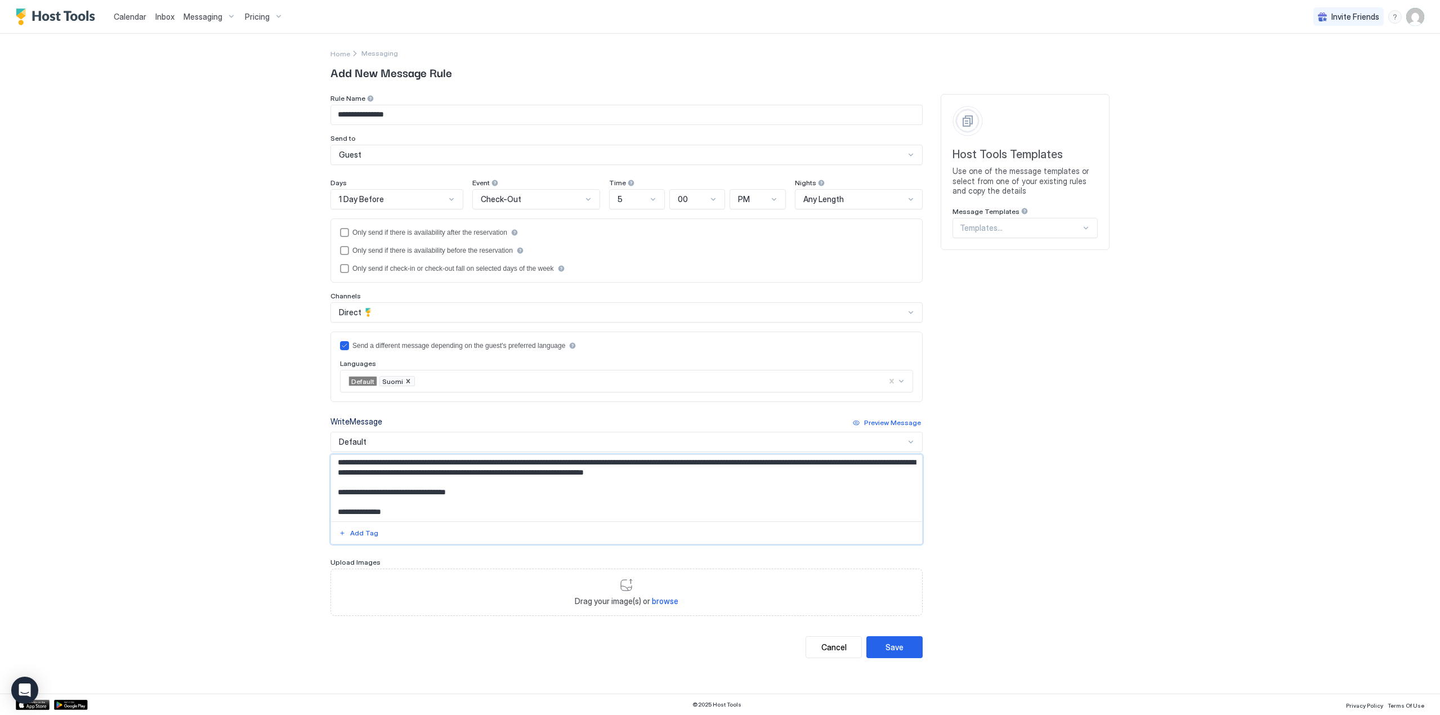
type textarea "**********"
click at [370, 441] on div "Default" at bounding box center [622, 442] width 566 height 10
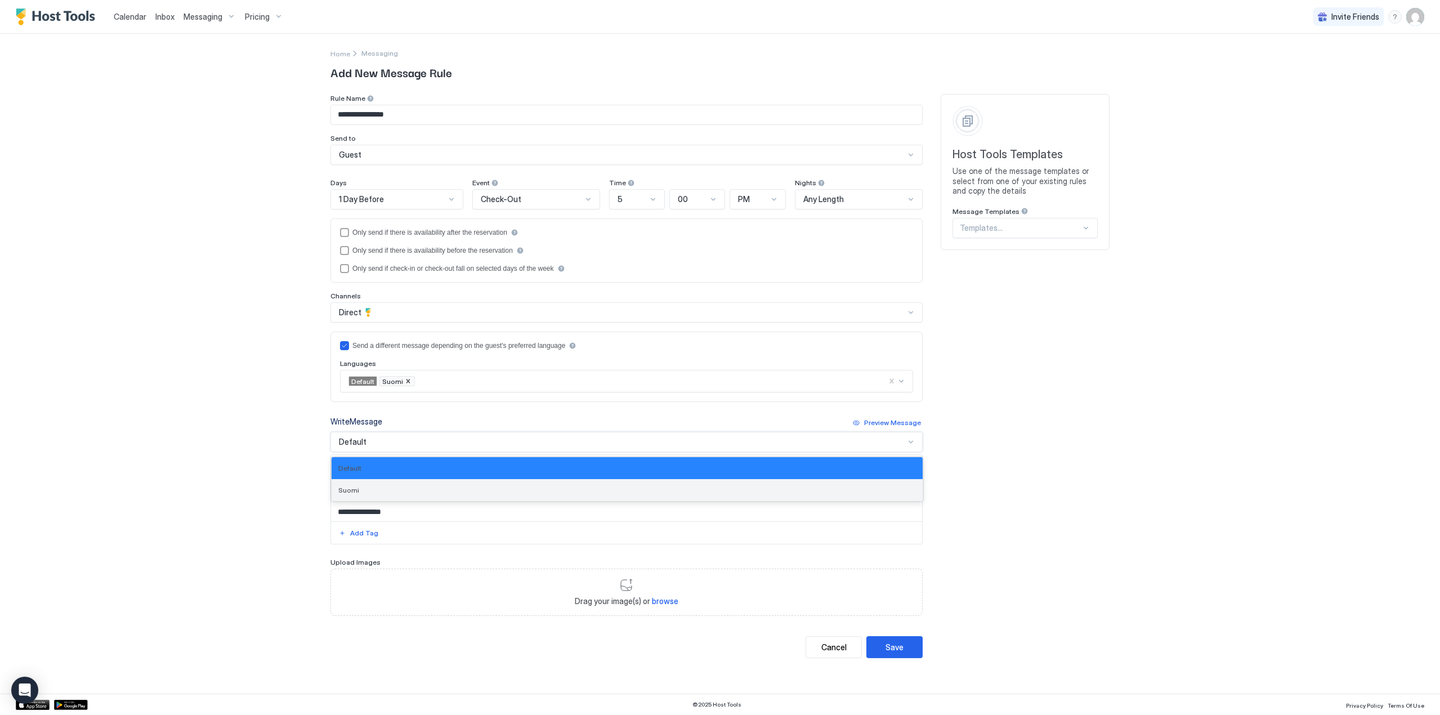
click at [379, 489] on div "Suomi" at bounding box center [626, 490] width 577 height 8
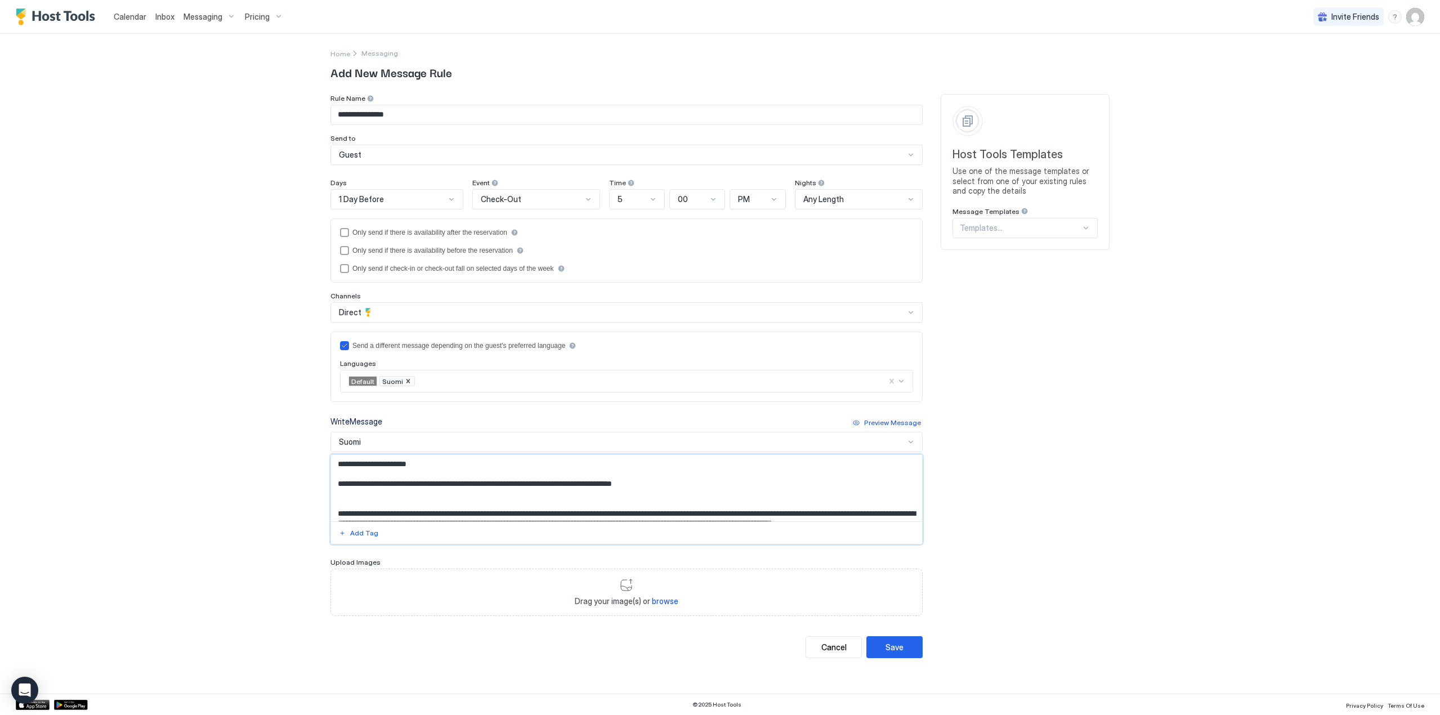
click at [418, 496] on textarea "**********" at bounding box center [626, 488] width 591 height 66
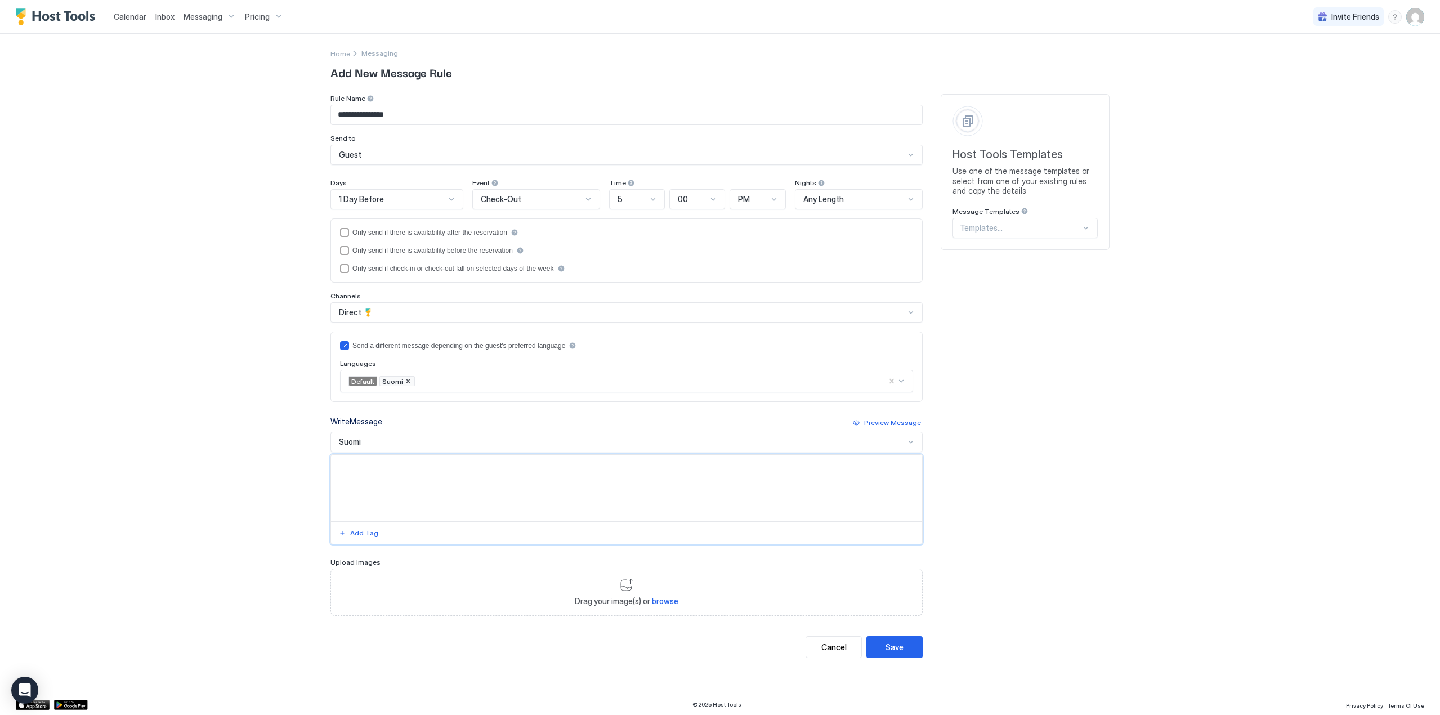
paste textarea "**********"
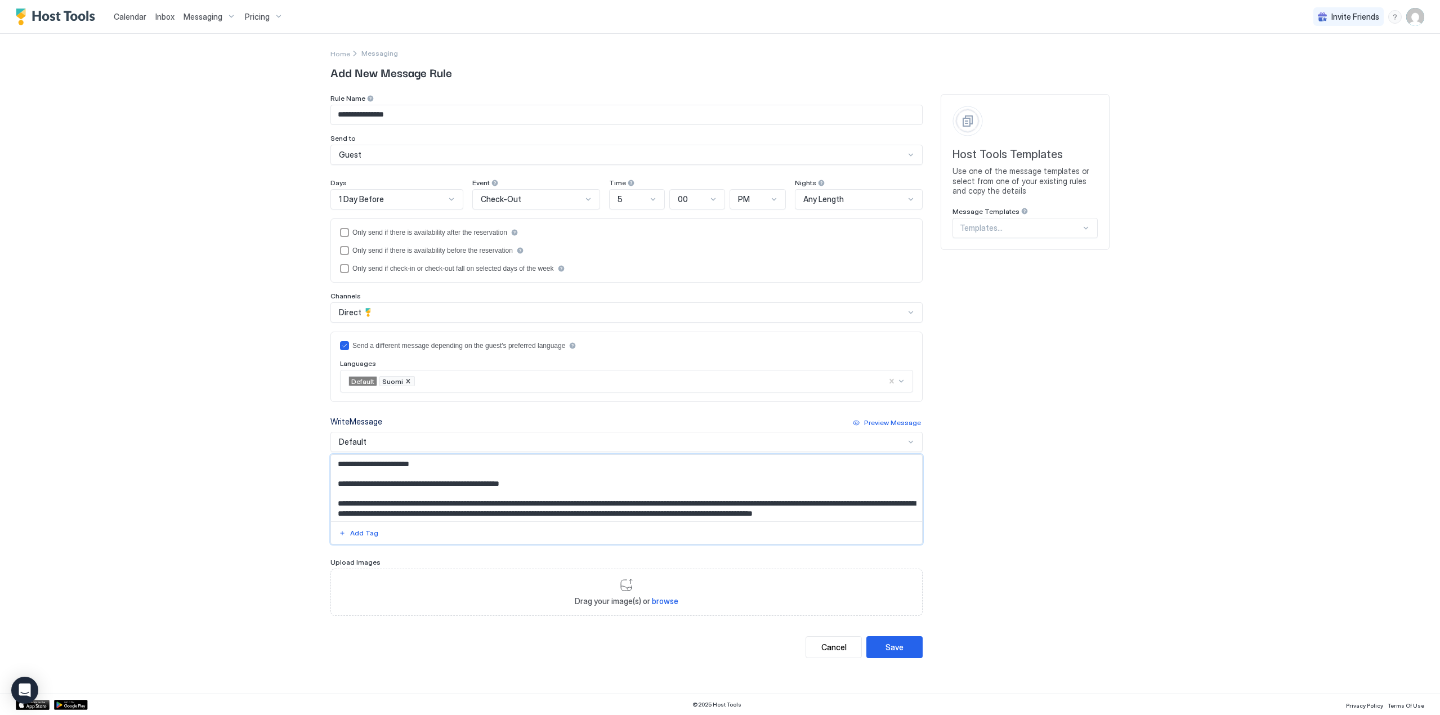
scroll to position [76, 0]
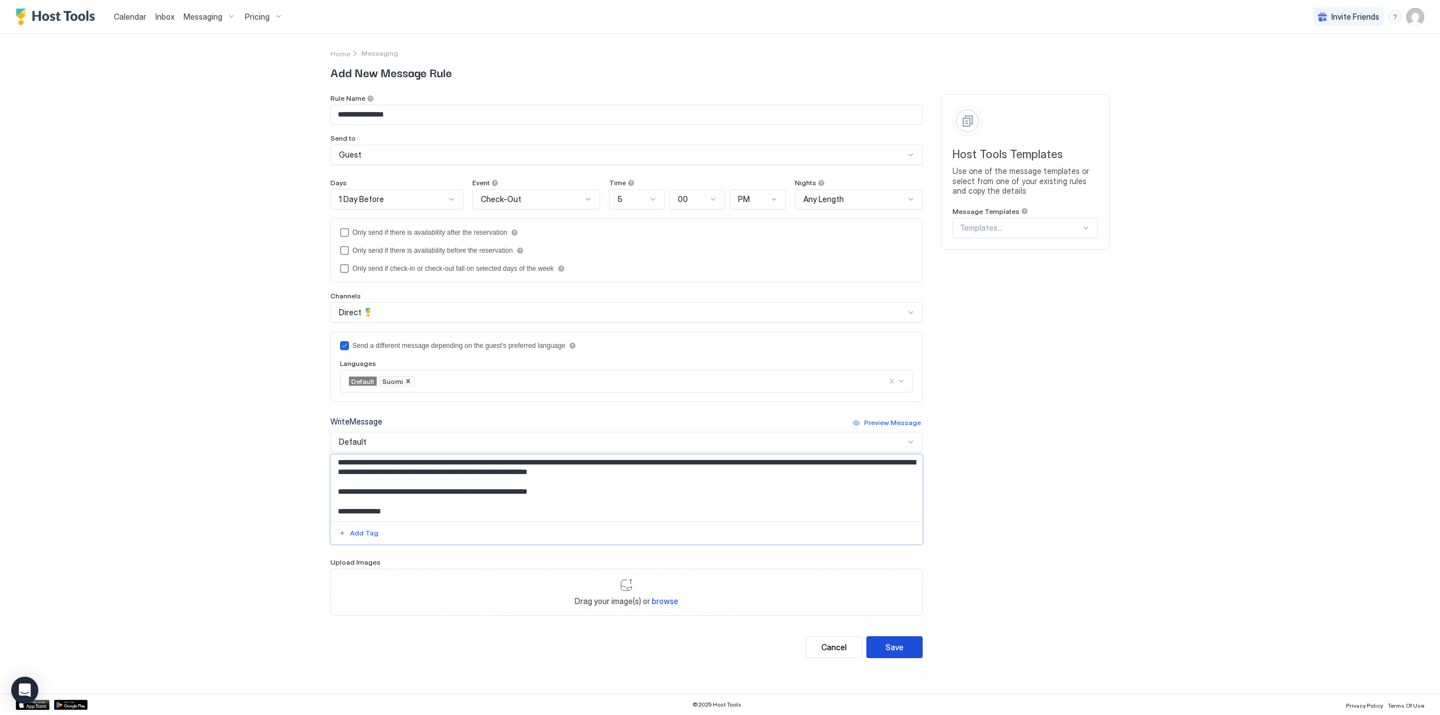
type textarea "**********"
click at [895, 648] on div "Save" at bounding box center [894, 647] width 18 height 12
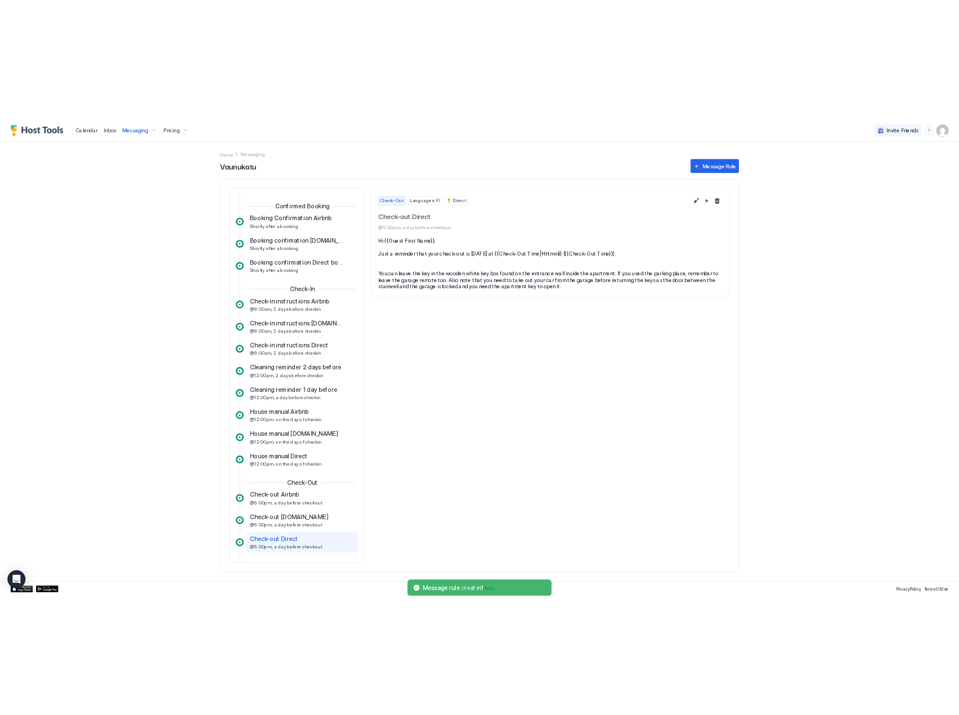
scroll to position [86, 0]
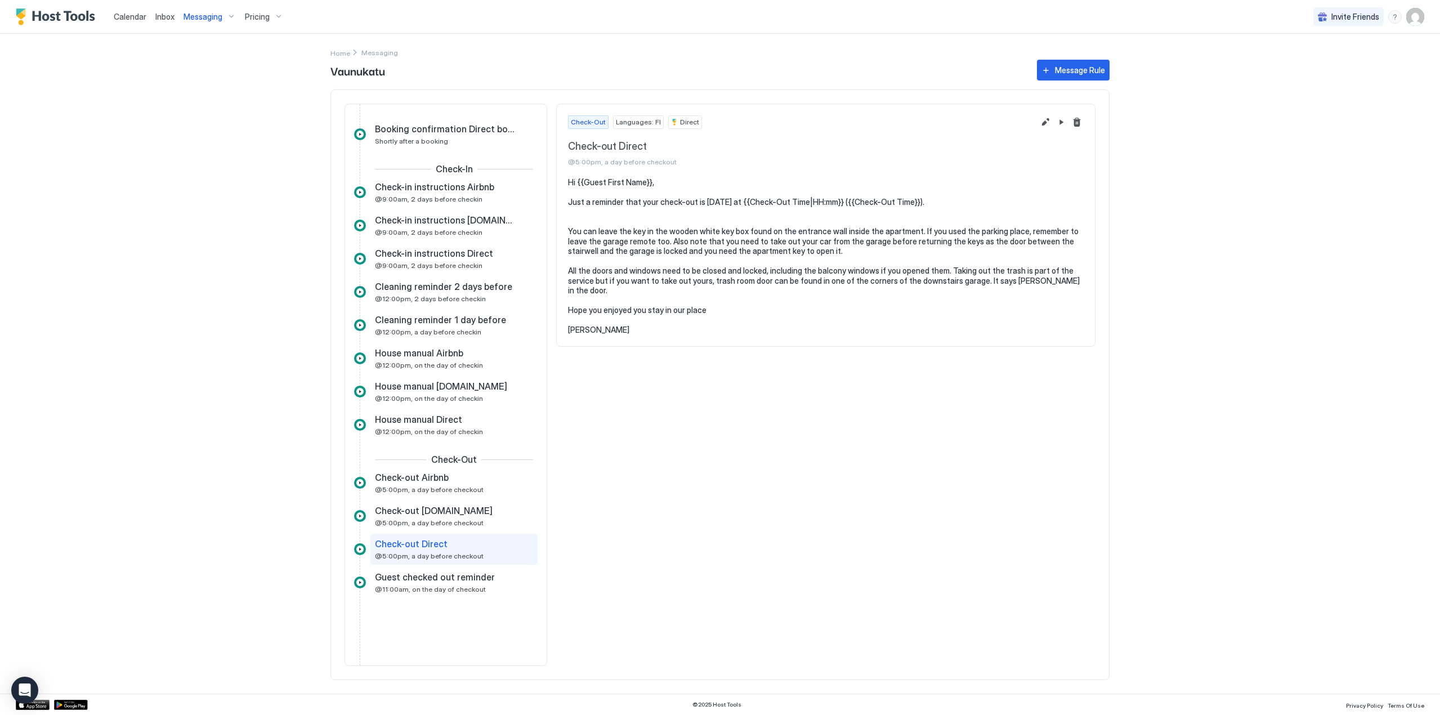
click at [265, 20] on span "Pricing" at bounding box center [257, 17] width 25 height 10
click at [212, 17] on div at bounding box center [720, 357] width 1440 height 715
click at [212, 17] on span "Messaging" at bounding box center [202, 17] width 39 height 10
click at [212, 17] on div at bounding box center [720, 357] width 1440 height 715
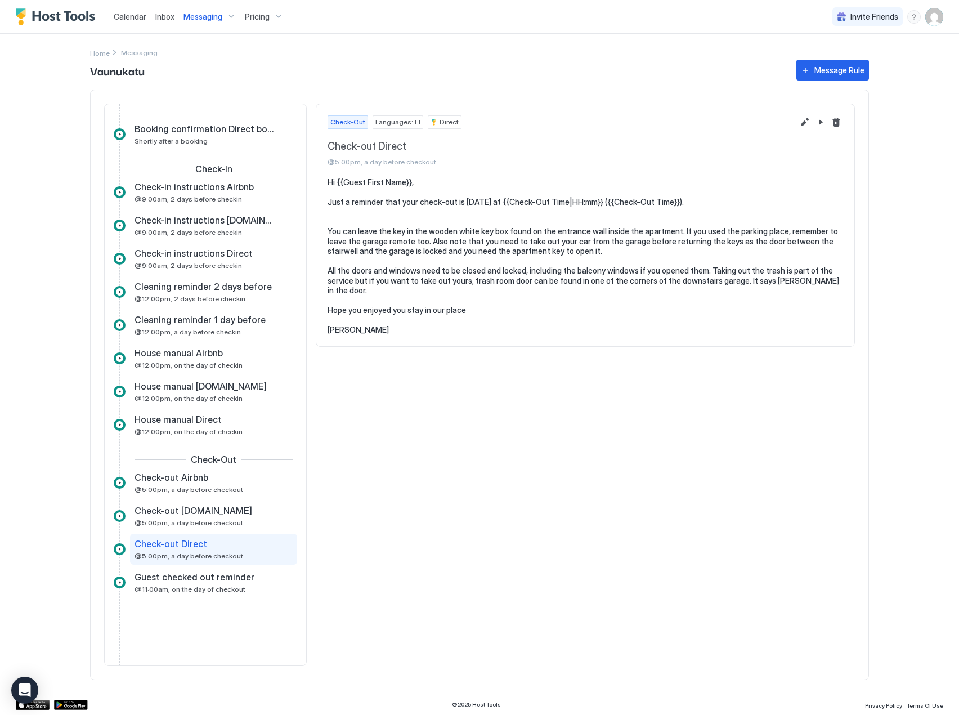
click at [938, 16] on img "User profile" at bounding box center [934, 17] width 18 height 18
click at [897, 65] on div "Settings" at bounding box center [871, 63] width 143 height 20
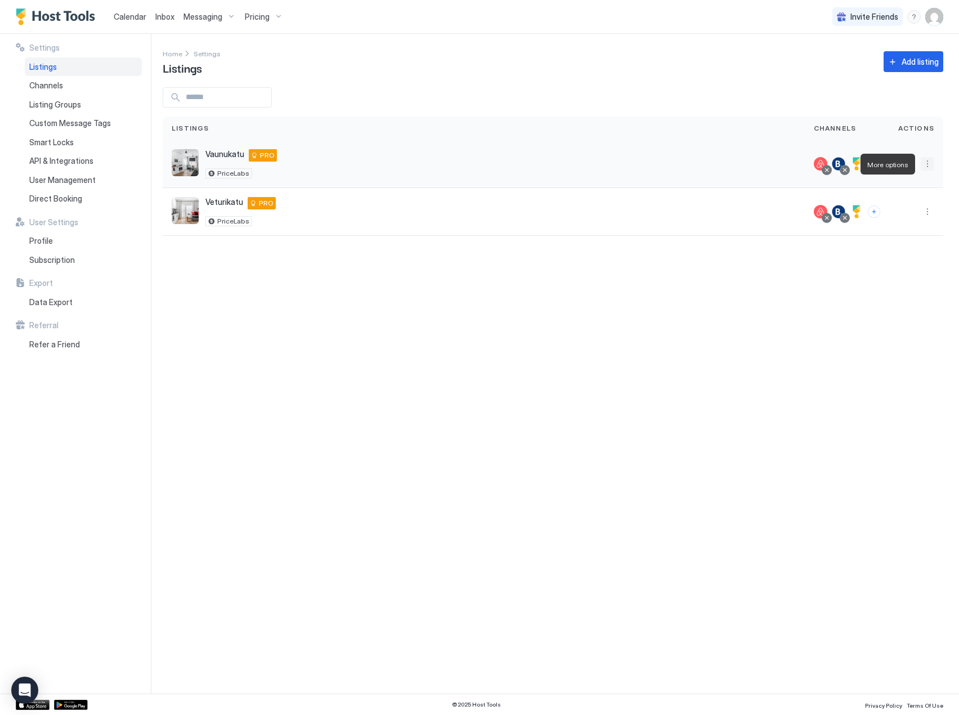
click at [930, 165] on button "More options" at bounding box center [928, 164] width 14 height 14
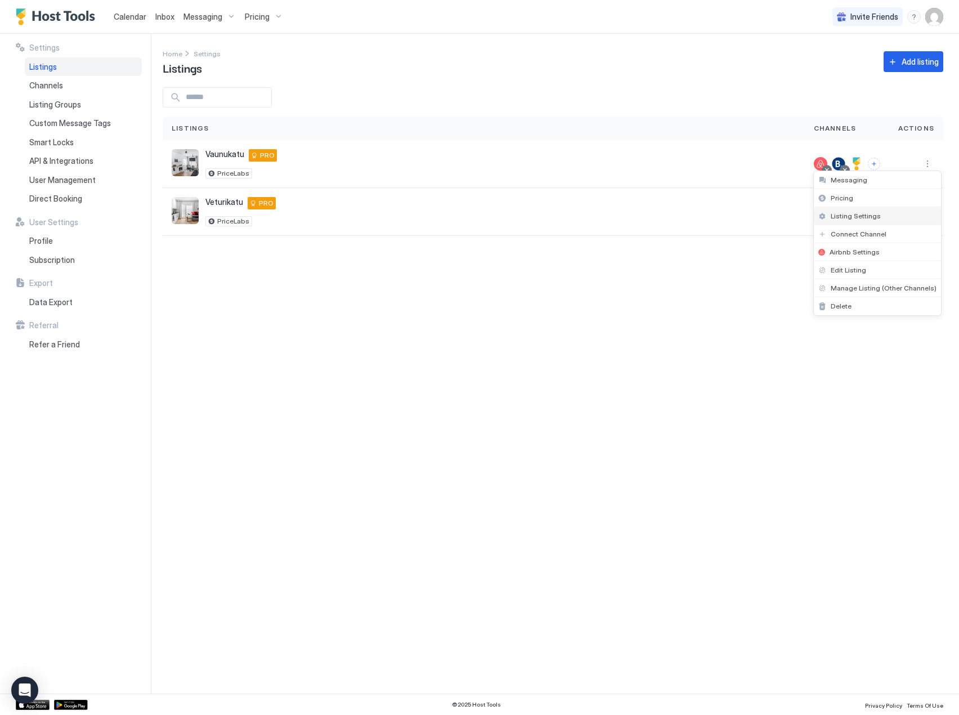
click at [875, 218] on span "Listing Settings" at bounding box center [856, 216] width 50 height 8
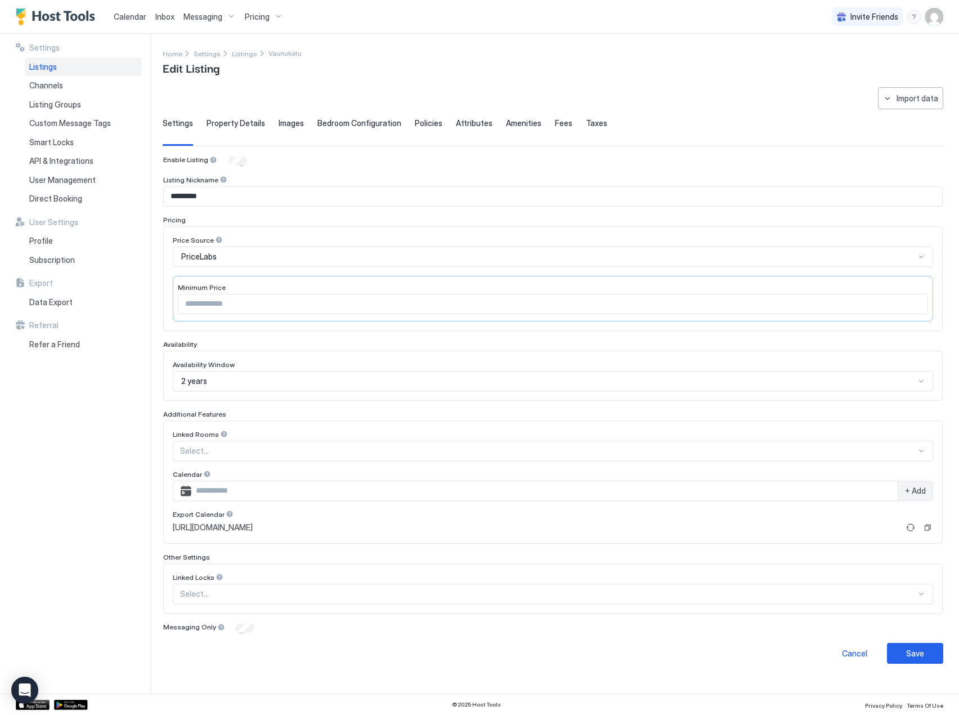
click at [220, 124] on span "Property Details" at bounding box center [236, 123] width 59 height 10
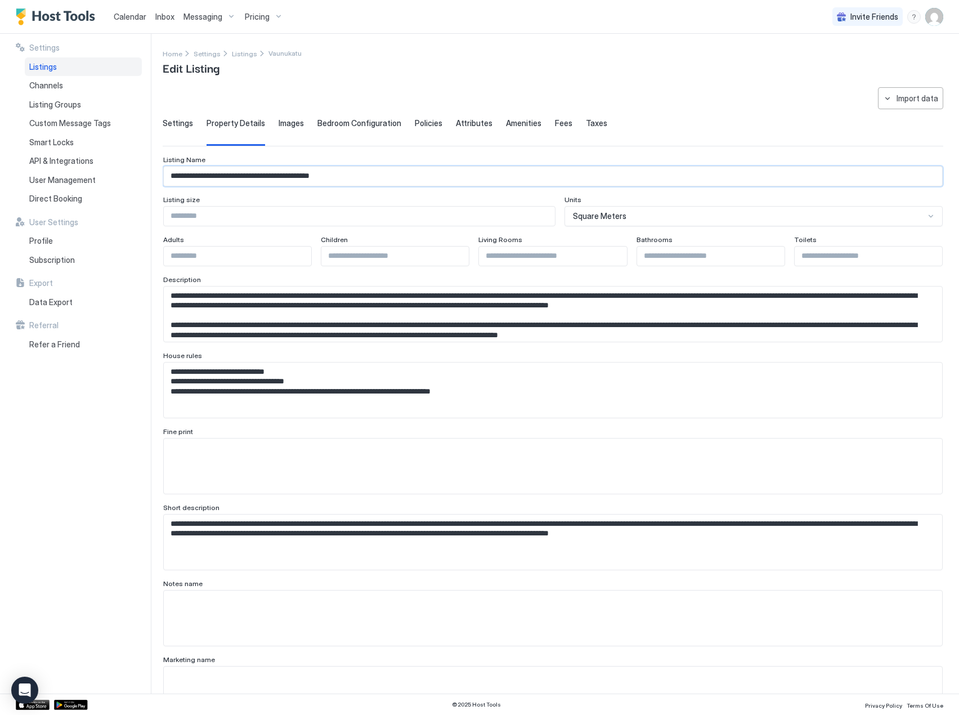
drag, startPoint x: 359, startPoint y: 178, endPoint x: 286, endPoint y: 176, distance: 72.1
click at [286, 176] on input "**********" at bounding box center [553, 176] width 778 height 19
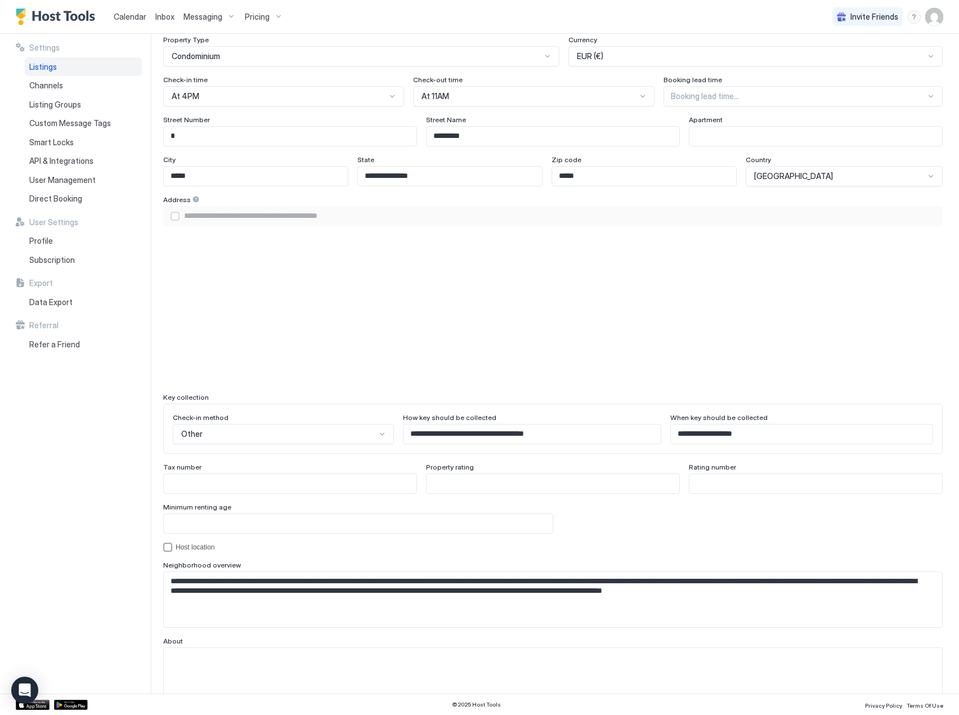
scroll to position [749, 0]
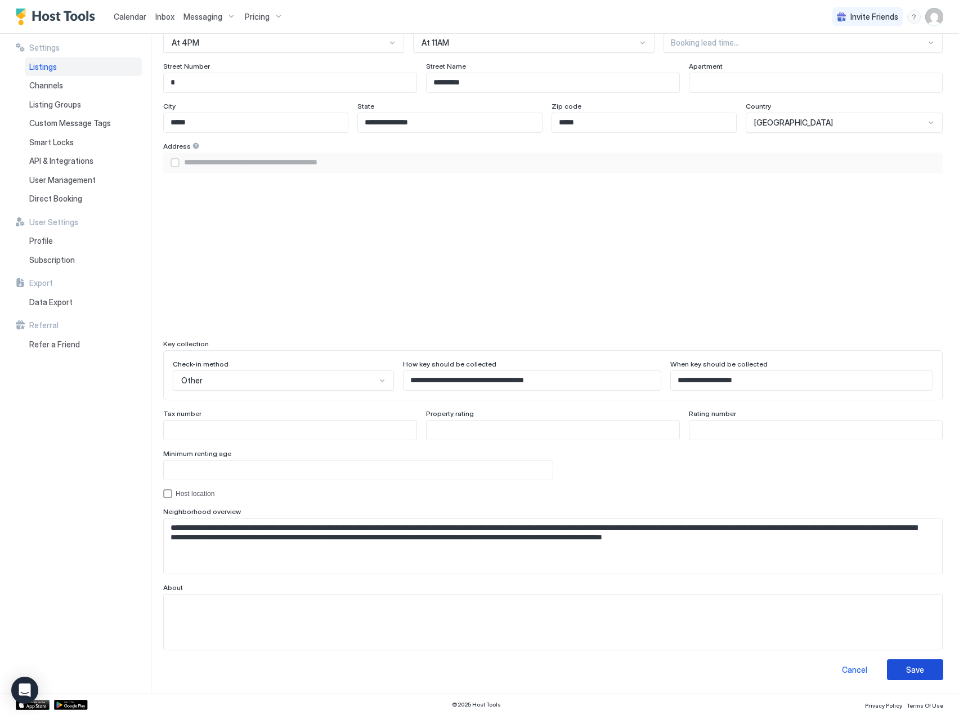
type input "**********"
click at [898, 662] on button "Save" at bounding box center [915, 669] width 56 height 21
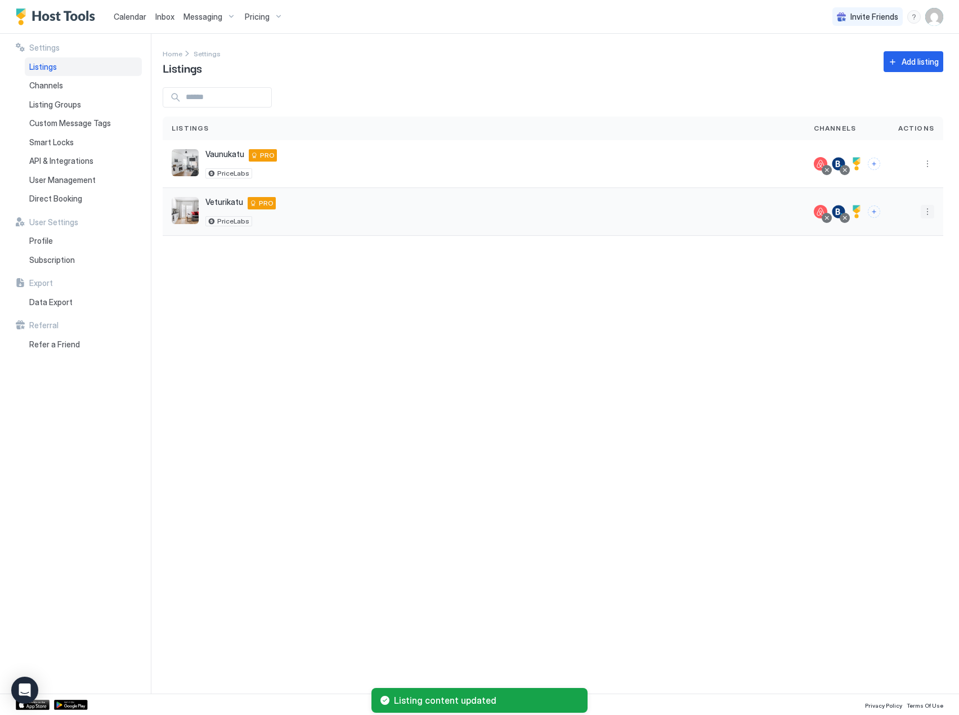
click at [925, 209] on button "More options" at bounding box center [928, 212] width 14 height 14
click at [899, 266] on span "Listing Settings" at bounding box center [902, 263] width 50 height 8
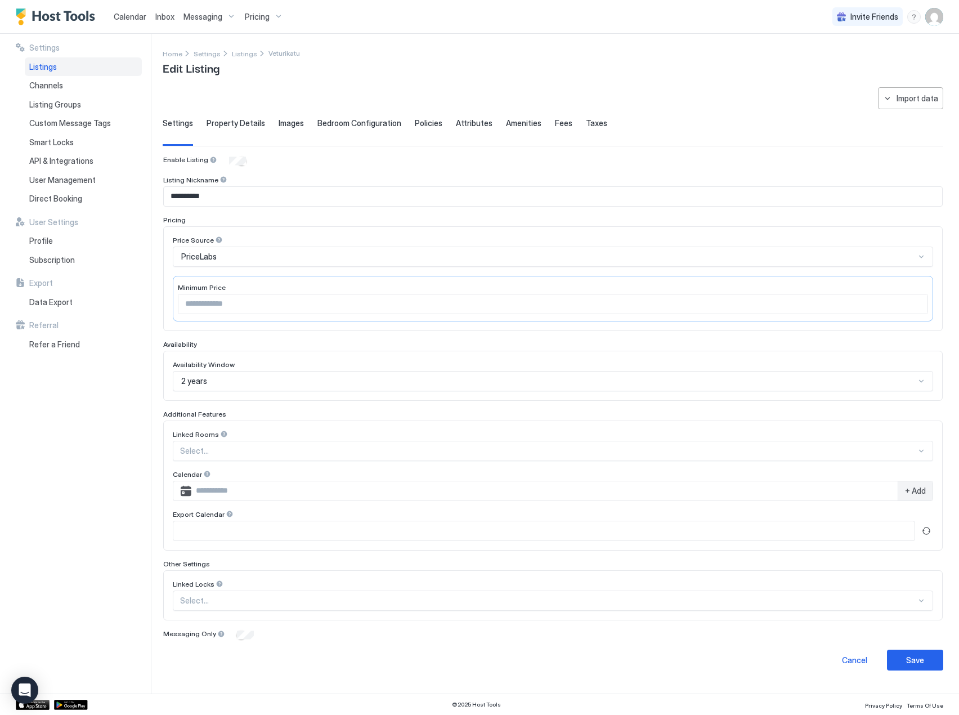
click at [242, 123] on span "Property Details" at bounding box center [236, 123] width 59 height 10
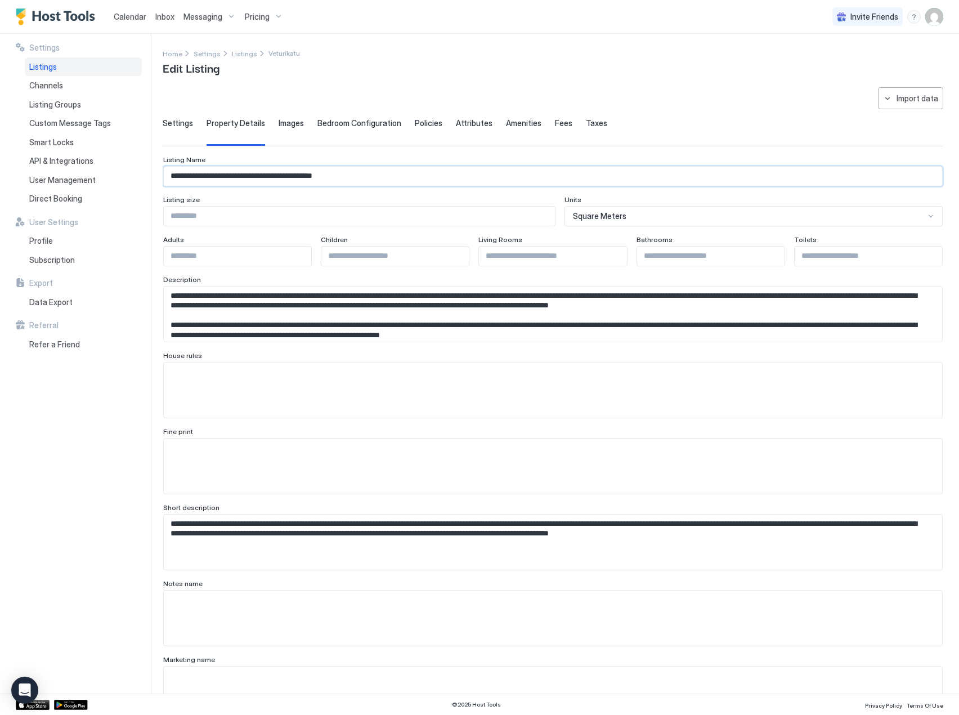
drag, startPoint x: 378, startPoint y: 174, endPoint x: 287, endPoint y: 174, distance: 91.2
click at [287, 174] on input "**********" at bounding box center [553, 176] width 778 height 19
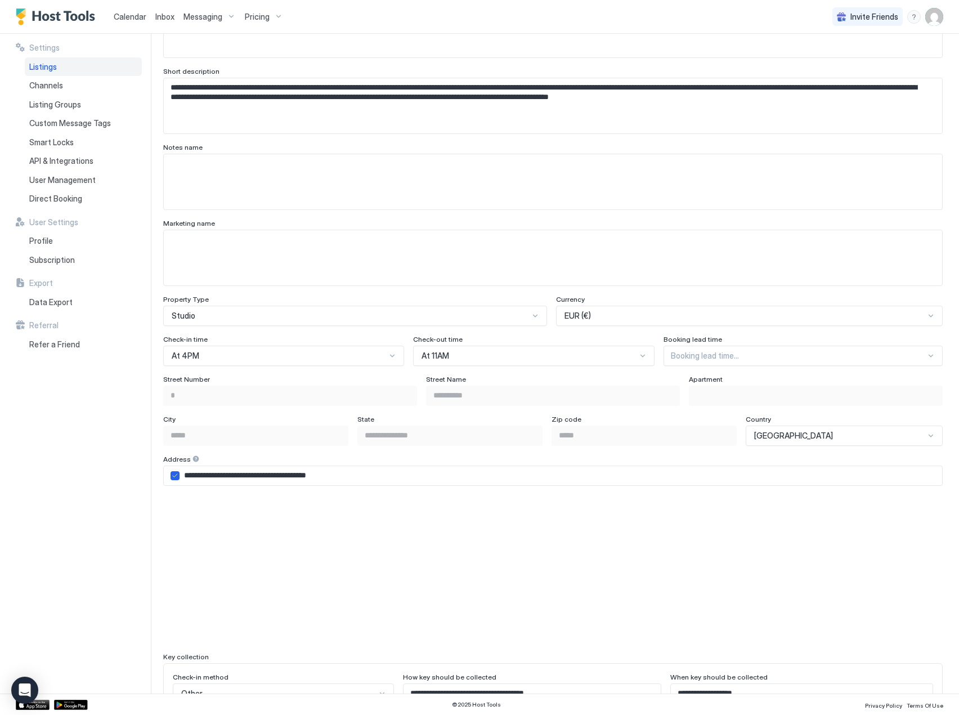
scroll to position [749, 0]
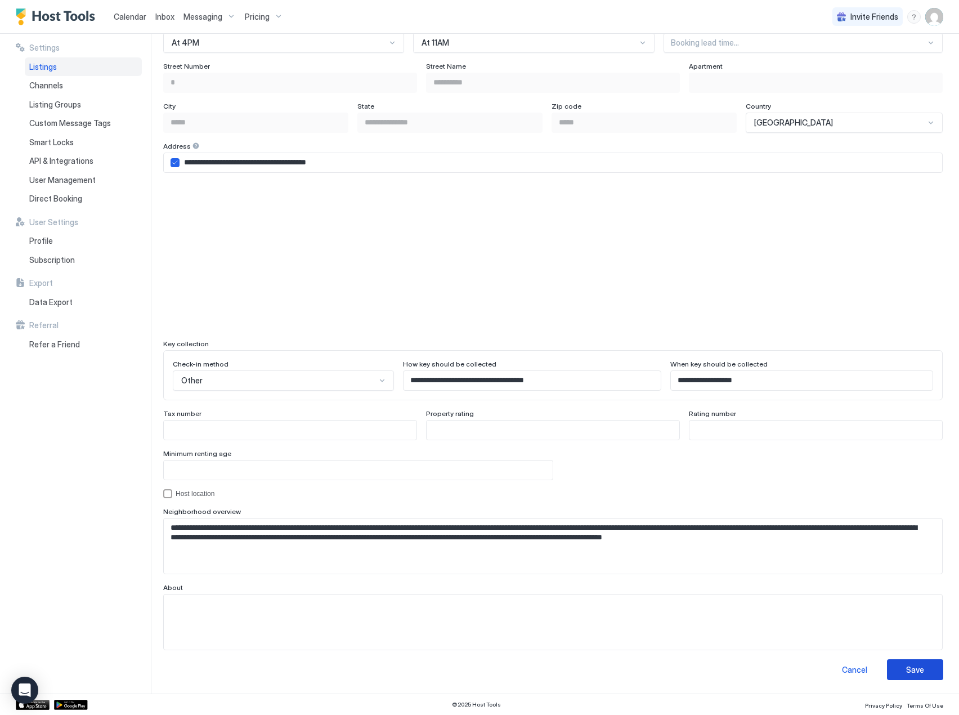
type input "**********"
click at [916, 659] on button "Save" at bounding box center [915, 669] width 56 height 21
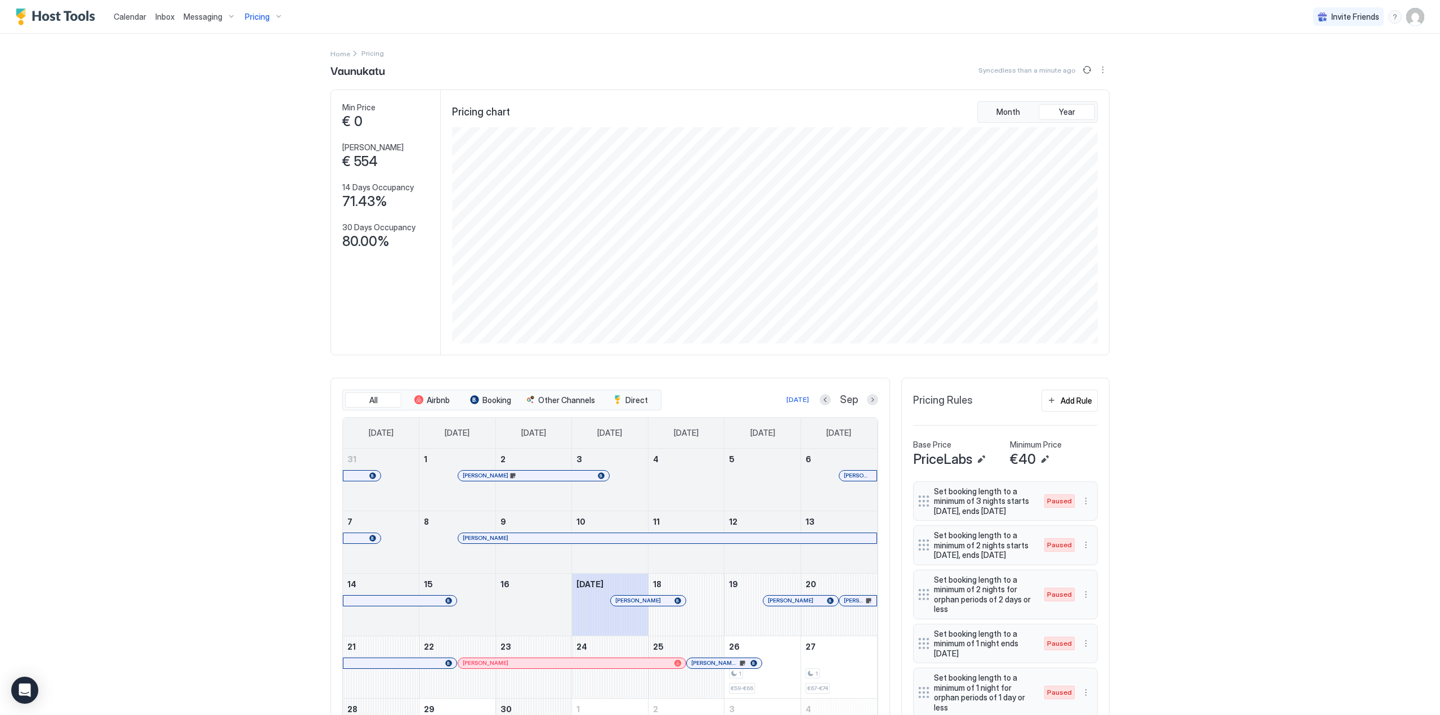
scroll to position [216, 648]
click at [272, 19] on div "Pricing" at bounding box center [263, 16] width 47 height 19
click at [1401, 14] on div at bounding box center [720, 357] width 1440 height 715
click at [1406, 15] on img "User profile" at bounding box center [1415, 17] width 18 height 18
click at [1338, 65] on div "Settings" at bounding box center [1343, 63] width 143 height 20
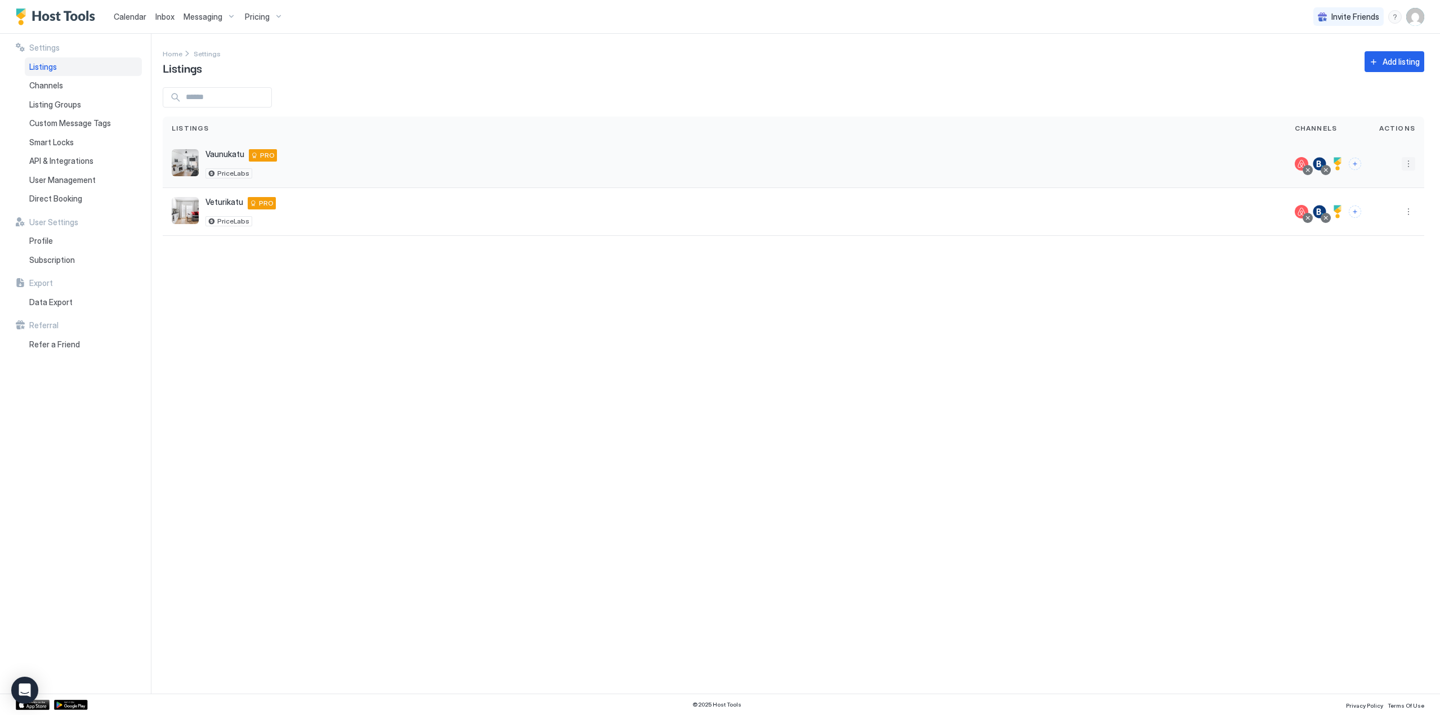
click at [1403, 160] on button "More options" at bounding box center [1408, 164] width 14 height 14
click at [1362, 208] on div "Listing Settings" at bounding box center [1357, 216] width 127 height 18
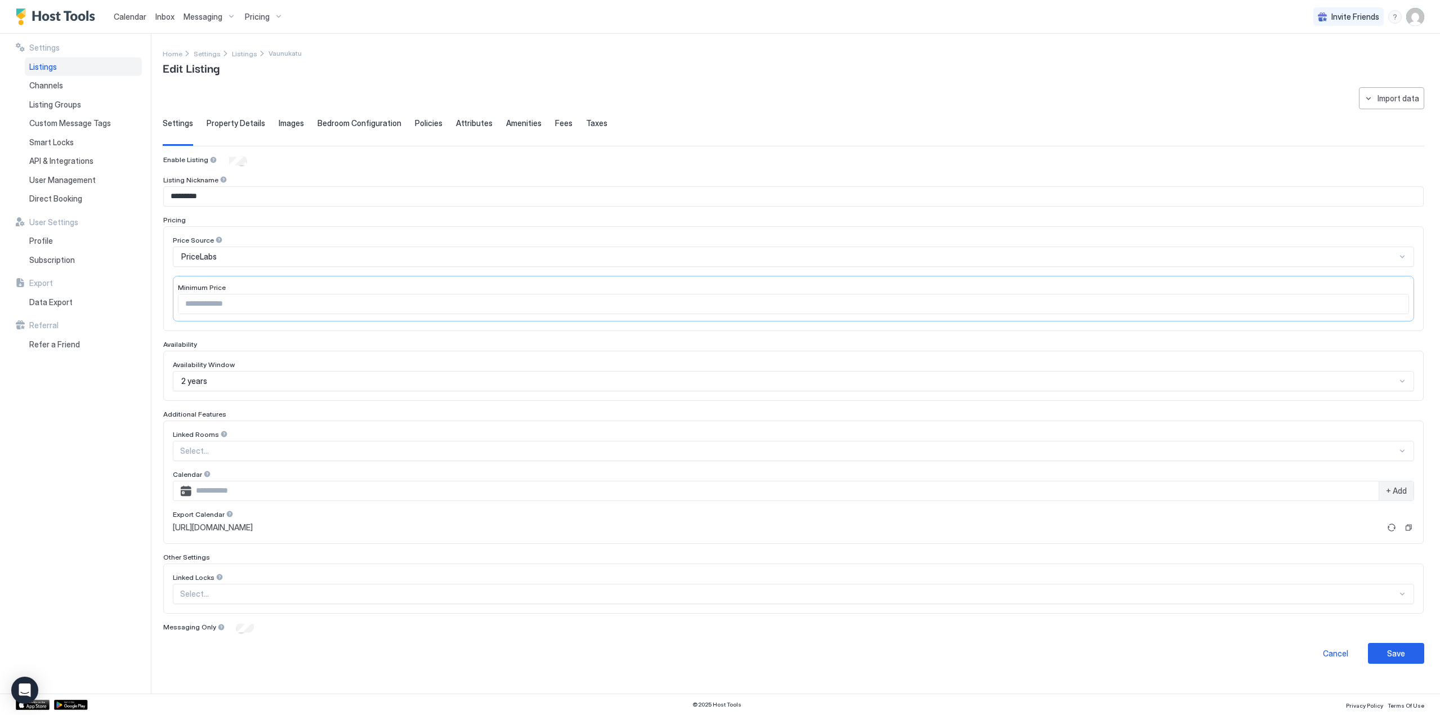
click at [555, 124] on span "Fees" at bounding box center [563, 123] width 17 height 10
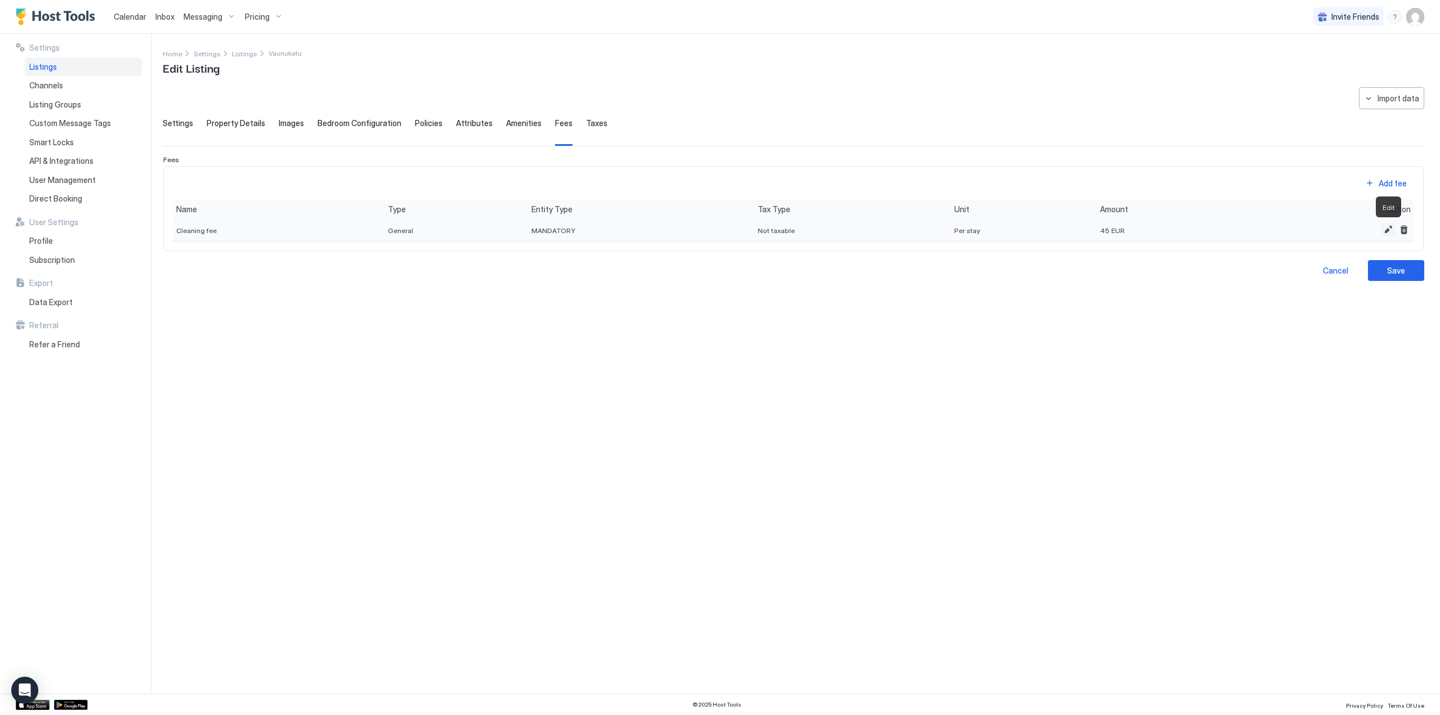
click at [1388, 229] on button "Edit" at bounding box center [1388, 230] width 14 height 14
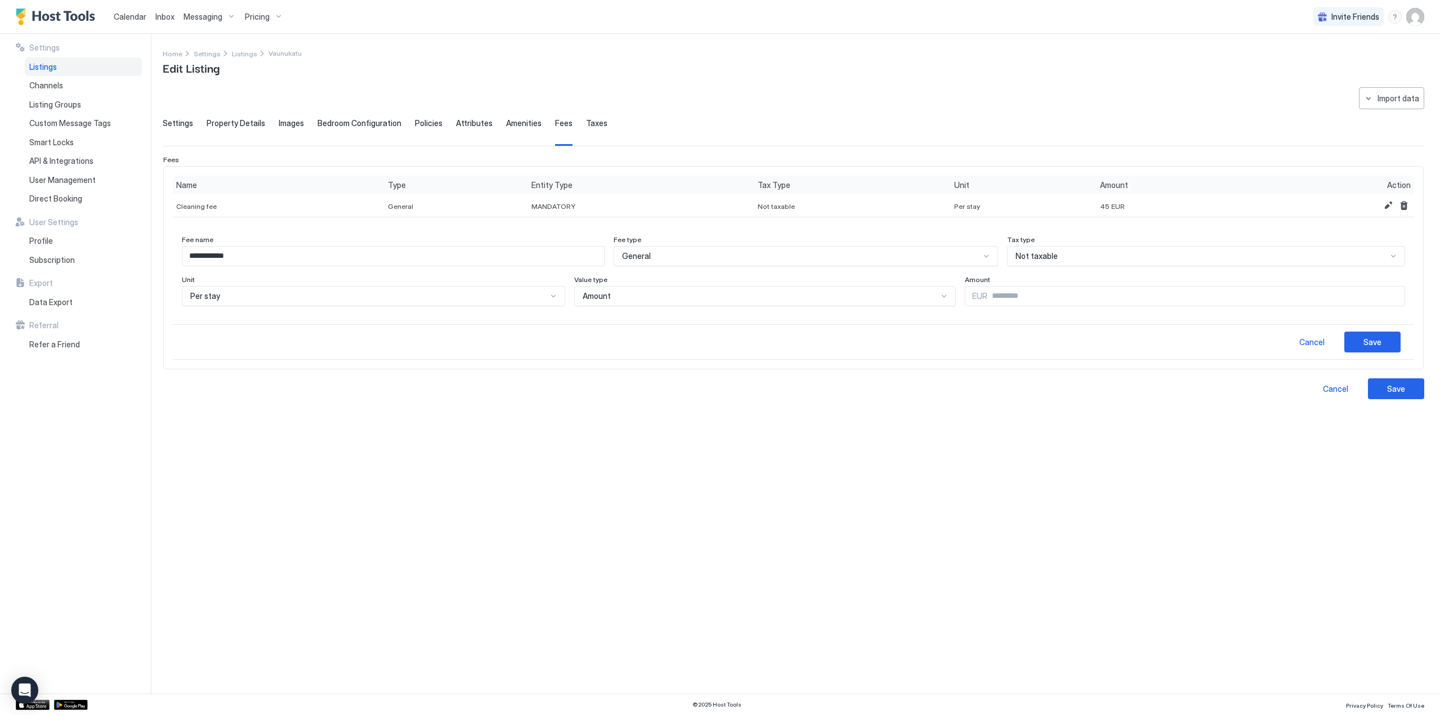
click at [994, 294] on input "**" at bounding box center [1195, 295] width 417 height 19
type input "**"
click at [1366, 343] on div "Save" at bounding box center [1372, 342] width 18 height 12
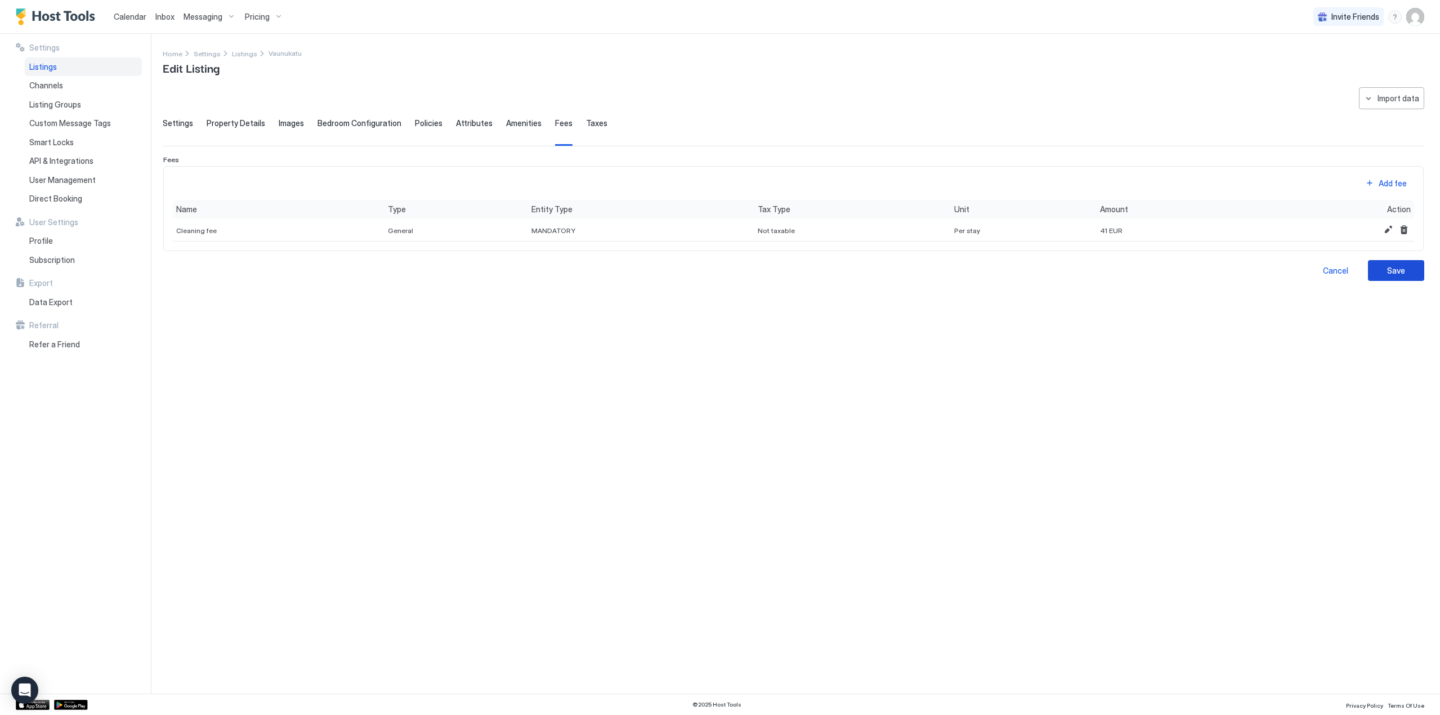
click at [1390, 274] on div "Save" at bounding box center [1396, 271] width 18 height 12
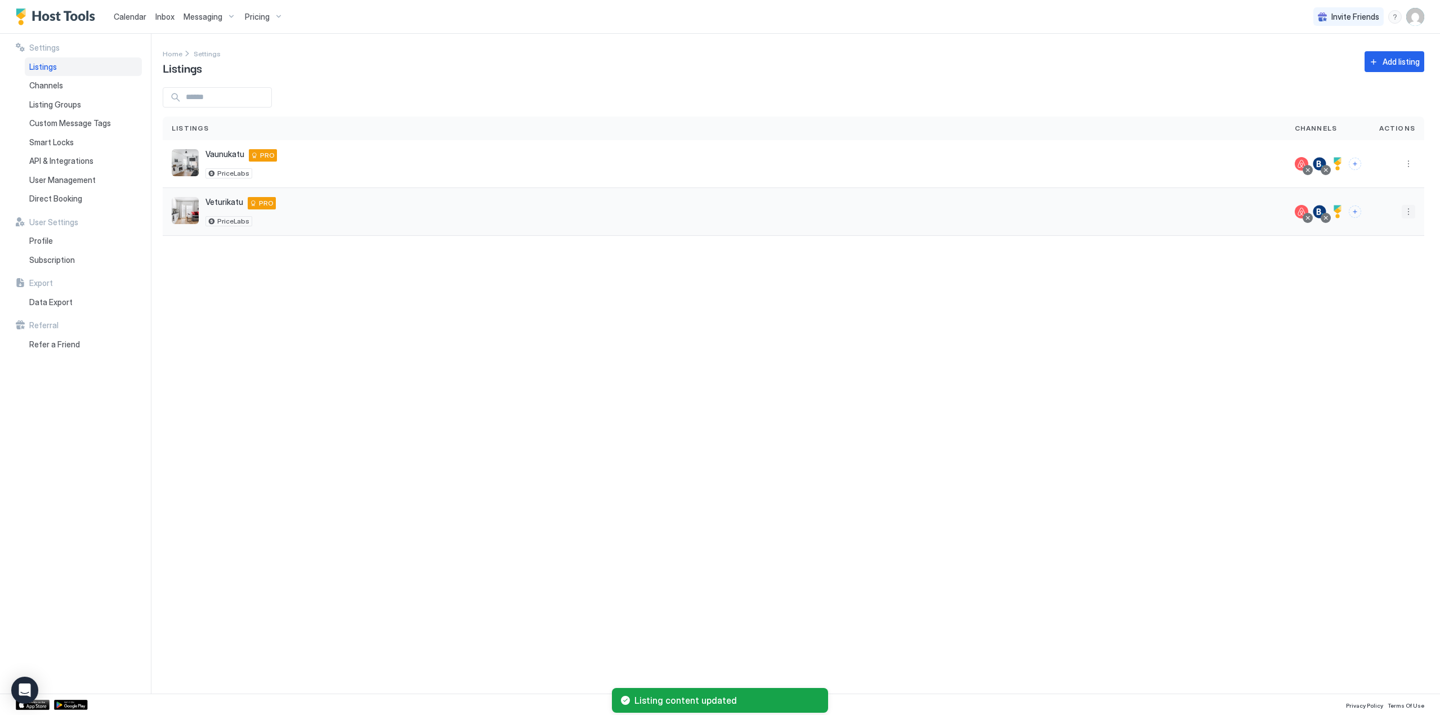
click at [1407, 210] on button "More options" at bounding box center [1408, 212] width 14 height 14
click at [1404, 262] on span "Listing Settings" at bounding box center [1383, 263] width 50 height 8
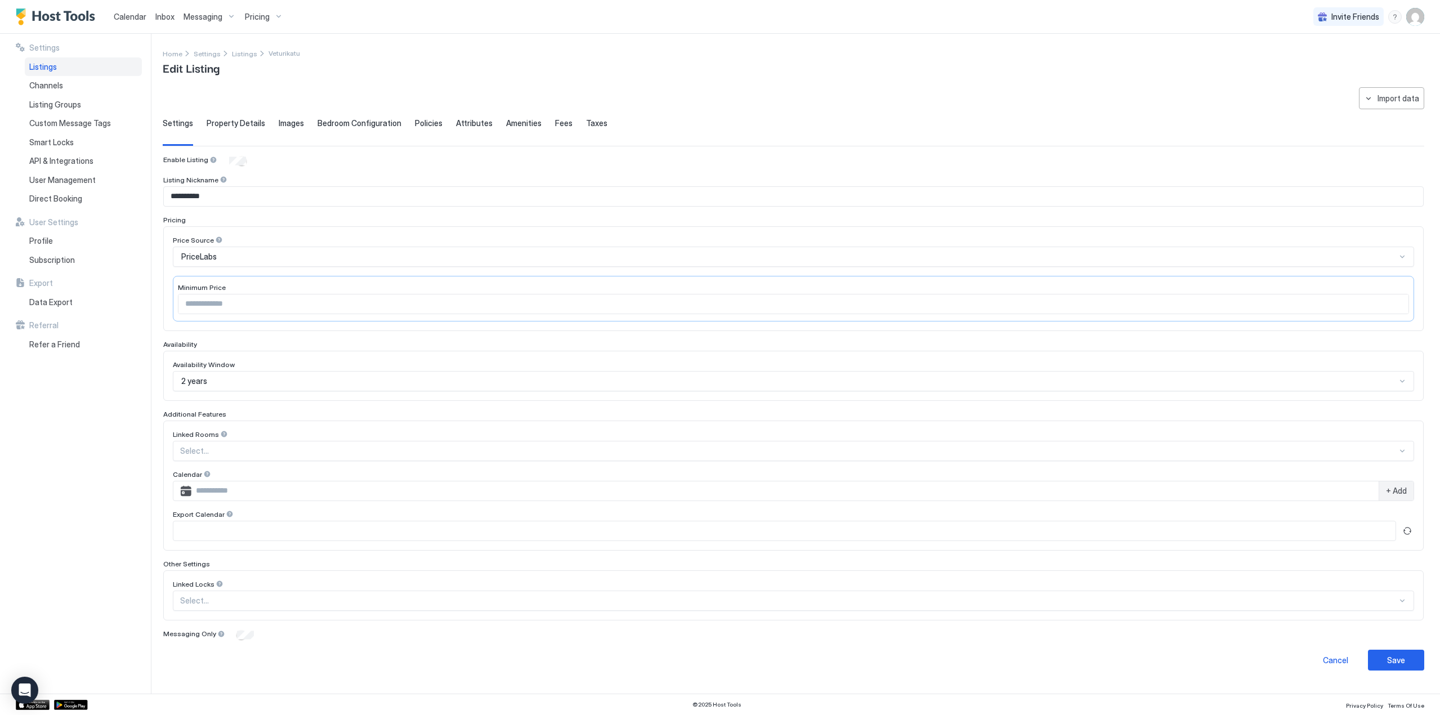
click at [561, 129] on div "Fees" at bounding box center [563, 132] width 17 height 28
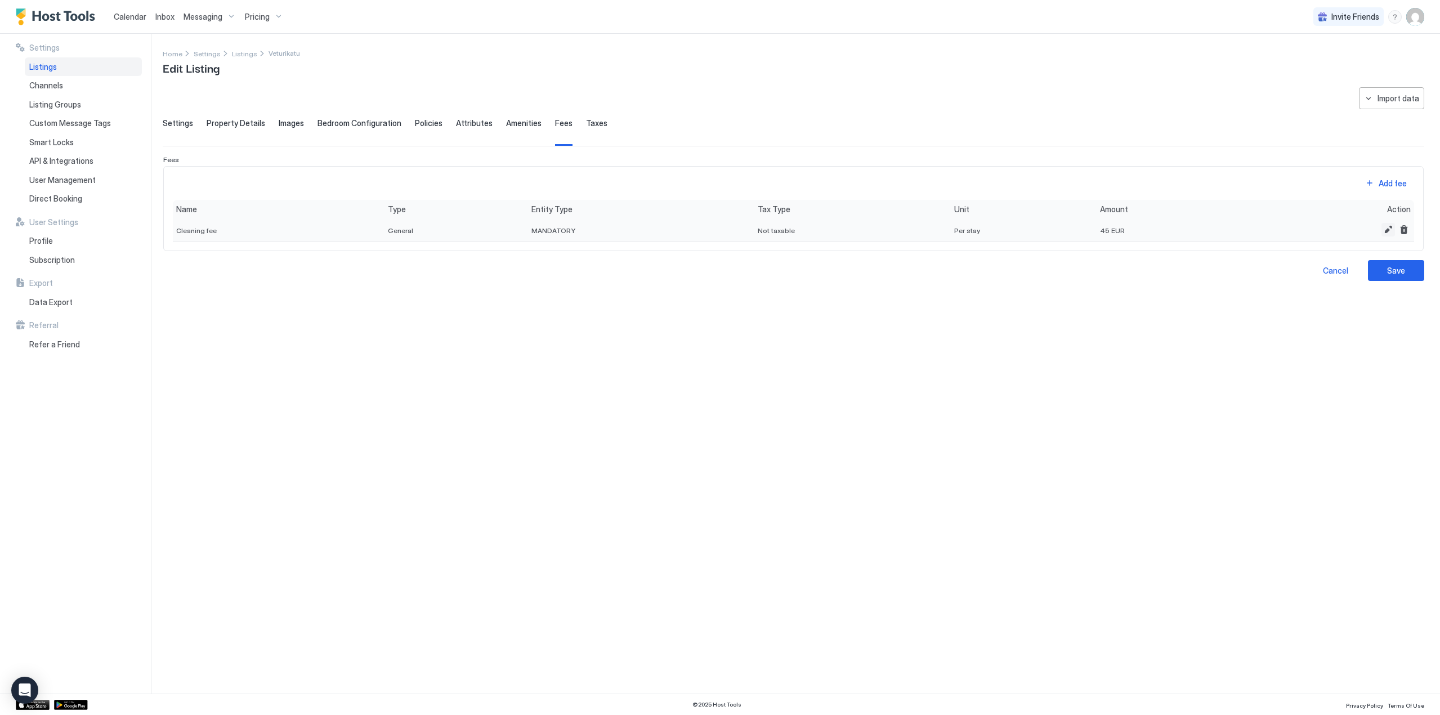
click at [1386, 227] on button "Edit" at bounding box center [1388, 230] width 14 height 14
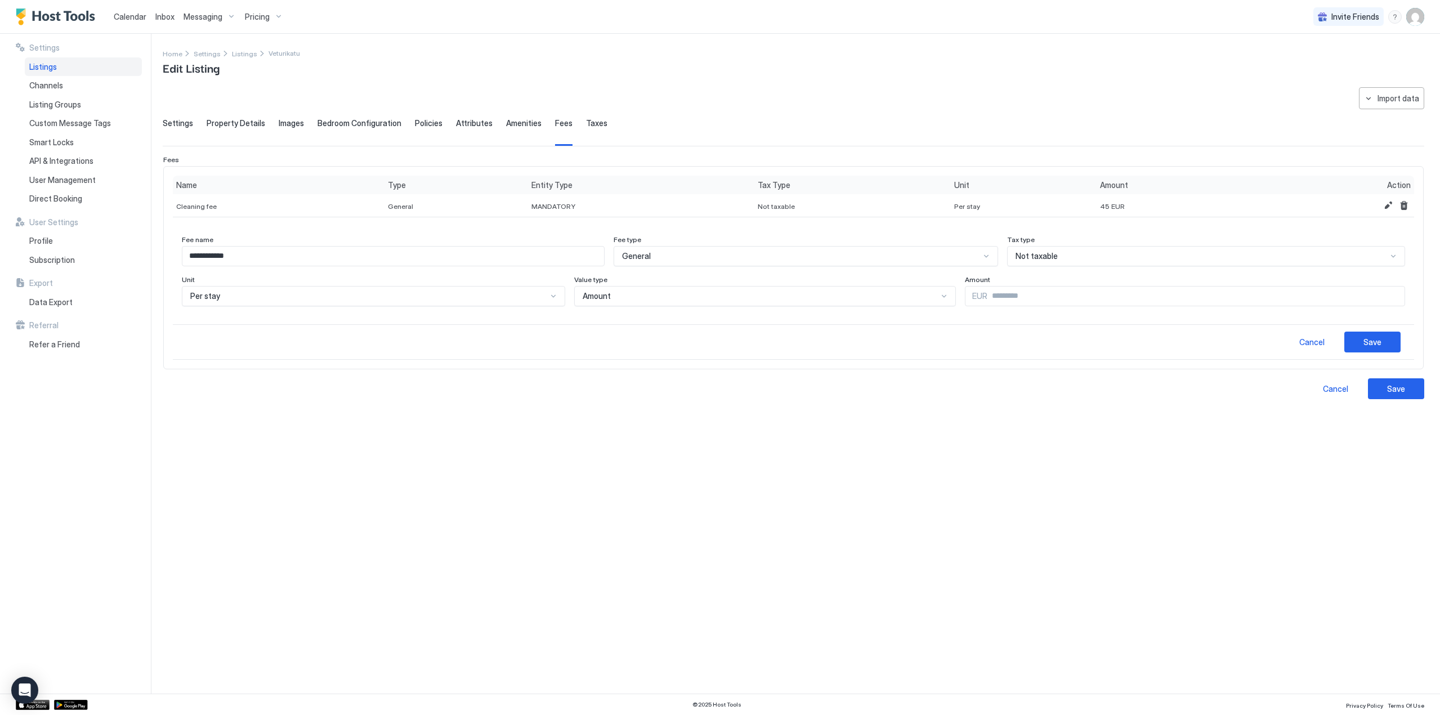
click at [987, 297] on input "**" at bounding box center [1195, 295] width 417 height 19
type input "**"
click at [1373, 343] on div "Save" at bounding box center [1372, 342] width 18 height 12
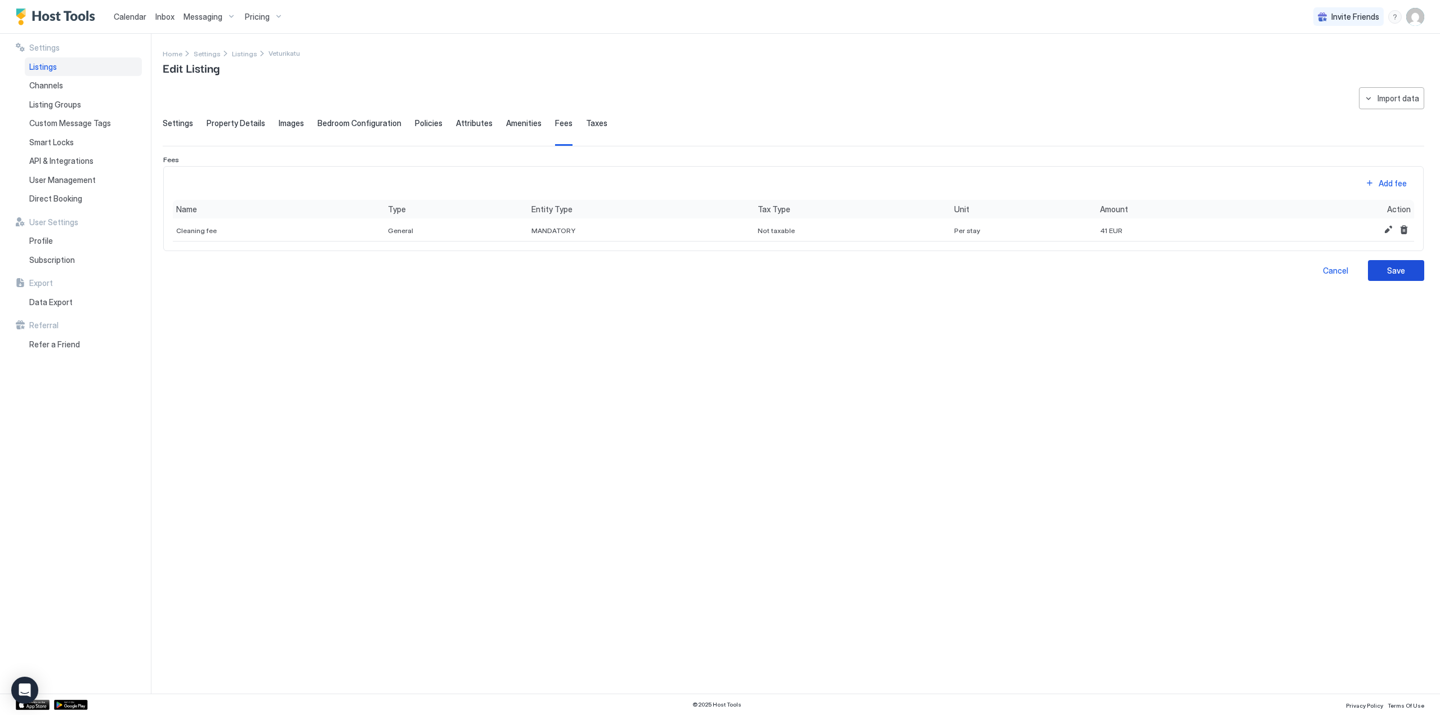
click at [1397, 263] on button "Save" at bounding box center [1396, 270] width 56 height 21
